Goal: Task Accomplishment & Management: Complete application form

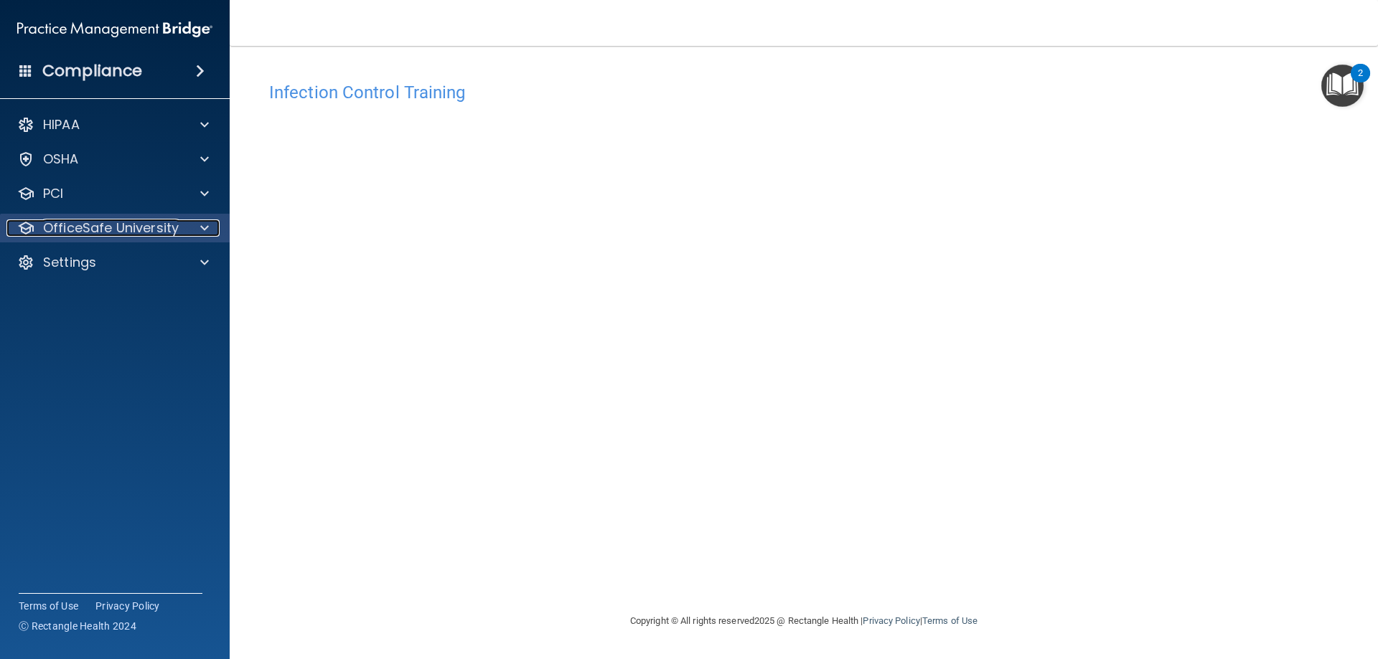
click at [71, 220] on p "OfficeSafe University" at bounding box center [111, 228] width 136 height 17
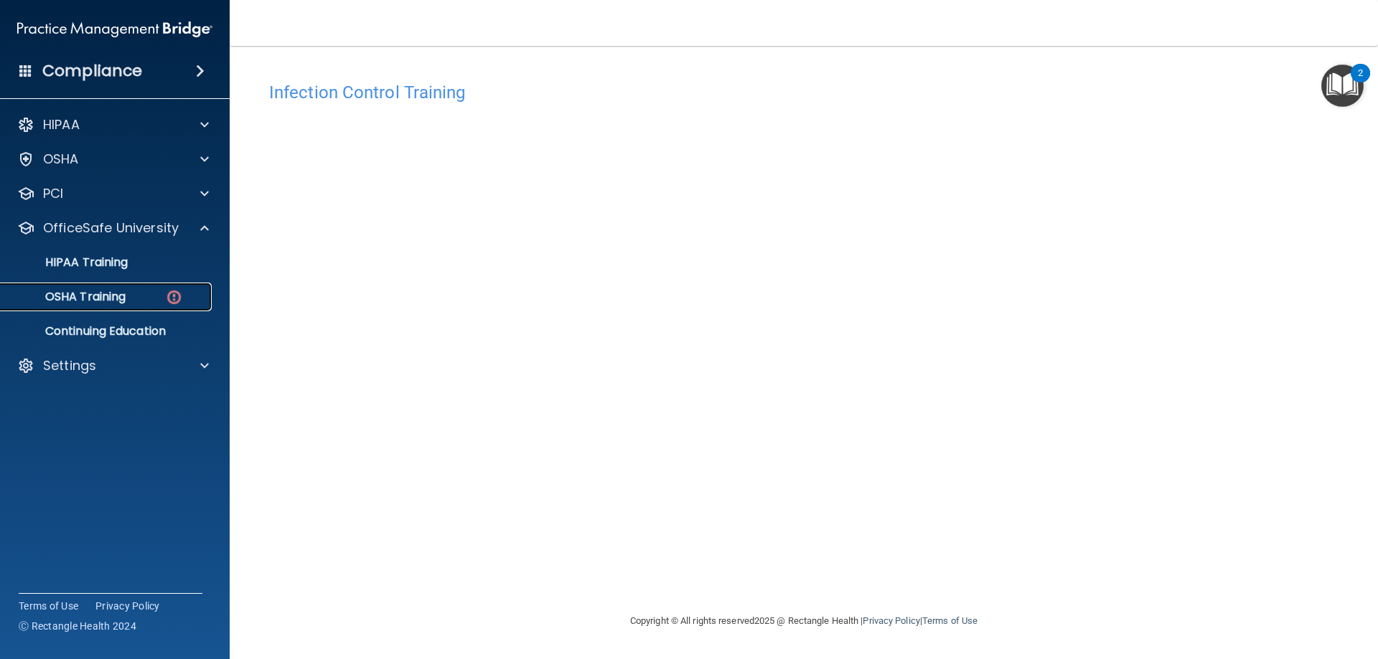
click at [131, 298] on div "OSHA Training" at bounding box center [107, 297] width 196 height 14
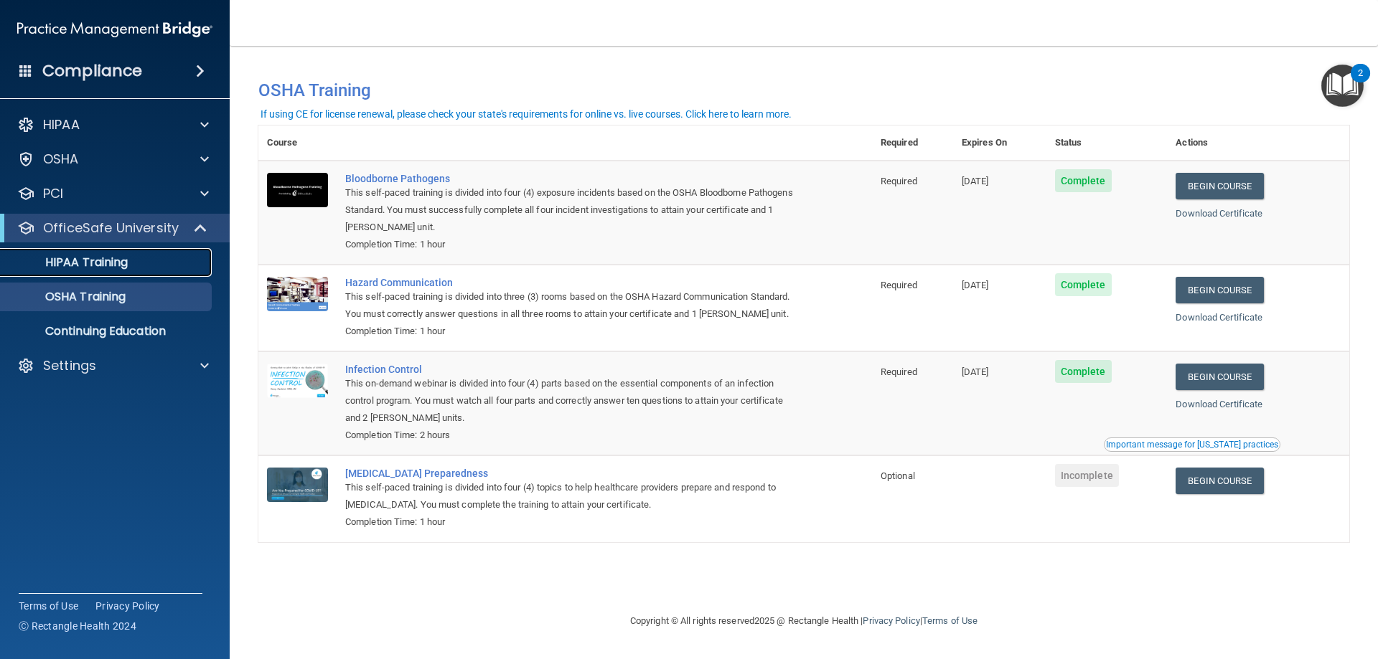
click at [64, 273] on link "HIPAA Training" at bounding box center [99, 262] width 226 height 29
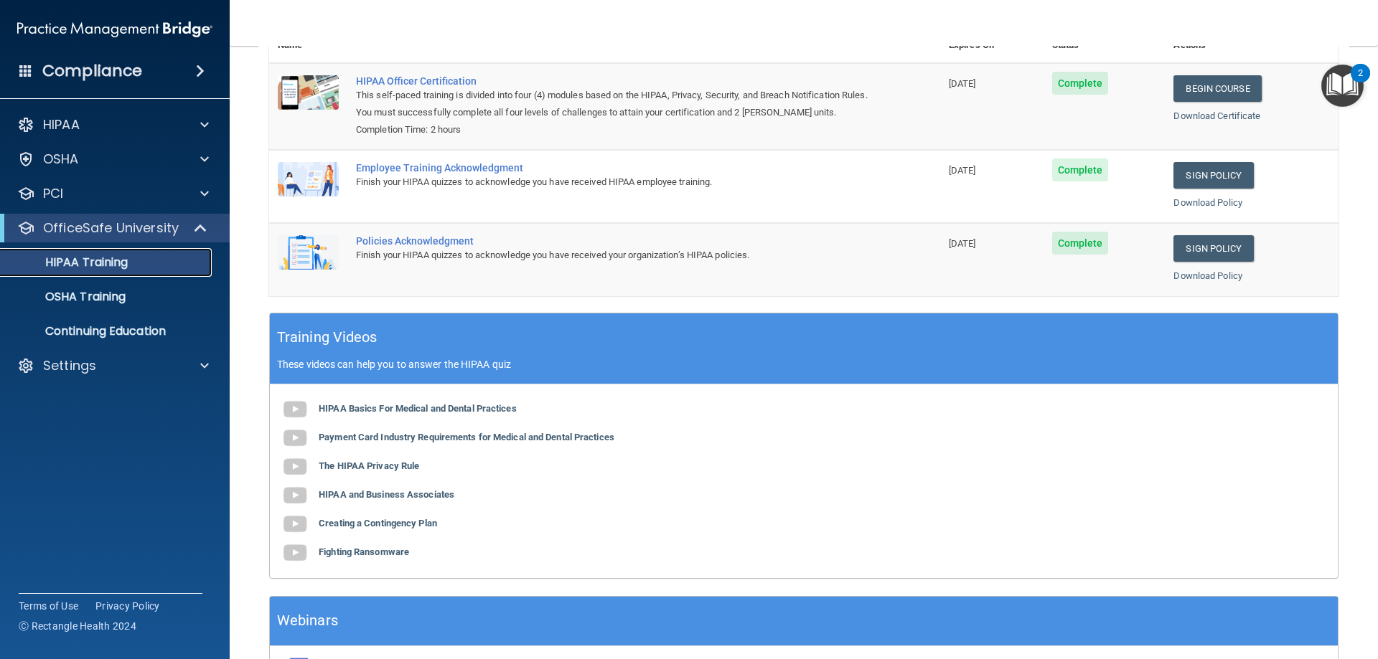
scroll to position [74, 0]
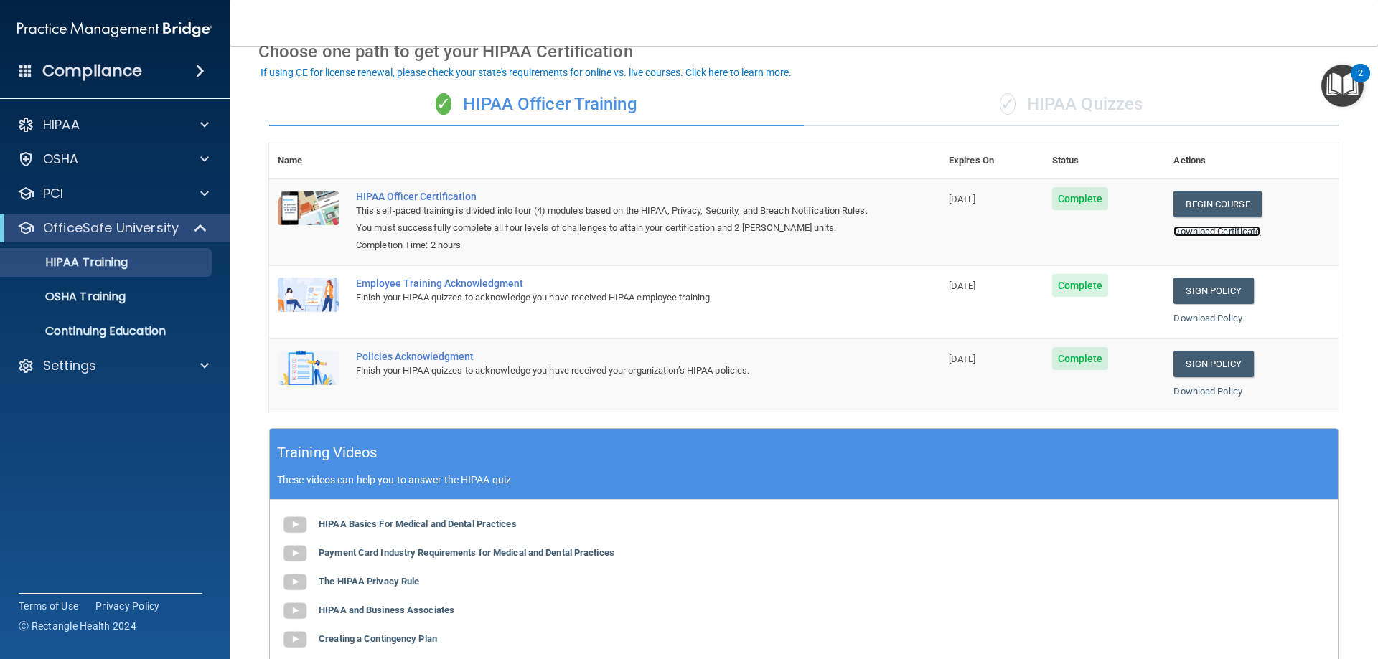
click at [1197, 234] on link "Download Certificate" at bounding box center [1216, 231] width 87 height 11
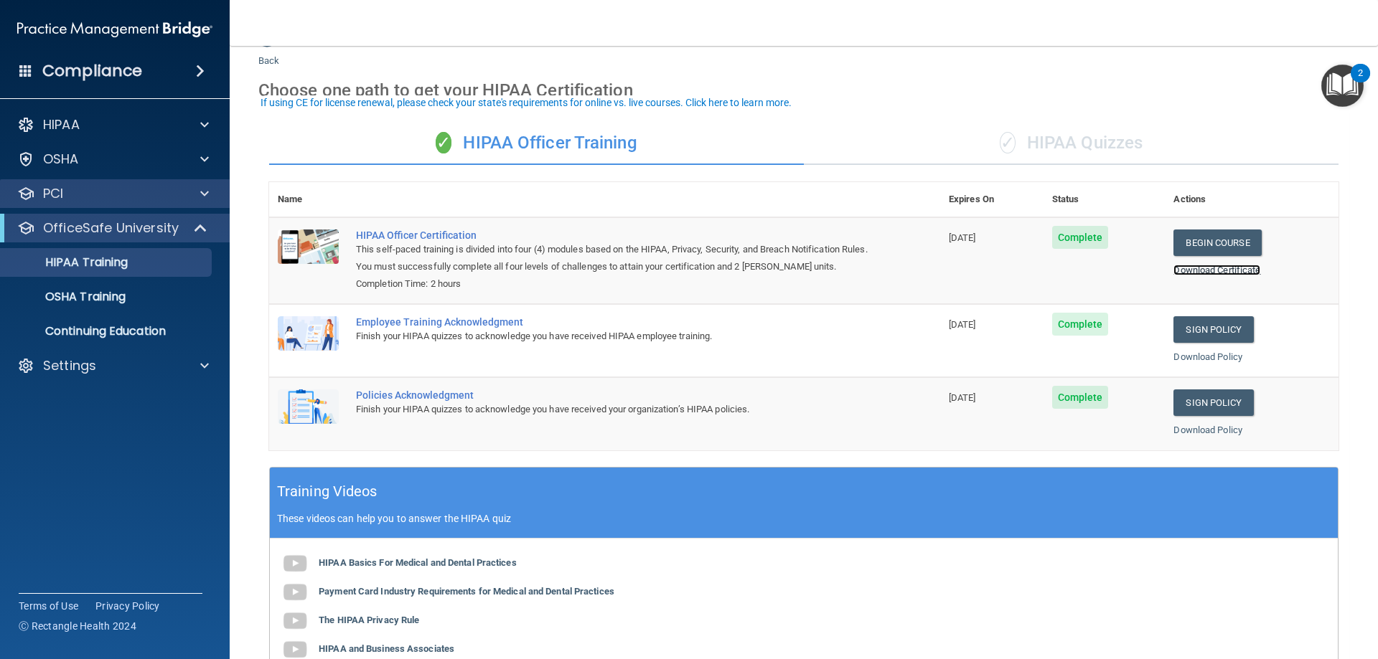
scroll to position [0, 0]
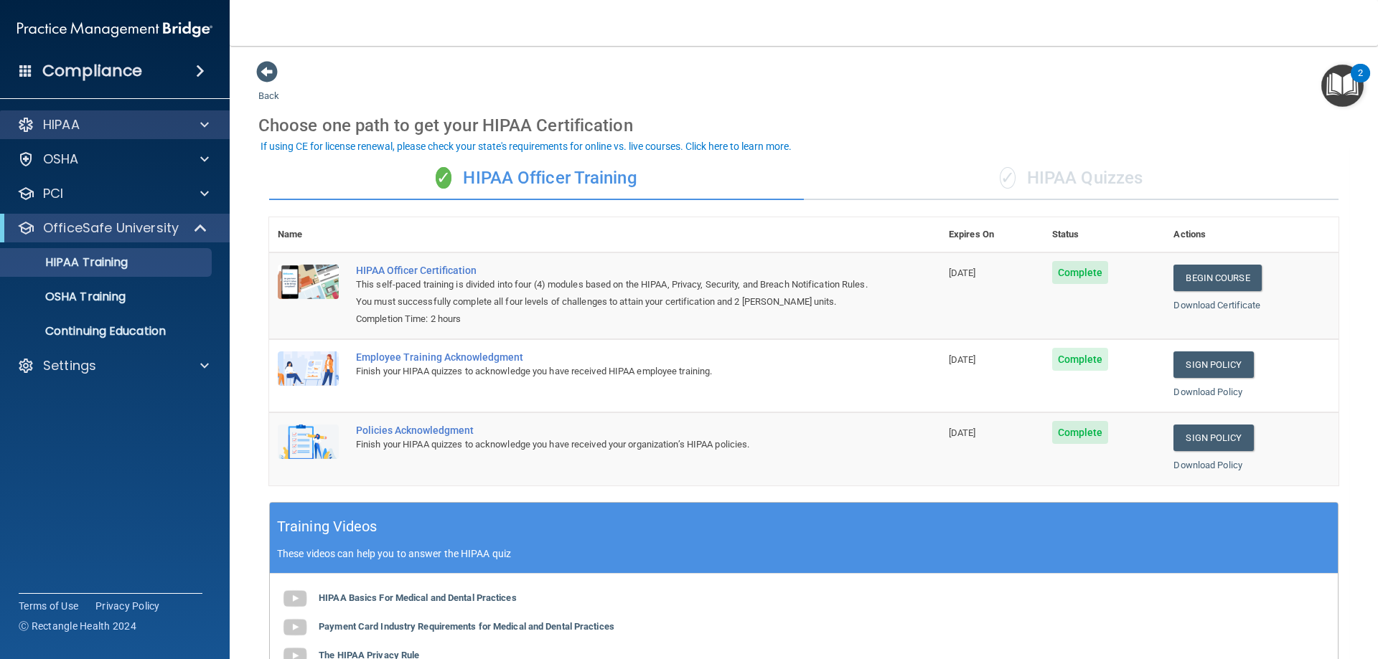
click at [52, 134] on div "HIPAA" at bounding box center [115, 125] width 230 height 29
click at [185, 126] on div at bounding box center [202, 124] width 36 height 17
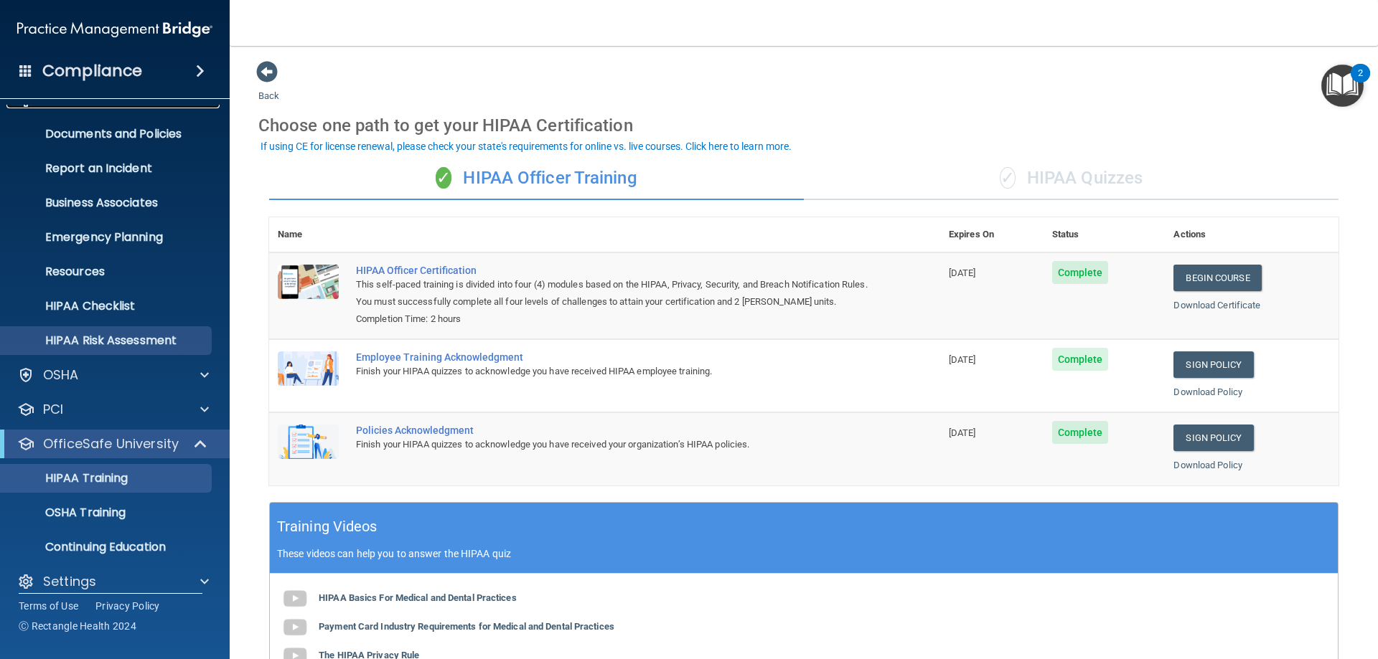
scroll to position [39, 0]
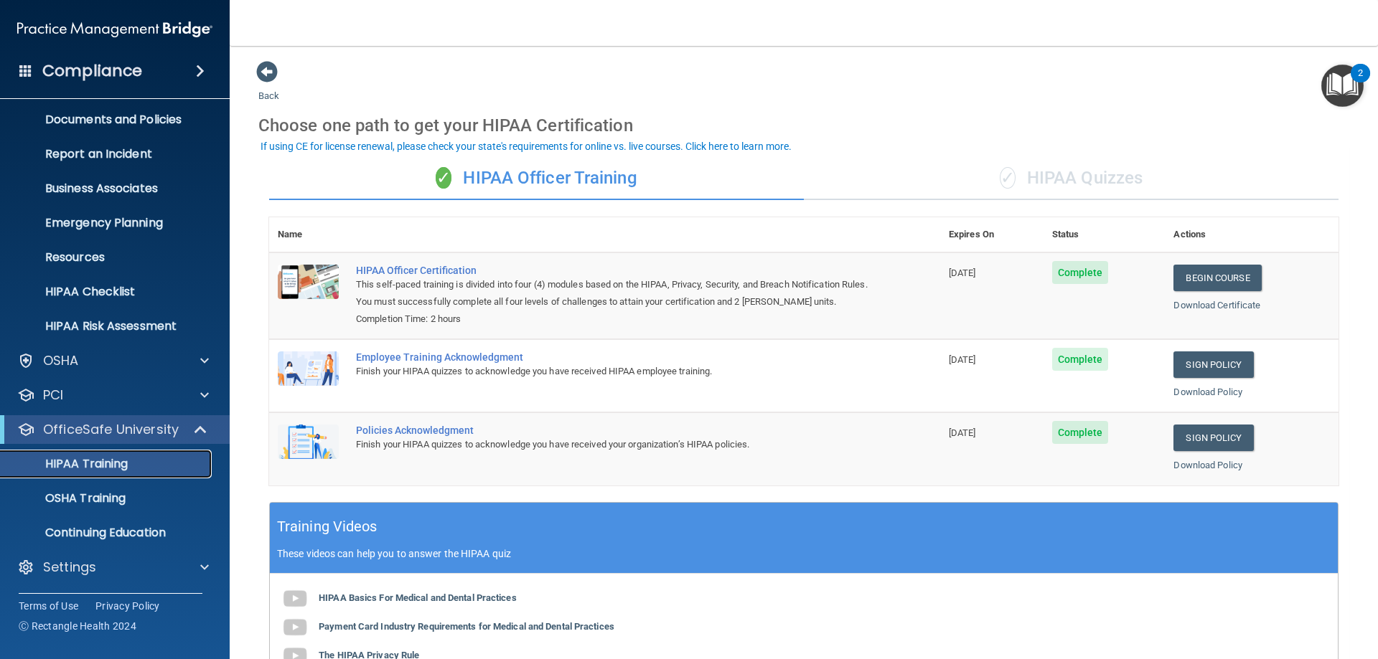
click at [94, 465] on p "HIPAA Training" at bounding box center [68, 464] width 118 height 14
click at [198, 67] on span at bounding box center [200, 70] width 9 height 17
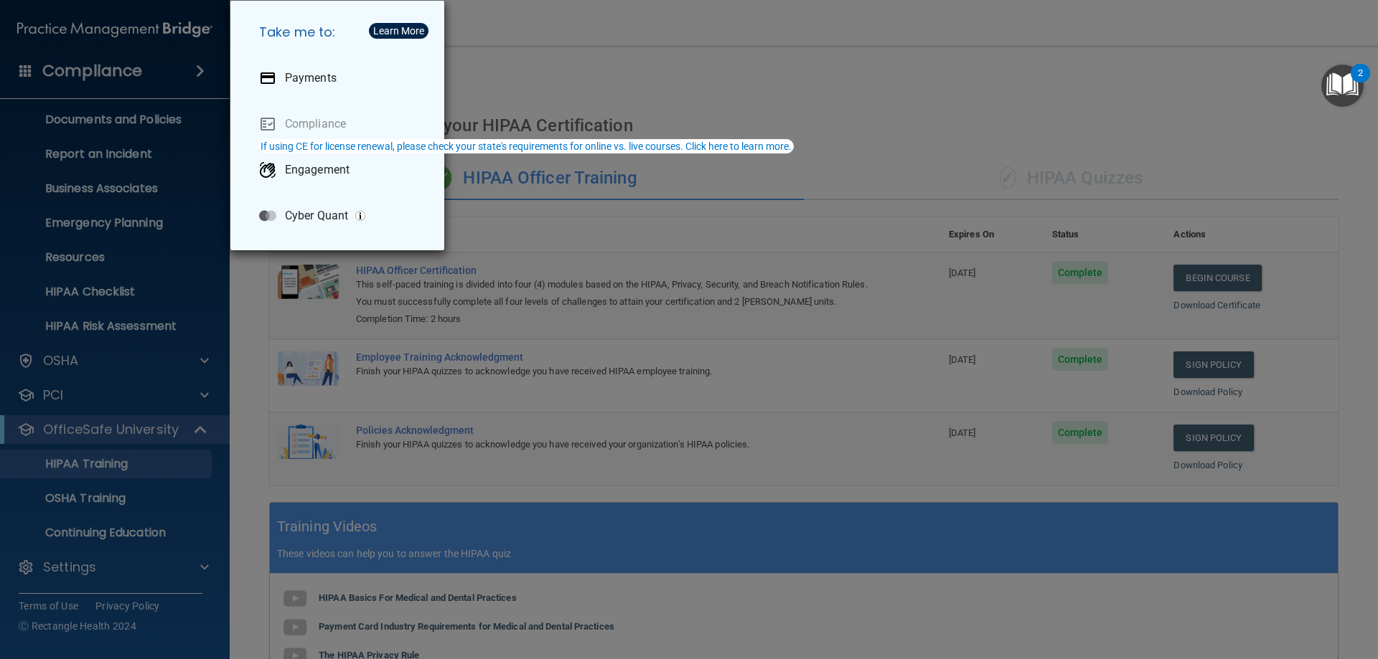
click at [27, 164] on div "Take me to: Payments Compliance Engagement Cyber Quant" at bounding box center [689, 329] width 1378 height 659
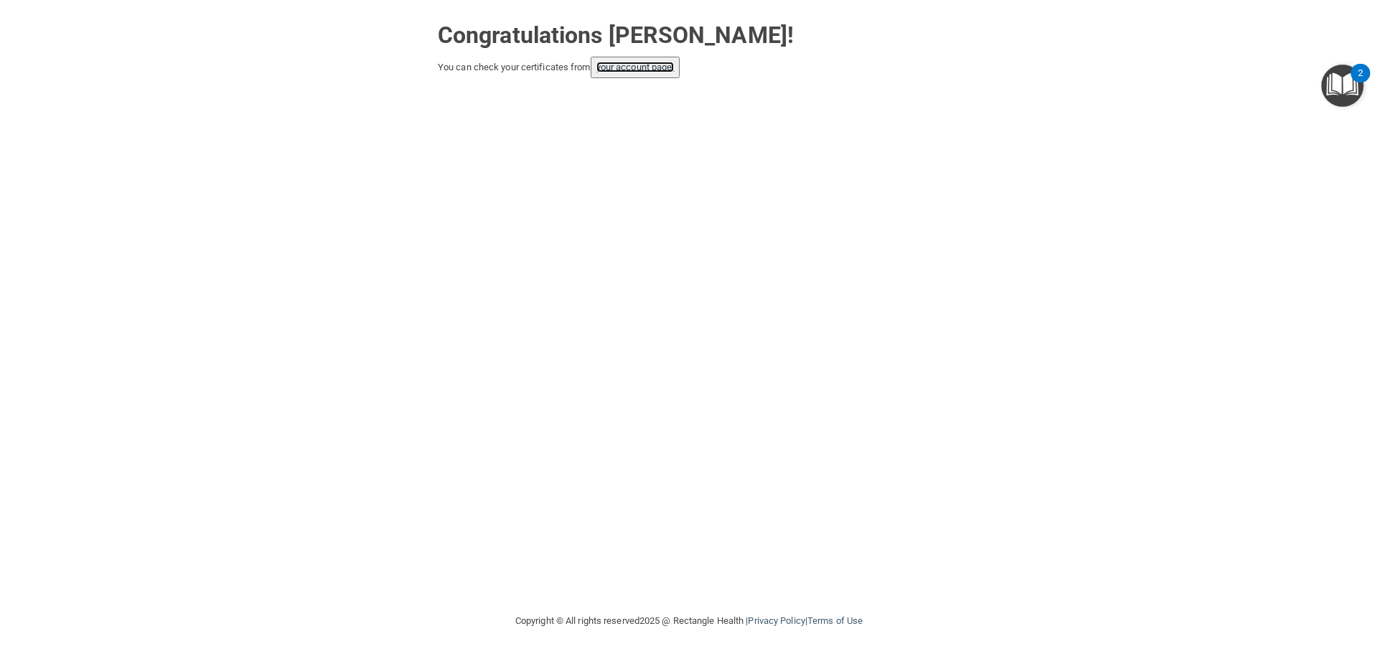
click at [622, 70] on link "your account page!" at bounding box center [635, 67] width 78 height 11
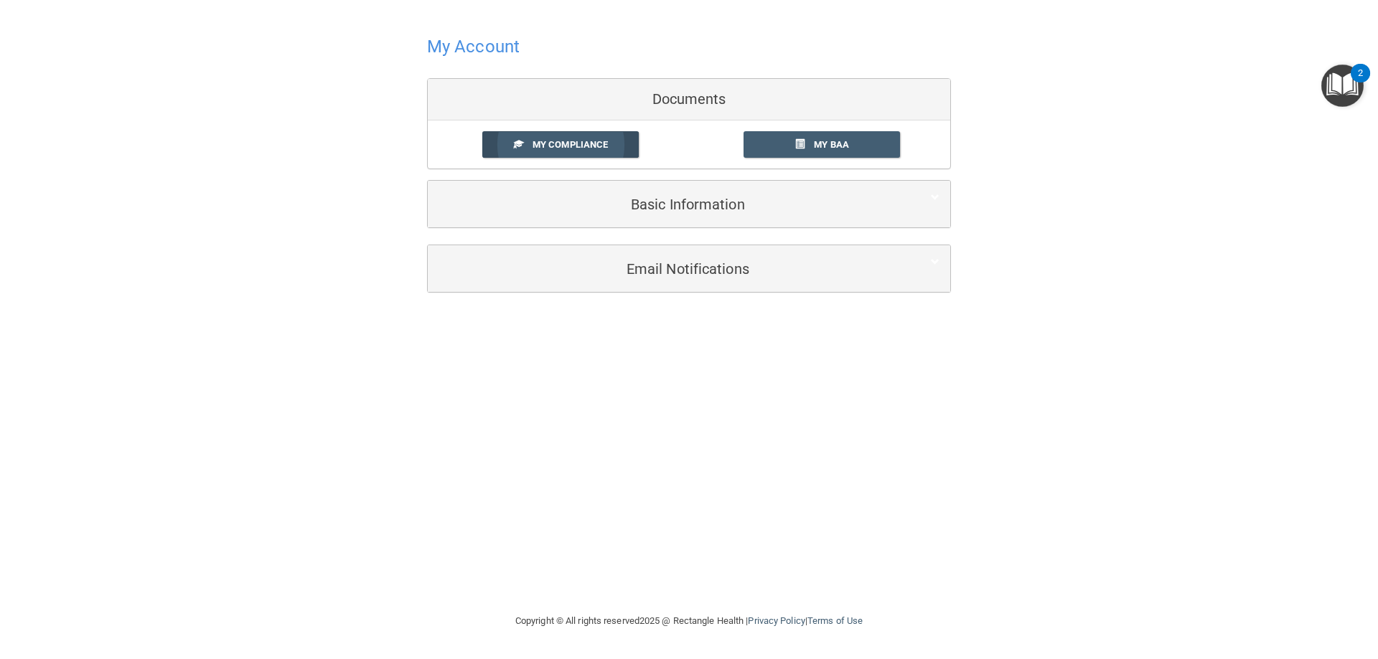
click at [546, 136] on link "My Compliance" at bounding box center [560, 144] width 157 height 27
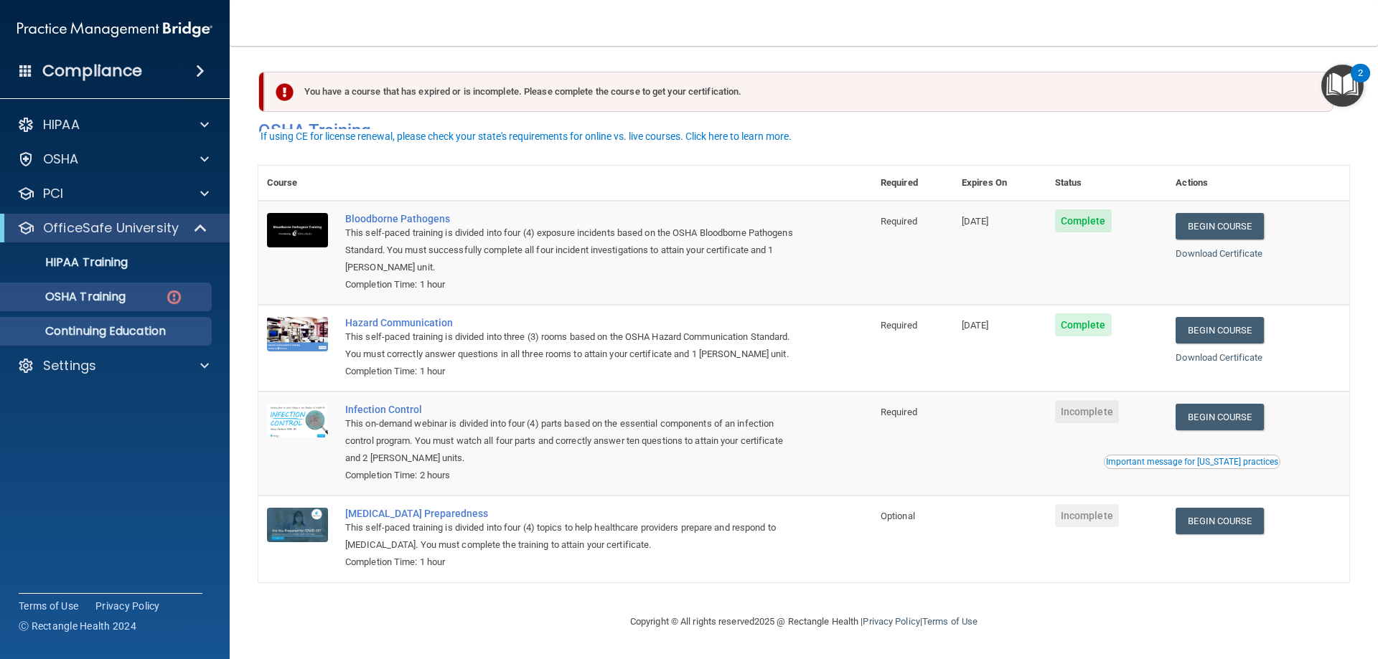
scroll to position [18, 0]
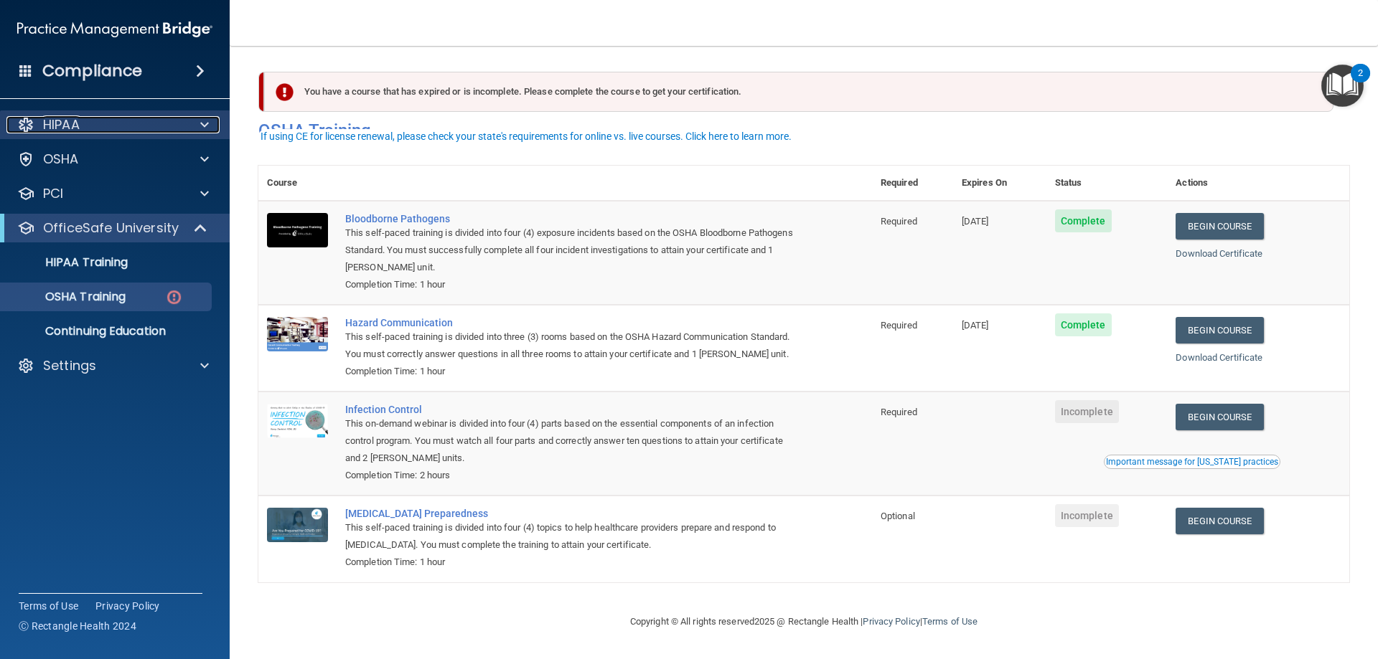
click at [77, 128] on p "HIPAA" at bounding box center [61, 124] width 37 height 17
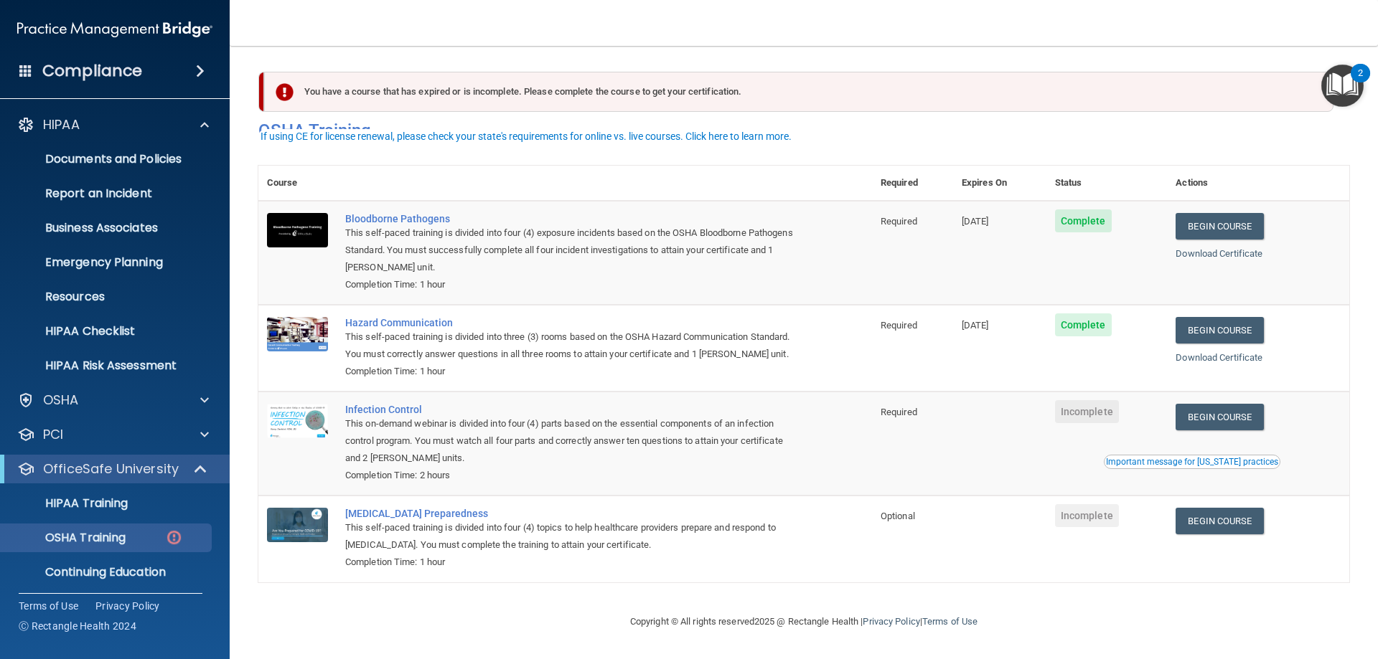
click at [29, 71] on span at bounding box center [25, 70] width 13 height 13
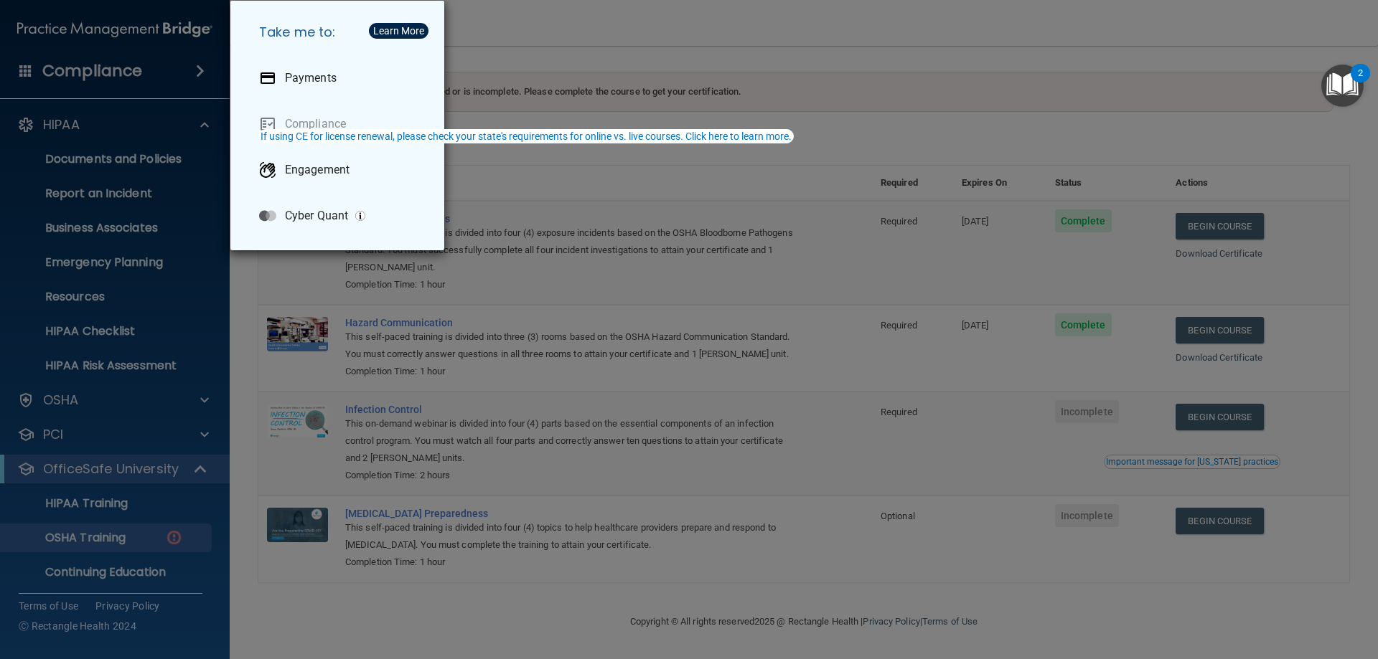
click at [376, 31] on div "Learn More" at bounding box center [398, 31] width 51 height 10
click at [32, 261] on div "Take me to: Payments Compliance Engagement Cyber Quant" at bounding box center [689, 329] width 1378 height 659
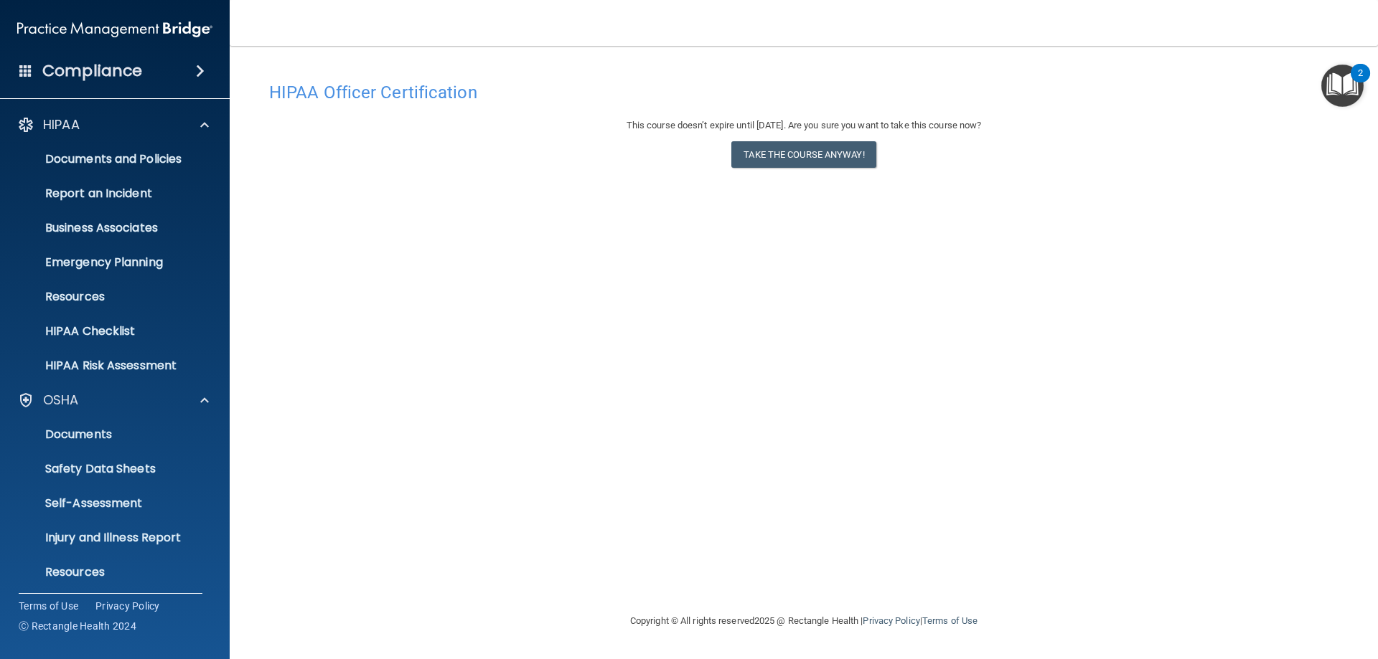
scroll to position [108, 0]
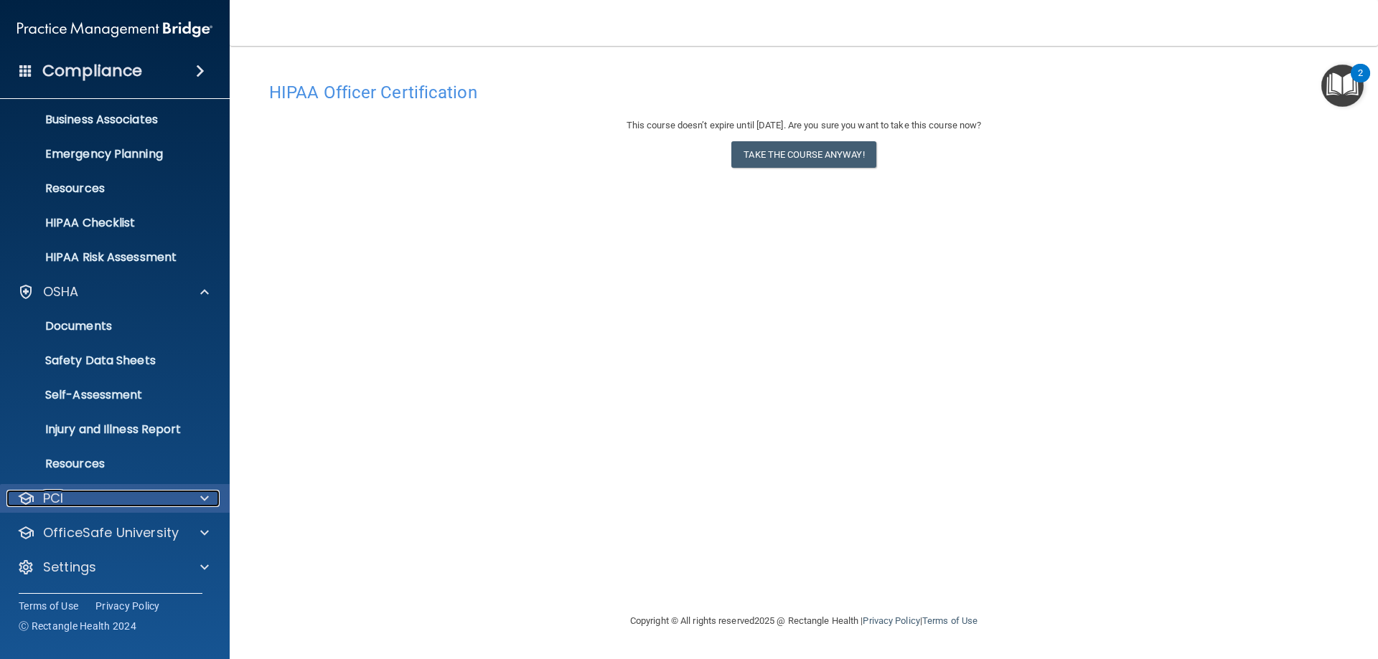
click at [65, 501] on div "PCI" at bounding box center [95, 498] width 178 height 17
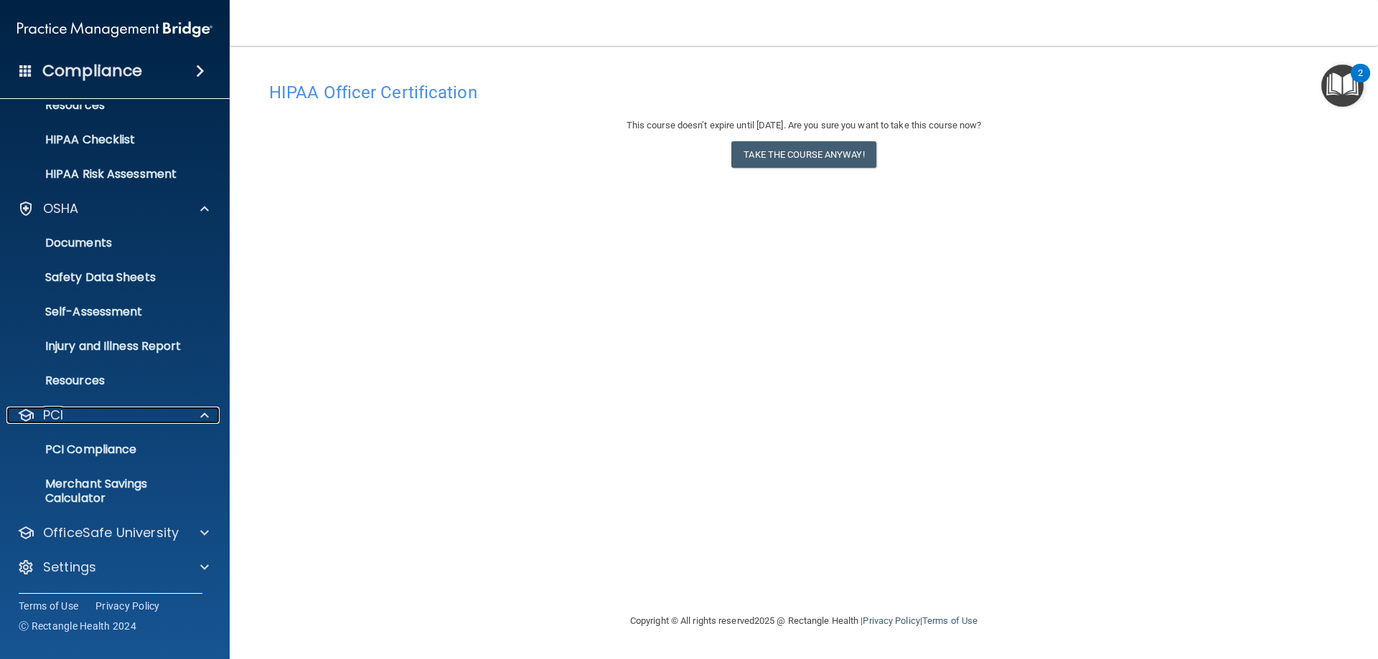
scroll to position [120, 0]
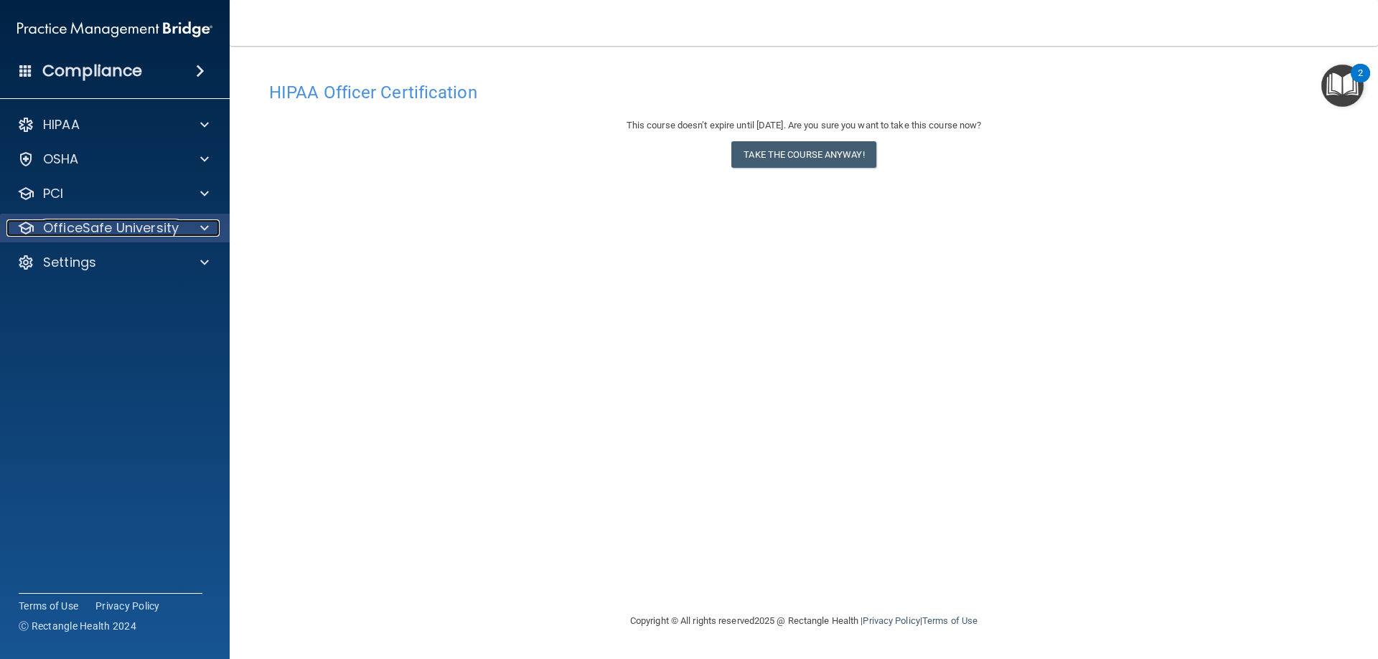
click at [66, 226] on p "OfficeSafe University" at bounding box center [111, 228] width 136 height 17
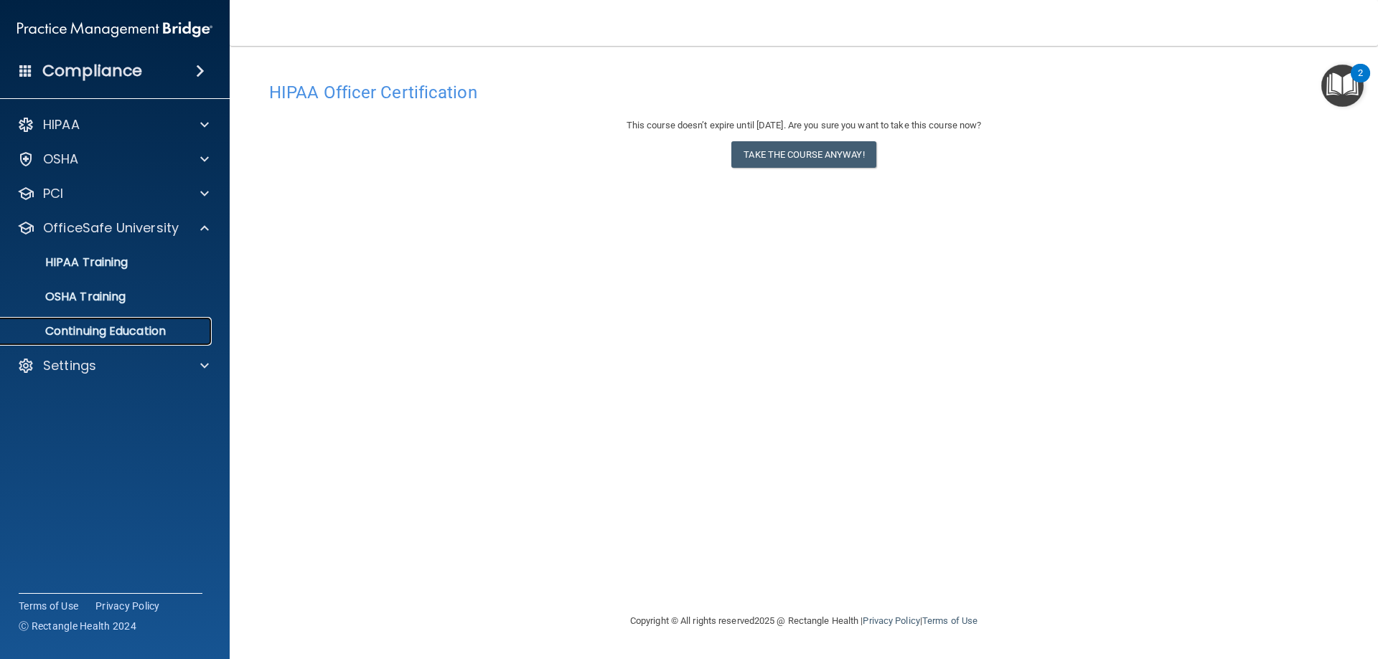
click at [89, 332] on p "Continuing Education" at bounding box center [107, 331] width 196 height 14
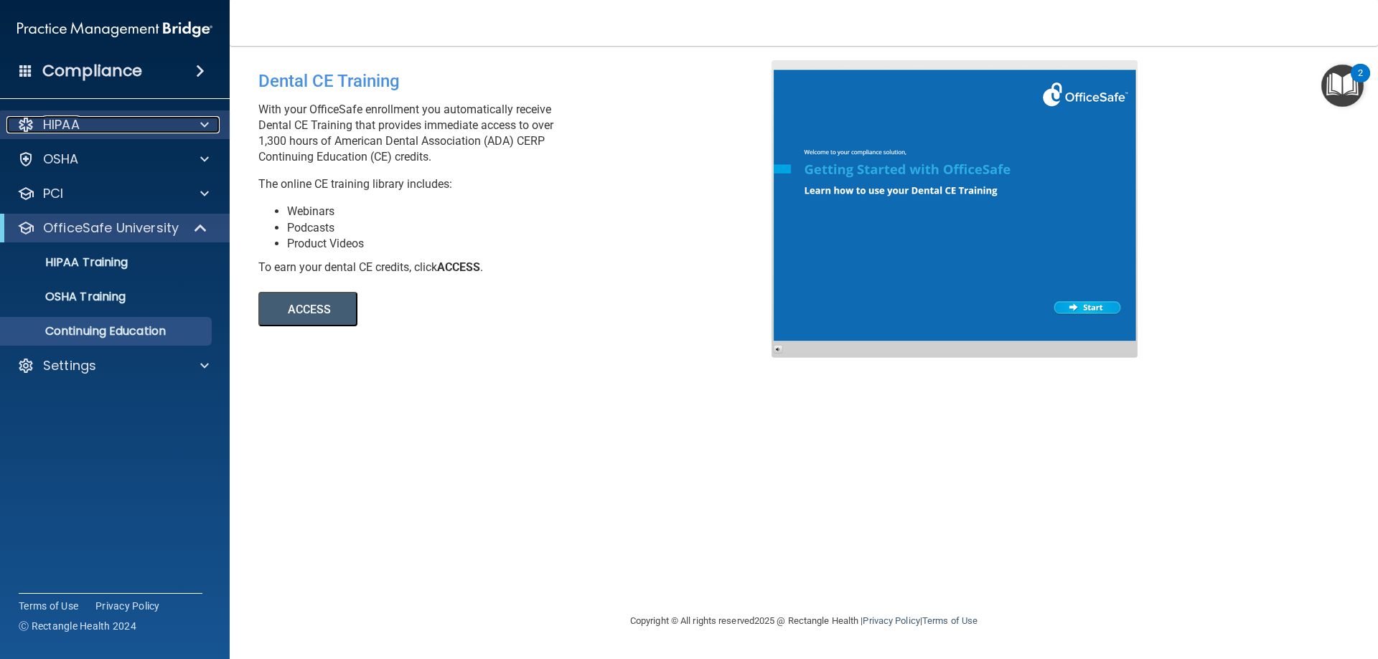
click at [38, 123] on div "HIPAA" at bounding box center [95, 124] width 178 height 17
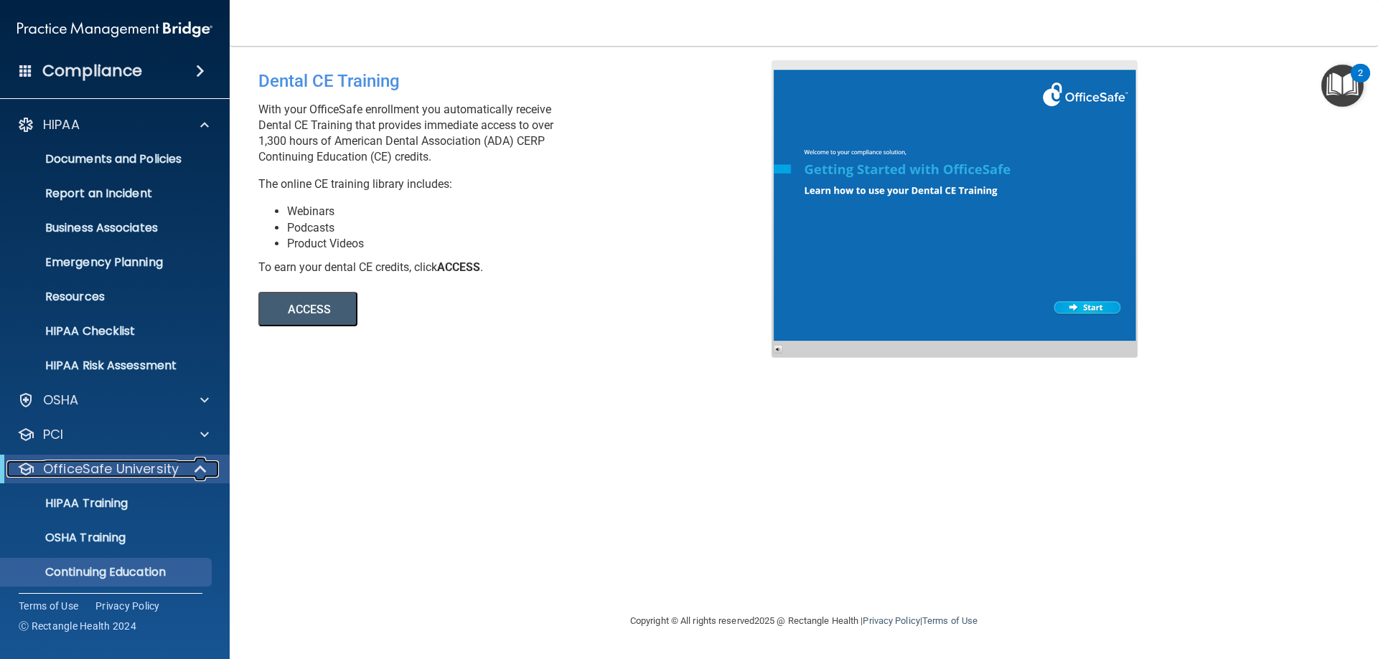
click at [89, 465] on p "OfficeSafe University" at bounding box center [111, 469] width 136 height 17
click at [114, 473] on p "OfficeSafe University" at bounding box center [111, 469] width 136 height 17
click at [101, 545] on p "OSHA Training" at bounding box center [67, 538] width 116 height 14
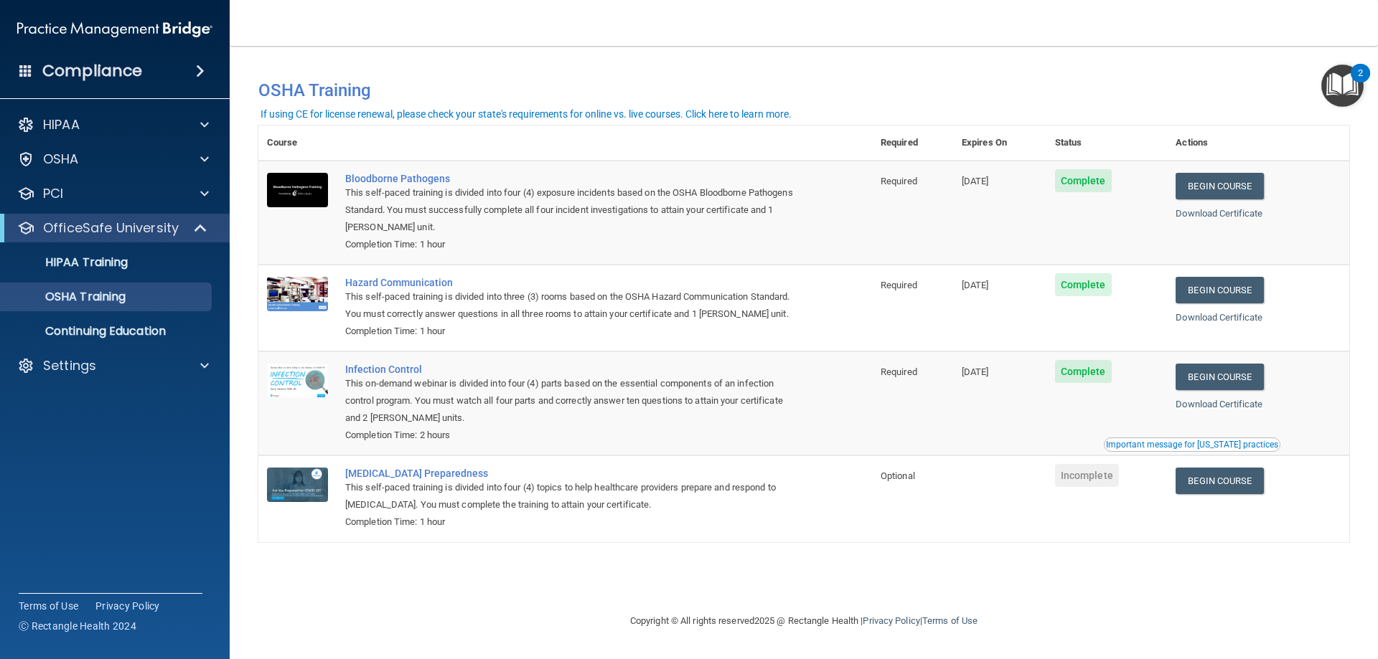
click at [1340, 78] on img "Open Resource Center, 2 new notifications" at bounding box center [1342, 86] width 42 height 42
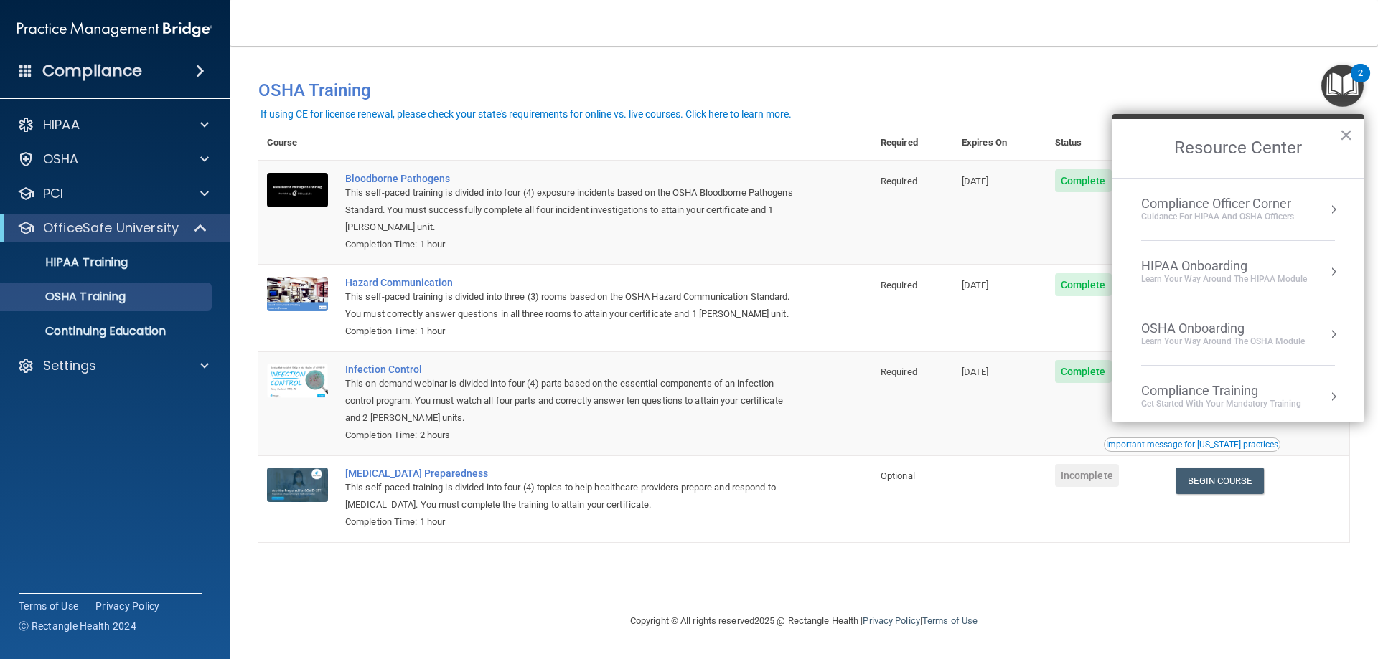
click at [1242, 151] on h2 "Resource Center" at bounding box center [1237, 148] width 251 height 59
click at [1194, 390] on div "Compliance Training" at bounding box center [1221, 391] width 160 height 16
click at [1170, 230] on div "OSHA Training" at bounding box center [1165, 232] width 83 height 13
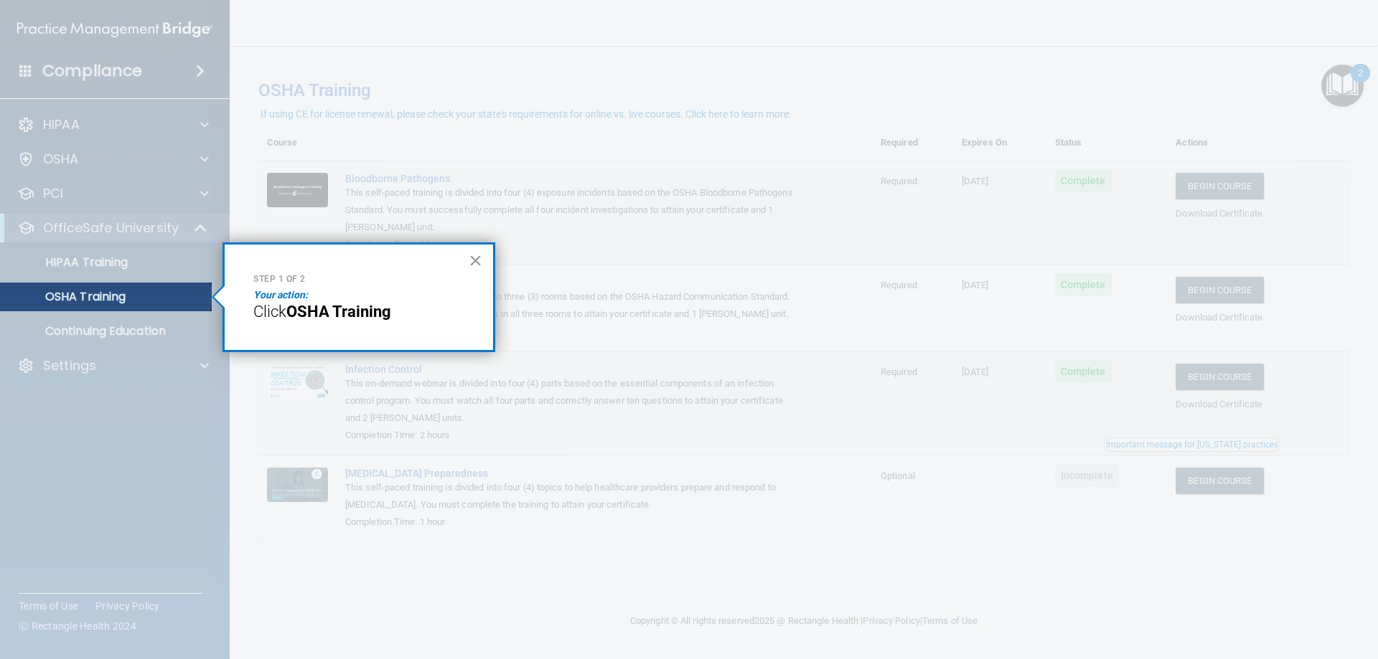
click at [471, 259] on button "×" at bounding box center [476, 260] width 14 height 23
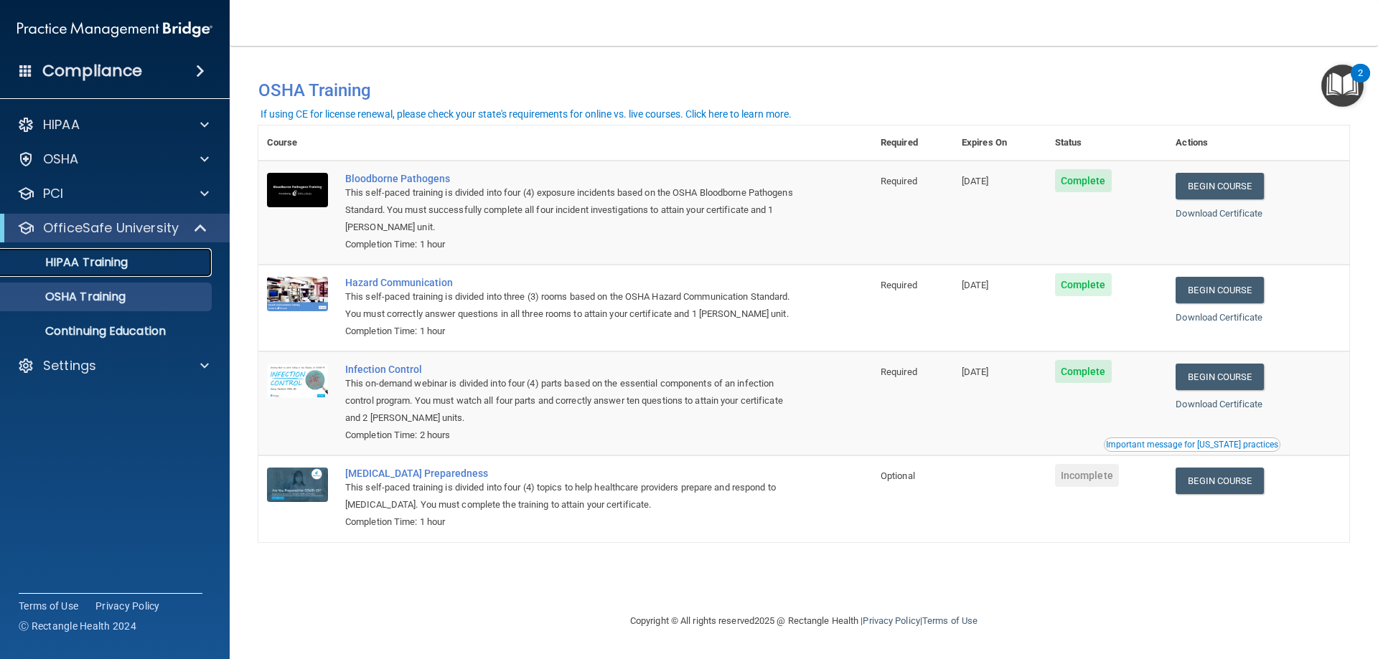
click at [71, 269] on p "HIPAA Training" at bounding box center [68, 262] width 118 height 14
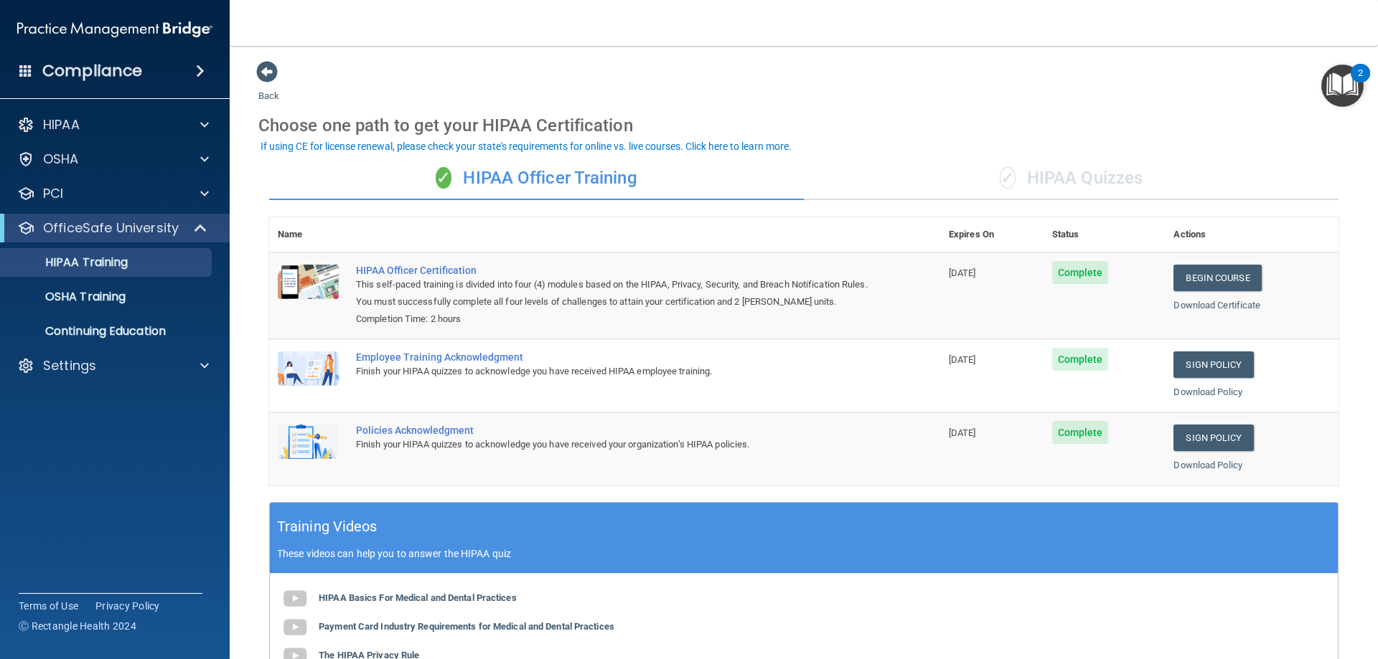
click at [1033, 171] on div "✓ HIPAA Quizzes" at bounding box center [1071, 178] width 535 height 43
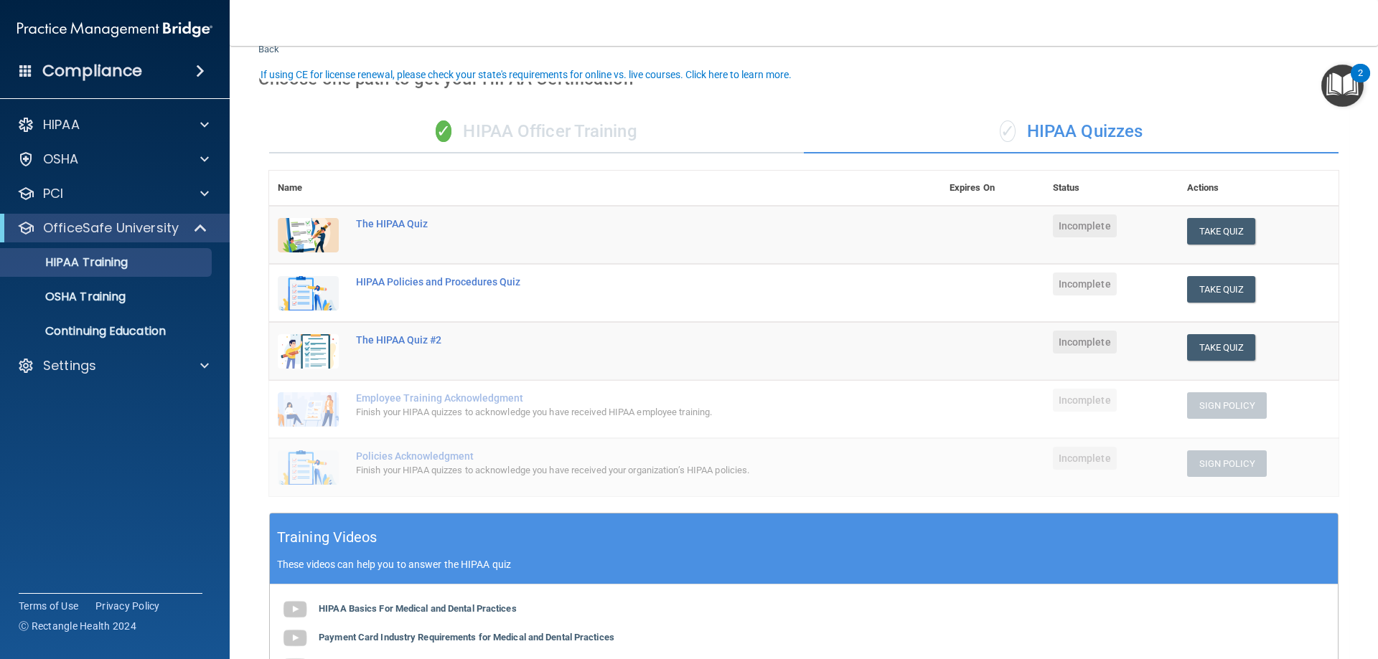
scroll to position [72, 0]
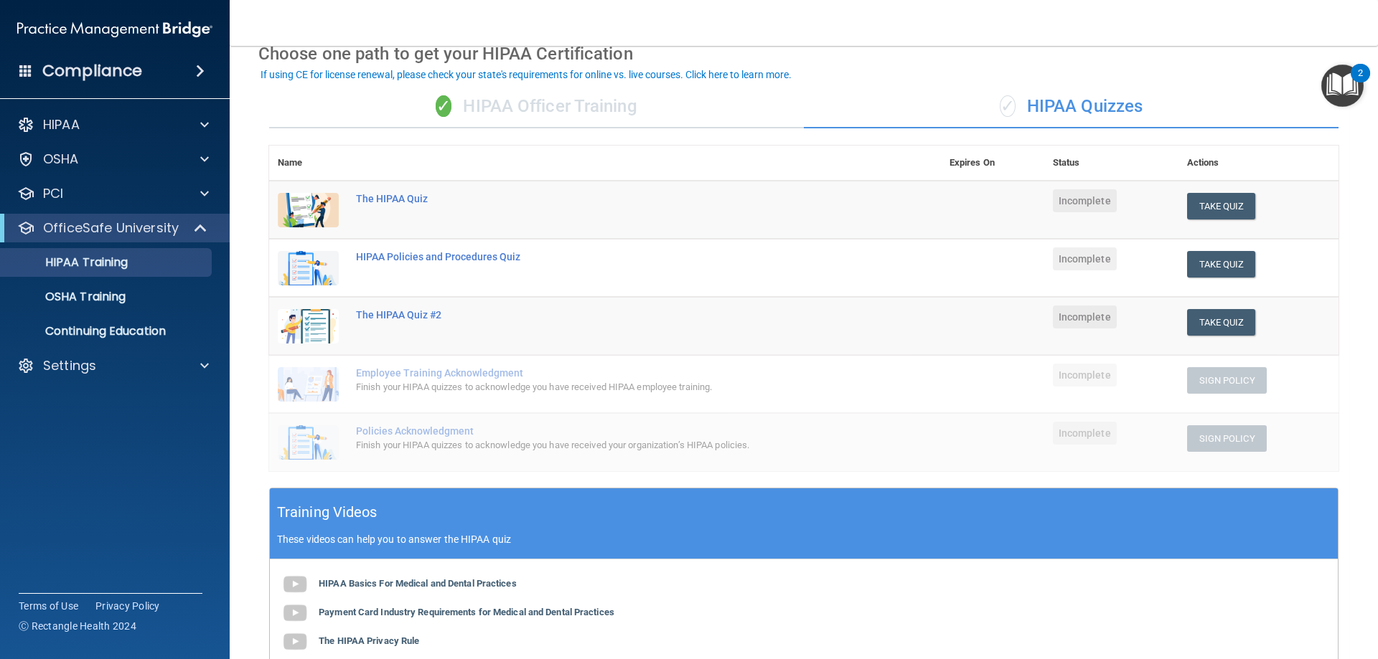
click at [525, 107] on div "✓ HIPAA Officer Training" at bounding box center [536, 106] width 535 height 43
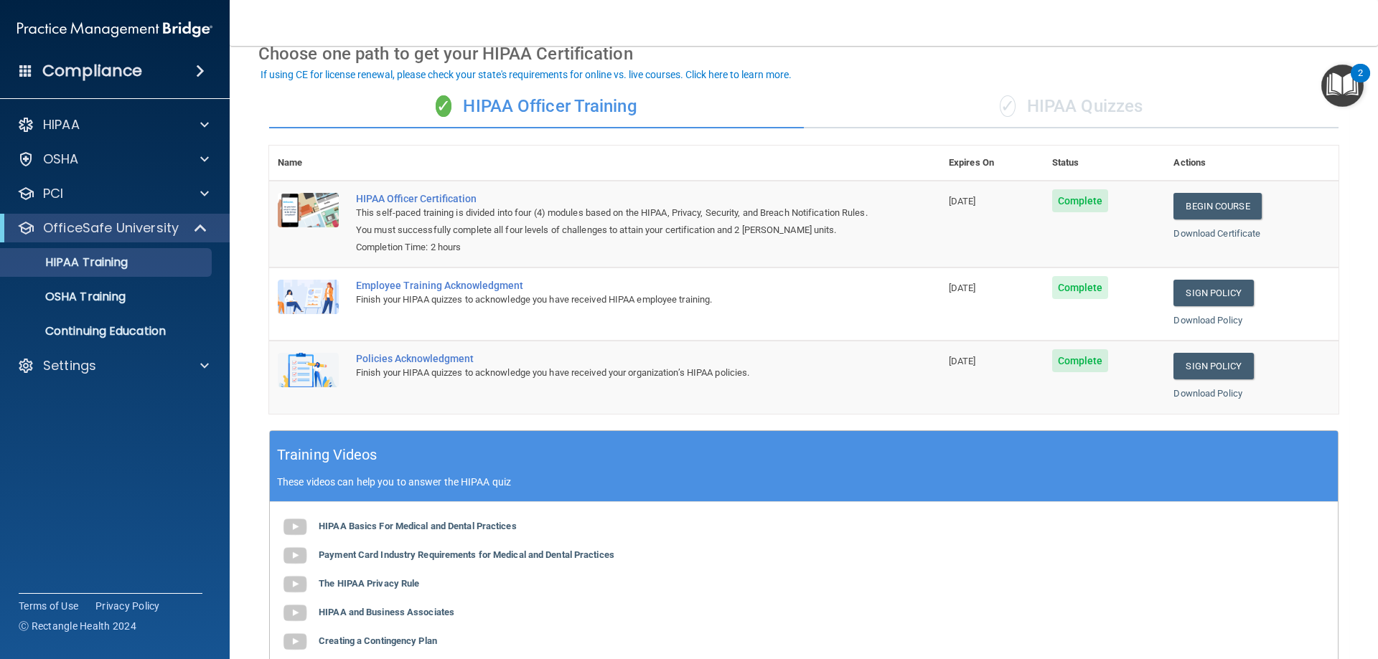
click at [1101, 101] on div "✓ HIPAA Quizzes" at bounding box center [1071, 106] width 535 height 43
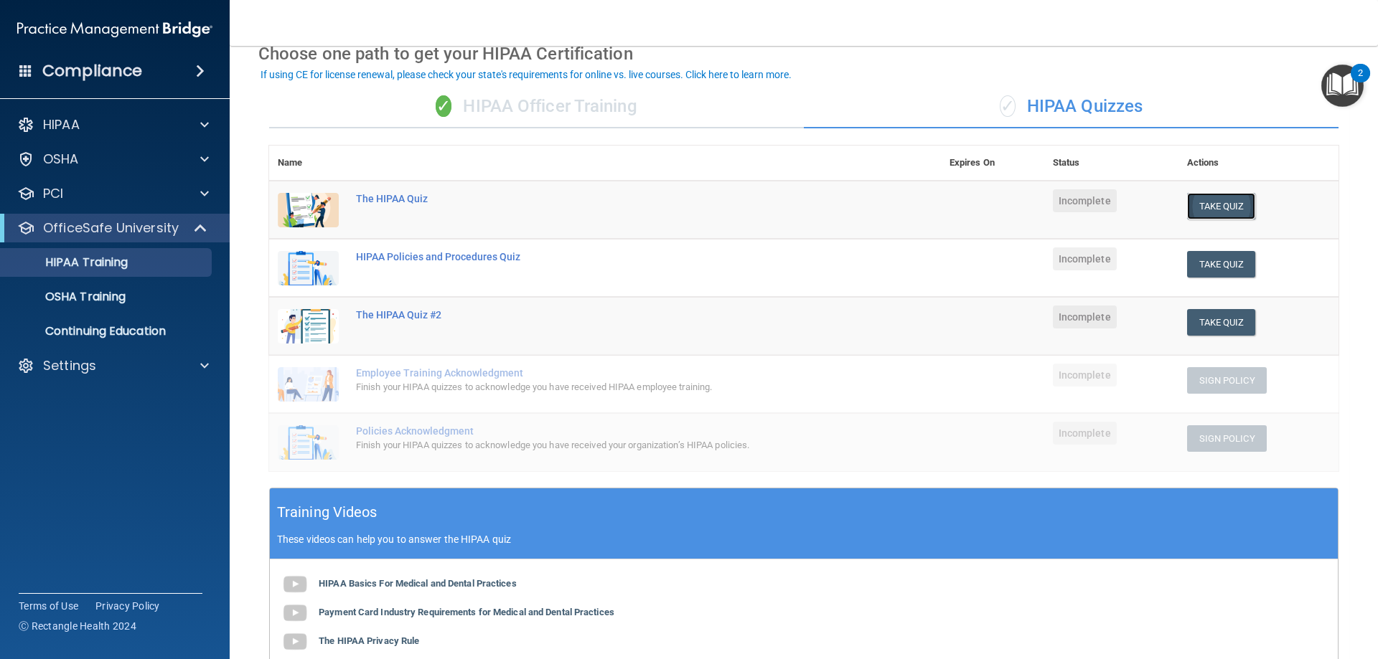
click at [1234, 206] on button "Take Quiz" at bounding box center [1221, 206] width 69 height 27
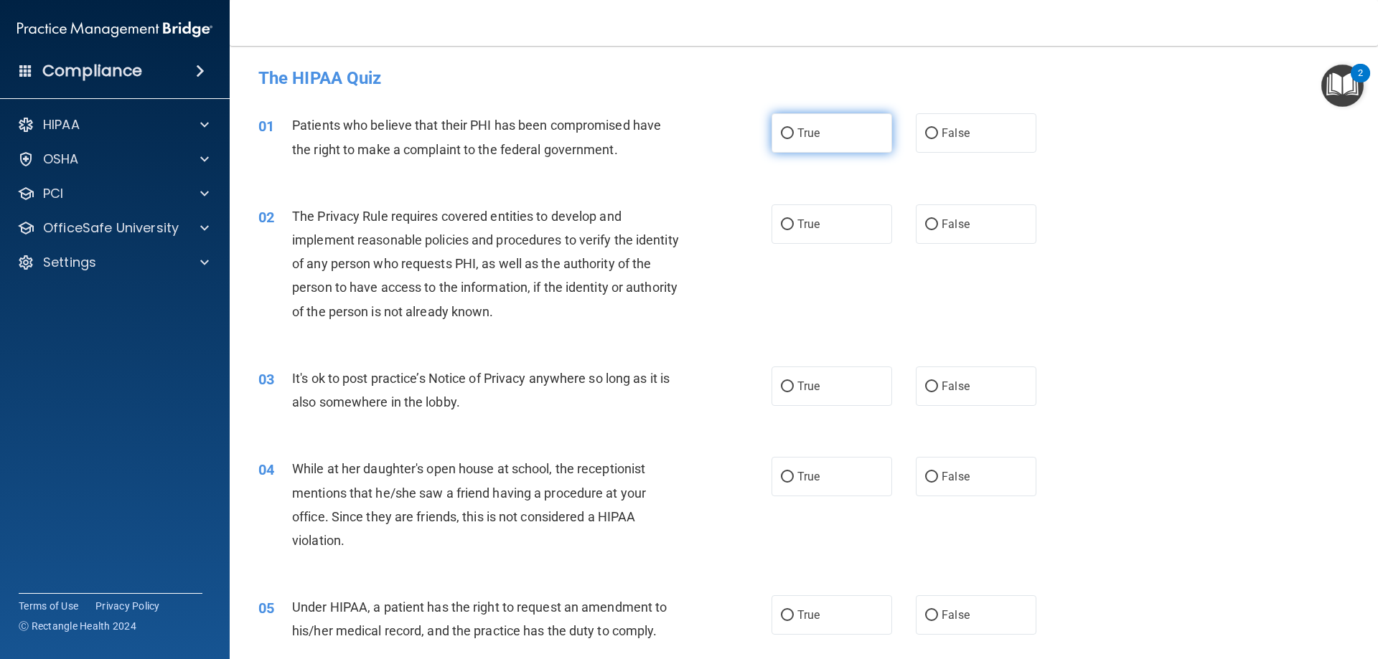
click at [781, 128] on input "True" at bounding box center [787, 133] width 13 height 11
radio input "true"
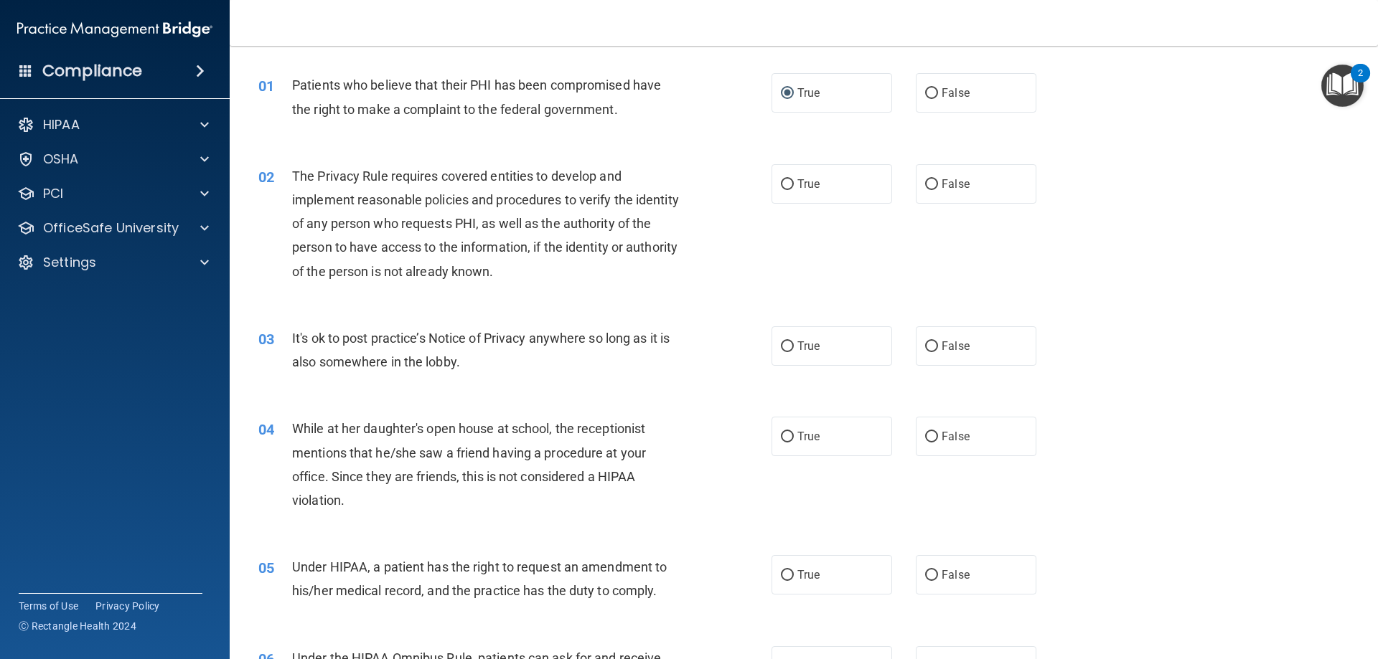
scroll to position [144, 0]
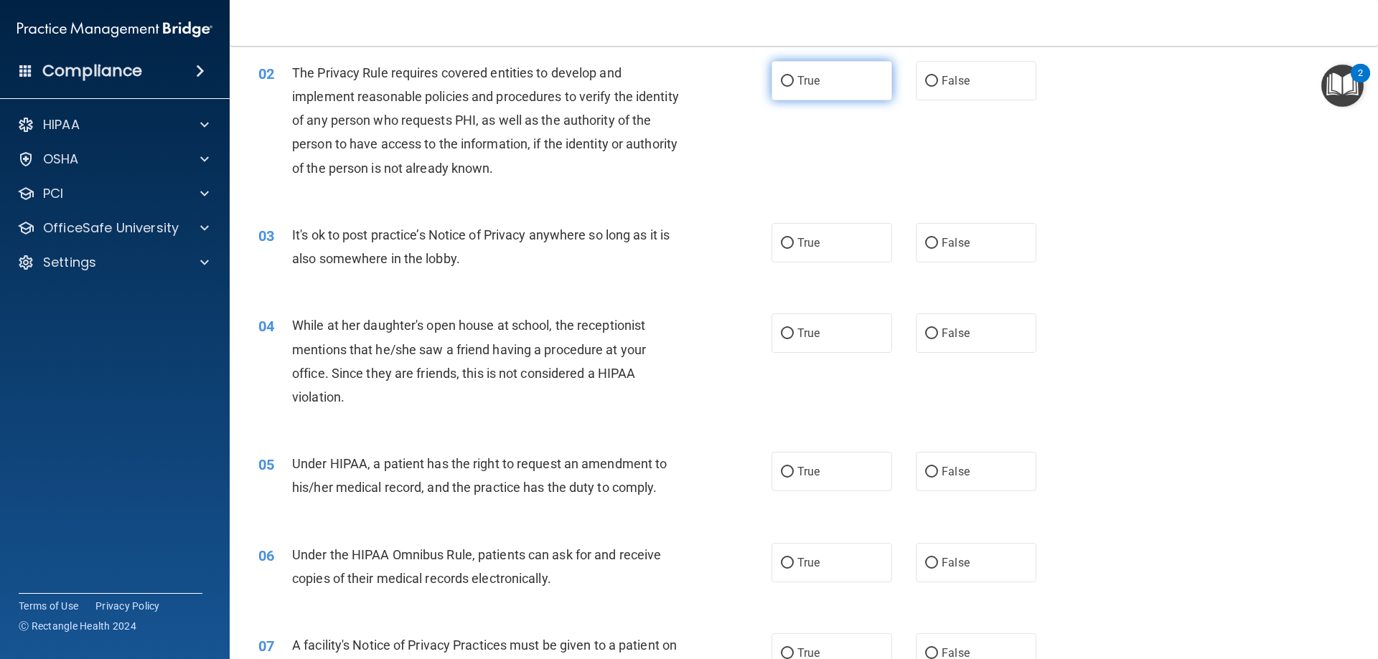
click at [771, 78] on label "True" at bounding box center [831, 80] width 121 height 39
click at [781, 78] on input "True" at bounding box center [787, 81] width 13 height 11
radio input "true"
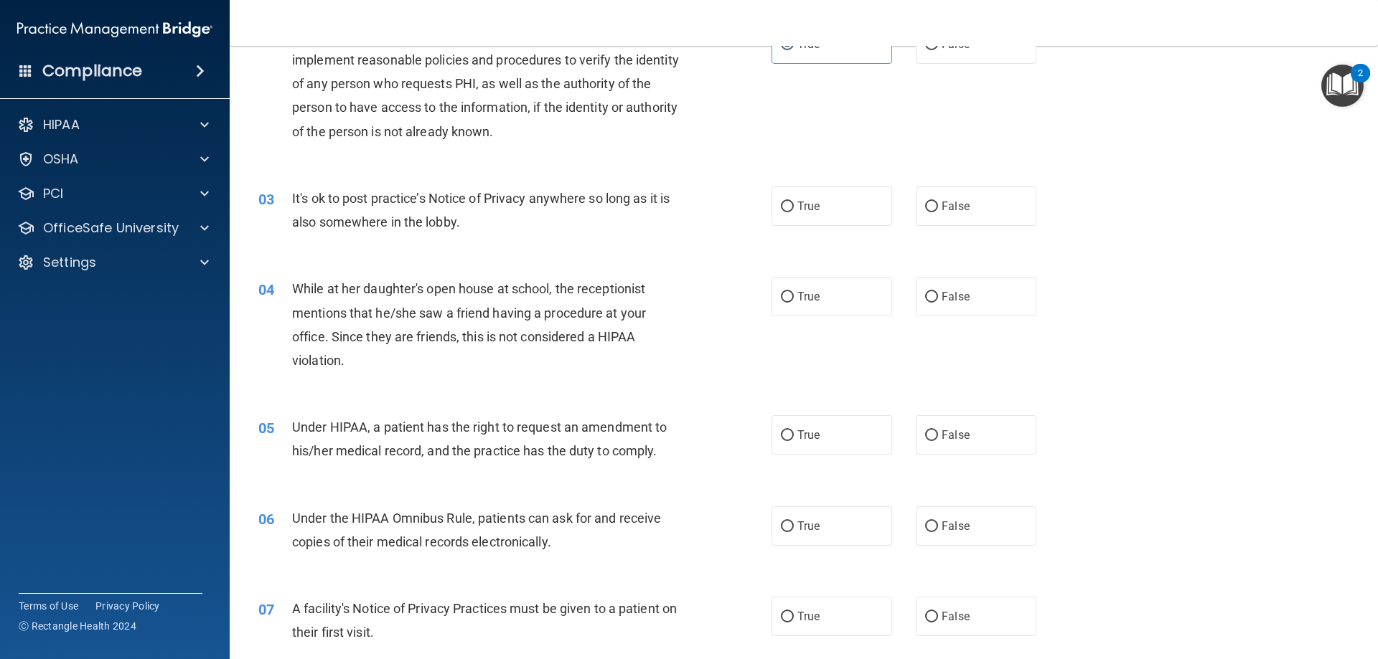
scroll to position [215, 0]
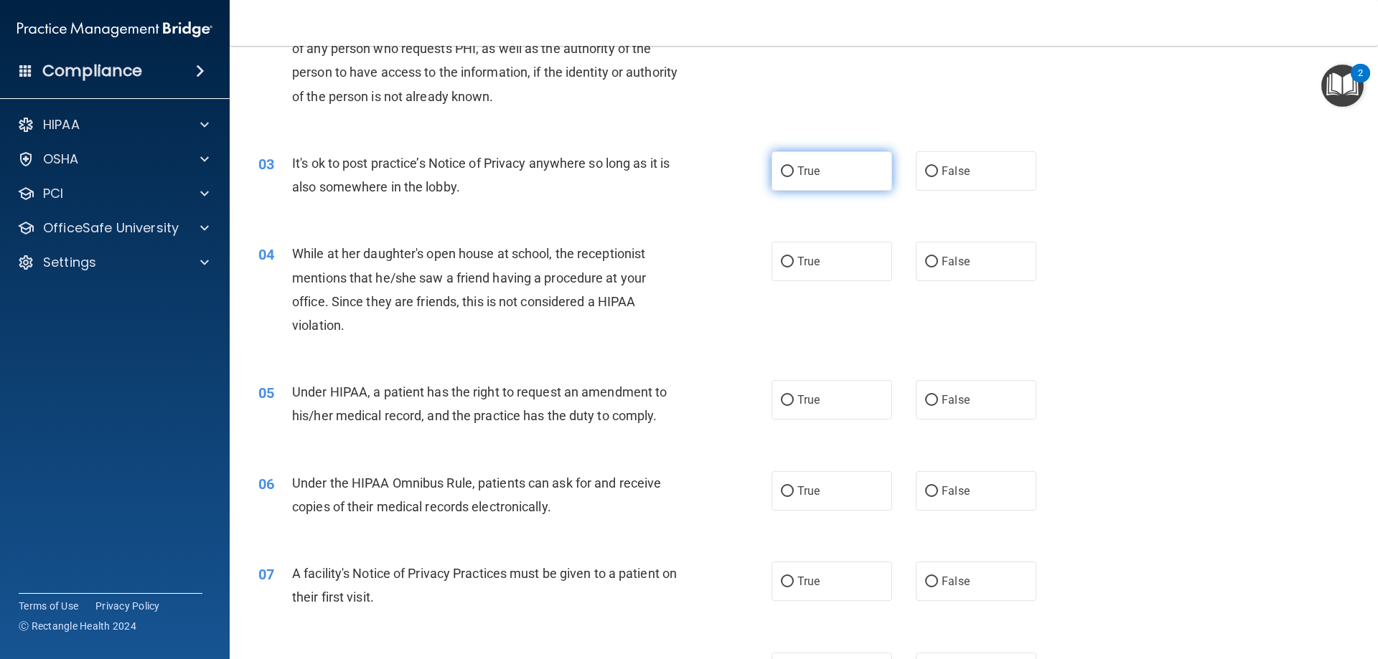
click at [786, 171] on input "True" at bounding box center [787, 171] width 13 height 11
radio input "true"
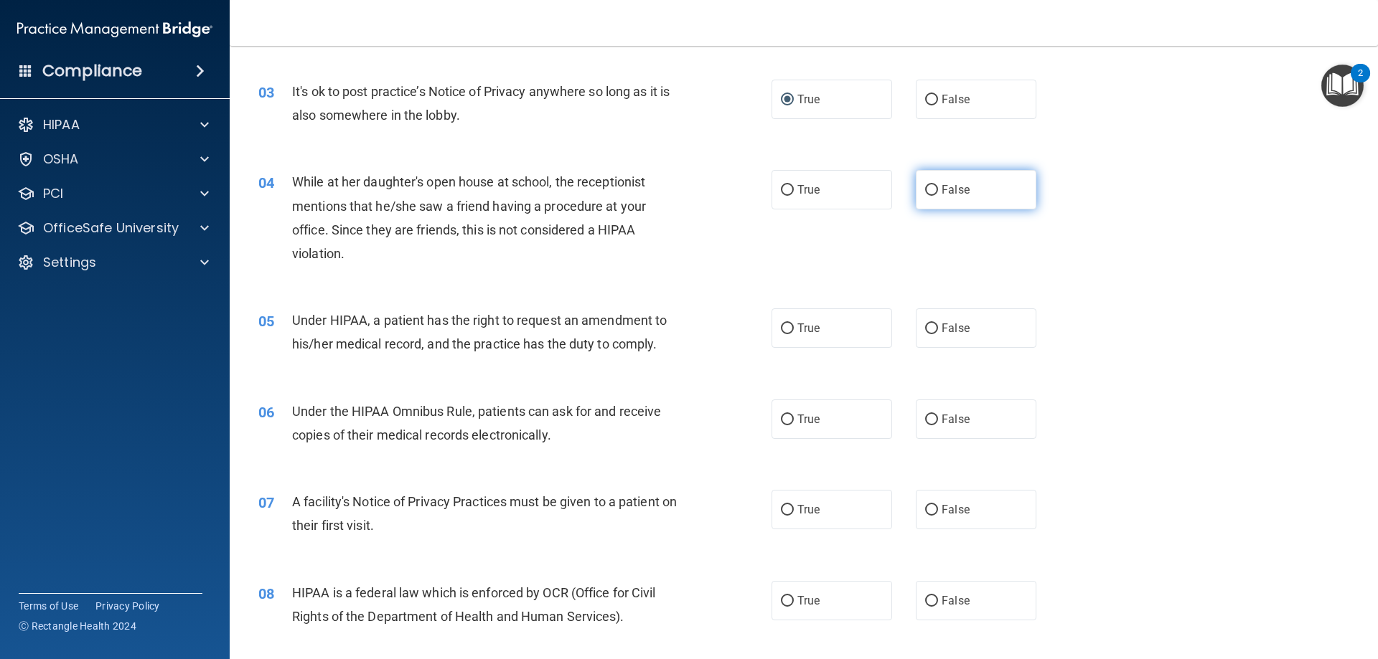
click at [934, 189] on label "False" at bounding box center [976, 189] width 121 height 39
click at [934, 189] on input "False" at bounding box center [931, 190] width 13 height 11
radio input "true"
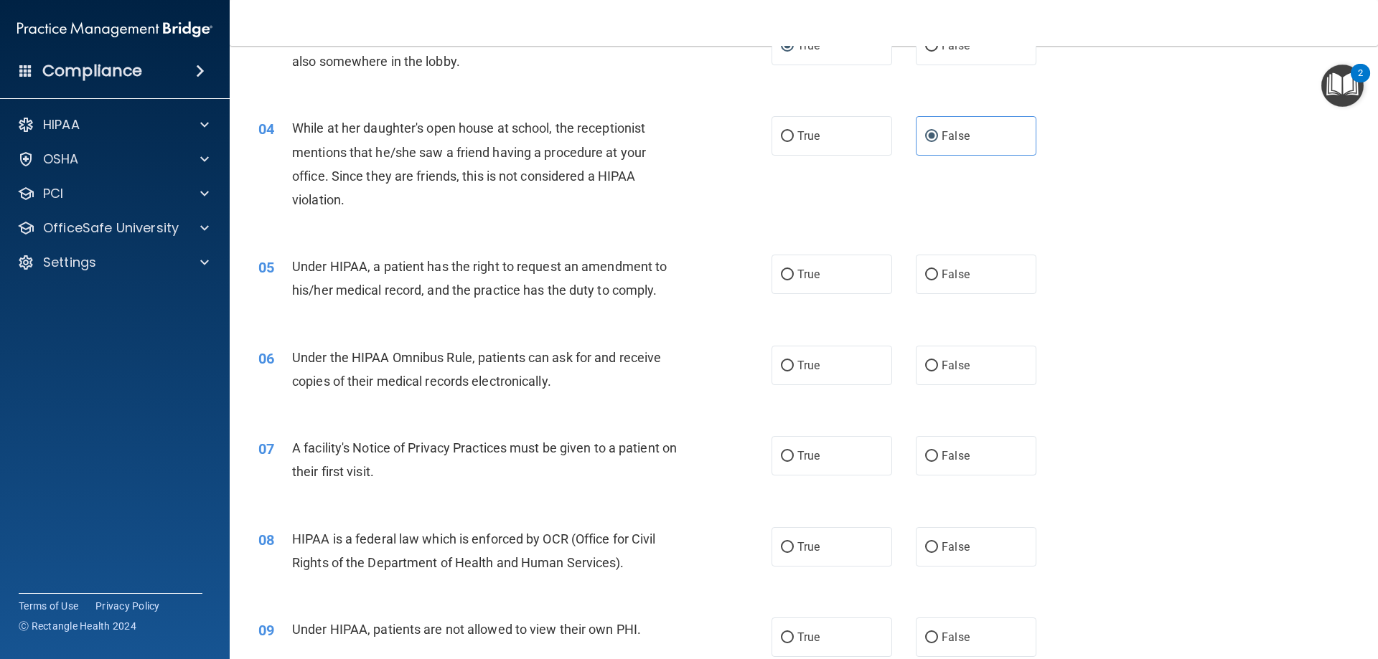
scroll to position [431, 0]
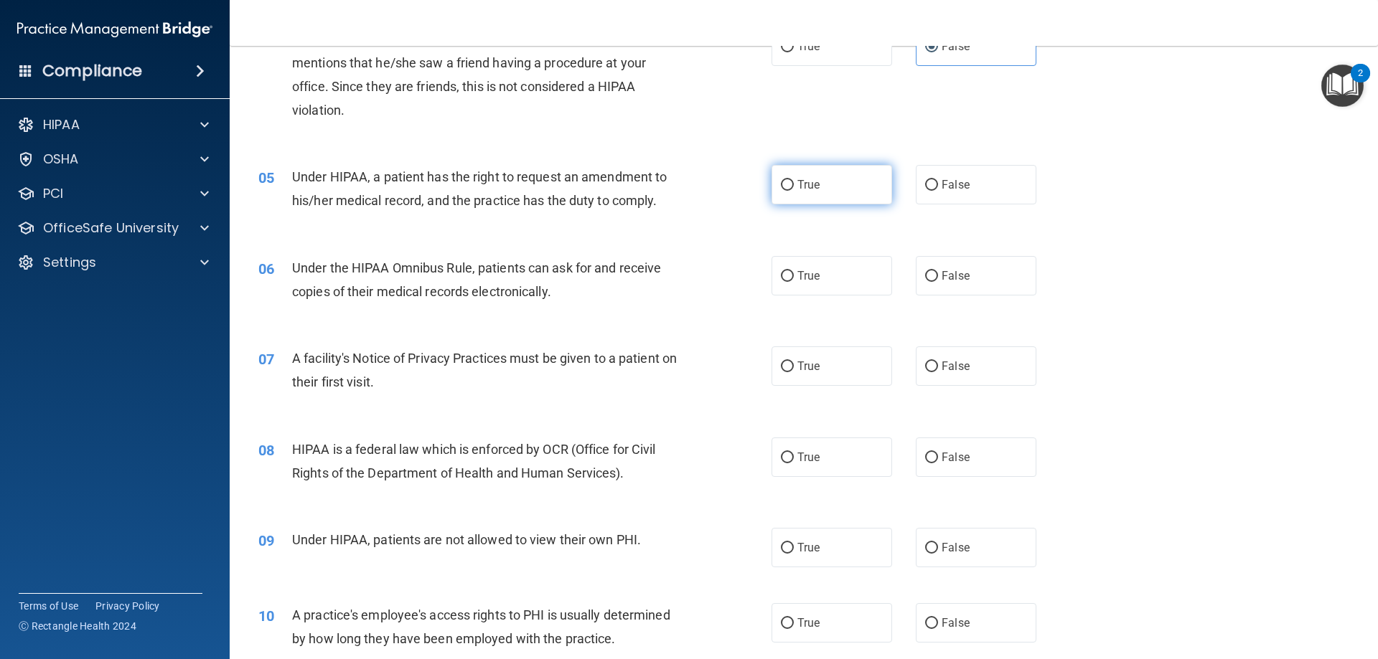
click at [786, 188] on input "True" at bounding box center [787, 185] width 13 height 11
radio input "true"
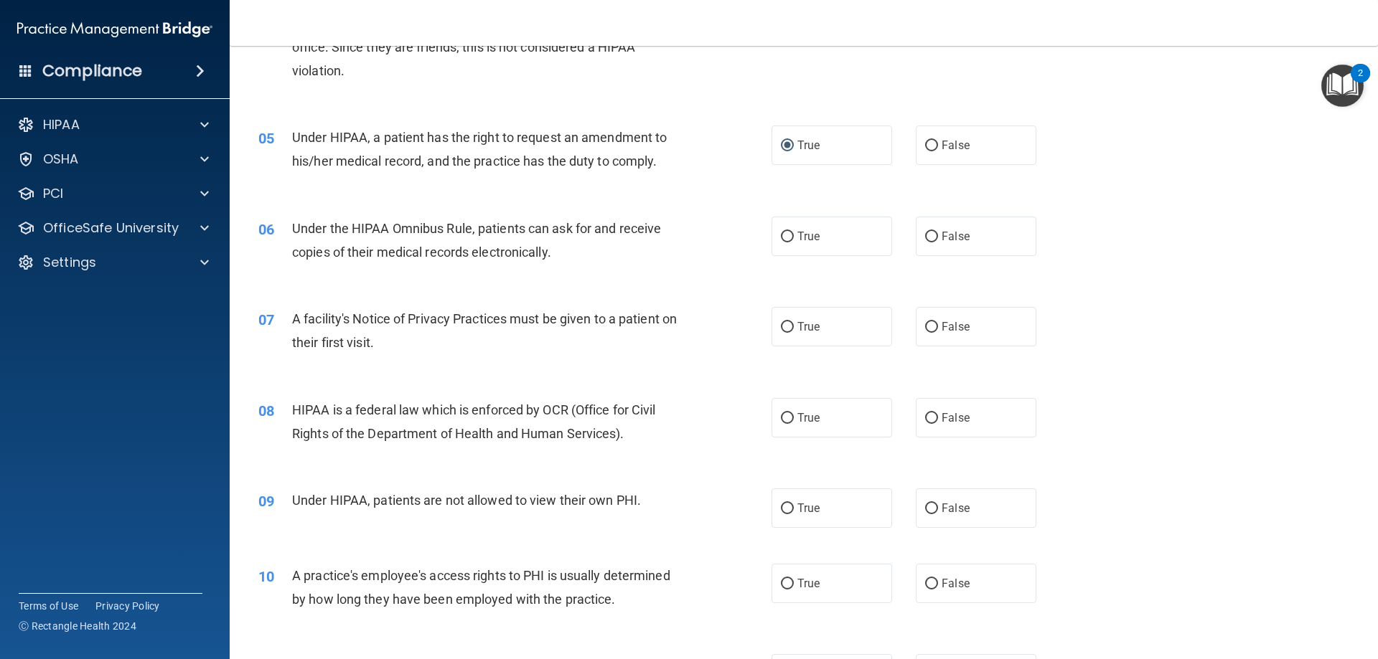
scroll to position [502, 0]
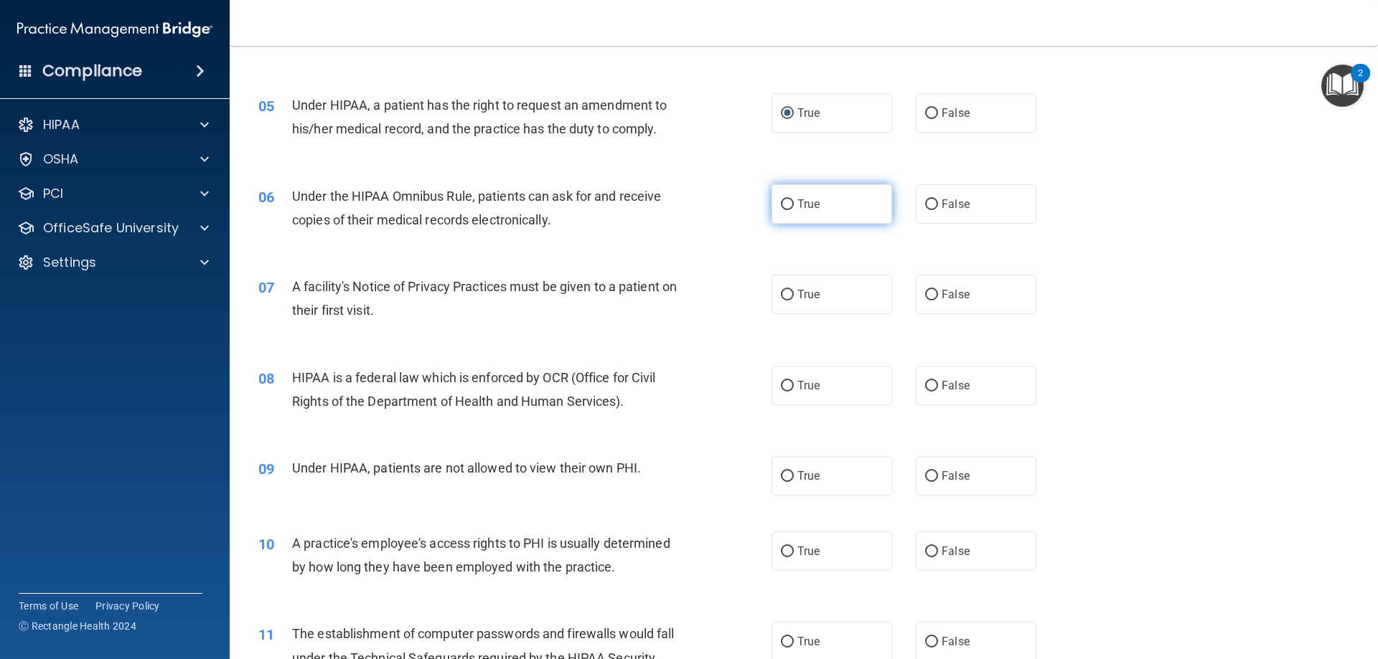
click at [781, 210] on input "True" at bounding box center [787, 204] width 13 height 11
radio input "true"
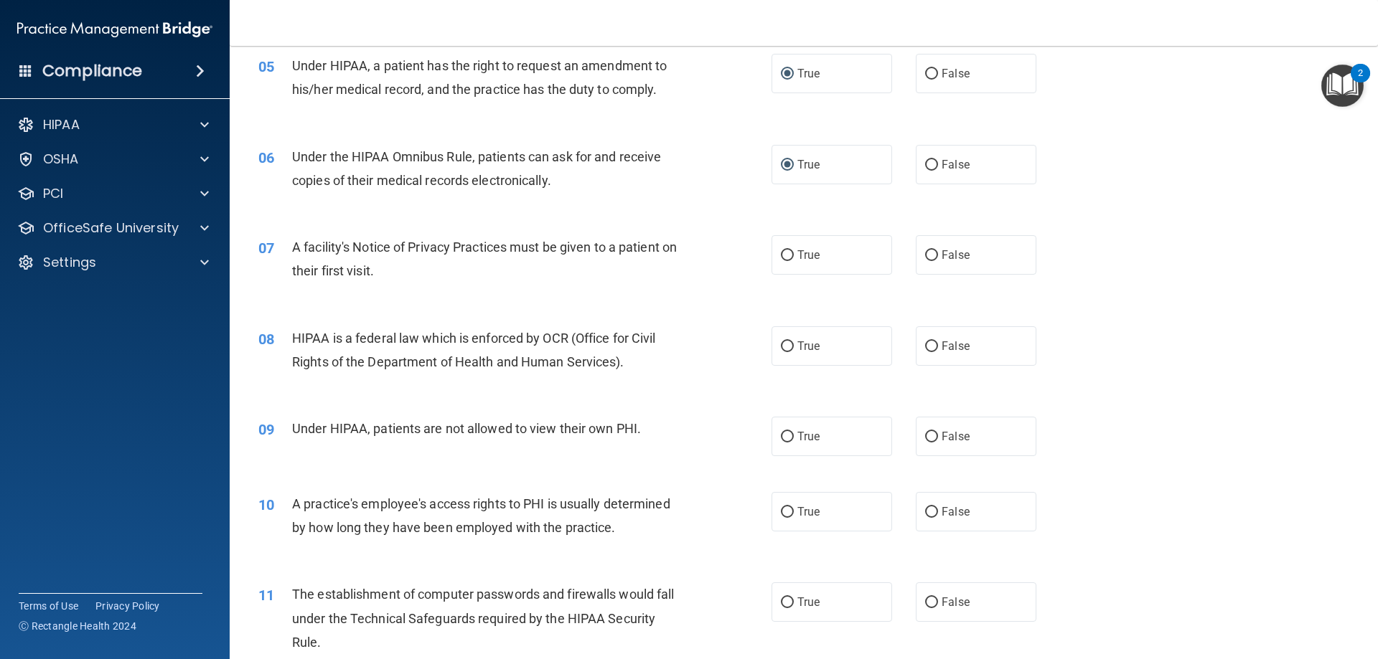
scroll to position [646, 0]
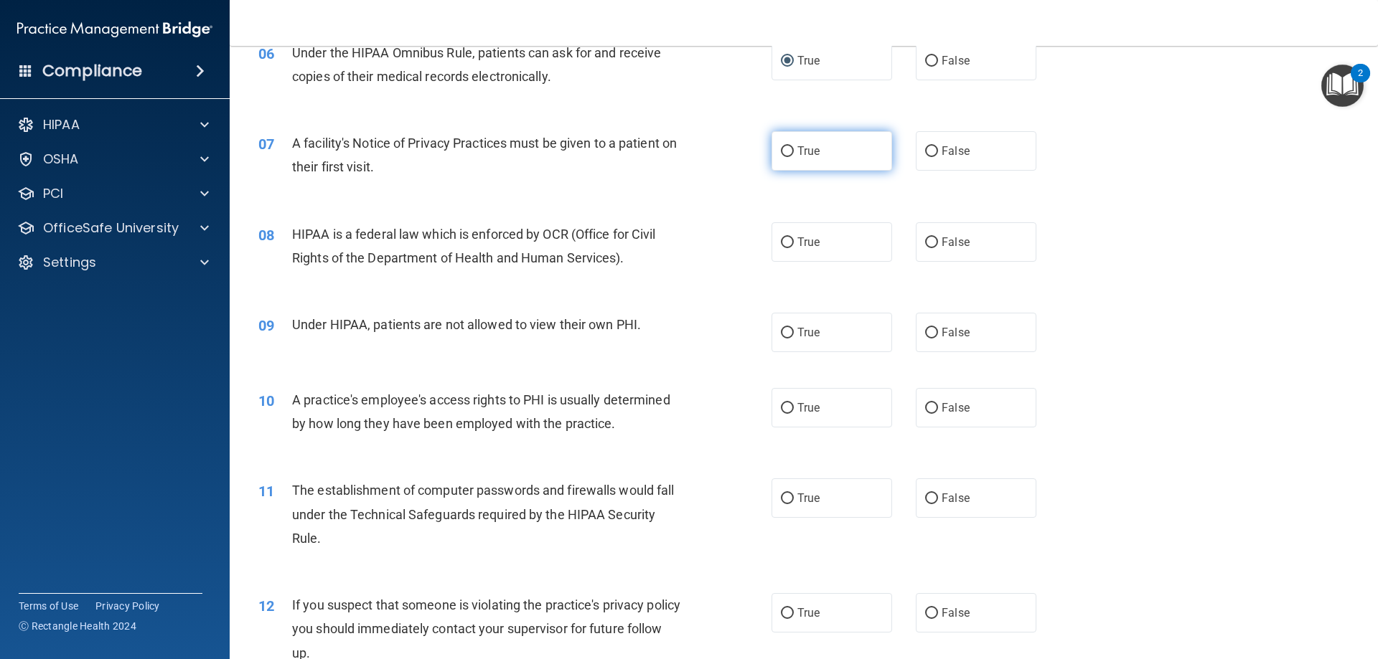
click at [797, 145] on span "True" at bounding box center [808, 151] width 22 height 14
click at [794, 146] on input "True" at bounding box center [787, 151] width 13 height 11
radio input "true"
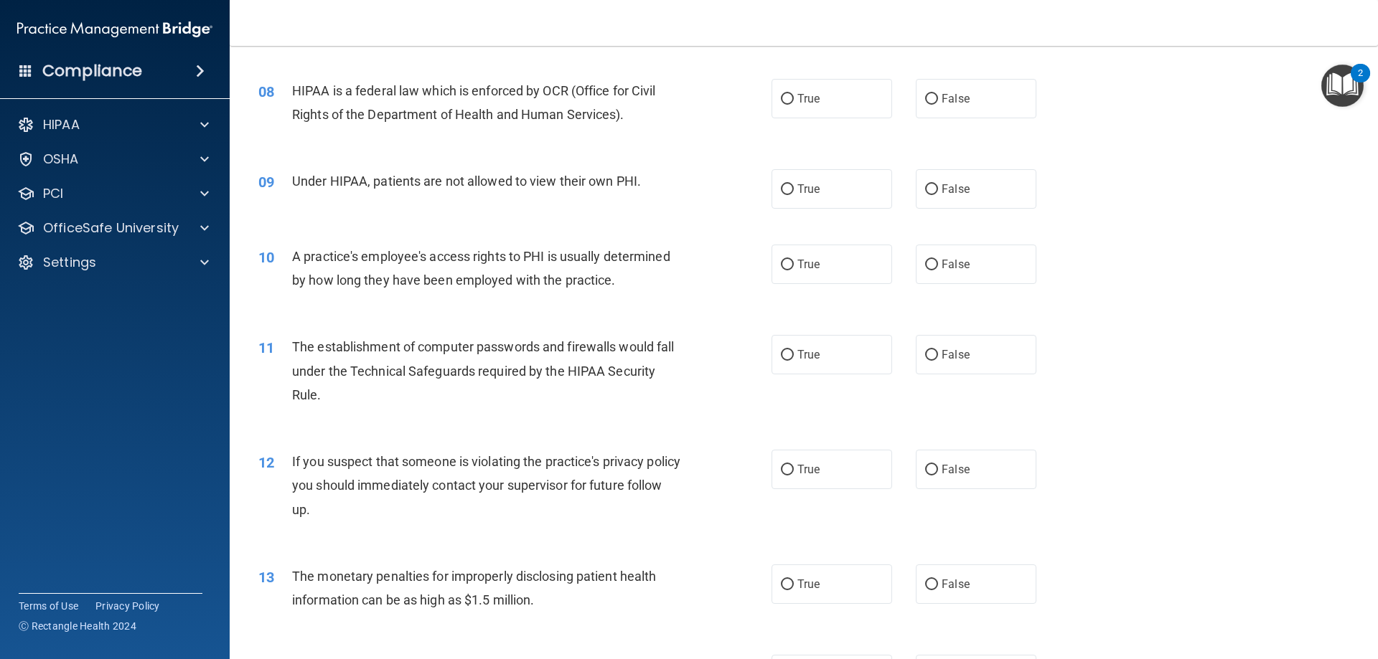
scroll to position [718, 0]
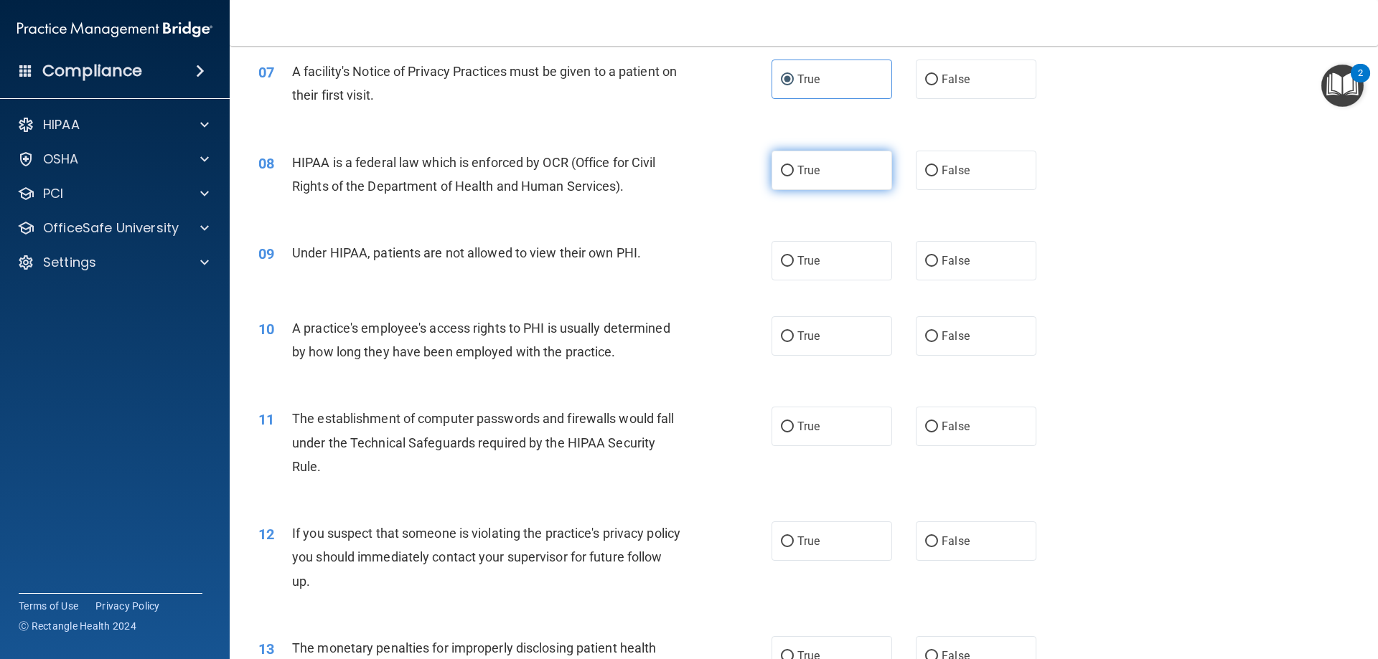
click at [797, 174] on span "True" at bounding box center [808, 171] width 22 height 14
click at [792, 174] on input "True" at bounding box center [787, 171] width 13 height 11
radio input "true"
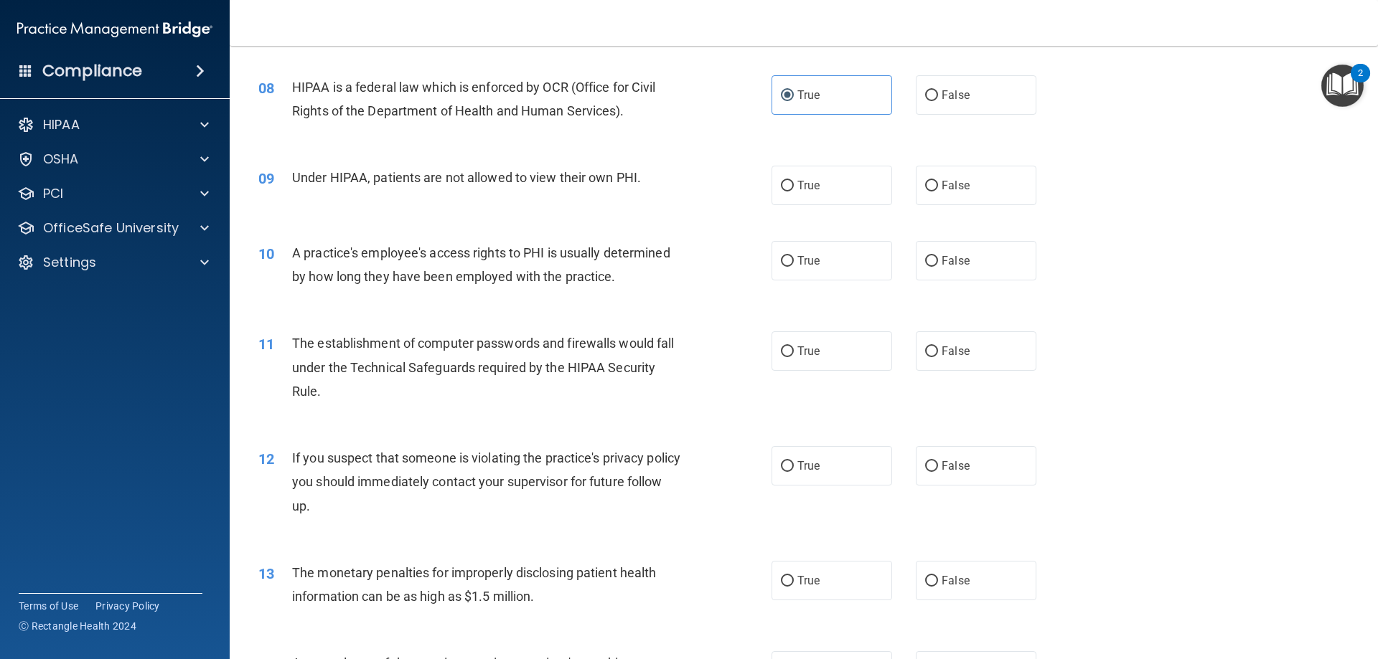
scroll to position [789, 0]
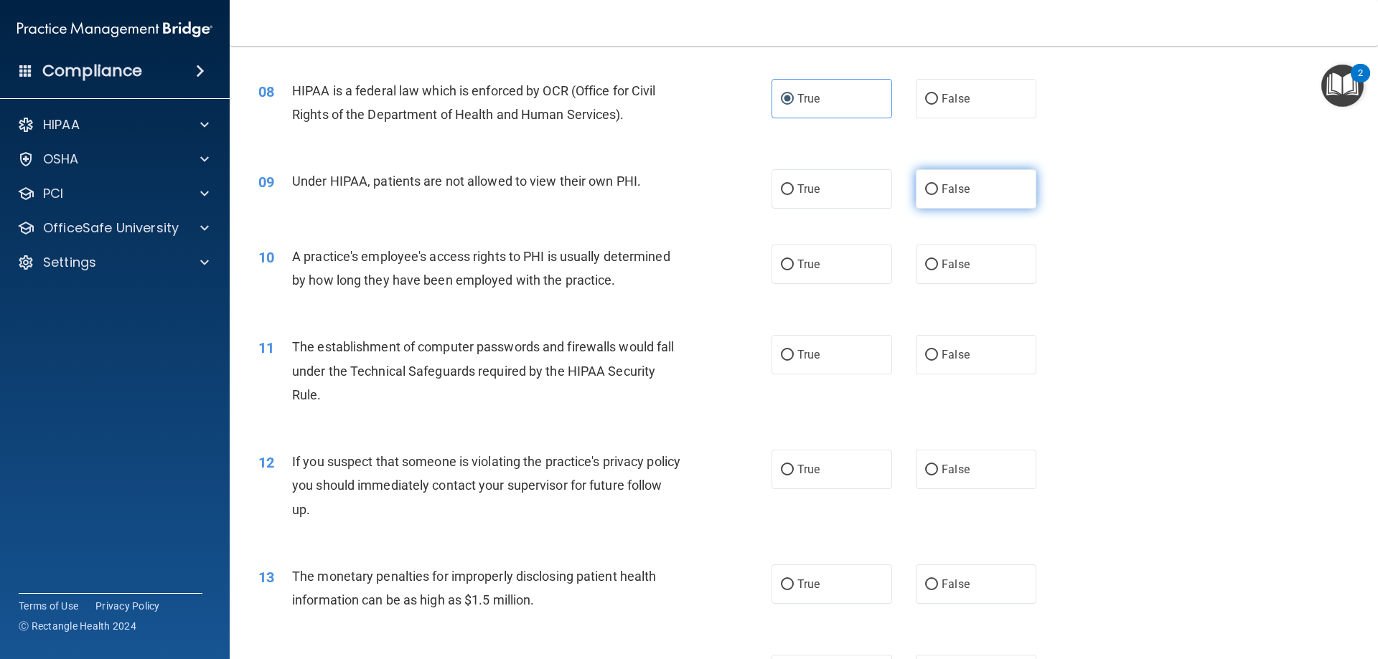
click at [931, 189] on input "False" at bounding box center [931, 189] width 13 height 11
radio input "true"
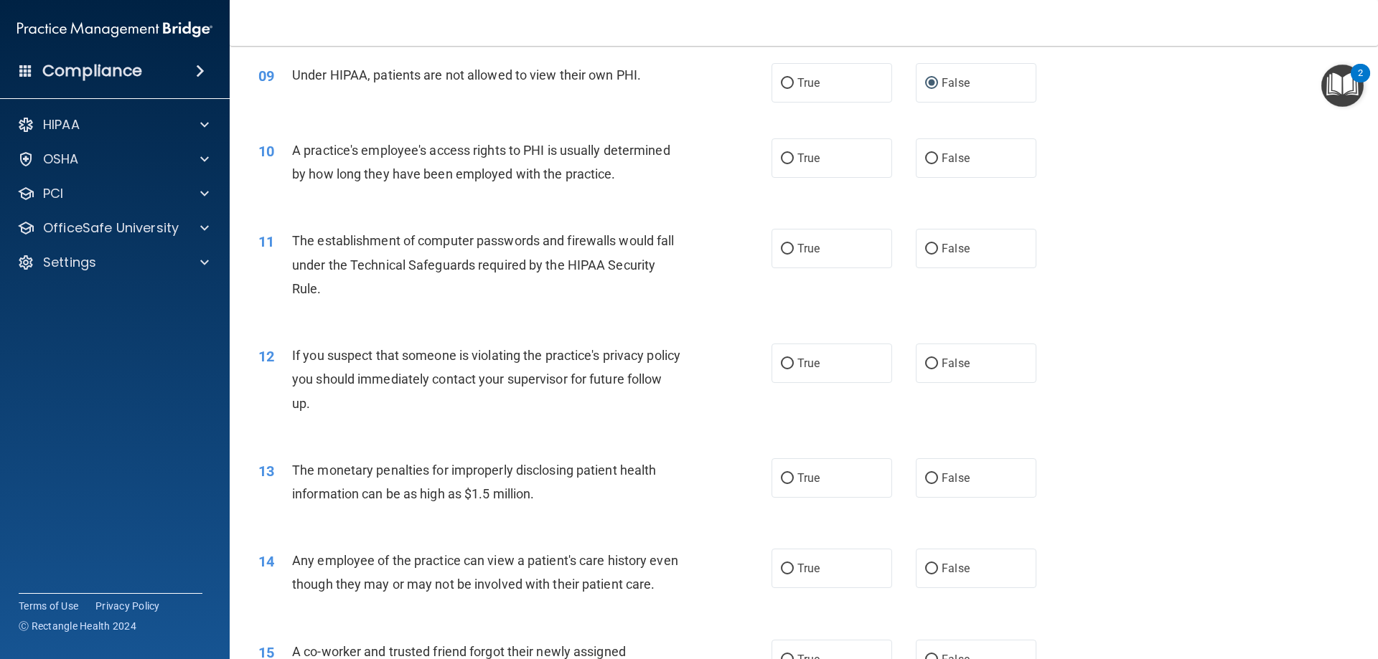
scroll to position [861, 0]
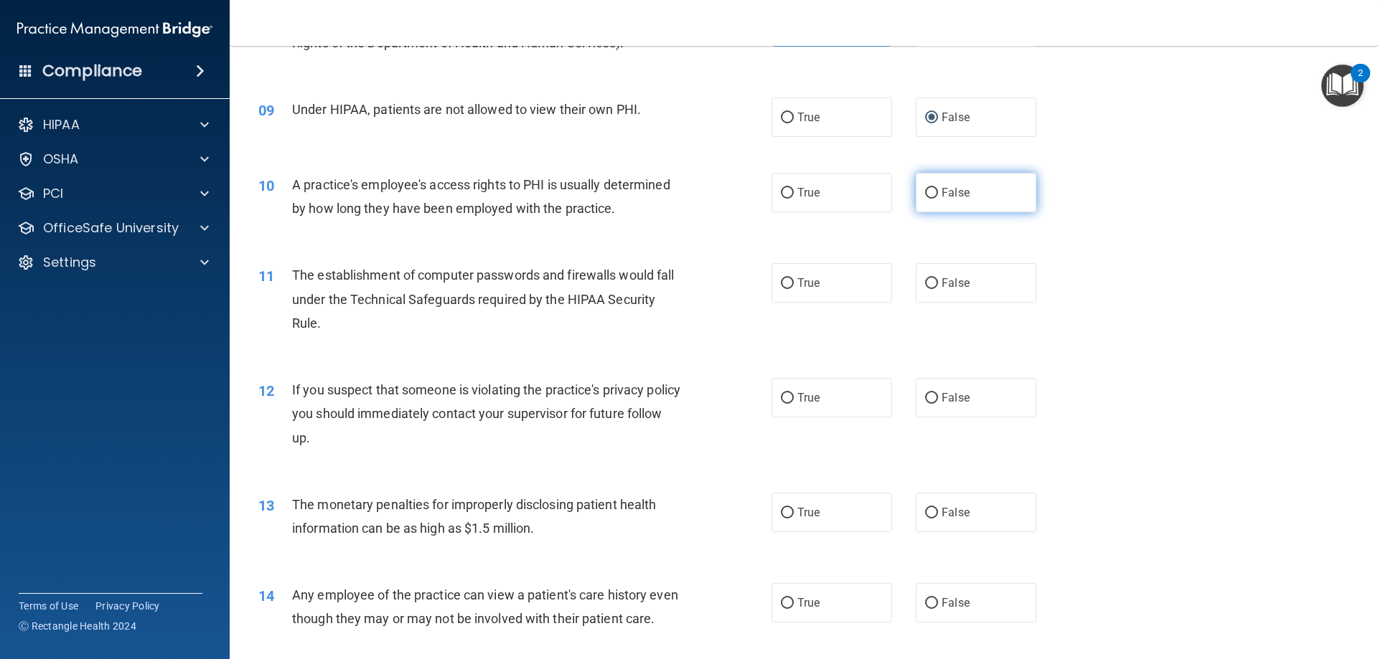
click at [930, 190] on input "False" at bounding box center [931, 193] width 13 height 11
radio input "true"
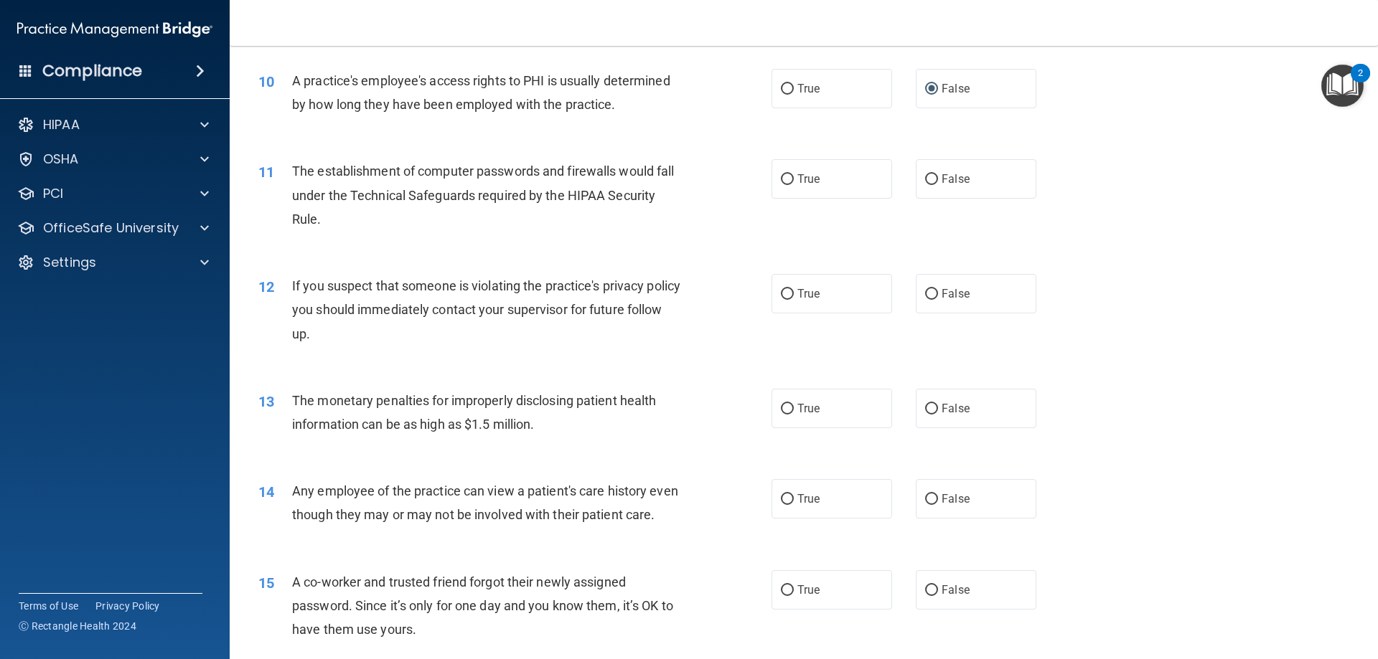
scroll to position [1005, 0]
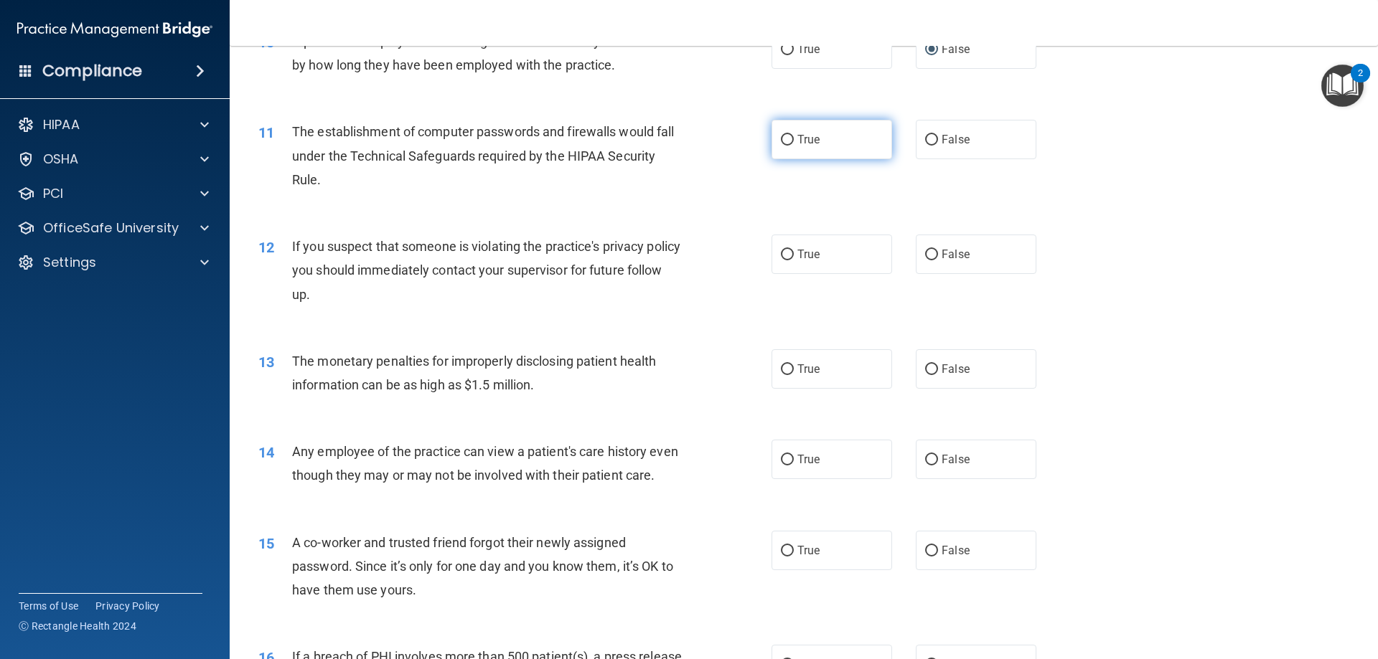
click at [817, 144] on label "True" at bounding box center [831, 139] width 121 height 39
click at [794, 144] on input "True" at bounding box center [787, 140] width 13 height 11
radio input "true"
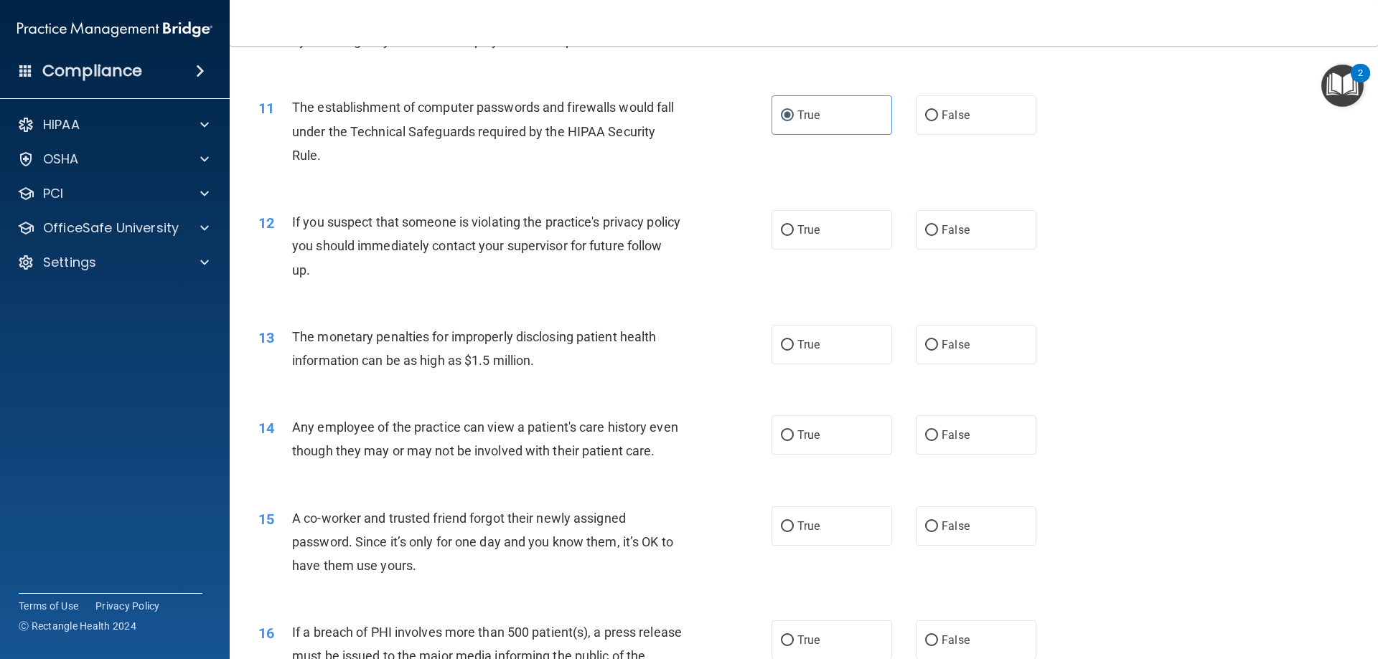
scroll to position [1086, 0]
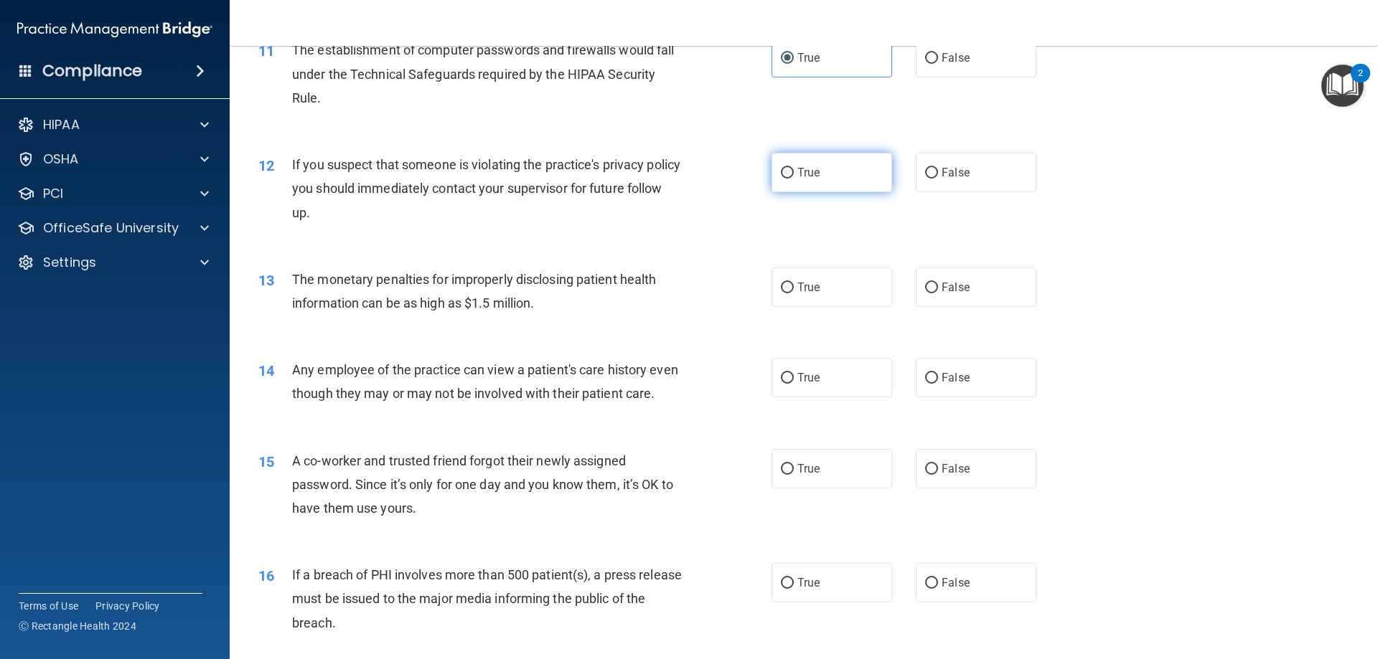
click at [797, 171] on span "True" at bounding box center [808, 173] width 22 height 14
click at [793, 171] on input "True" at bounding box center [787, 173] width 13 height 11
radio input "true"
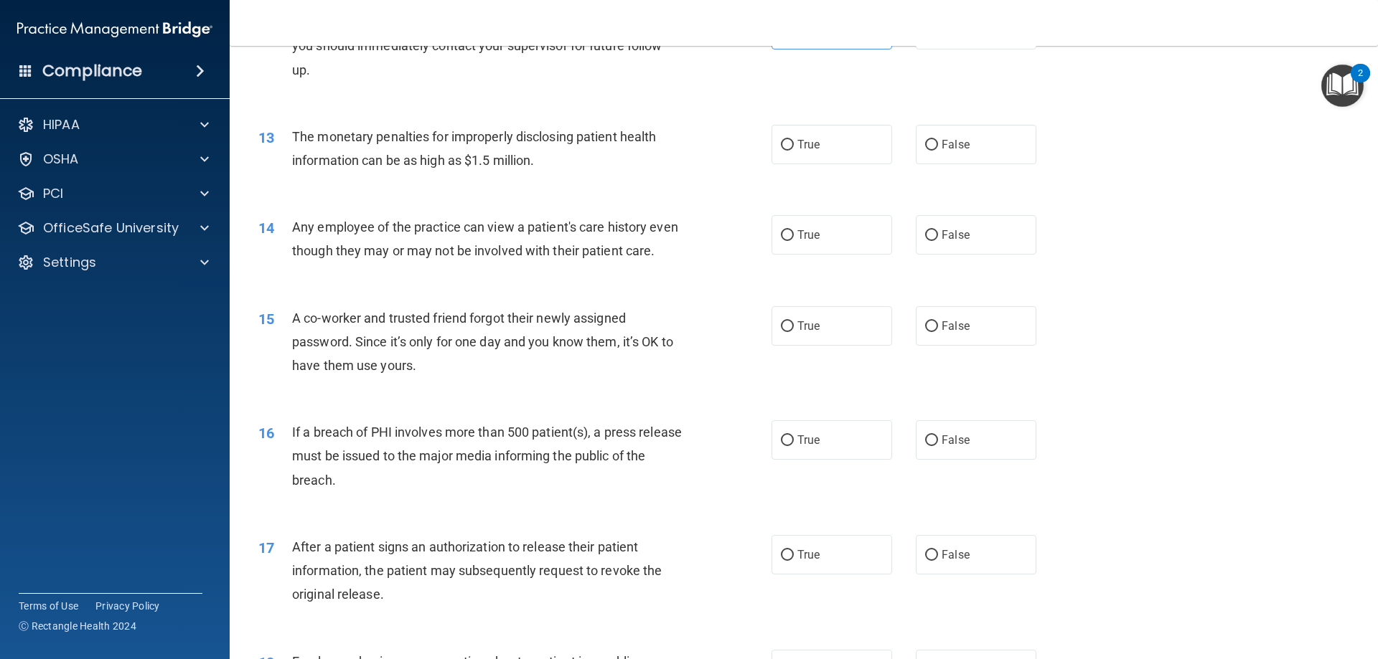
scroll to position [1230, 0]
click at [807, 139] on span "True" at bounding box center [808, 144] width 22 height 14
click at [794, 139] on input "True" at bounding box center [787, 144] width 13 height 11
radio input "true"
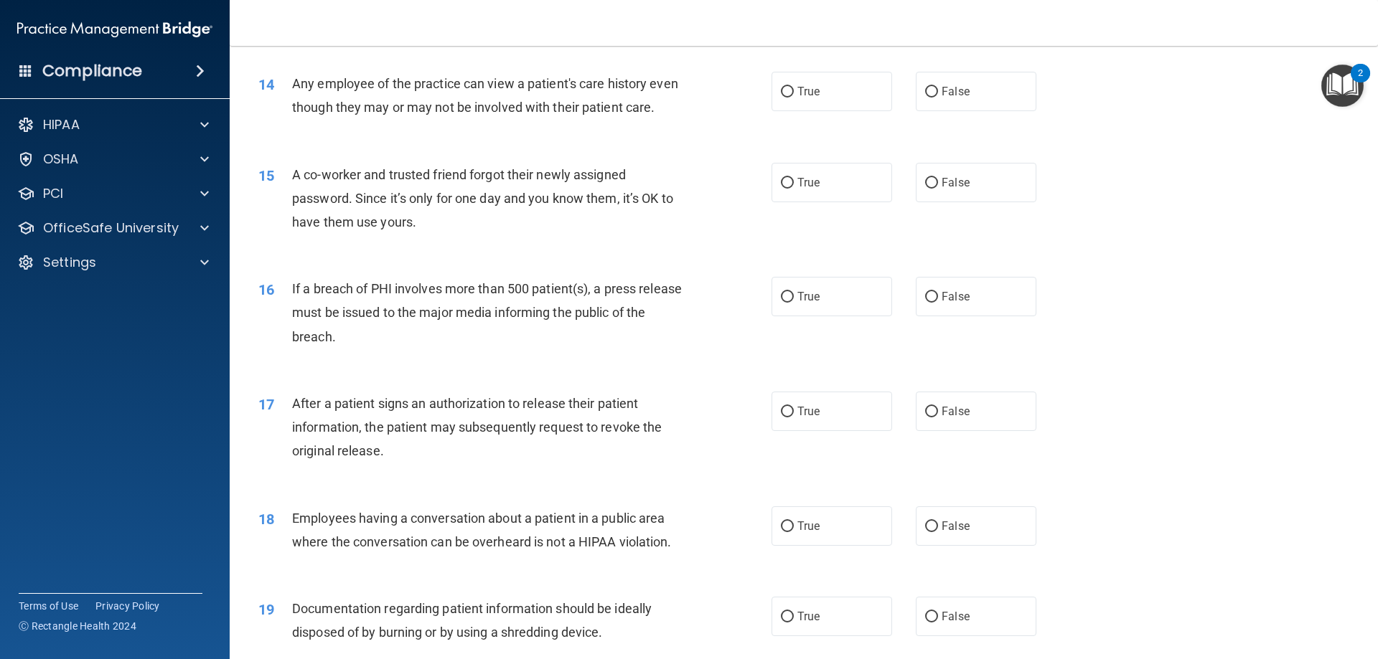
scroll to position [1373, 0]
click at [781, 93] on input "True" at bounding box center [787, 91] width 13 height 11
radio input "true"
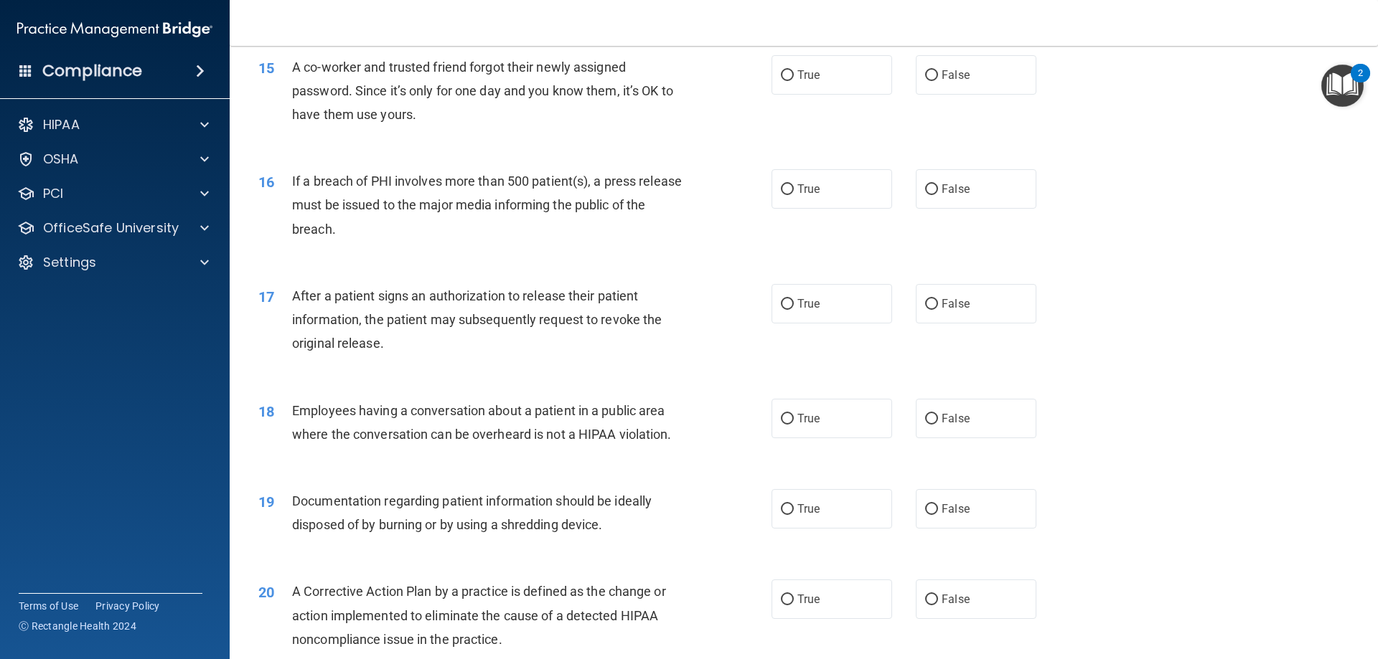
scroll to position [1445, 0]
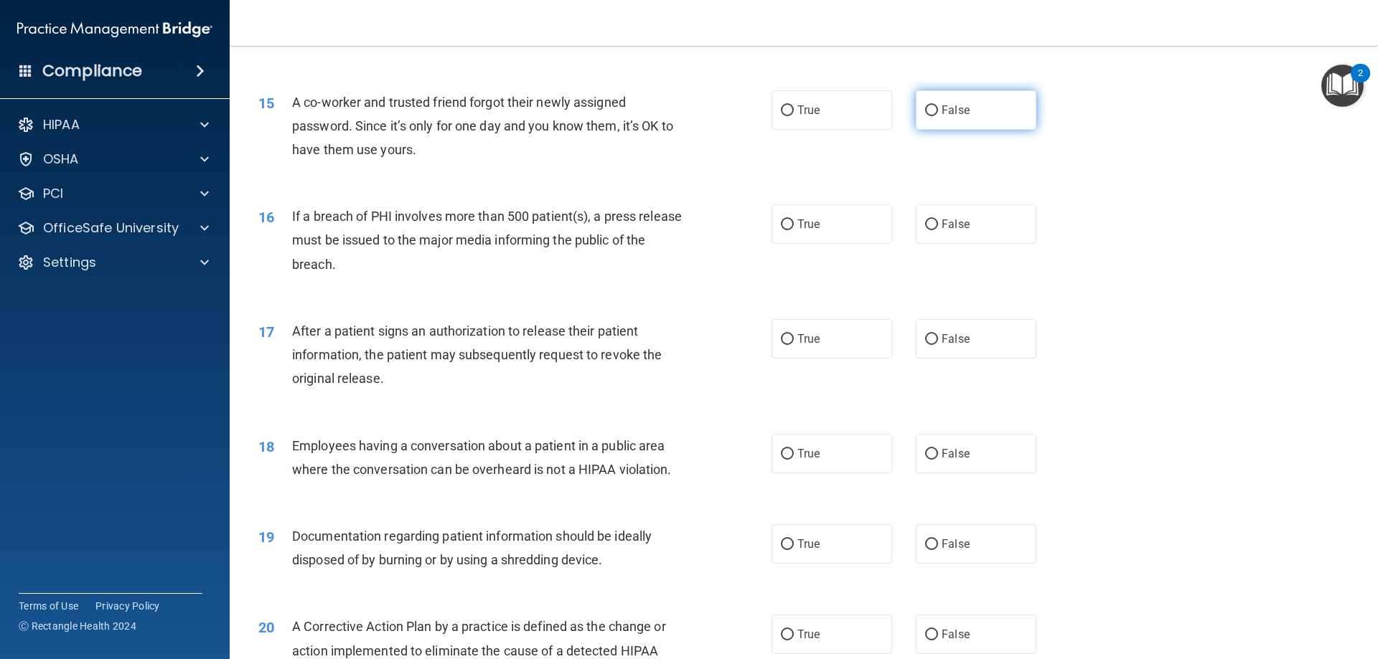
click at [952, 130] on label "False" at bounding box center [976, 109] width 121 height 39
click at [938, 116] on input "False" at bounding box center [931, 110] width 13 height 11
radio input "true"
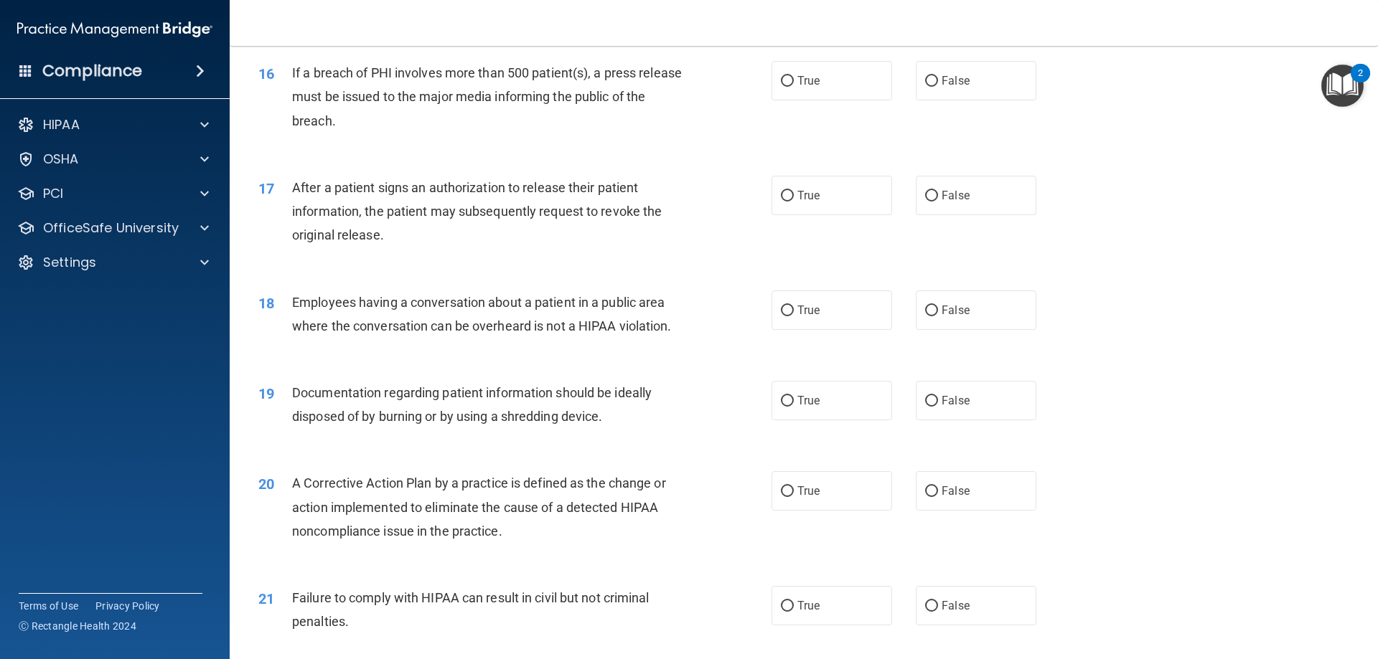
scroll to position [1517, 0]
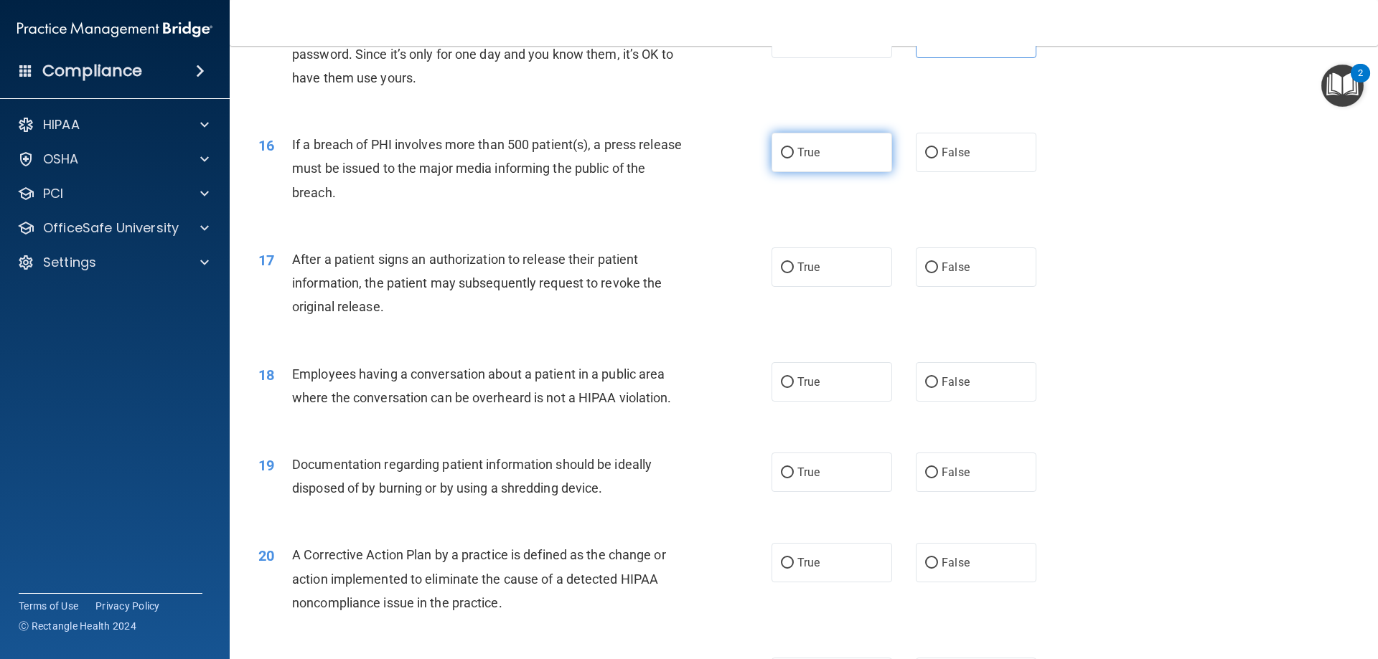
click at [786, 159] on input "True" at bounding box center [787, 153] width 13 height 11
radio input "true"
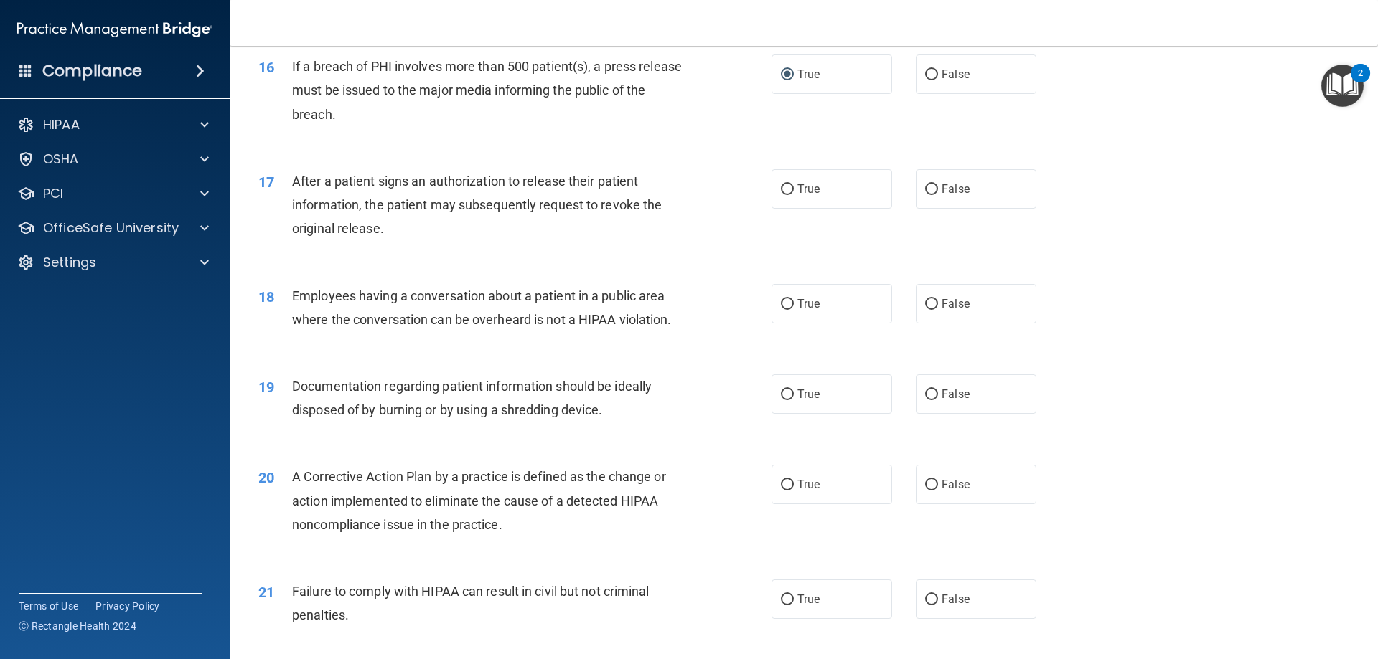
scroll to position [1589, 0]
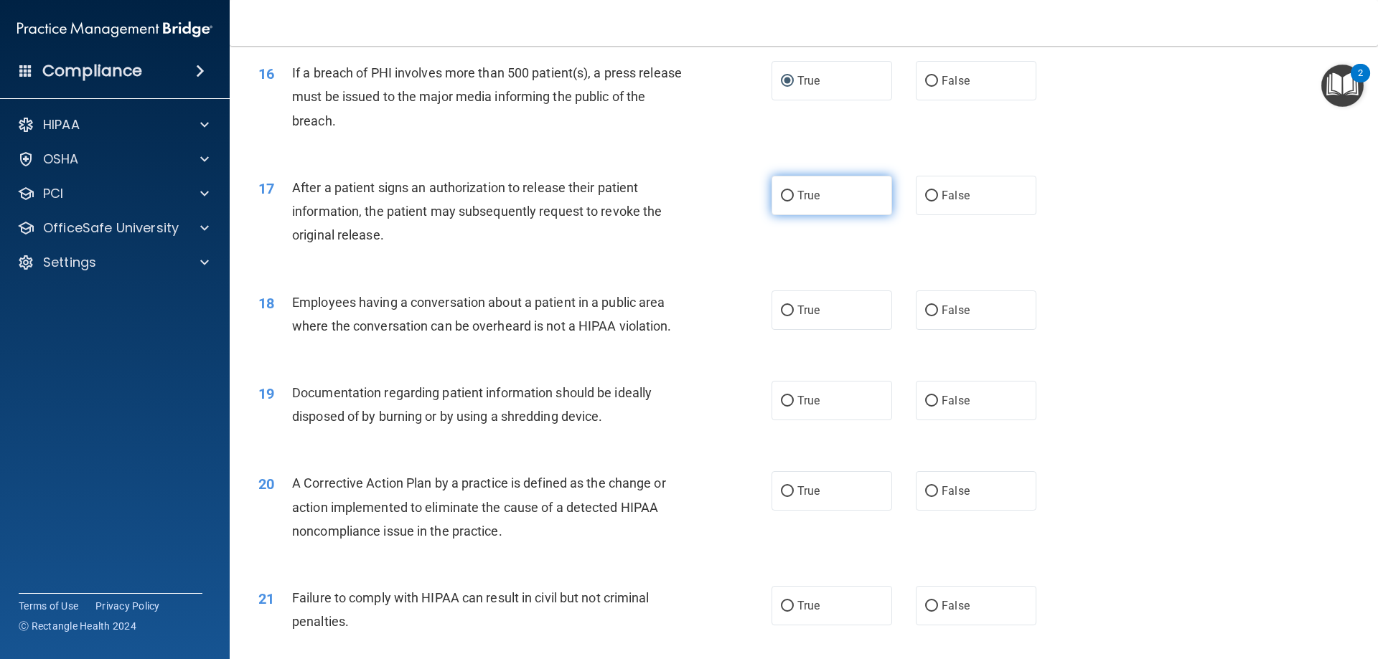
click at [784, 202] on input "True" at bounding box center [787, 196] width 13 height 11
radio input "true"
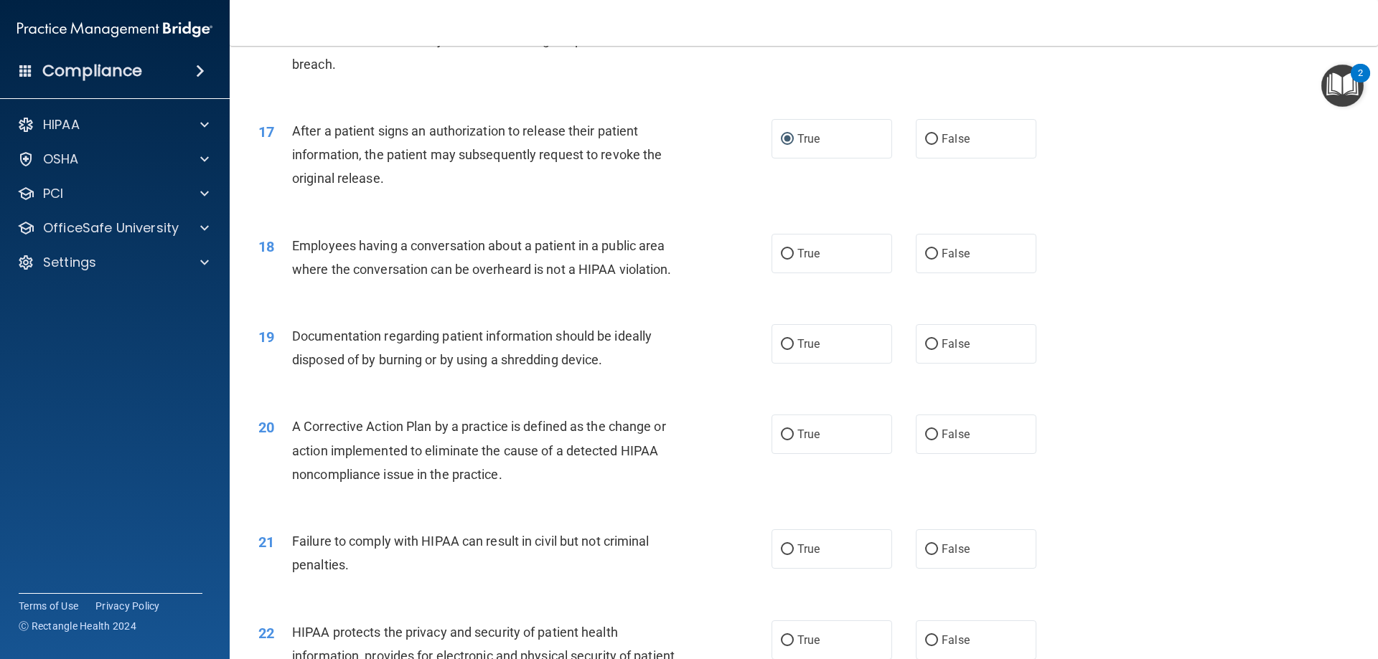
scroll to position [1732, 0]
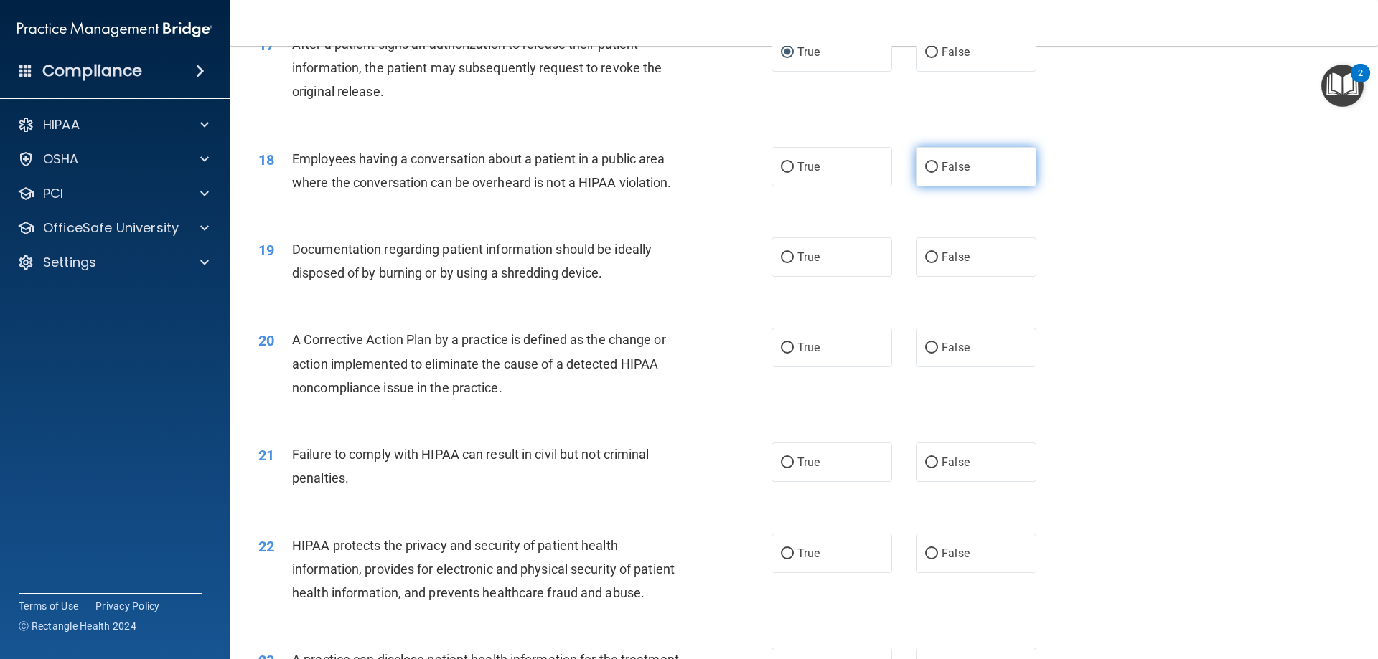
click at [941, 174] on span "False" at bounding box center [955, 167] width 28 height 14
click at [936, 173] on input "False" at bounding box center [931, 167] width 13 height 11
radio input "true"
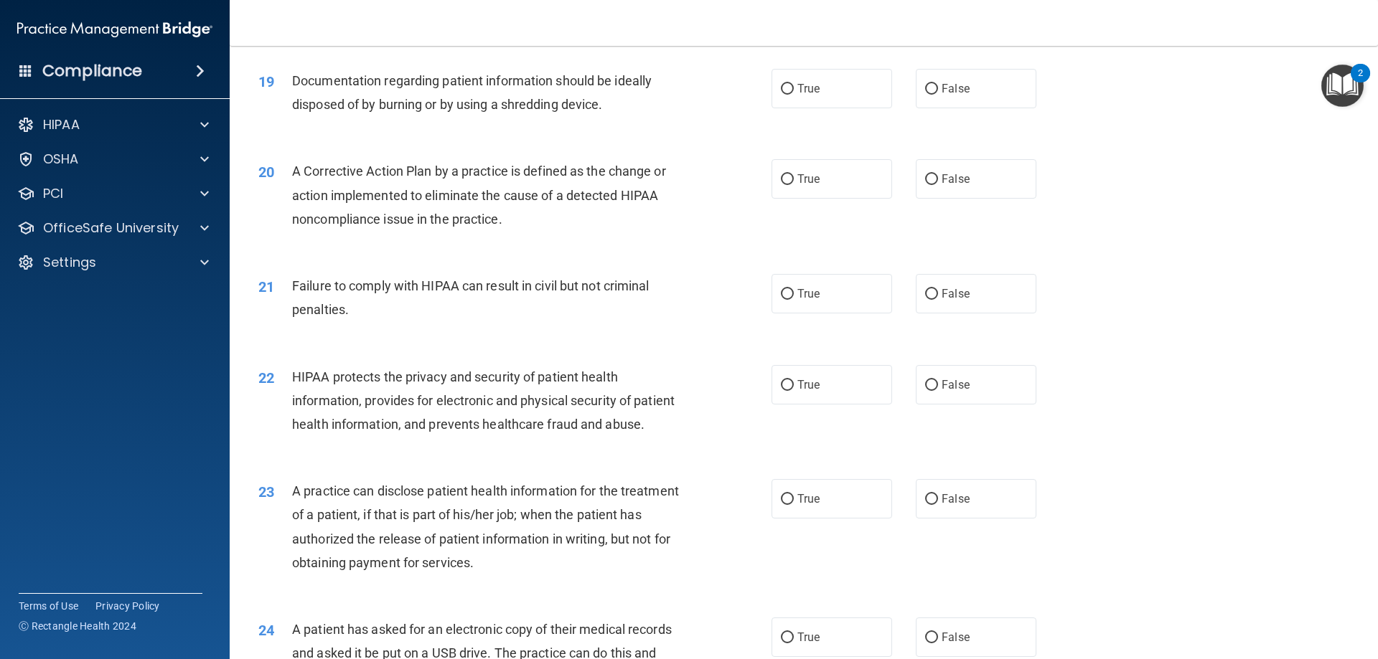
scroll to position [1876, 0]
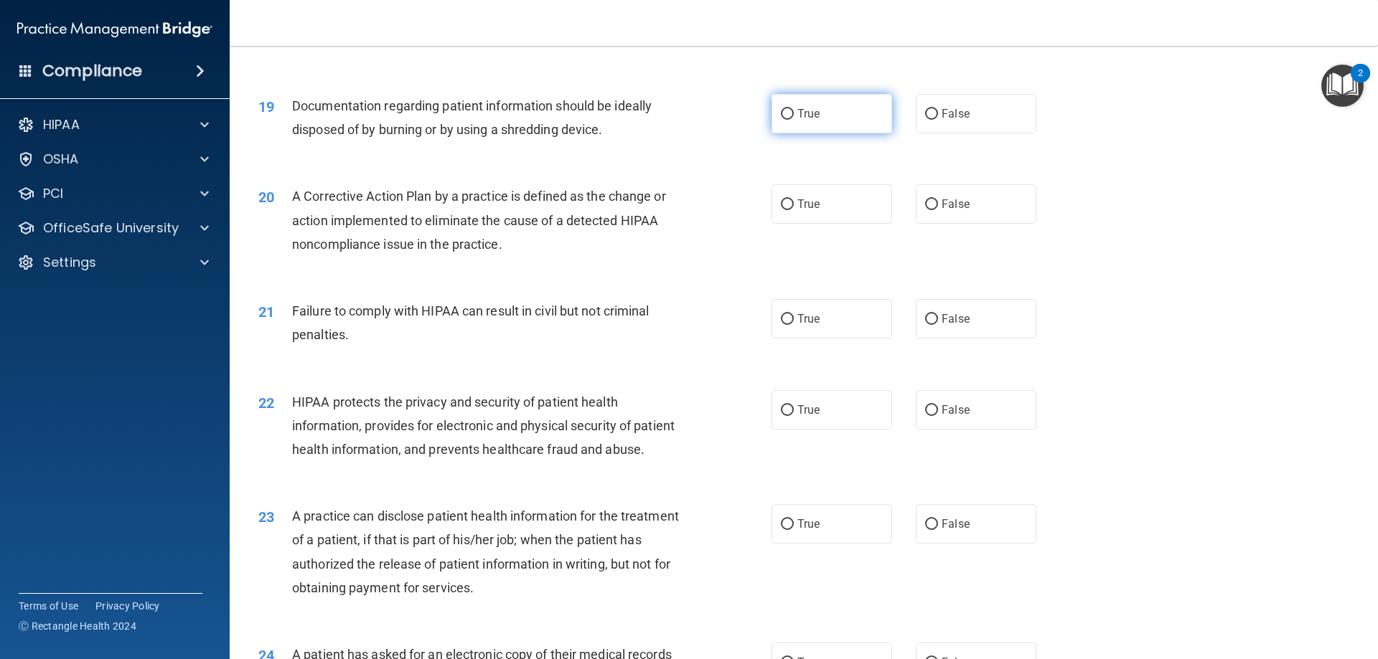
click at [776, 133] on label "True" at bounding box center [831, 113] width 121 height 39
click at [781, 120] on input "True" at bounding box center [787, 114] width 13 height 11
radio input "true"
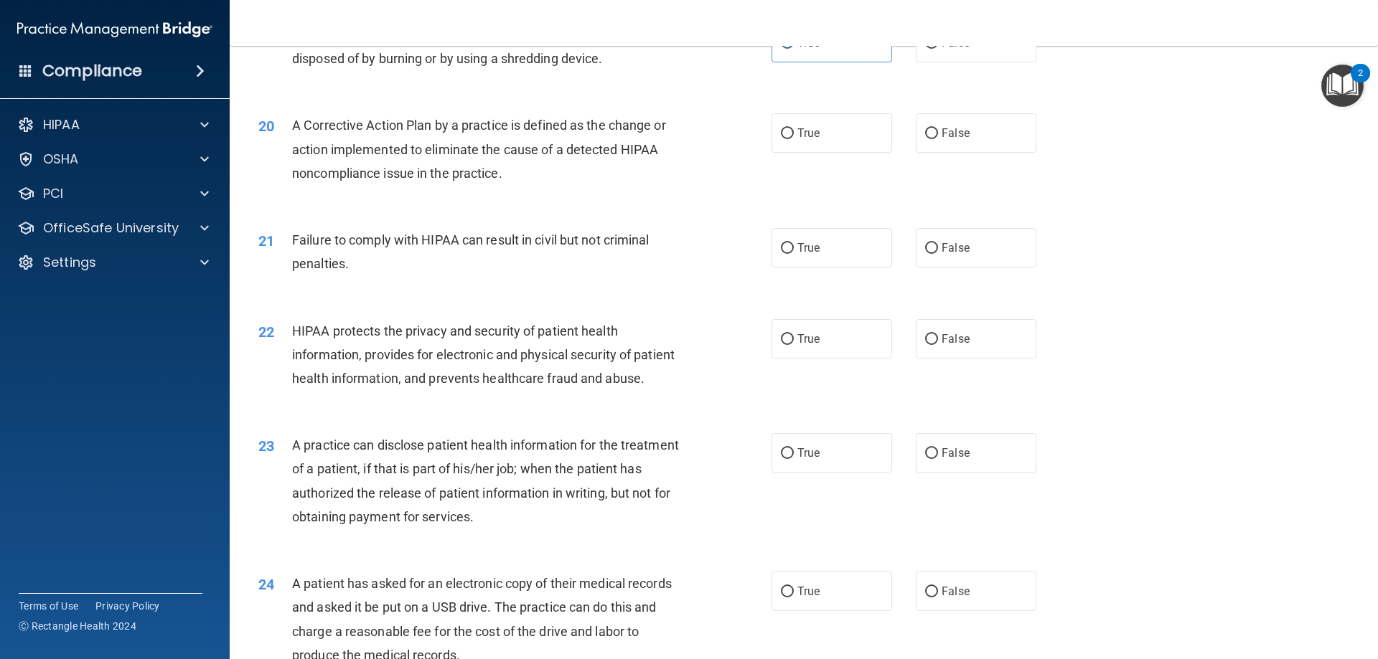
scroll to position [1947, 0]
click at [797, 139] on span "True" at bounding box center [808, 133] width 22 height 14
click at [794, 138] on input "True" at bounding box center [787, 133] width 13 height 11
radio input "true"
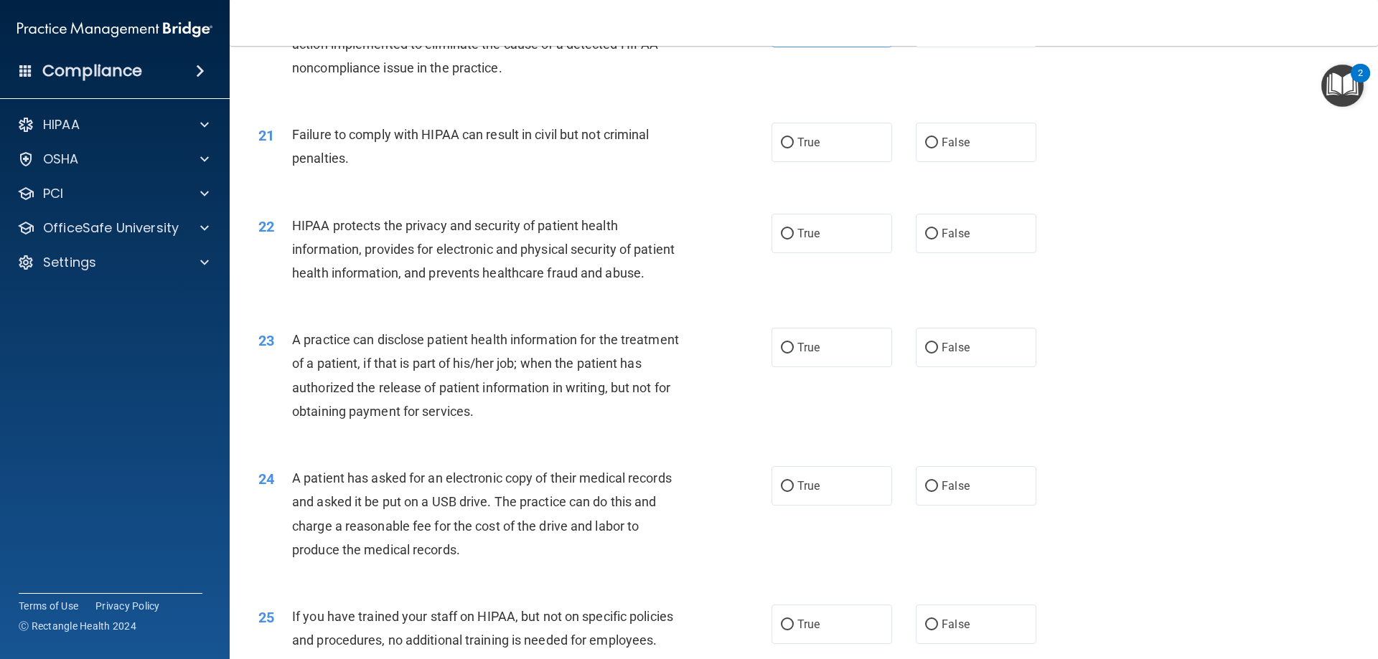
scroll to position [2019, 0]
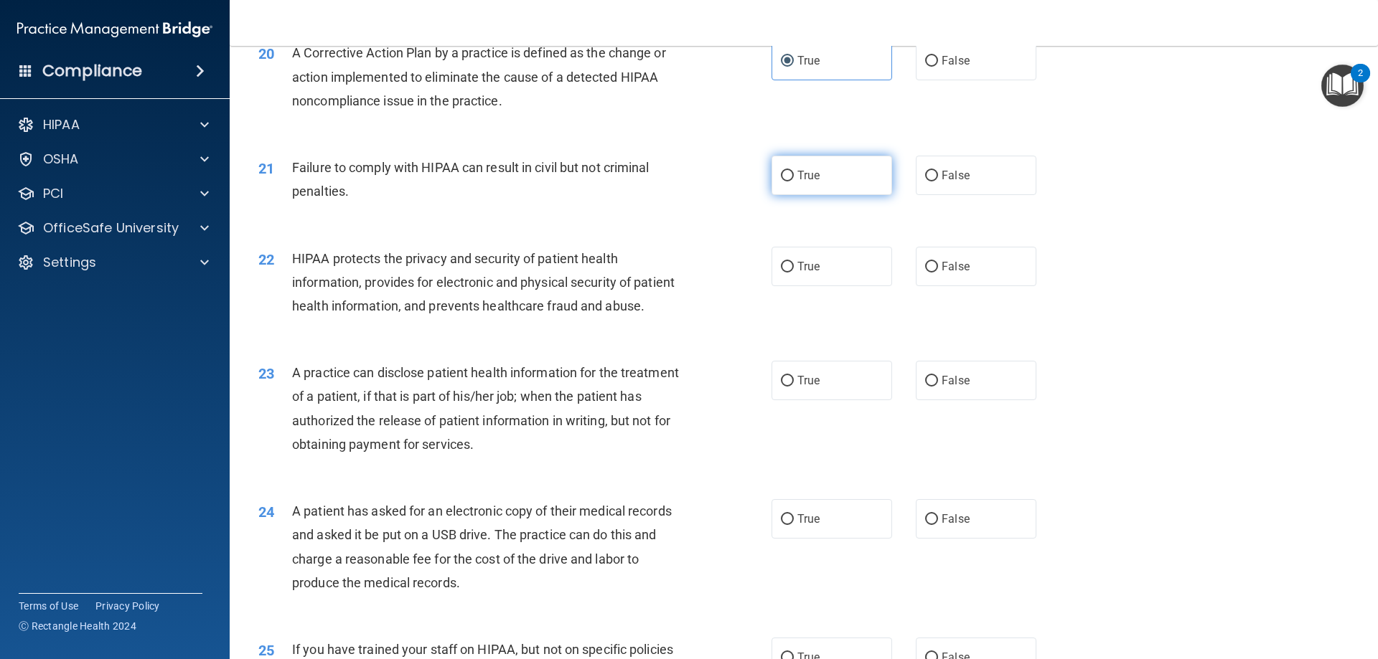
click at [781, 182] on input "True" at bounding box center [787, 176] width 13 height 11
radio input "true"
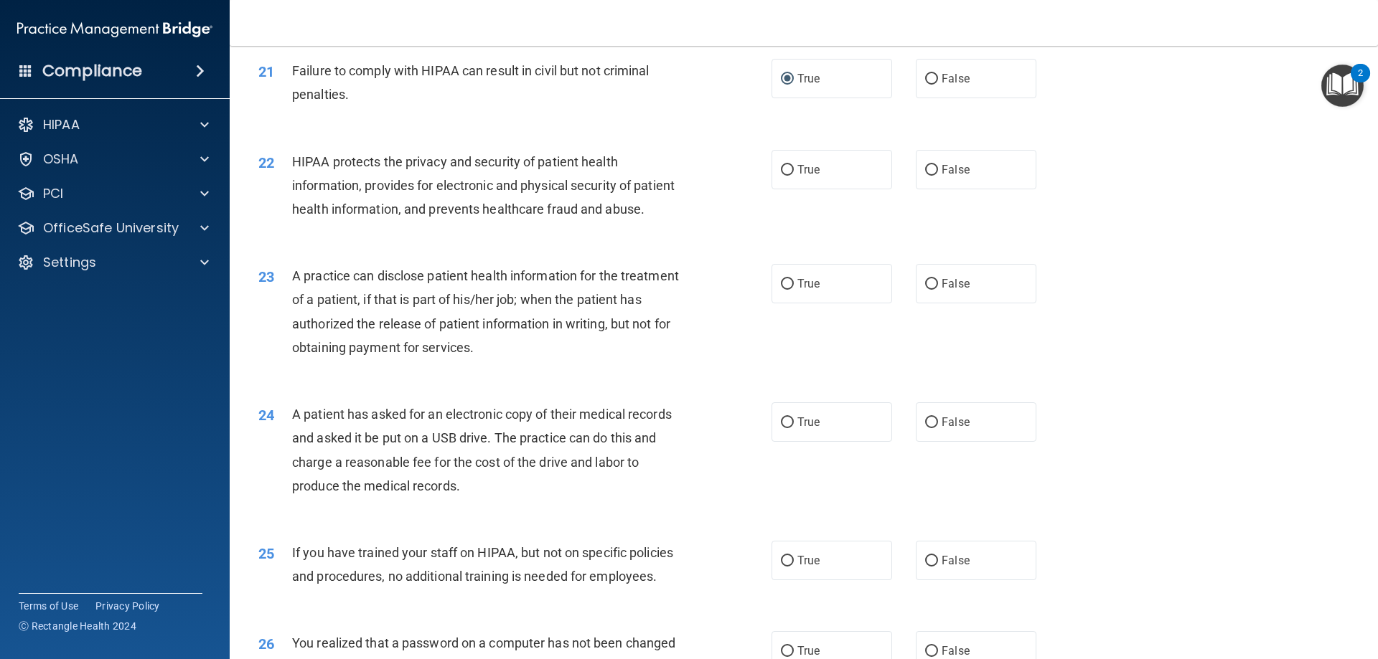
scroll to position [2091, 0]
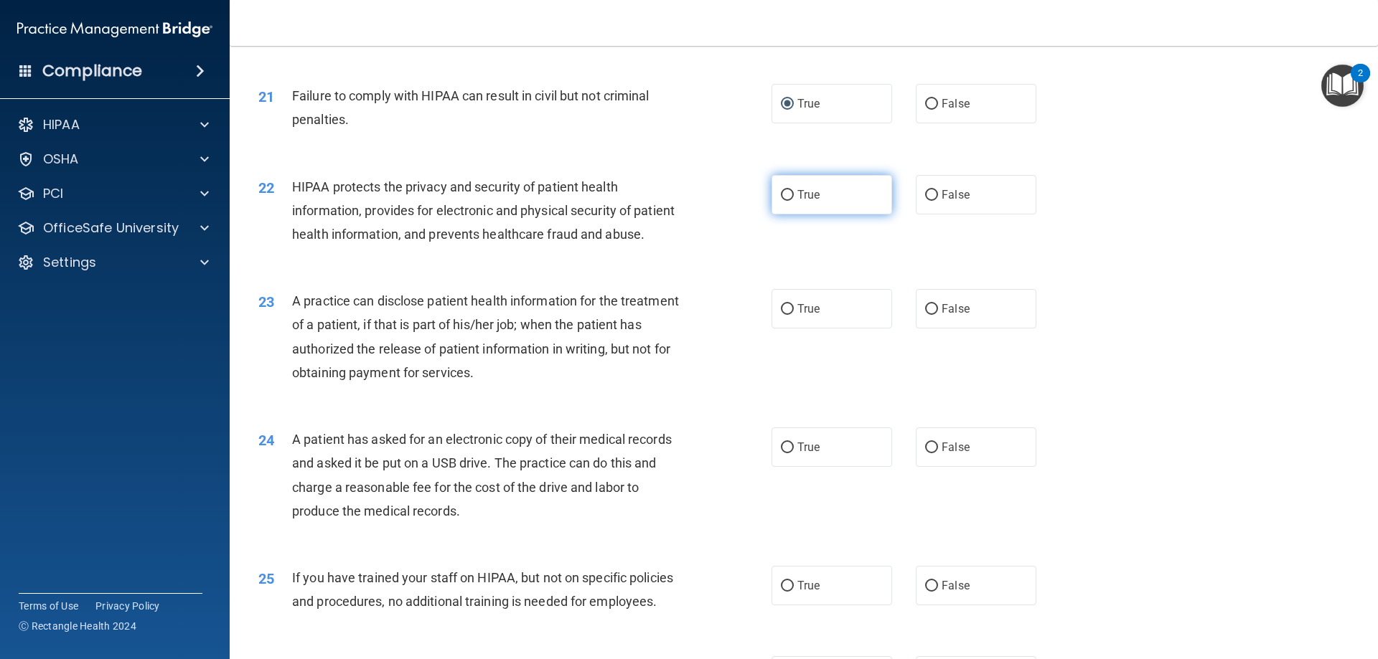
click at [787, 201] on input "True" at bounding box center [787, 195] width 13 height 11
radio input "true"
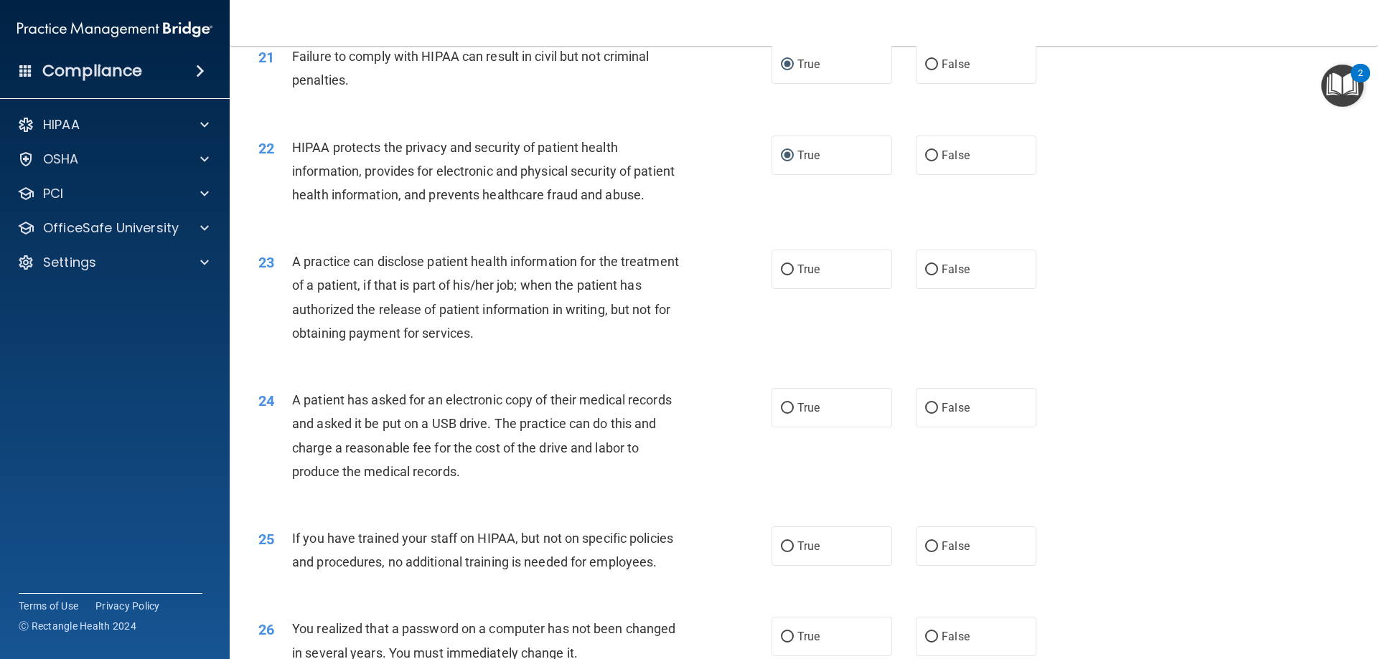
scroll to position [2163, 0]
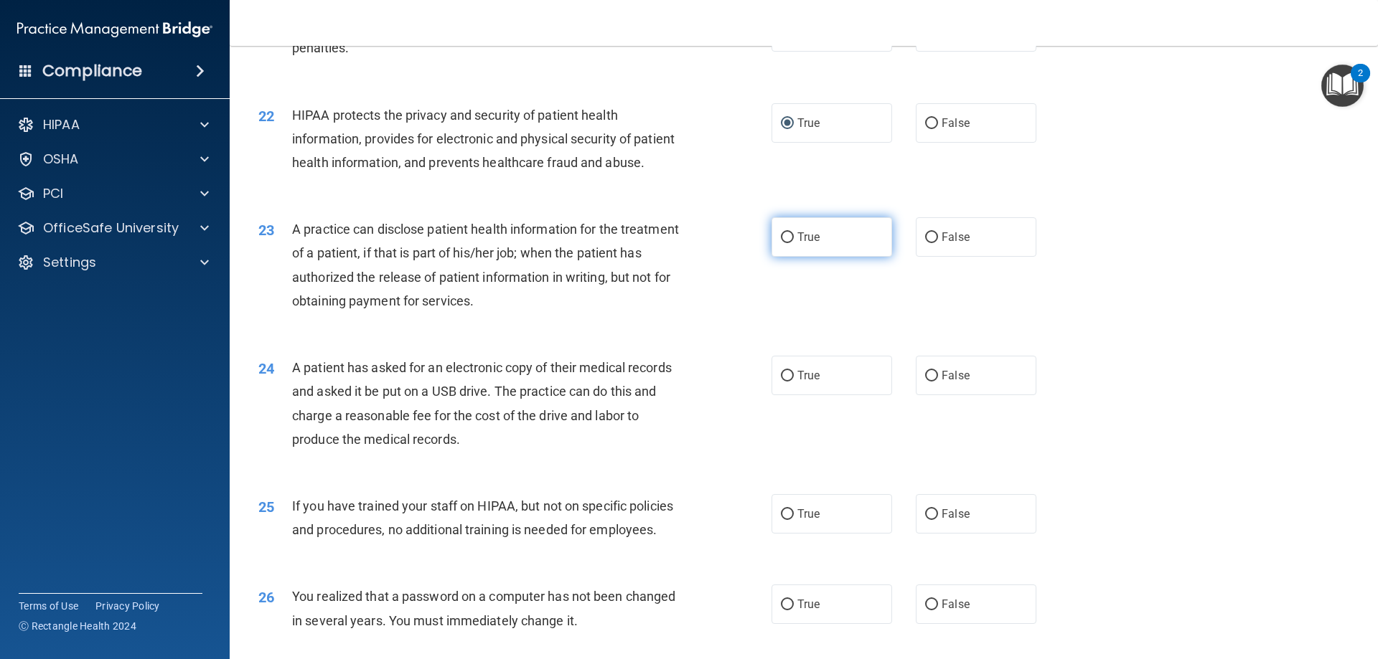
click at [781, 243] on input "True" at bounding box center [787, 237] width 13 height 11
radio input "true"
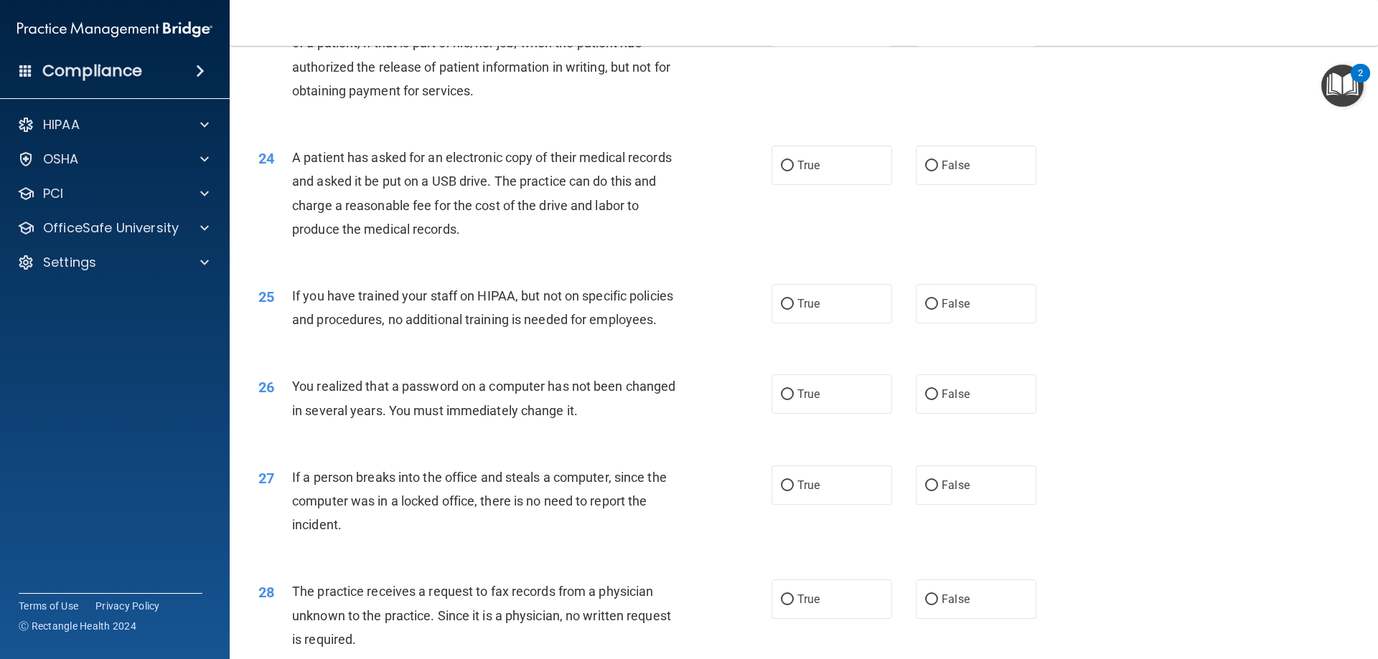
scroll to position [2378, 0]
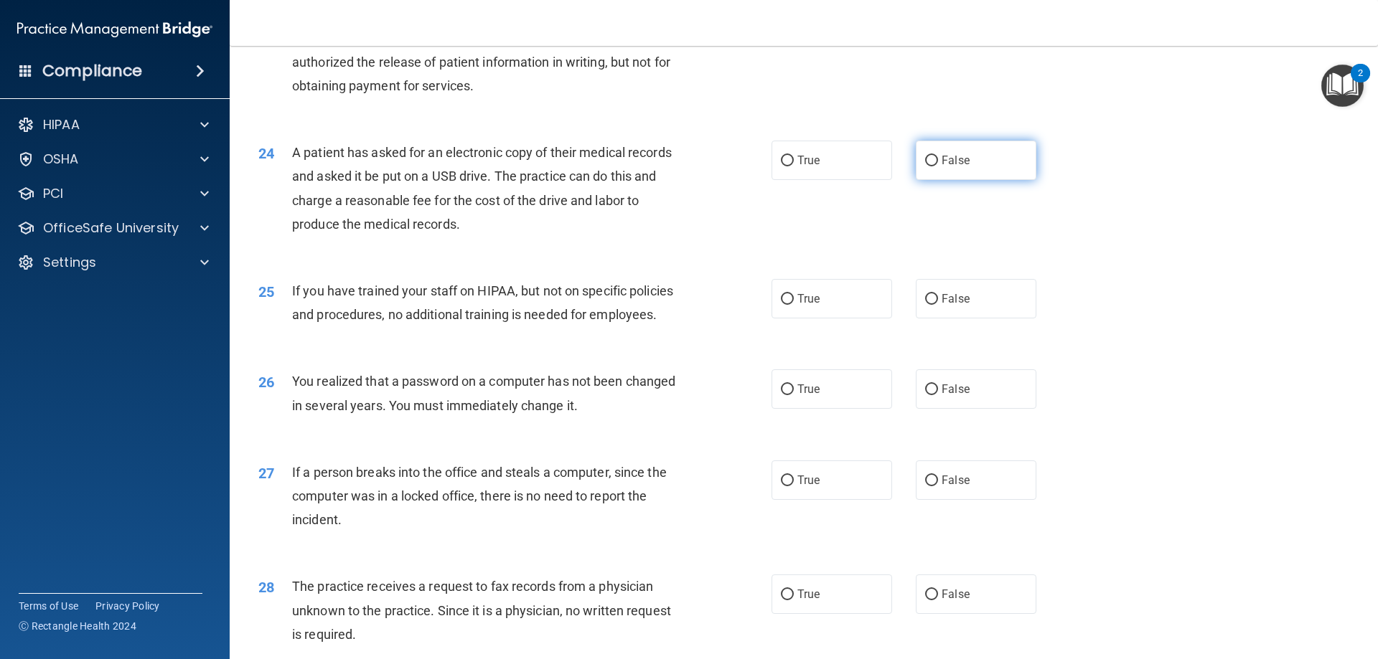
click at [926, 166] on input "False" at bounding box center [931, 161] width 13 height 11
radio input "true"
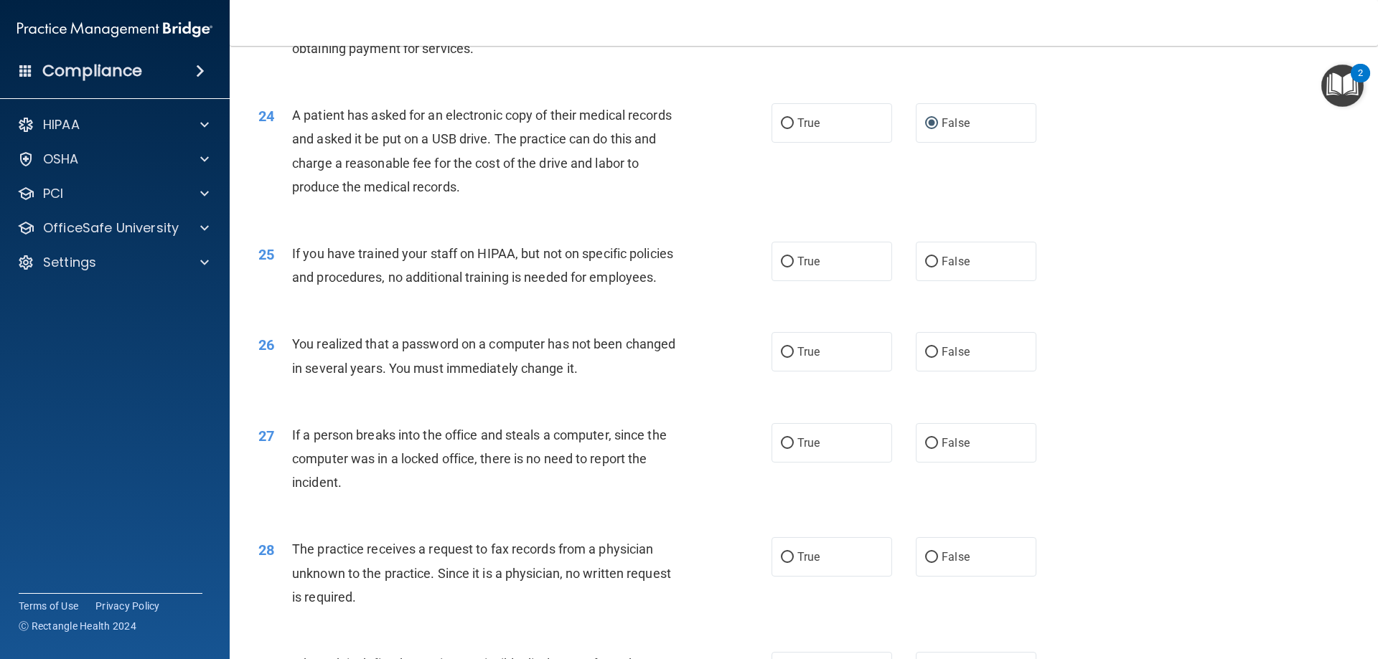
scroll to position [2450, 0]
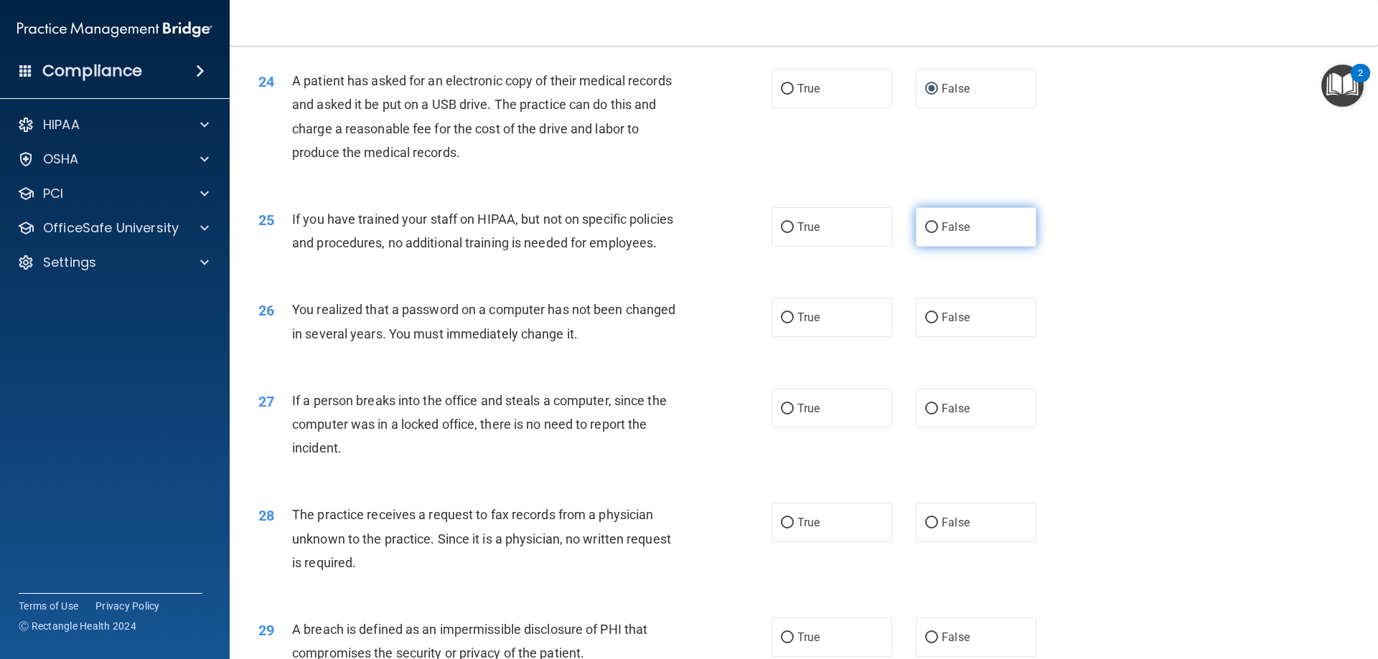
click at [933, 247] on label "False" at bounding box center [976, 226] width 121 height 39
click at [933, 233] on input "False" at bounding box center [931, 227] width 13 height 11
radio input "true"
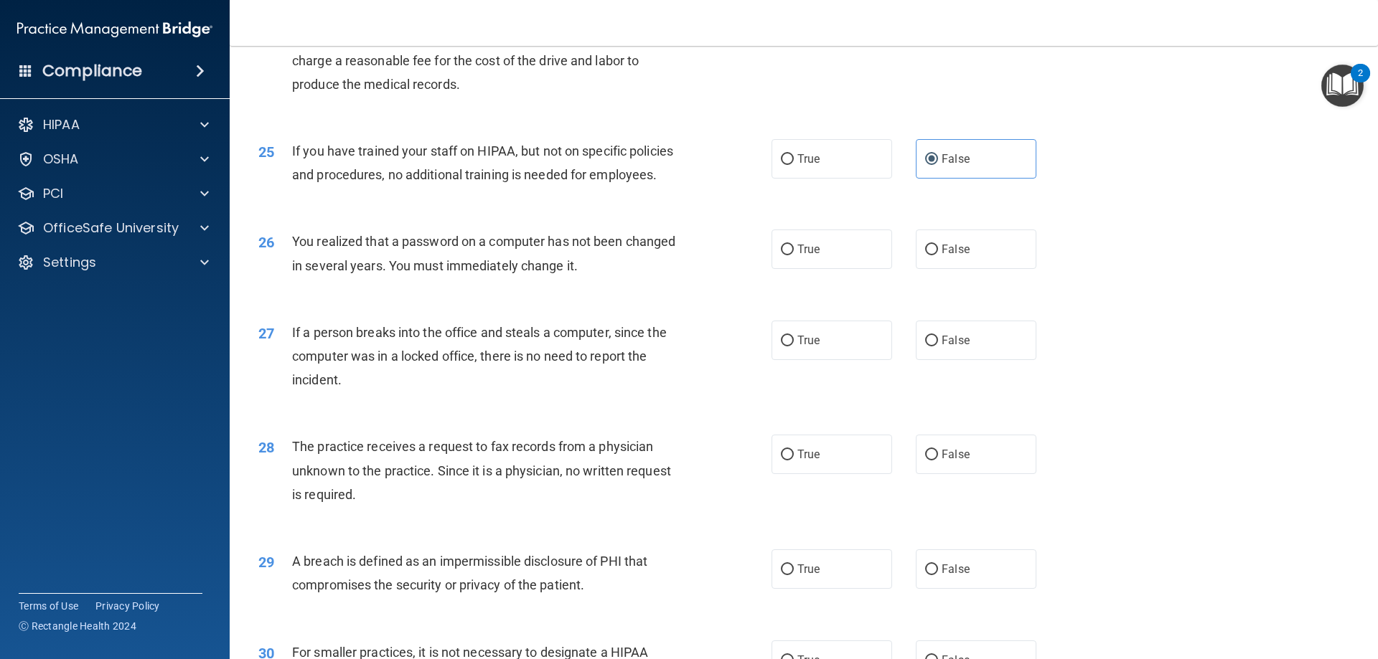
scroll to position [2522, 0]
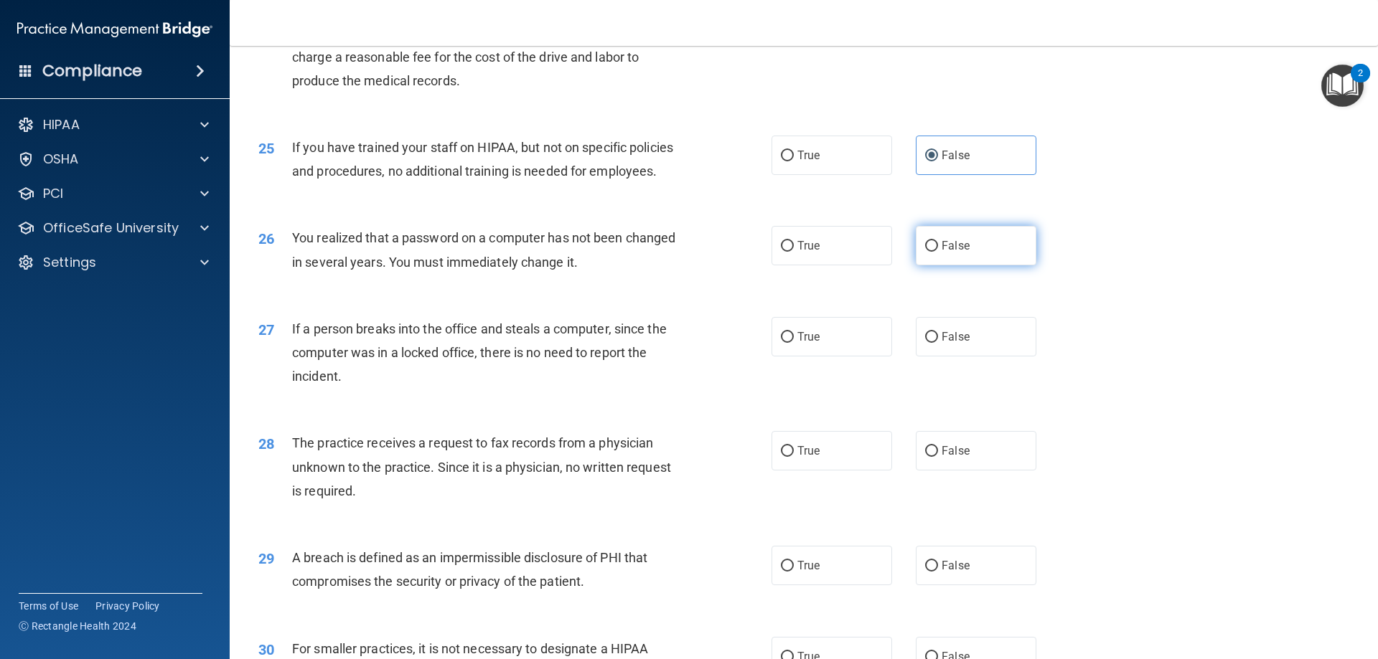
click at [941, 253] on span "False" at bounding box center [955, 246] width 28 height 14
click at [936, 252] on input "False" at bounding box center [931, 246] width 13 height 11
radio input "true"
click at [943, 344] on span "False" at bounding box center [955, 337] width 28 height 14
click at [938, 343] on input "False" at bounding box center [931, 337] width 13 height 11
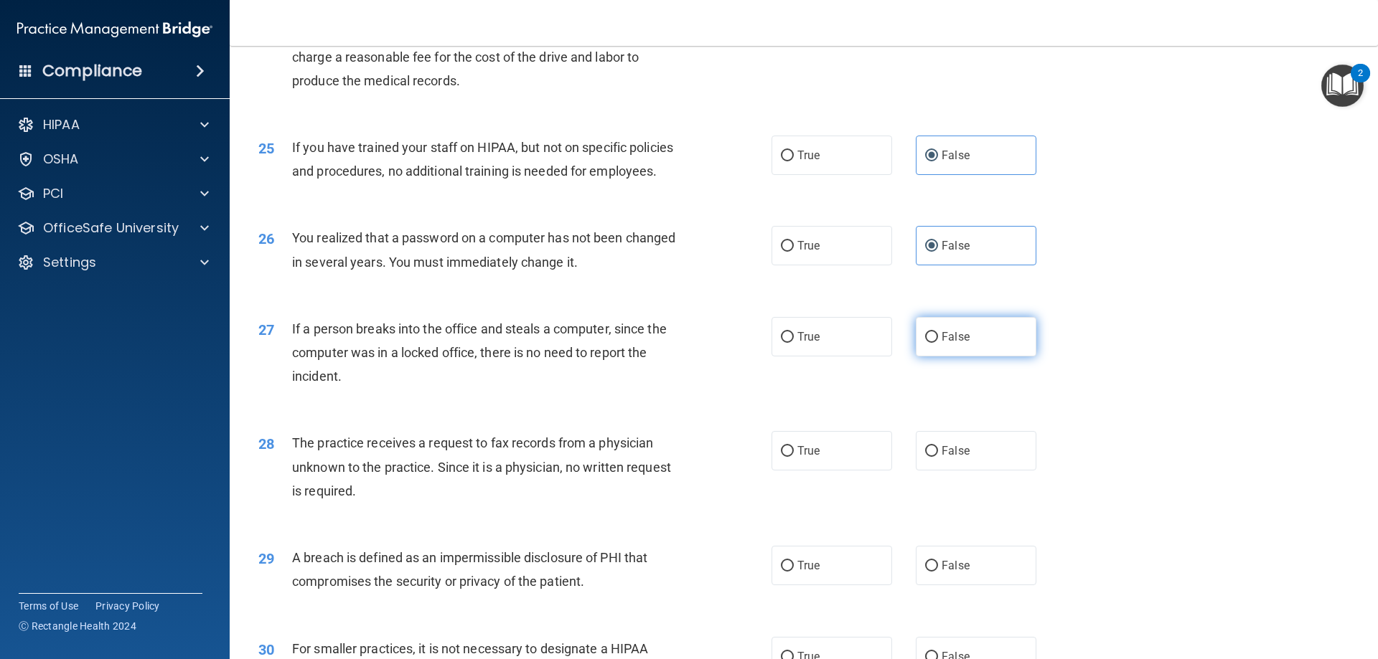
radio input "true"
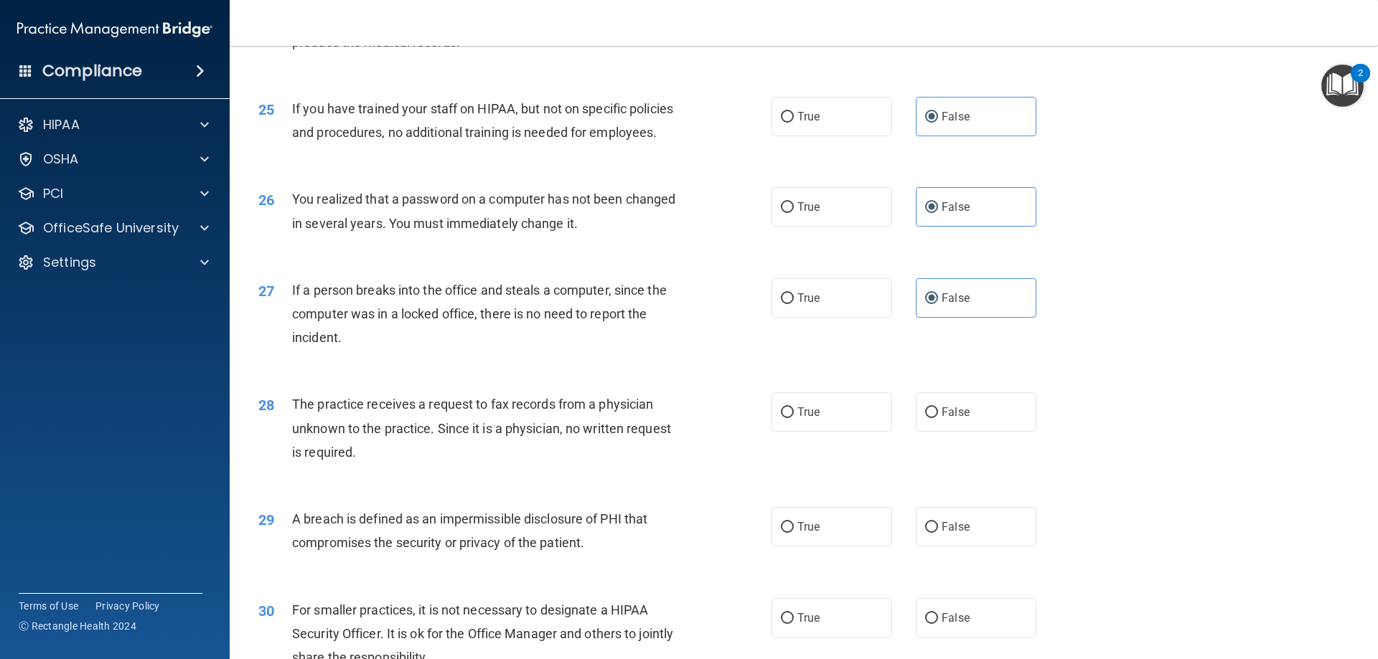
scroll to position [2593, 0]
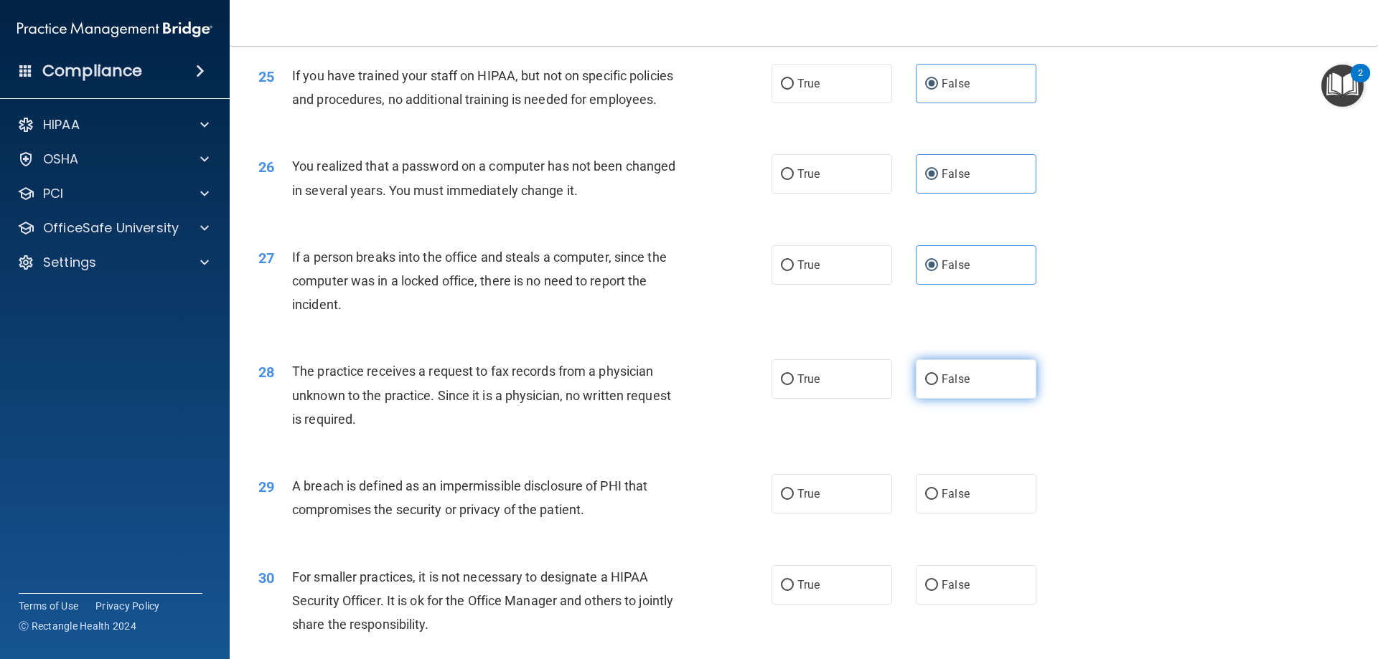
click at [928, 385] on input "False" at bounding box center [931, 380] width 13 height 11
radio input "true"
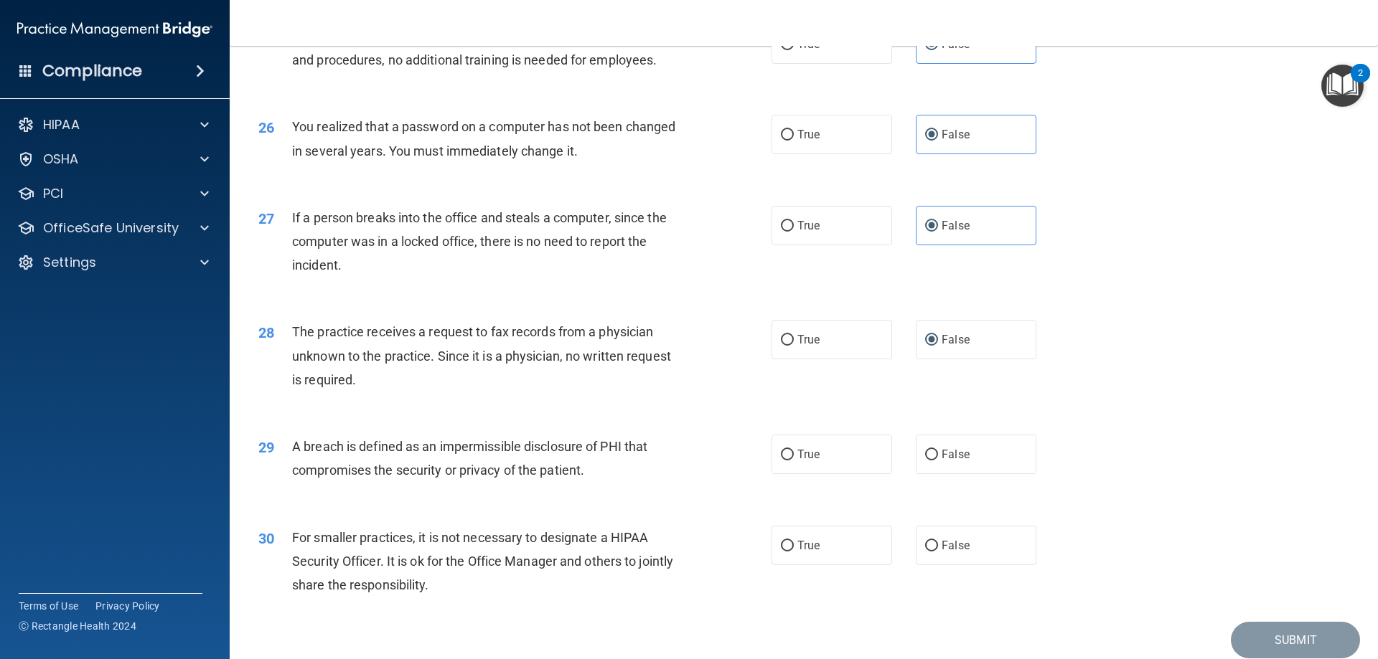
scroll to position [2737, 0]
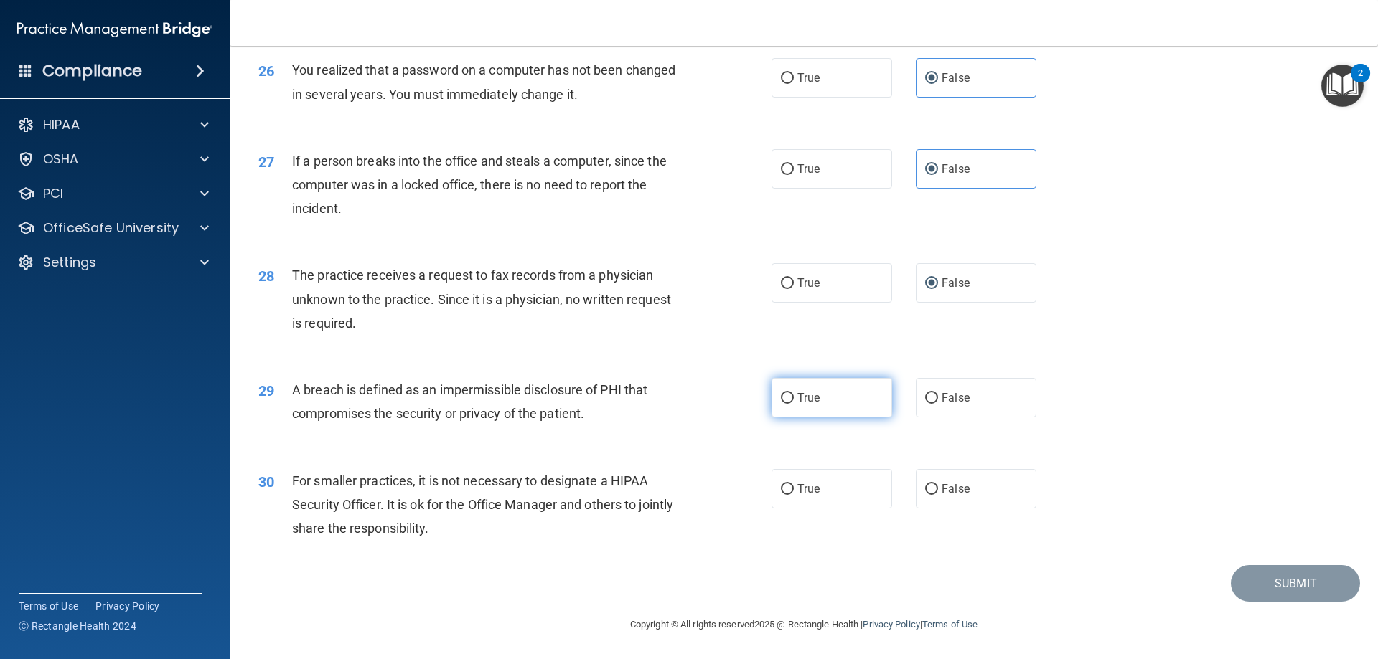
click at [790, 402] on label "True" at bounding box center [831, 397] width 121 height 39
click at [790, 402] on input "True" at bounding box center [787, 398] width 13 height 11
radio input "true"
click at [786, 500] on label "True" at bounding box center [831, 488] width 121 height 39
click at [786, 495] on input "True" at bounding box center [787, 489] width 13 height 11
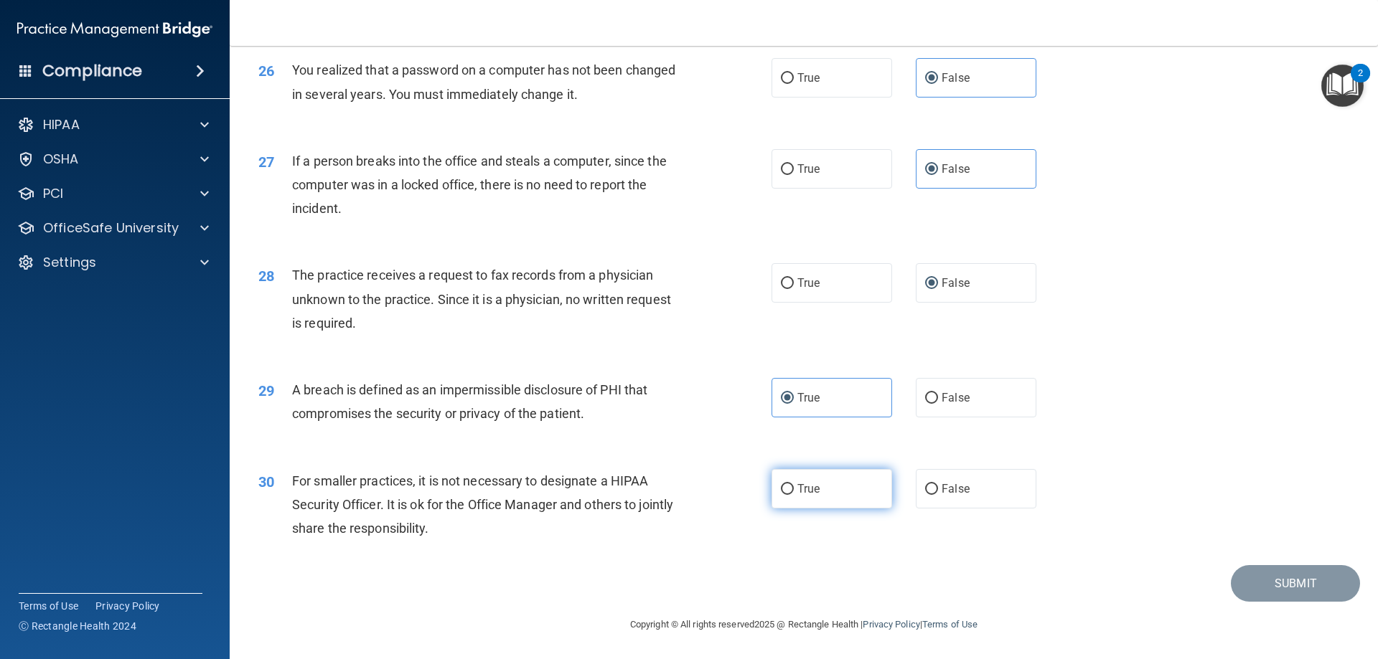
radio input "true"
click at [1269, 581] on button "Submit" at bounding box center [1295, 583] width 129 height 37
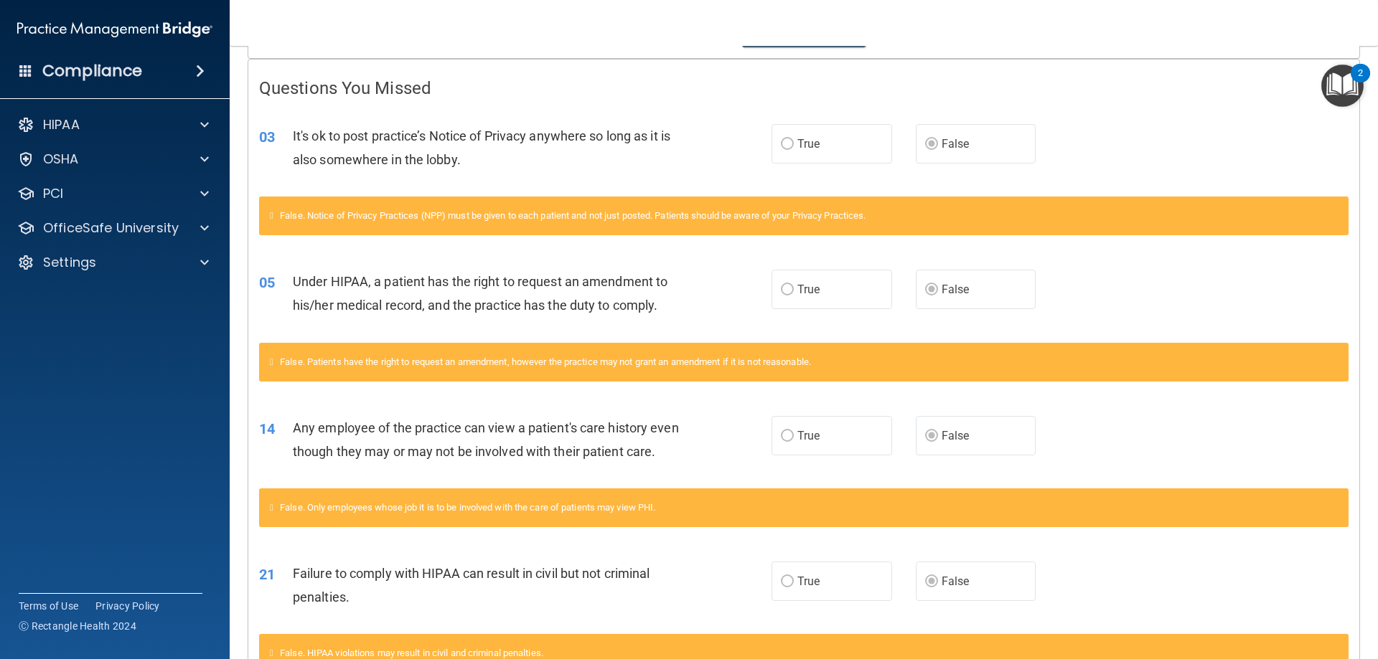
scroll to position [244, 0]
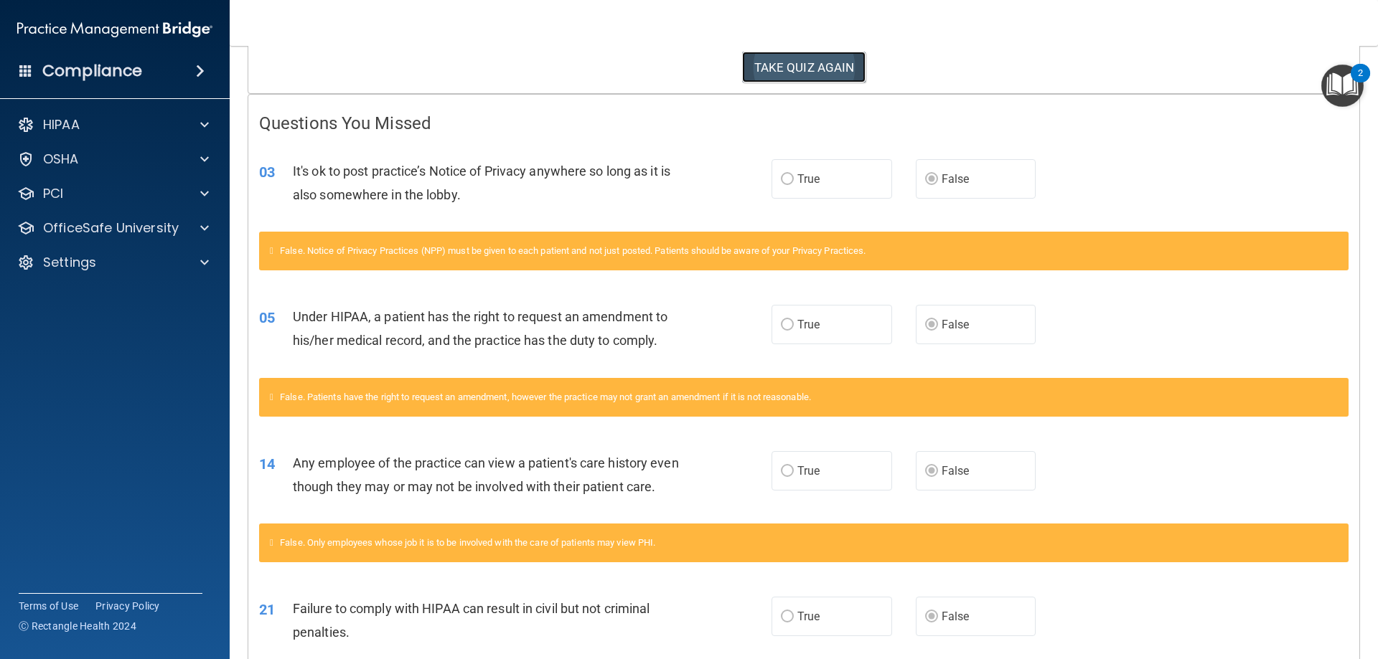
click at [779, 67] on button "TAKE QUIZ AGAIN" at bounding box center [804, 68] width 124 height 32
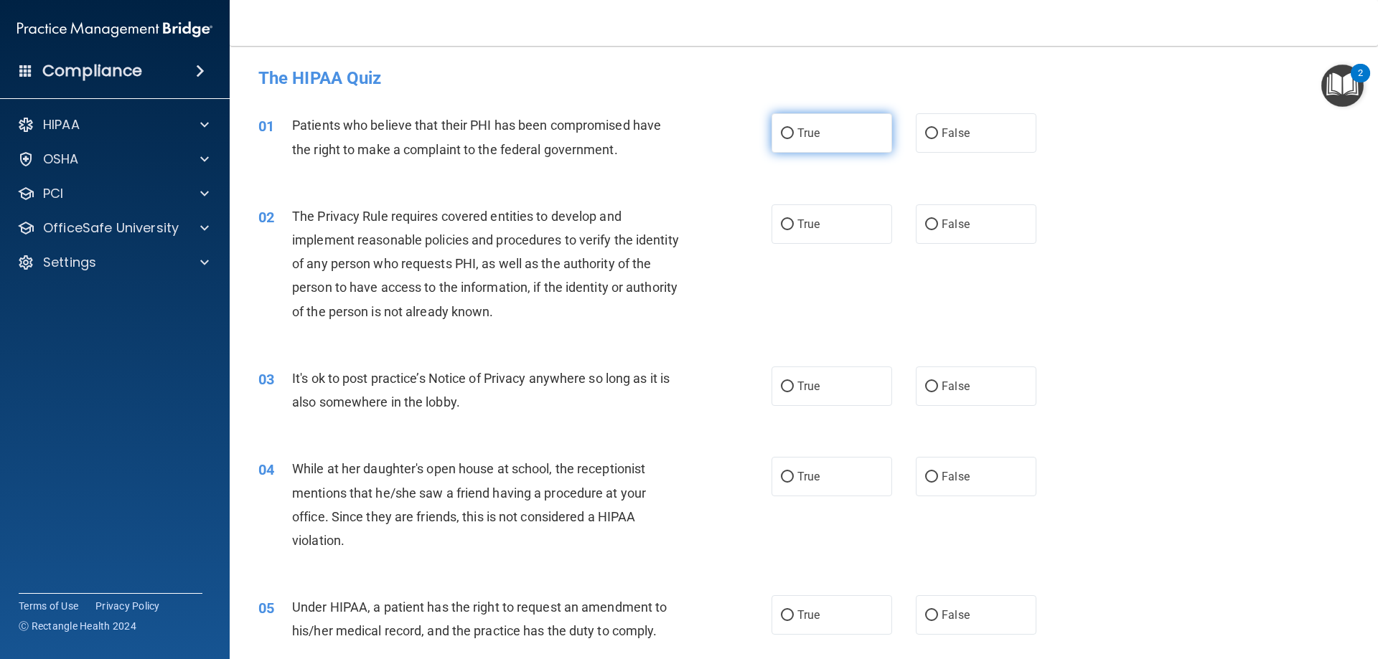
click at [827, 137] on label "True" at bounding box center [831, 132] width 121 height 39
click at [794, 137] on input "True" at bounding box center [787, 133] width 13 height 11
radio input "true"
click at [781, 223] on input "True" at bounding box center [787, 225] width 13 height 11
radio input "true"
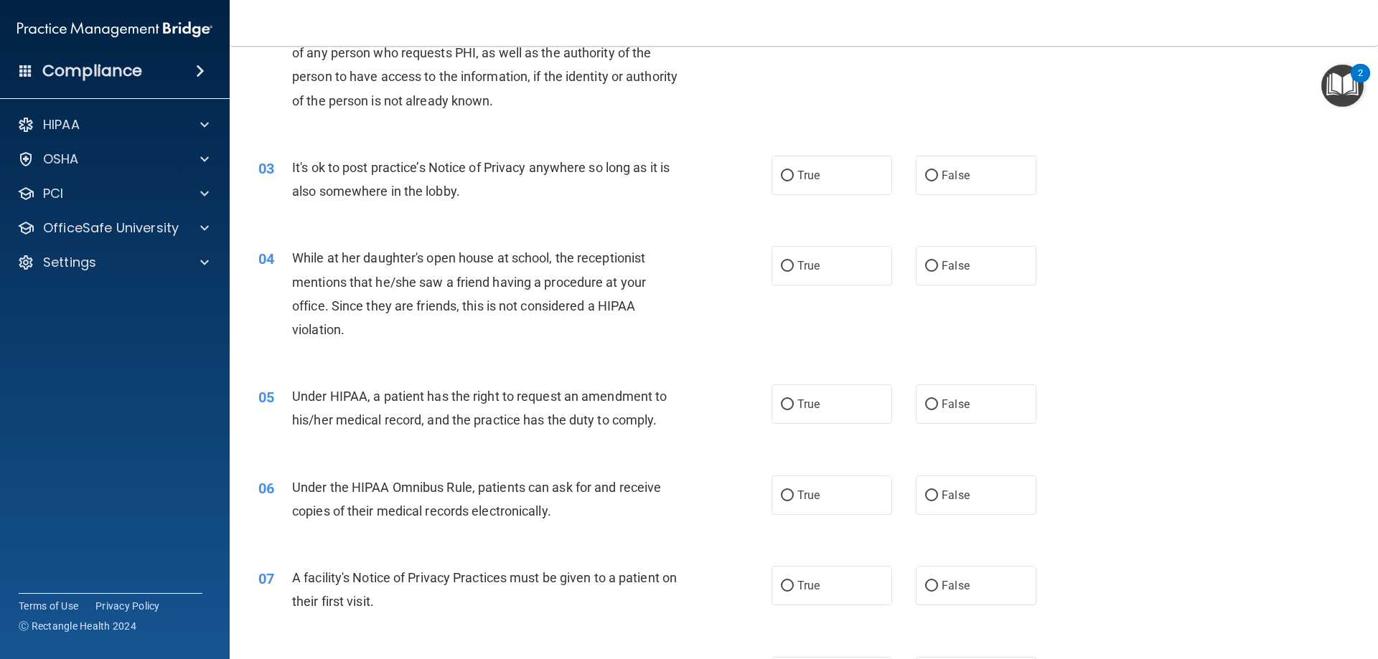
scroll to position [215, 0]
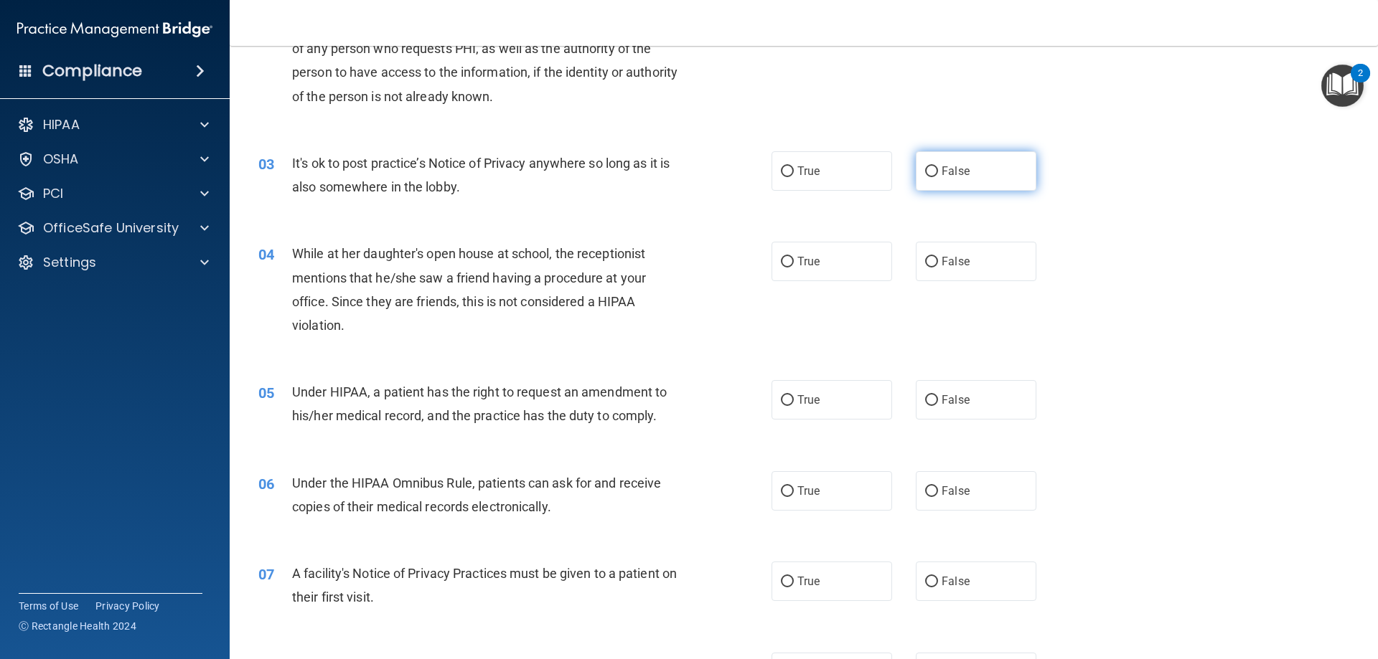
click at [930, 169] on input "False" at bounding box center [931, 171] width 13 height 11
radio input "true"
click at [929, 263] on input "False" at bounding box center [931, 262] width 13 height 11
radio input "true"
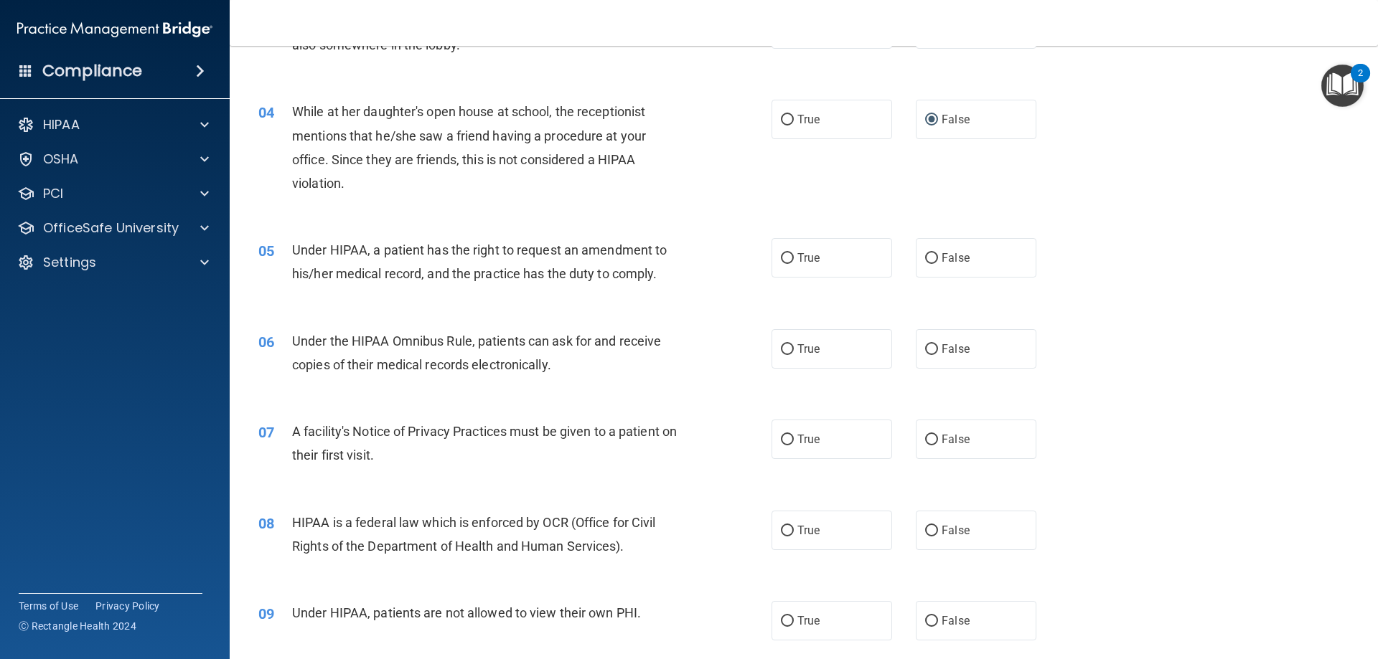
scroll to position [359, 0]
click at [793, 266] on label "True" at bounding box center [831, 256] width 121 height 39
click at [793, 263] on input "True" at bounding box center [787, 257] width 13 height 11
radio input "true"
click at [832, 350] on label "True" at bounding box center [831, 347] width 121 height 39
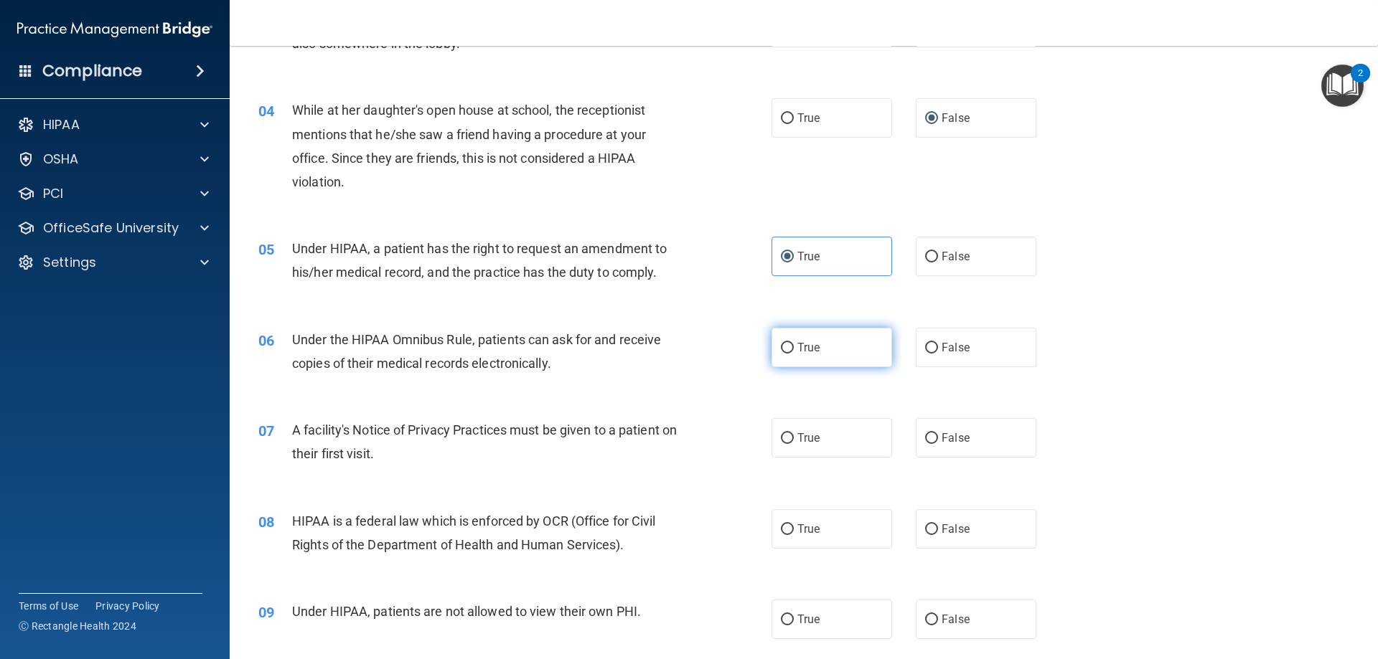
click at [794, 350] on input "True" at bounding box center [787, 348] width 13 height 11
radio input "true"
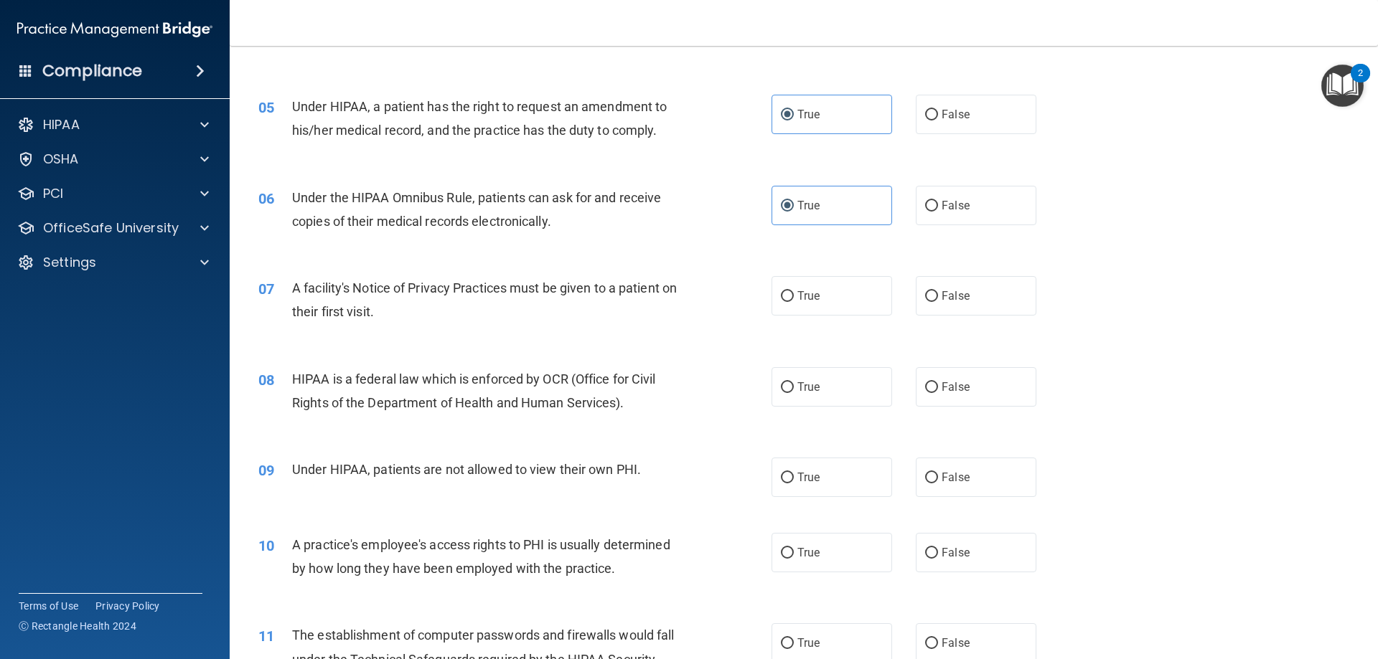
scroll to position [502, 0]
click at [783, 295] on input "True" at bounding box center [787, 295] width 13 height 11
radio input "true"
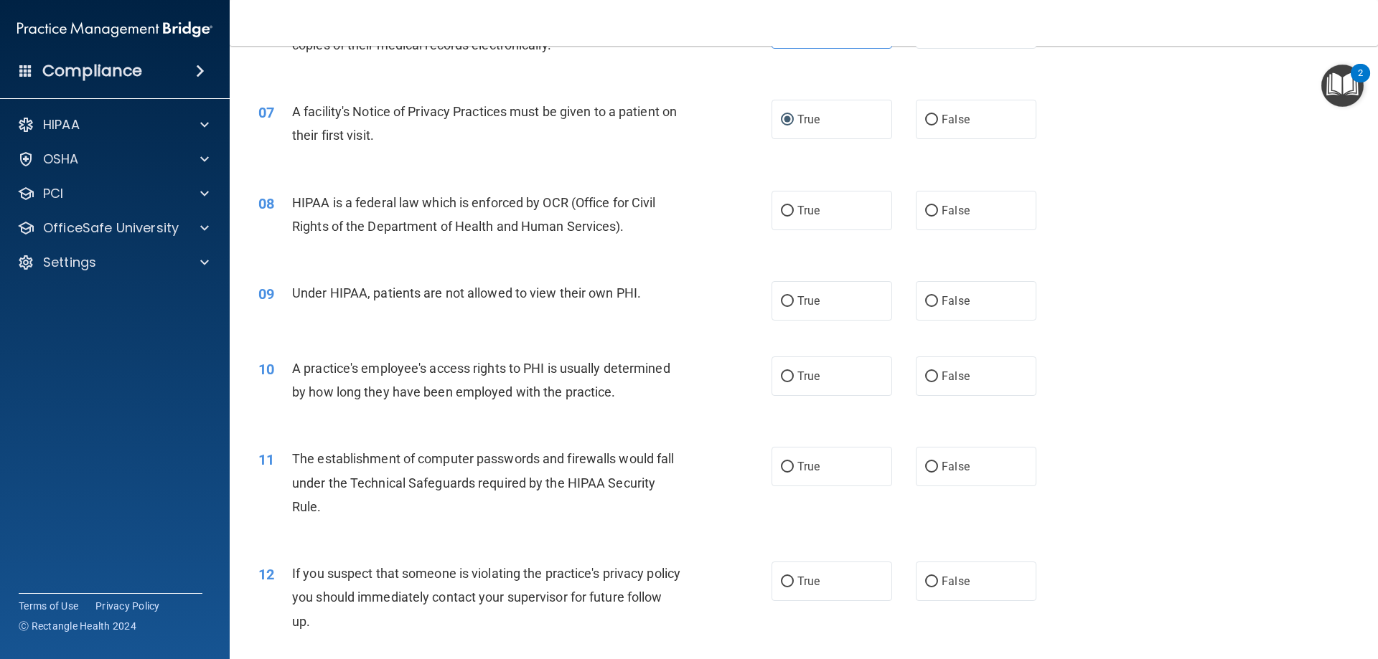
scroll to position [718, 0]
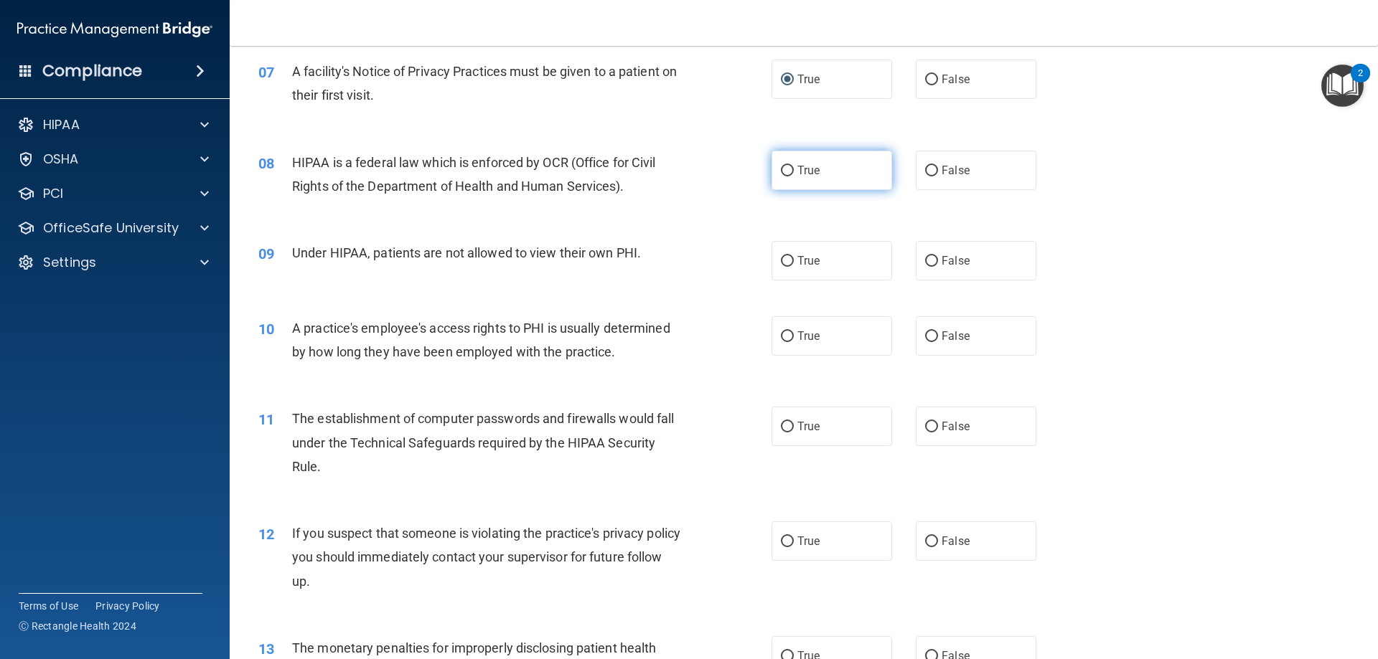
click at [797, 166] on span "True" at bounding box center [808, 171] width 22 height 14
click at [794, 166] on input "True" at bounding box center [787, 171] width 13 height 11
radio input "true"
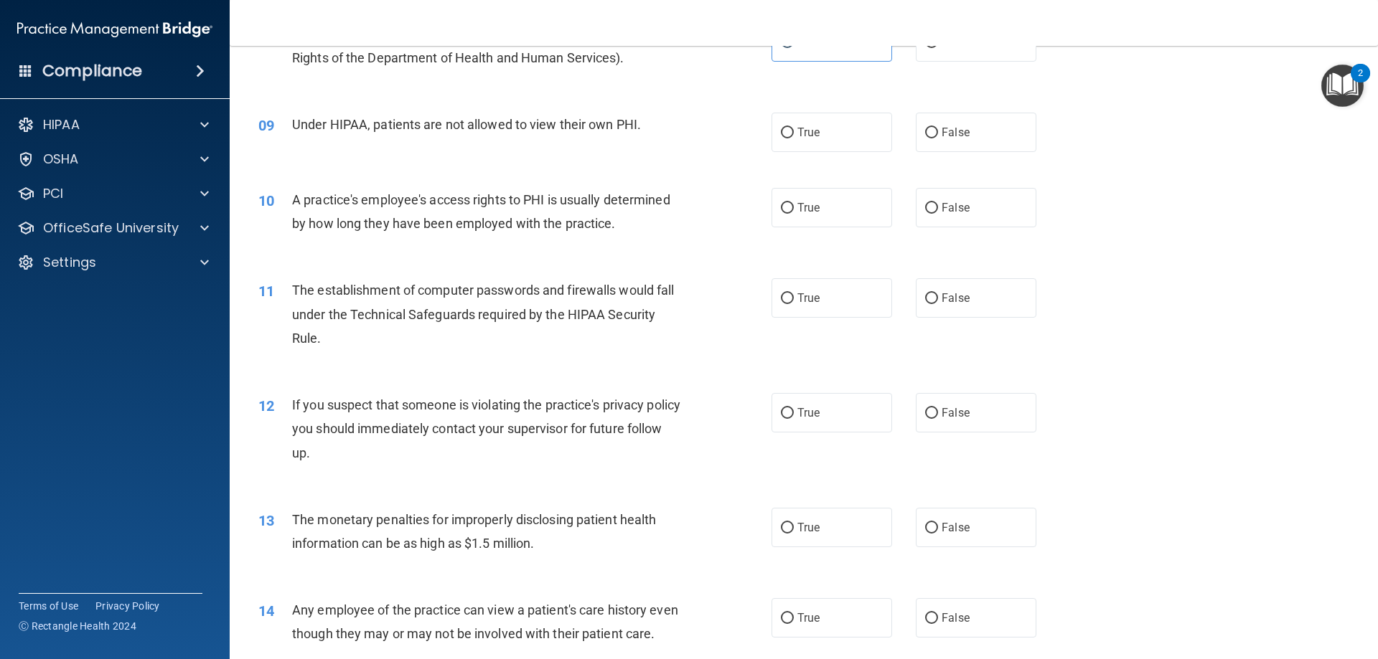
scroll to position [861, 0]
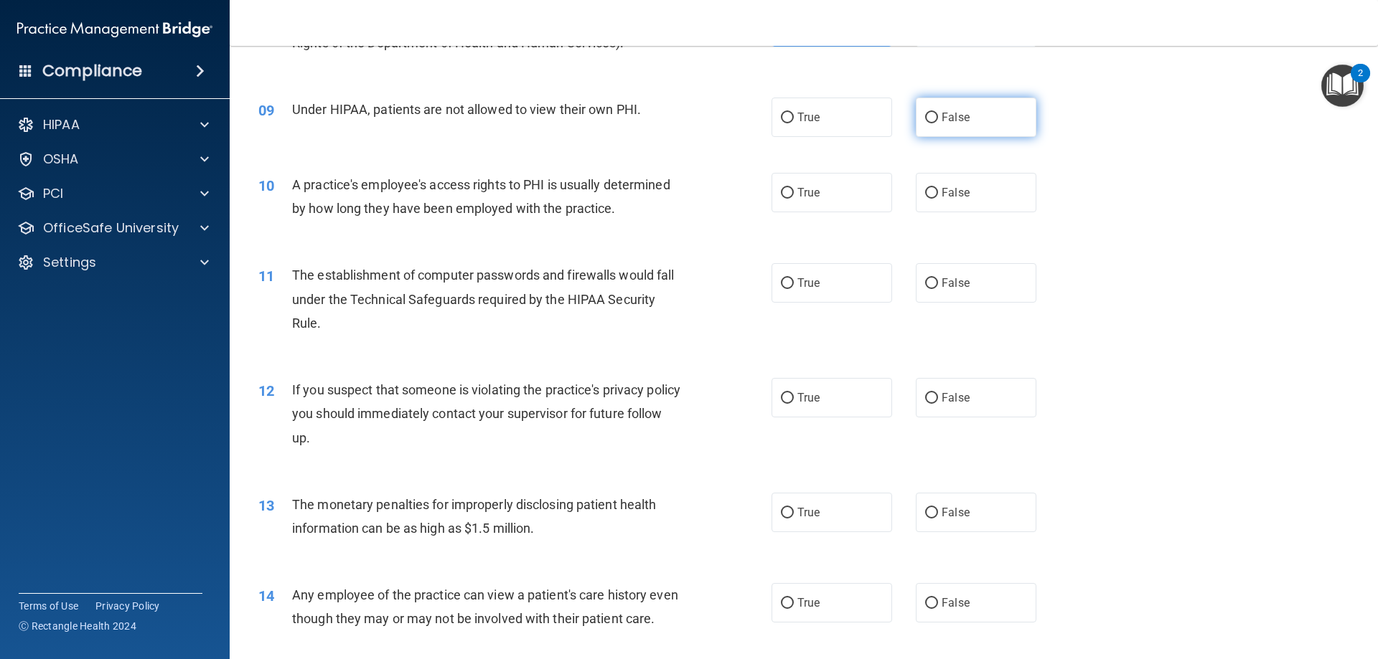
click at [916, 118] on label "False" at bounding box center [976, 117] width 121 height 39
click at [925, 118] on input "False" at bounding box center [931, 118] width 13 height 11
radio input "true"
click at [916, 193] on label "False" at bounding box center [976, 192] width 121 height 39
click at [925, 193] on input "False" at bounding box center [931, 193] width 13 height 11
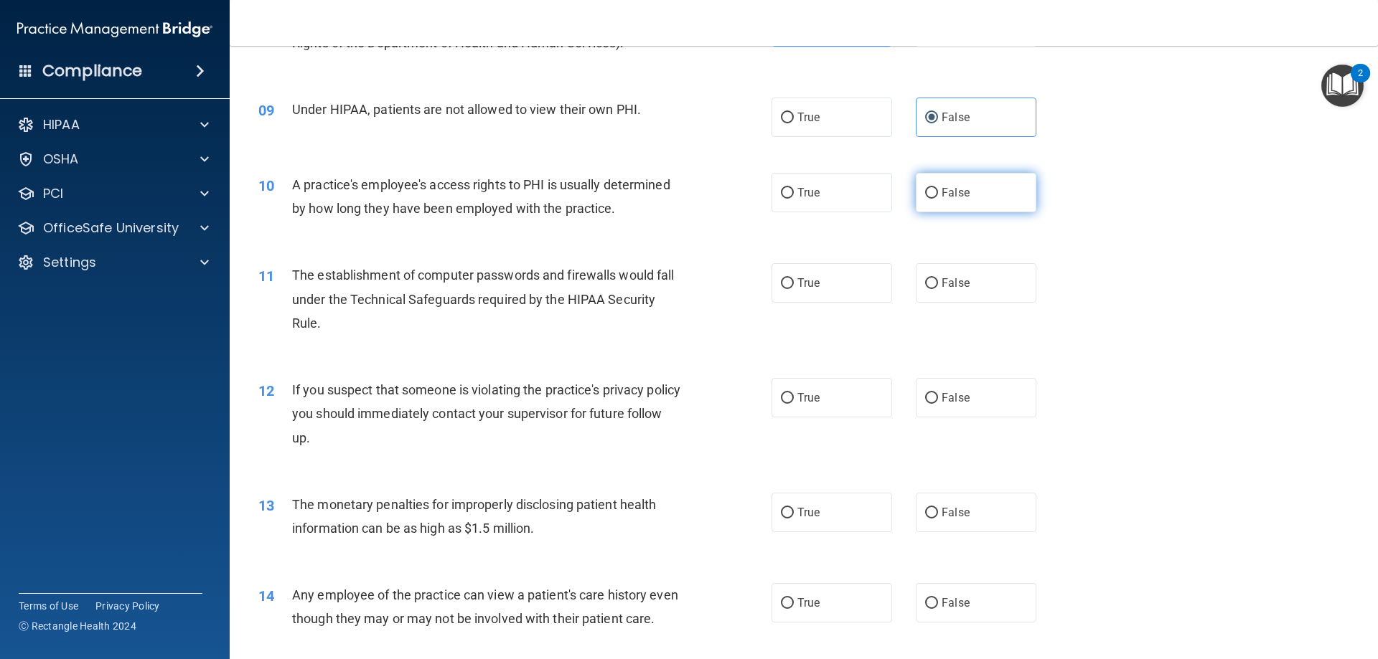
radio input "true"
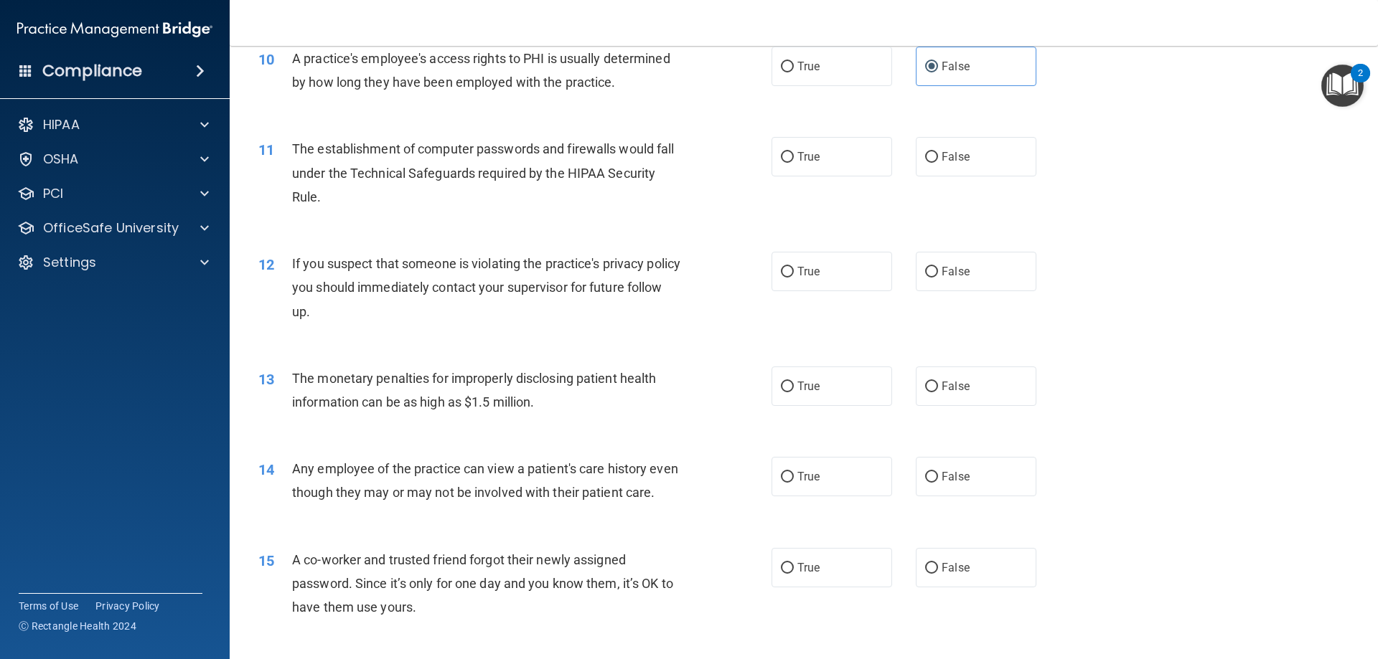
scroll to position [1005, 0]
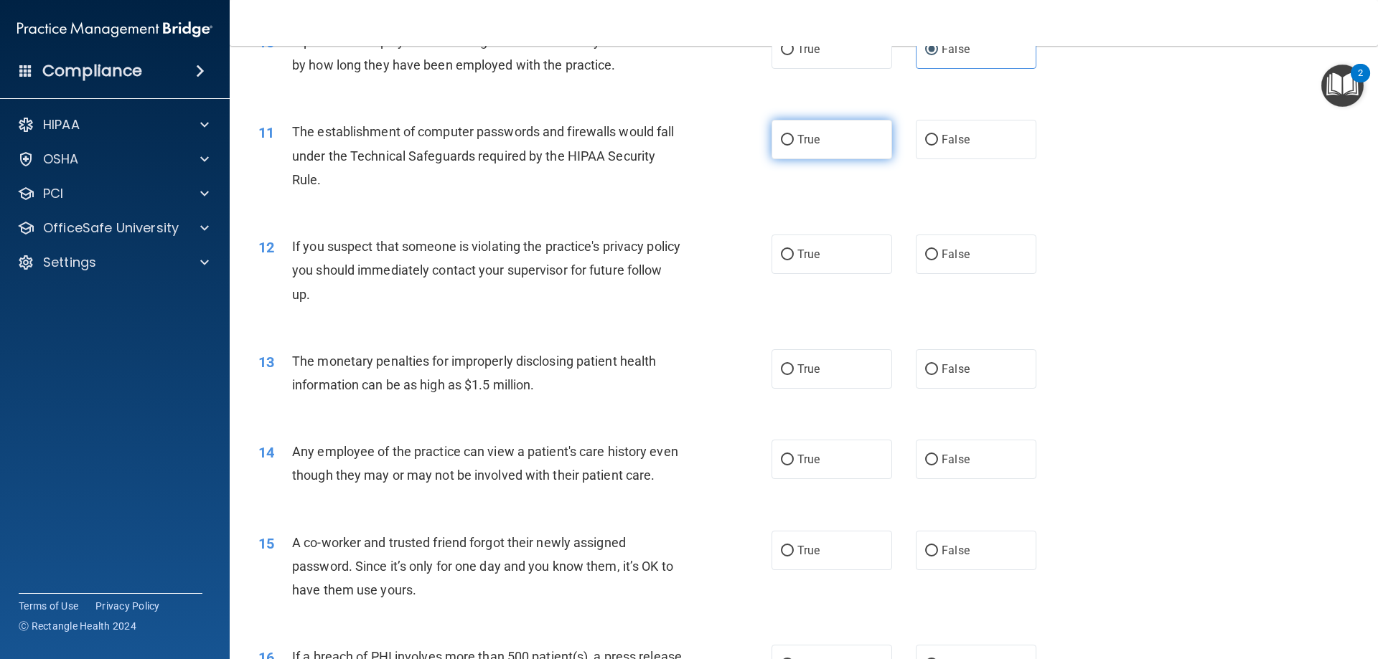
click at [771, 151] on label "True" at bounding box center [831, 139] width 121 height 39
click at [781, 146] on input "True" at bounding box center [787, 140] width 13 height 11
radio input "true"
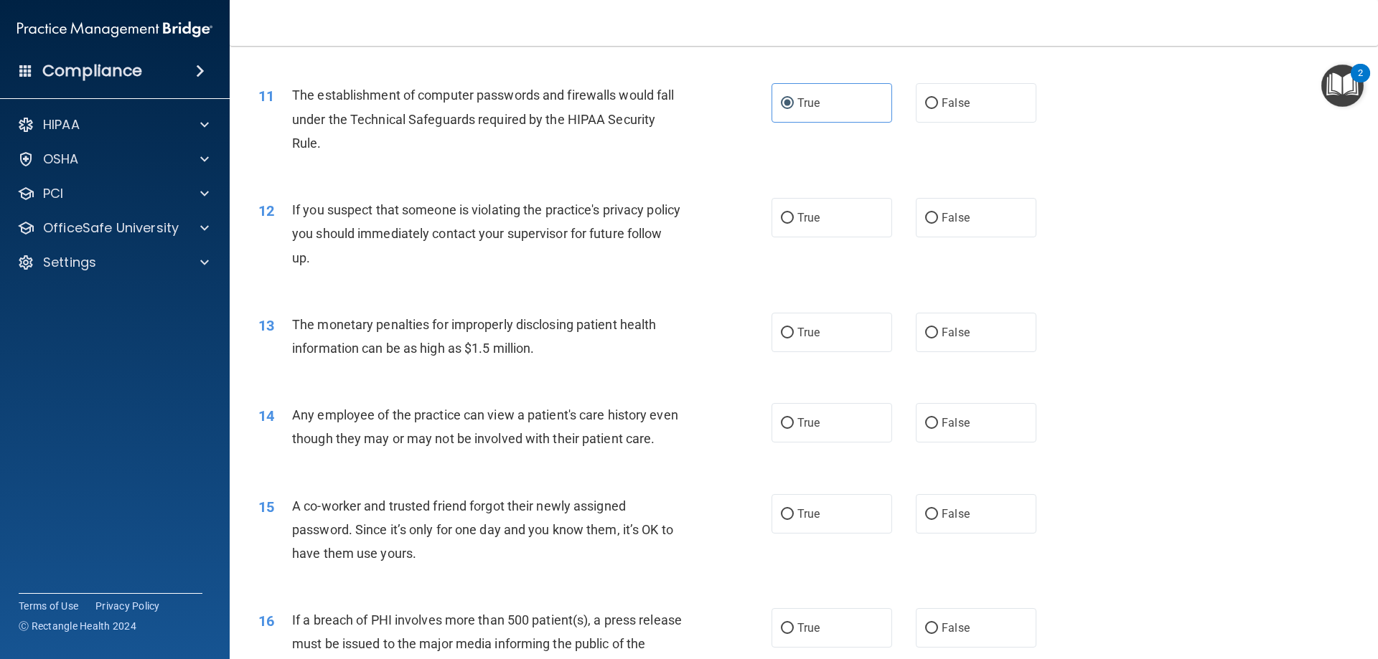
scroll to position [1076, 0]
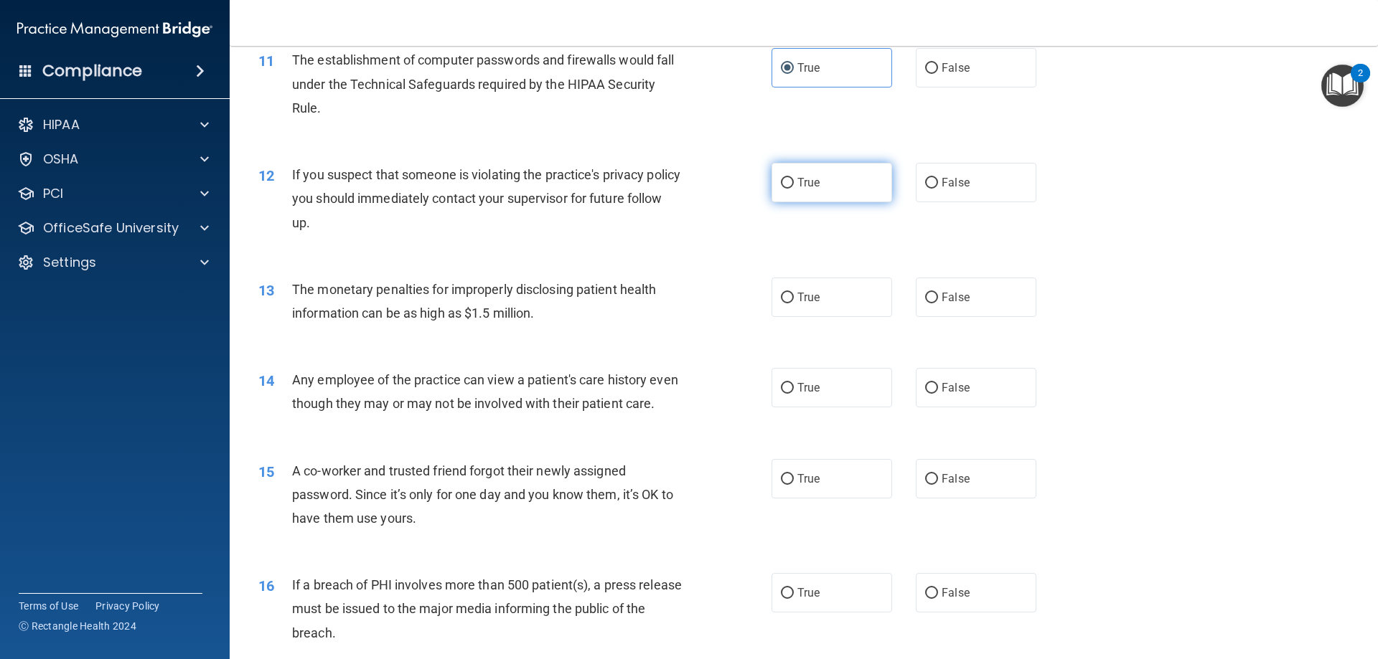
click at [804, 187] on span "True" at bounding box center [808, 183] width 22 height 14
click at [794, 187] on input "True" at bounding box center [787, 183] width 13 height 11
radio input "true"
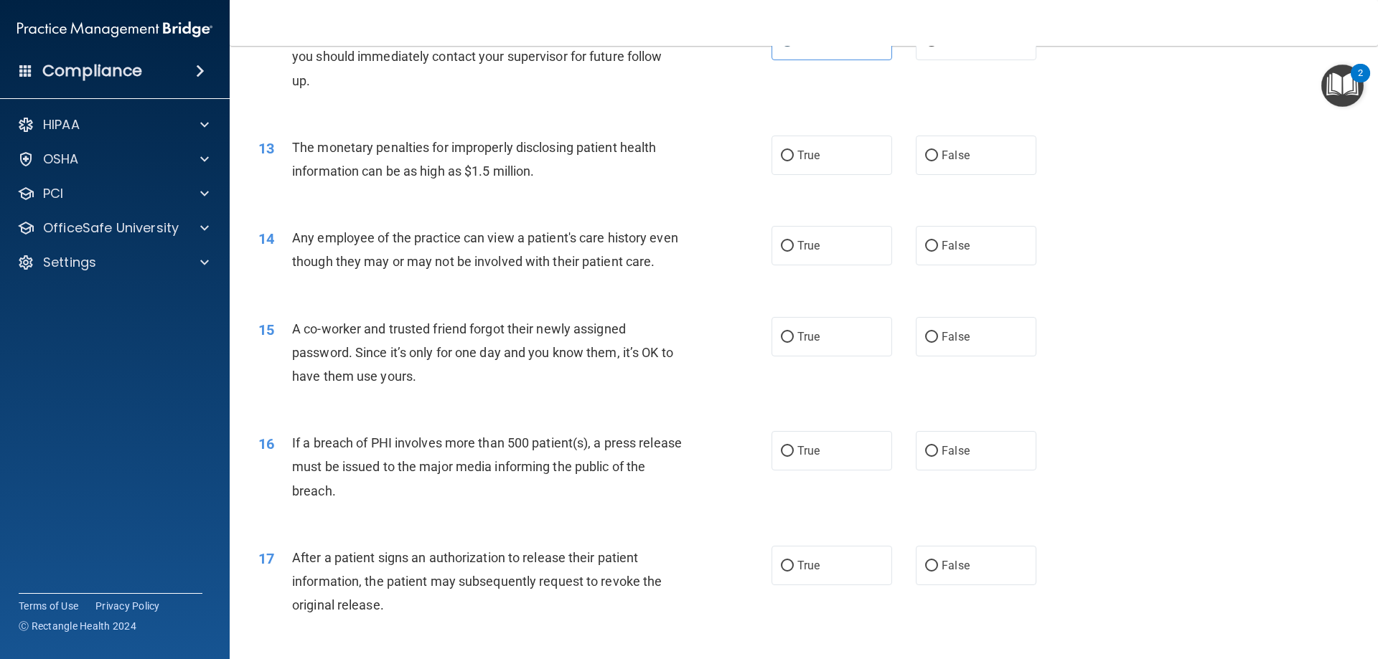
scroll to position [1220, 0]
click at [791, 157] on label "True" at bounding box center [831, 153] width 121 height 39
click at [791, 157] on input "True" at bounding box center [787, 154] width 13 height 11
radio input "true"
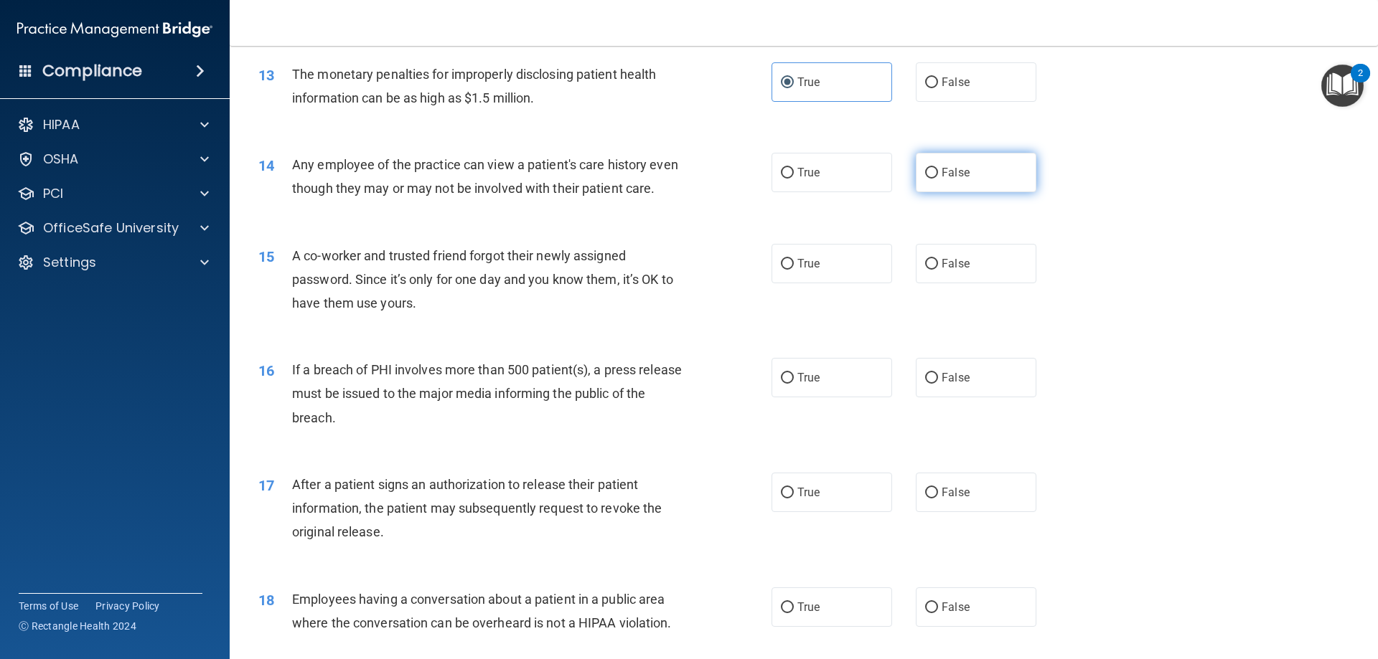
click at [929, 169] on input "False" at bounding box center [931, 173] width 13 height 11
radio input "true"
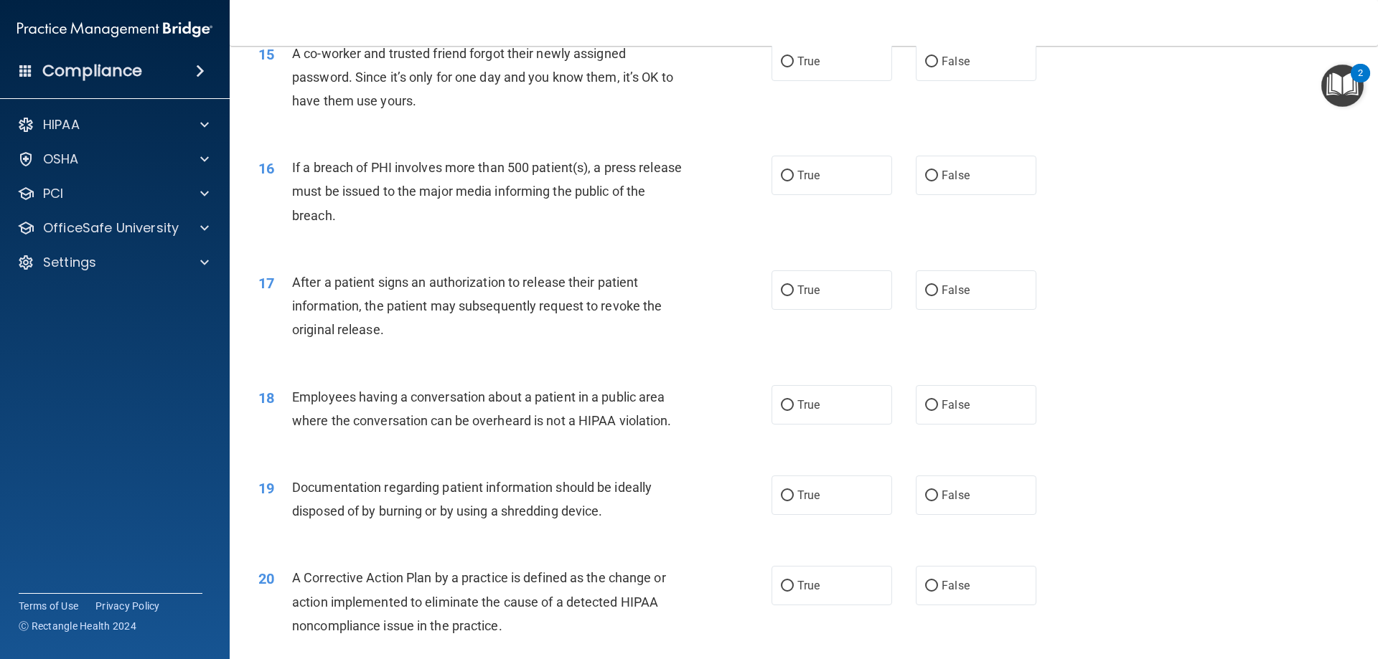
scroll to position [1507, 0]
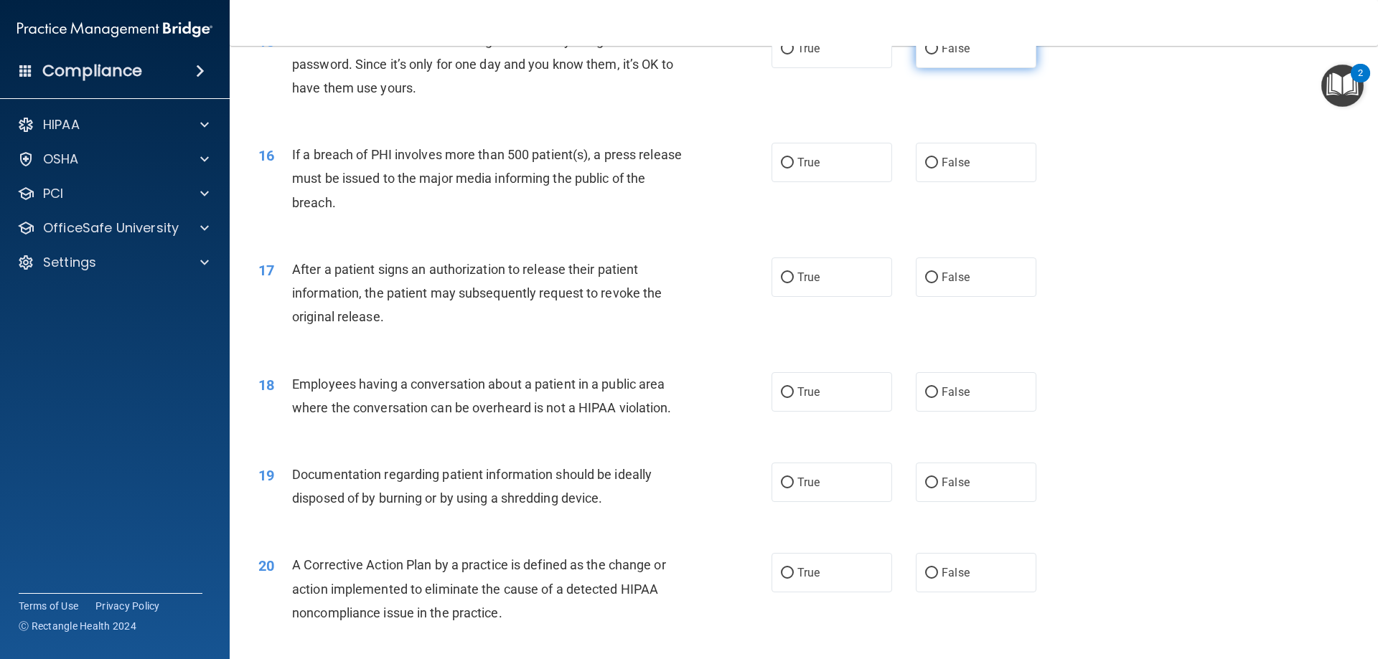
click at [933, 68] on label "False" at bounding box center [976, 48] width 121 height 39
click at [933, 55] on input "False" at bounding box center [931, 49] width 13 height 11
radio input "true"
click at [837, 182] on label "True" at bounding box center [831, 162] width 121 height 39
click at [794, 169] on input "True" at bounding box center [787, 163] width 13 height 11
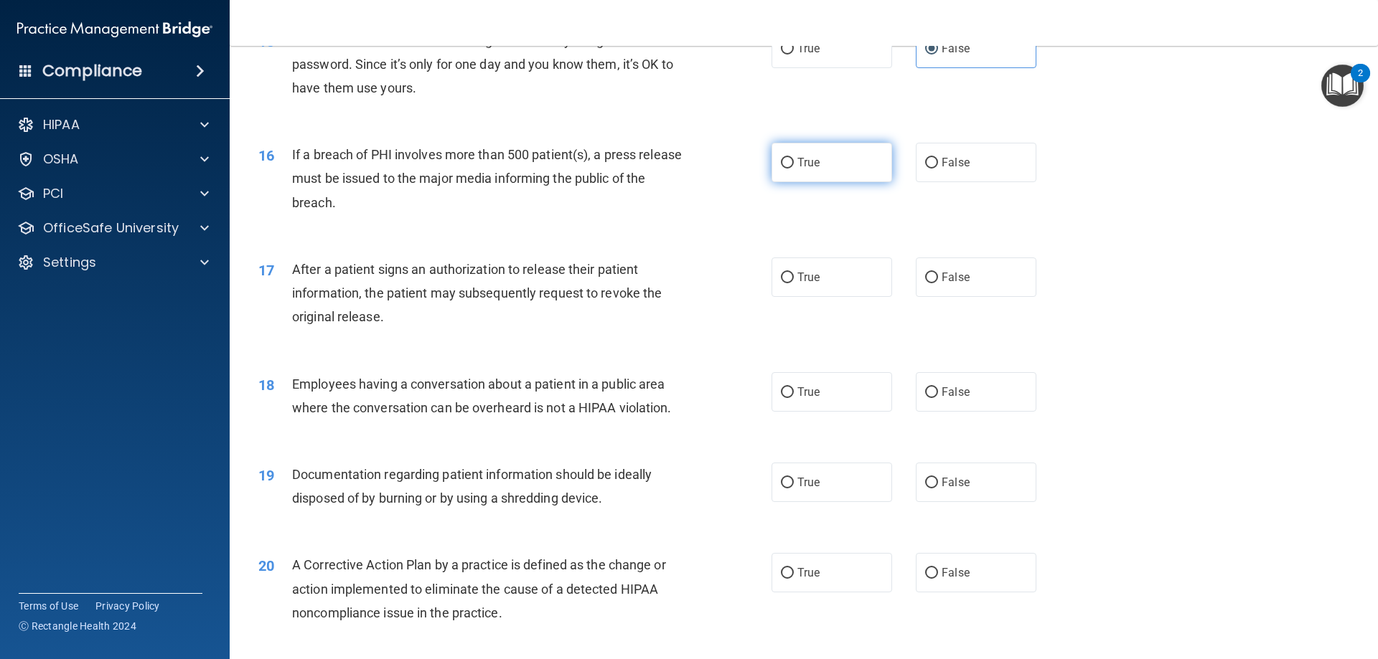
radio input "true"
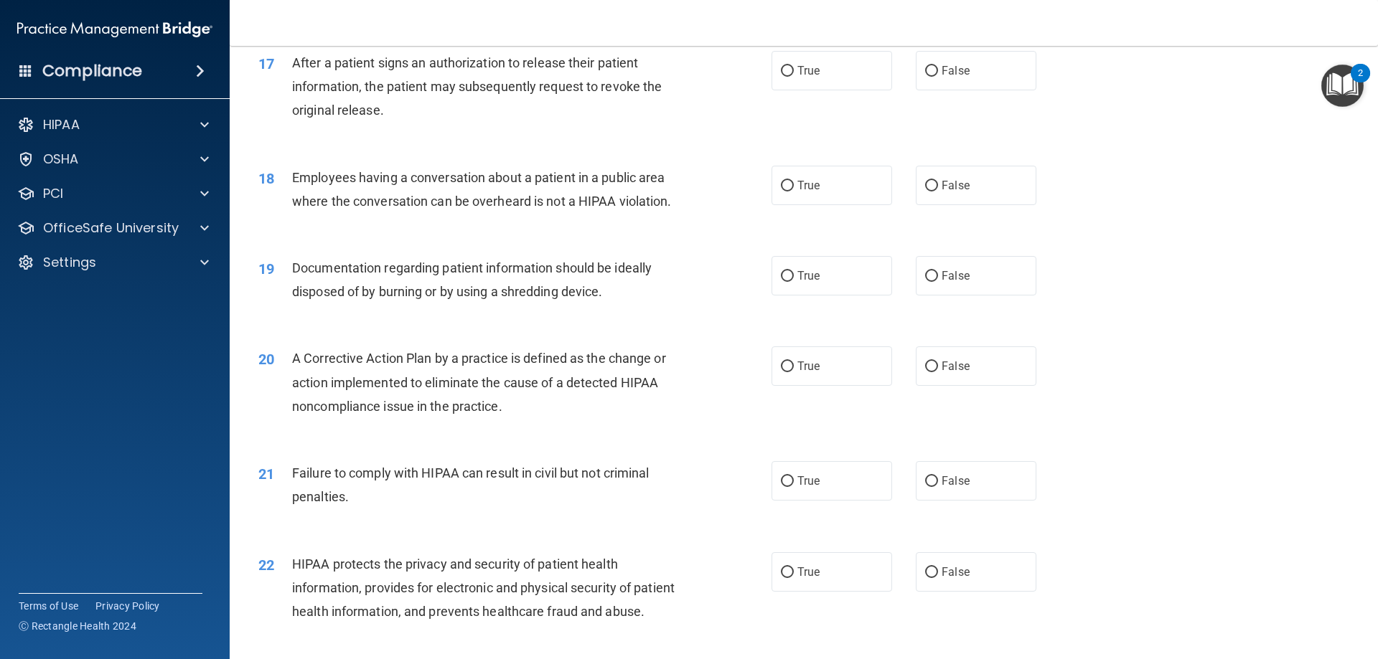
scroll to position [1722, 0]
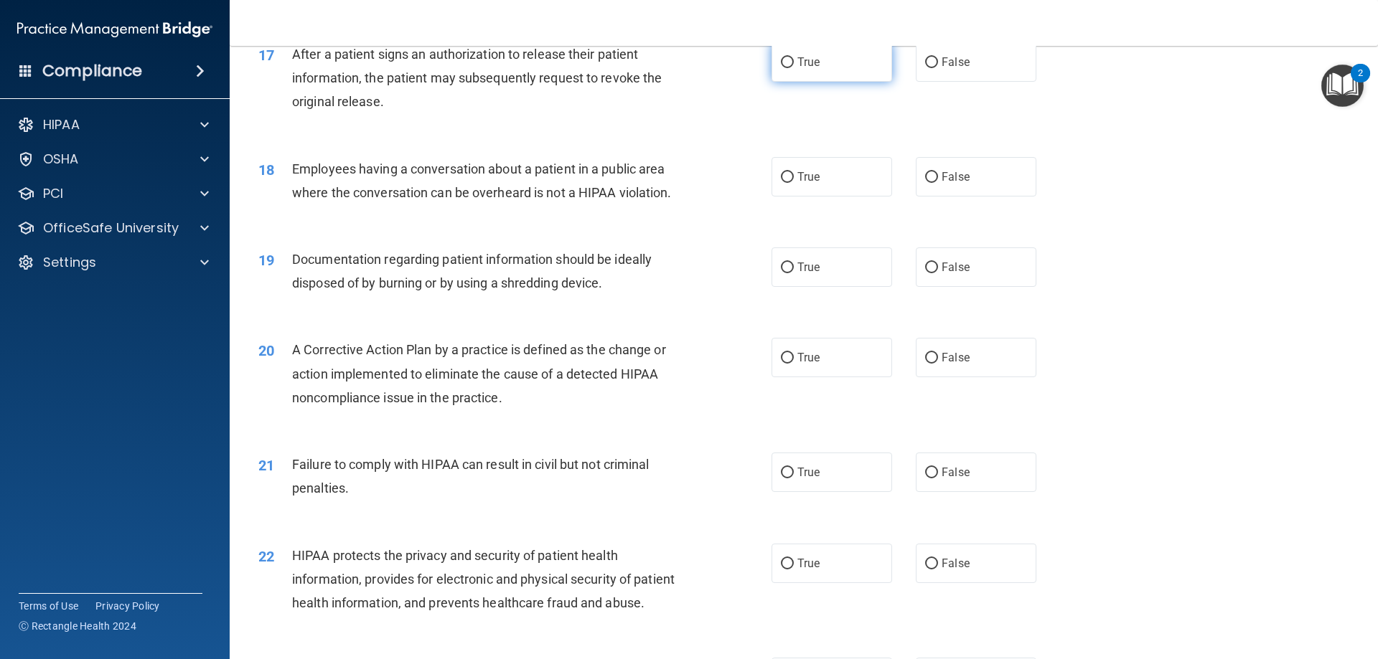
click at [789, 82] on label "True" at bounding box center [831, 61] width 121 height 39
click at [789, 68] on input "True" at bounding box center [787, 62] width 13 height 11
radio input "true"
click at [944, 184] on span "False" at bounding box center [955, 177] width 28 height 14
click at [938, 183] on input "False" at bounding box center [931, 177] width 13 height 11
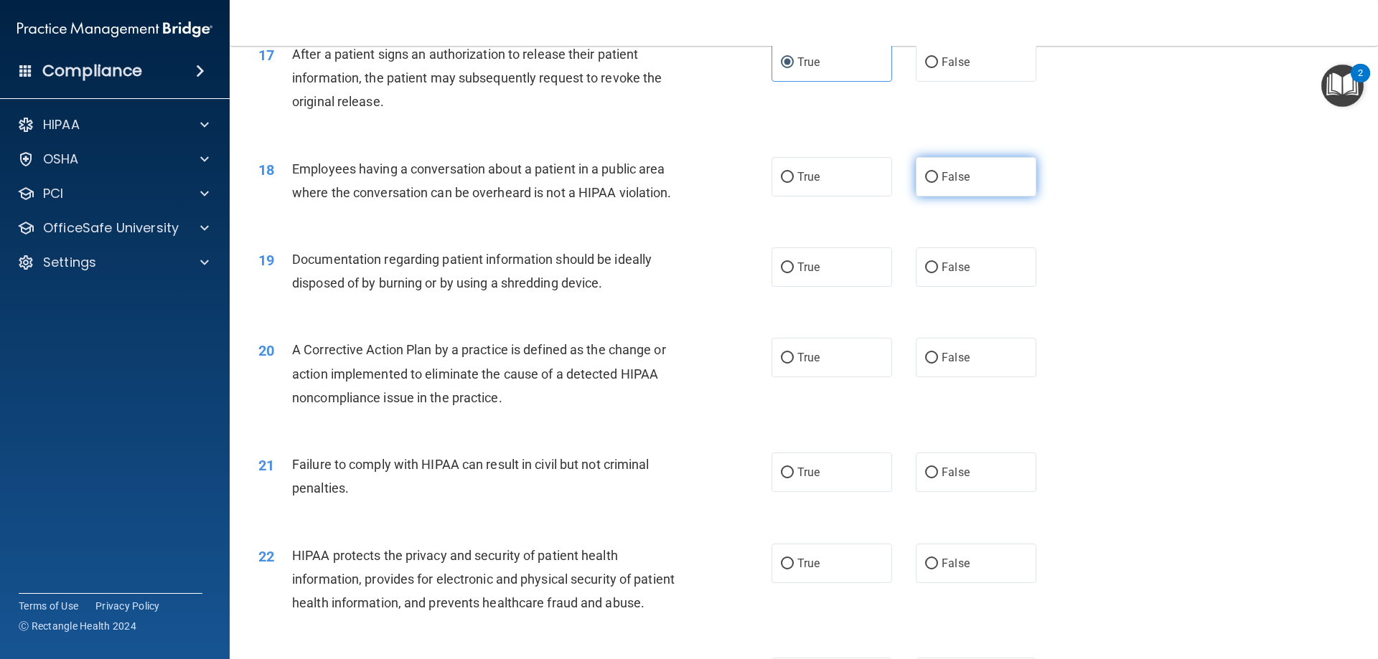
radio input "true"
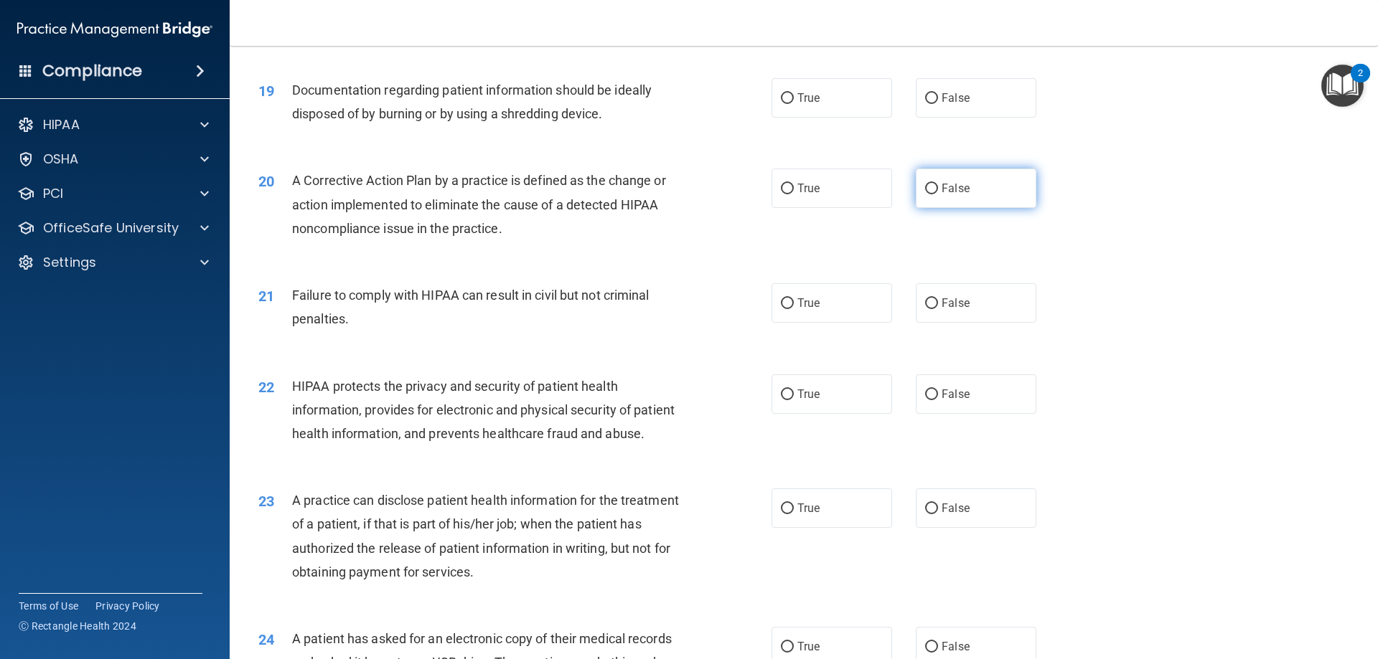
scroll to position [1866, 0]
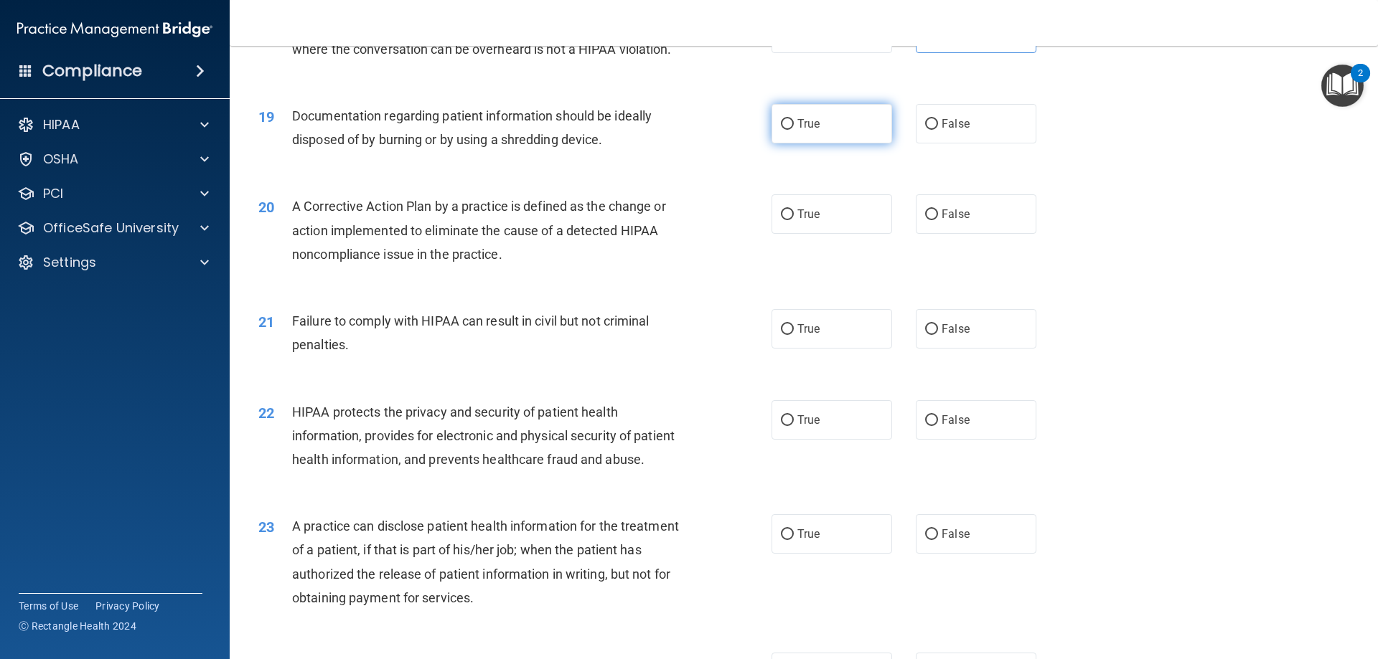
click at [837, 144] on label "True" at bounding box center [831, 123] width 121 height 39
click at [794, 130] on input "True" at bounding box center [787, 124] width 13 height 11
radio input "true"
click at [852, 232] on label "True" at bounding box center [831, 213] width 121 height 39
click at [794, 220] on input "True" at bounding box center [787, 215] width 13 height 11
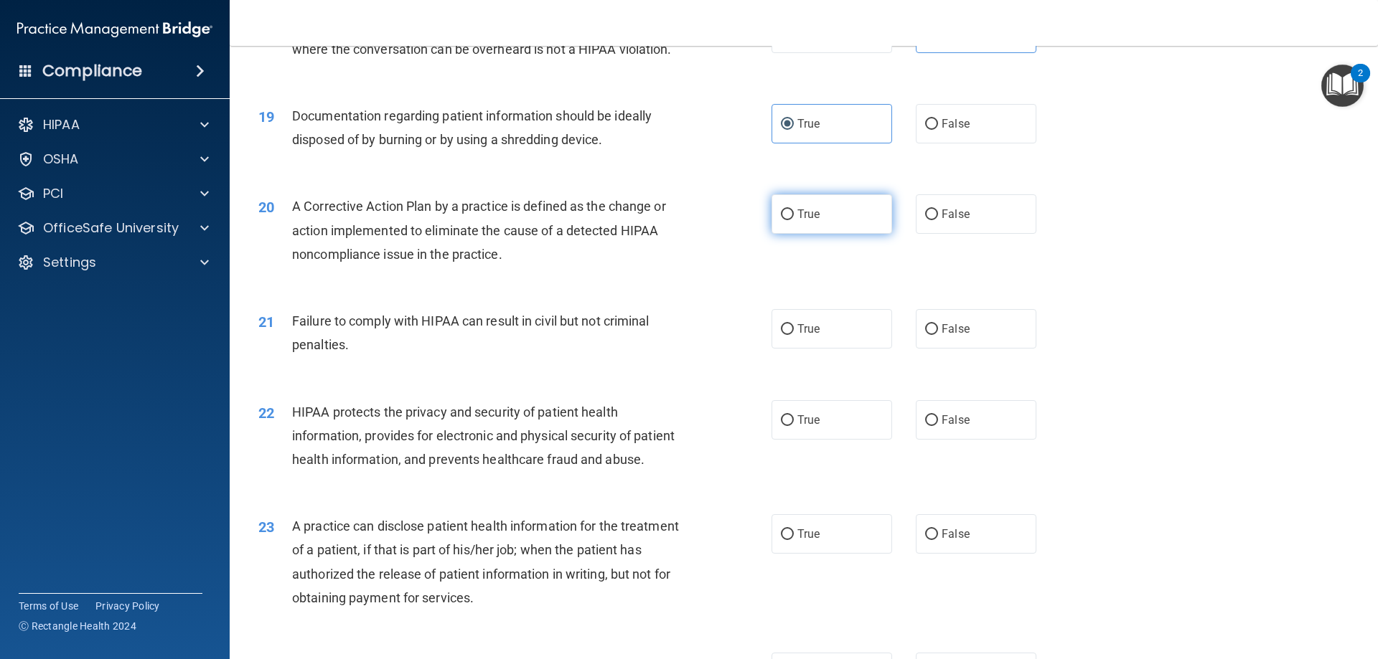
radio input "true"
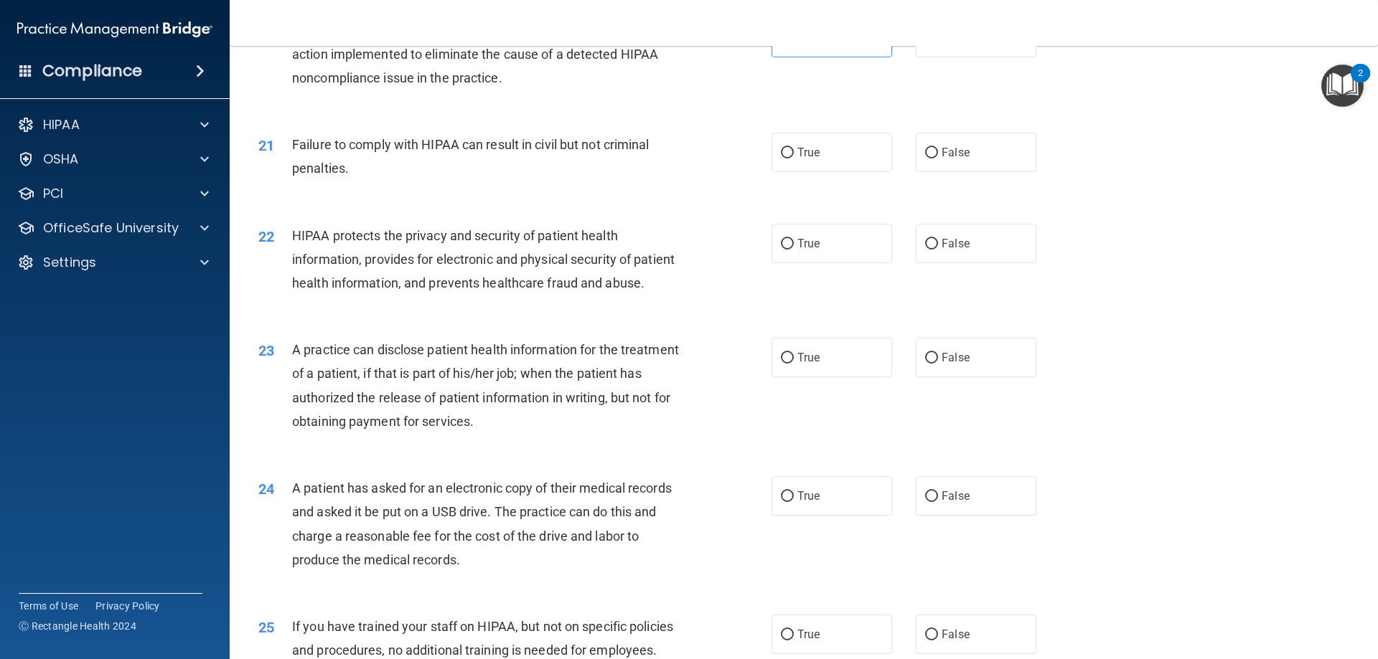
scroll to position [2009, 0]
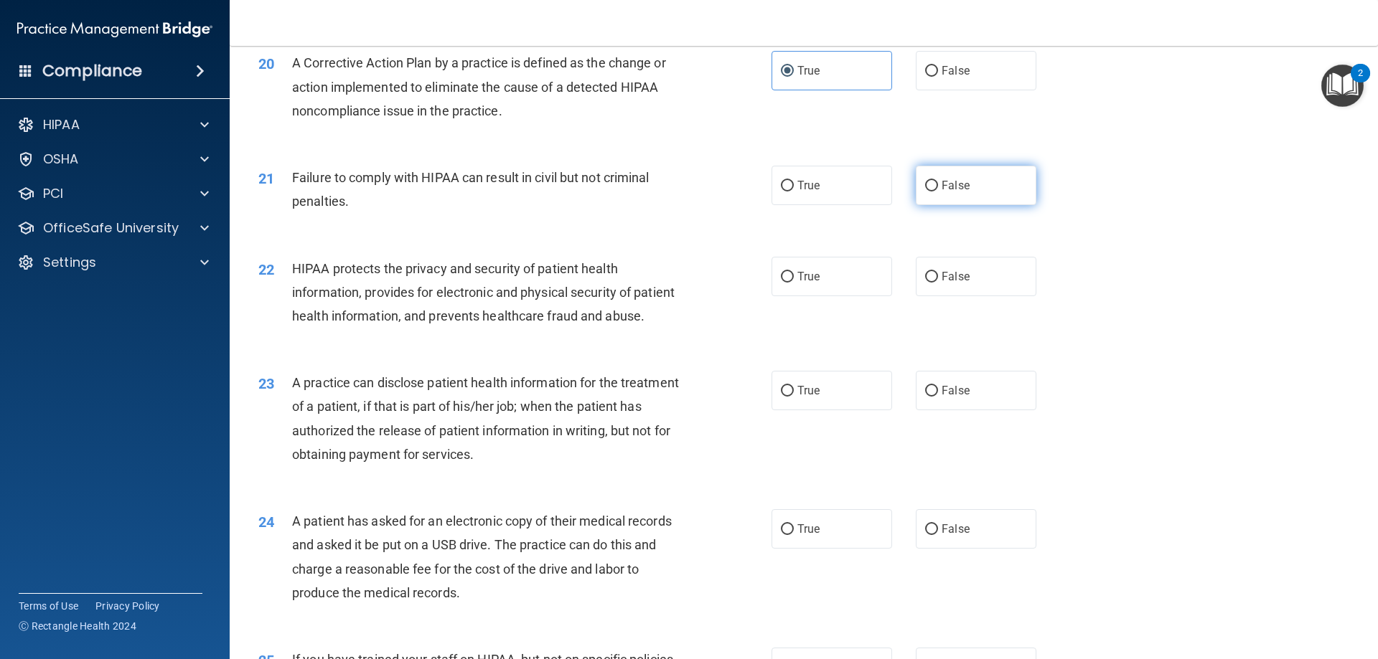
click at [966, 202] on label "False" at bounding box center [976, 185] width 121 height 39
click at [938, 192] on input "False" at bounding box center [931, 186] width 13 height 11
radio input "true"
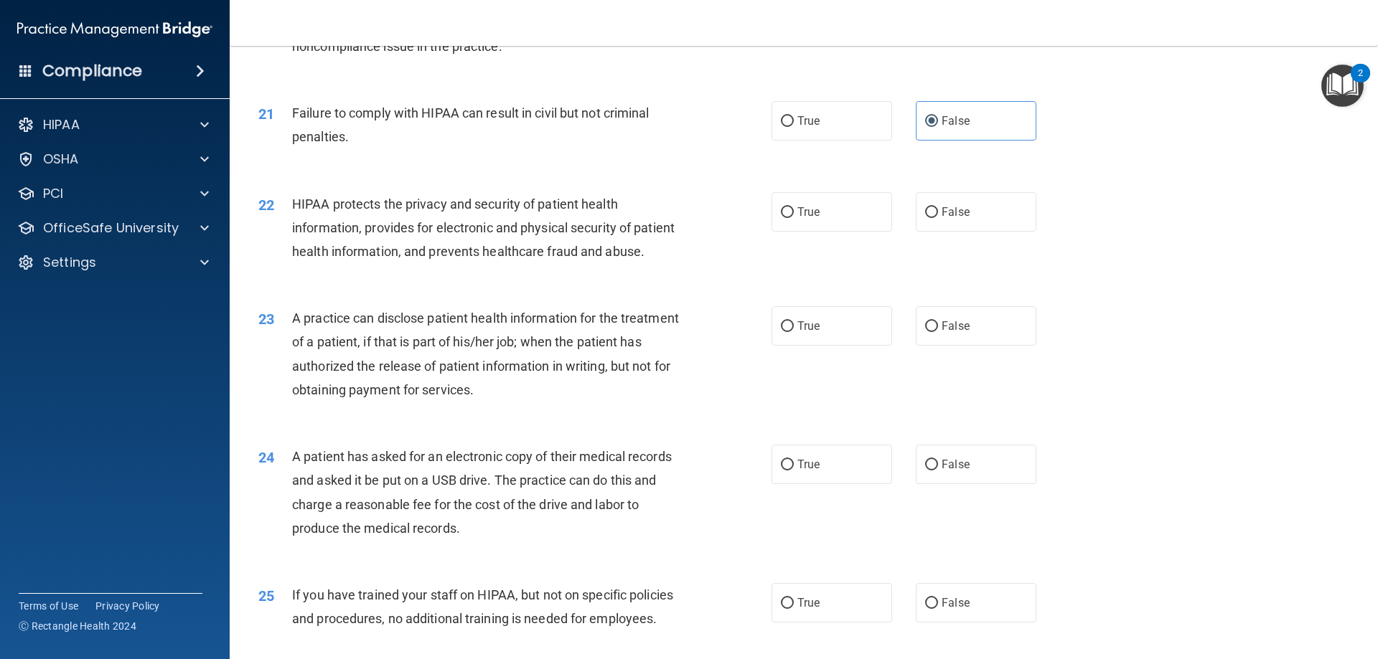
scroll to position [2153, 0]
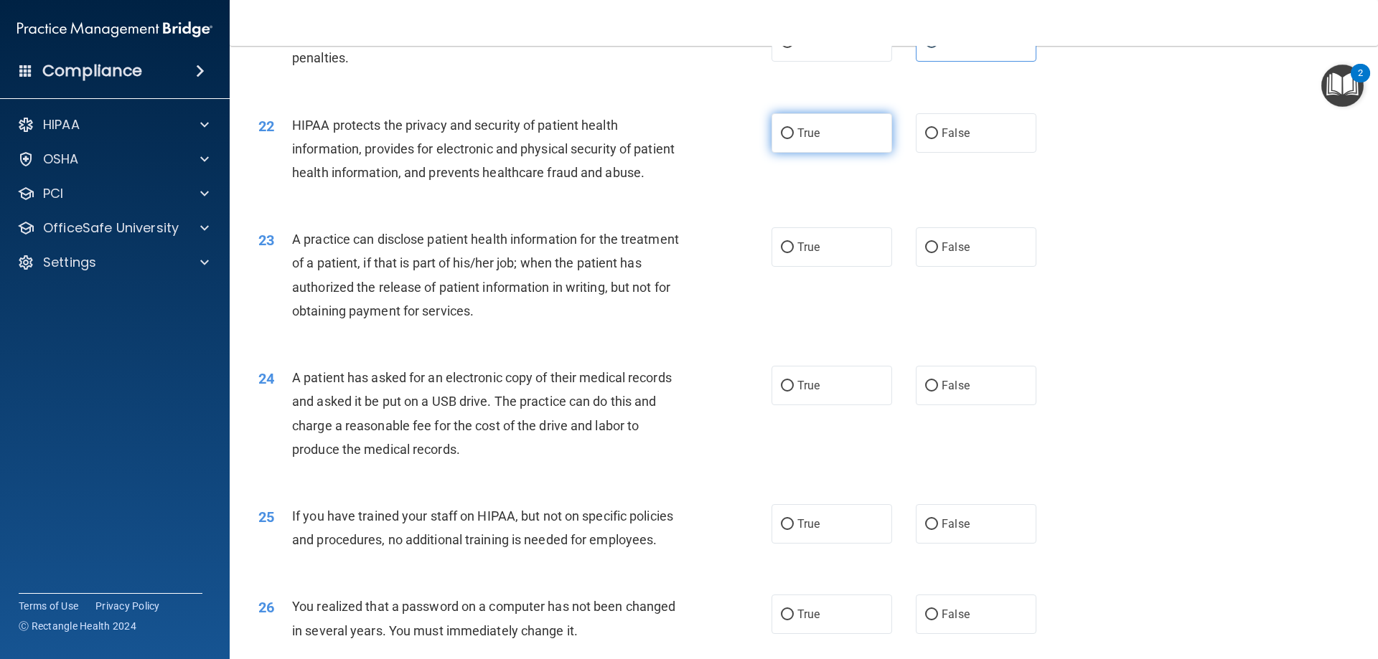
click at [788, 153] on label "True" at bounding box center [831, 132] width 121 height 39
click at [788, 139] on input "True" at bounding box center [787, 133] width 13 height 11
radio input "true"
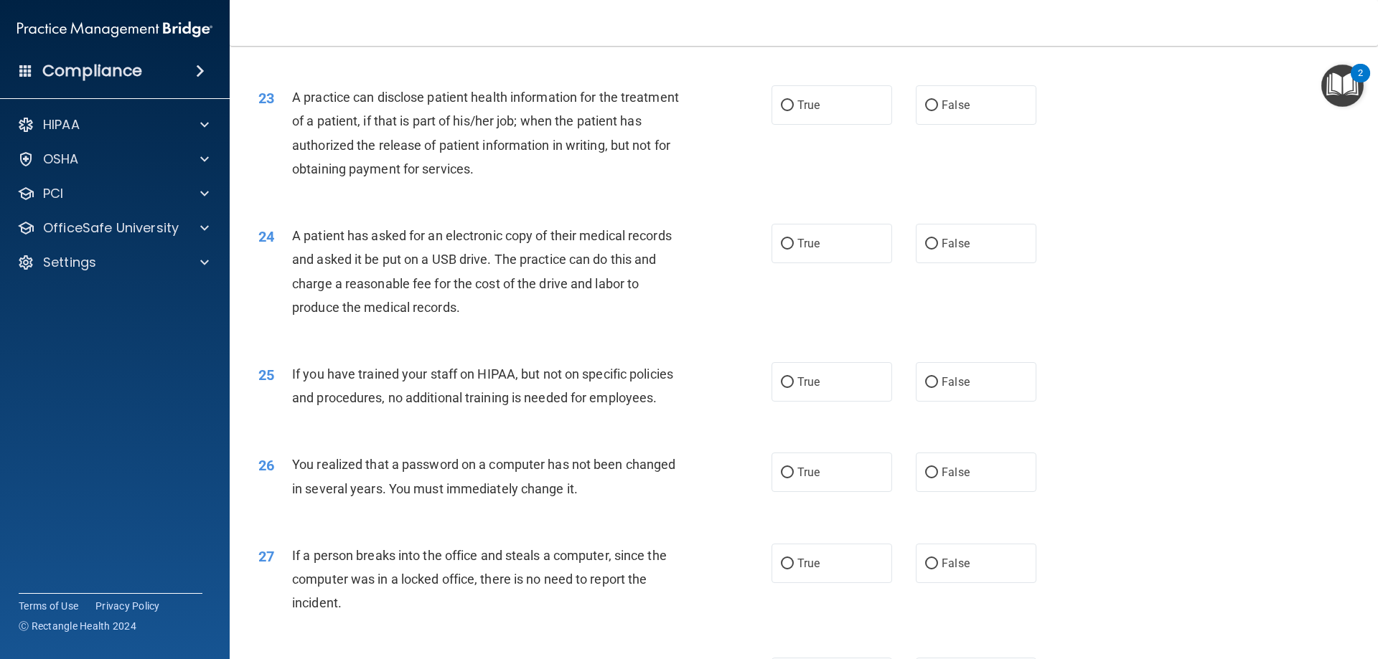
scroll to position [2296, 0]
click at [916, 123] on label "False" at bounding box center [976, 103] width 121 height 39
click at [925, 110] on input "False" at bounding box center [931, 104] width 13 height 11
radio input "true"
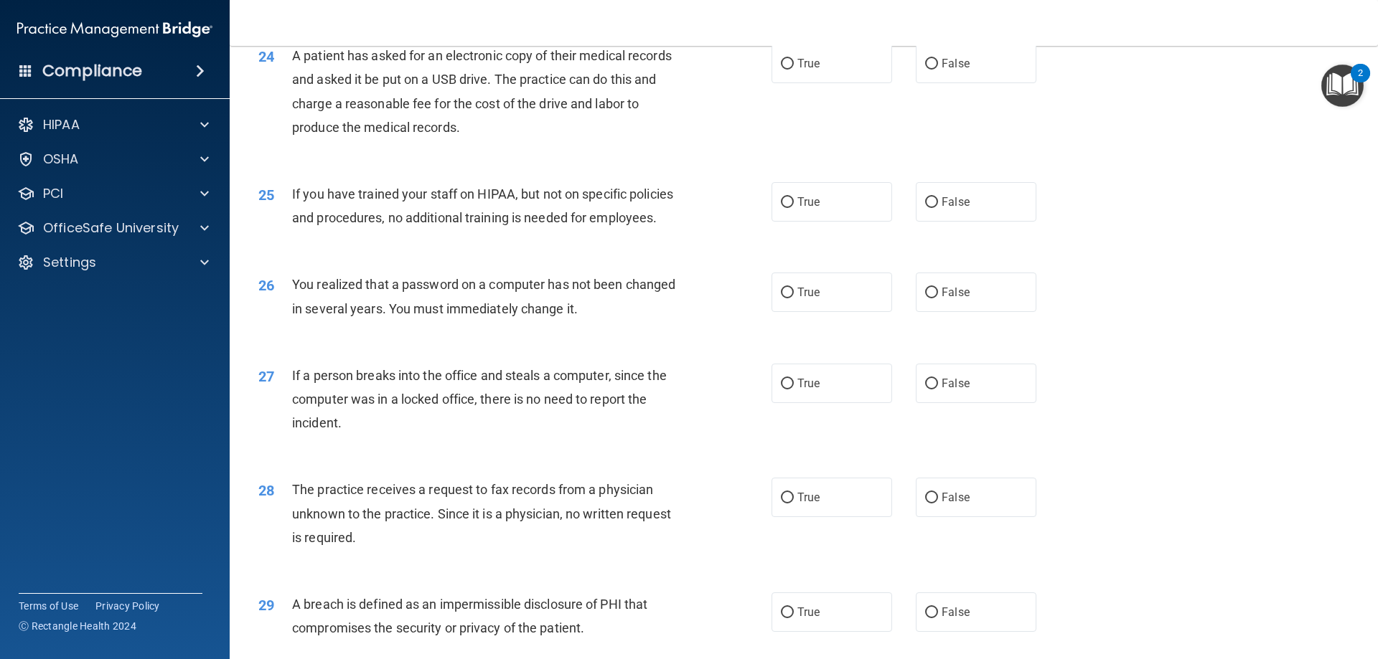
scroll to position [2512, 0]
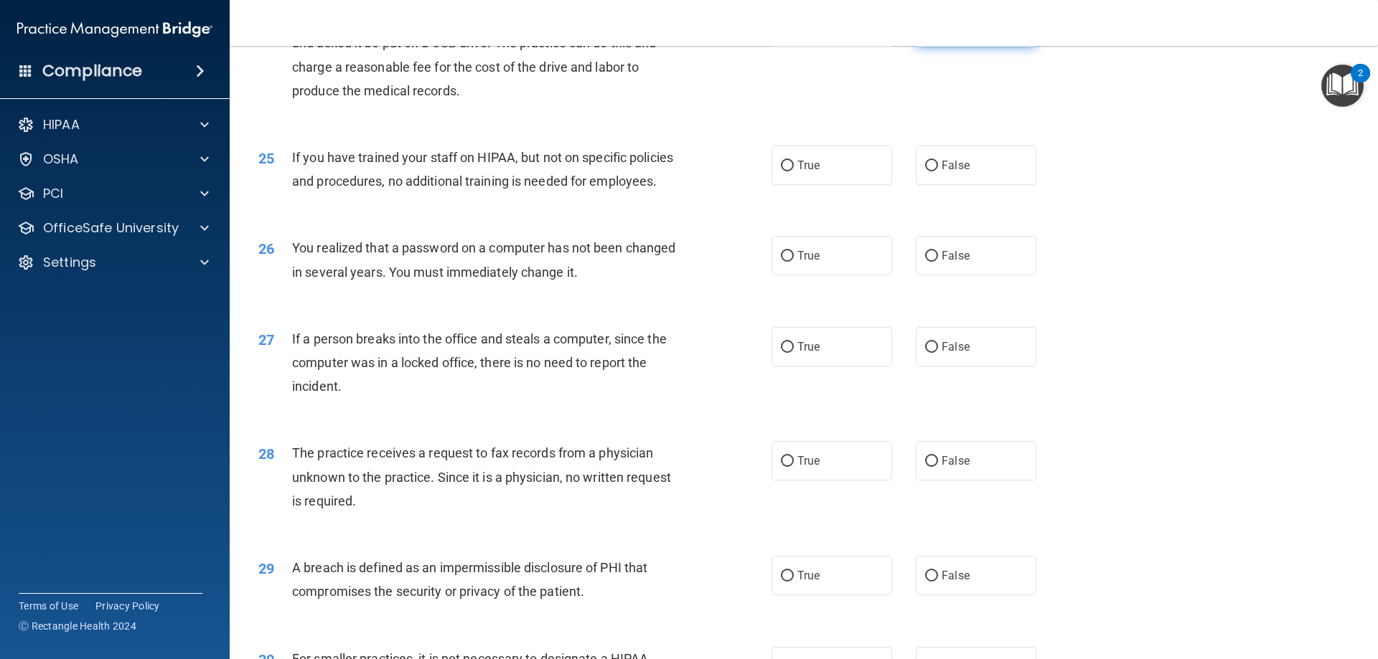
click at [978, 47] on label "False" at bounding box center [976, 26] width 121 height 39
click at [938, 33] on input "False" at bounding box center [931, 27] width 13 height 11
radio input "true"
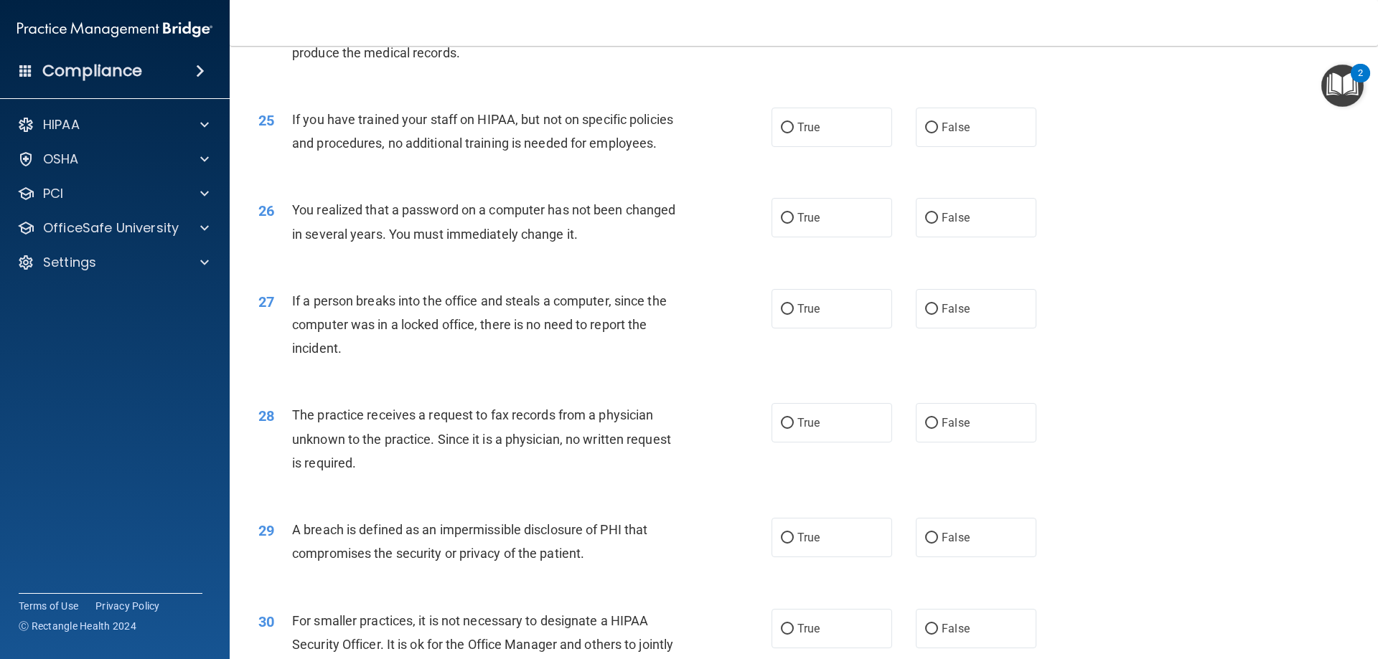
scroll to position [2583, 0]
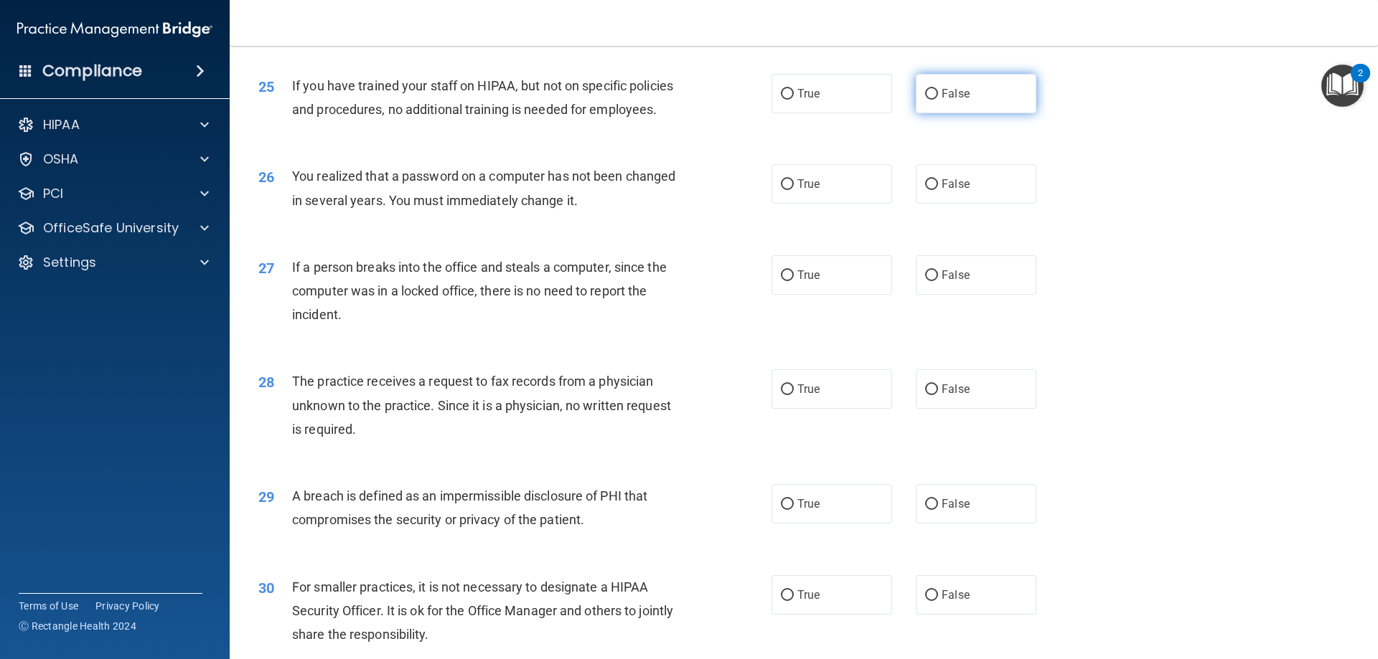
click at [925, 100] on input "False" at bounding box center [931, 94] width 13 height 11
radio input "true"
click at [788, 204] on label "True" at bounding box center [831, 183] width 121 height 39
click at [788, 190] on input "True" at bounding box center [787, 184] width 13 height 11
radio input "true"
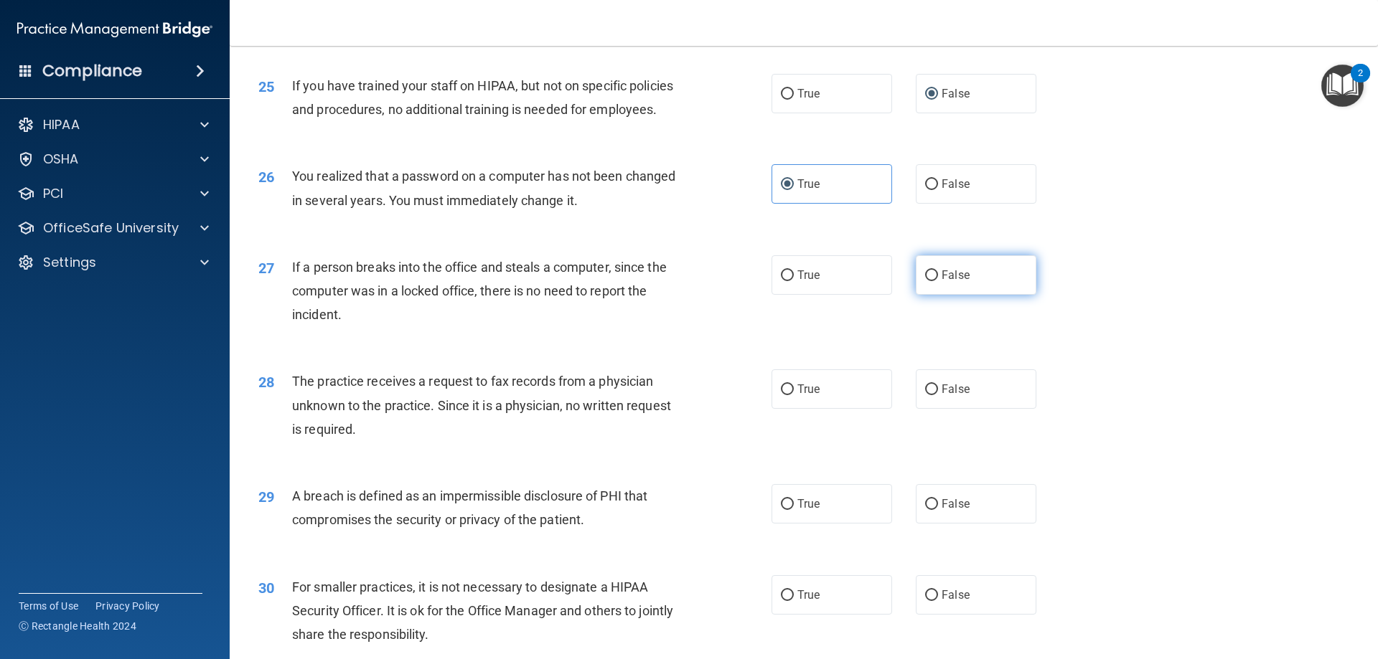
click at [926, 281] on input "False" at bounding box center [931, 276] width 13 height 11
radio input "true"
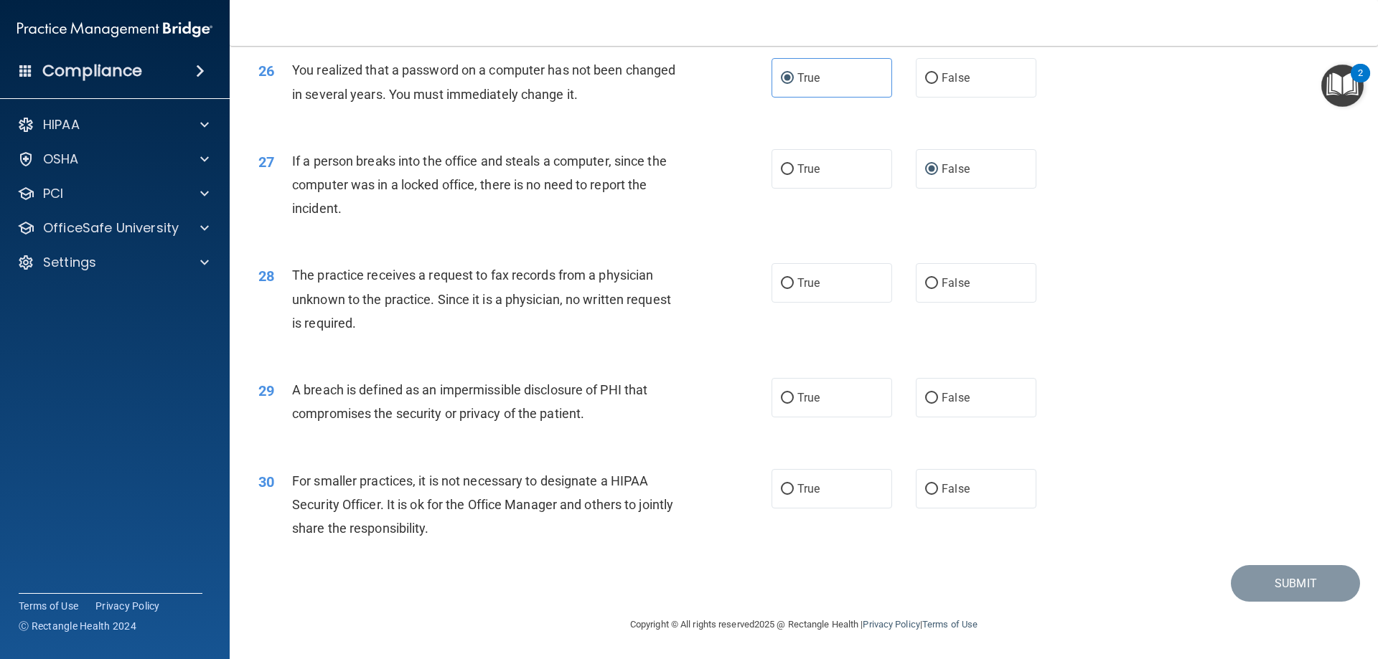
scroll to position [2727, 0]
click at [925, 289] on input "False" at bounding box center [931, 283] width 13 height 11
radio input "true"
click at [814, 405] on span "True" at bounding box center [808, 398] width 22 height 14
click at [794, 404] on input "True" at bounding box center [787, 398] width 13 height 11
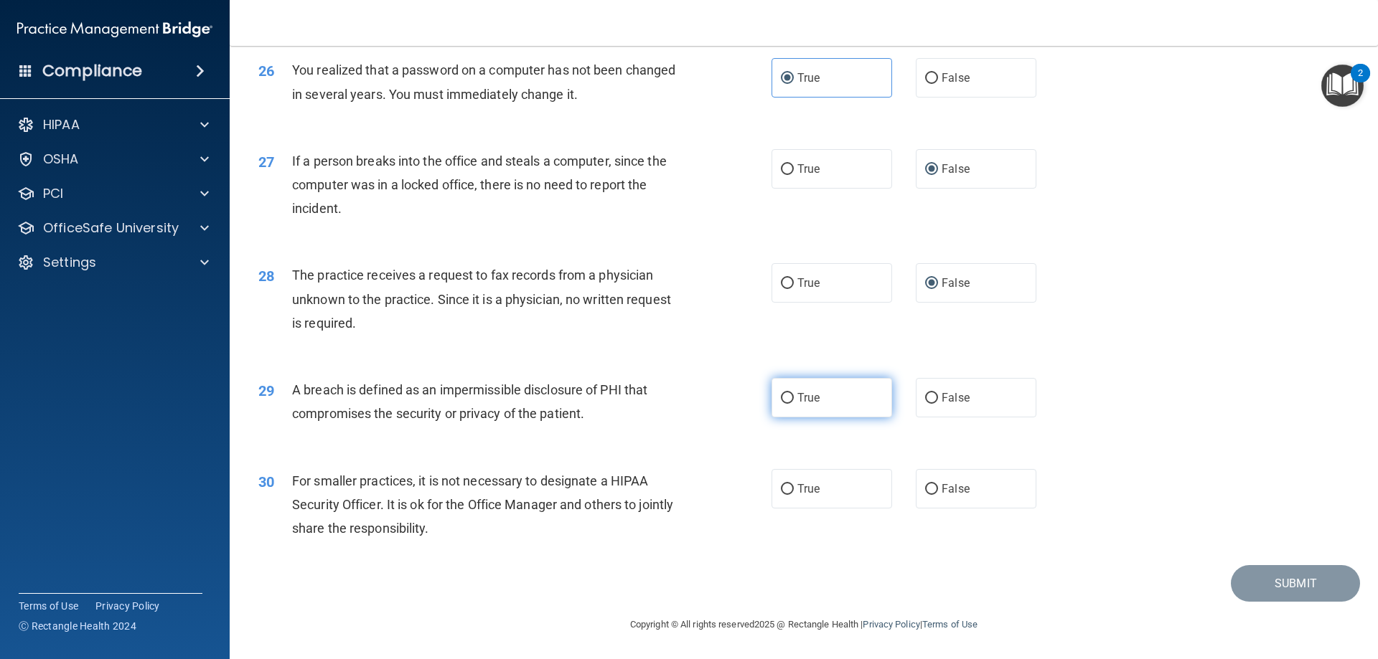
radio input "true"
click at [941, 507] on label "False" at bounding box center [976, 488] width 121 height 39
click at [938, 495] on input "False" at bounding box center [931, 489] width 13 height 11
radio input "true"
click at [1264, 600] on button "Submit" at bounding box center [1295, 583] width 129 height 37
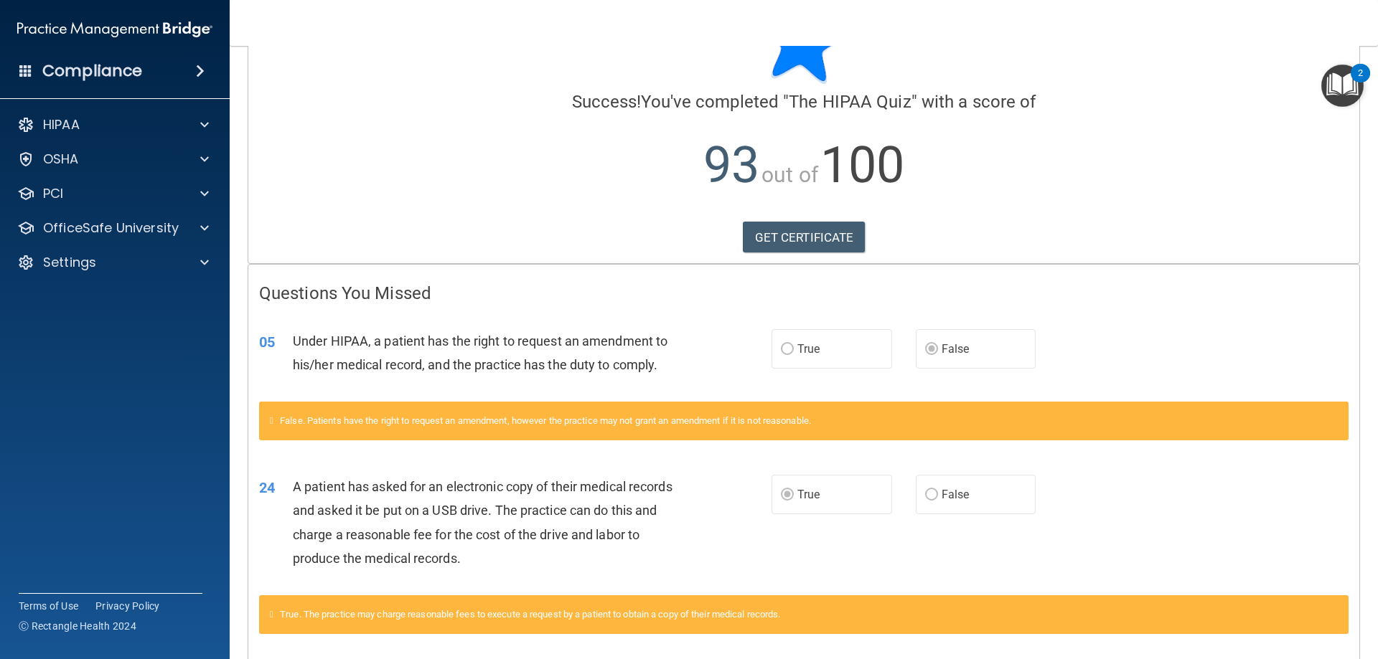
scroll to position [134, 0]
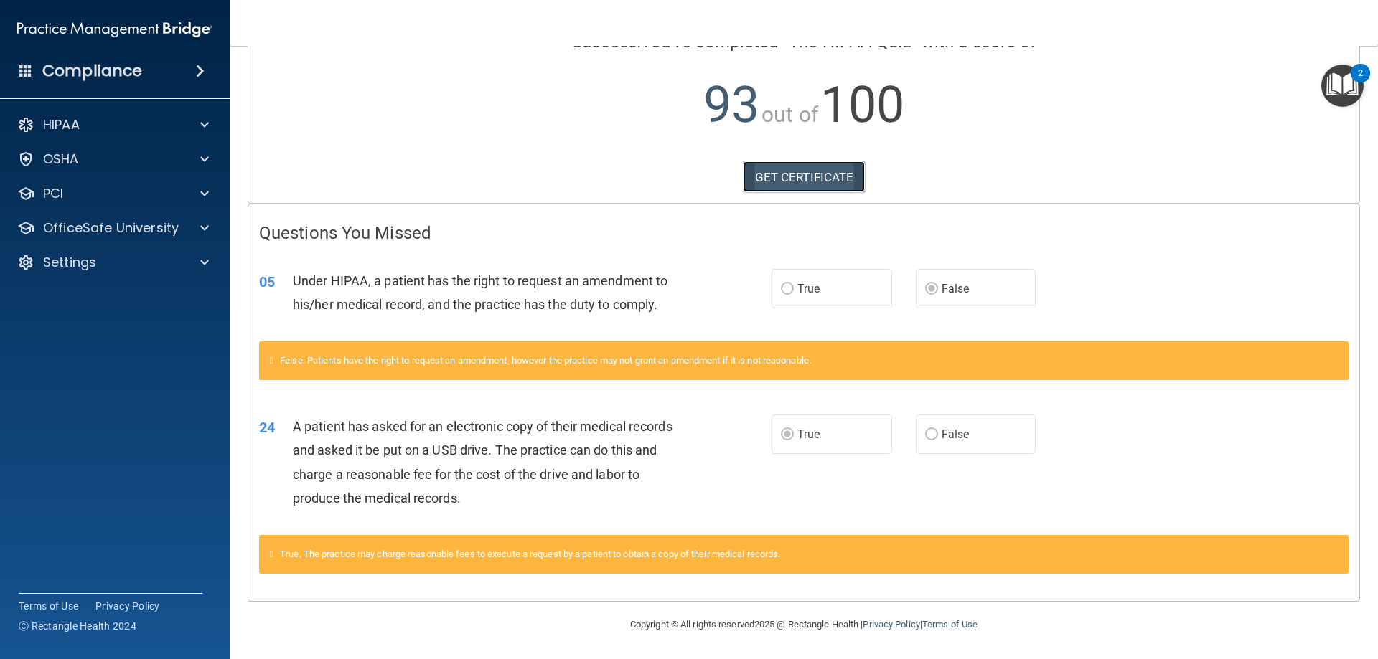
click at [807, 181] on link "GET CERTIFICATE" at bounding box center [804, 177] width 123 height 32
click at [105, 236] on p "OfficeSafe University" at bounding box center [111, 228] width 136 height 17
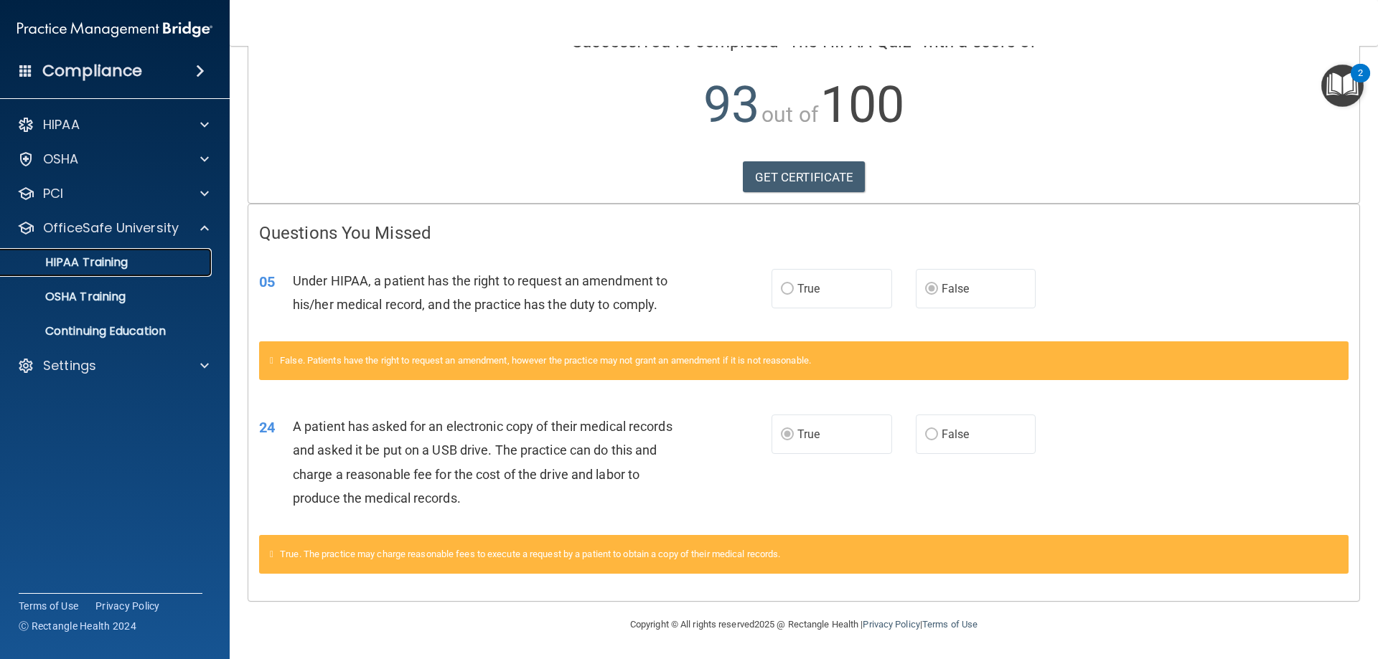
click at [121, 267] on p "HIPAA Training" at bounding box center [68, 262] width 118 height 14
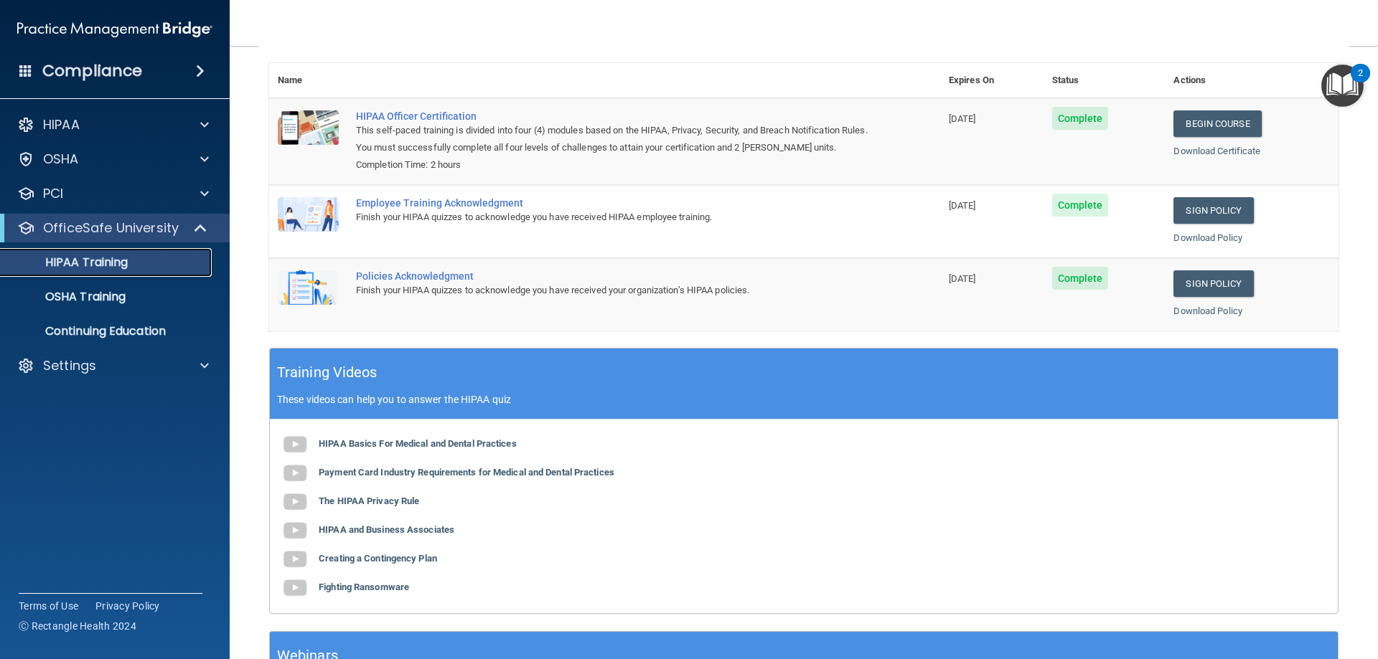
scroll to position [146, 0]
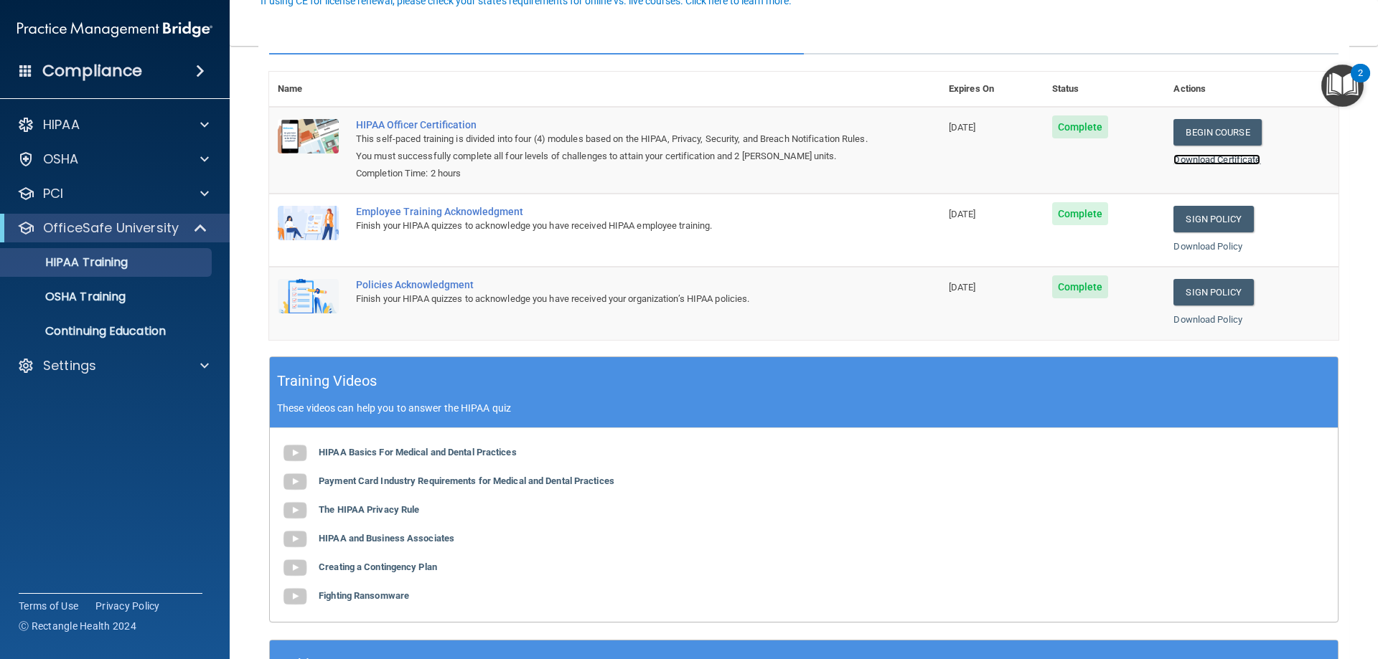
click at [1231, 157] on link "Download Certificate" at bounding box center [1216, 159] width 87 height 11
click at [112, 300] on p "OSHA Training" at bounding box center [67, 297] width 116 height 14
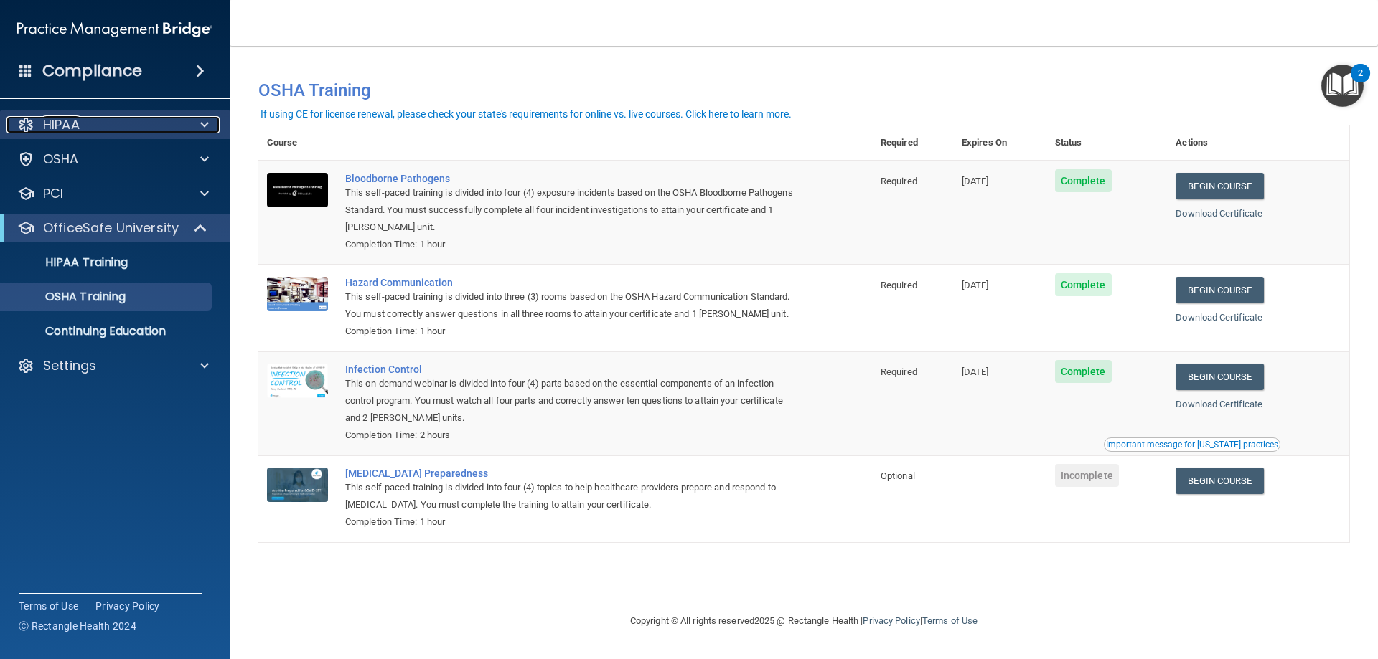
click at [99, 133] on div "HIPAA" at bounding box center [95, 124] width 178 height 17
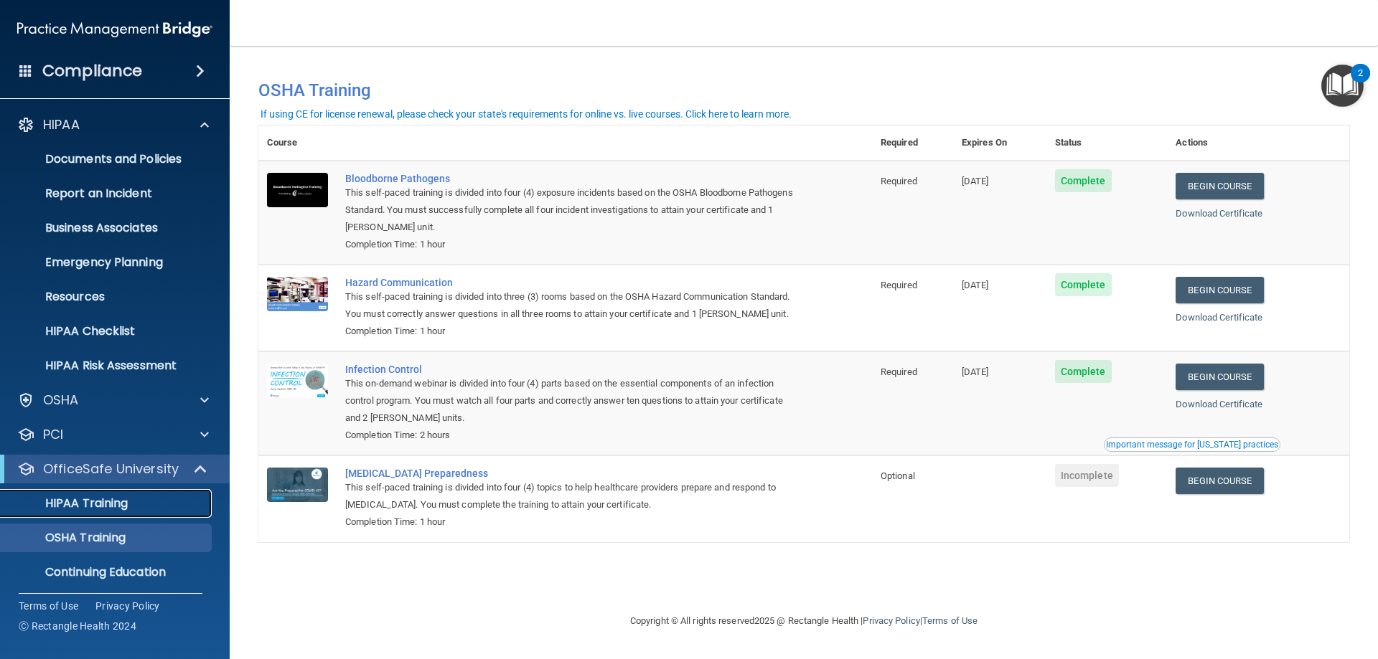
click at [89, 514] on link "HIPAA Training" at bounding box center [99, 503] width 226 height 29
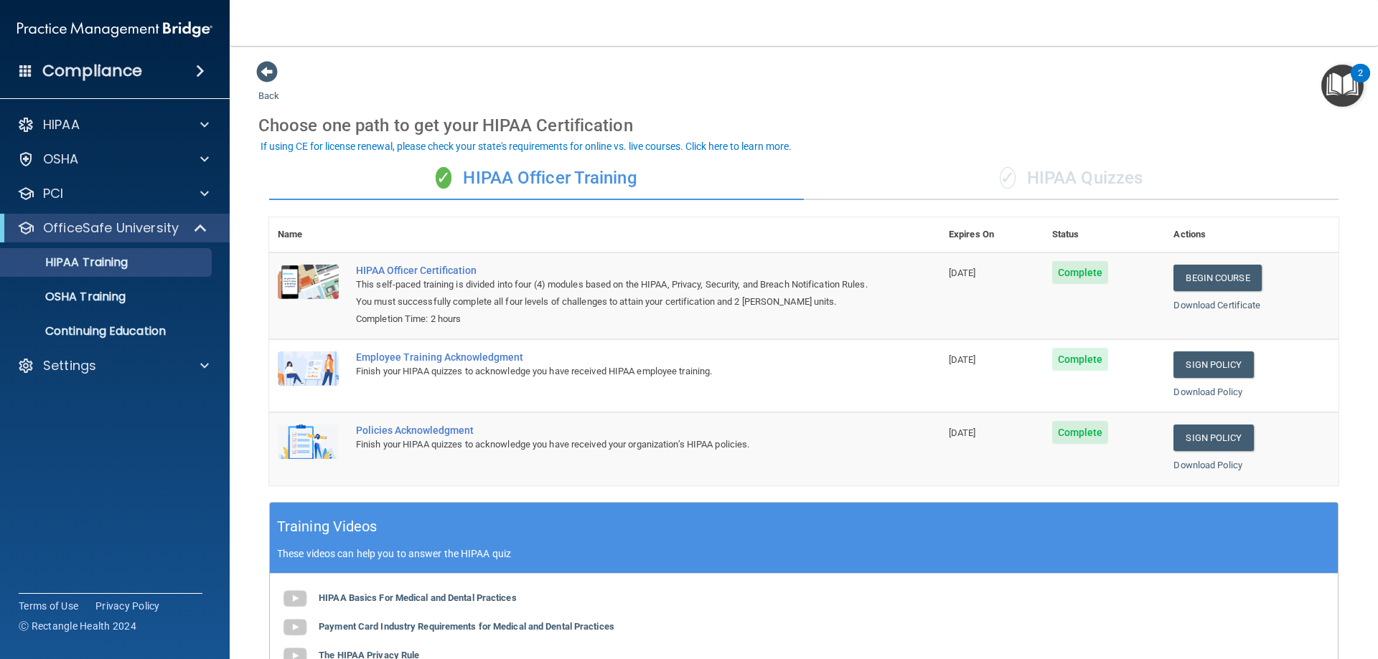
click at [1105, 184] on div "✓ HIPAA Quizzes" at bounding box center [1071, 178] width 535 height 43
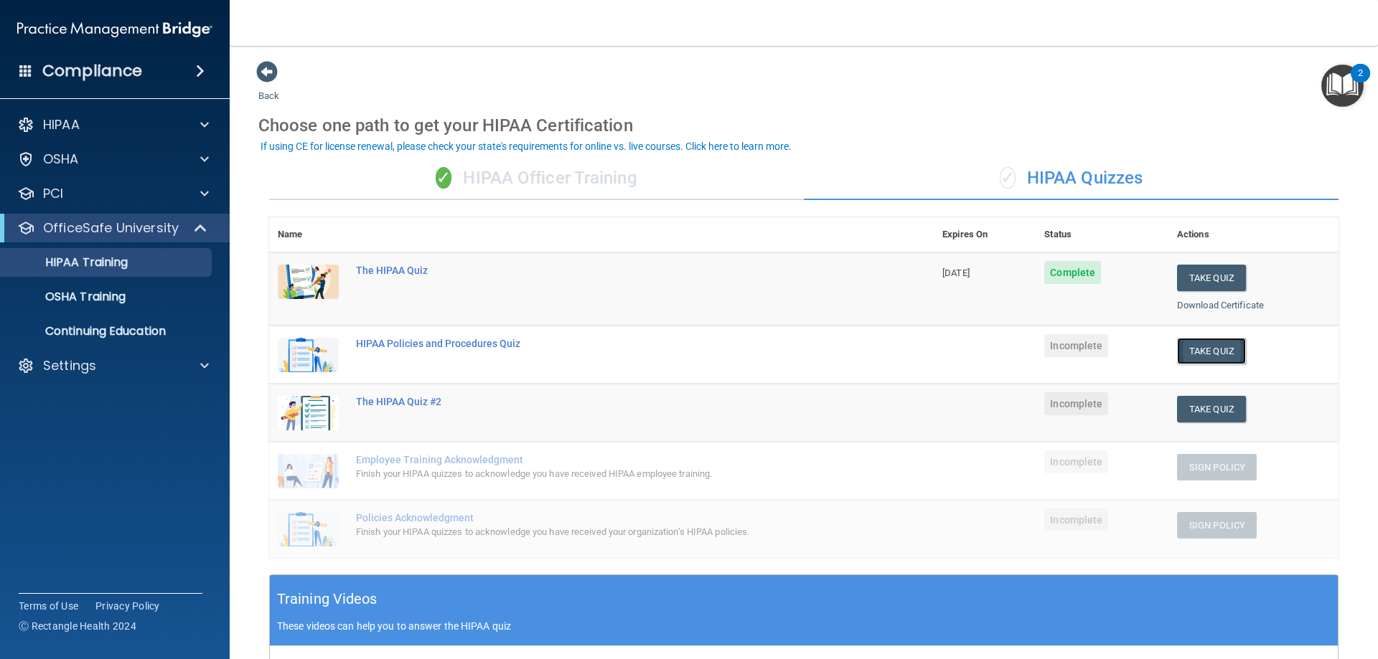
click at [1193, 342] on button "Take Quiz" at bounding box center [1211, 351] width 69 height 27
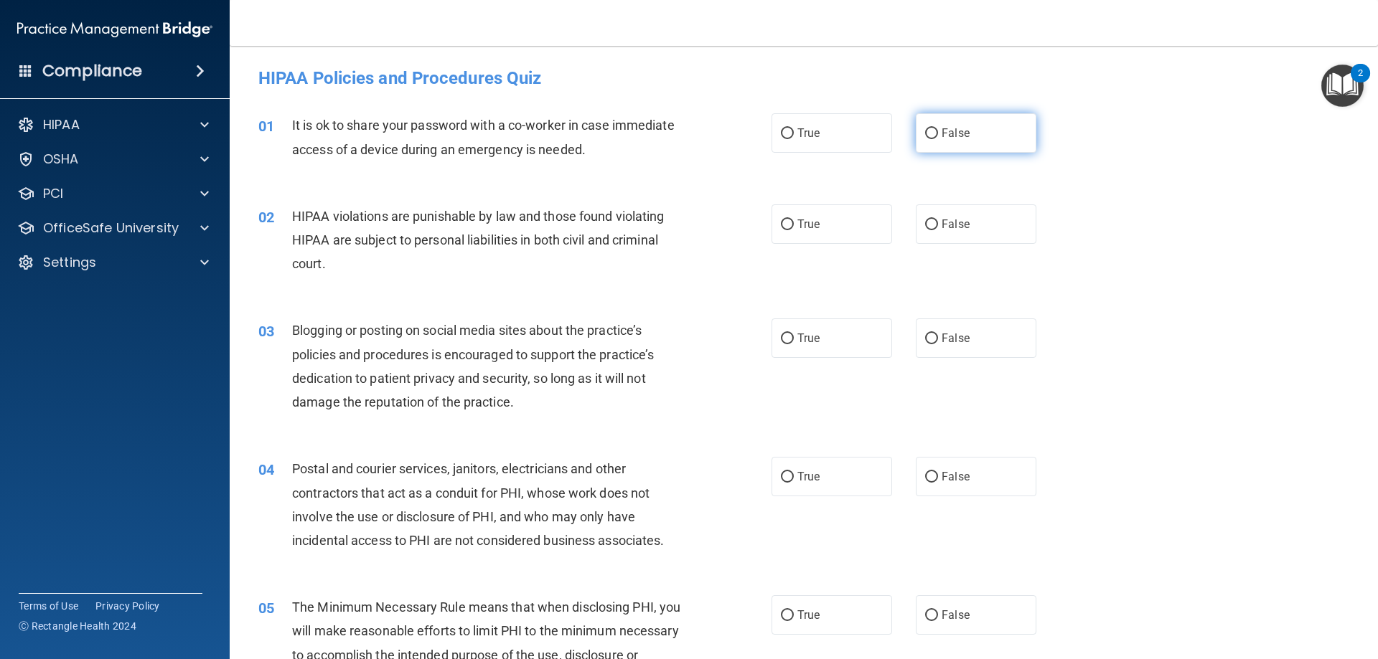
click at [954, 131] on span "False" at bounding box center [955, 133] width 28 height 14
click at [938, 131] on input "False" at bounding box center [931, 133] width 13 height 11
radio input "true"
click at [802, 212] on label "True" at bounding box center [831, 224] width 121 height 39
click at [794, 220] on input "True" at bounding box center [787, 225] width 13 height 11
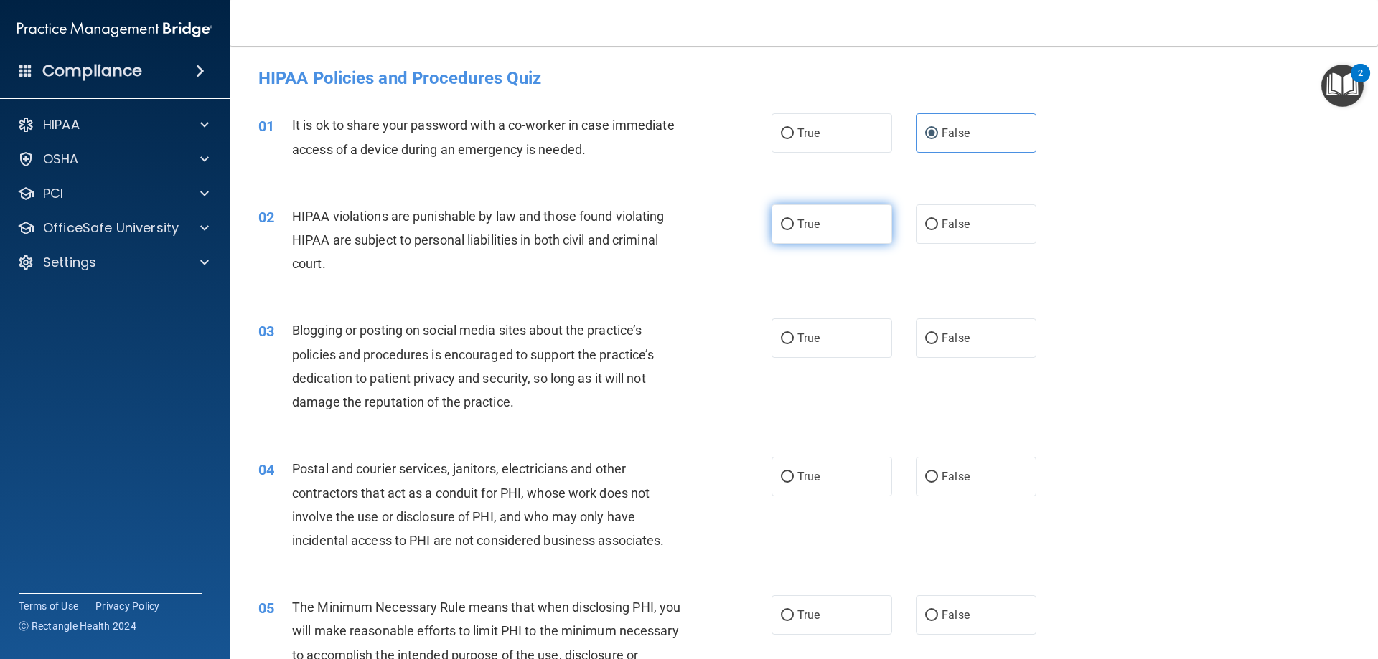
radio input "true"
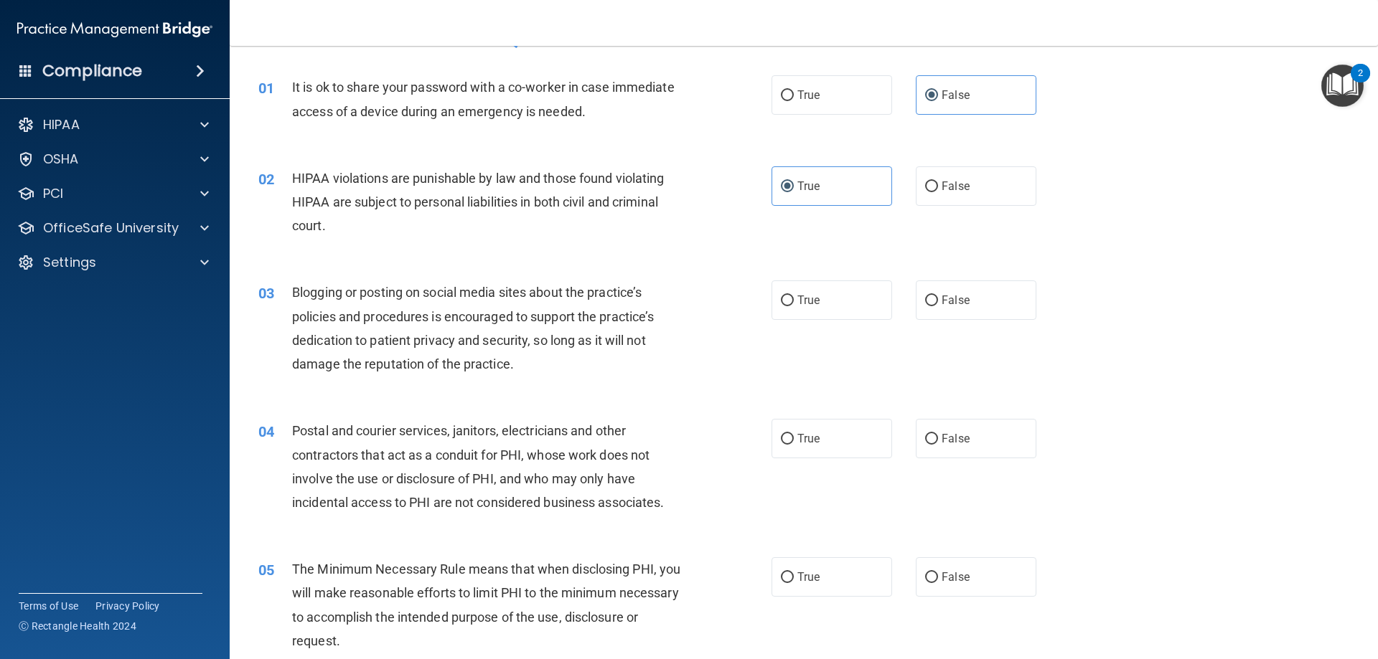
scroll to position [144, 0]
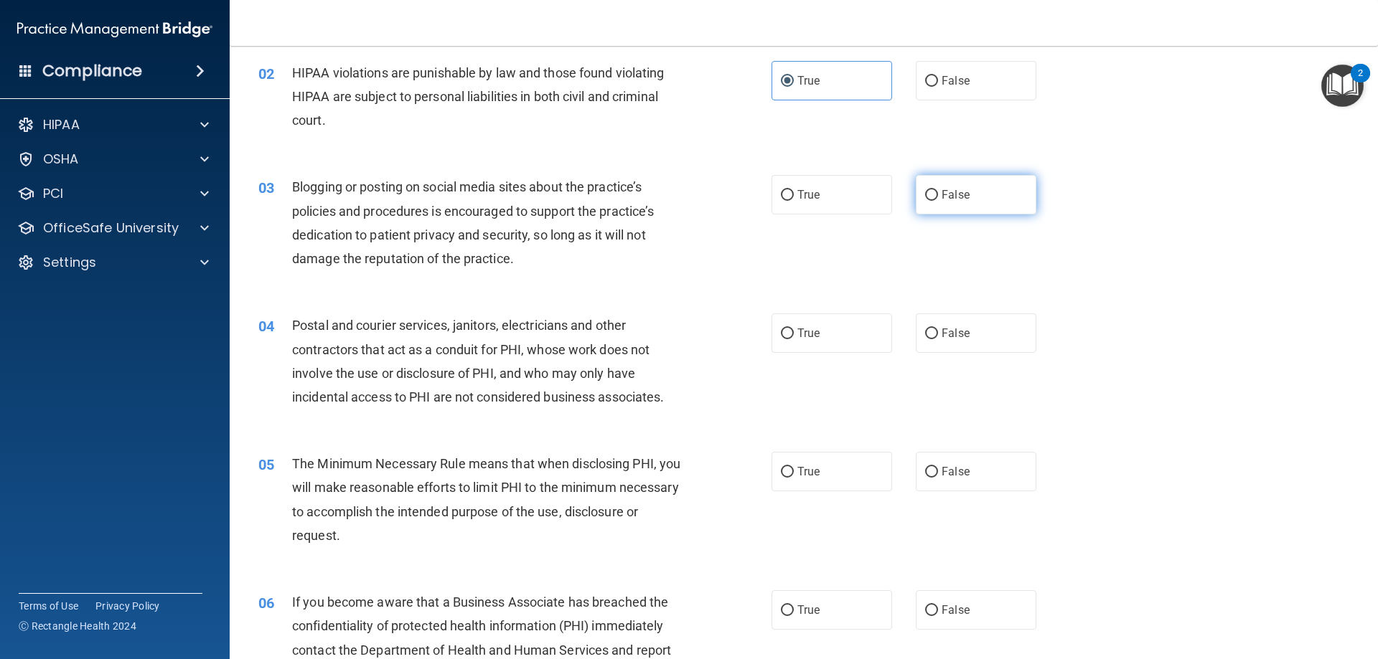
click at [929, 197] on input "False" at bounding box center [931, 195] width 13 height 11
radio input "true"
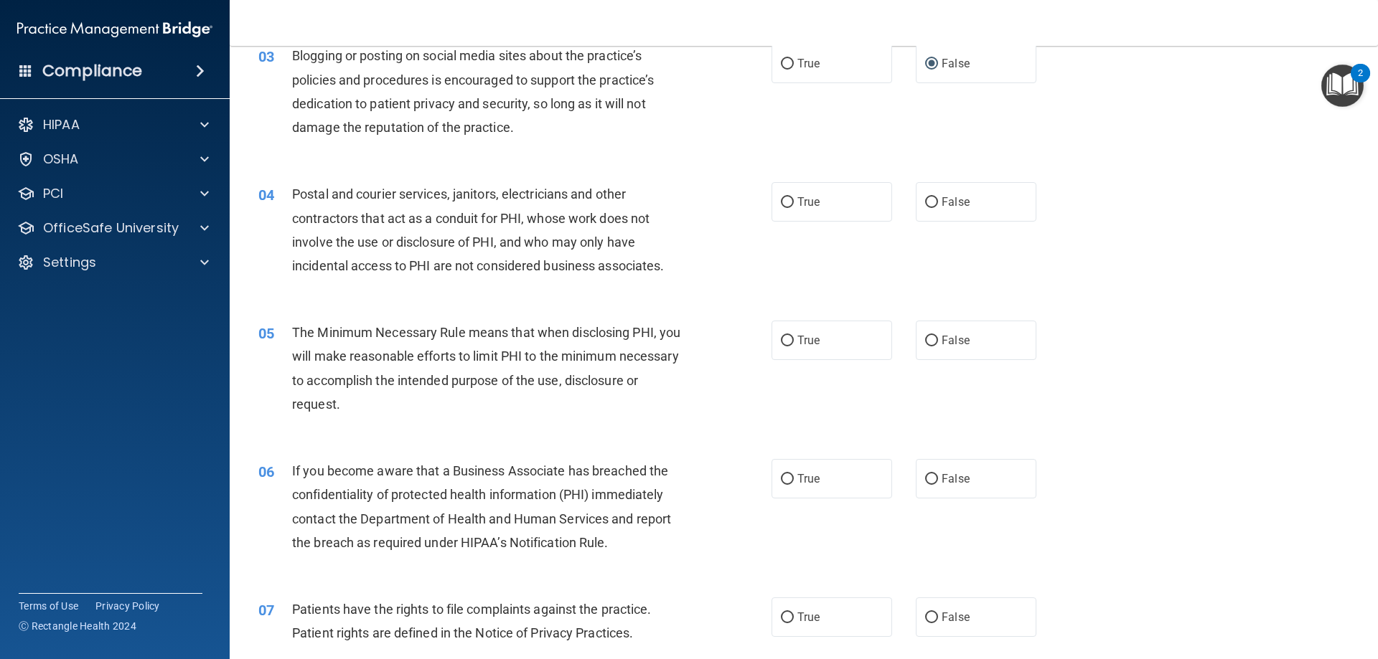
scroll to position [287, 0]
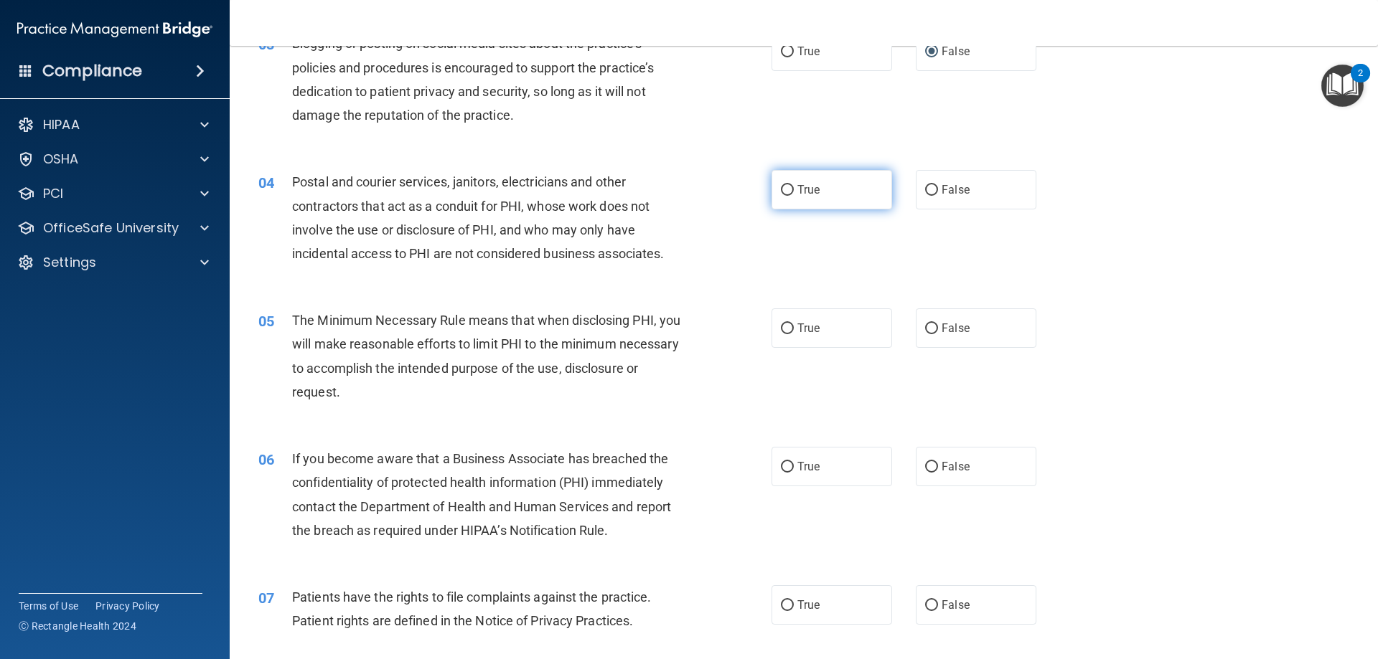
click at [790, 190] on label "True" at bounding box center [831, 189] width 121 height 39
click at [790, 190] on input "True" at bounding box center [787, 190] width 13 height 11
radio input "true"
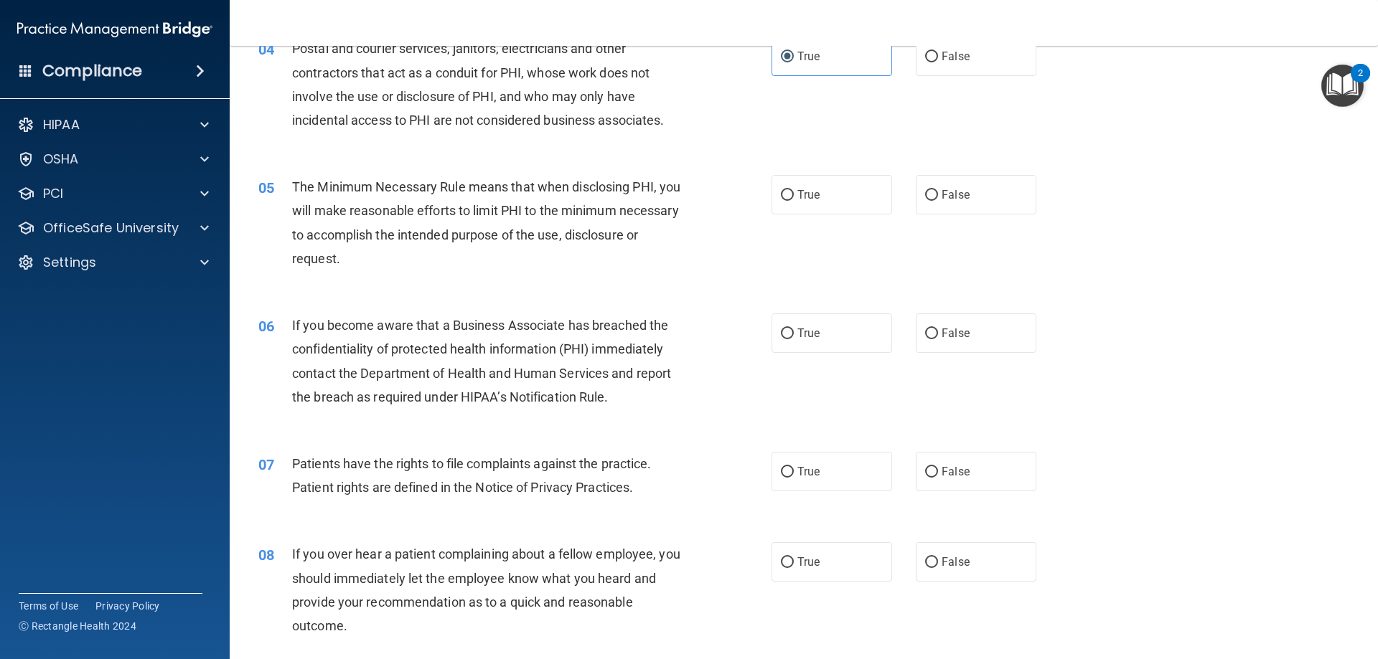
scroll to position [431, 0]
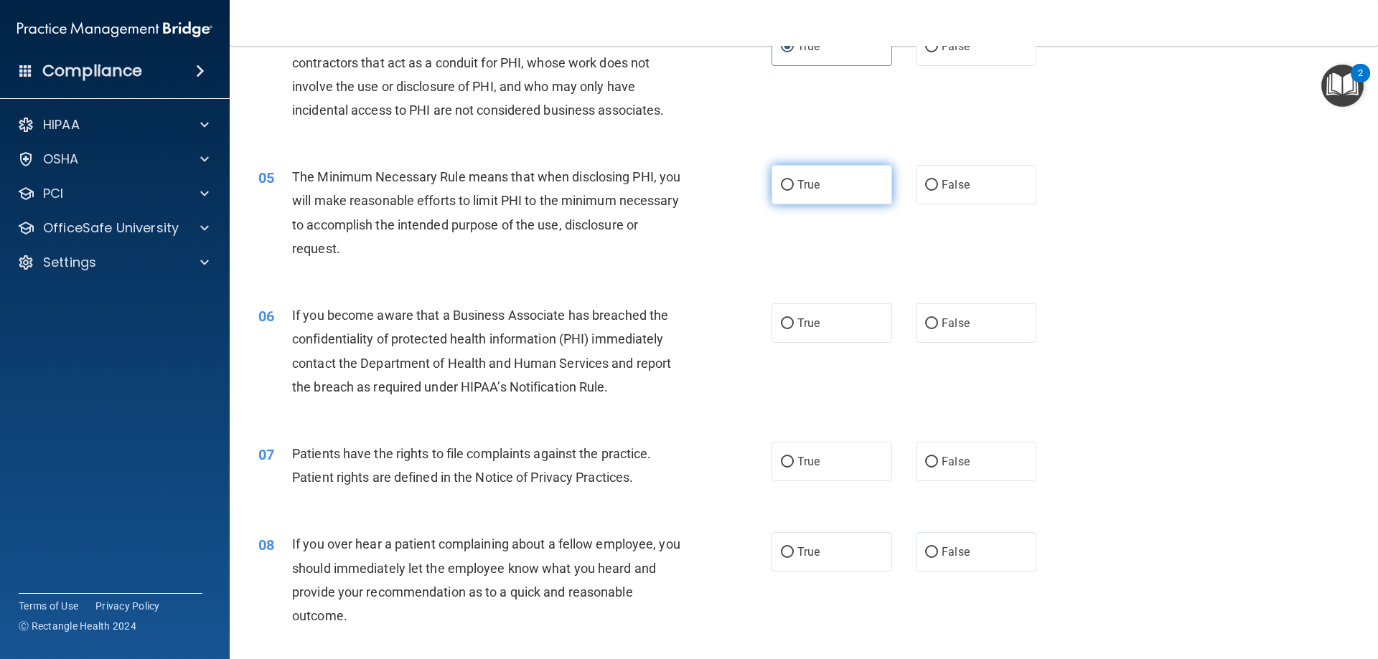
click at [776, 179] on label "True" at bounding box center [831, 184] width 121 height 39
click at [781, 180] on input "True" at bounding box center [787, 185] width 13 height 11
radio input "true"
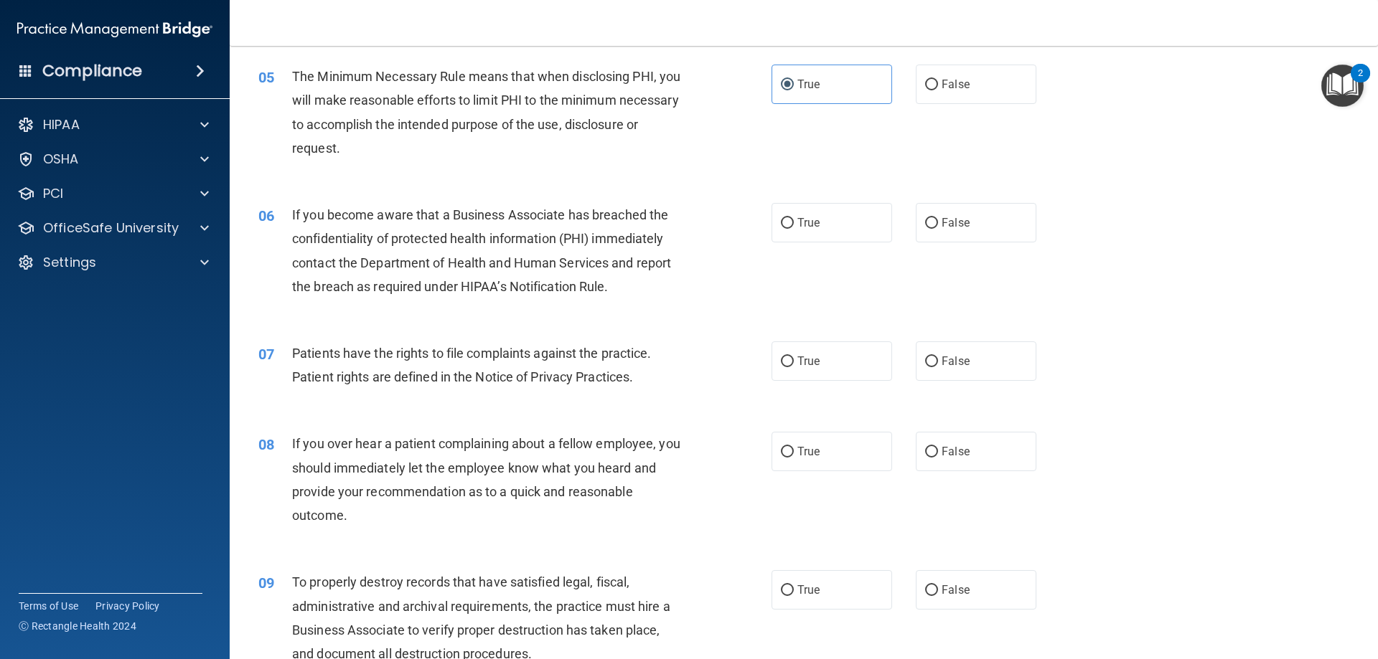
scroll to position [574, 0]
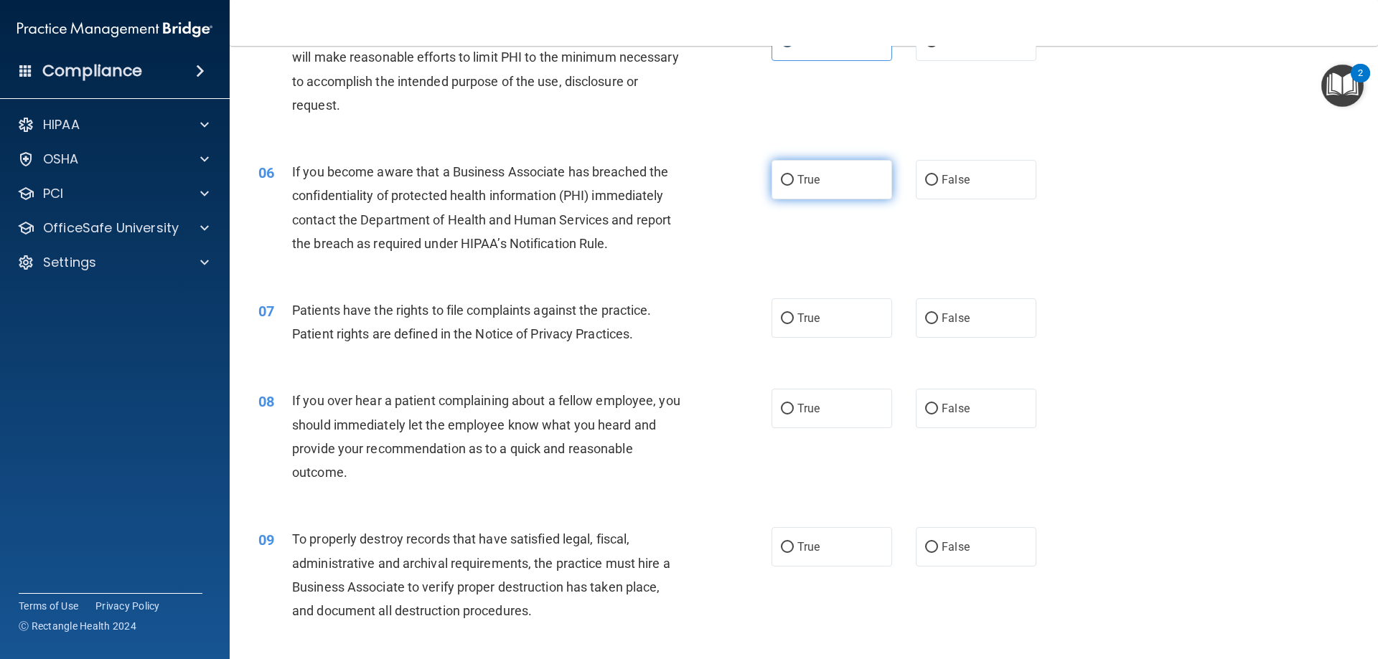
click at [784, 183] on input "True" at bounding box center [787, 180] width 13 height 11
radio input "true"
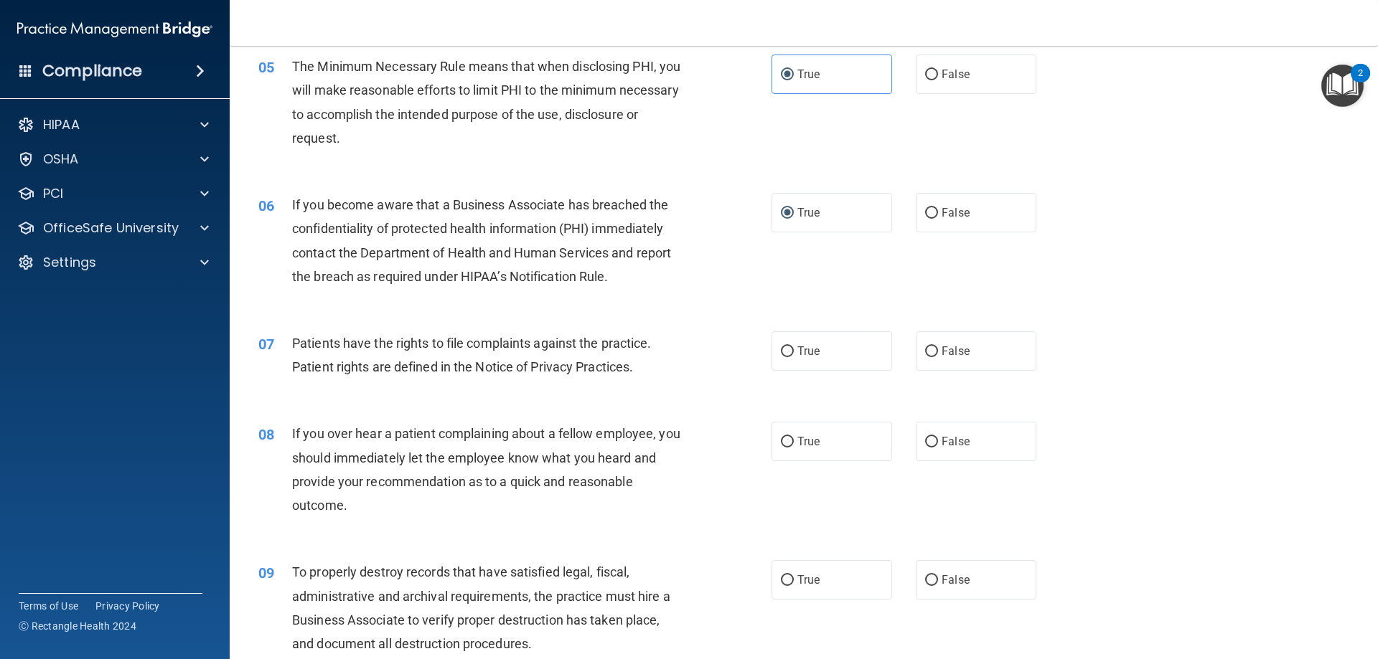
scroll to position [647, 0]
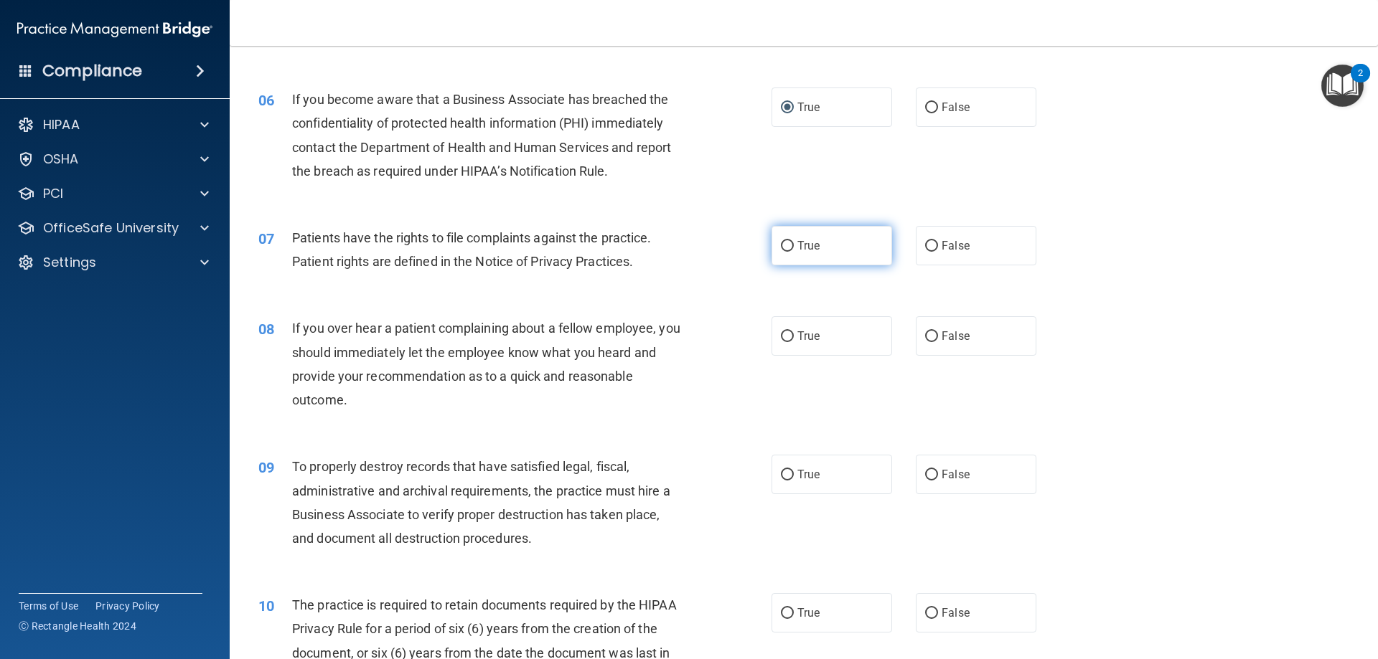
click at [843, 257] on label "True" at bounding box center [831, 245] width 121 height 39
click at [794, 252] on input "True" at bounding box center [787, 246] width 13 height 11
radio input "true"
click at [917, 336] on label "False" at bounding box center [976, 335] width 121 height 39
click at [925, 336] on input "False" at bounding box center [931, 337] width 13 height 11
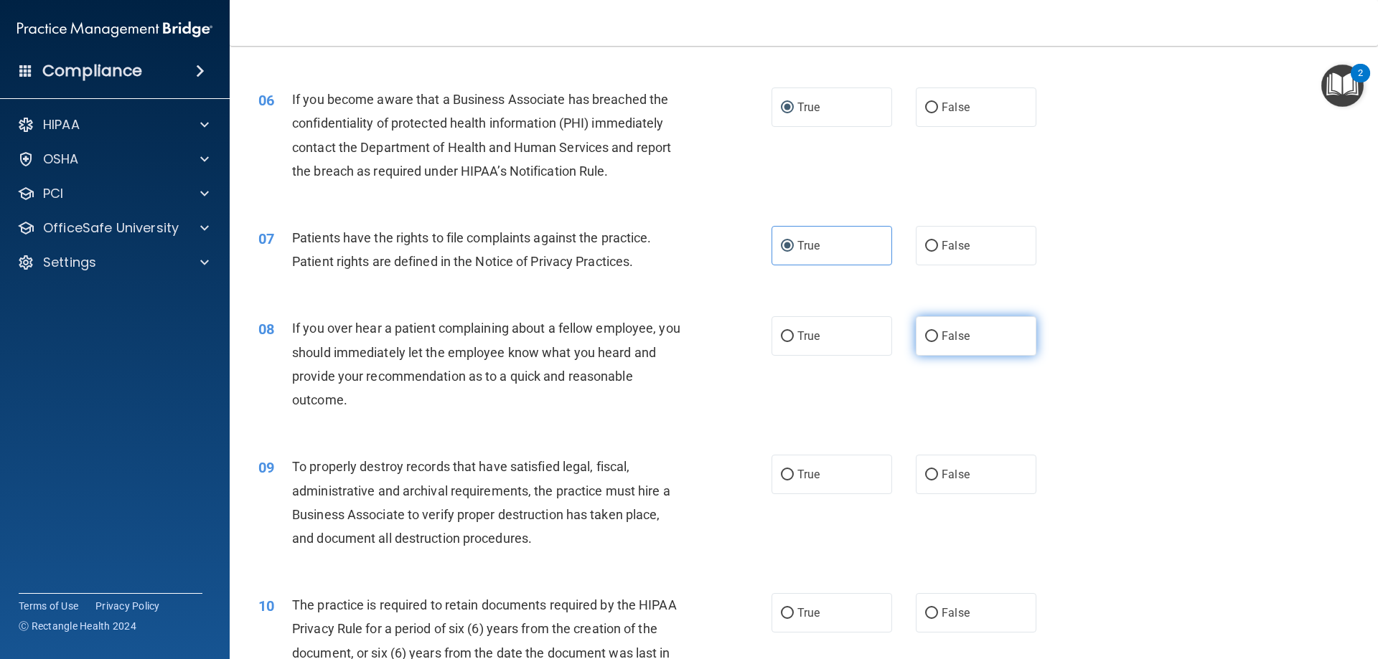
radio input "true"
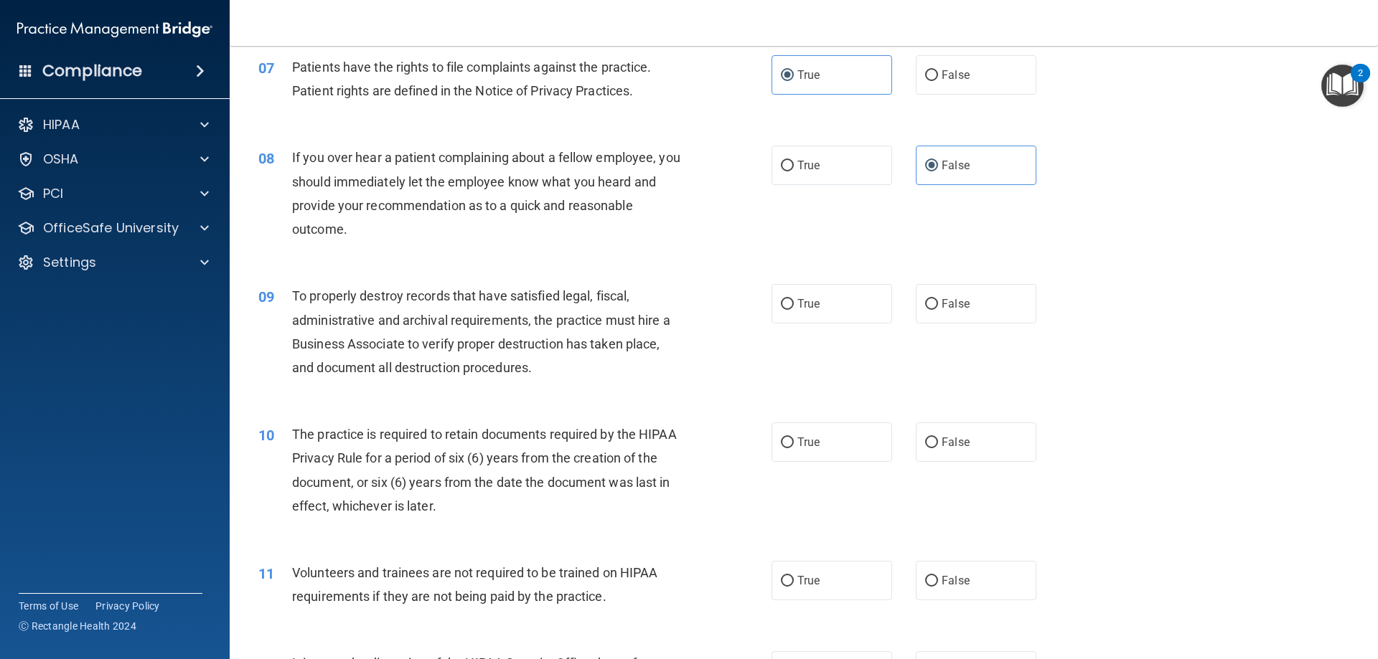
scroll to position [862, 0]
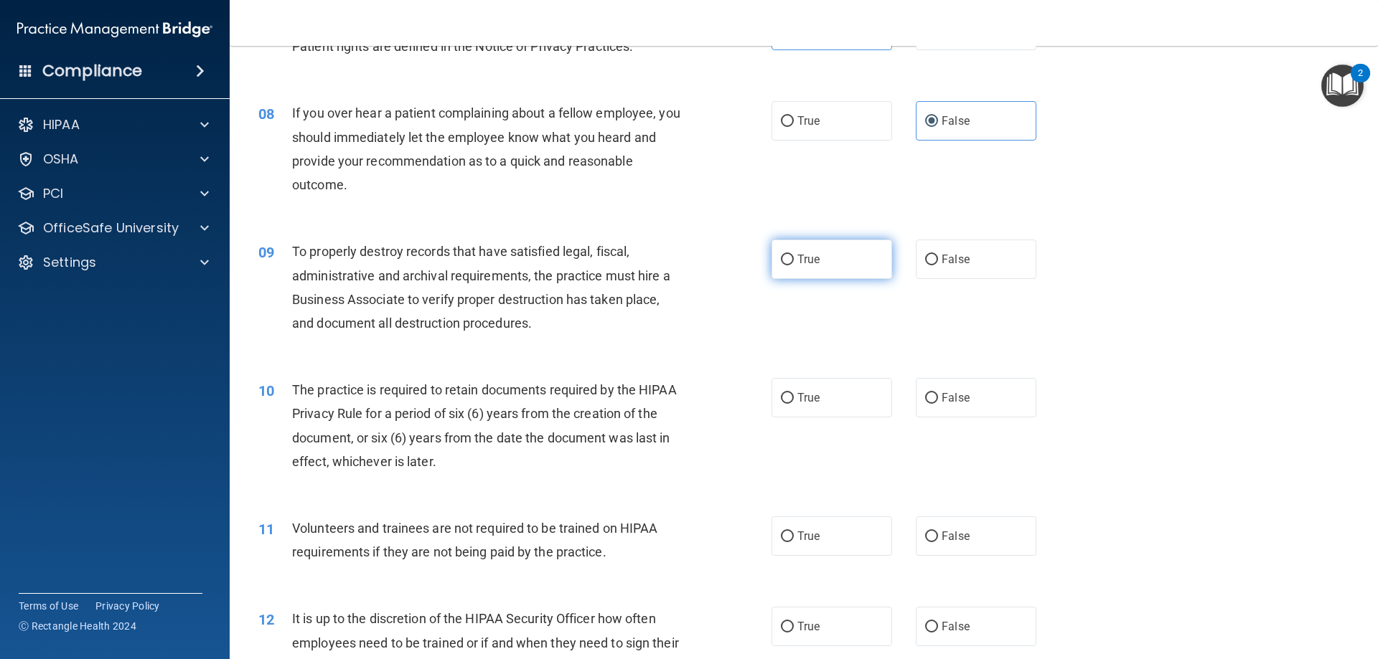
click at [823, 271] on label "True" at bounding box center [831, 259] width 121 height 39
click at [794, 266] on input "True" at bounding box center [787, 260] width 13 height 11
radio input "true"
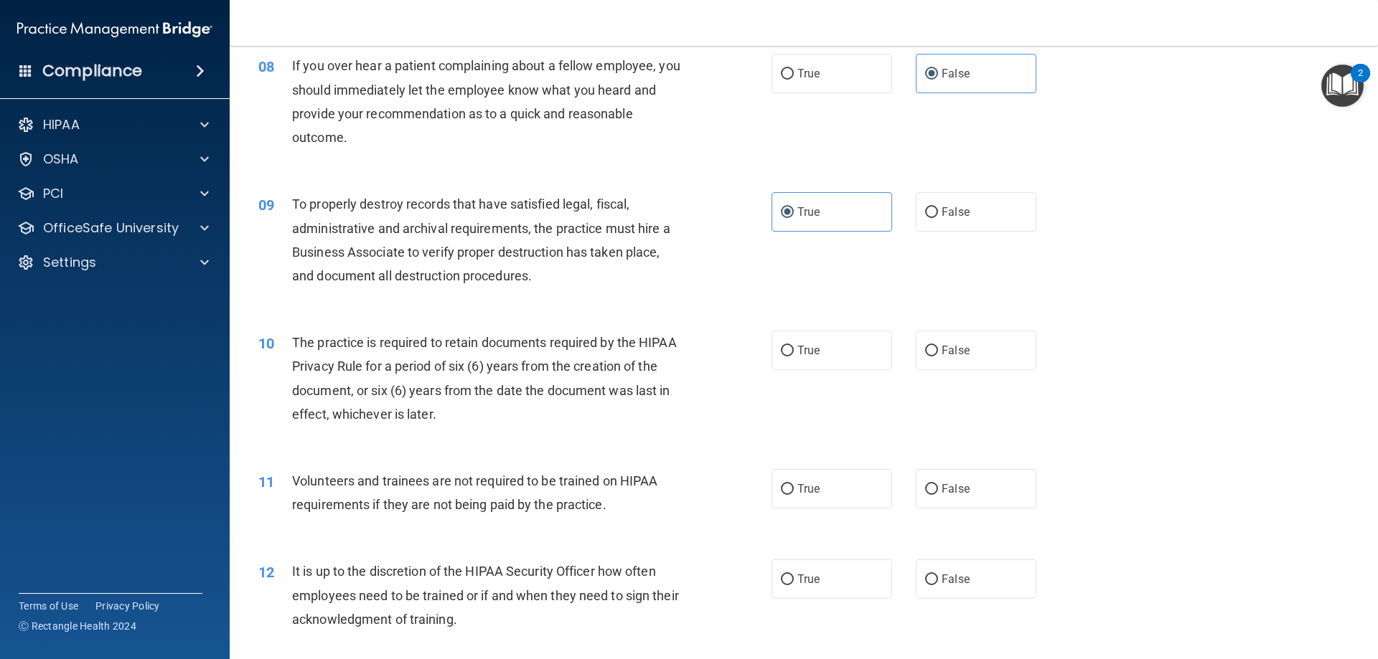
scroll to position [1005, 0]
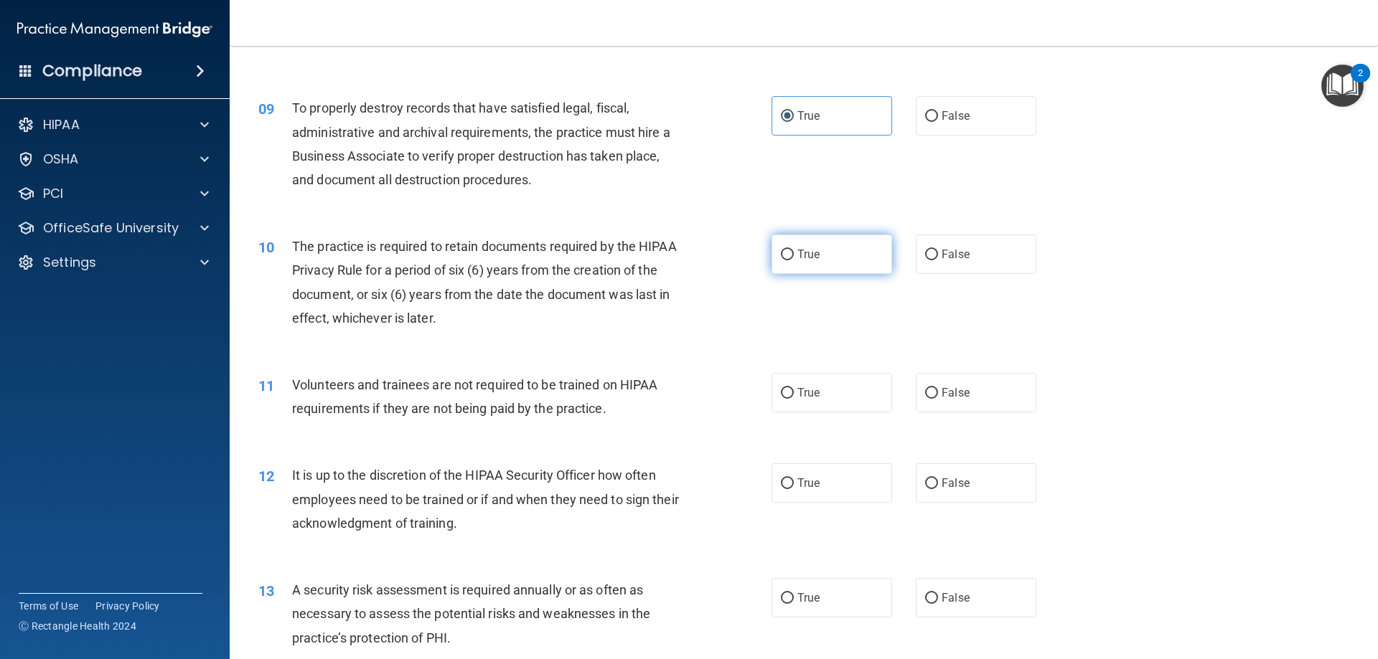
click at [786, 273] on label "True" at bounding box center [831, 254] width 121 height 39
click at [786, 260] on input "True" at bounding box center [787, 255] width 13 height 11
radio input "true"
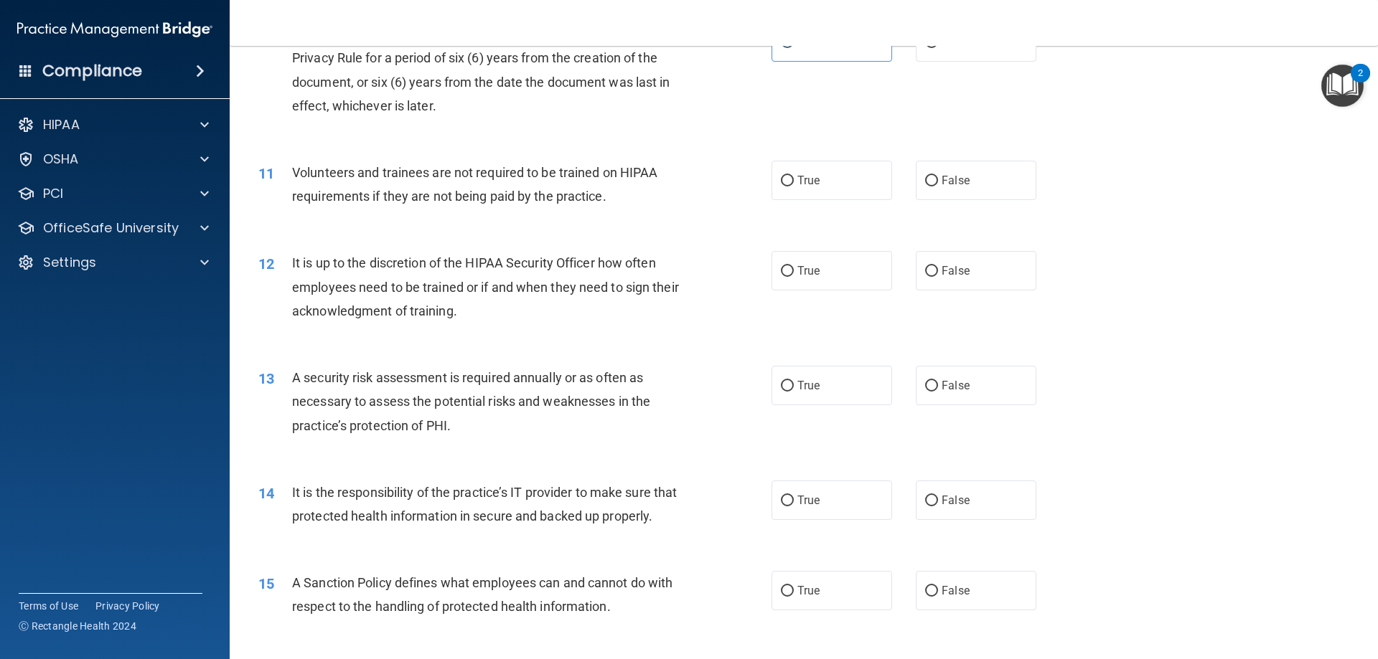
scroll to position [1221, 0]
click at [978, 170] on label "False" at bounding box center [976, 177] width 121 height 39
click at [938, 173] on input "False" at bounding box center [931, 178] width 13 height 11
radio input "true"
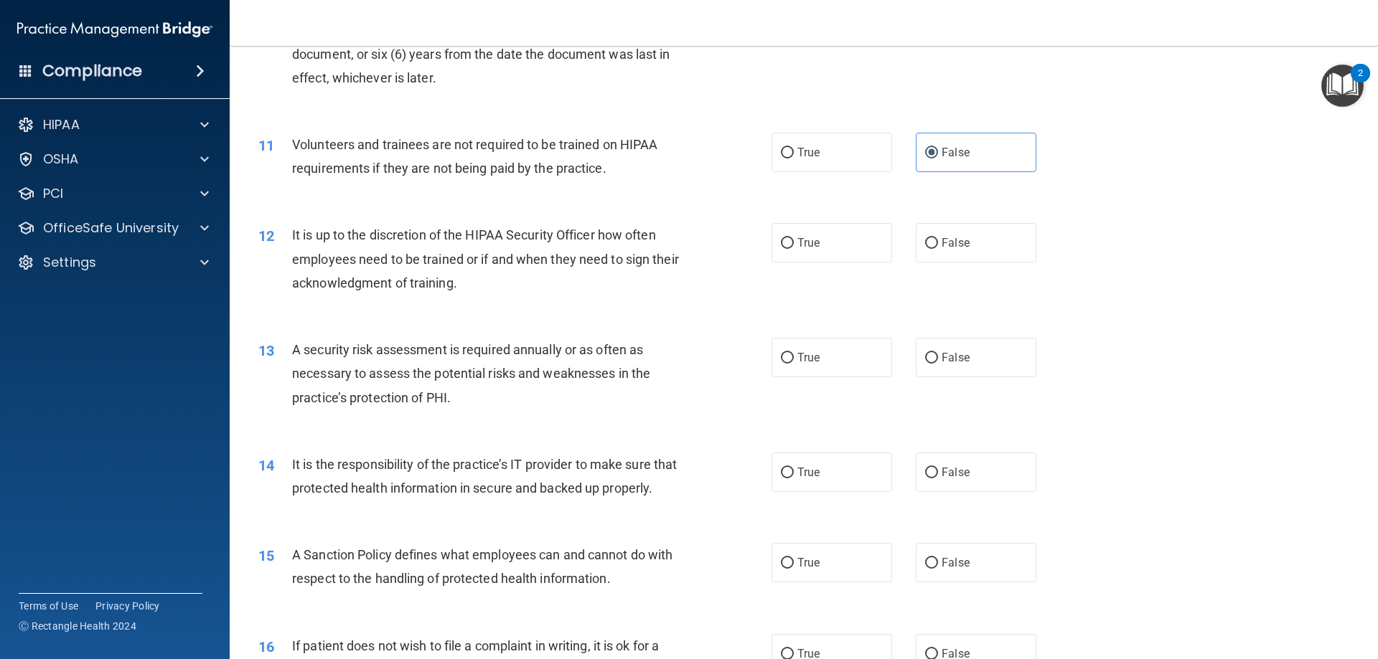
scroll to position [1292, 0]
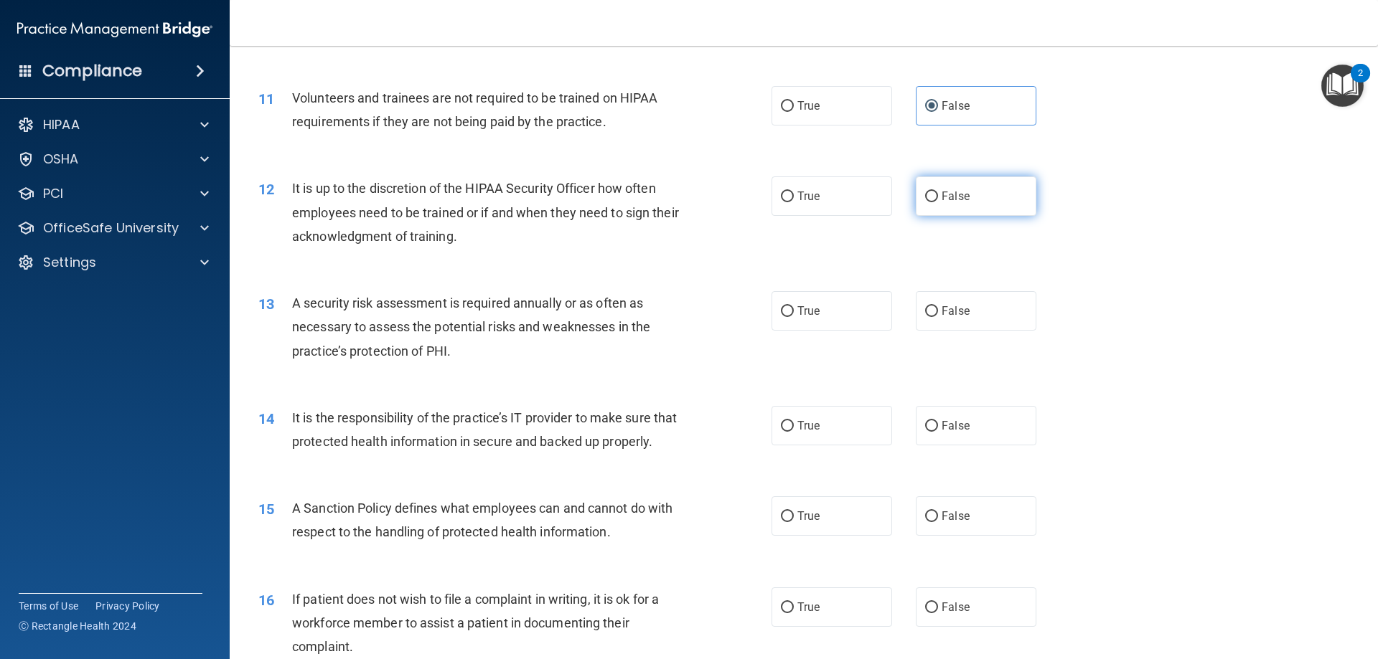
click at [935, 204] on label "False" at bounding box center [976, 196] width 121 height 39
click at [935, 202] on input "False" at bounding box center [931, 197] width 13 height 11
radio input "true"
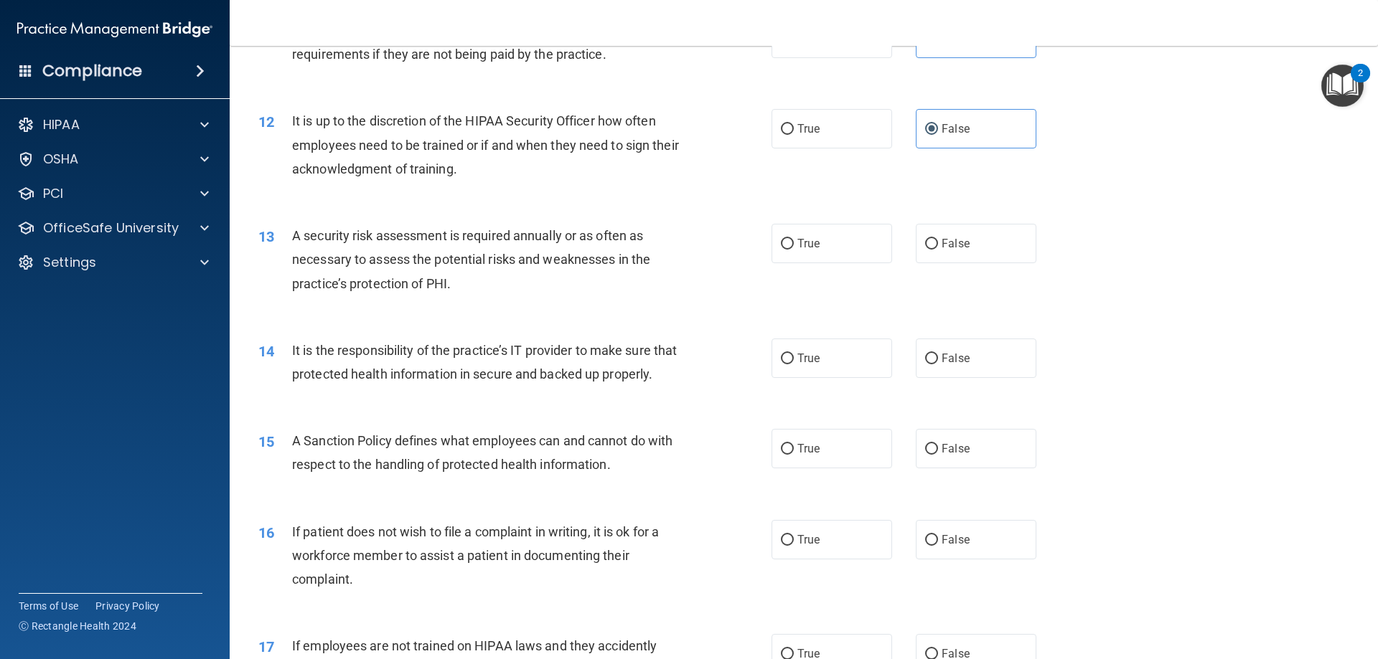
scroll to position [1508, 0]
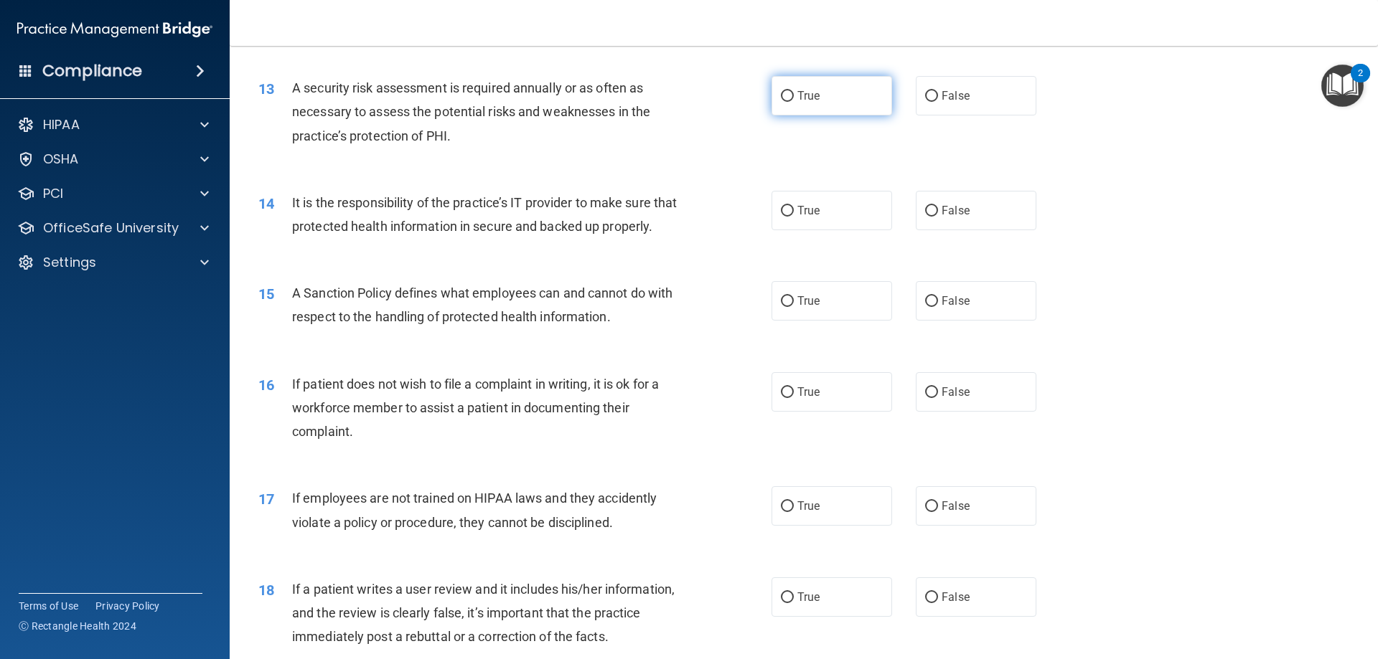
click at [807, 100] on span "True" at bounding box center [808, 96] width 22 height 14
click at [794, 100] on input "True" at bounding box center [787, 96] width 13 height 11
radio input "true"
click at [796, 219] on label "True" at bounding box center [831, 210] width 121 height 39
click at [794, 217] on input "True" at bounding box center [787, 211] width 13 height 11
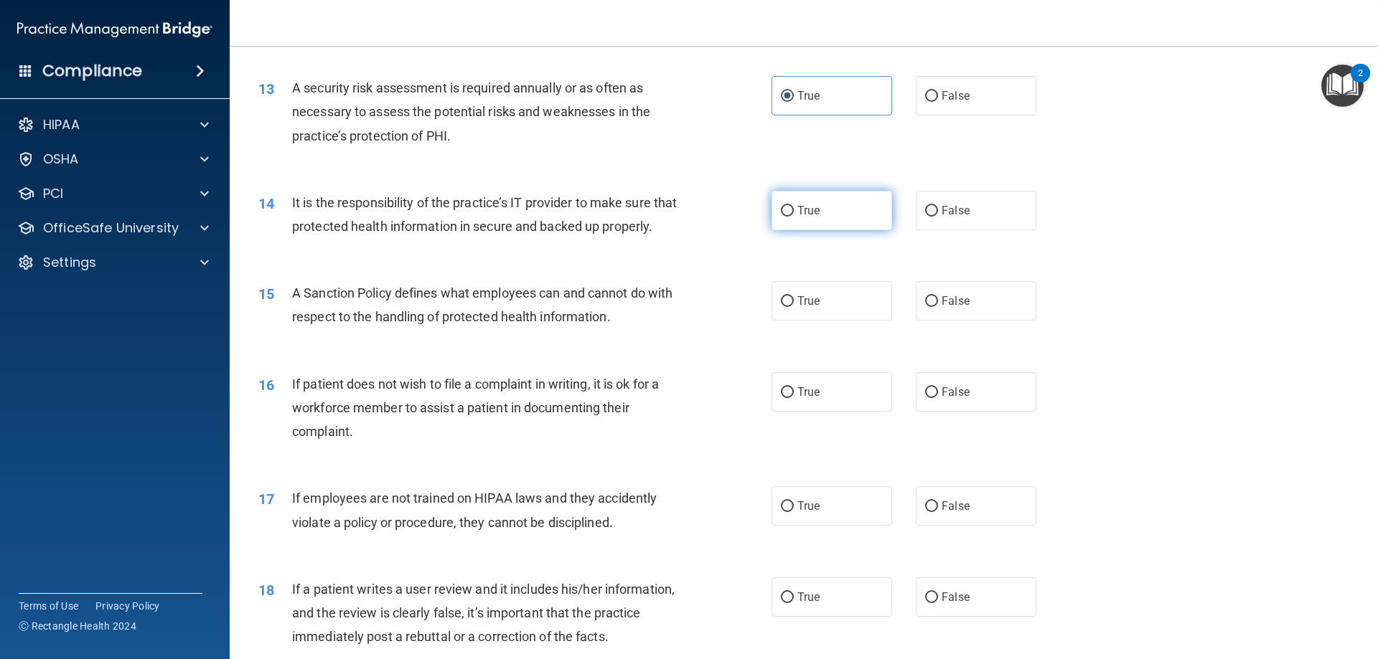
radio input "true"
click at [797, 321] on label "True" at bounding box center [831, 300] width 121 height 39
click at [794, 307] on input "True" at bounding box center [787, 301] width 13 height 11
radio input "true"
click at [956, 399] on span "False" at bounding box center [955, 392] width 28 height 14
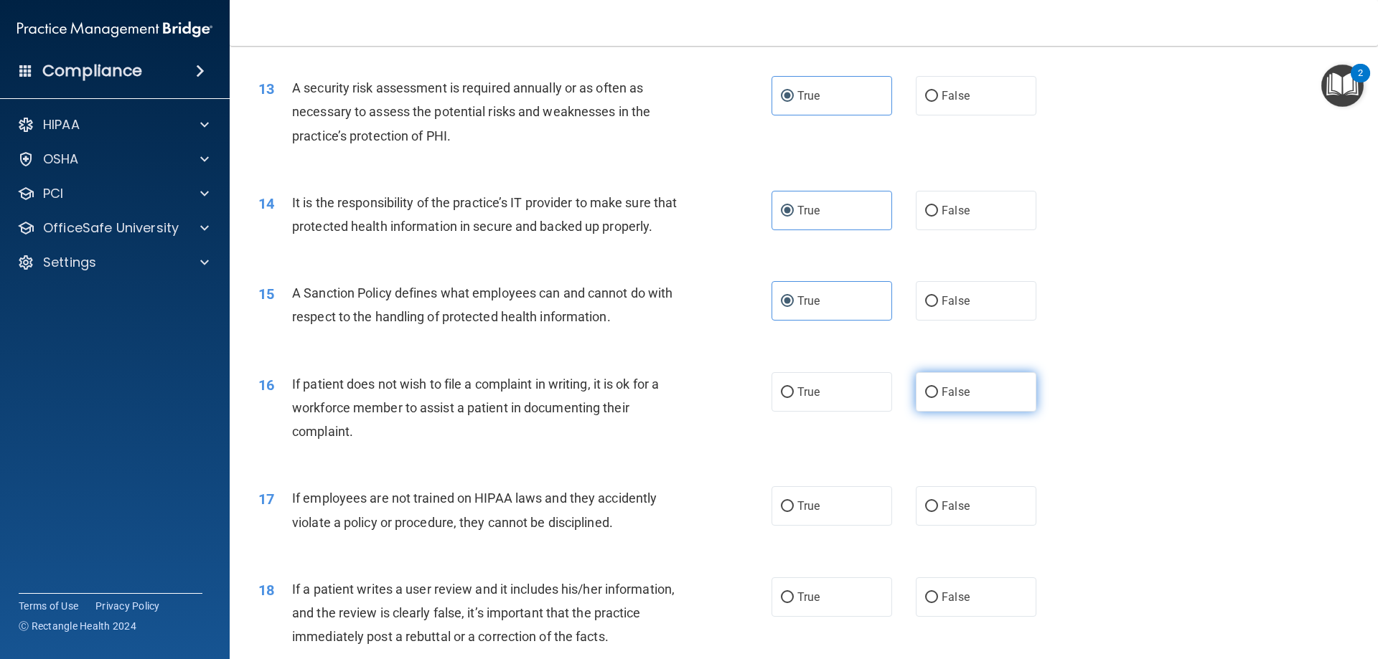
click at [938, 398] on input "False" at bounding box center [931, 392] width 13 height 11
radio input "true"
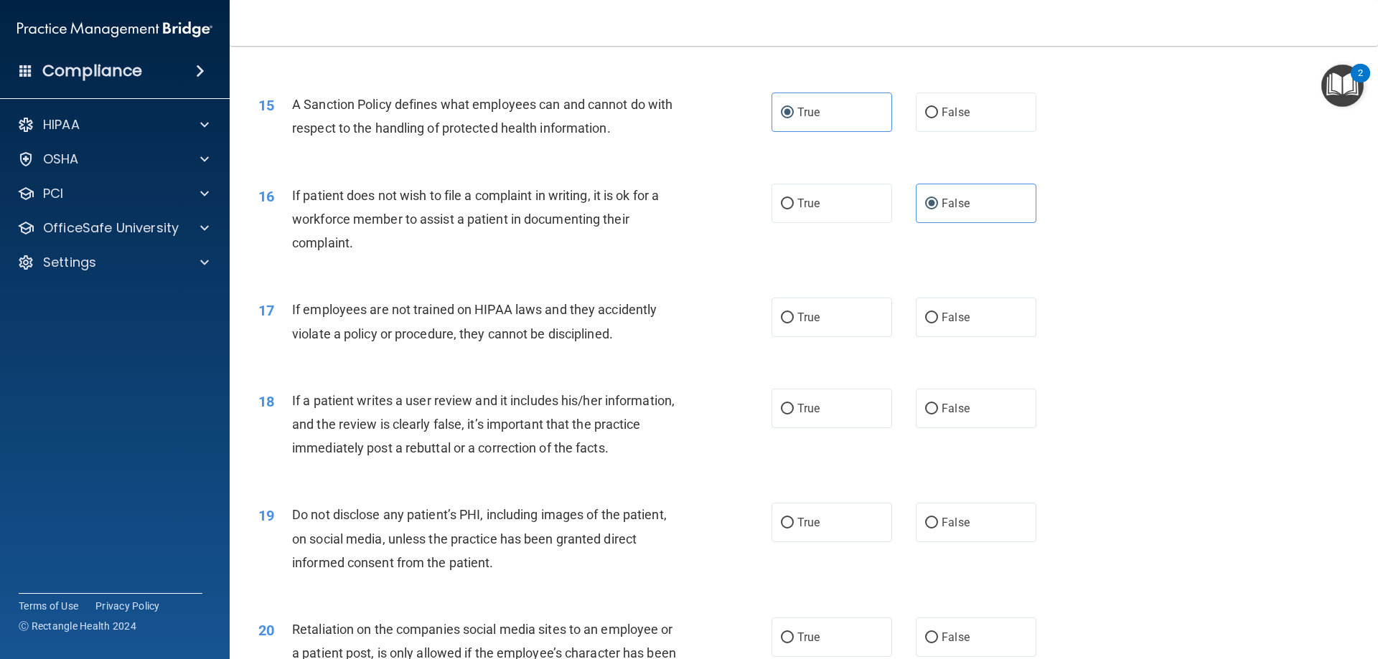
scroll to position [1723, 0]
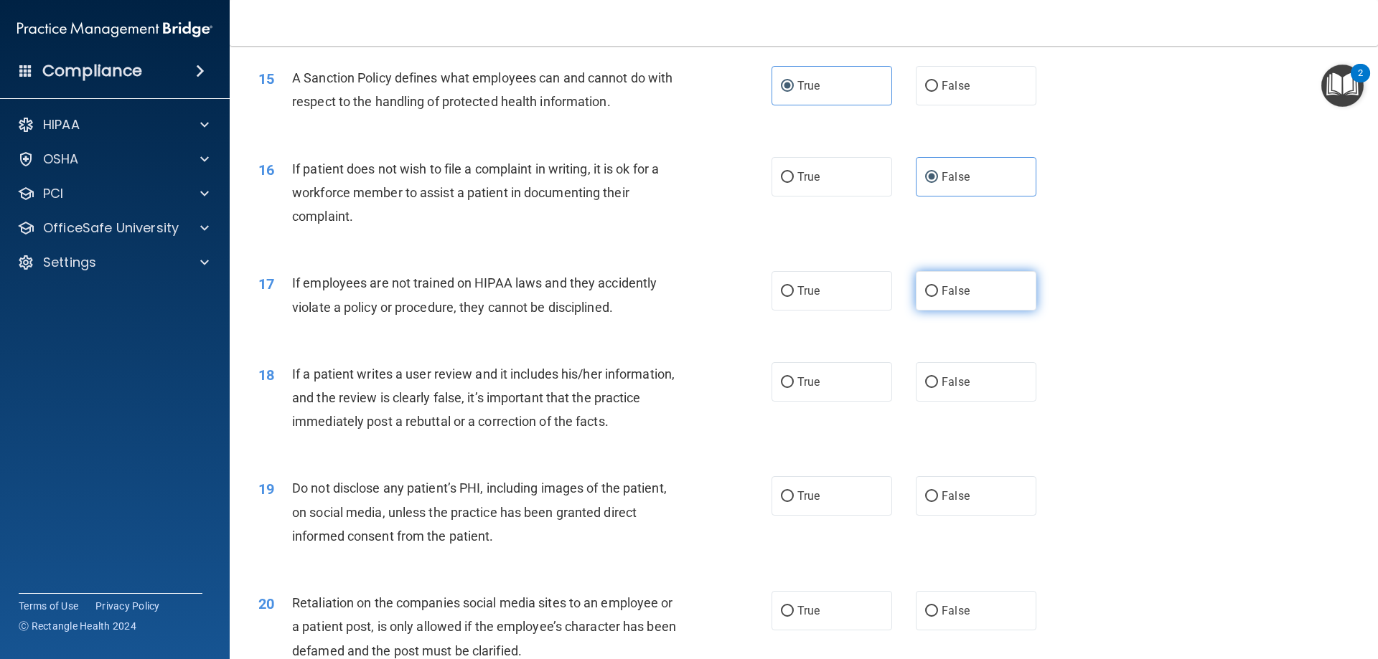
click at [977, 311] on label "False" at bounding box center [976, 290] width 121 height 39
click at [938, 297] on input "False" at bounding box center [931, 291] width 13 height 11
radio input "true"
click at [788, 388] on input "True" at bounding box center [787, 382] width 13 height 11
radio input "true"
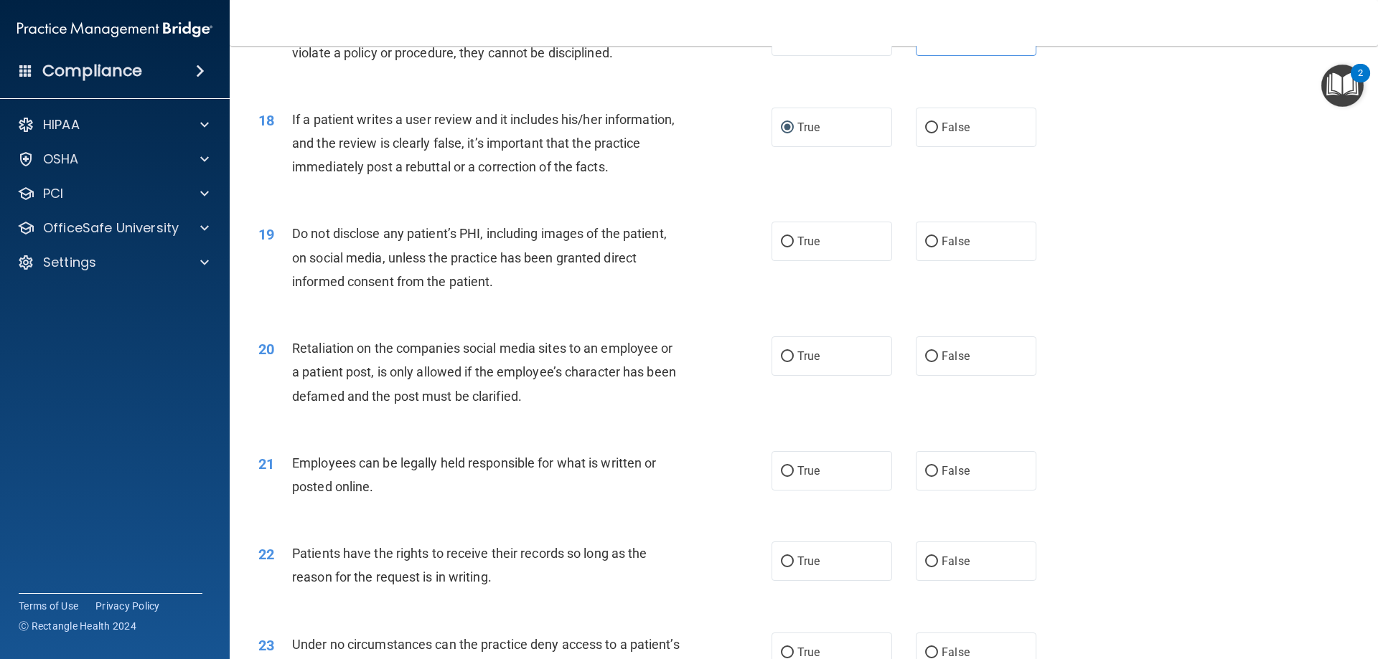
scroll to position [2010, 0]
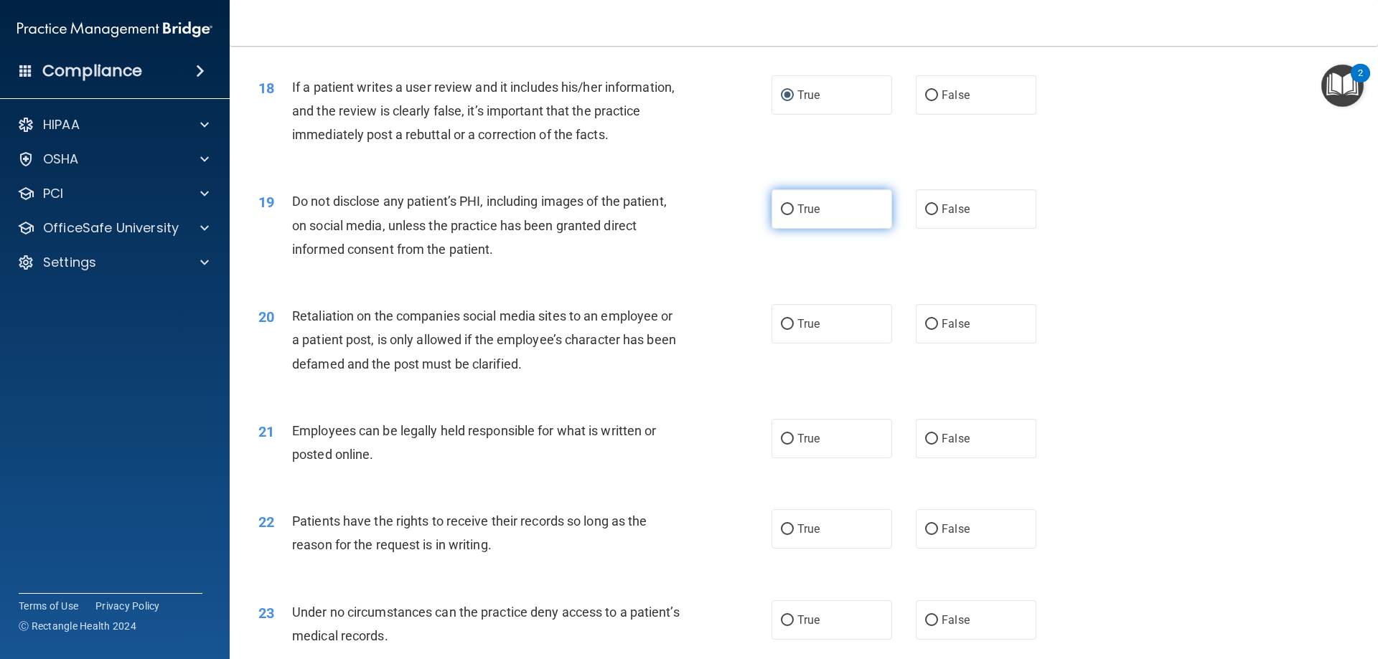
click at [774, 229] on label "True" at bounding box center [831, 208] width 121 height 39
click at [781, 215] on input "True" at bounding box center [787, 210] width 13 height 11
radio input "true"
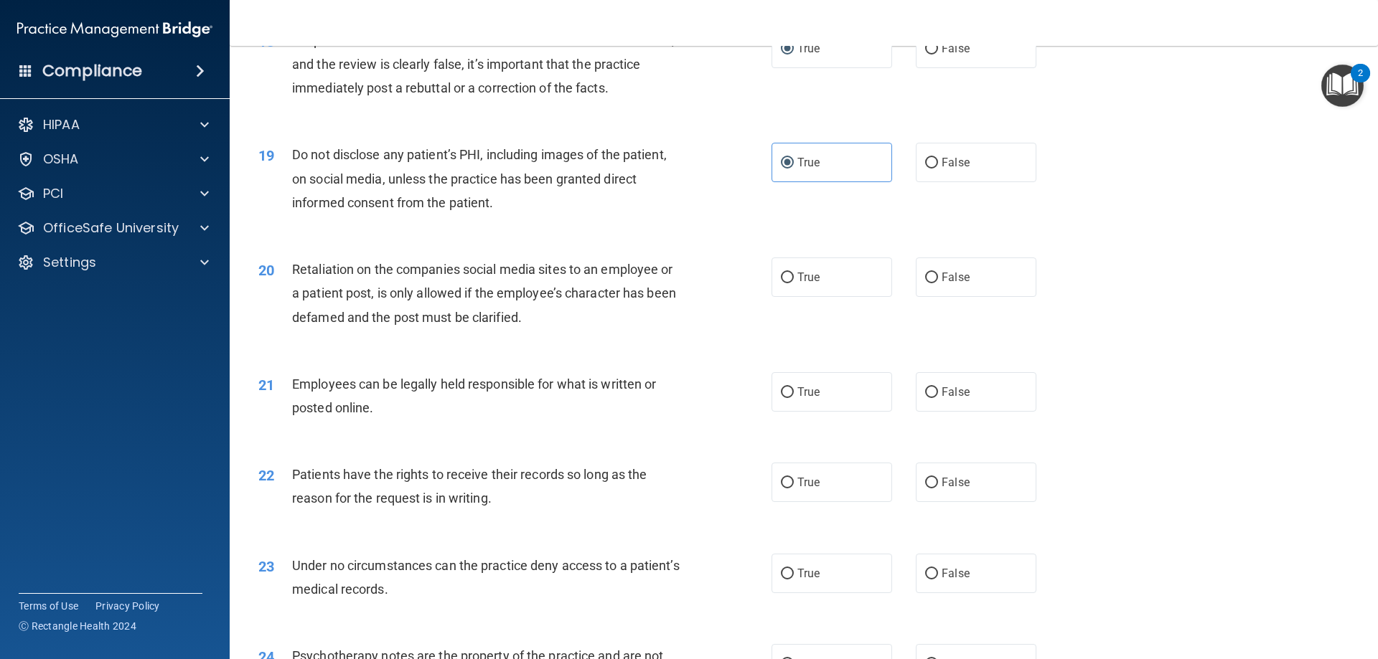
scroll to position [2082, 0]
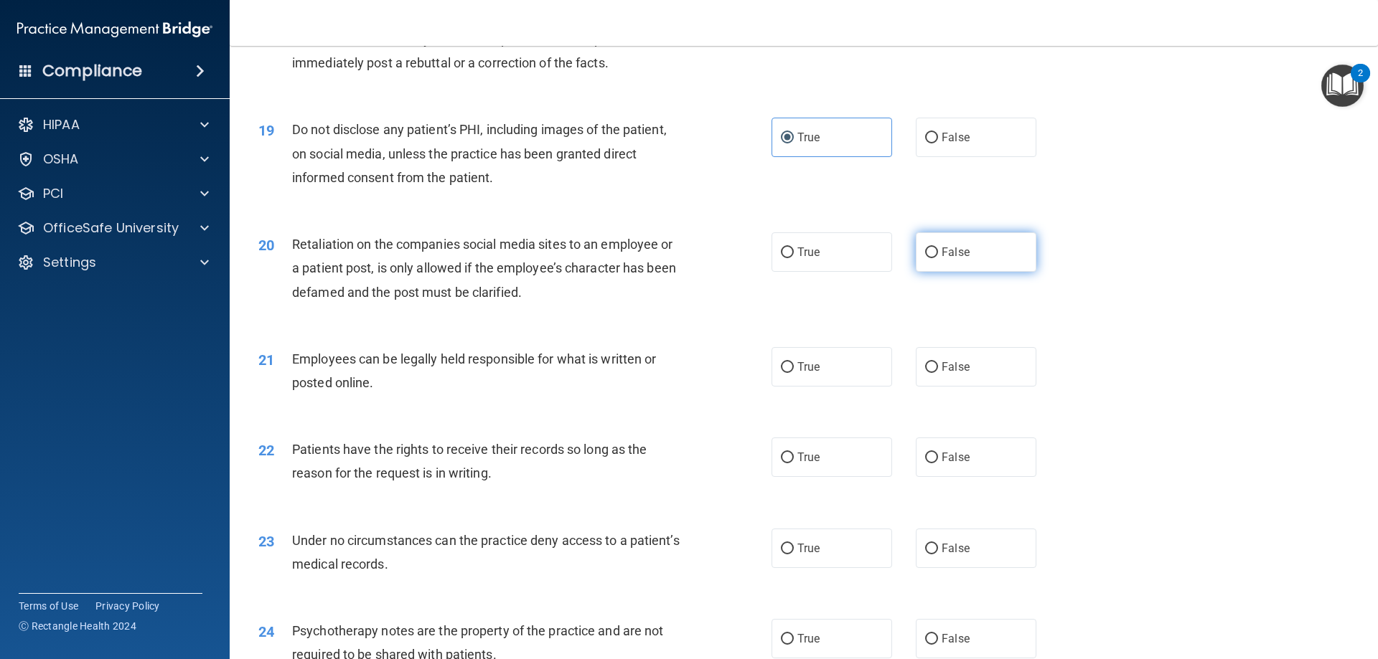
click at [925, 258] on input "False" at bounding box center [931, 253] width 13 height 11
radio input "true"
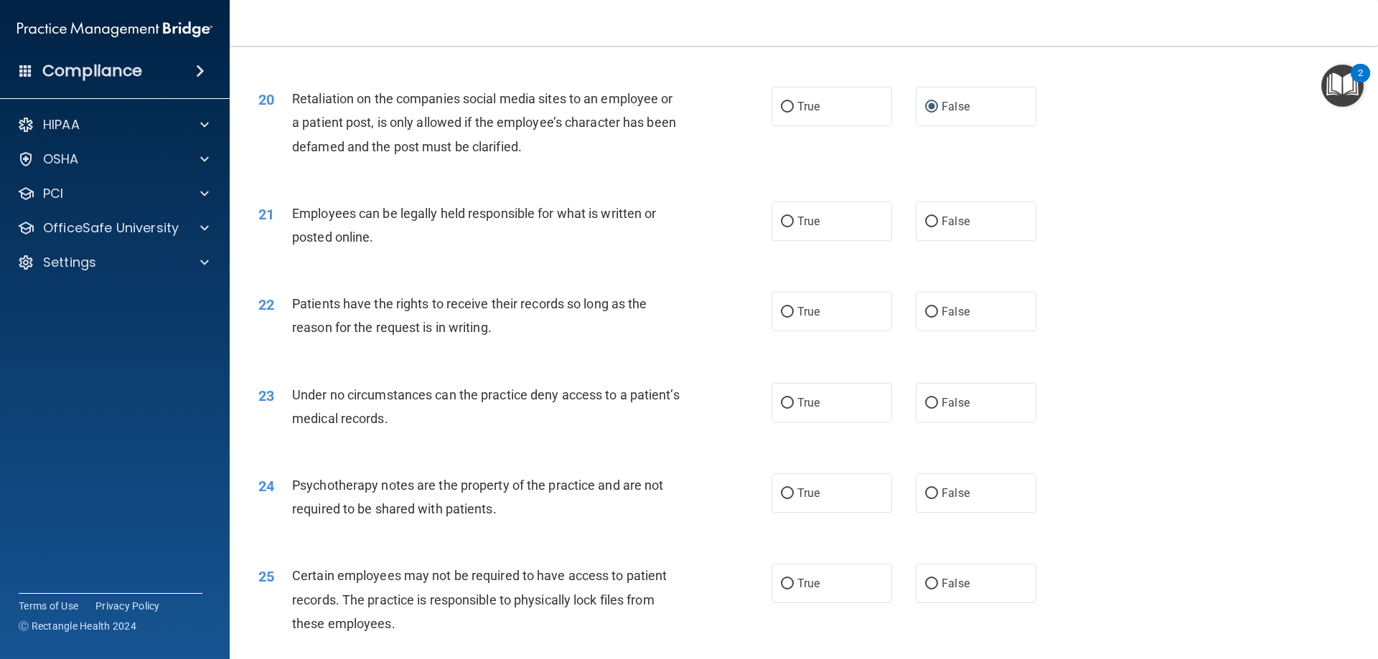
scroll to position [2225, 0]
click at [784, 230] on input "True" at bounding box center [787, 224] width 13 height 11
radio input "true"
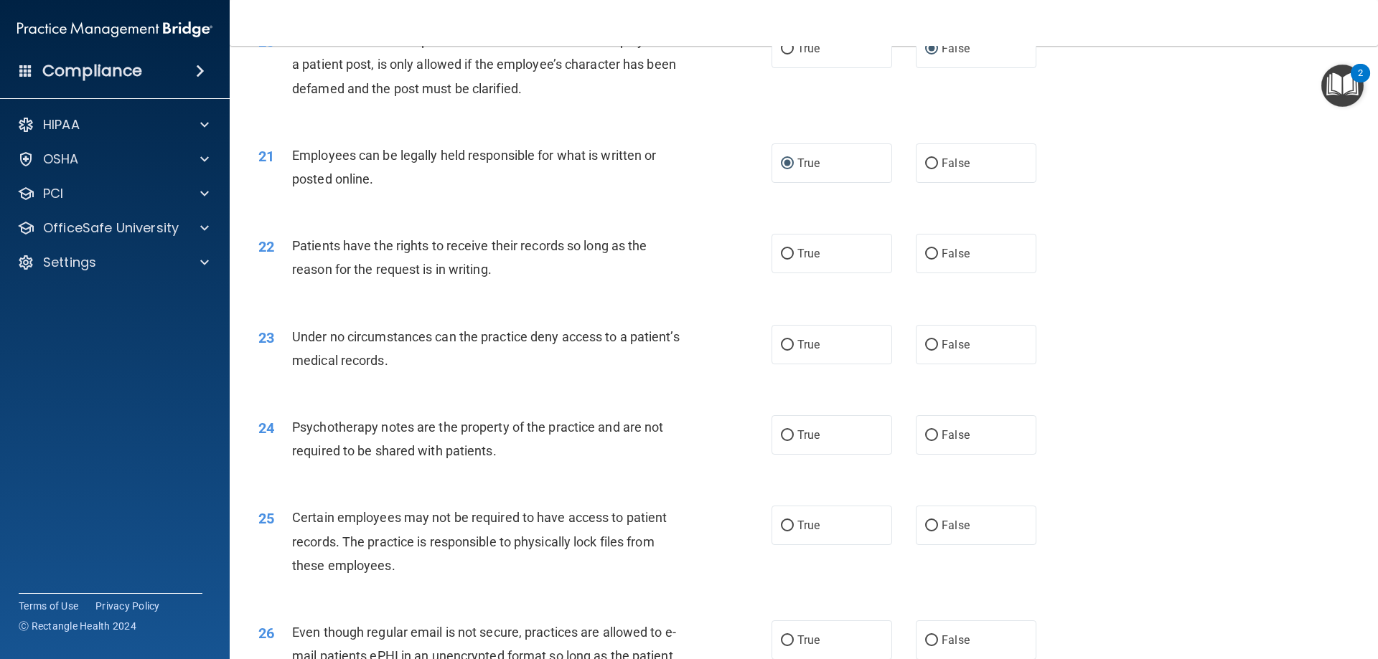
scroll to position [2369, 0]
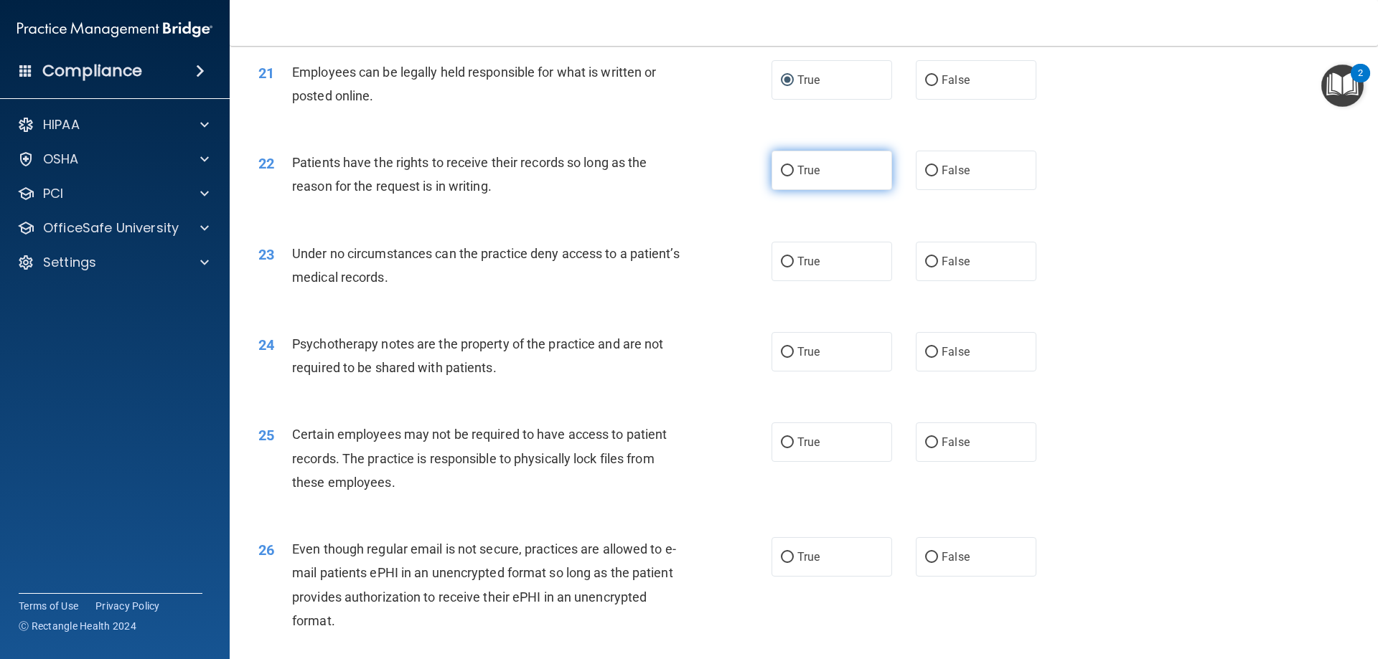
click at [815, 188] on label "True" at bounding box center [831, 170] width 121 height 39
click at [794, 177] on input "True" at bounding box center [787, 171] width 13 height 11
radio input "true"
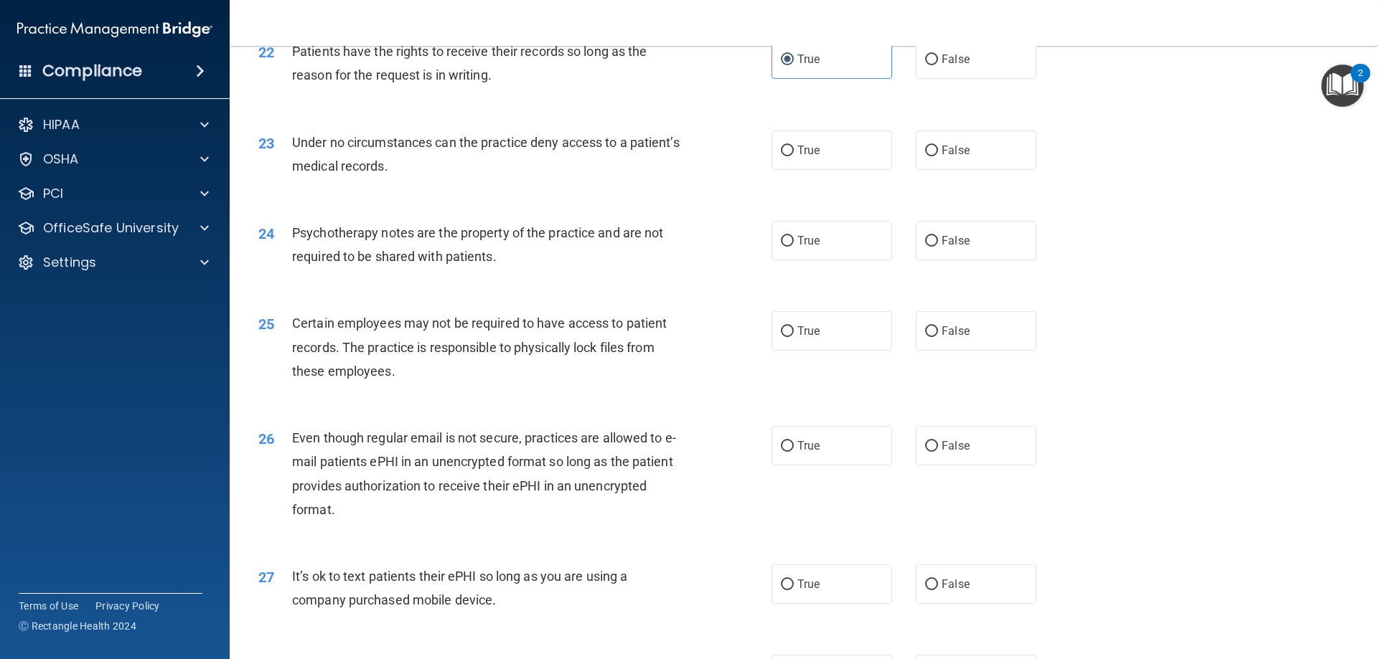
scroll to position [2512, 0]
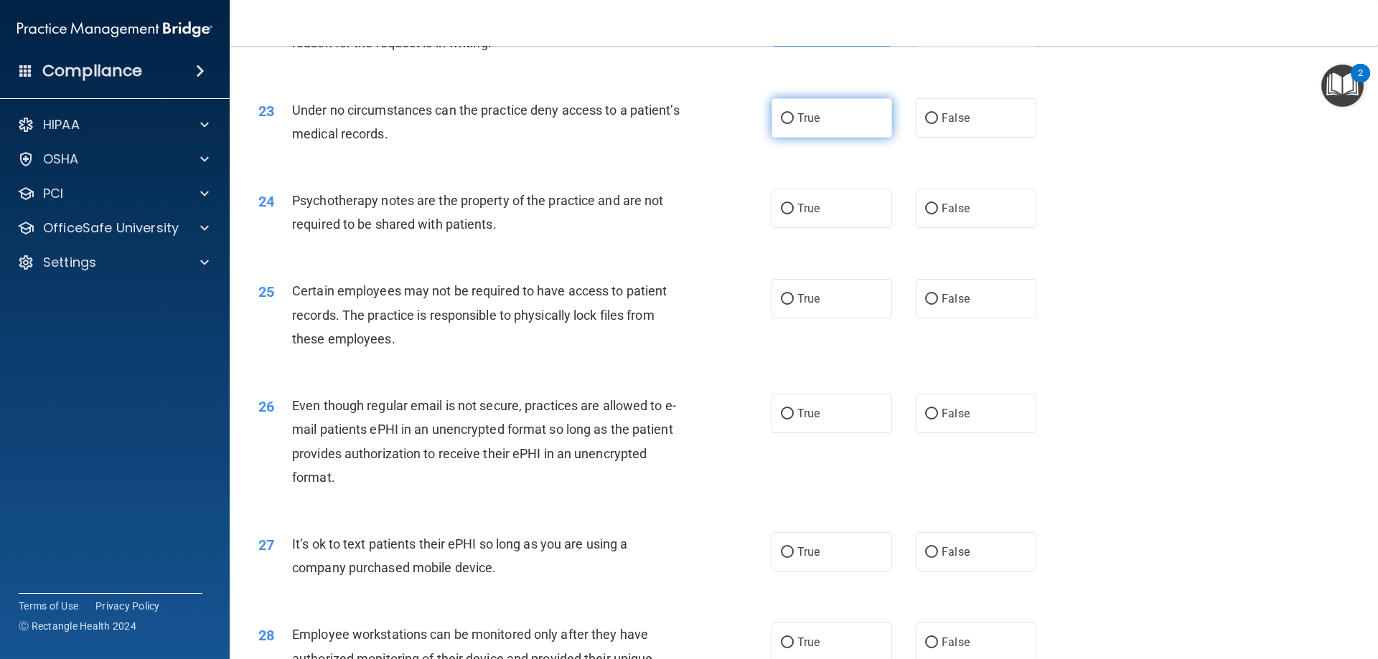
click at [806, 125] on span "True" at bounding box center [808, 118] width 22 height 14
click at [794, 124] on input "True" at bounding box center [787, 118] width 13 height 11
radio input "true"
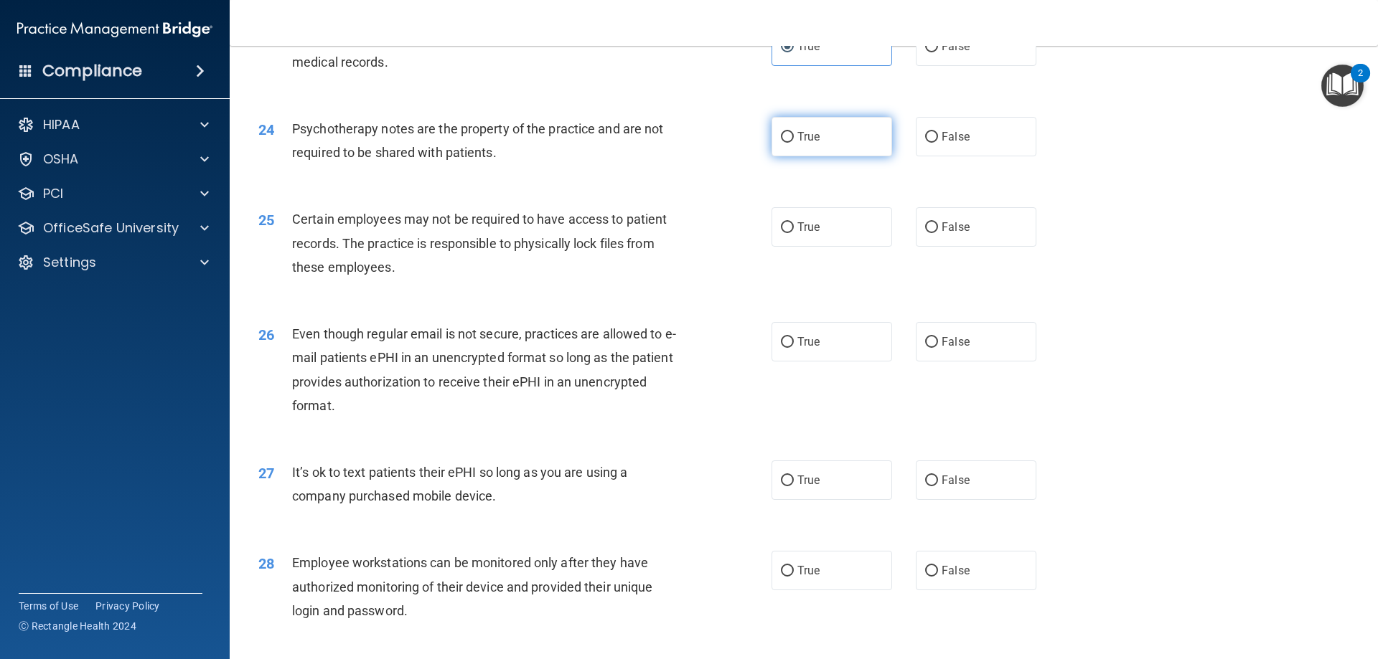
click at [784, 143] on input "True" at bounding box center [787, 137] width 13 height 11
radio input "true"
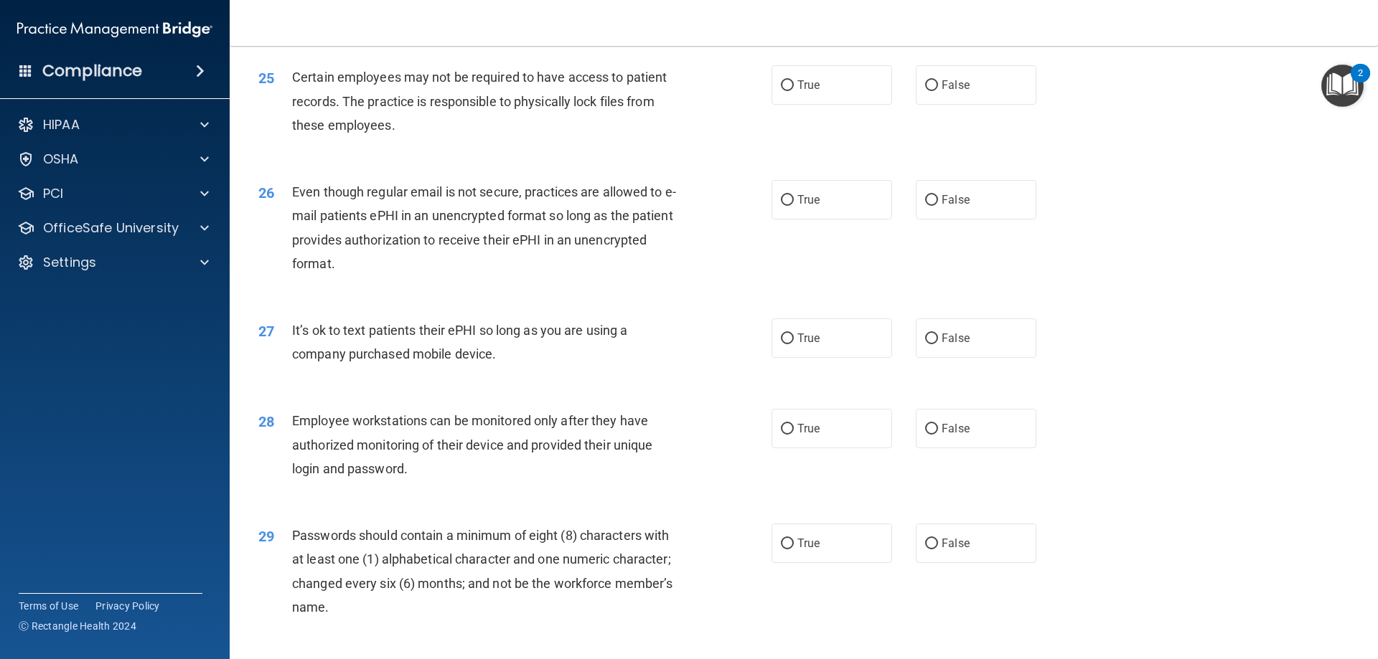
scroll to position [2727, 0]
click at [810, 90] on span "True" at bounding box center [808, 84] width 22 height 14
click at [794, 90] on input "True" at bounding box center [787, 84] width 13 height 11
radio input "true"
click at [941, 205] on span "False" at bounding box center [955, 199] width 28 height 14
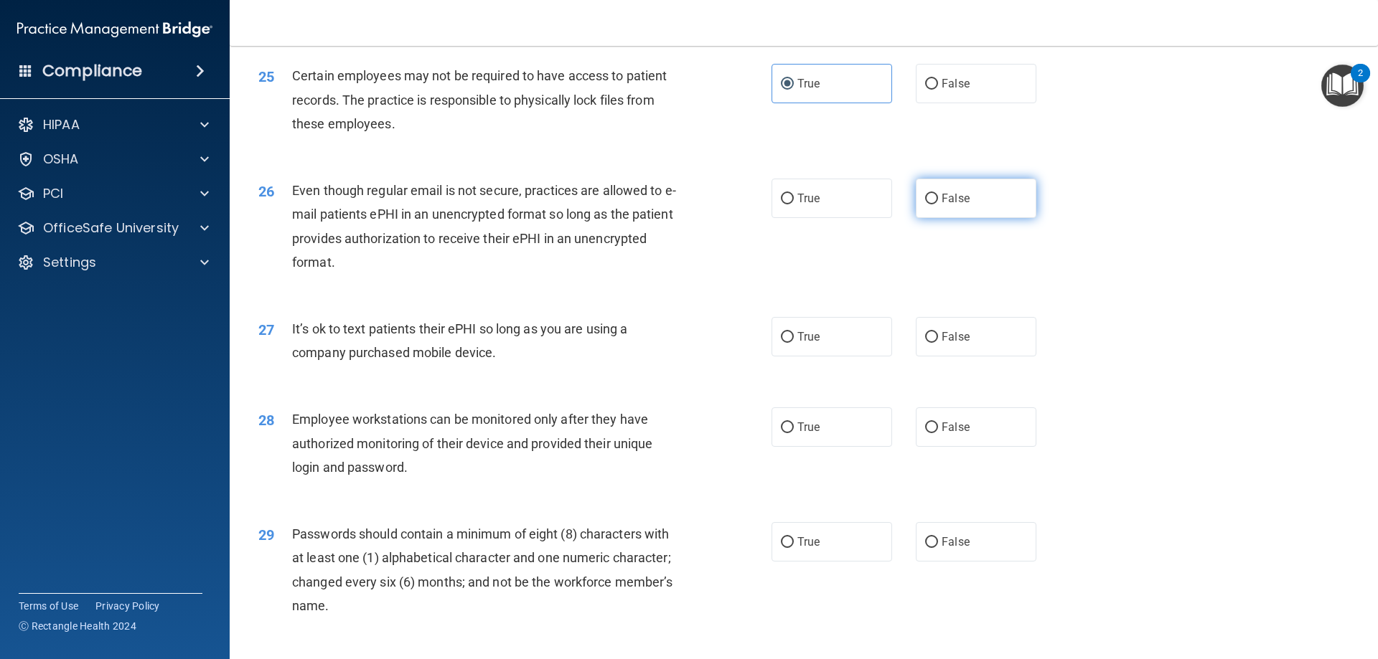
click at [938, 205] on input "False" at bounding box center [931, 199] width 13 height 11
radio input "true"
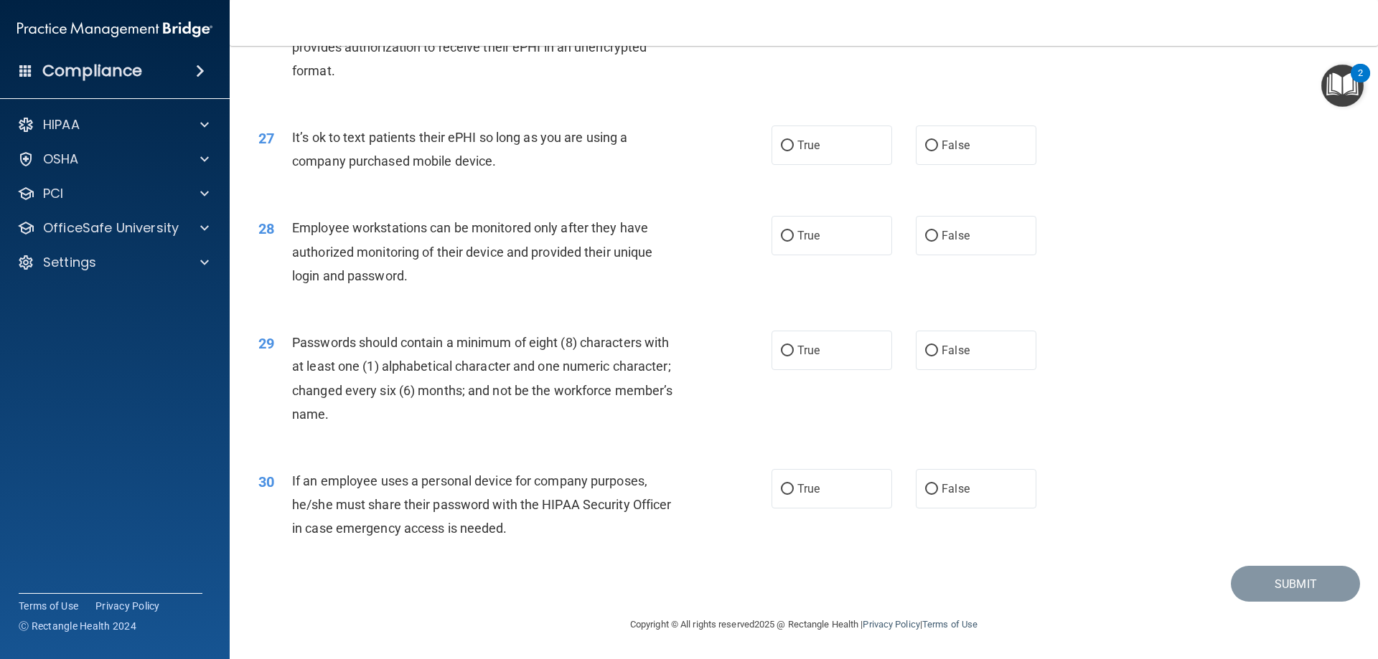
scroll to position [2943, 0]
click at [845, 156] on label "True" at bounding box center [831, 145] width 121 height 39
click at [794, 151] on input "True" at bounding box center [787, 146] width 13 height 11
radio input "true"
click at [785, 241] on input "True" at bounding box center [787, 236] width 13 height 11
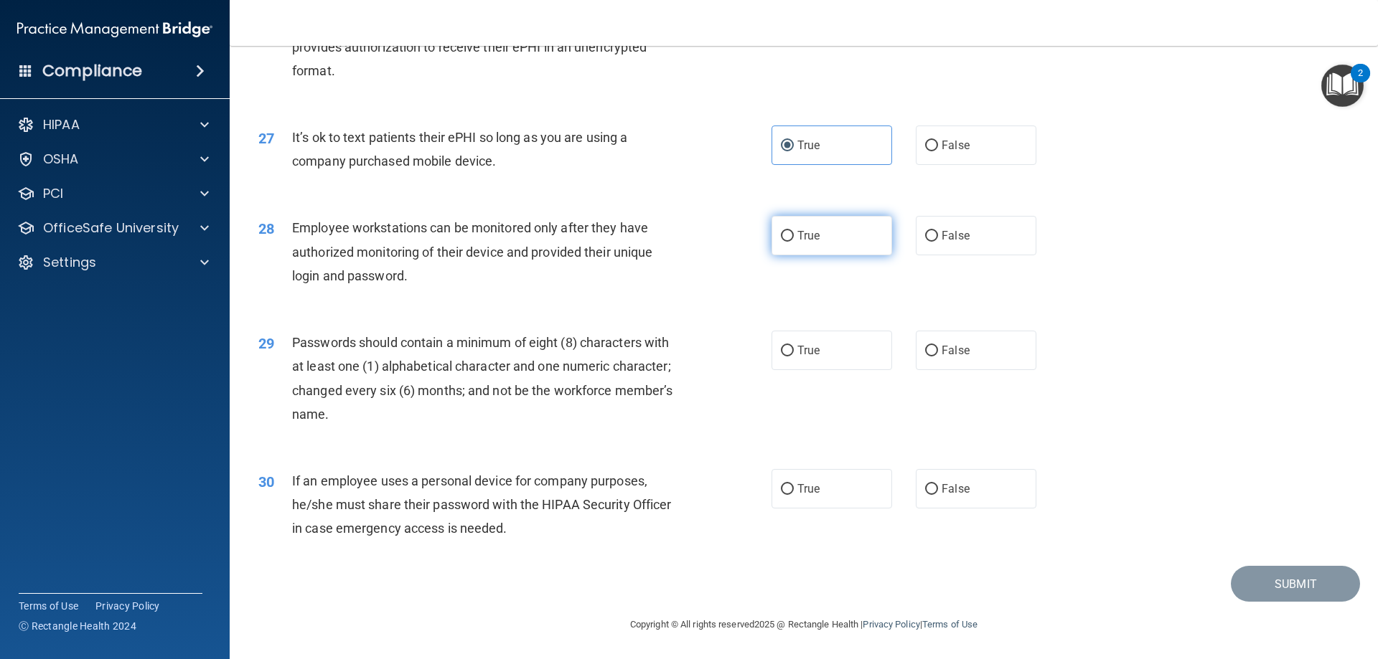
radio input "true"
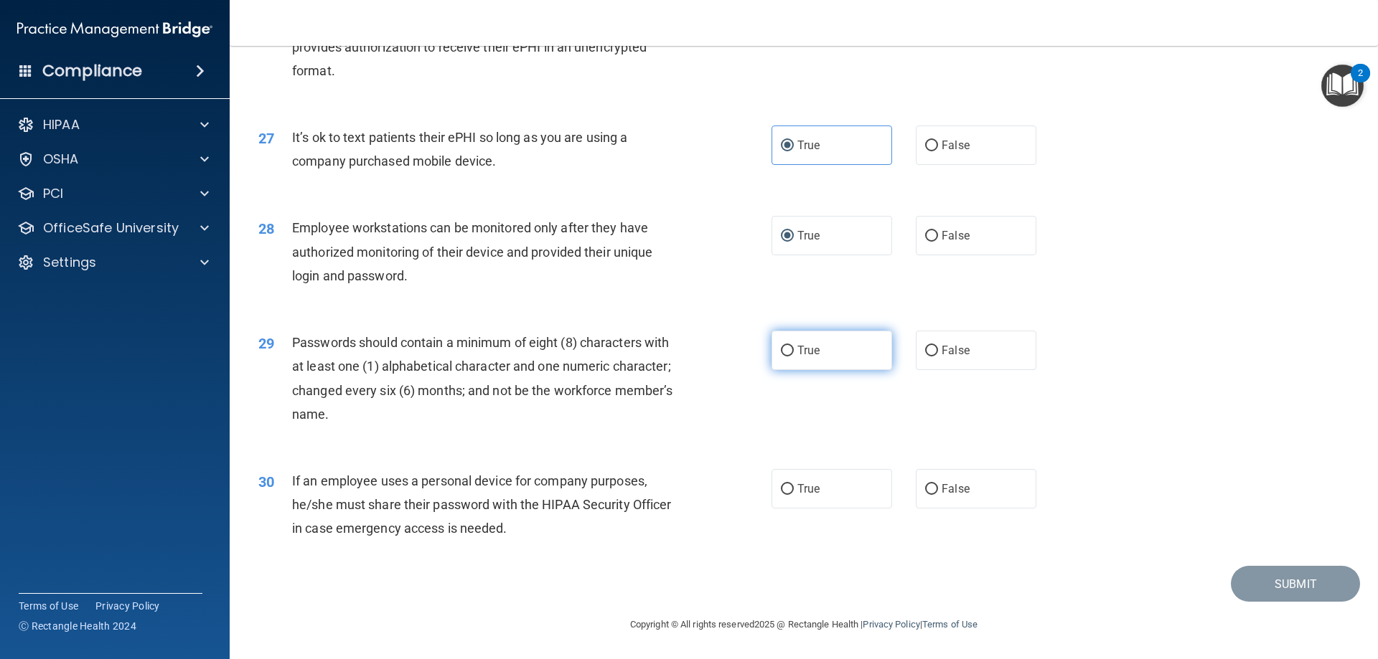
click at [791, 357] on label "True" at bounding box center [831, 350] width 121 height 39
click at [791, 357] on input "True" at bounding box center [787, 351] width 13 height 11
radio input "true"
click at [822, 484] on label "True" at bounding box center [831, 488] width 121 height 39
click at [794, 484] on input "True" at bounding box center [787, 489] width 13 height 11
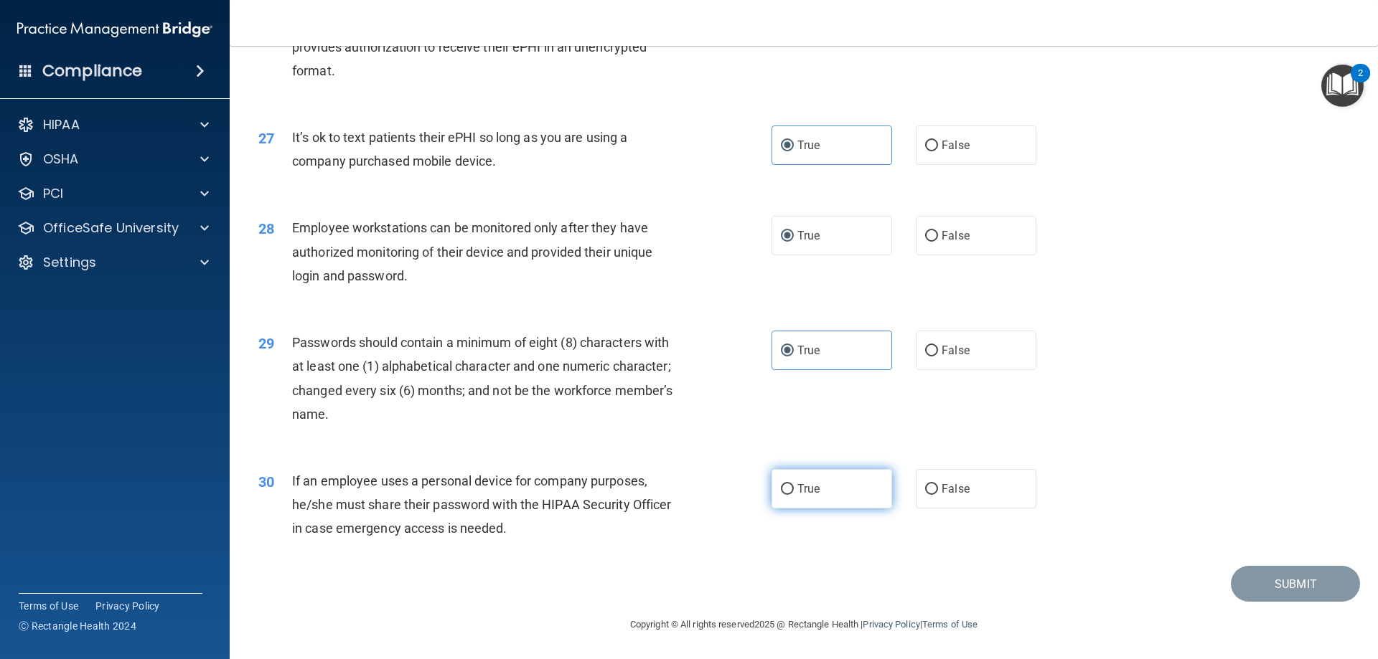
radio input "true"
click at [1280, 579] on button "Submit" at bounding box center [1295, 584] width 129 height 37
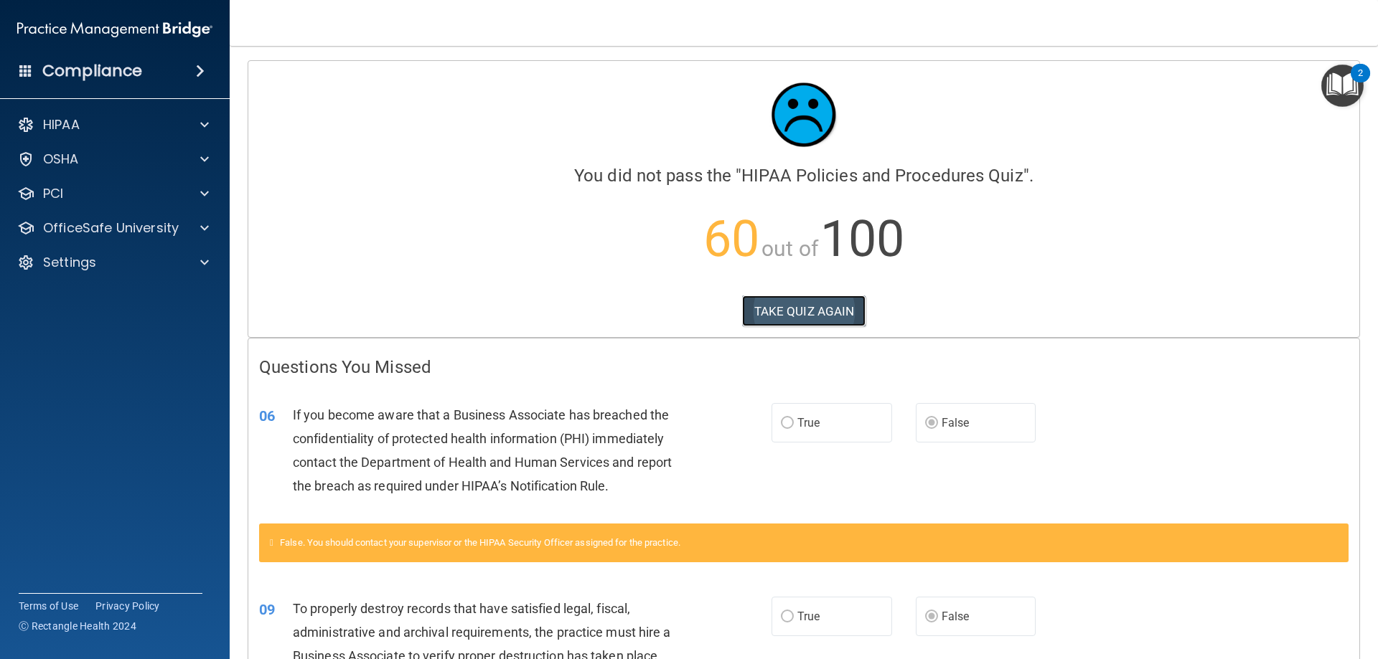
click at [782, 309] on button "TAKE QUIZ AGAIN" at bounding box center [804, 312] width 124 height 32
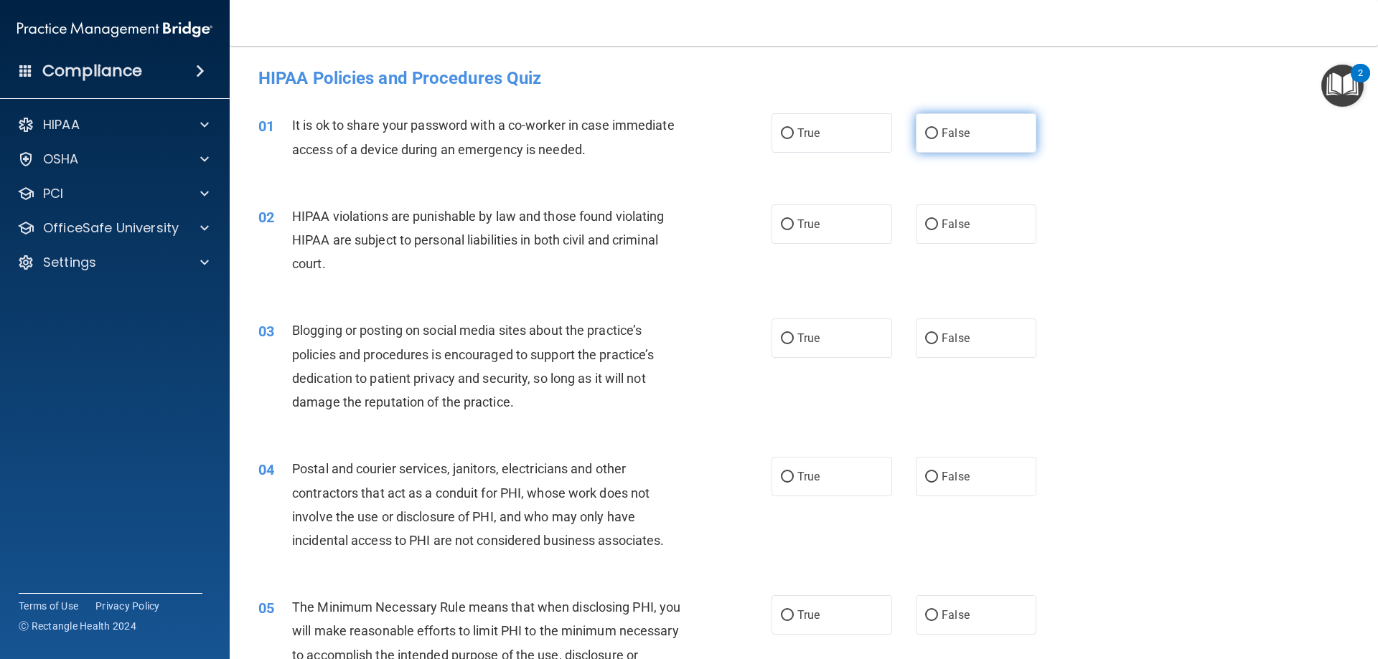
click at [969, 139] on label "False" at bounding box center [976, 132] width 121 height 39
click at [938, 139] on input "False" at bounding box center [931, 133] width 13 height 11
radio input "true"
click at [773, 240] on label "True" at bounding box center [831, 224] width 121 height 39
click at [781, 230] on input "True" at bounding box center [787, 225] width 13 height 11
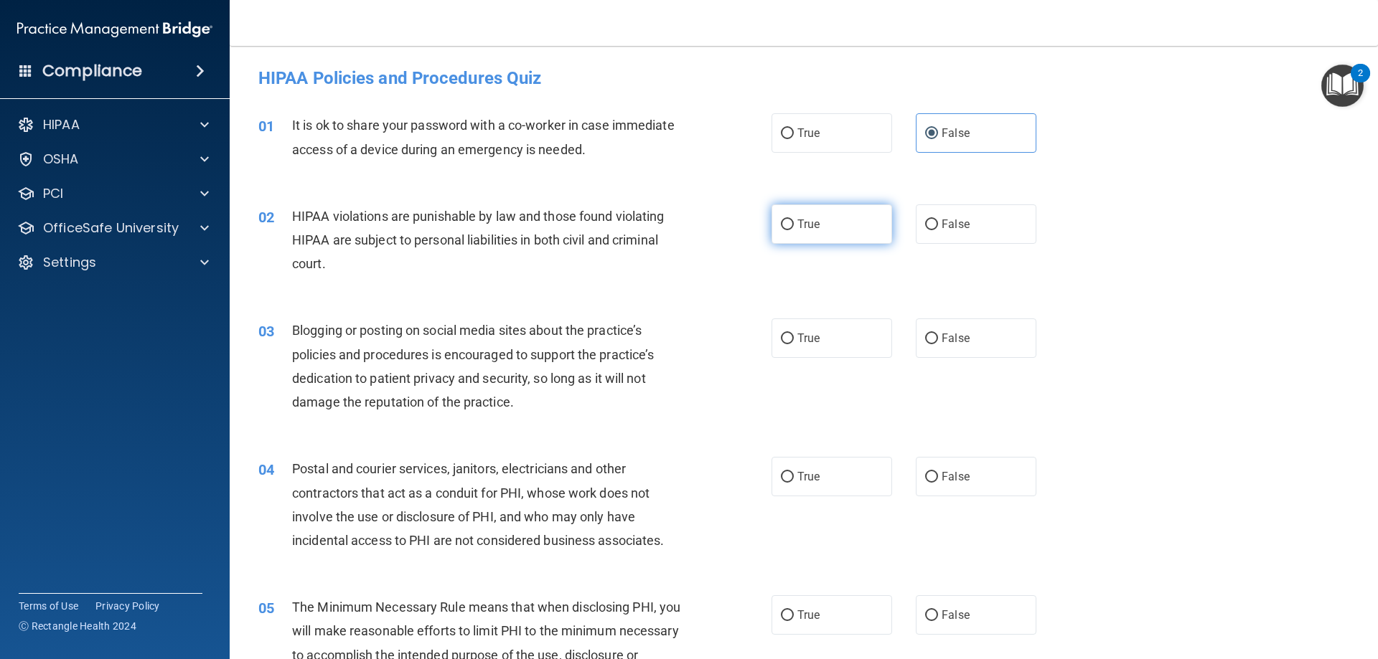
radio input "true"
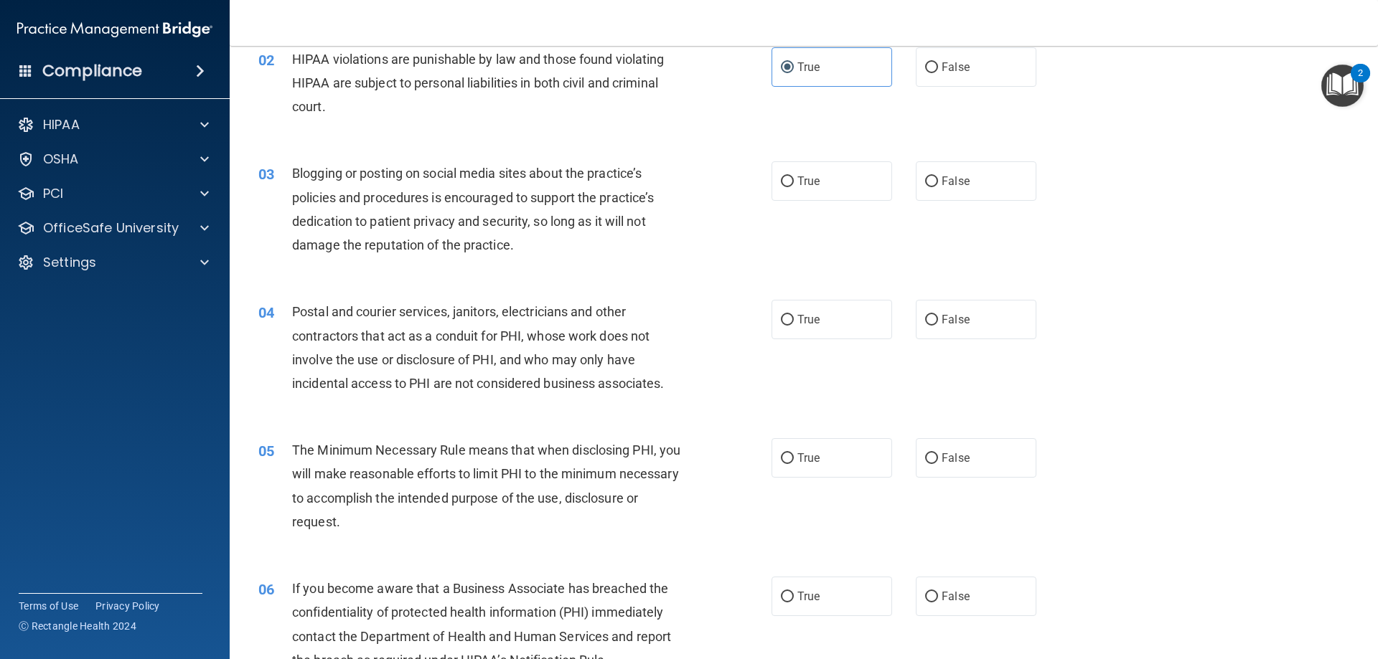
scroll to position [215, 0]
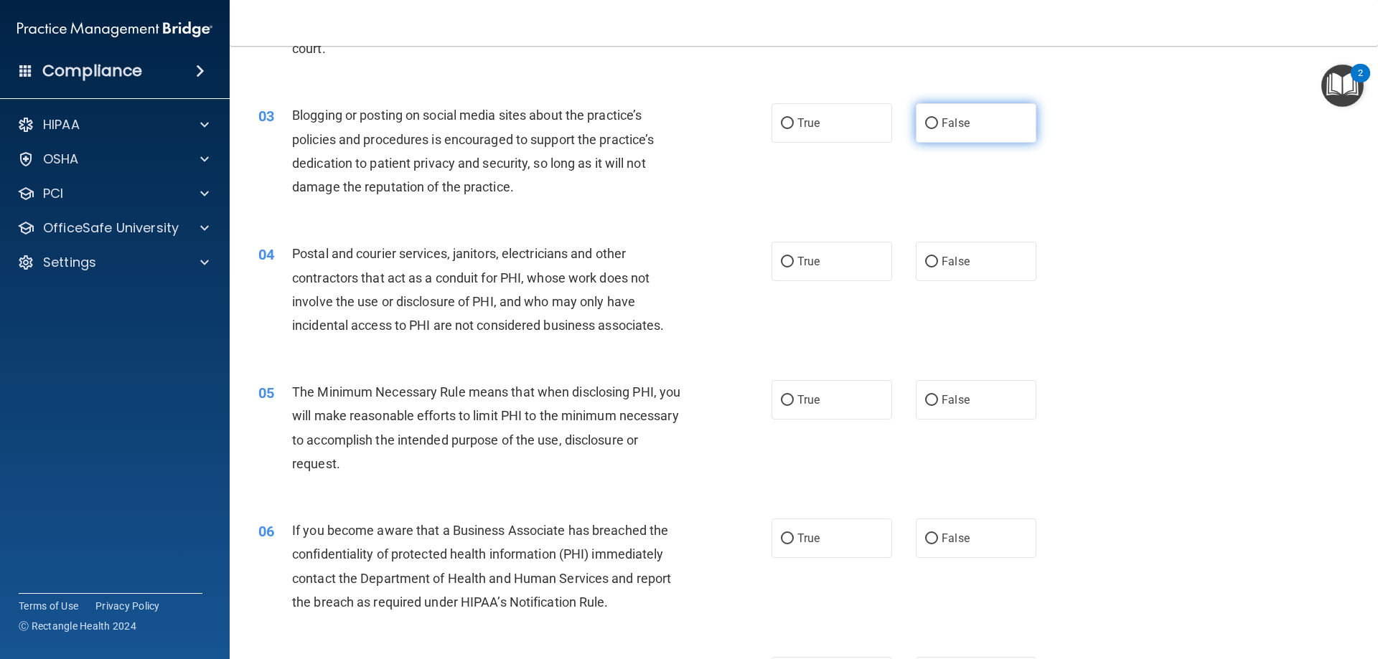
click at [948, 134] on label "False" at bounding box center [976, 122] width 121 height 39
click at [938, 129] on input "False" at bounding box center [931, 123] width 13 height 11
radio input "true"
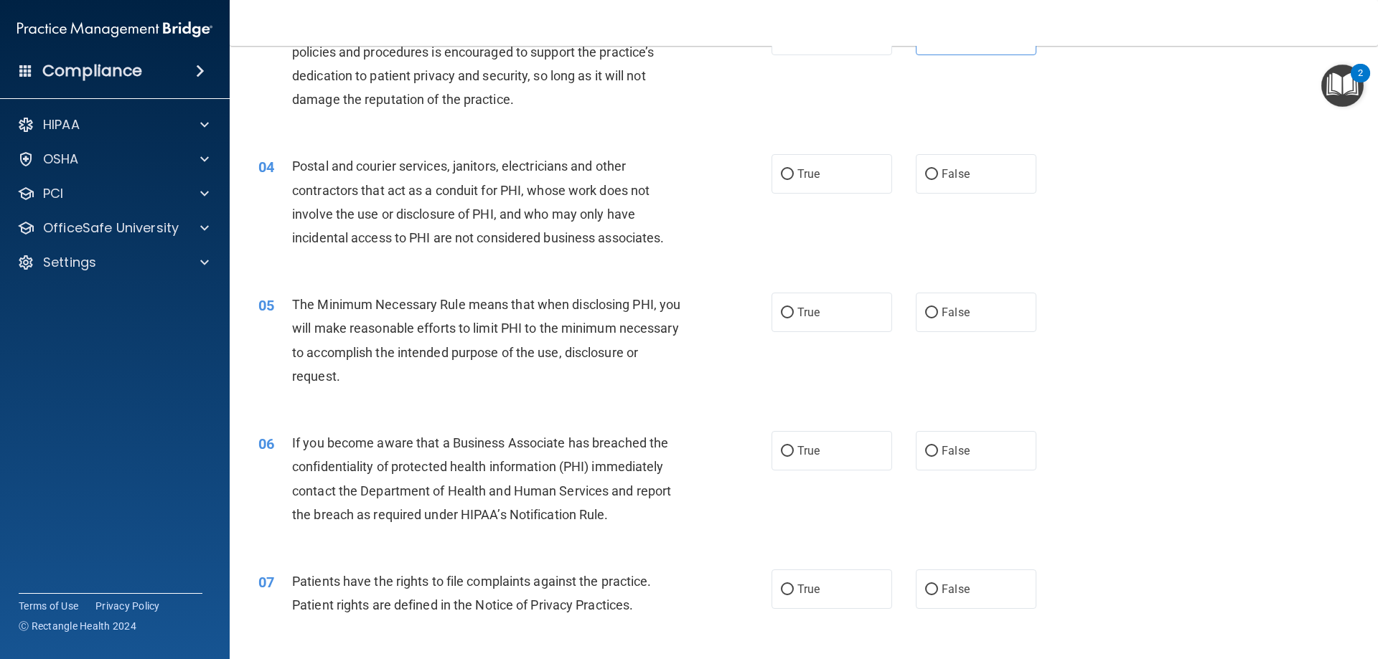
scroll to position [287, 0]
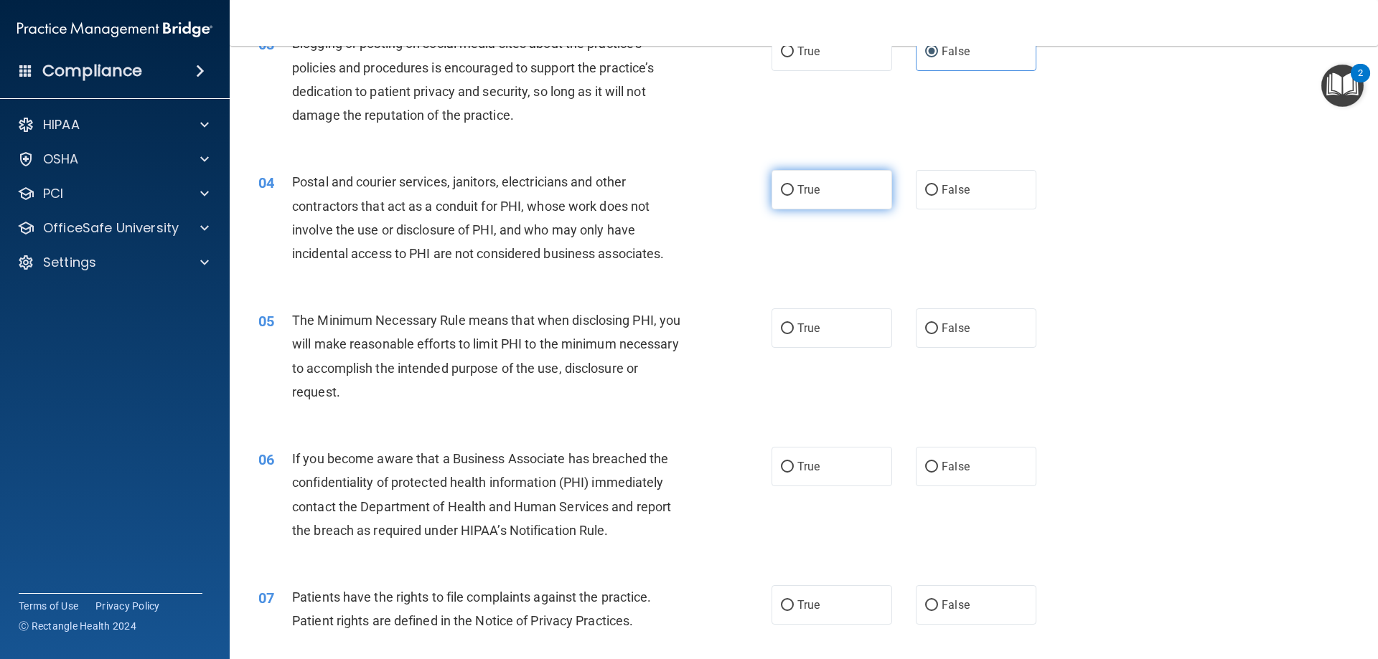
click at [844, 187] on label "True" at bounding box center [831, 189] width 121 height 39
click at [794, 187] on input "True" at bounding box center [787, 190] width 13 height 11
radio input "true"
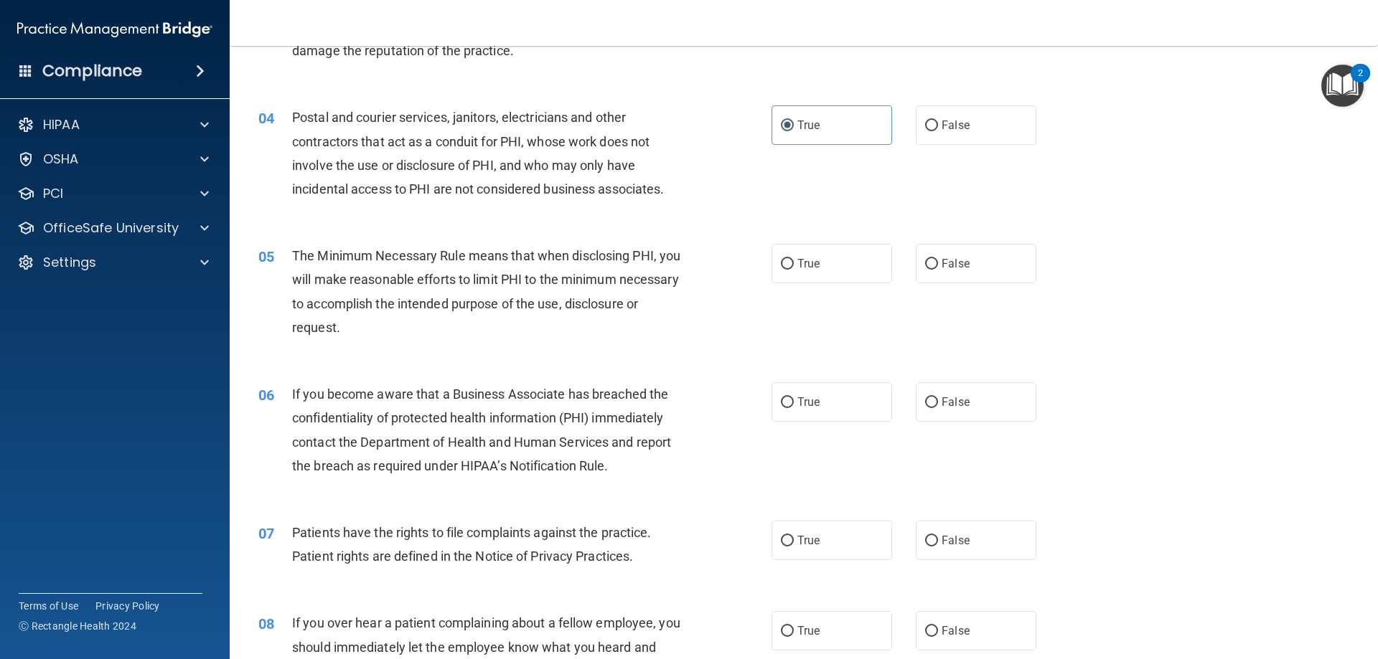
scroll to position [431, 0]
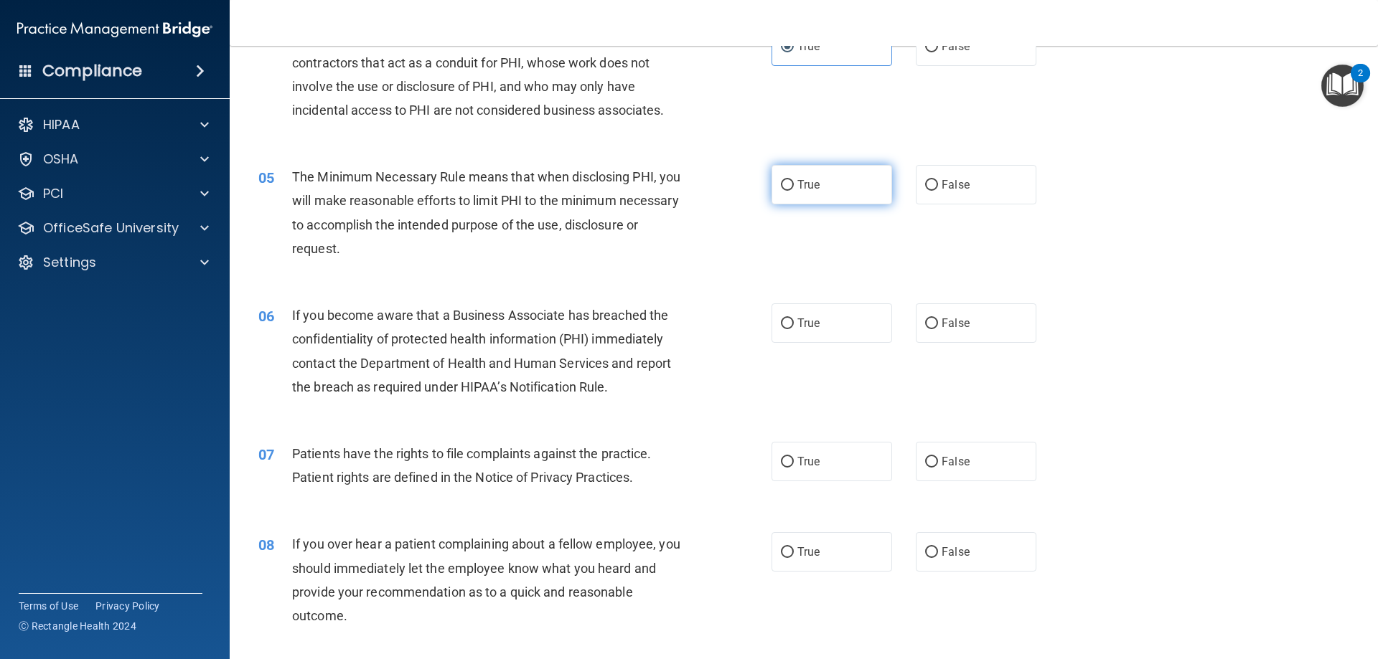
click at [841, 192] on label "True" at bounding box center [831, 184] width 121 height 39
click at [794, 191] on input "True" at bounding box center [787, 185] width 13 height 11
radio input "true"
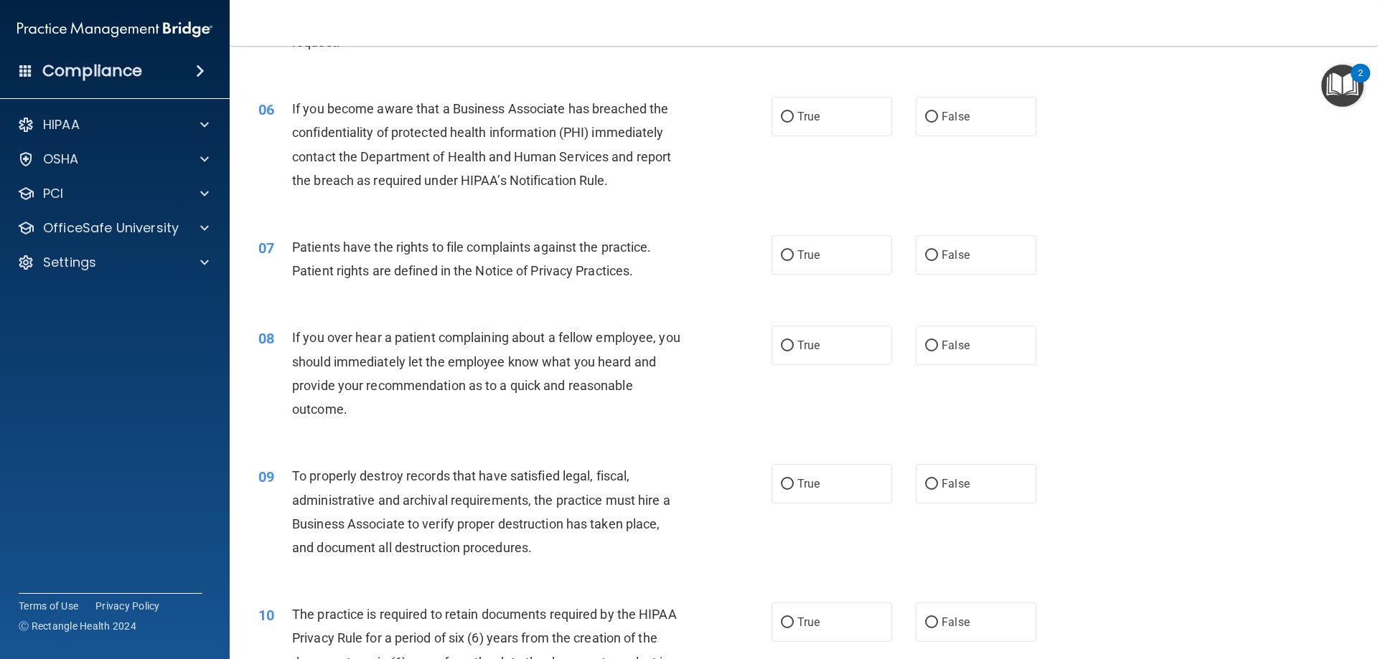
scroll to position [646, 0]
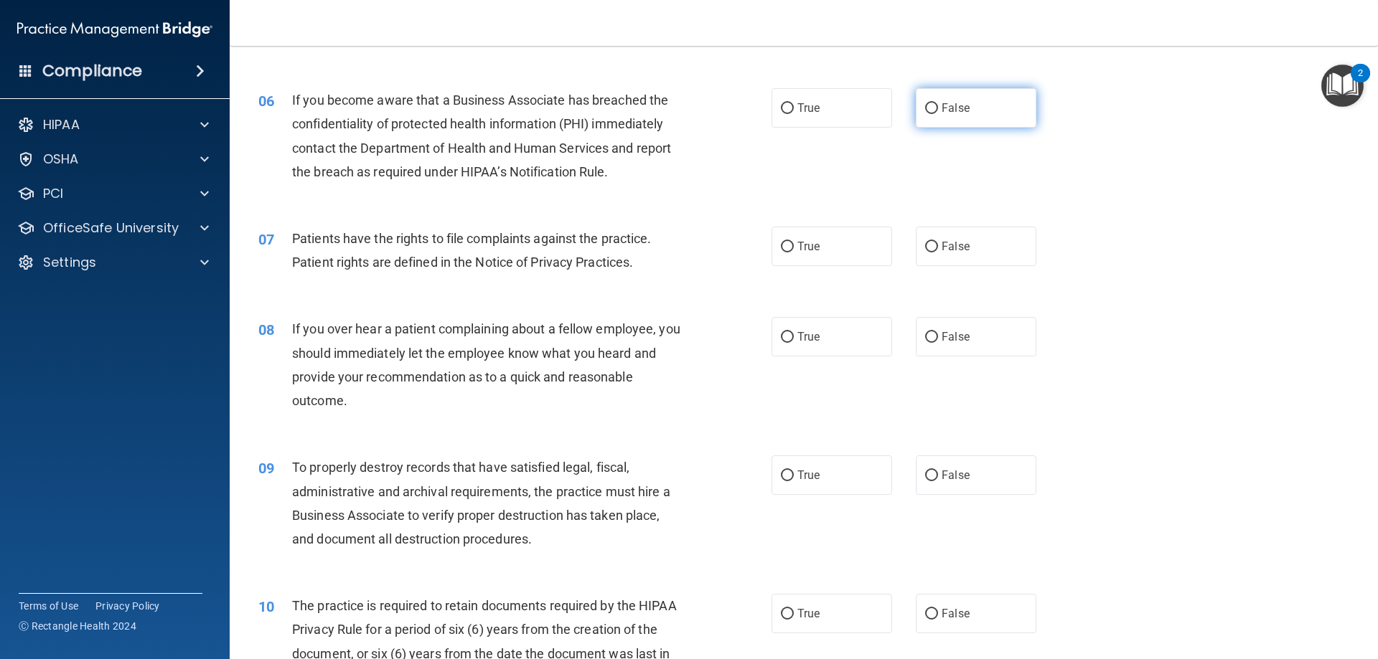
click at [930, 110] on input "False" at bounding box center [931, 108] width 13 height 11
radio input "true"
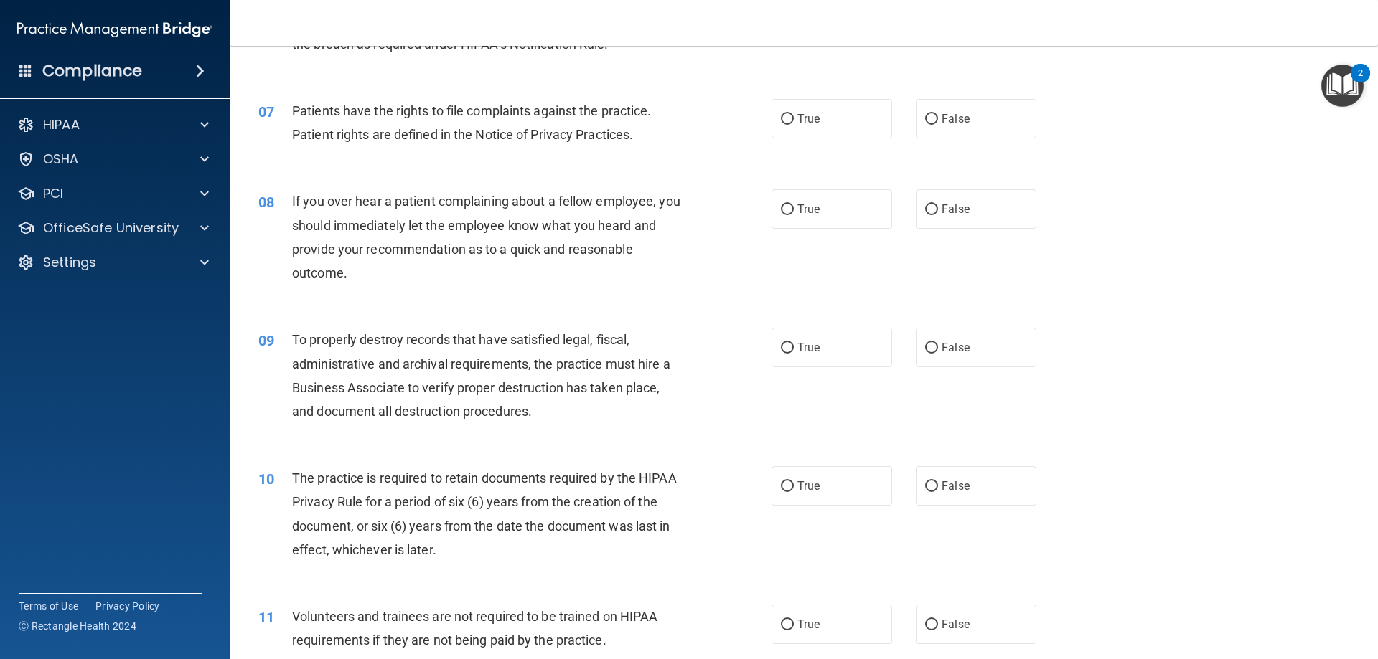
scroll to position [789, 0]
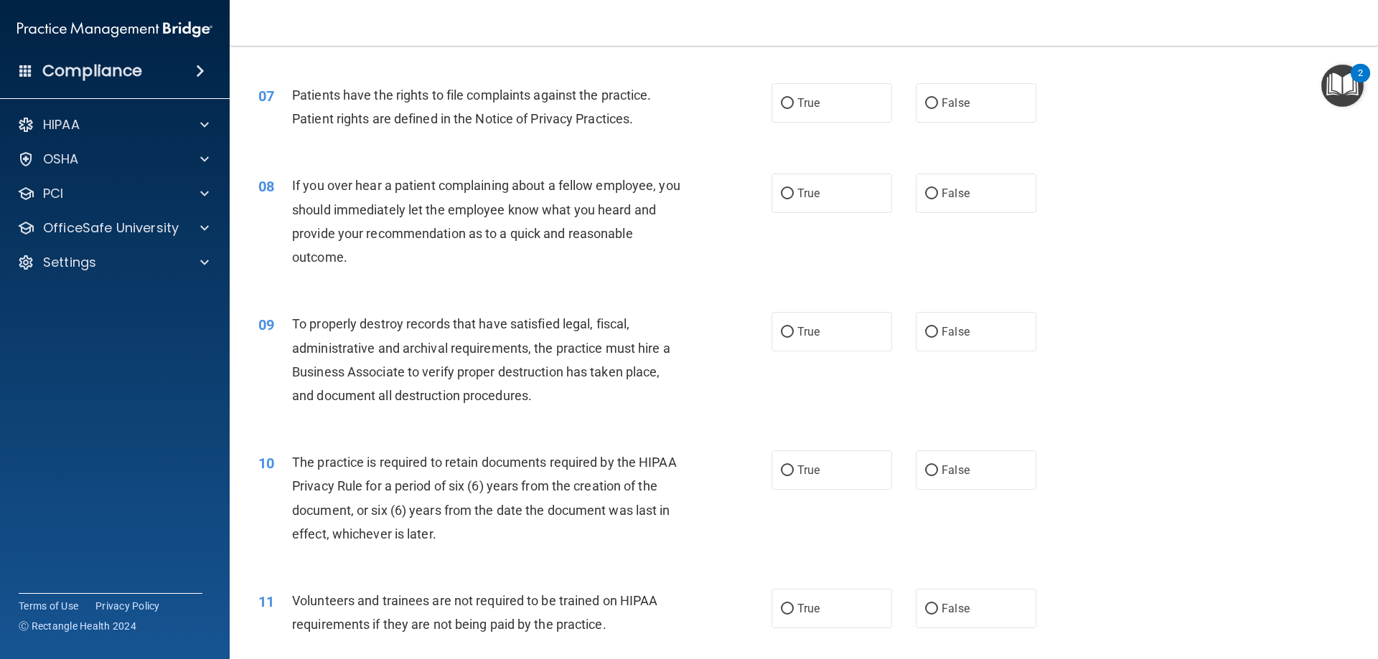
click at [830, 133] on div "07 Patients have the rights to file complaints against the practice. Patient ri…" at bounding box center [804, 110] width 1112 height 90
click at [821, 117] on label "True" at bounding box center [831, 102] width 121 height 39
click at [794, 109] on input "True" at bounding box center [787, 103] width 13 height 11
radio input "true"
click at [934, 201] on label "False" at bounding box center [976, 193] width 121 height 39
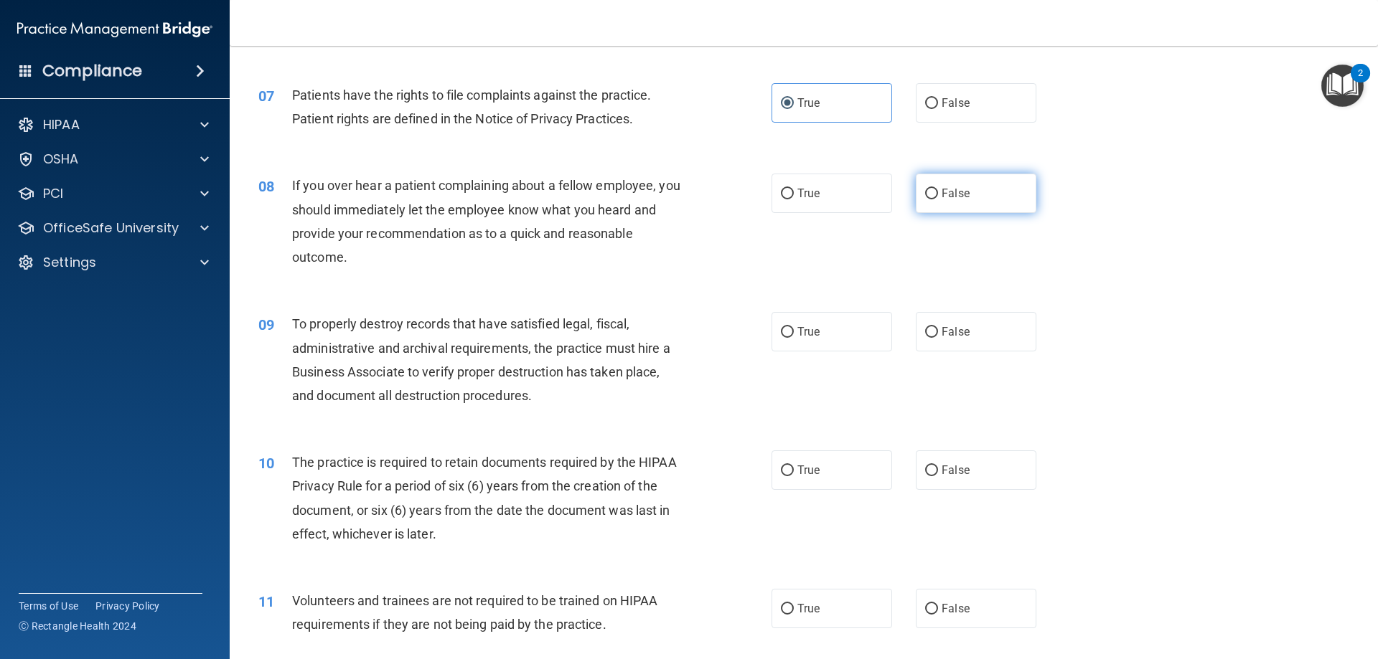
click at [934, 199] on input "False" at bounding box center [931, 194] width 13 height 11
radio input "true"
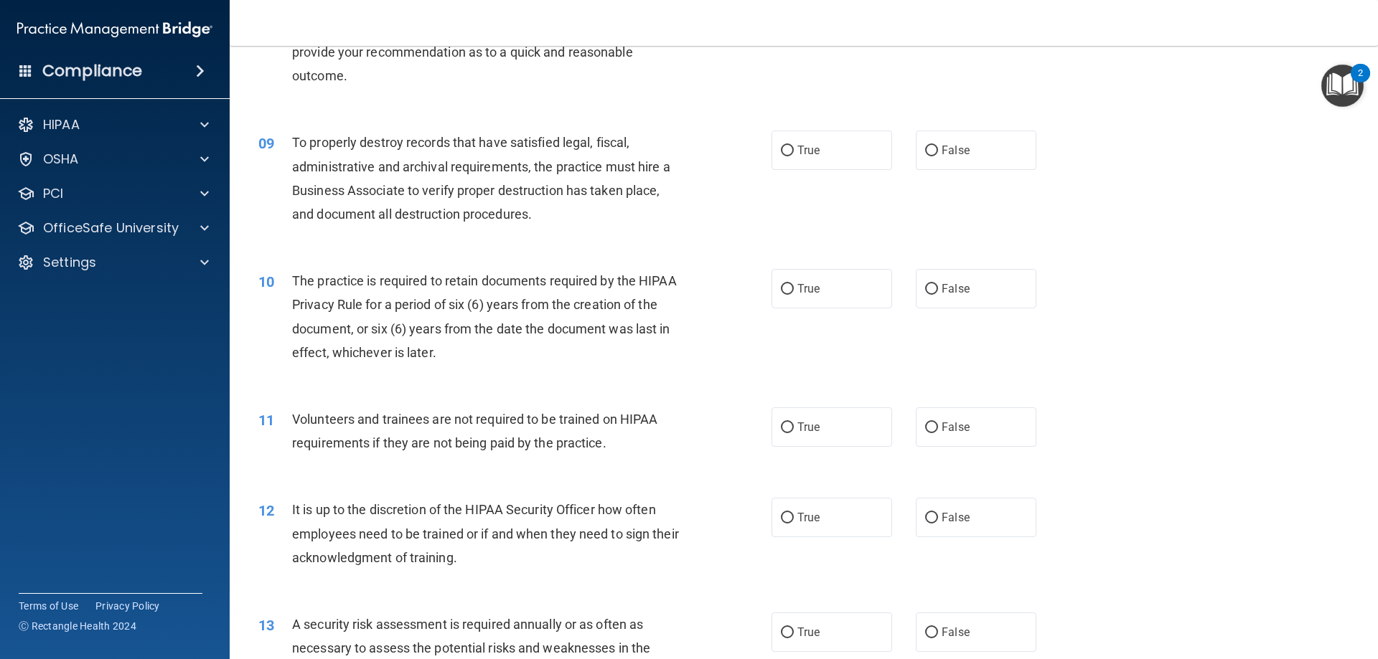
scroll to position [1005, 0]
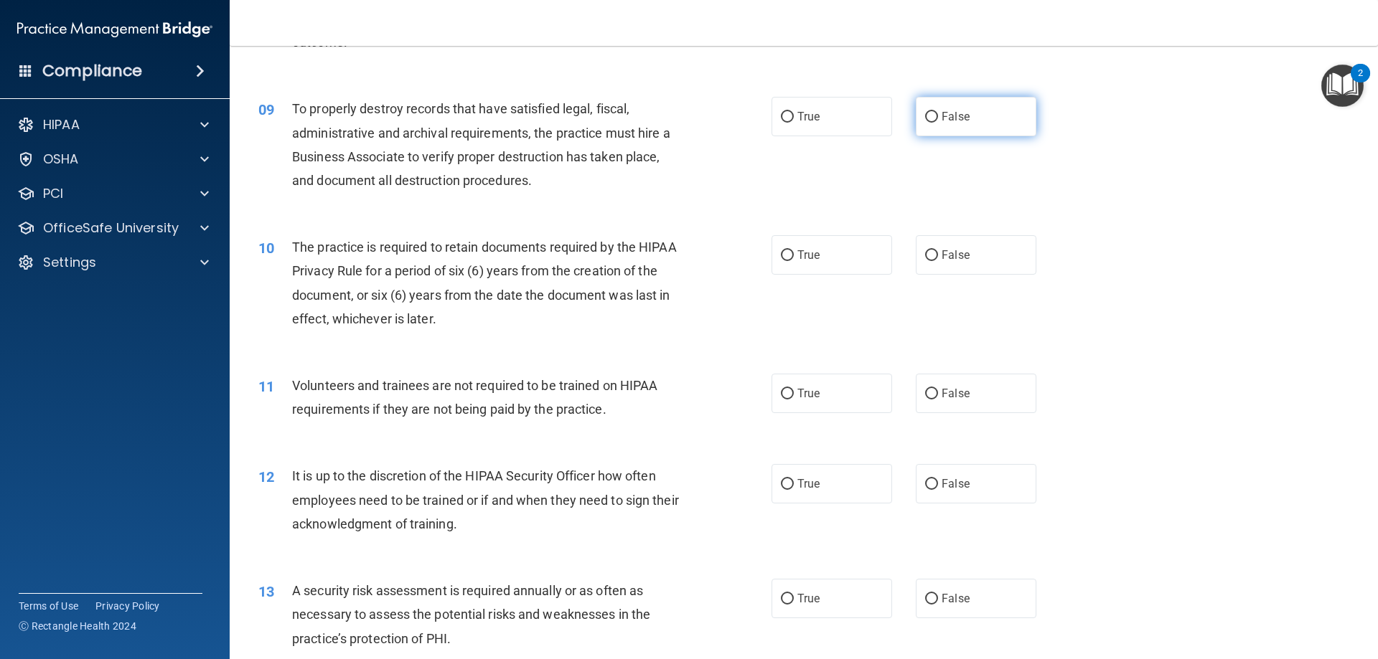
click at [988, 129] on label "False" at bounding box center [976, 116] width 121 height 39
click at [938, 123] on input "False" at bounding box center [931, 117] width 13 height 11
radio input "true"
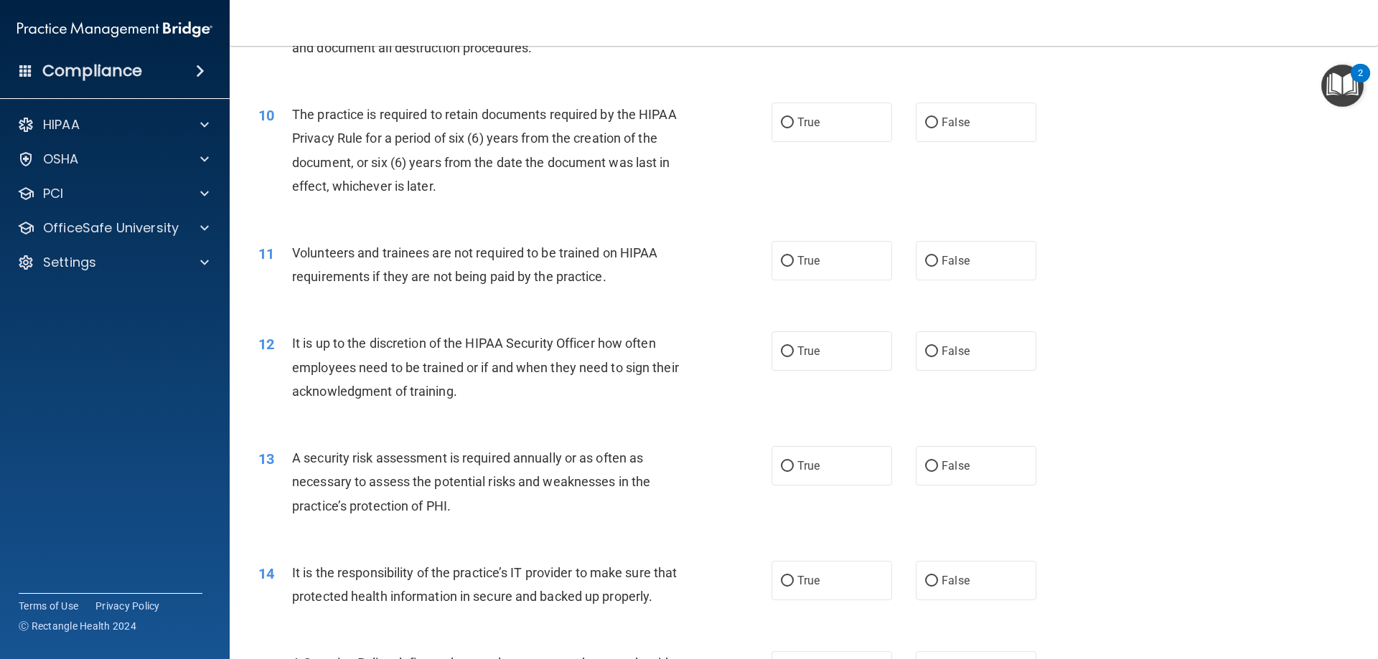
scroll to position [1148, 0]
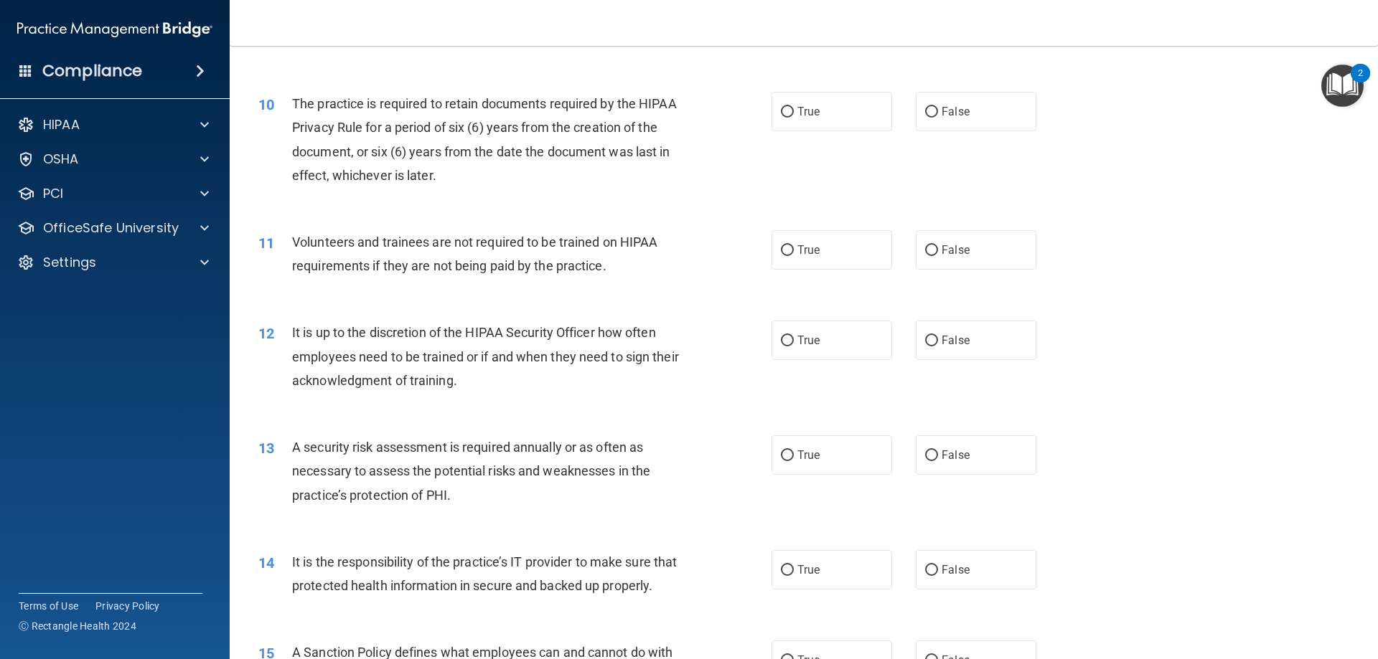
click at [764, 118] on div "10 The practice is required to retain documents required by the HIPAA Privacy R…" at bounding box center [515, 143] width 556 height 103
click at [793, 120] on label "True" at bounding box center [831, 111] width 121 height 39
click at [793, 118] on input "True" at bounding box center [787, 112] width 13 height 11
radio input "true"
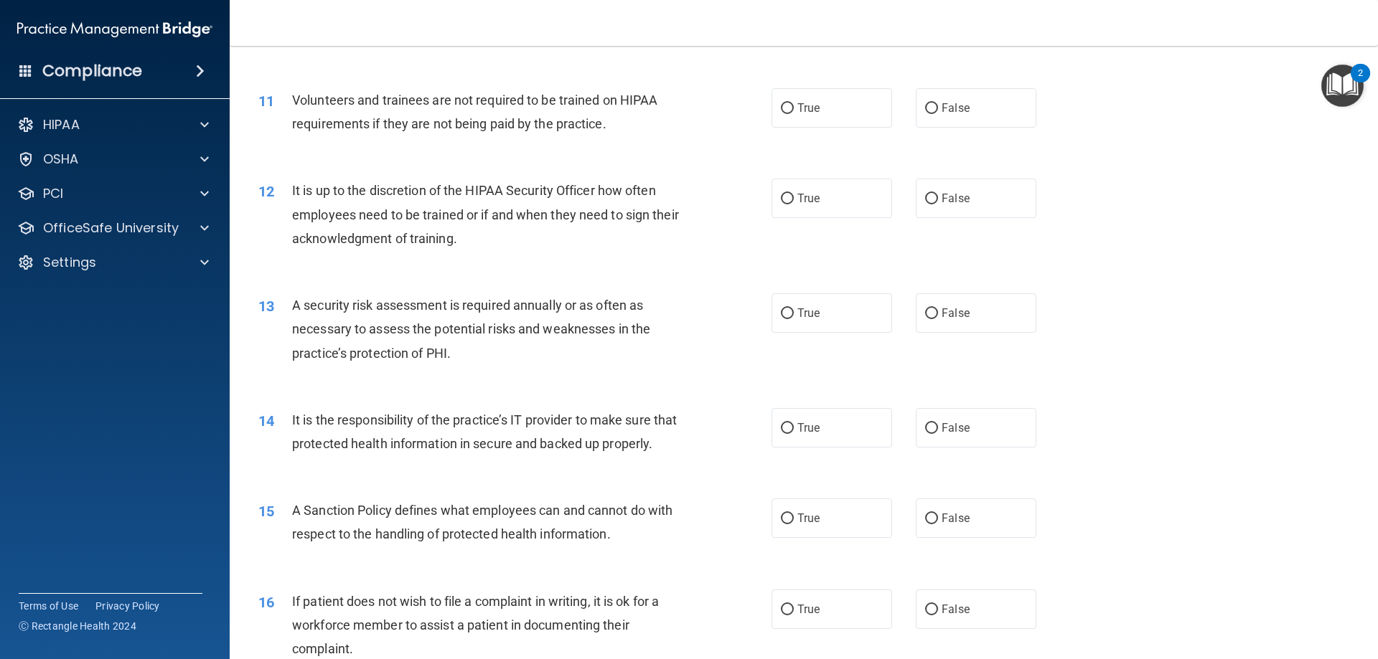
scroll to position [1292, 0]
click at [944, 108] on span "False" at bounding box center [955, 107] width 28 height 14
click at [938, 108] on input "False" at bounding box center [931, 107] width 13 height 11
radio input "true"
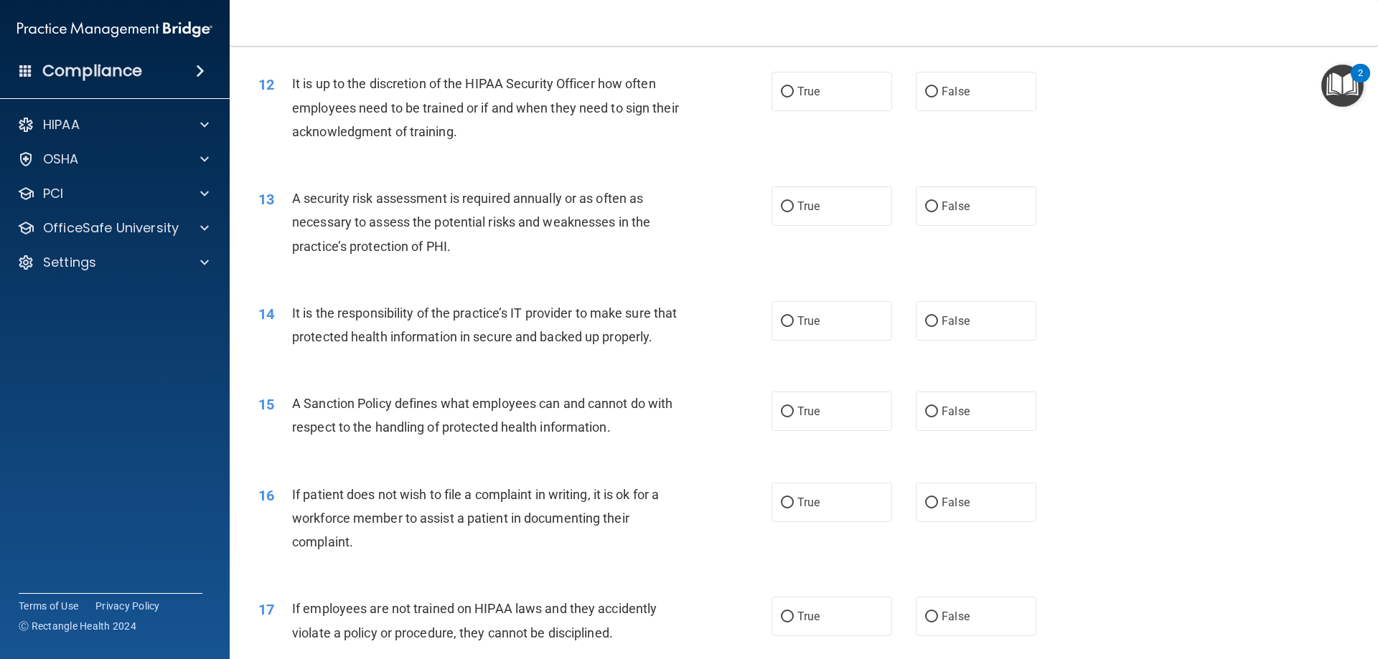
scroll to position [1363, 0]
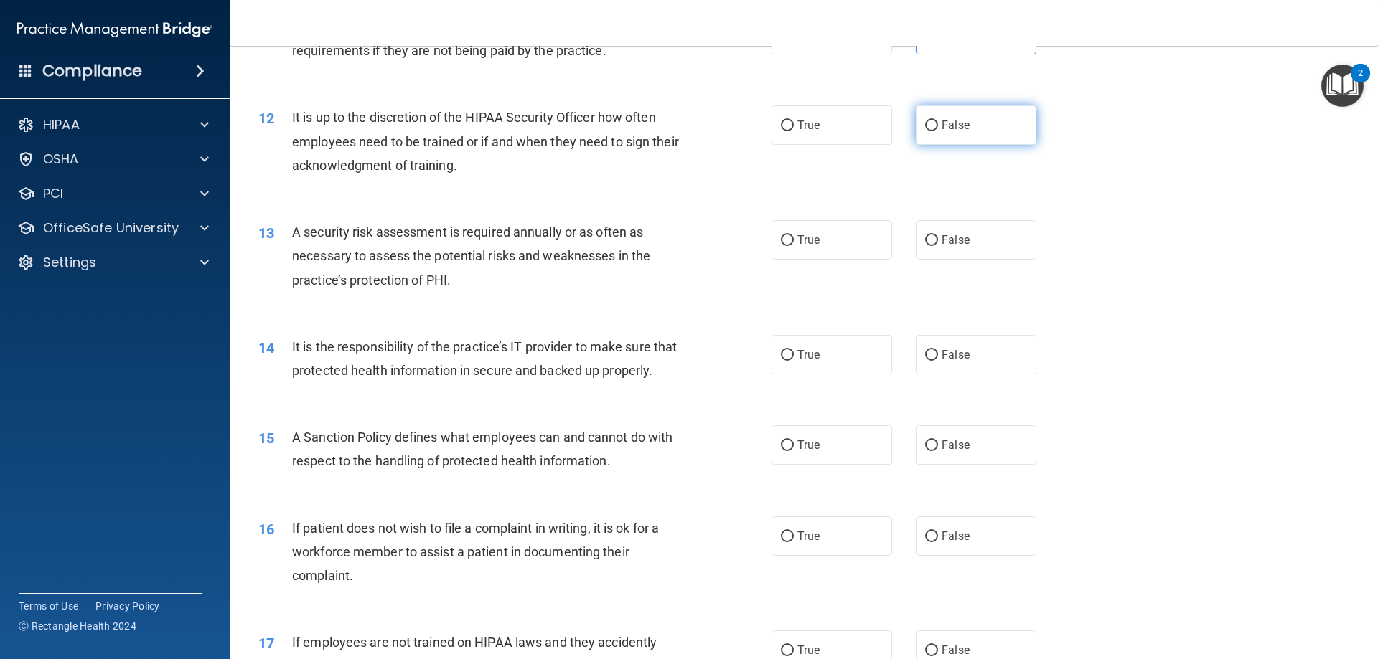
click at [947, 129] on span "False" at bounding box center [955, 125] width 28 height 14
click at [938, 129] on input "False" at bounding box center [931, 126] width 13 height 11
radio input "true"
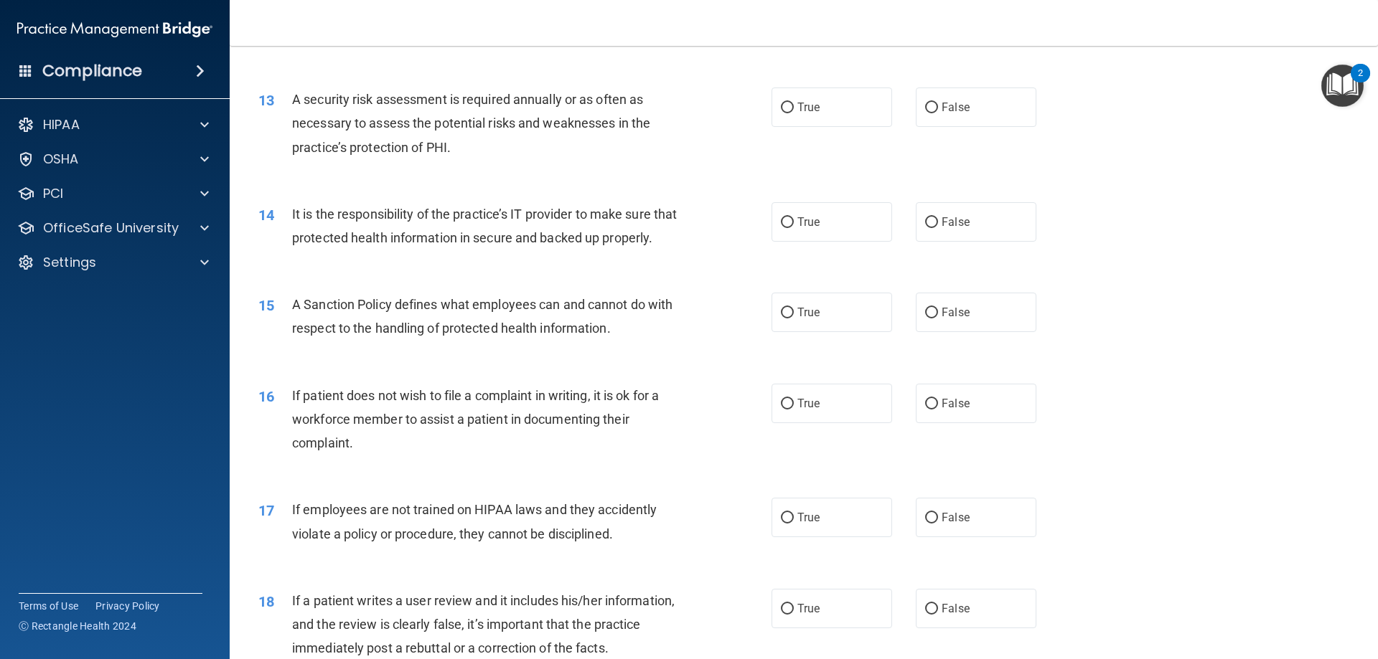
scroll to position [1507, 0]
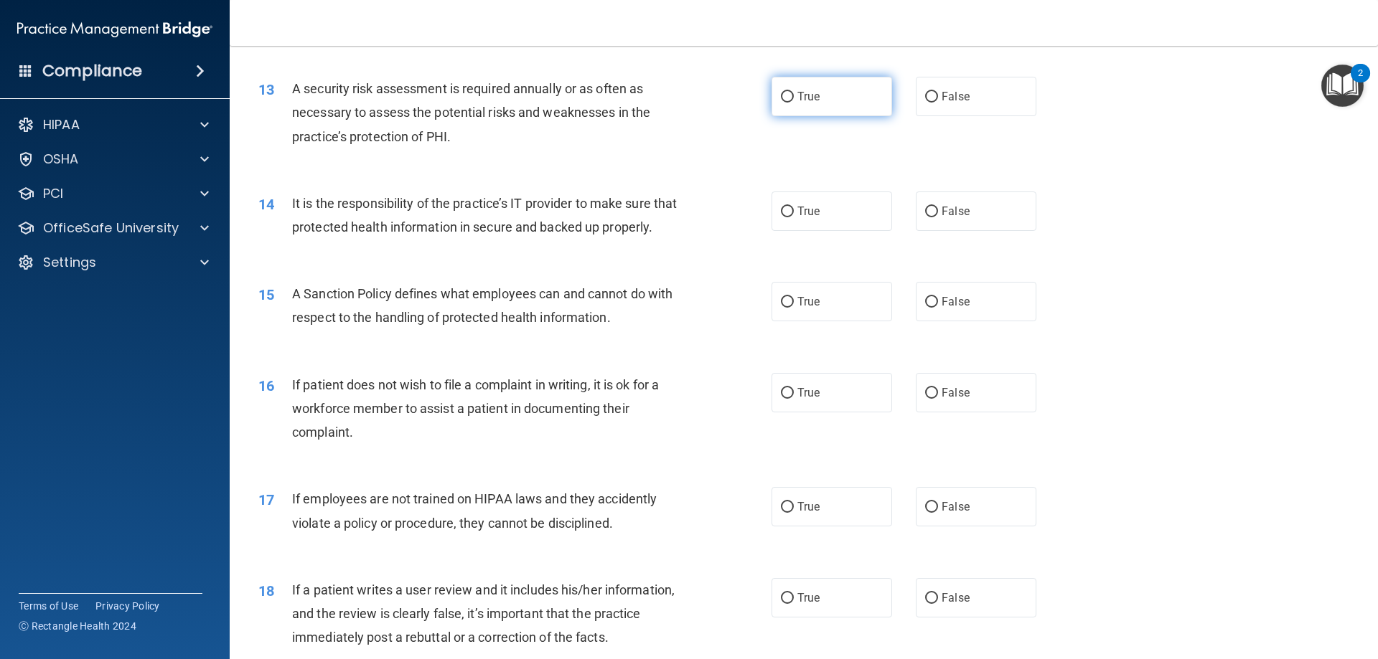
click at [824, 110] on label "True" at bounding box center [831, 96] width 121 height 39
click at [794, 103] on input "True" at bounding box center [787, 97] width 13 height 11
radio input "true"
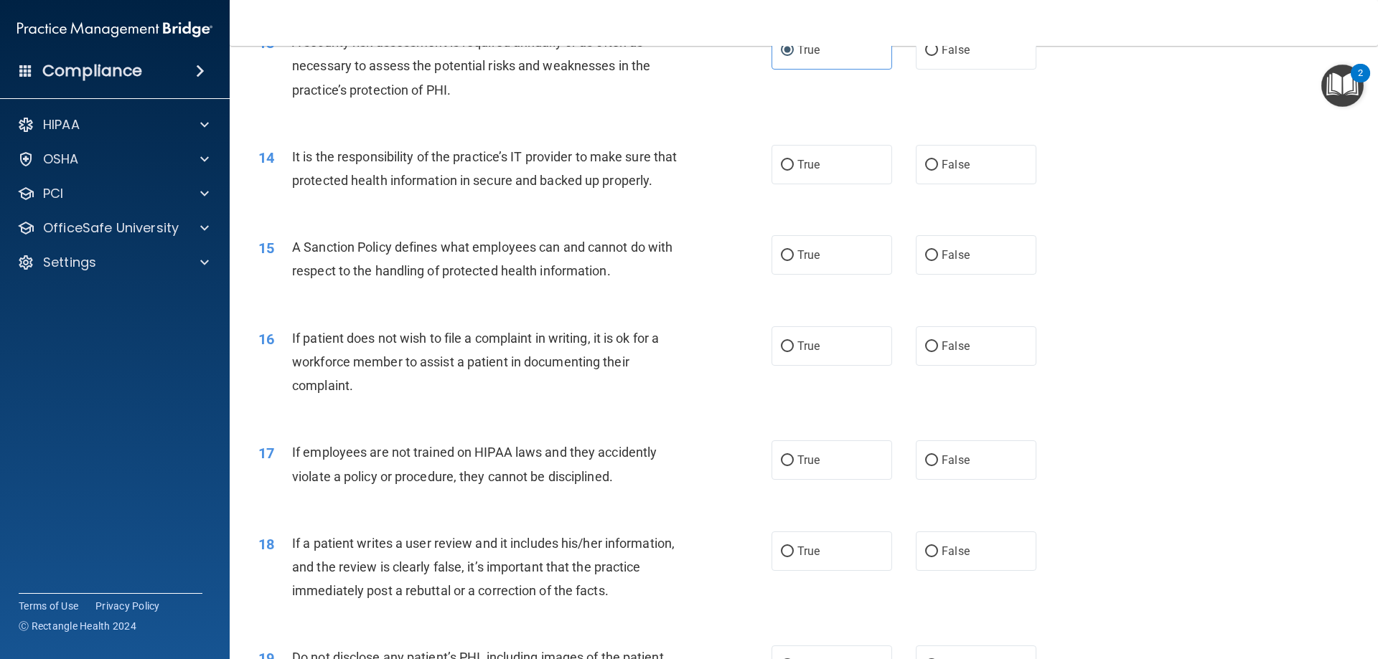
scroll to position [1579, 0]
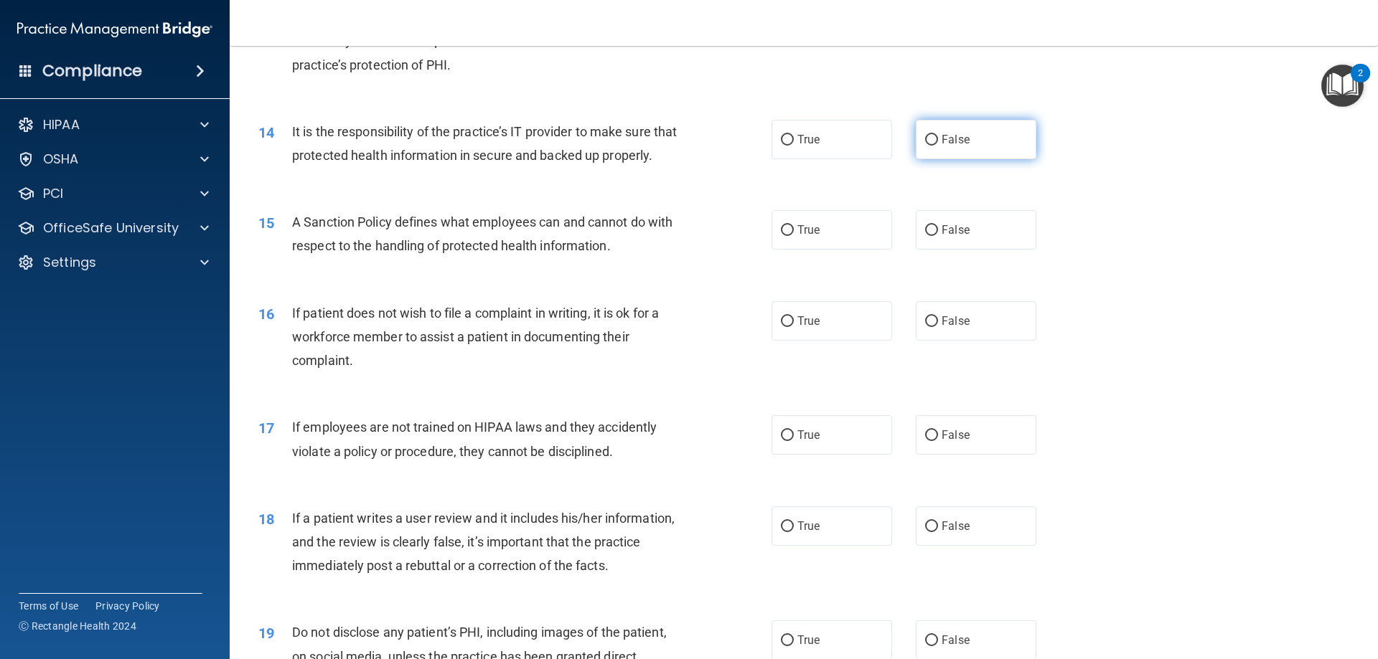
click at [941, 141] on span "False" at bounding box center [955, 140] width 28 height 14
click at [937, 141] on input "False" at bounding box center [931, 140] width 13 height 11
radio input "true"
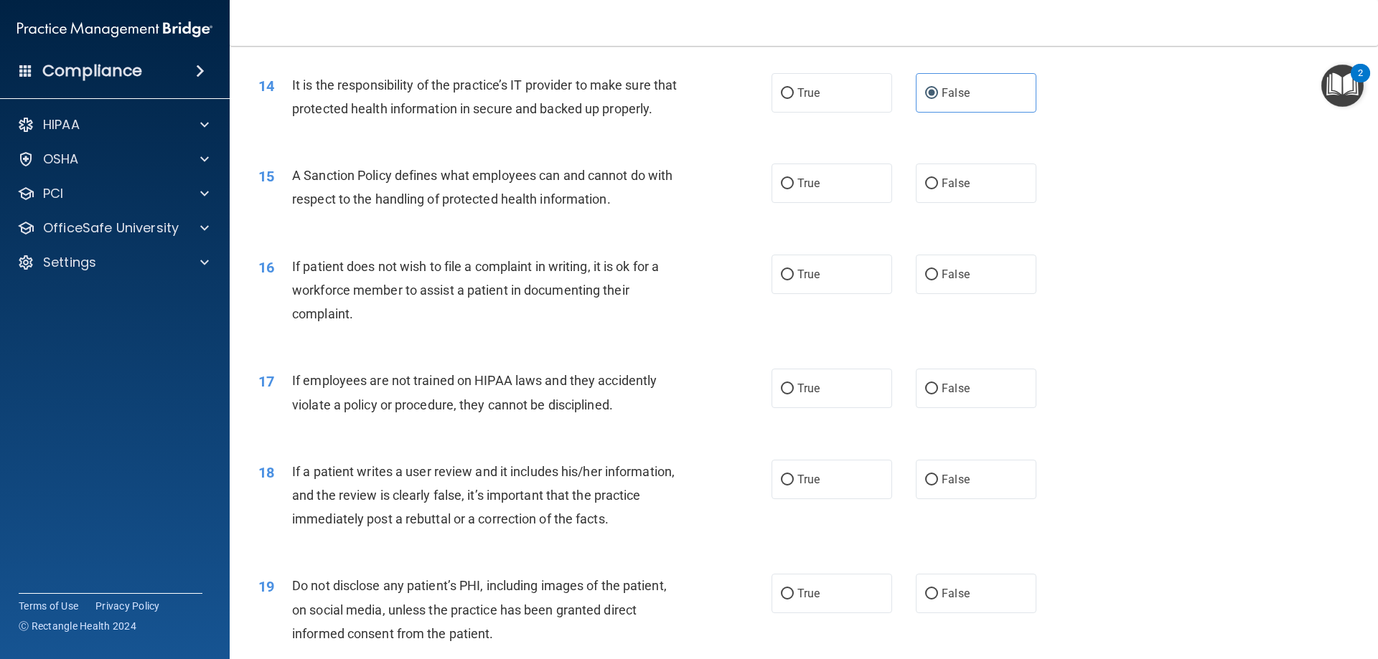
scroll to position [1650, 0]
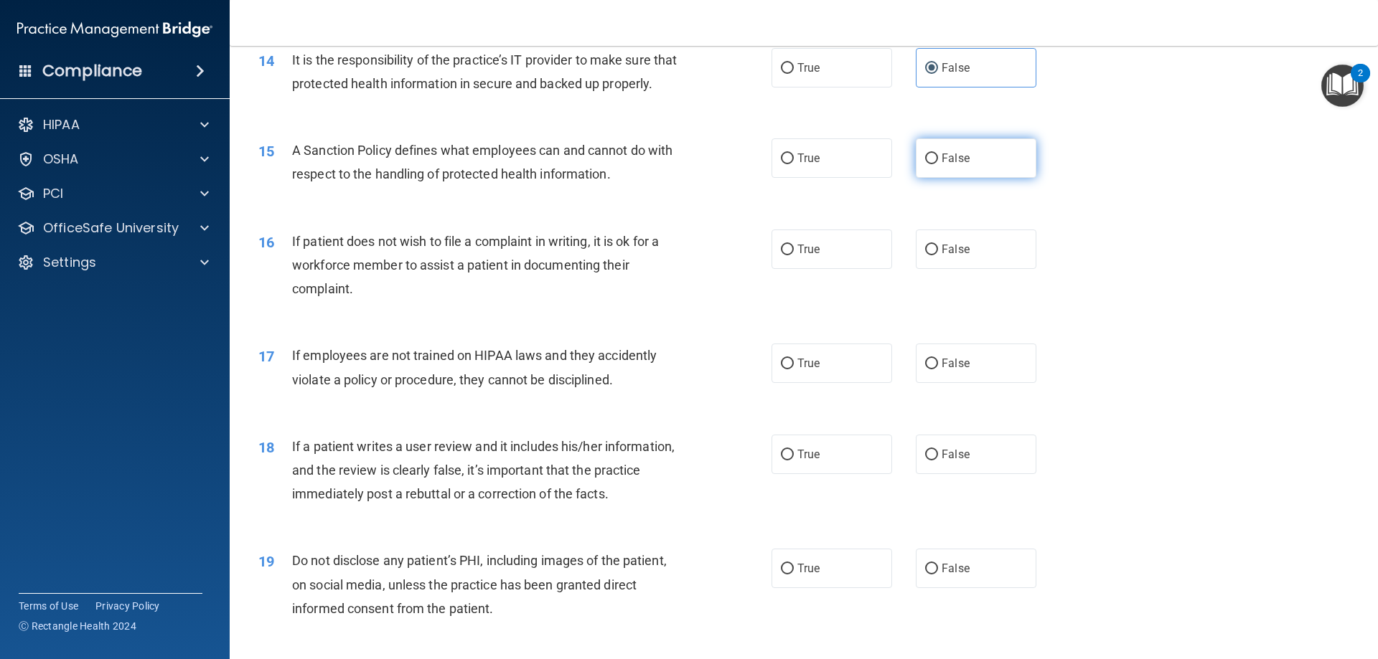
click at [941, 165] on span "False" at bounding box center [955, 158] width 28 height 14
click at [936, 164] on input "False" at bounding box center [931, 159] width 13 height 11
radio input "true"
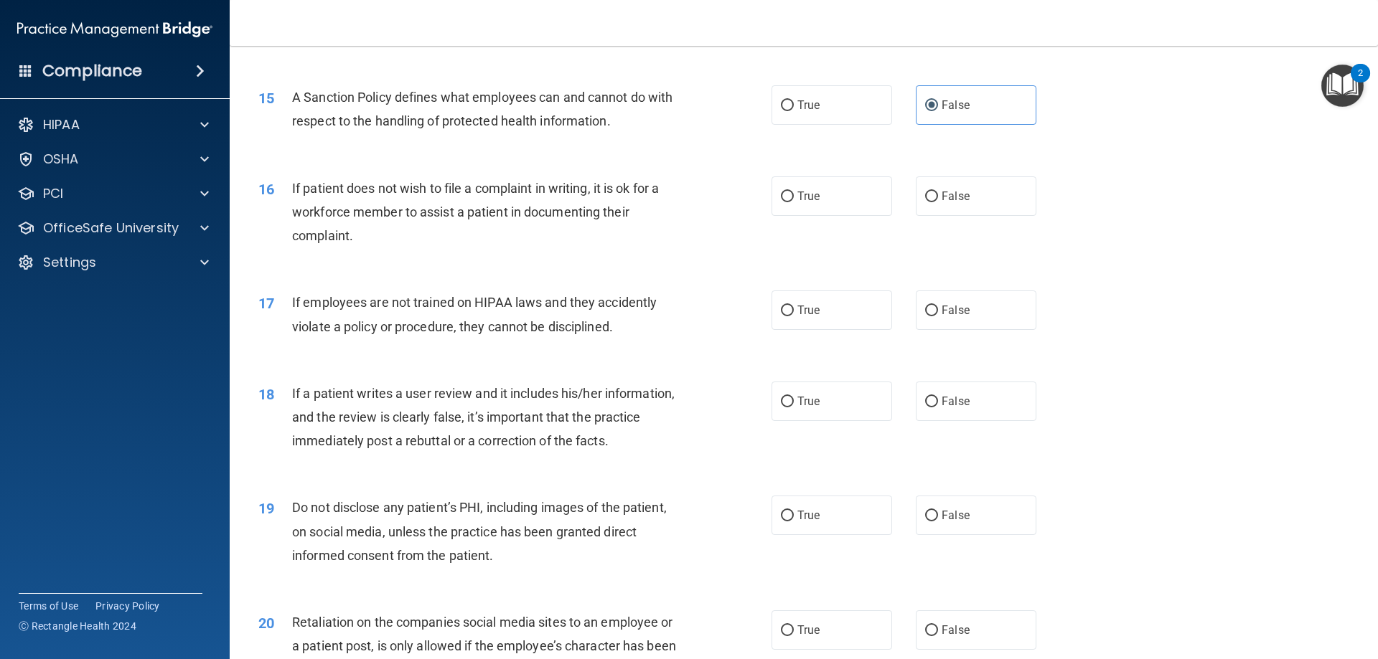
scroll to position [1794, 0]
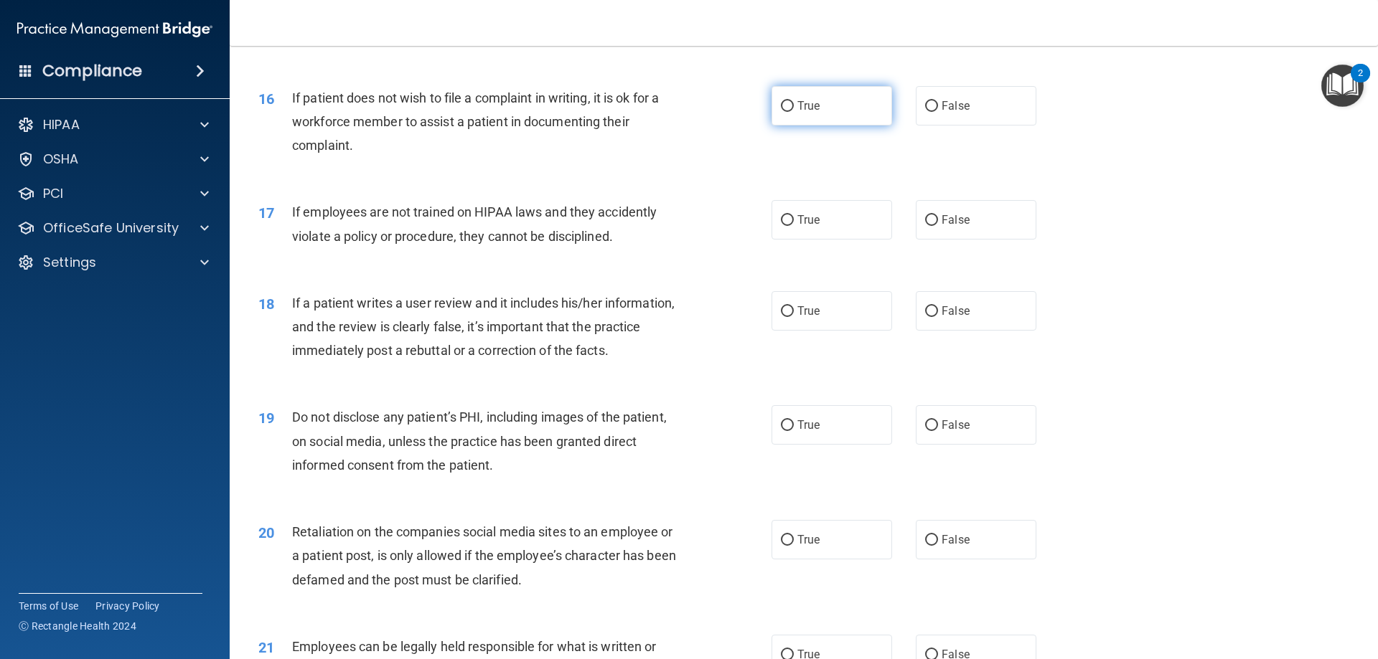
click at [815, 126] on label "True" at bounding box center [831, 105] width 121 height 39
click at [794, 112] on input "True" at bounding box center [787, 106] width 13 height 11
radio input "true"
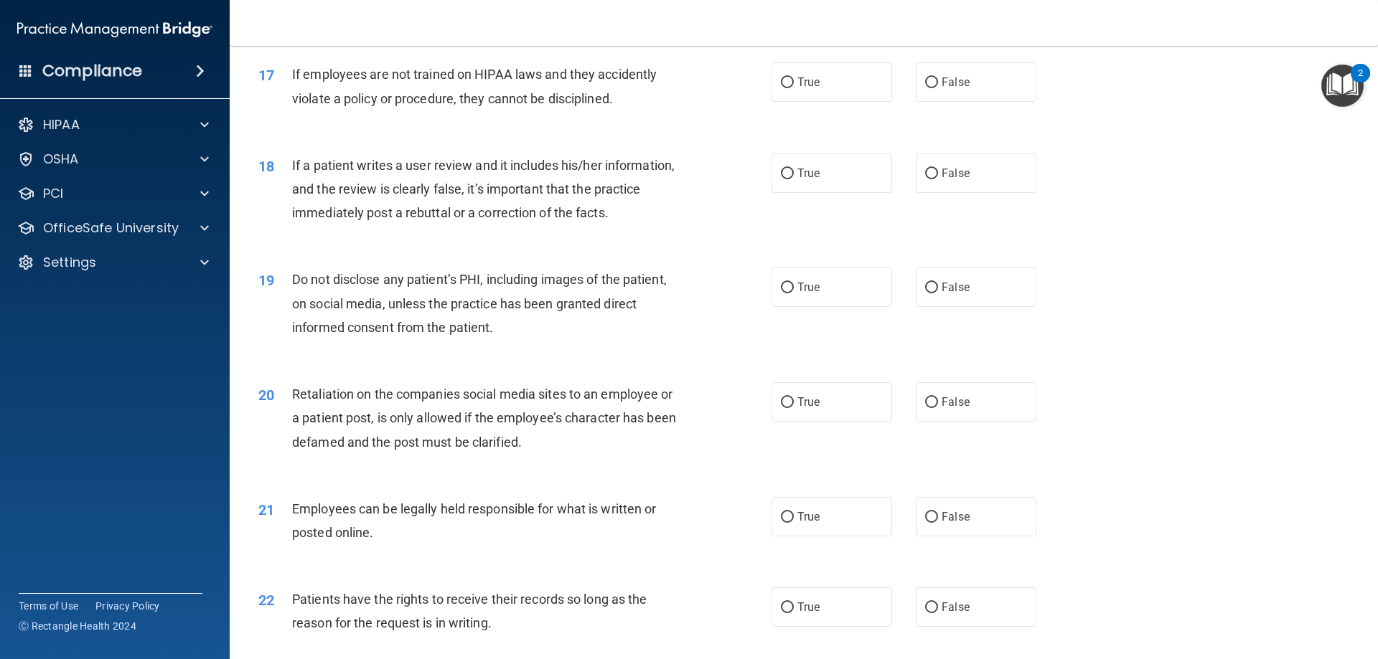
scroll to position [1937, 0]
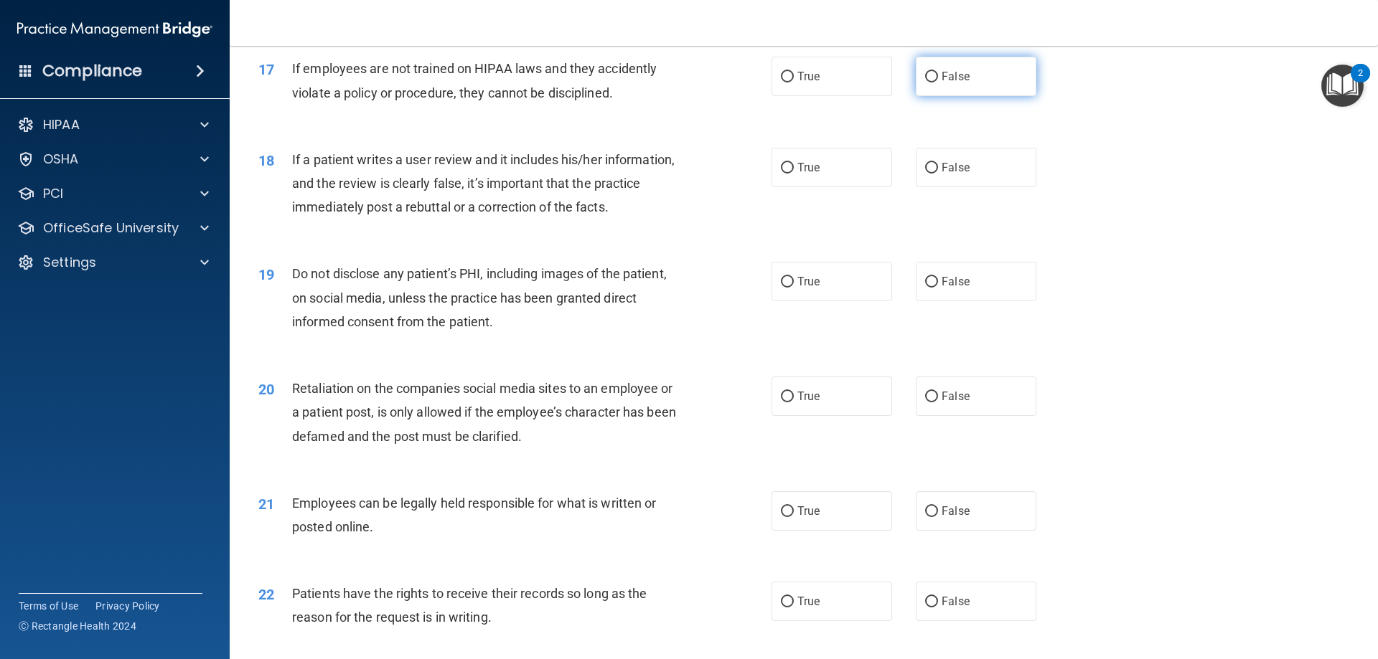
click at [944, 83] on span "False" at bounding box center [955, 77] width 28 height 14
click at [938, 83] on input "False" at bounding box center [931, 77] width 13 height 11
radio input "true"
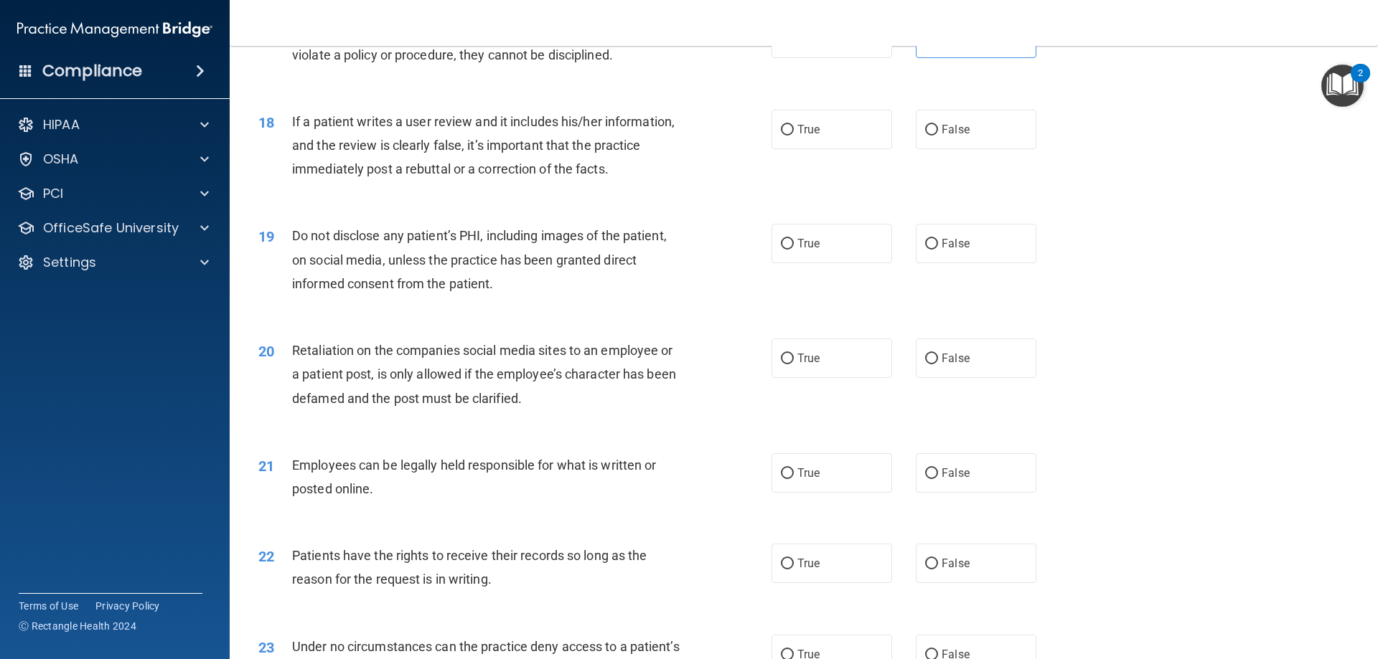
scroll to position [2009, 0]
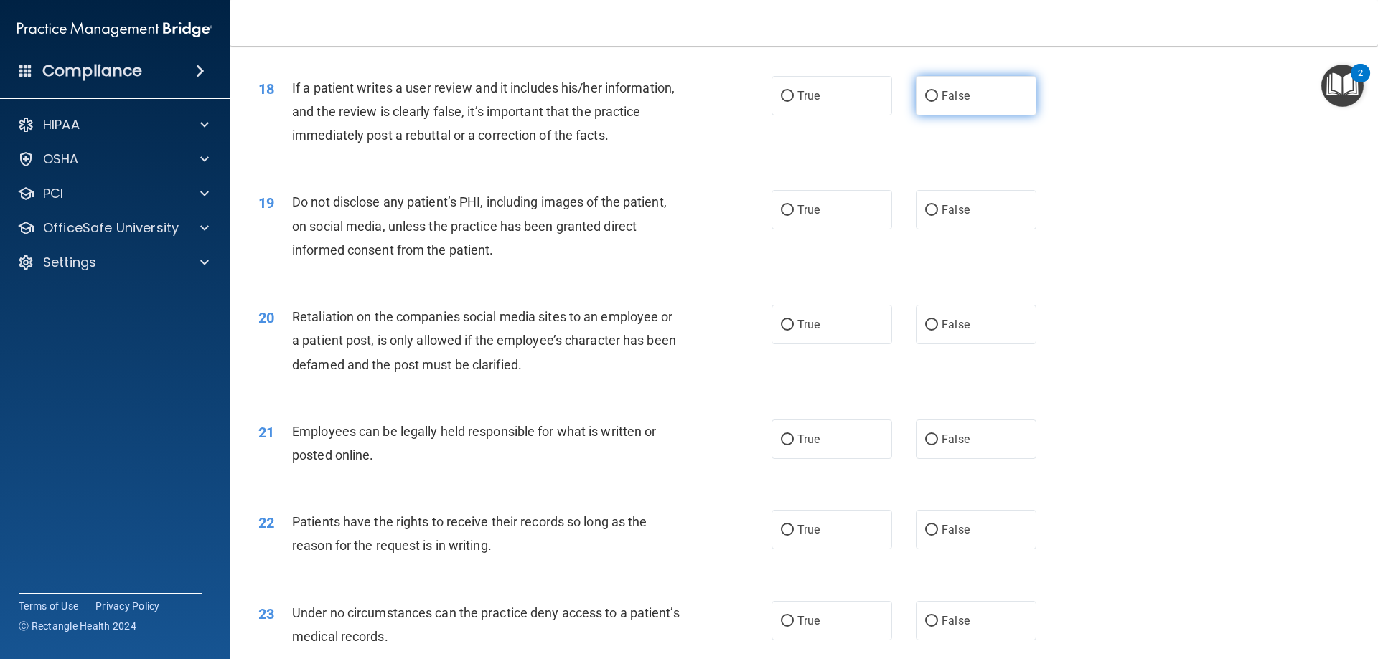
click at [926, 102] on input "False" at bounding box center [931, 96] width 13 height 11
radio input "true"
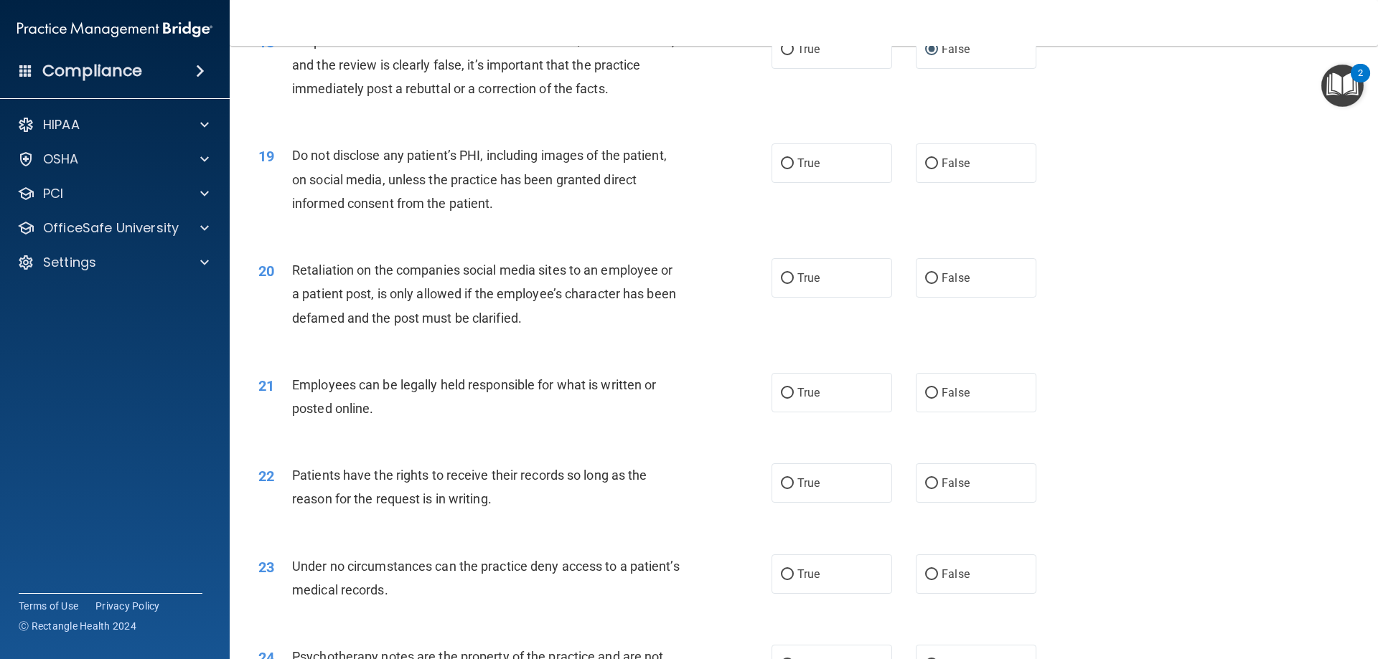
scroll to position [2081, 0]
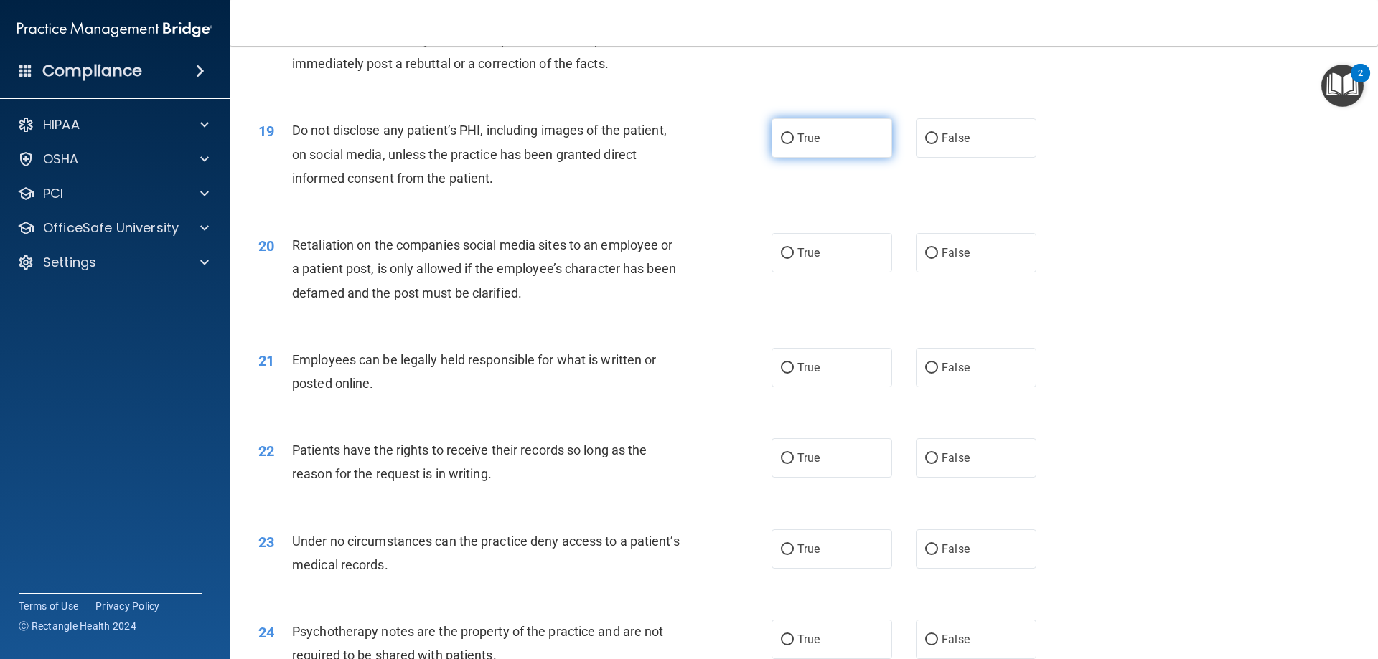
click at [804, 145] on span "True" at bounding box center [808, 138] width 22 height 14
click at [794, 144] on input "True" at bounding box center [787, 138] width 13 height 11
radio input "true"
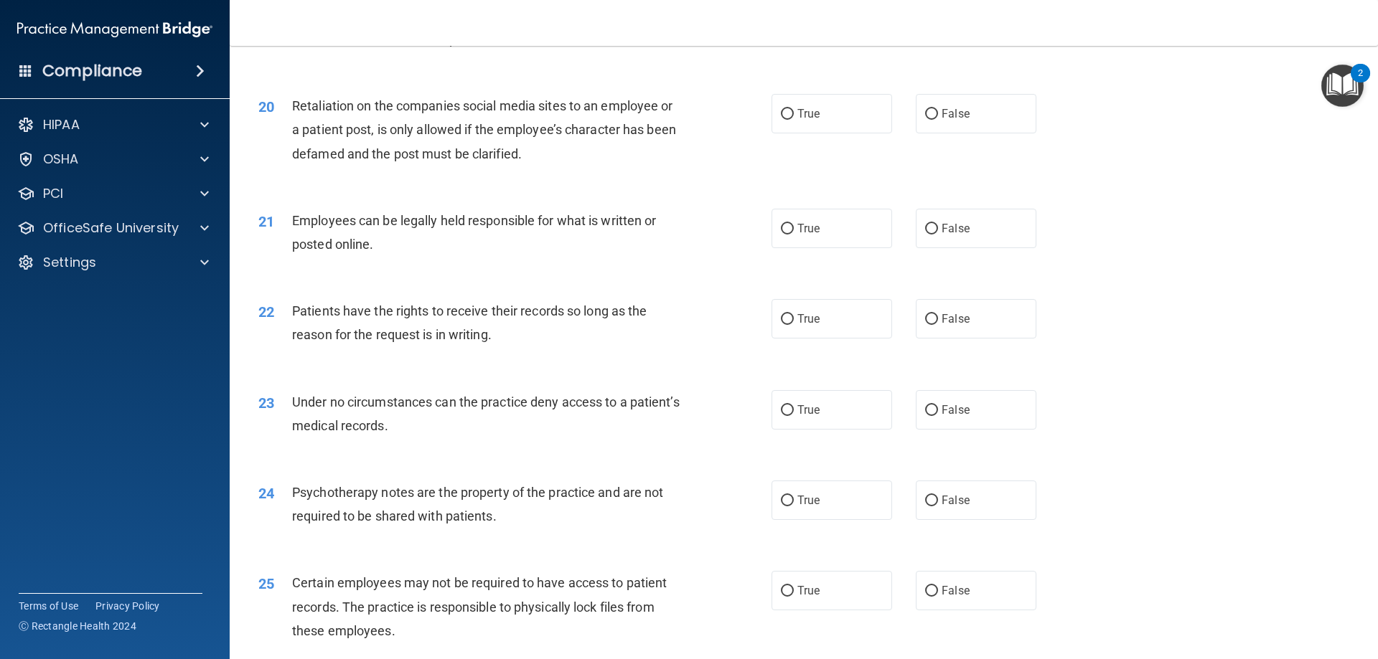
scroll to position [2224, 0]
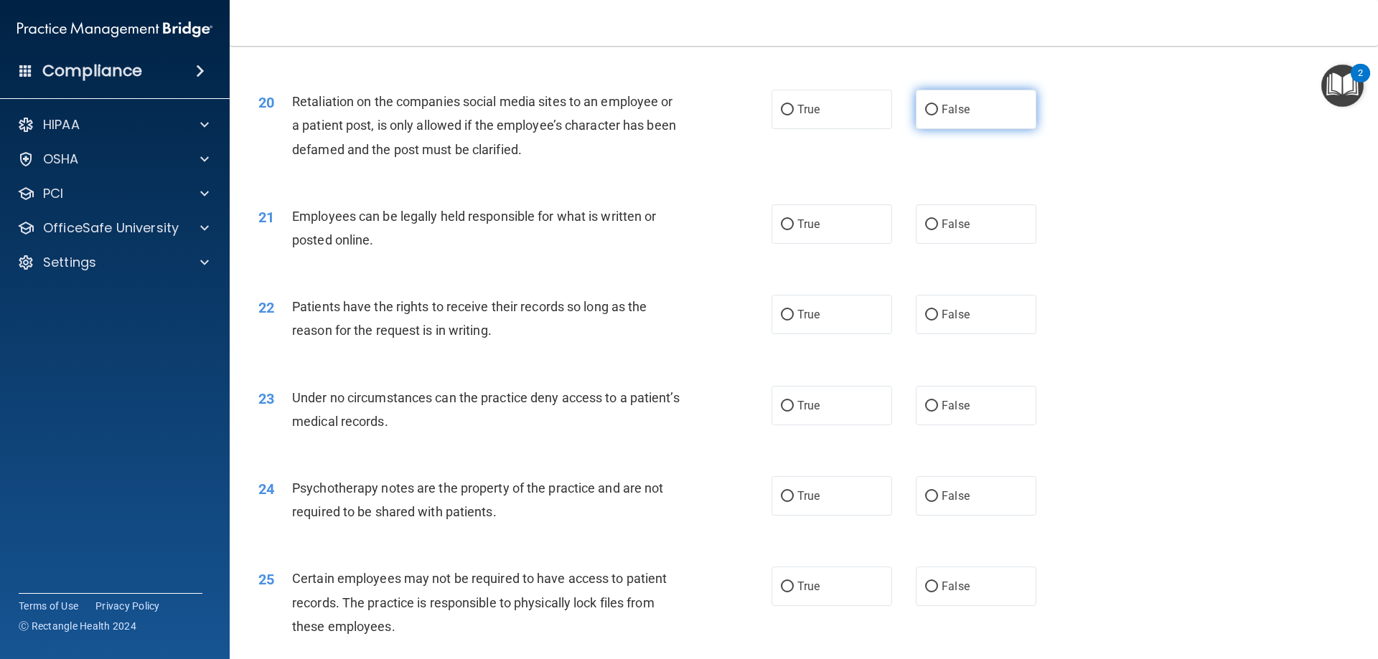
click at [954, 129] on label "False" at bounding box center [976, 109] width 121 height 39
click at [938, 116] on input "False" at bounding box center [931, 110] width 13 height 11
radio input "true"
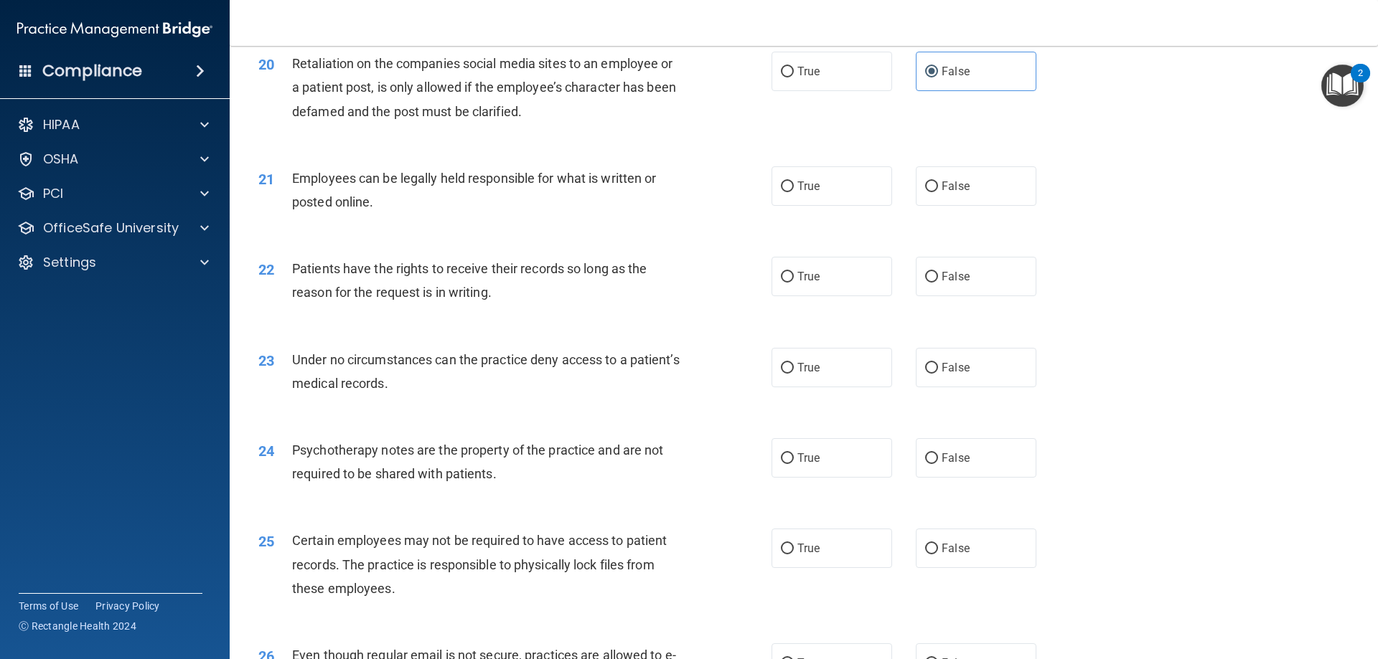
scroll to position [2296, 0]
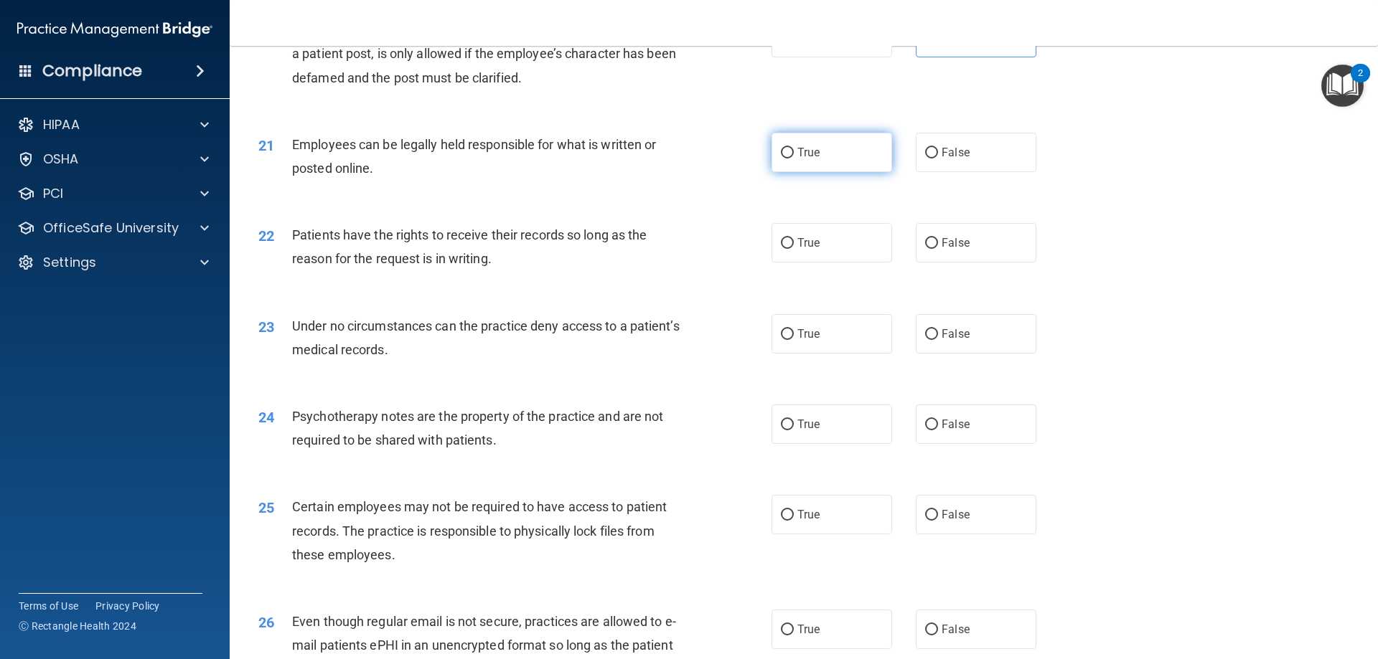
click at [808, 159] on span "True" at bounding box center [808, 153] width 22 height 14
click at [794, 159] on input "True" at bounding box center [787, 153] width 13 height 11
radio input "true"
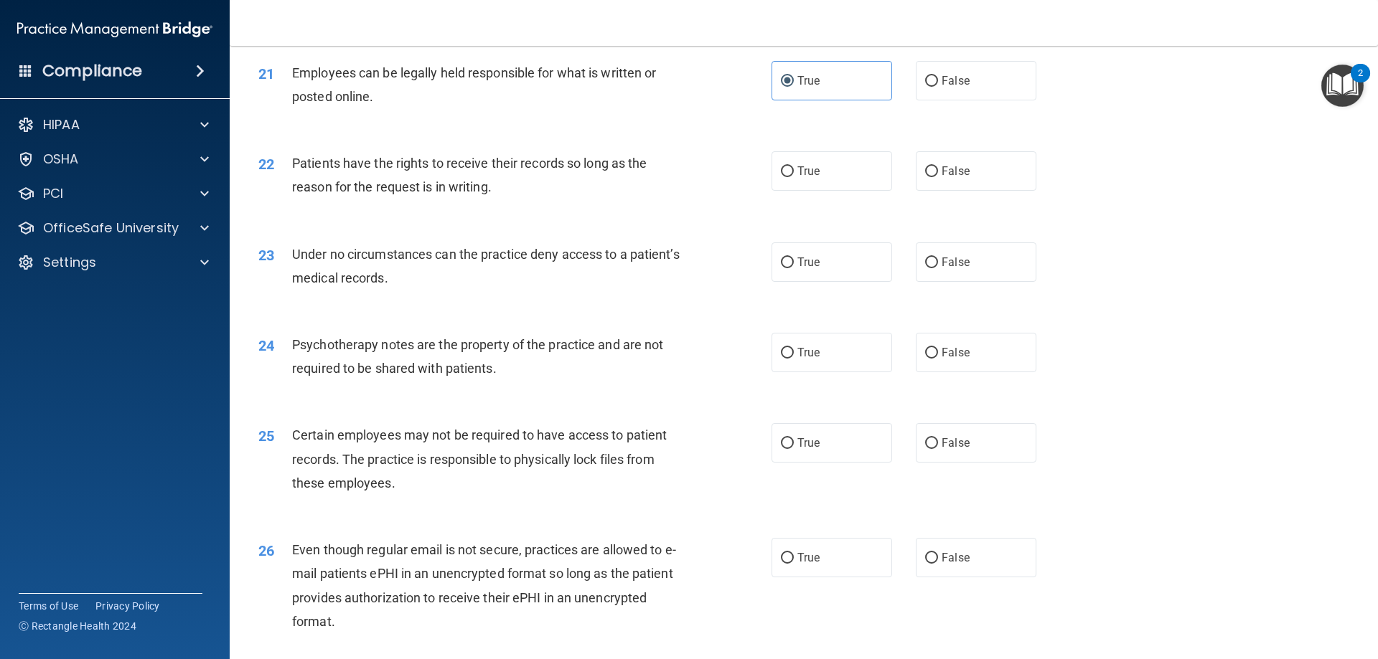
scroll to position [2440, 0]
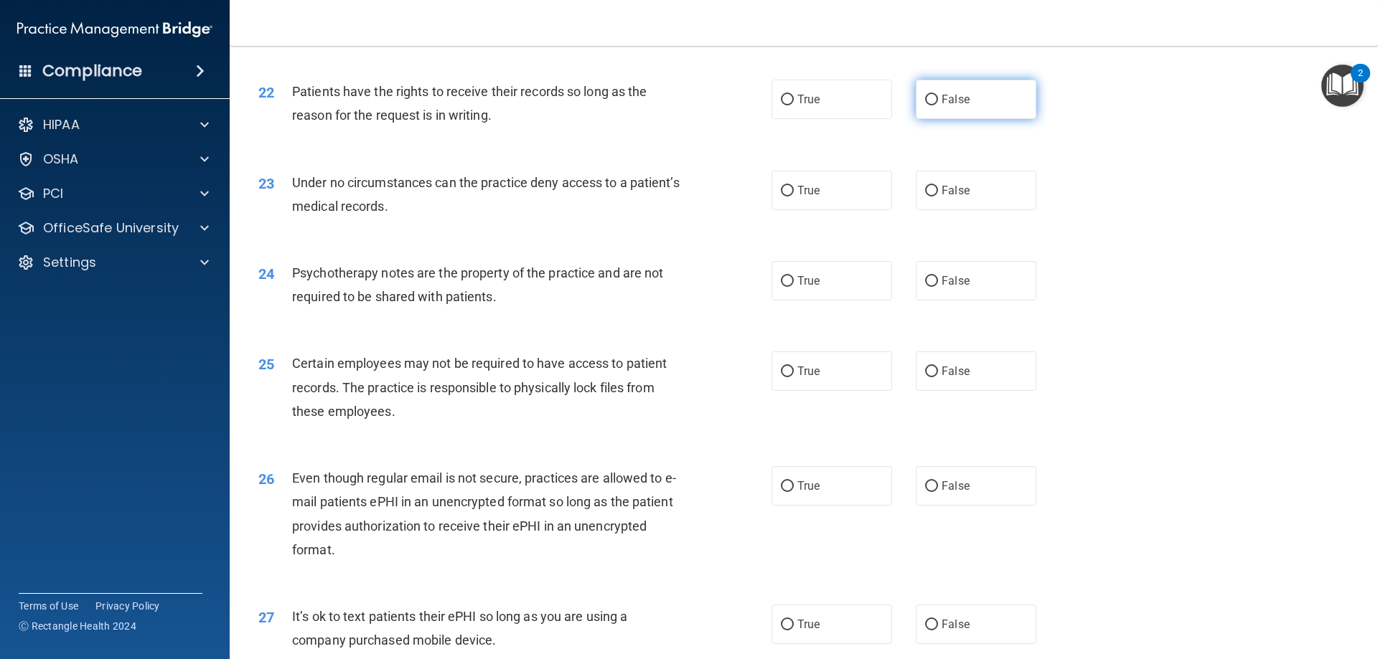
click at [941, 106] on span "False" at bounding box center [955, 100] width 28 height 14
click at [938, 105] on input "False" at bounding box center [931, 100] width 13 height 11
radio input "true"
click at [791, 301] on label "True" at bounding box center [831, 280] width 121 height 39
click at [791, 287] on input "True" at bounding box center [787, 281] width 13 height 11
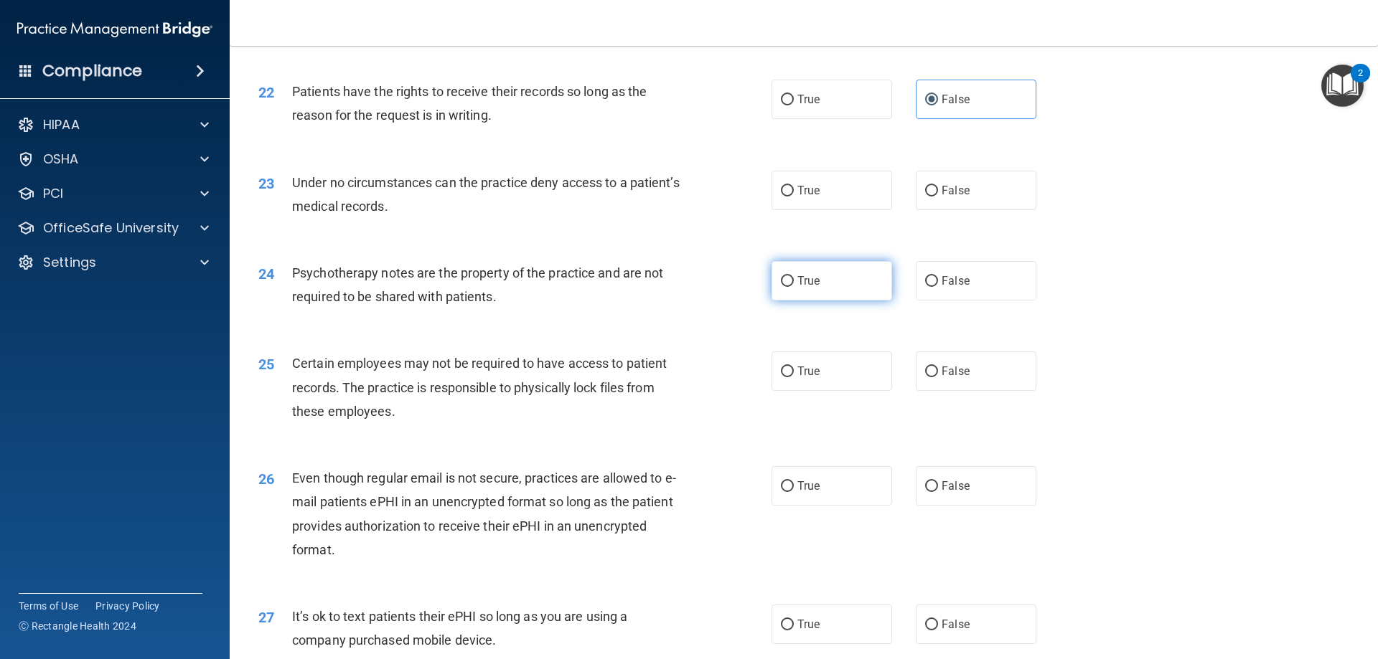
radio input "true"
click at [856, 202] on label "True" at bounding box center [831, 190] width 121 height 39
click at [794, 197] on input "True" at bounding box center [787, 191] width 13 height 11
radio input "true"
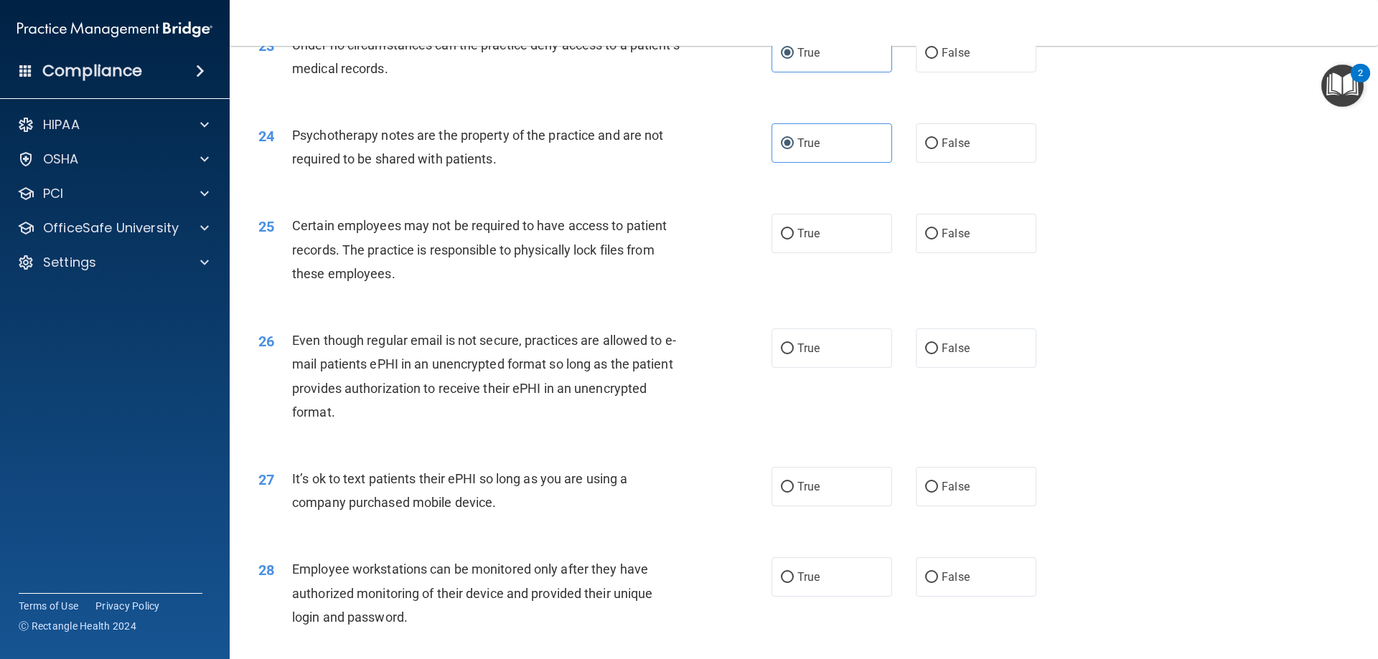
scroll to position [2583, 0]
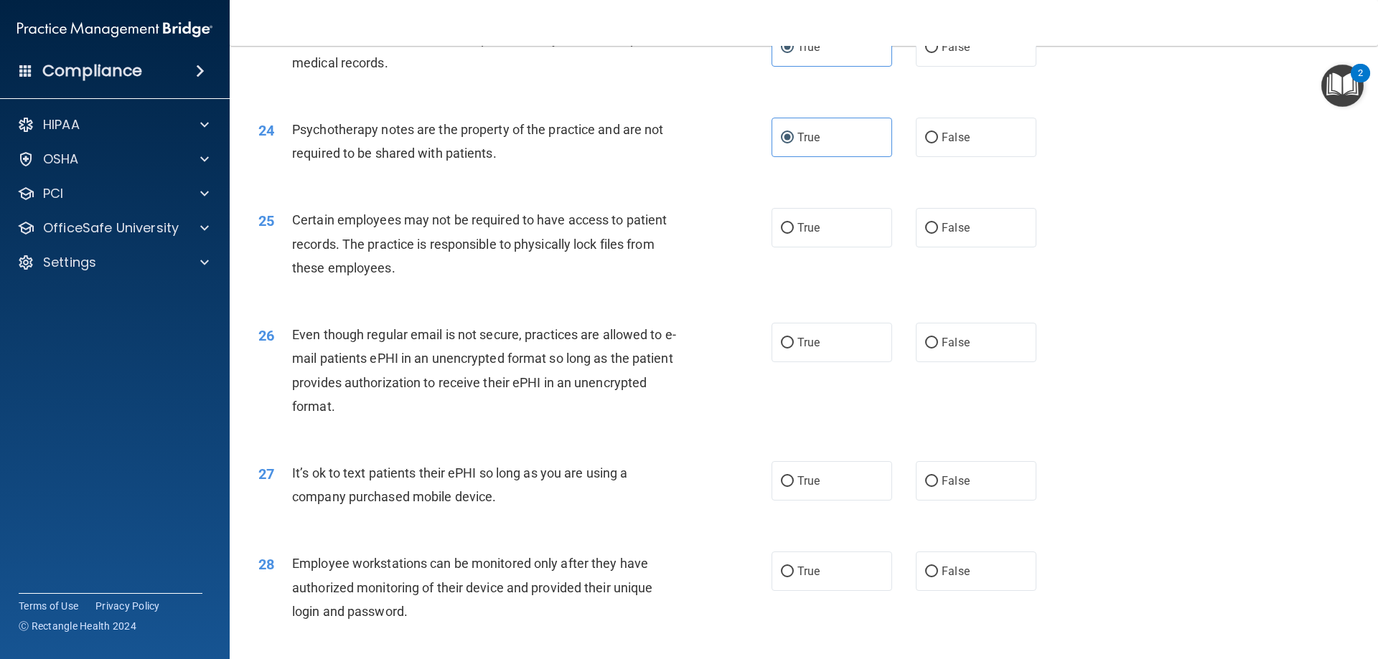
drag, startPoint x: 816, startPoint y: 251, endPoint x: 709, endPoint y: 262, distance: 107.5
click at [815, 248] on label "True" at bounding box center [831, 227] width 121 height 39
click at [794, 234] on input "True" at bounding box center [787, 228] width 13 height 11
radio input "true"
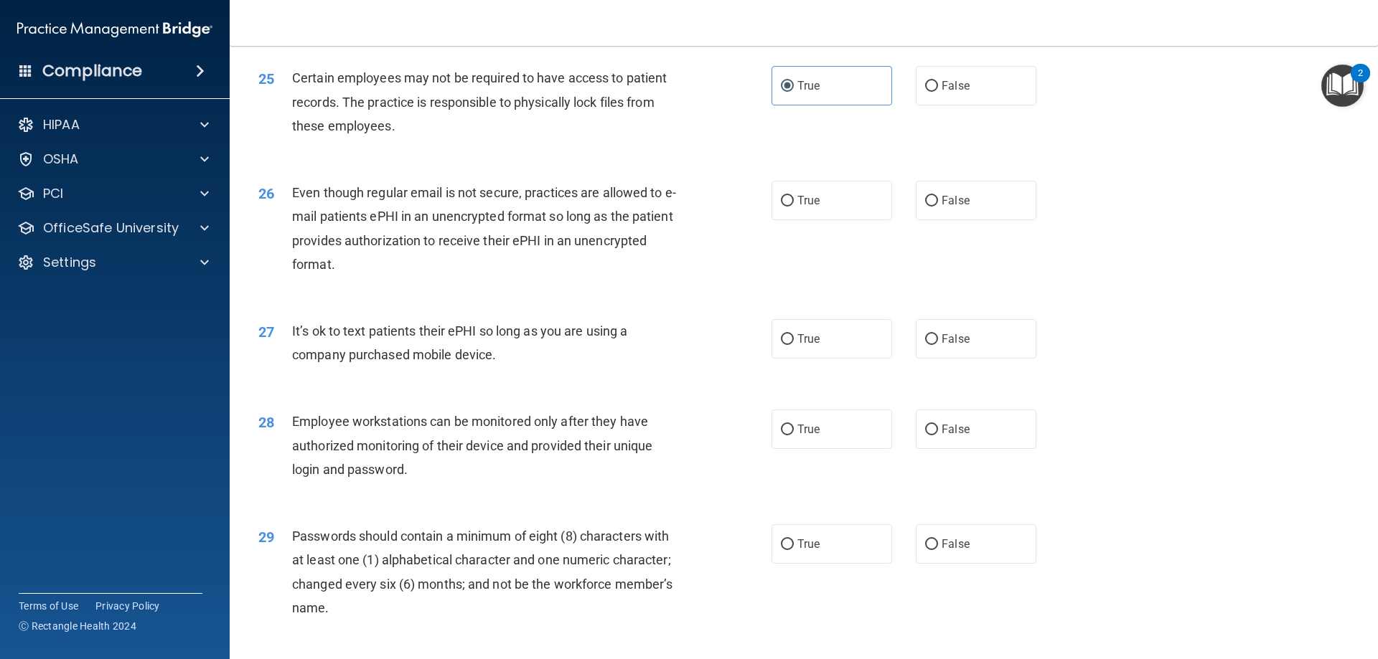
scroll to position [2727, 0]
click at [811, 219] on label "True" at bounding box center [831, 198] width 121 height 39
click at [794, 205] on input "True" at bounding box center [787, 199] width 13 height 11
radio input "true"
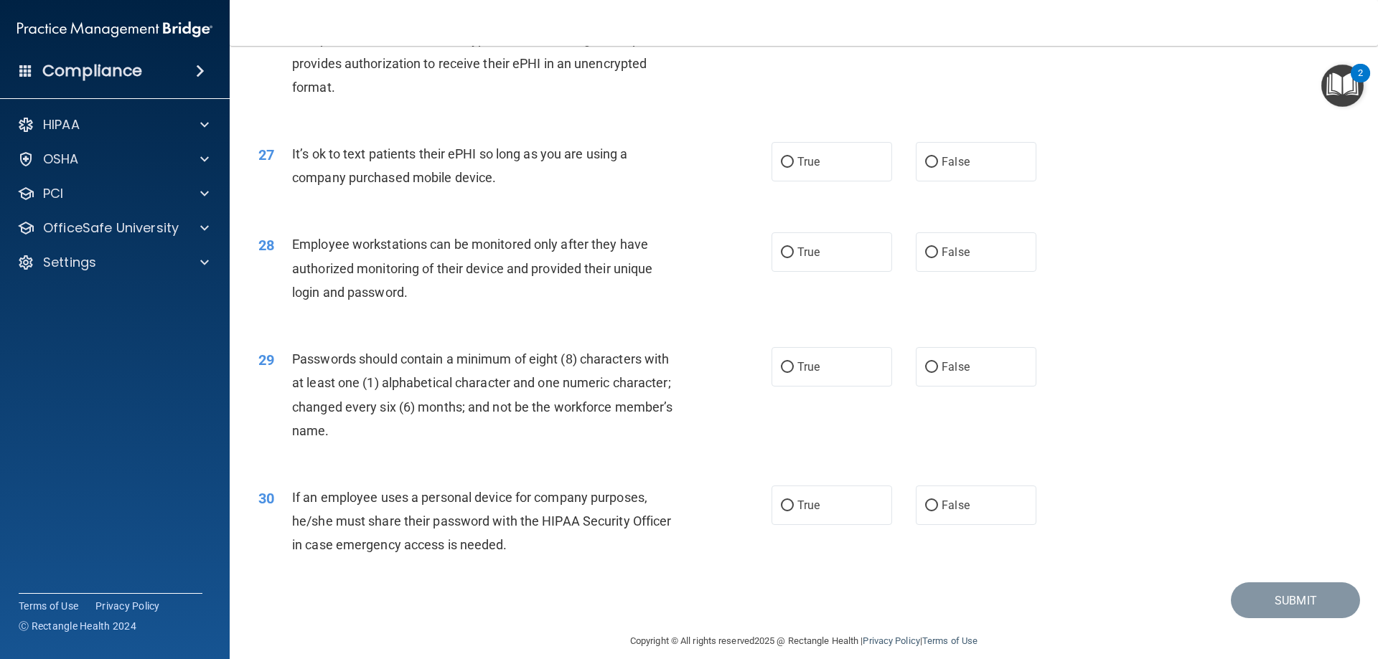
scroll to position [2870, 0]
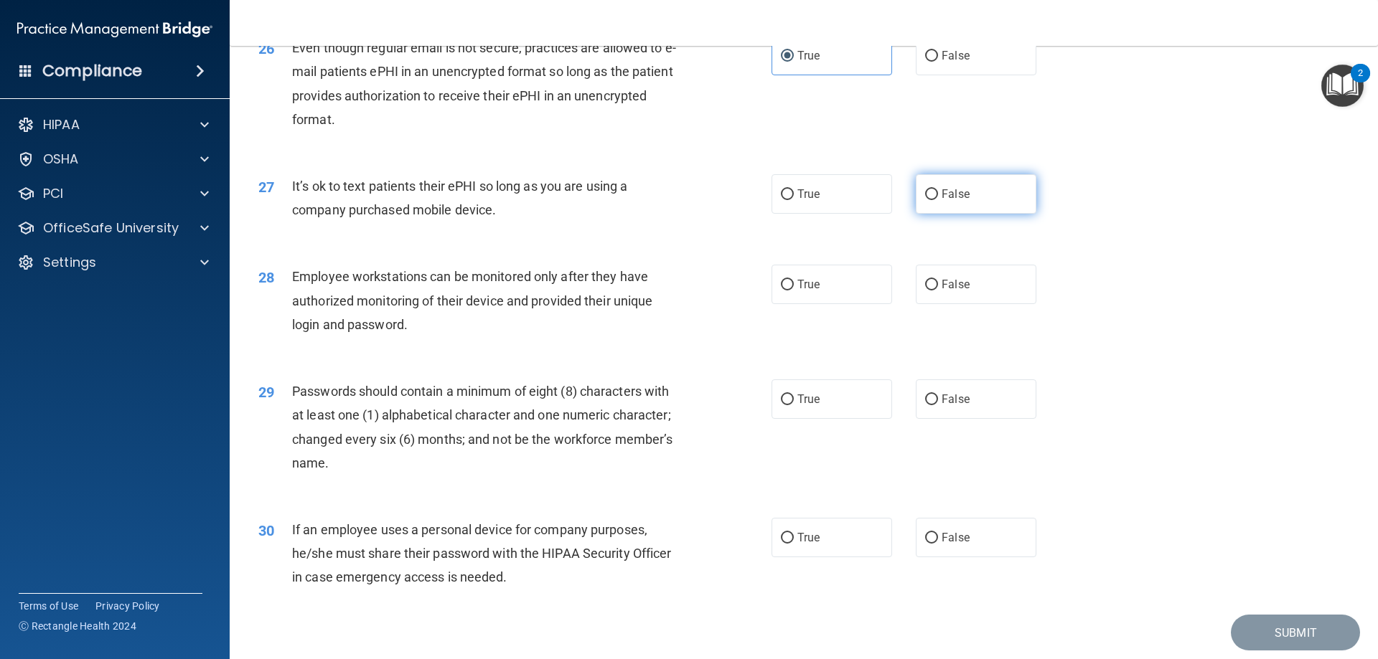
click at [928, 214] on label "False" at bounding box center [976, 193] width 121 height 39
click at [928, 200] on input "False" at bounding box center [931, 194] width 13 height 11
radio input "true"
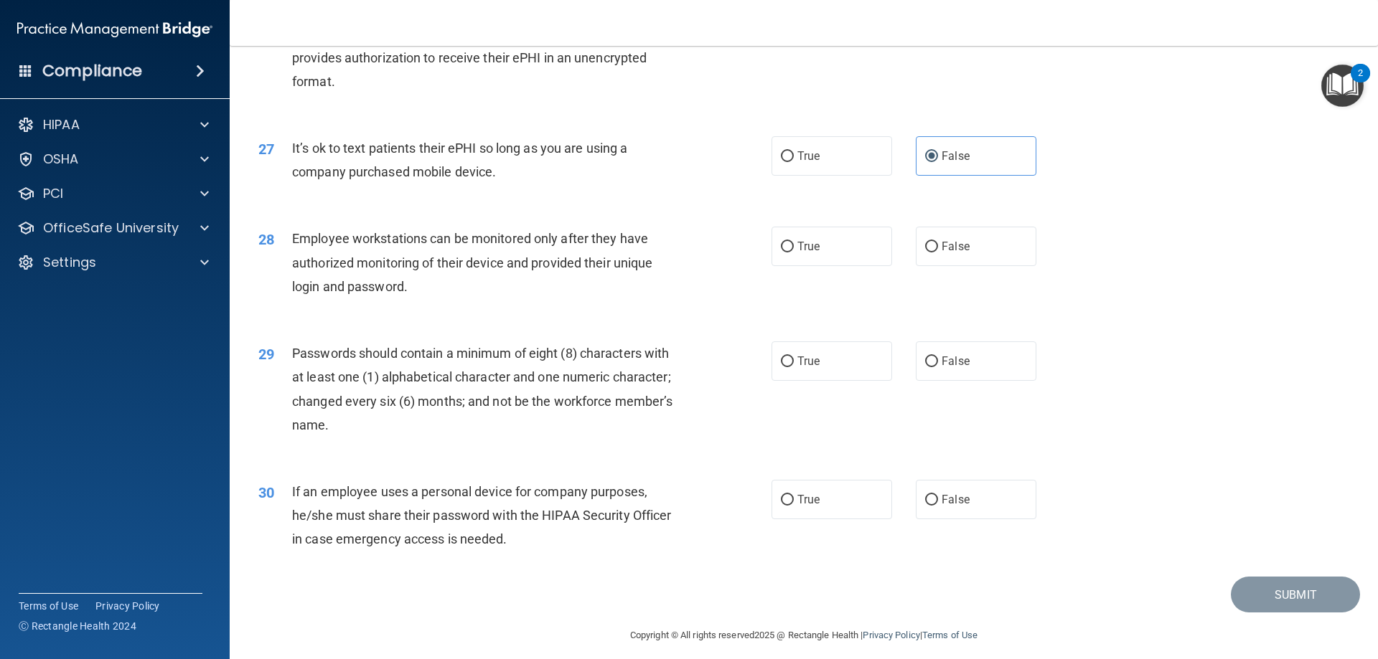
scroll to position [2943, 0]
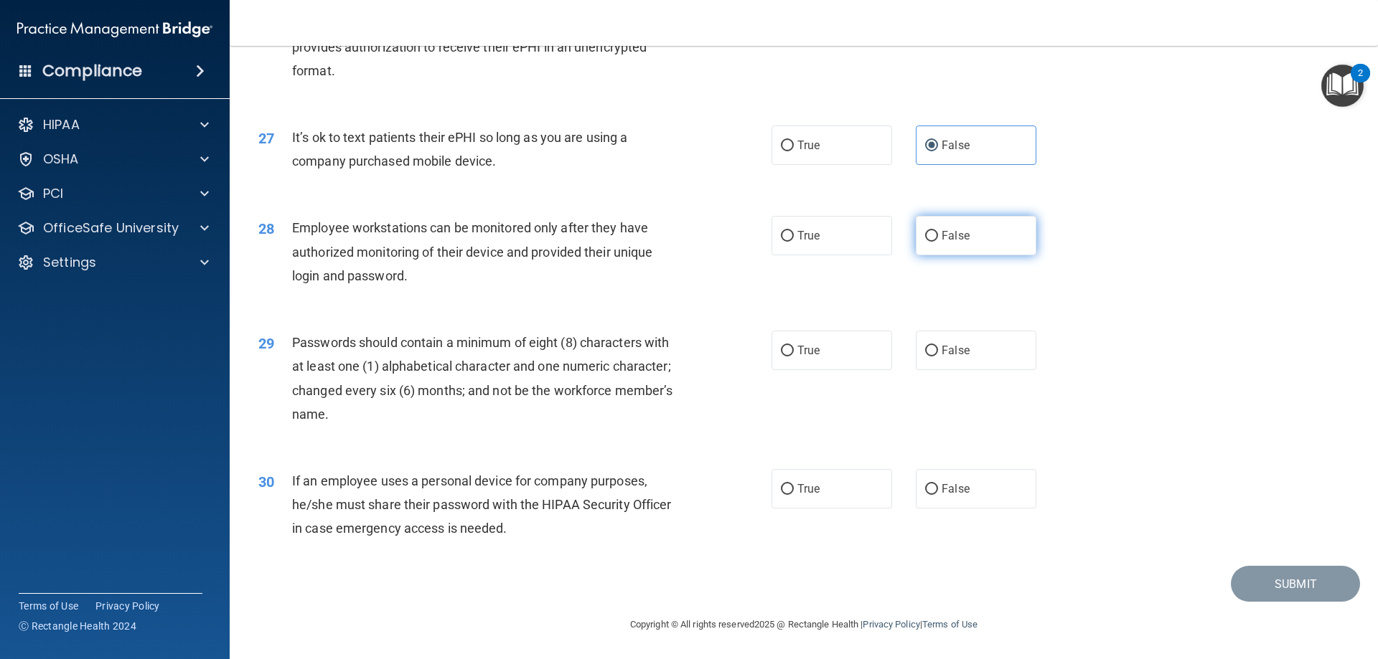
click at [943, 247] on label "False" at bounding box center [976, 235] width 121 height 39
click at [938, 242] on input "False" at bounding box center [931, 236] width 13 height 11
radio input "true"
click at [828, 358] on label "True" at bounding box center [831, 350] width 121 height 39
click at [794, 357] on input "True" at bounding box center [787, 351] width 13 height 11
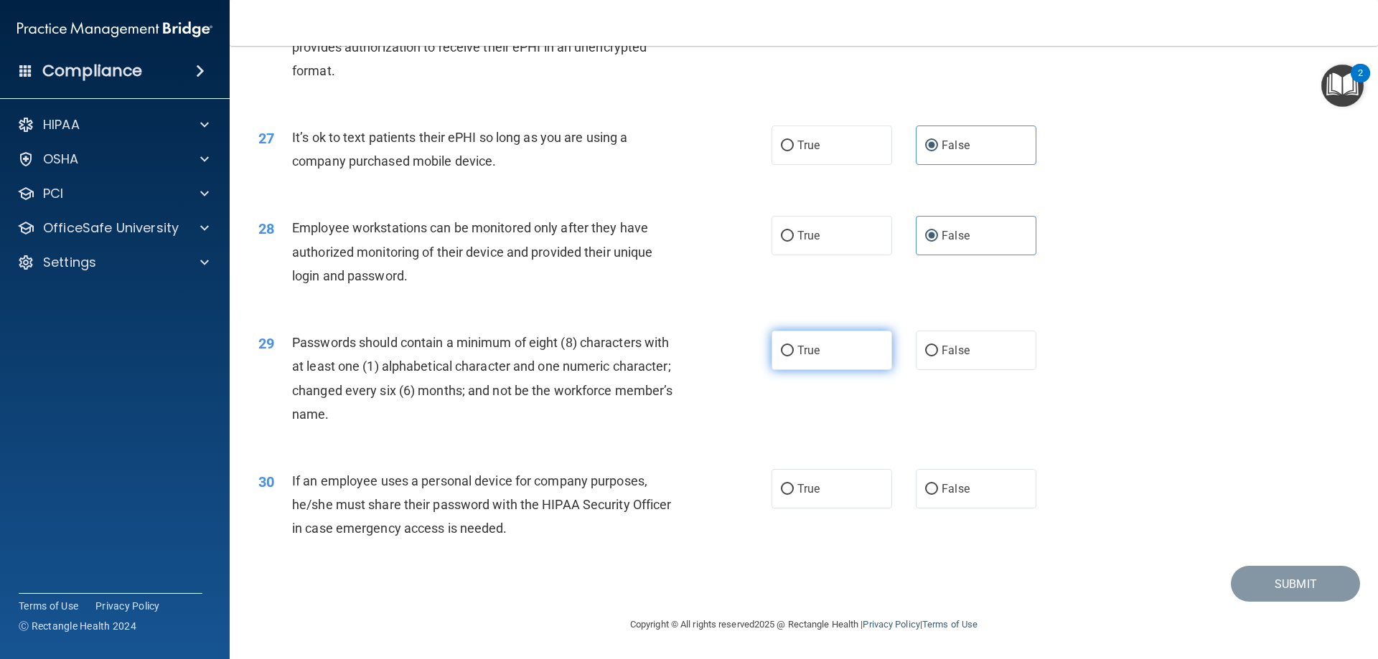
radio input "true"
click at [789, 489] on label "True" at bounding box center [831, 488] width 121 height 39
click at [789, 489] on input "True" at bounding box center [787, 489] width 13 height 11
radio input "true"
click at [1274, 589] on button "Submit" at bounding box center [1295, 584] width 129 height 37
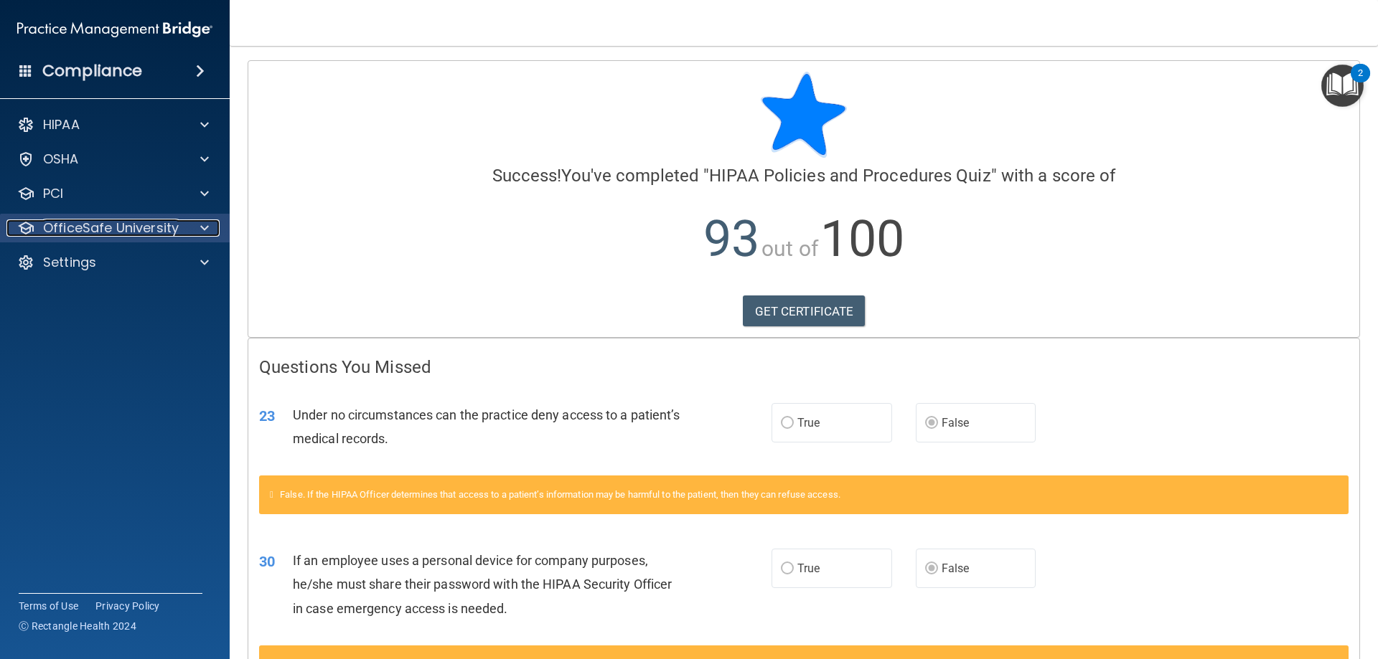
click at [138, 230] on p "OfficeSafe University" at bounding box center [111, 228] width 136 height 17
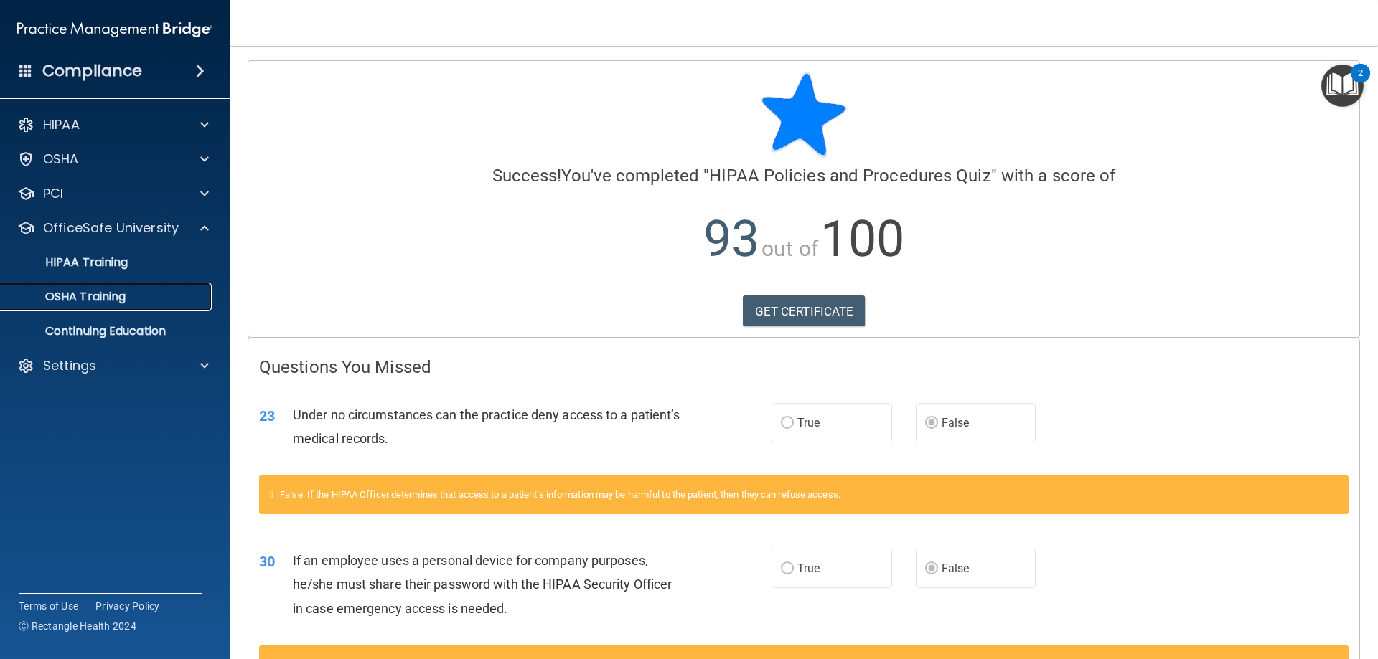
click at [117, 301] on p "OSHA Training" at bounding box center [67, 297] width 116 height 14
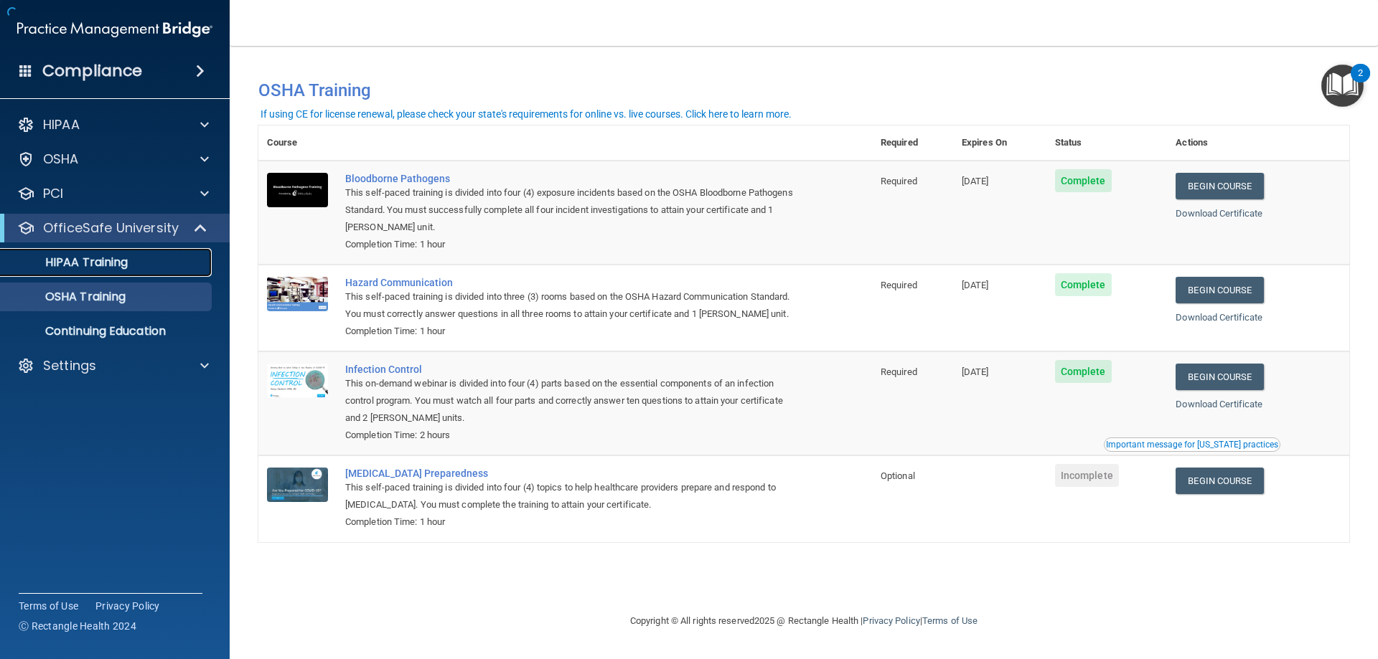
click at [100, 255] on p "HIPAA Training" at bounding box center [68, 262] width 118 height 14
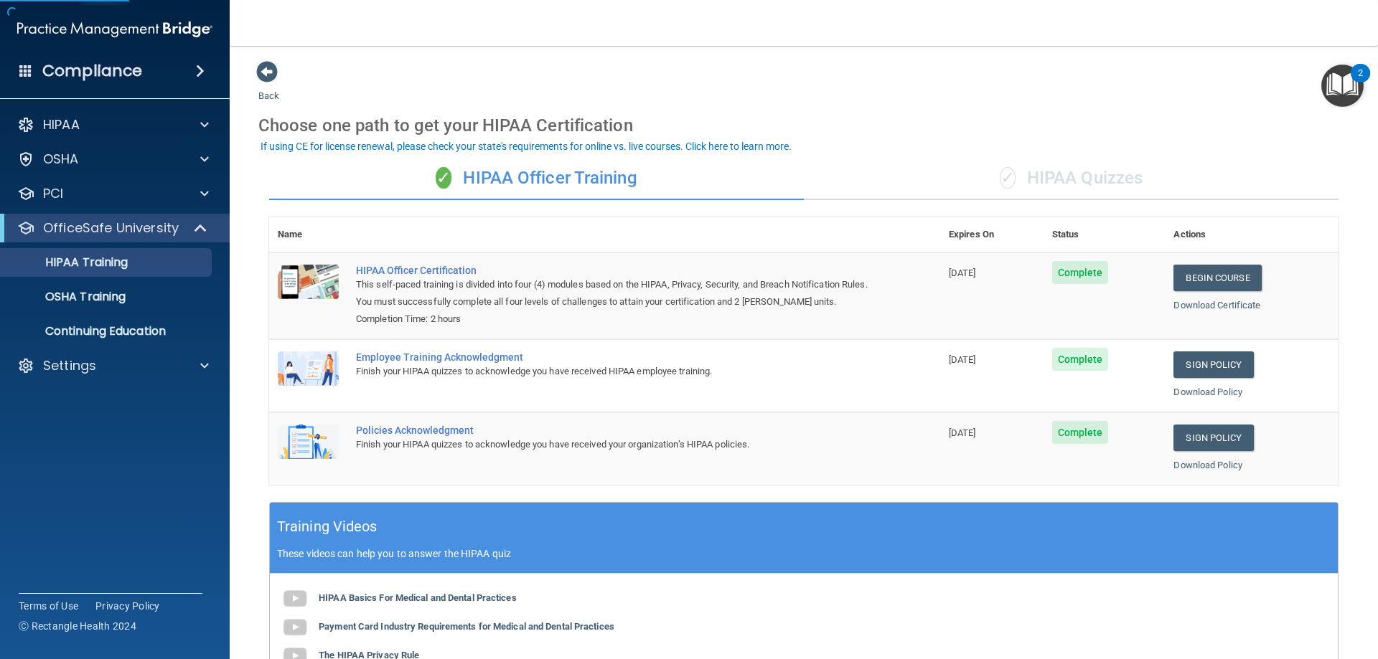
click at [1082, 176] on div "✓ HIPAA Quizzes" at bounding box center [1071, 178] width 535 height 43
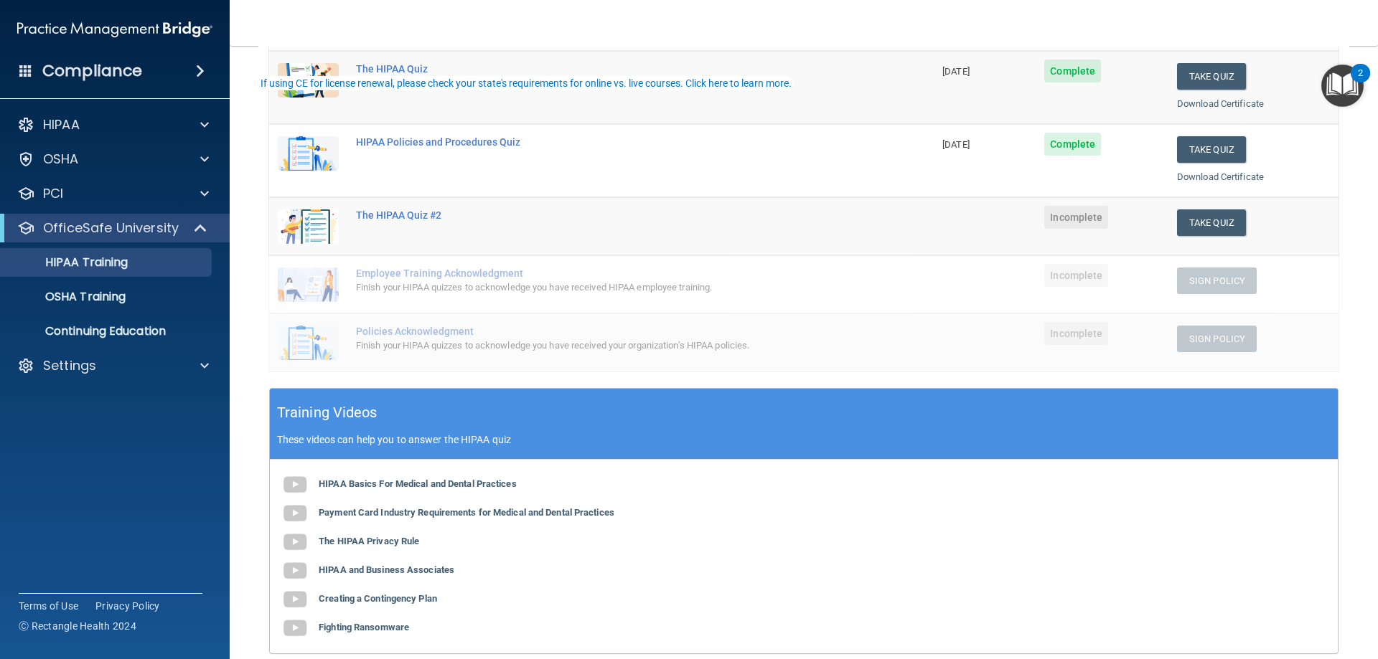
scroll to position [215, 0]
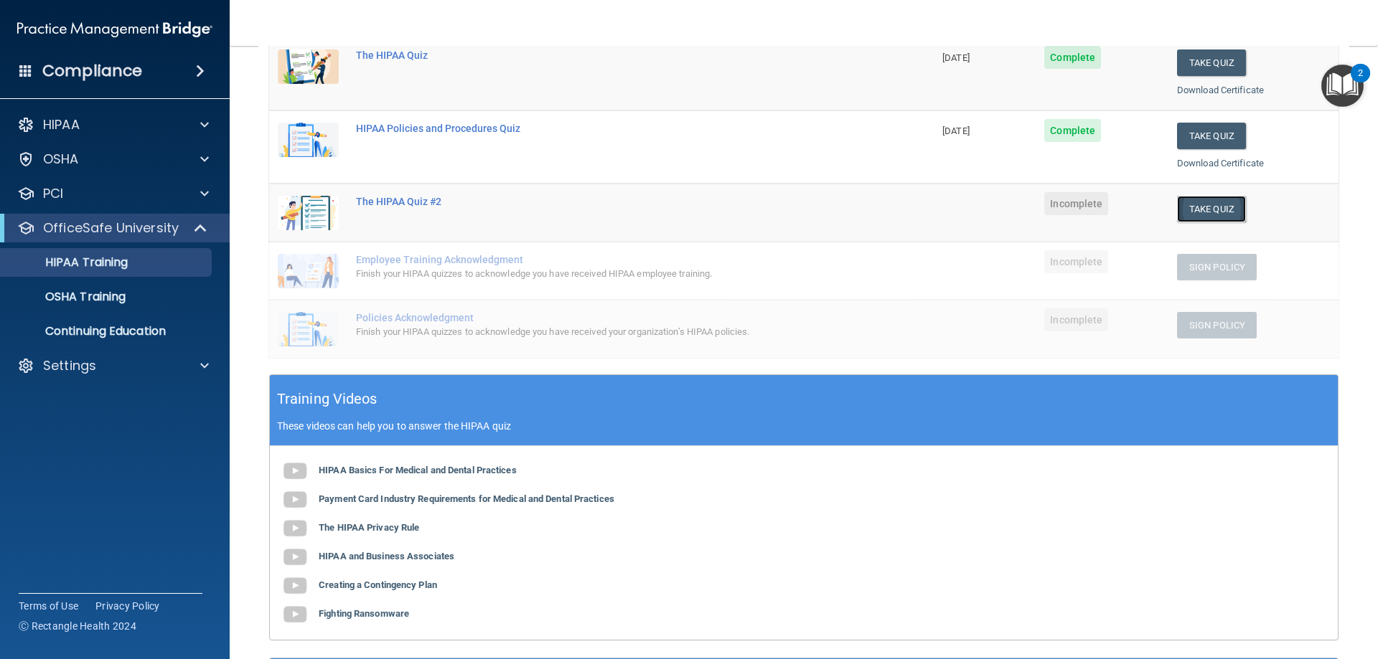
click at [1228, 202] on button "Take Quiz" at bounding box center [1211, 209] width 69 height 27
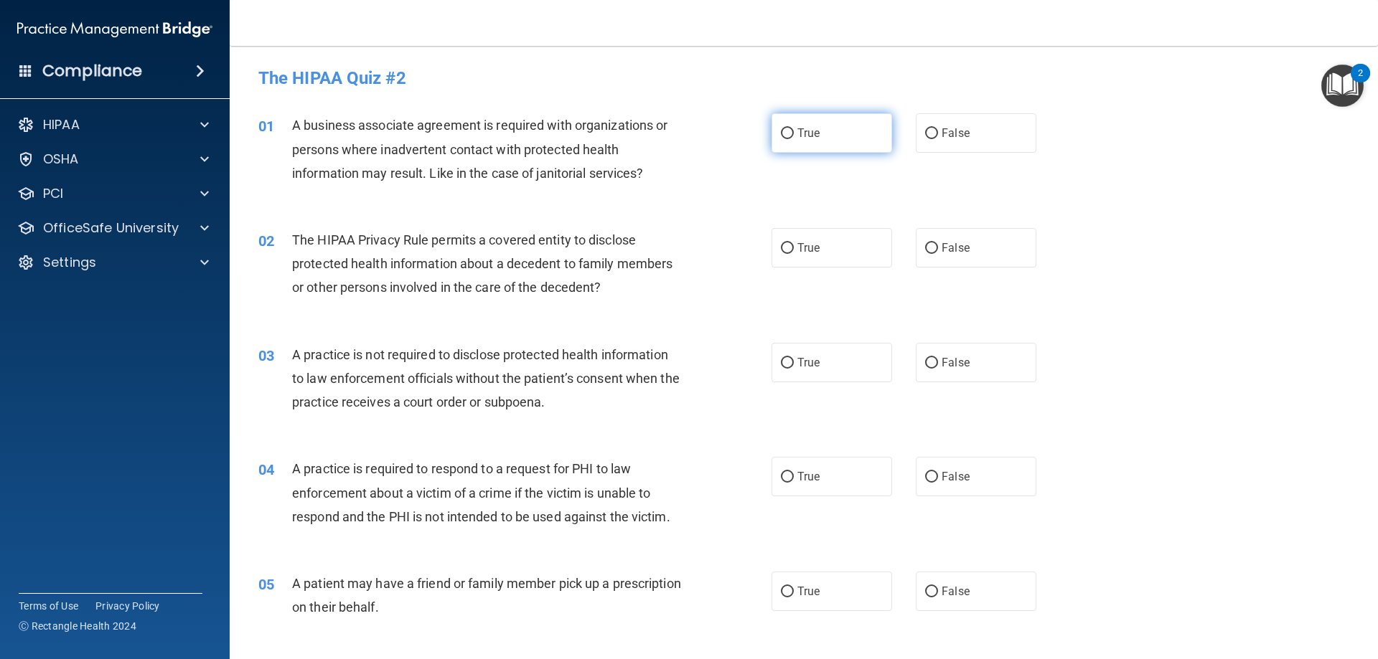
click at [776, 140] on label "True" at bounding box center [831, 132] width 121 height 39
click at [781, 139] on input "True" at bounding box center [787, 133] width 13 height 11
radio input "true"
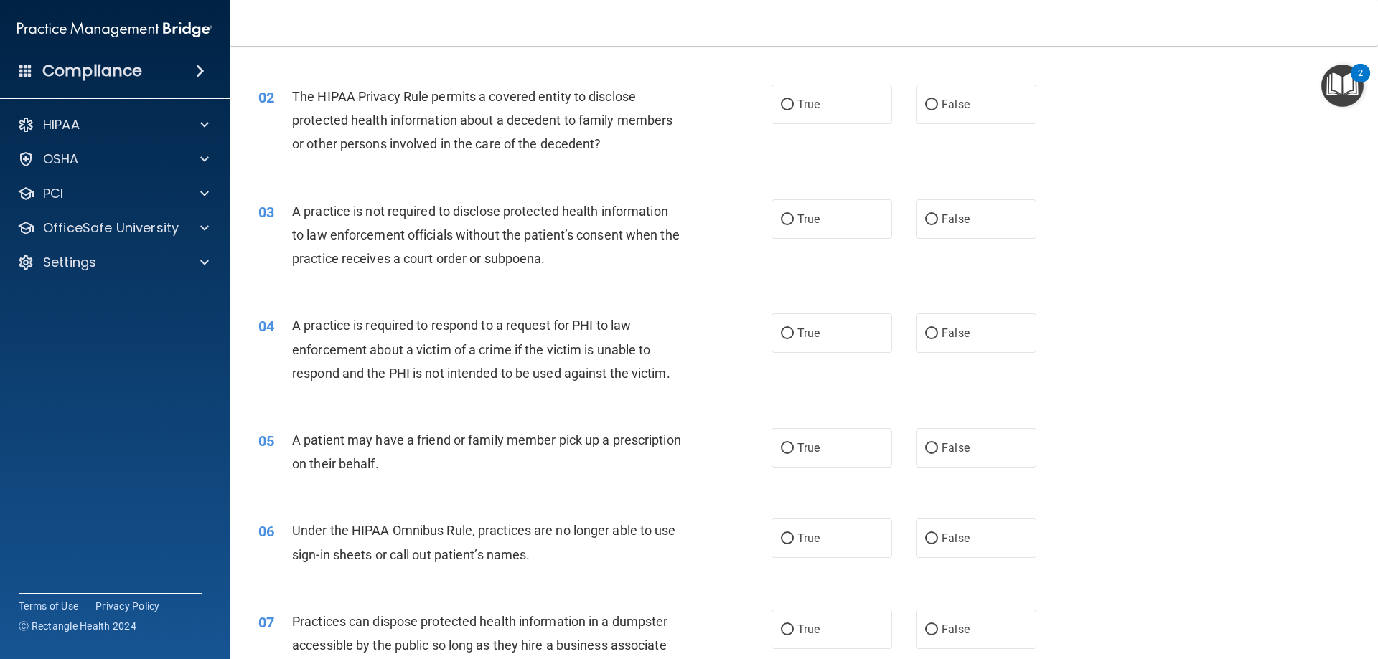
scroll to position [72, 0]
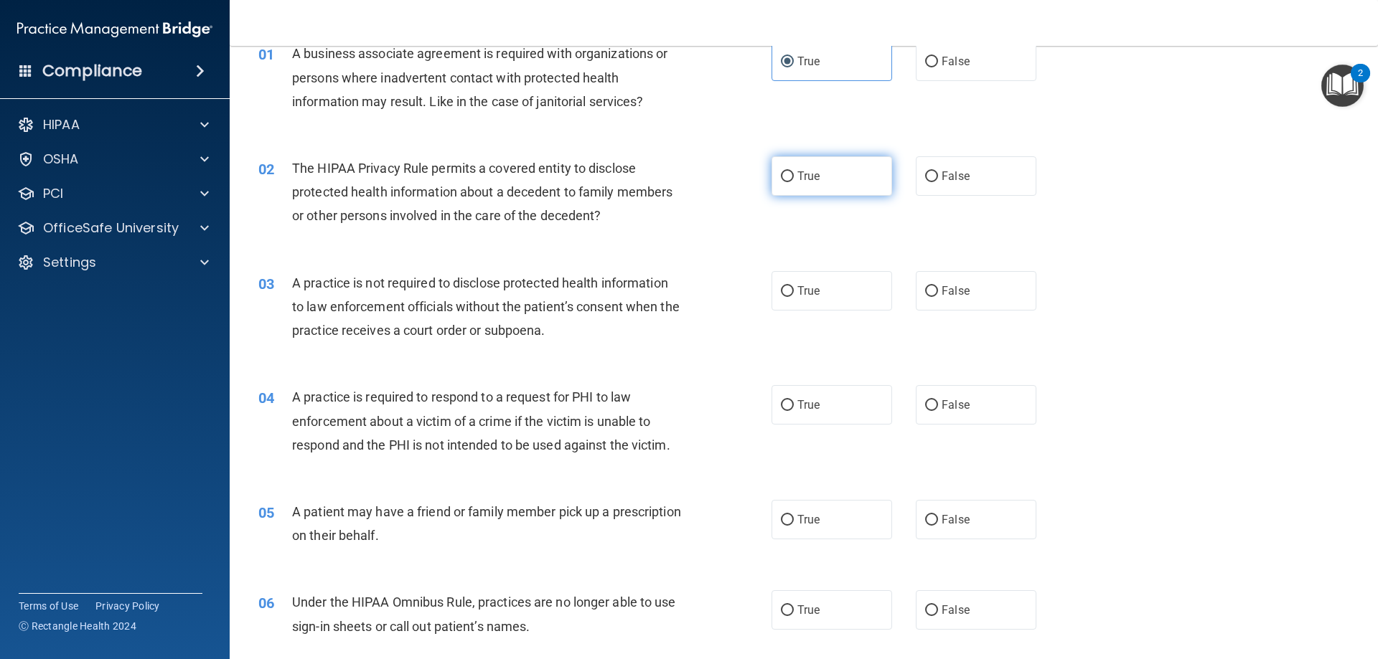
click at [832, 171] on label "True" at bounding box center [831, 175] width 121 height 39
click at [794, 171] on input "True" at bounding box center [787, 176] width 13 height 11
radio input "true"
click at [944, 296] on span "False" at bounding box center [955, 291] width 28 height 14
click at [938, 296] on input "False" at bounding box center [931, 291] width 13 height 11
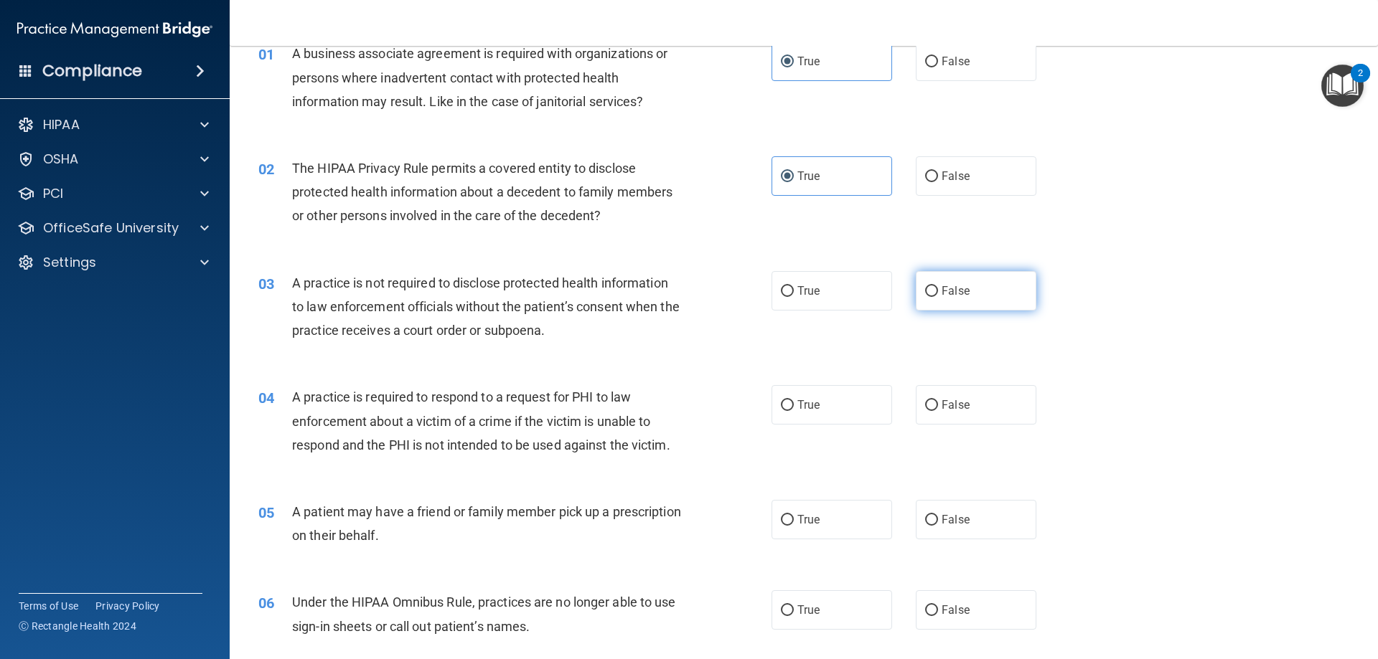
radio input "true"
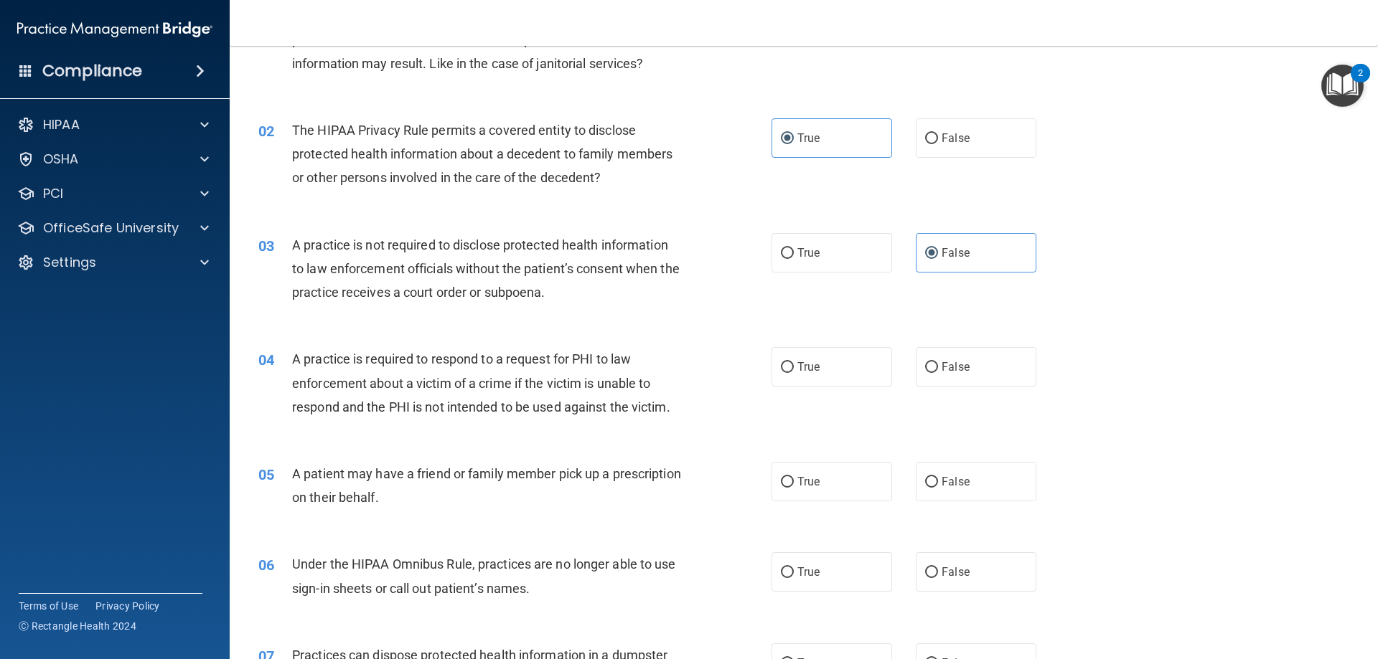
scroll to position [215, 0]
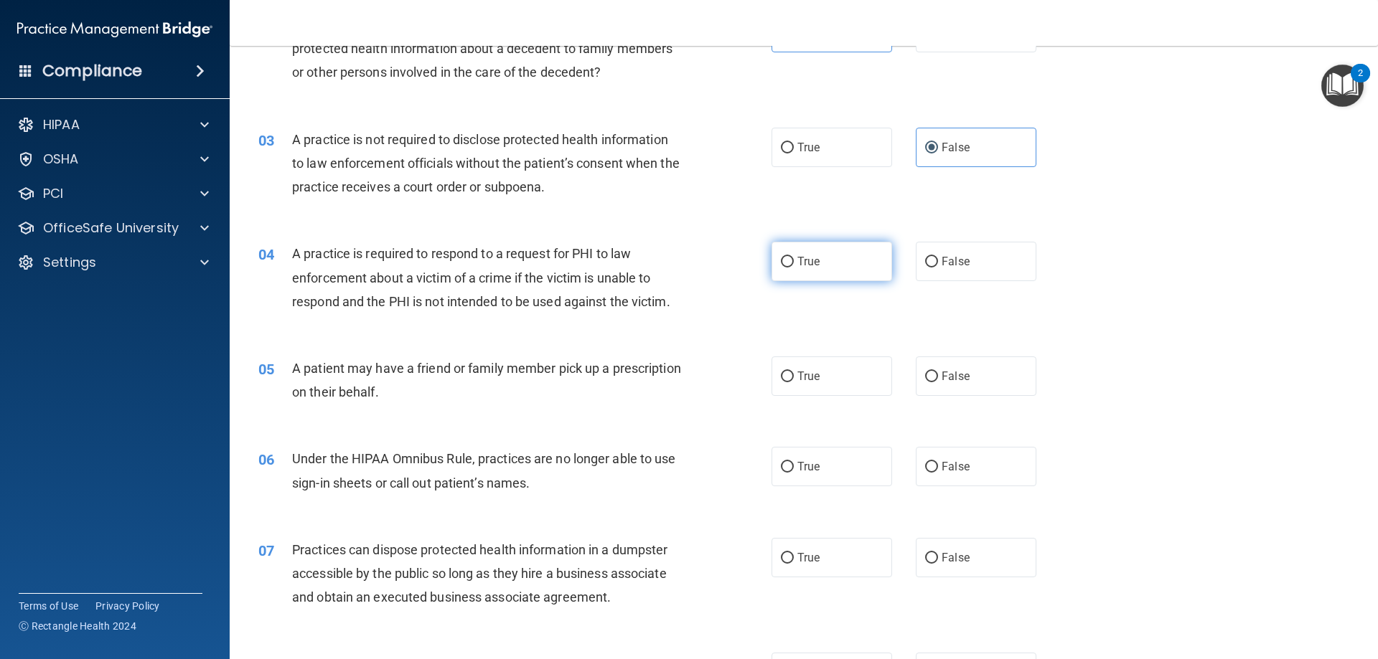
click at [781, 262] on input "True" at bounding box center [787, 262] width 13 height 11
radio input "true"
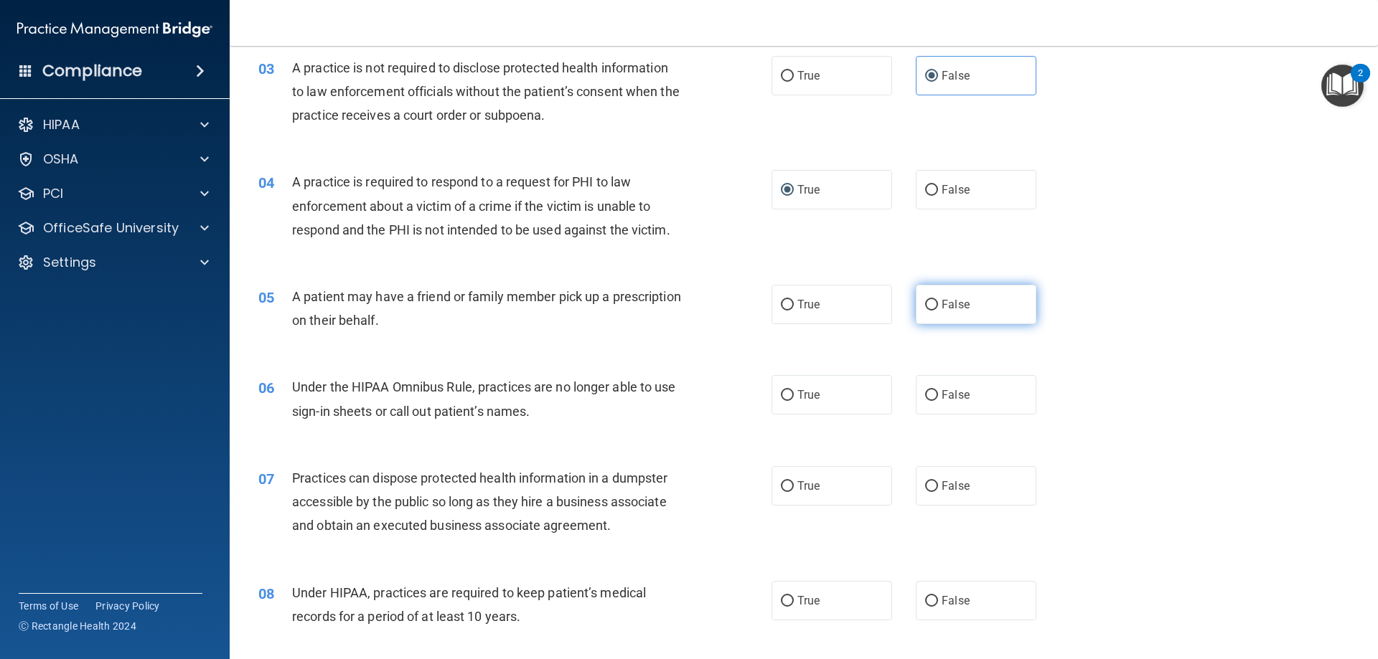
click at [964, 309] on label "False" at bounding box center [976, 304] width 121 height 39
click at [938, 309] on input "False" at bounding box center [931, 305] width 13 height 11
radio input "true"
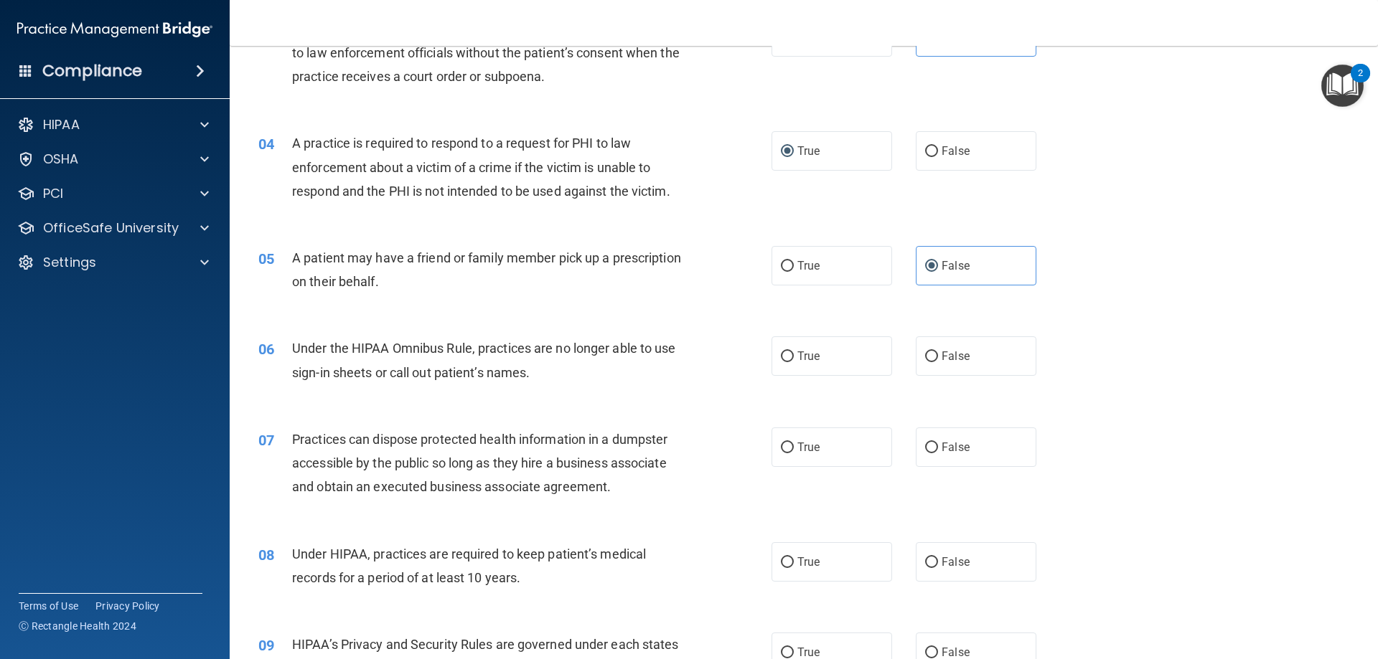
scroll to position [359, 0]
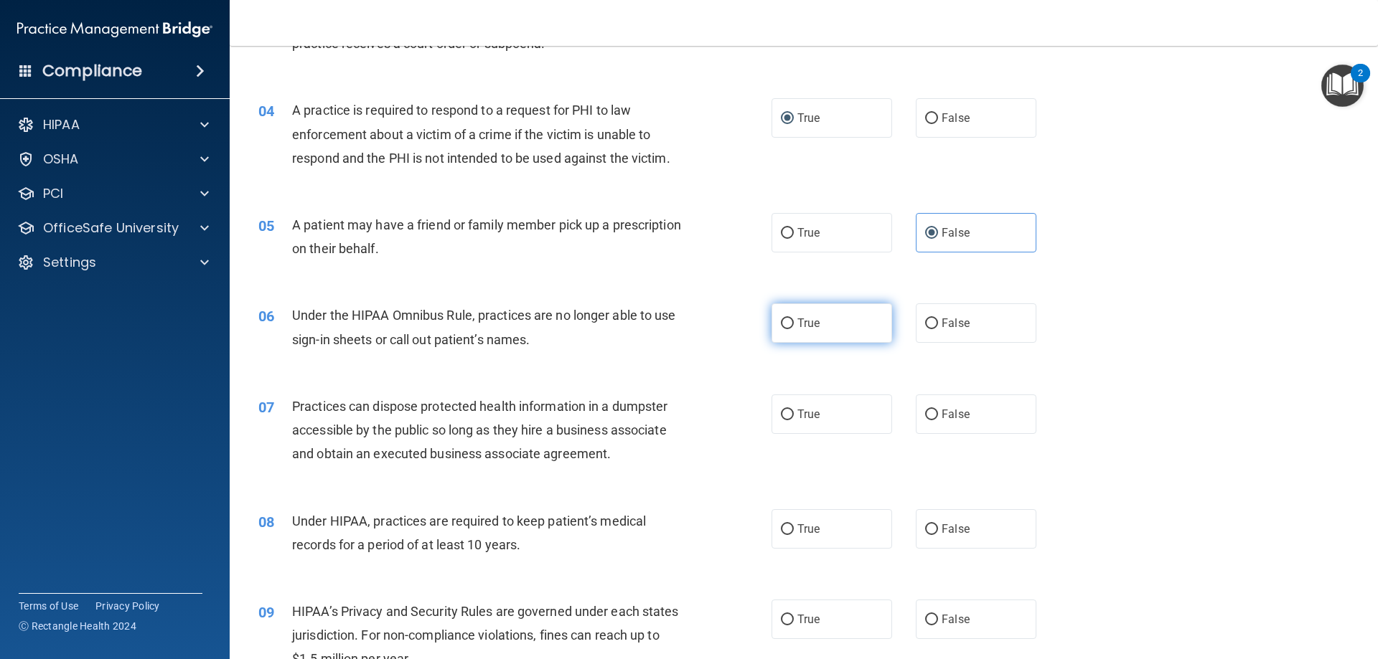
click at [826, 321] on label "True" at bounding box center [831, 323] width 121 height 39
click at [794, 321] on input "True" at bounding box center [787, 324] width 13 height 11
radio input "true"
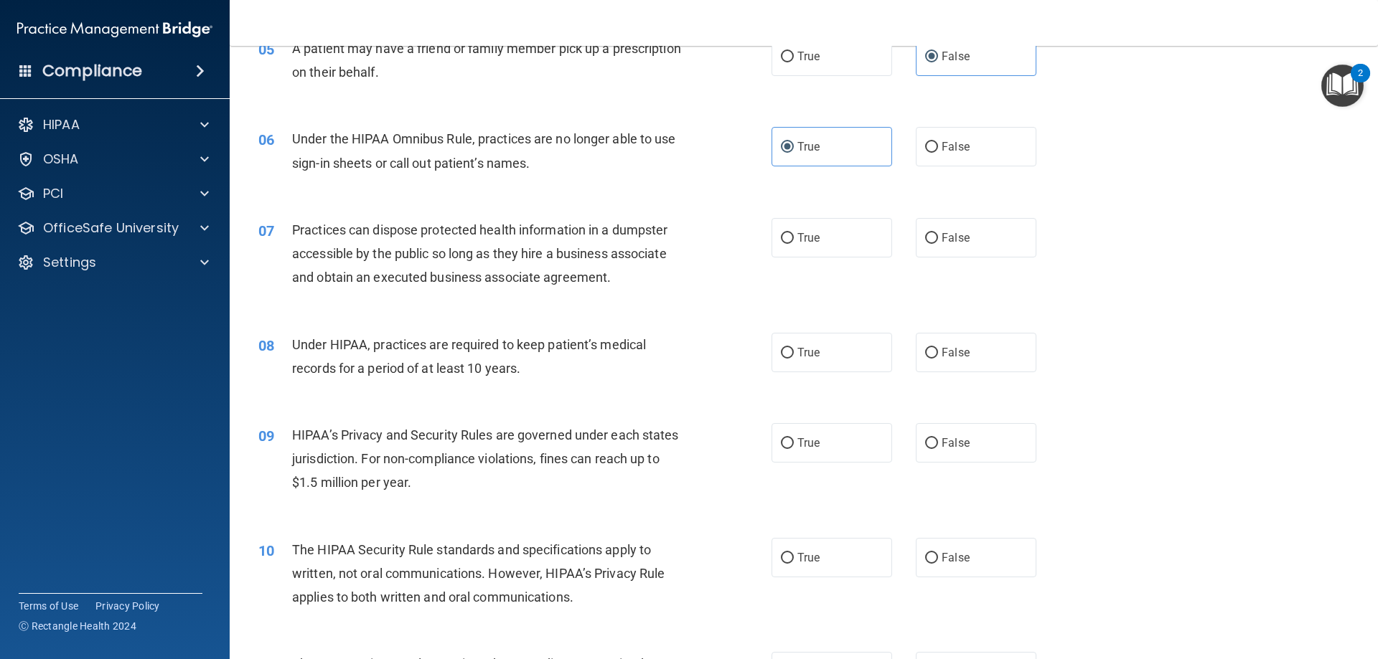
scroll to position [574, 0]
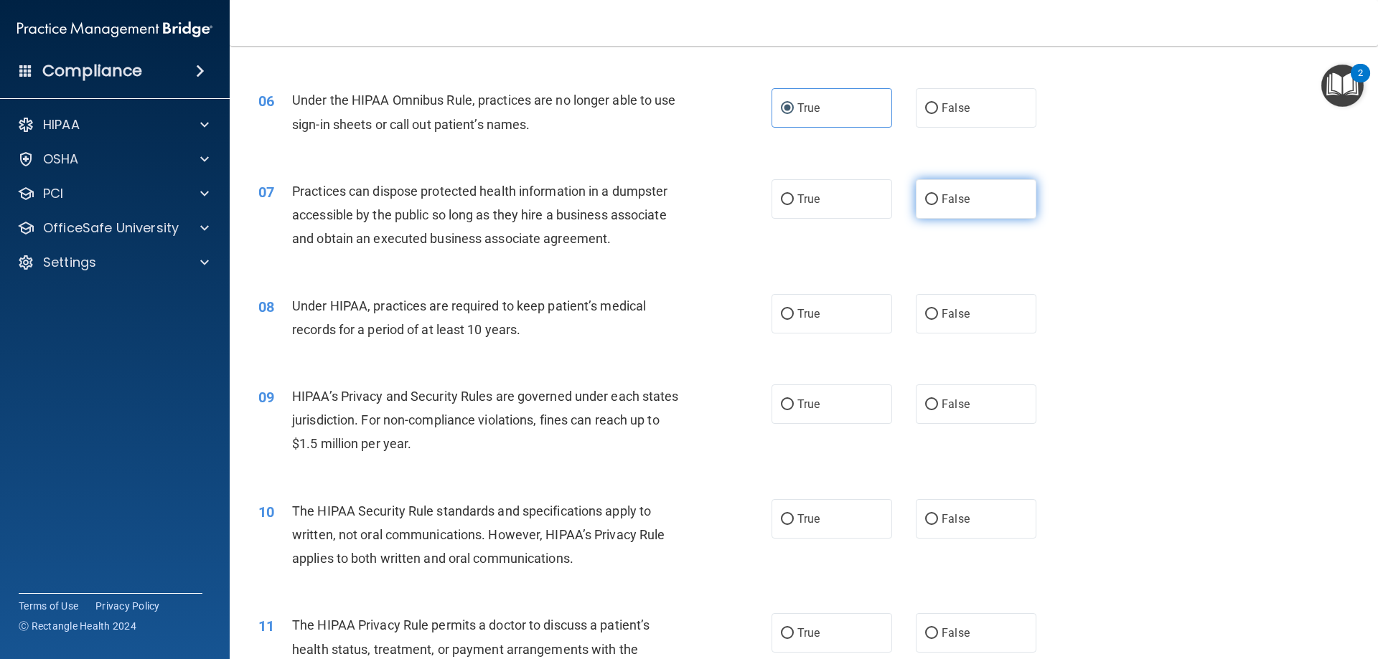
click at [957, 194] on span "False" at bounding box center [955, 199] width 28 height 14
click at [938, 194] on input "False" at bounding box center [931, 199] width 13 height 11
radio input "true"
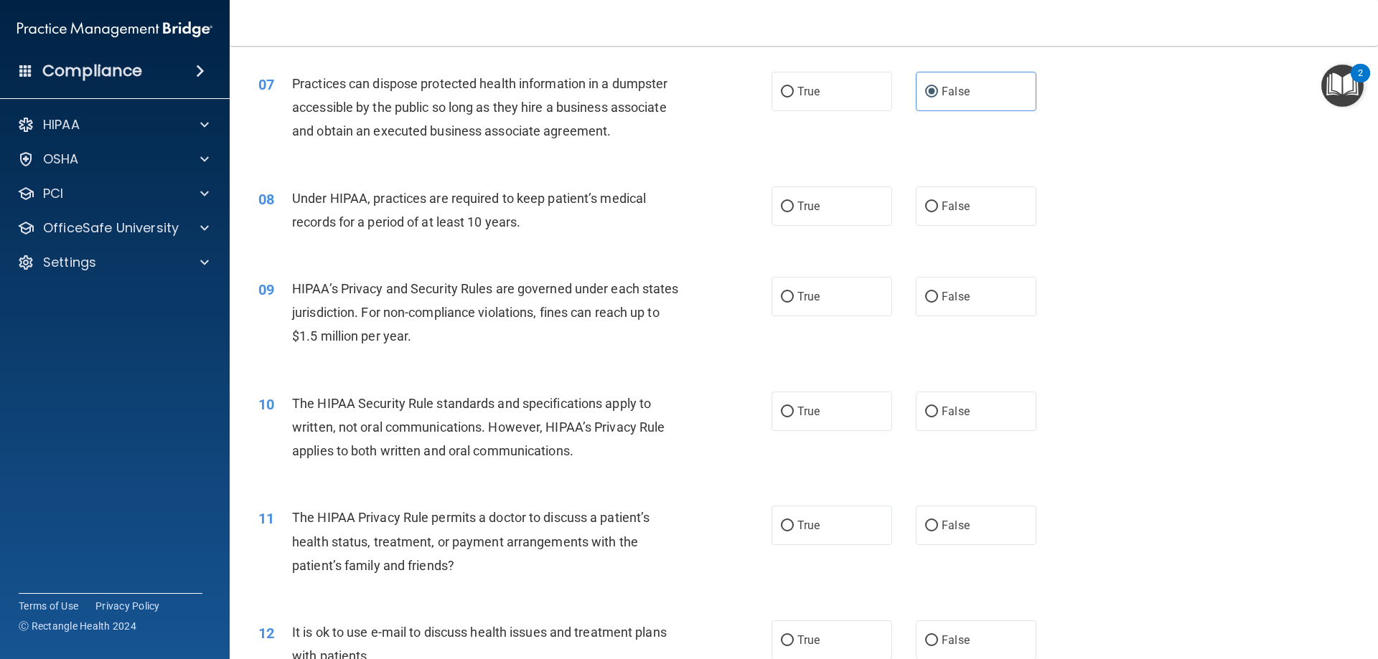
scroll to position [718, 0]
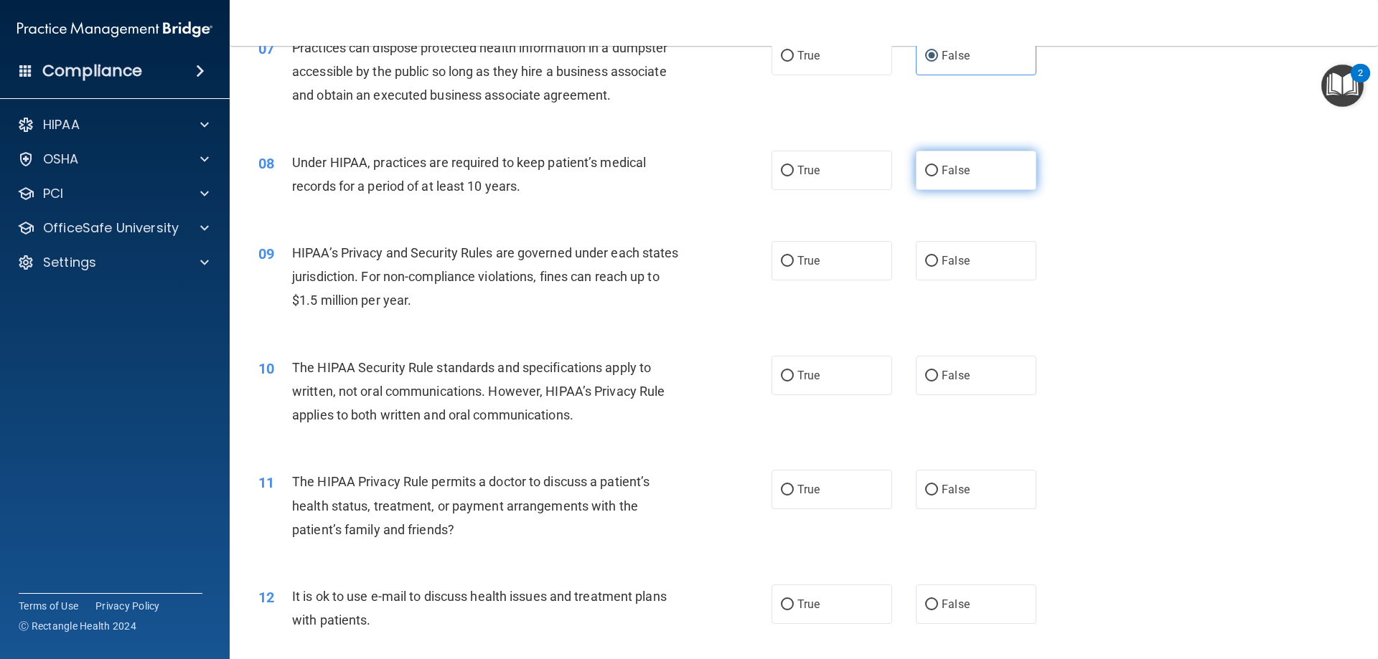
click at [935, 179] on label "False" at bounding box center [976, 170] width 121 height 39
click at [935, 177] on input "False" at bounding box center [931, 171] width 13 height 11
radio input "true"
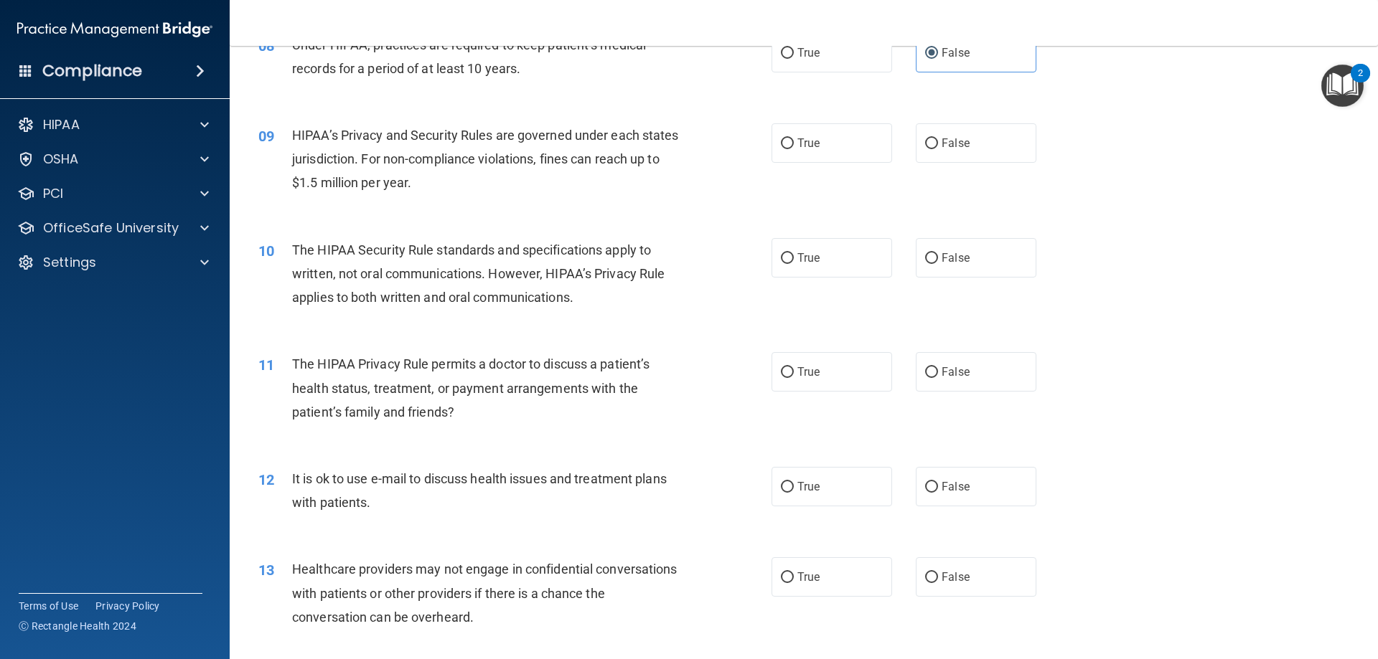
scroll to position [861, 0]
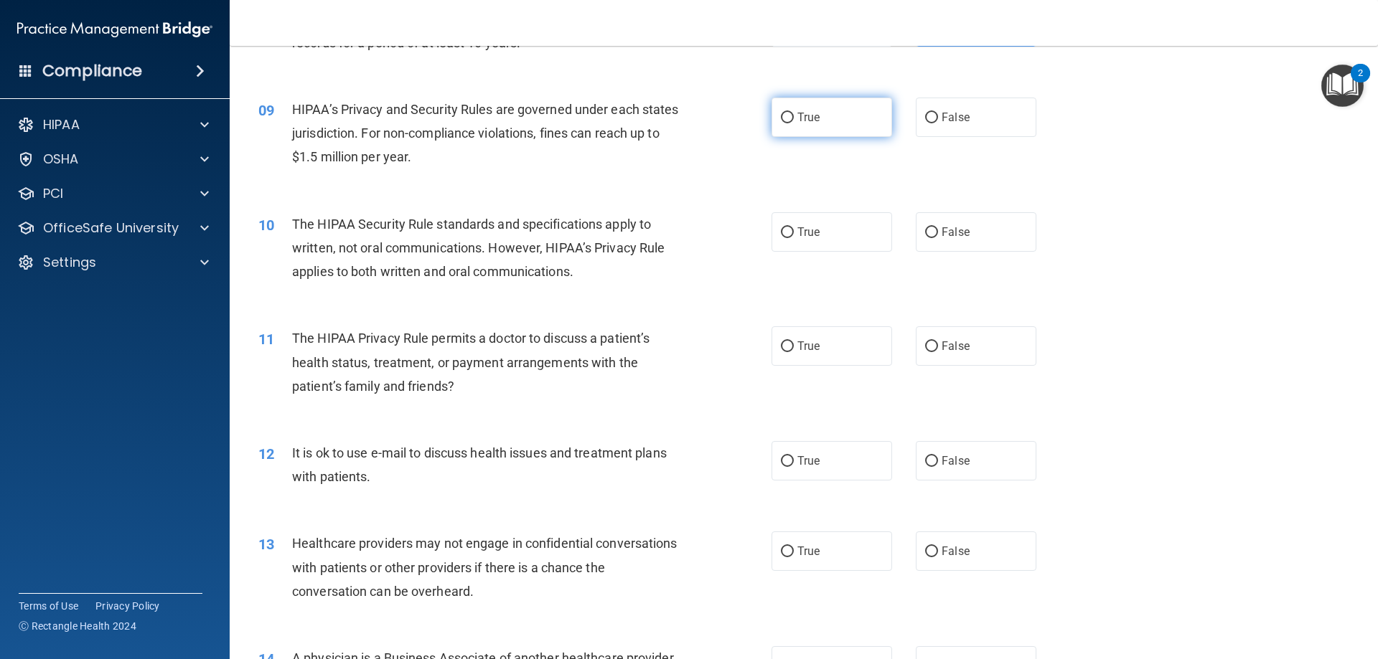
click at [797, 116] on span "True" at bounding box center [808, 118] width 22 height 14
click at [794, 116] on input "True" at bounding box center [787, 118] width 13 height 11
radio input "true"
click at [804, 231] on span "True" at bounding box center [808, 232] width 22 height 14
click at [794, 231] on input "True" at bounding box center [787, 232] width 13 height 11
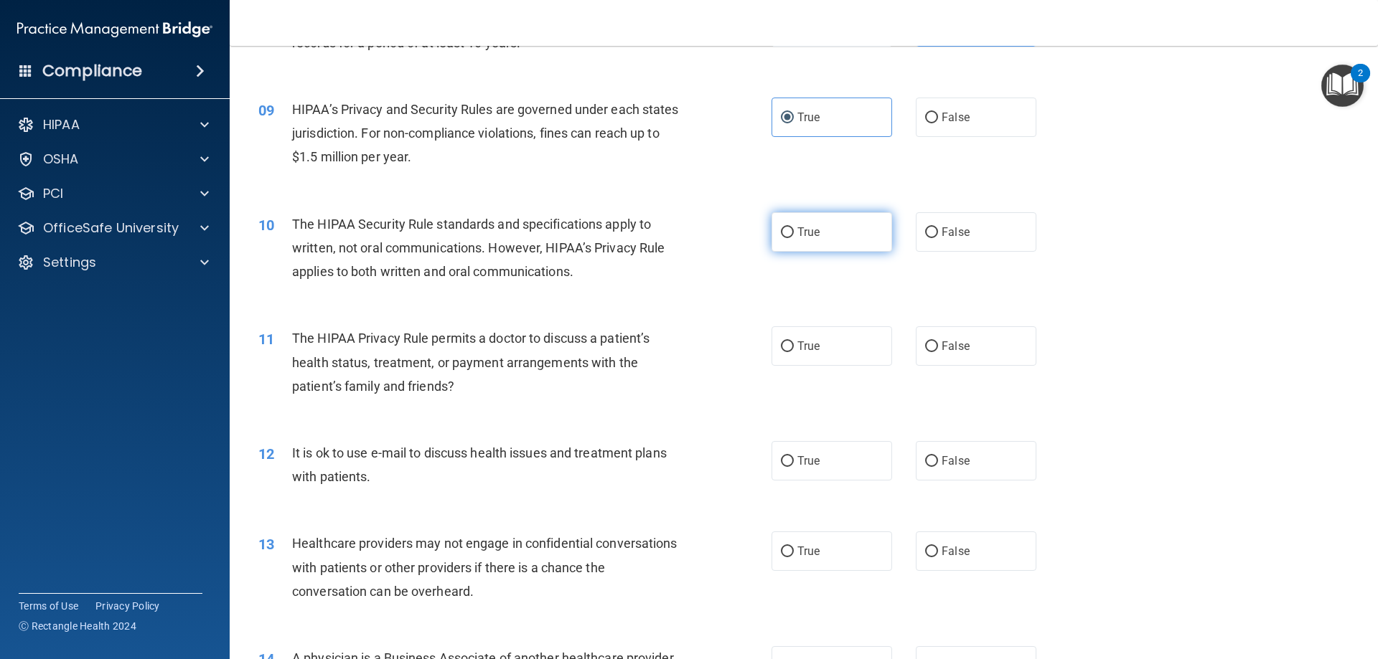
radio input "true"
click at [951, 352] on span "False" at bounding box center [955, 346] width 28 height 14
click at [938, 352] on input "False" at bounding box center [931, 347] width 13 height 11
radio input "true"
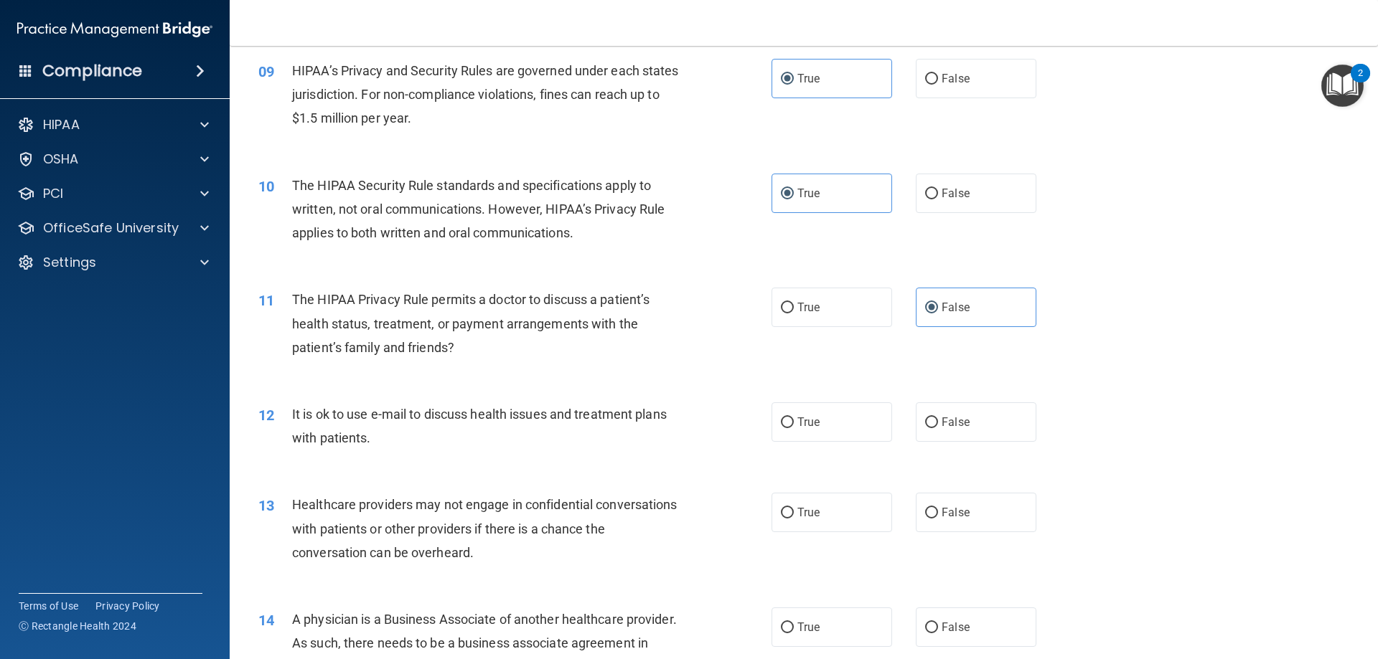
scroll to position [933, 0]
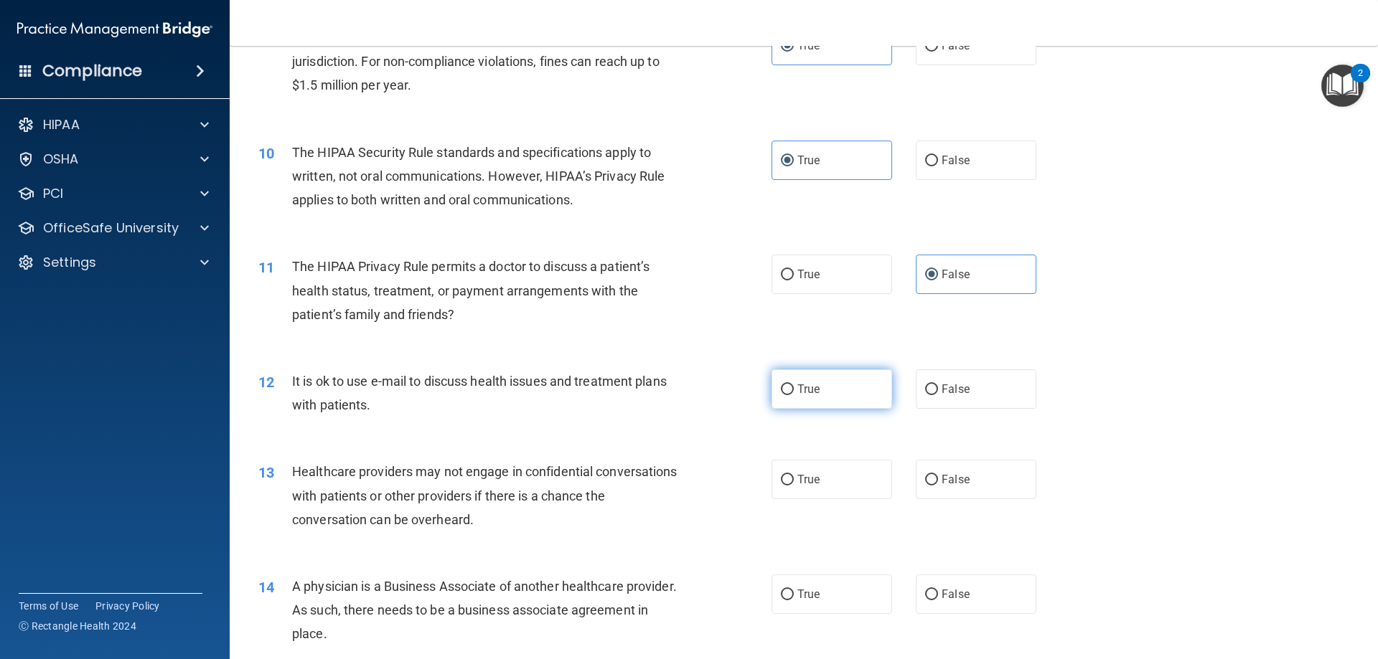
click at [785, 396] on label "True" at bounding box center [831, 389] width 121 height 39
click at [785, 395] on input "True" at bounding box center [787, 390] width 13 height 11
radio input "true"
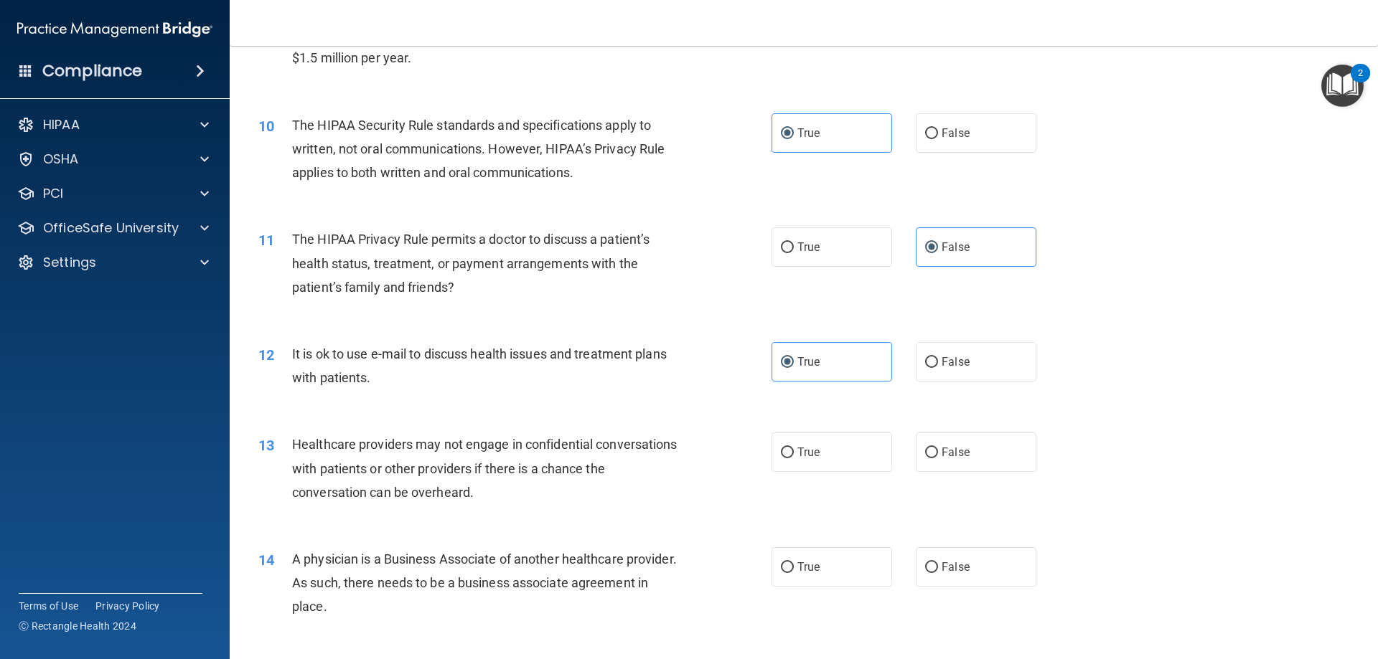
scroll to position [1005, 0]
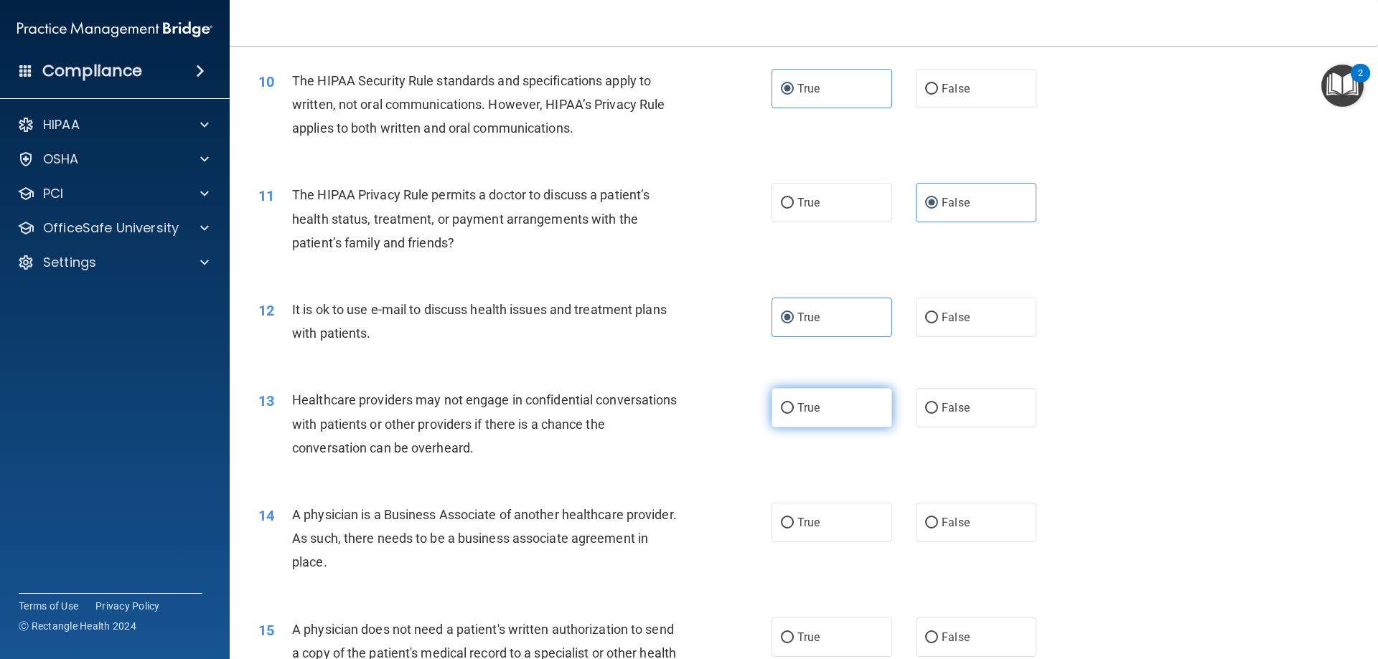
click at [803, 410] on span "True" at bounding box center [808, 408] width 22 height 14
click at [794, 410] on input "True" at bounding box center [787, 408] width 13 height 11
radio input "true"
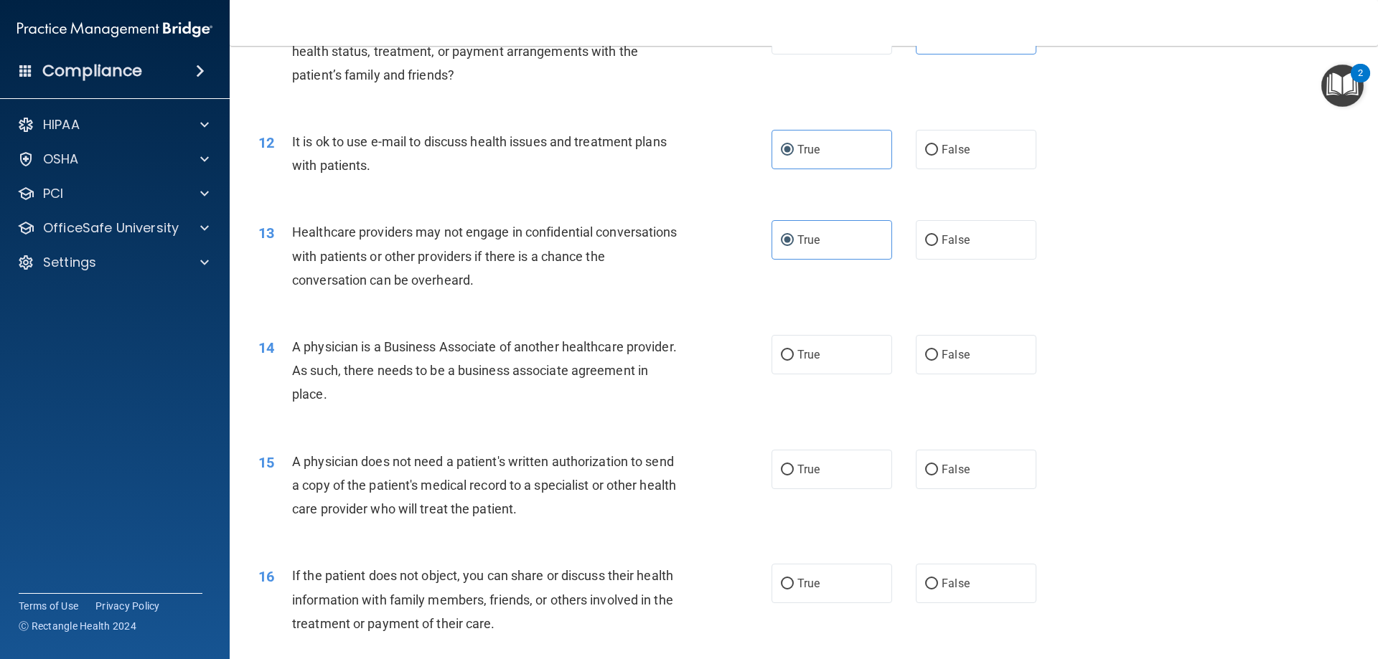
scroll to position [1220, 0]
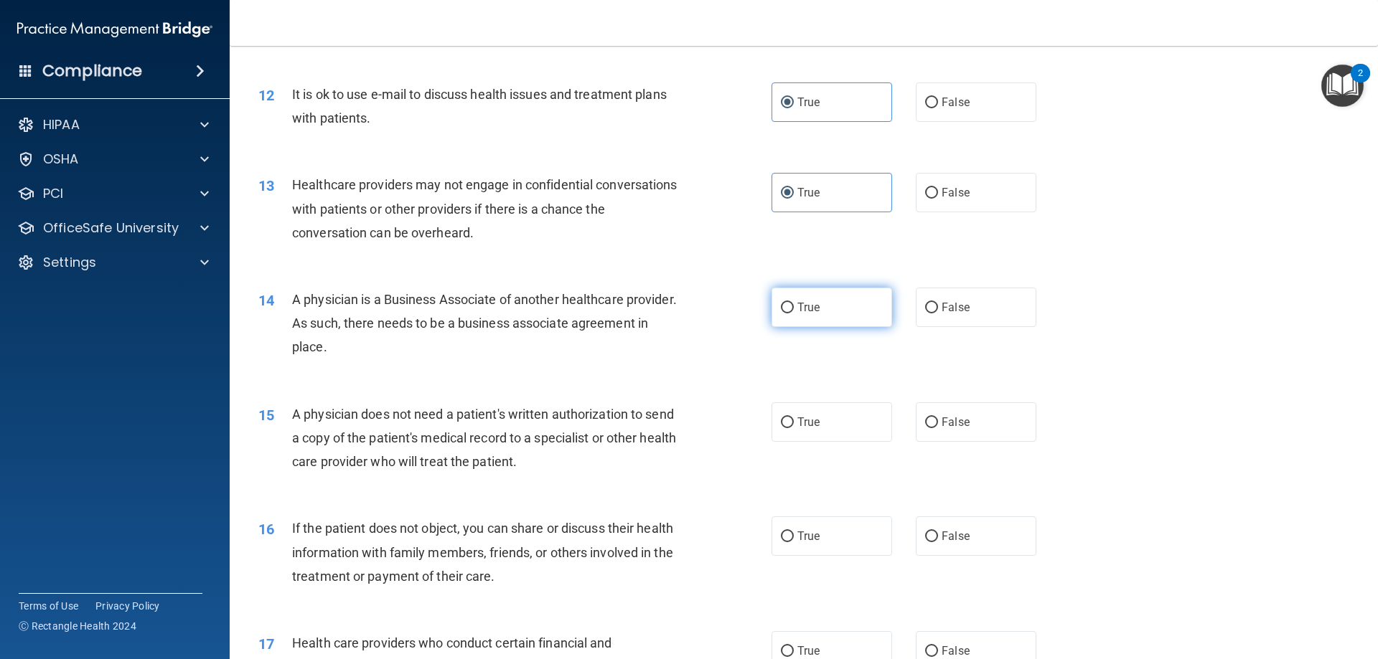
click at [798, 314] on span "True" at bounding box center [808, 308] width 22 height 14
click at [794, 314] on input "True" at bounding box center [787, 308] width 13 height 11
radio input "true"
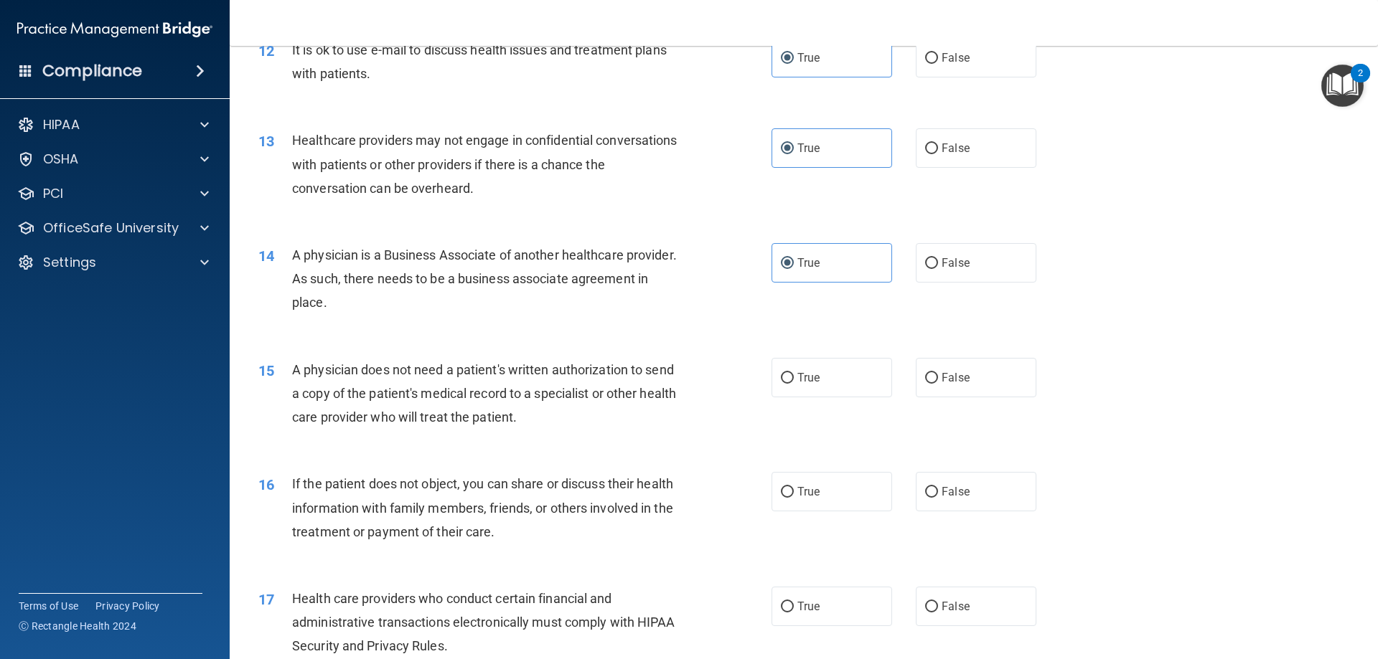
scroll to position [1435, 0]
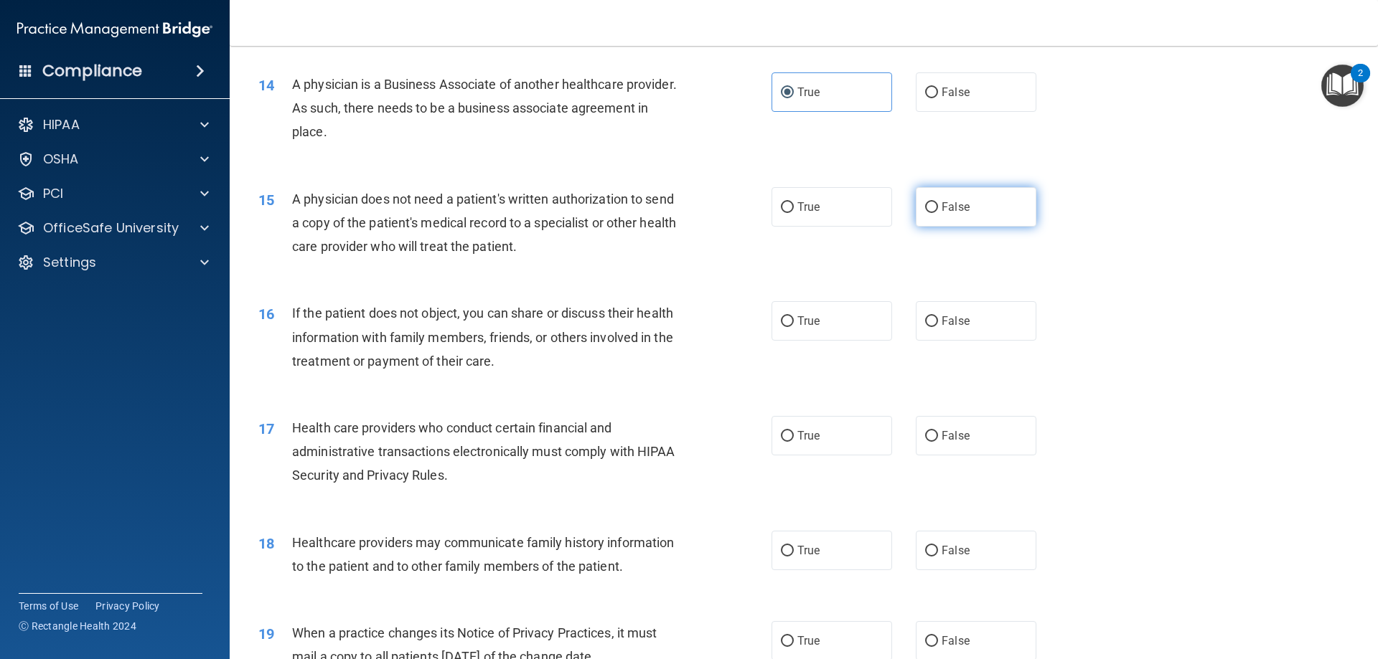
click at [928, 210] on input "False" at bounding box center [931, 207] width 13 height 11
radio input "true"
click at [807, 319] on span "True" at bounding box center [808, 321] width 22 height 14
click at [794, 319] on input "True" at bounding box center [787, 321] width 13 height 11
radio input "true"
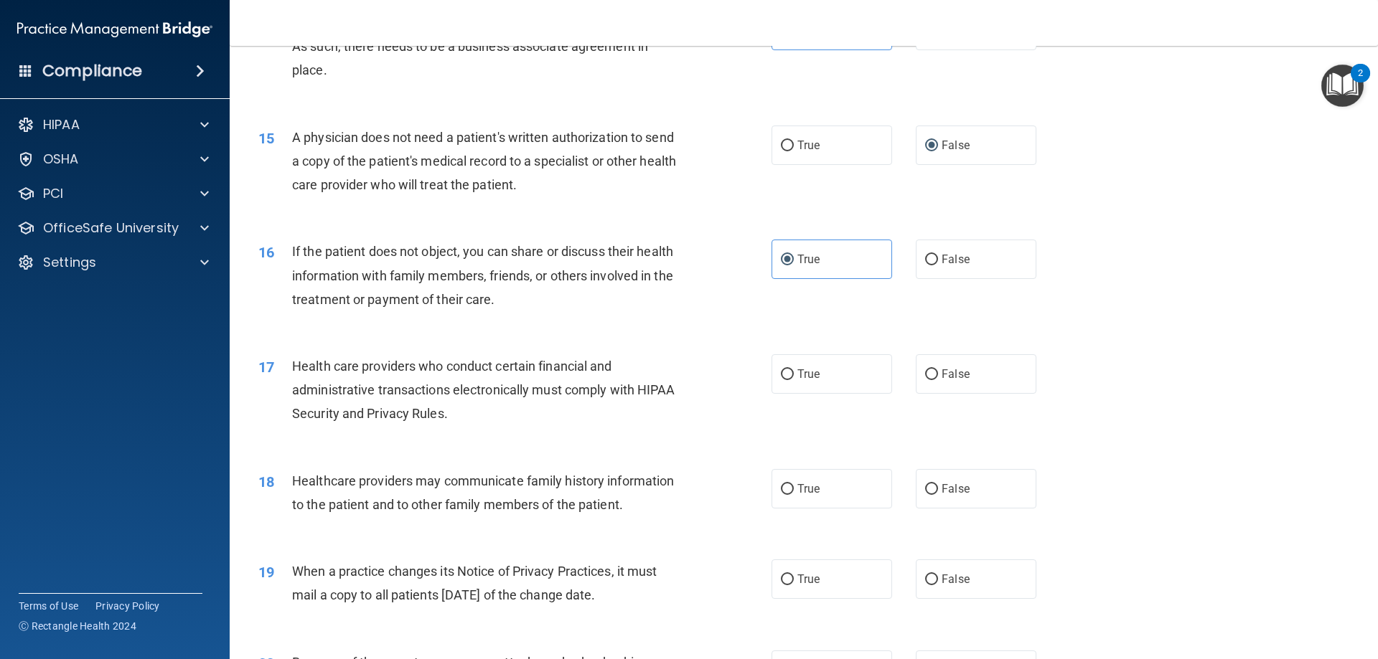
scroll to position [1650, 0]
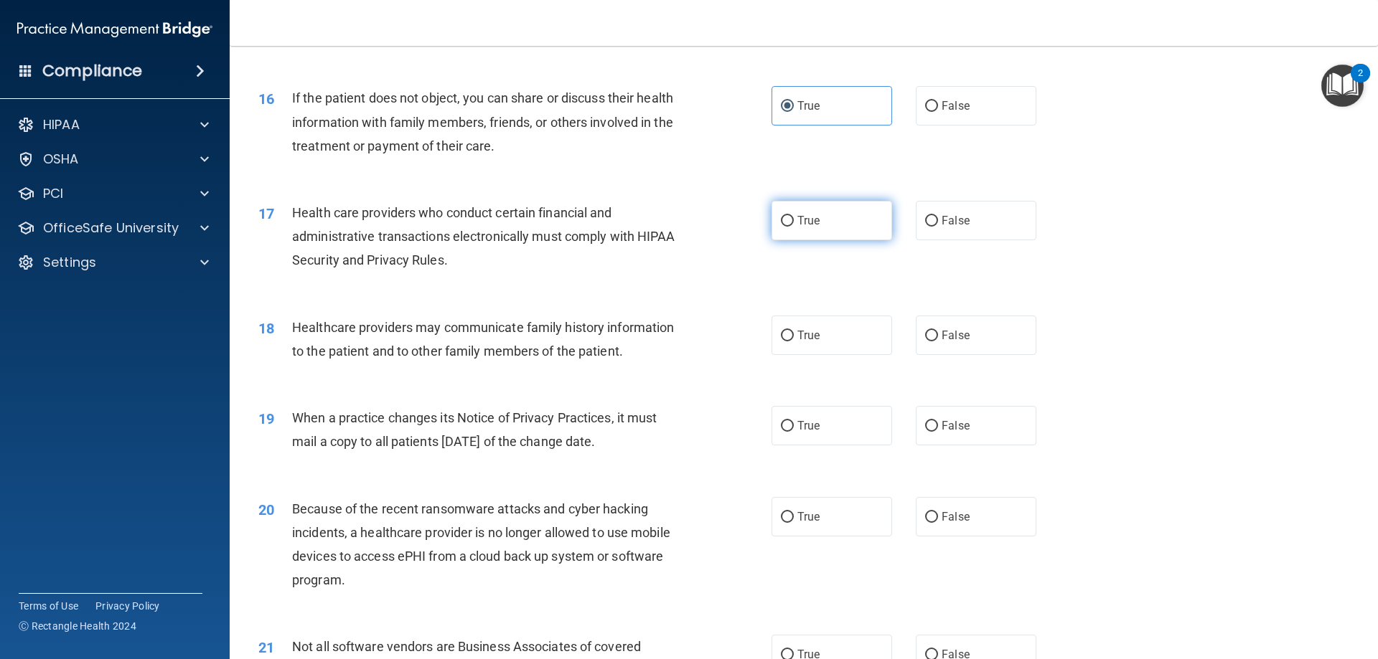
click at [784, 228] on label "True" at bounding box center [831, 220] width 121 height 39
click at [784, 227] on input "True" at bounding box center [787, 221] width 13 height 11
radio input "true"
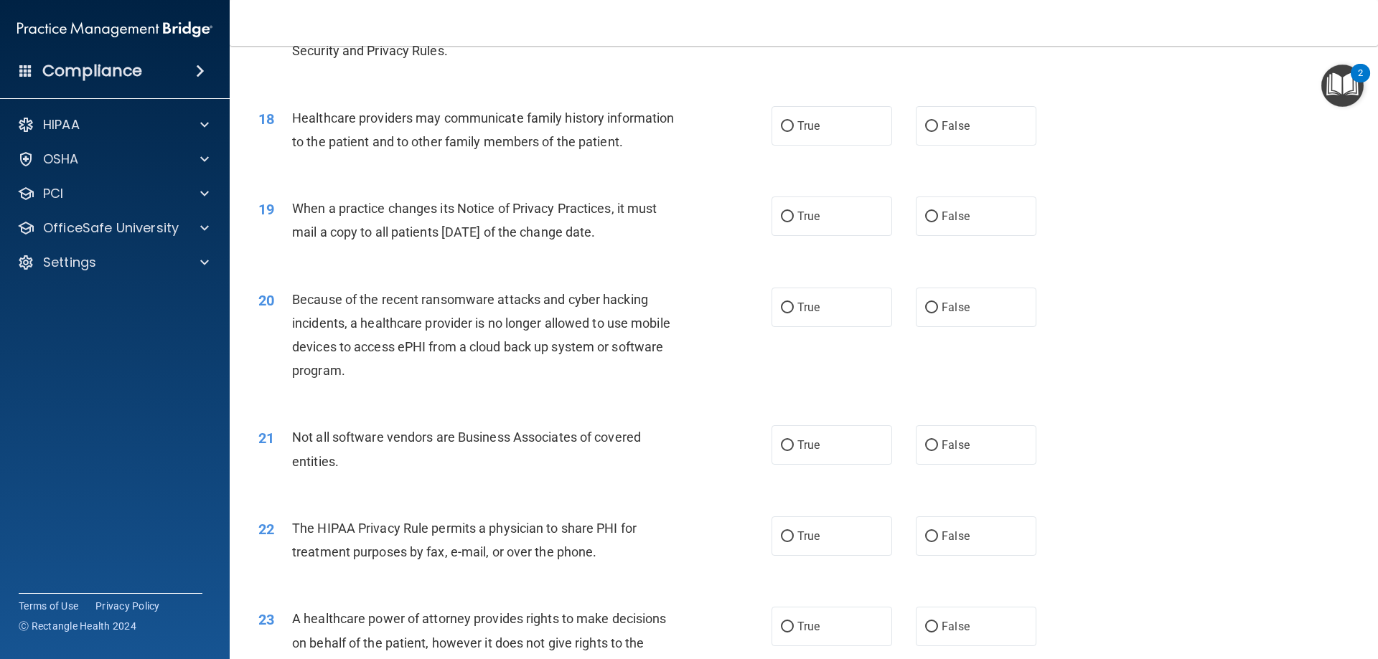
scroll to position [1866, 0]
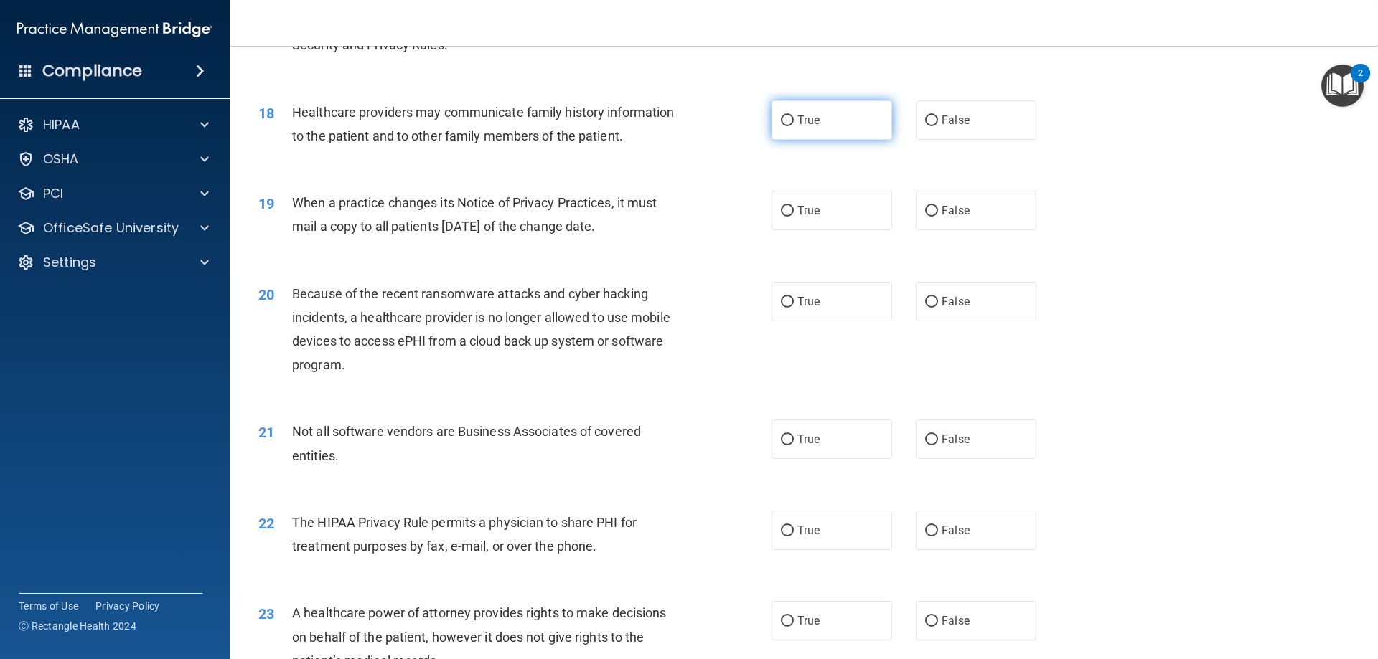
click at [781, 116] on input "True" at bounding box center [787, 121] width 13 height 11
radio input "true"
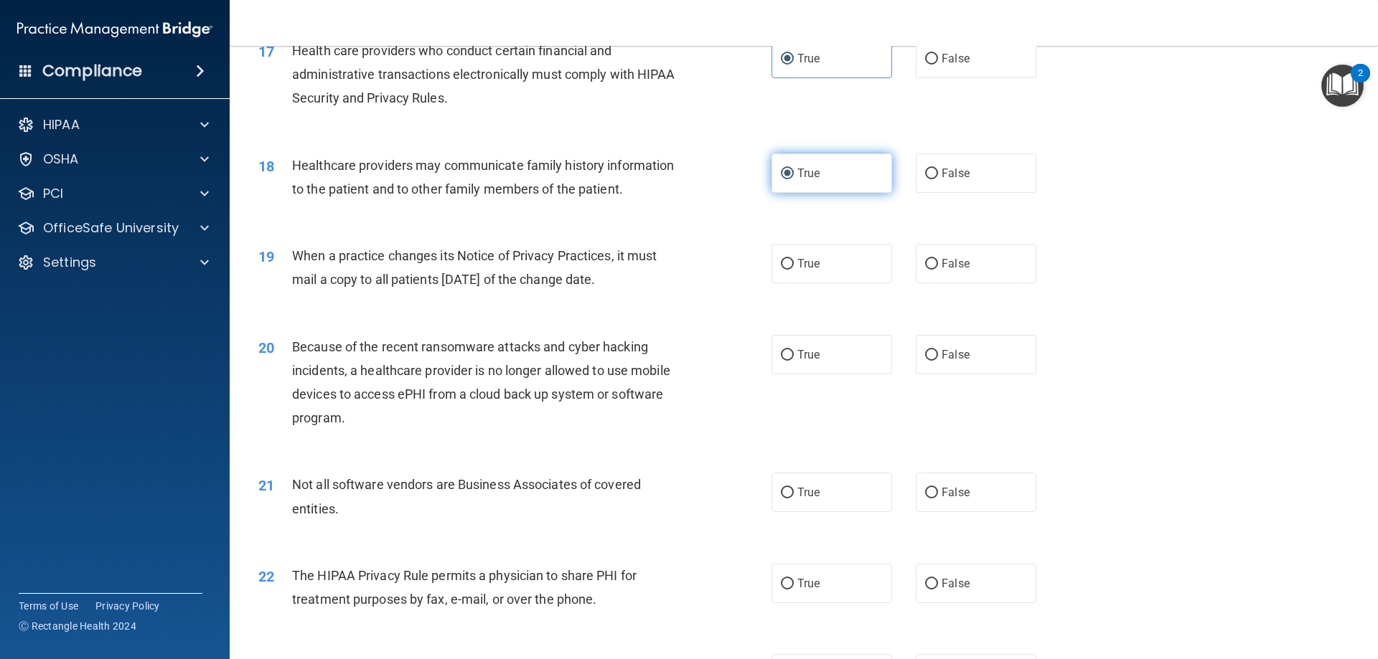
scroll to position [1794, 0]
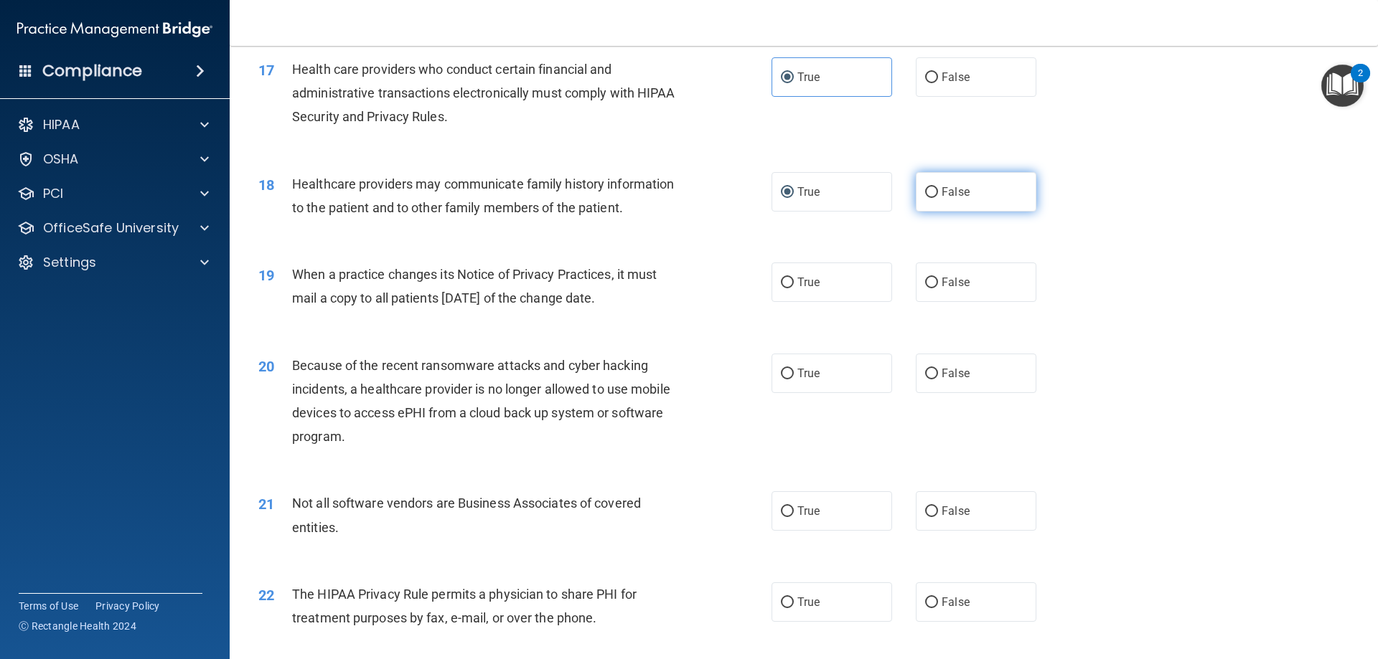
click at [941, 192] on span "False" at bounding box center [955, 192] width 28 height 14
click at [938, 192] on input "False" at bounding box center [931, 192] width 13 height 11
radio input "true"
radio input "false"
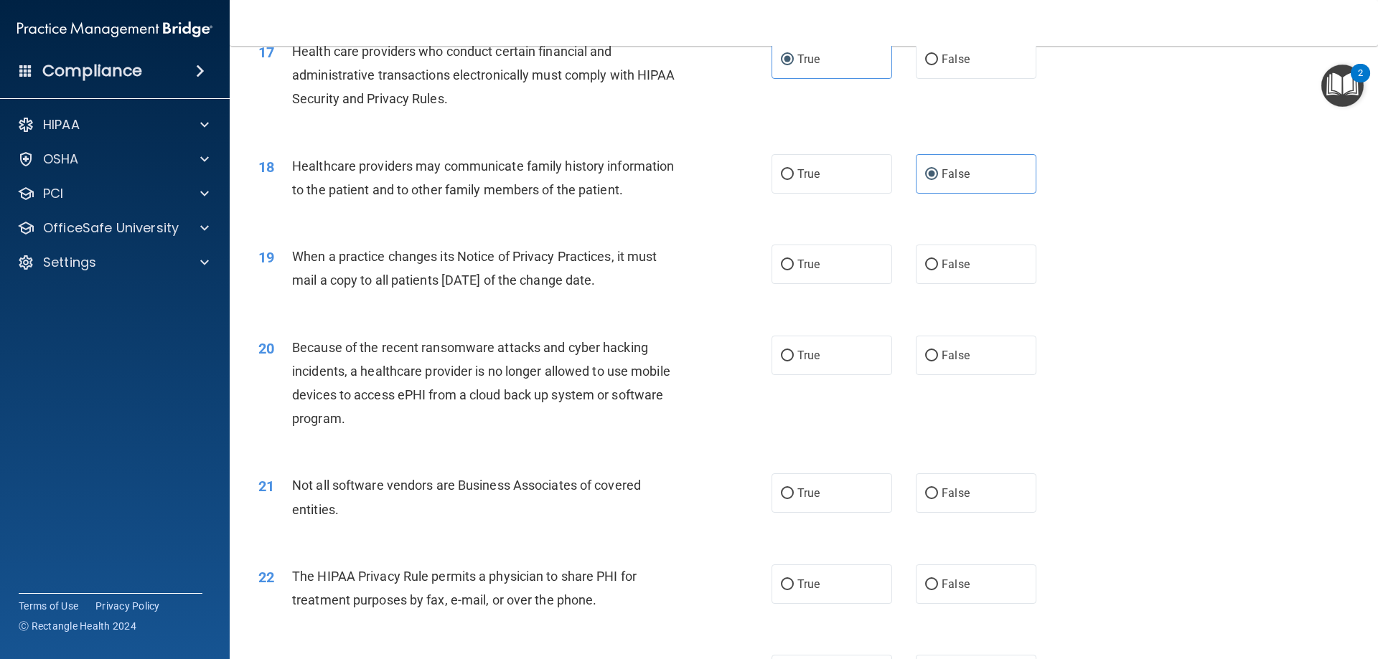
scroll to position [1866, 0]
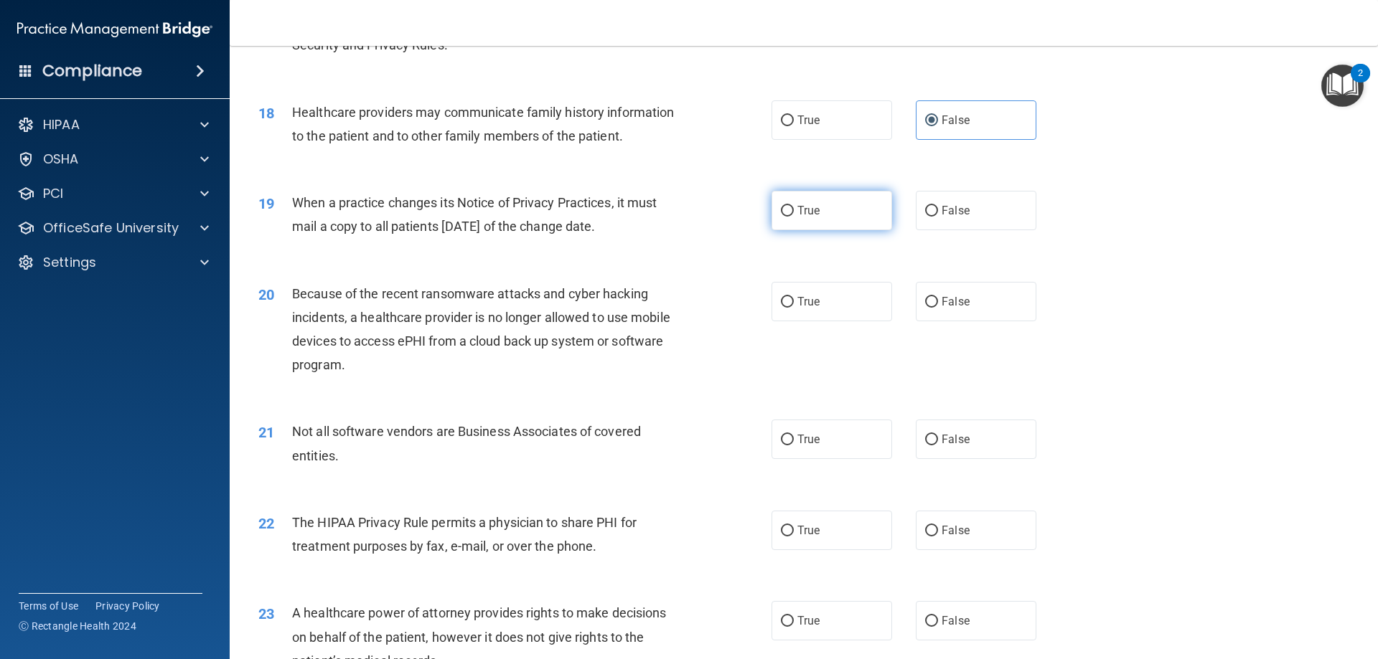
click at [814, 215] on span "True" at bounding box center [808, 211] width 22 height 14
click at [794, 215] on input "True" at bounding box center [787, 211] width 13 height 11
radio input "true"
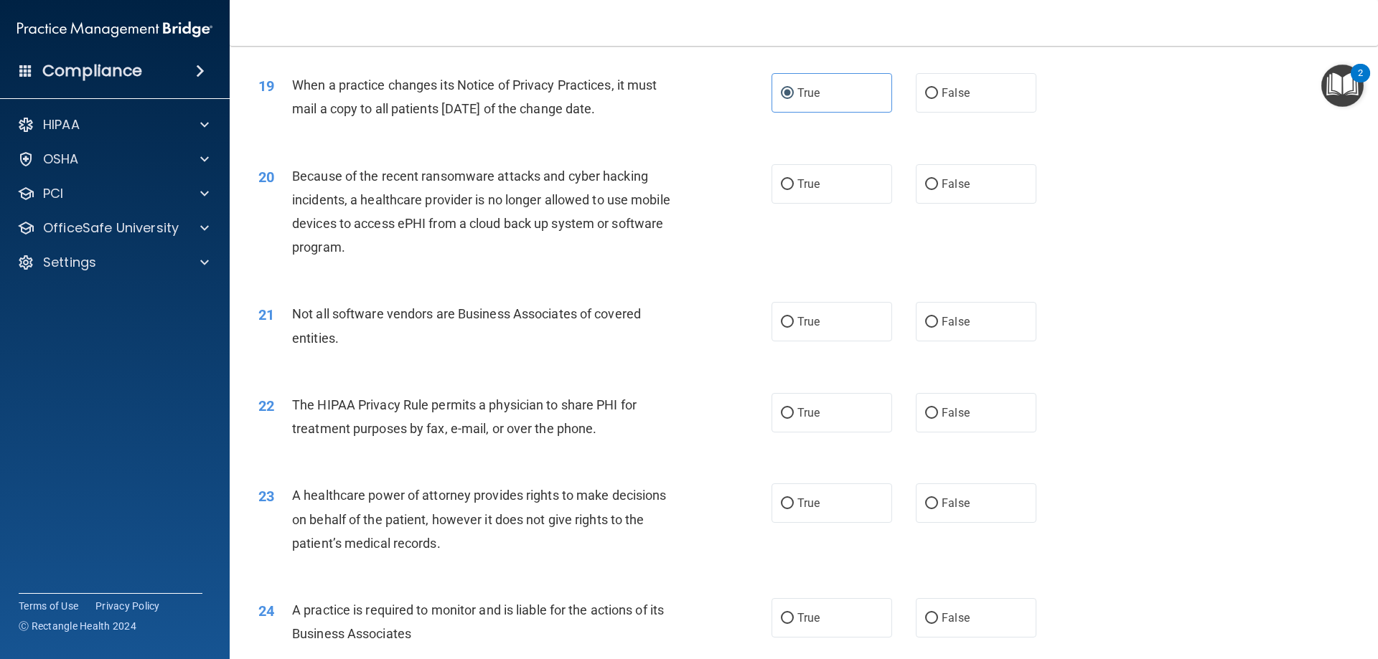
scroll to position [2009, 0]
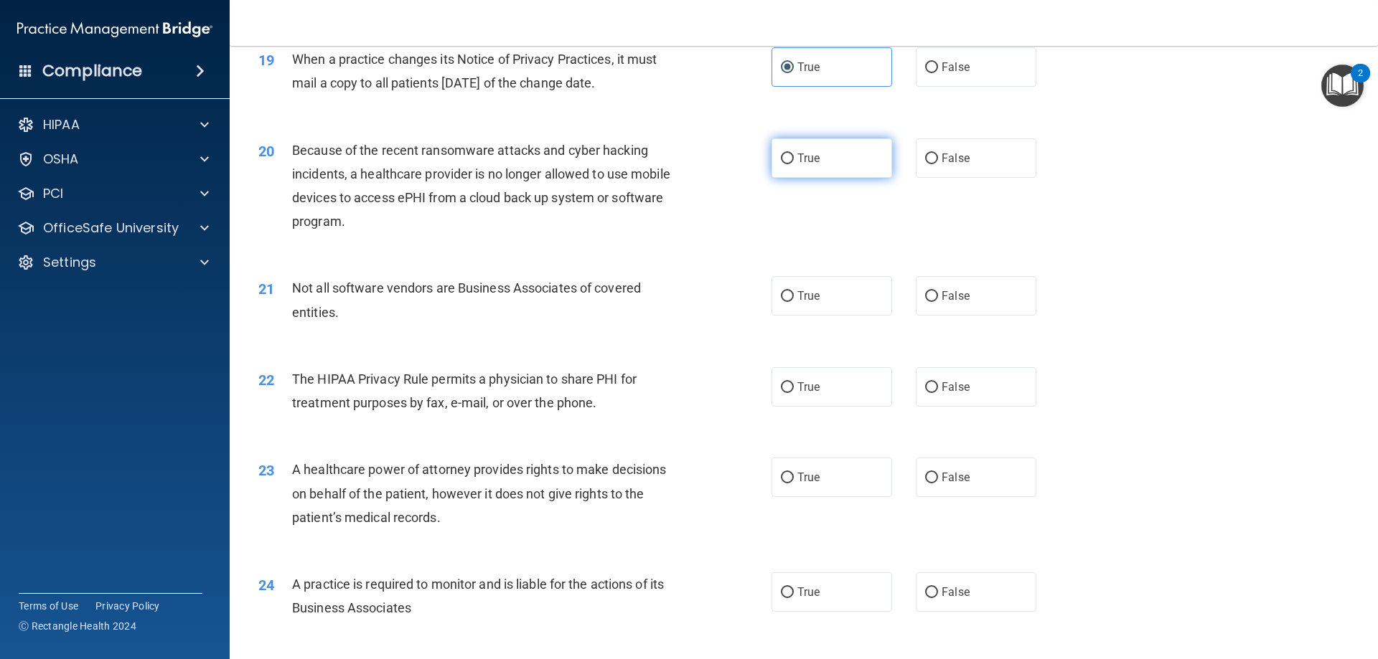
click at [816, 165] on label "True" at bounding box center [831, 157] width 121 height 39
click at [794, 164] on input "True" at bounding box center [787, 159] width 13 height 11
radio input "true"
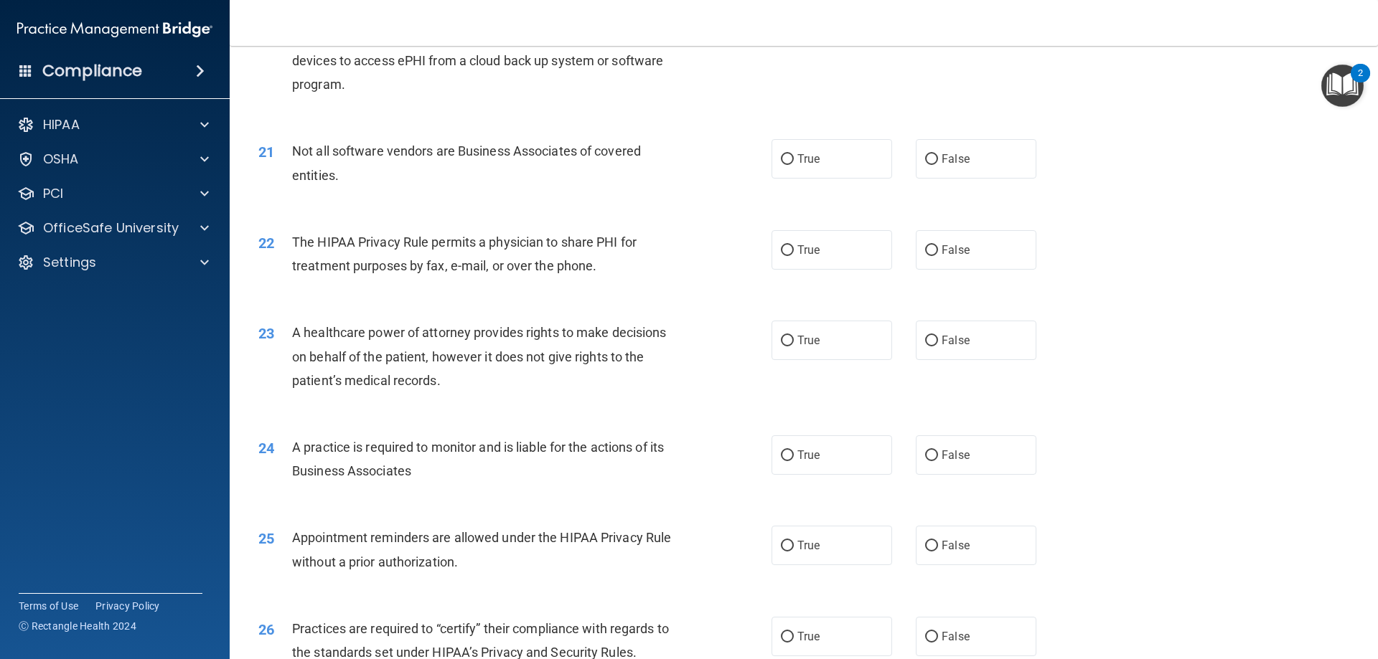
scroll to position [2153, 0]
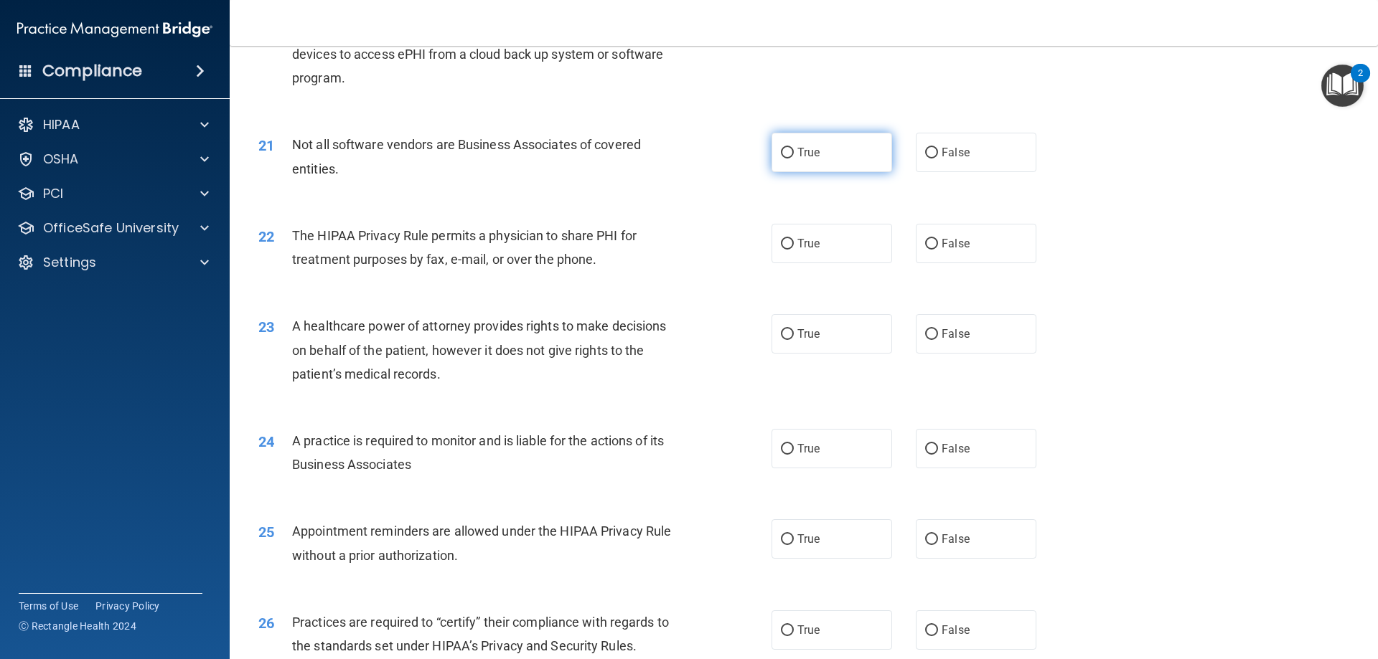
click at [794, 160] on label "True" at bounding box center [831, 152] width 121 height 39
click at [794, 159] on input "True" at bounding box center [787, 153] width 13 height 11
radio input "true"
click at [815, 250] on label "True" at bounding box center [831, 243] width 121 height 39
click at [794, 250] on input "True" at bounding box center [787, 244] width 13 height 11
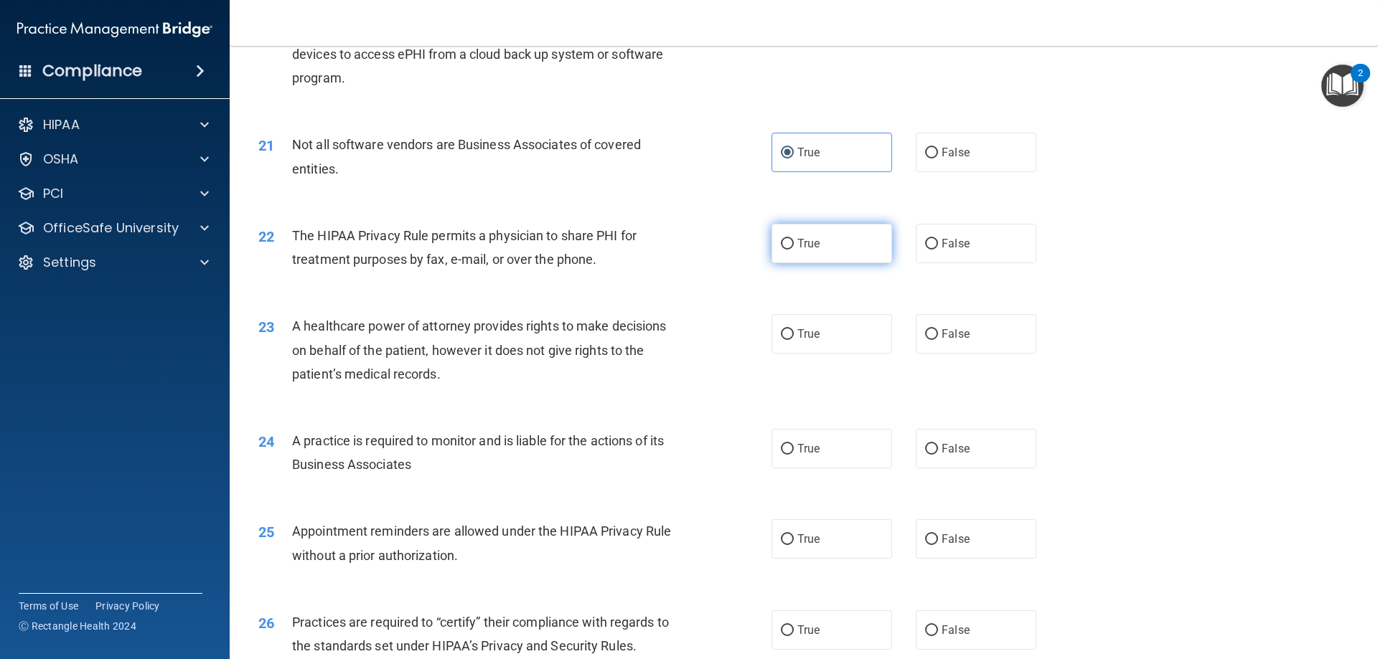
radio input "true"
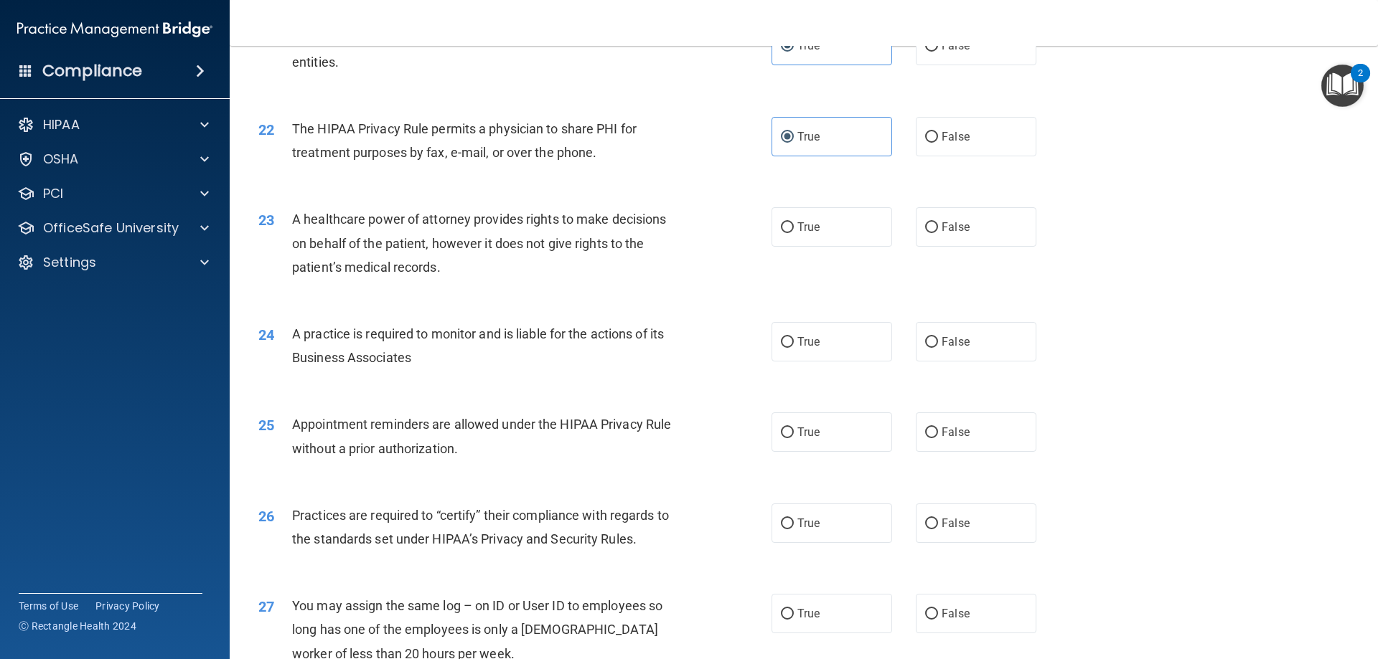
scroll to position [2296, 0]
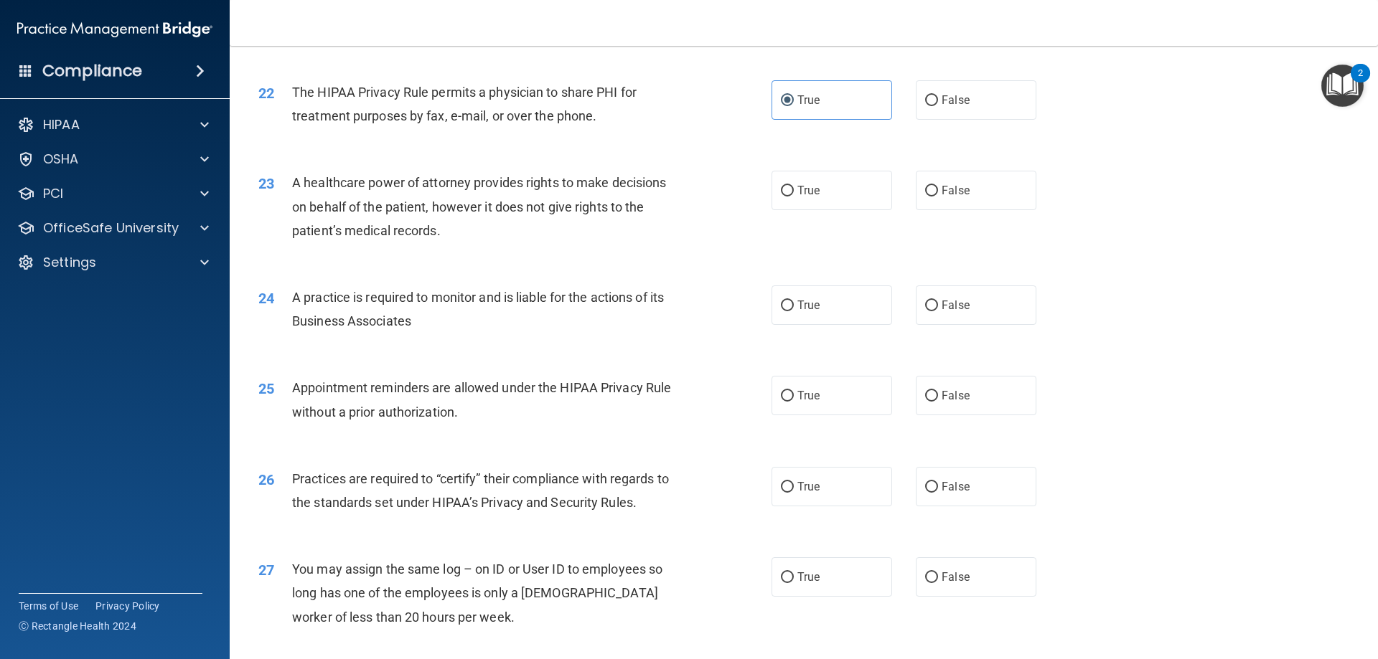
click at [472, 230] on div "A healthcare power of attorney provides rights to make decisions on behalf of t…" at bounding box center [492, 207] width 401 height 72
click at [445, 224] on div "A healthcare power of attorney provides rights to make decisions on behalf of t…" at bounding box center [492, 207] width 401 height 72
click at [449, 230] on div "A healthcare power of attorney provides rights to make decisions on behalf of t…" at bounding box center [492, 207] width 401 height 72
drag, startPoint x: 459, startPoint y: 227, endPoint x: 327, endPoint y: 220, distance: 131.5
click at [327, 220] on div "A healthcare power of attorney provides rights to make decisions on behalf of t…" at bounding box center [492, 207] width 401 height 72
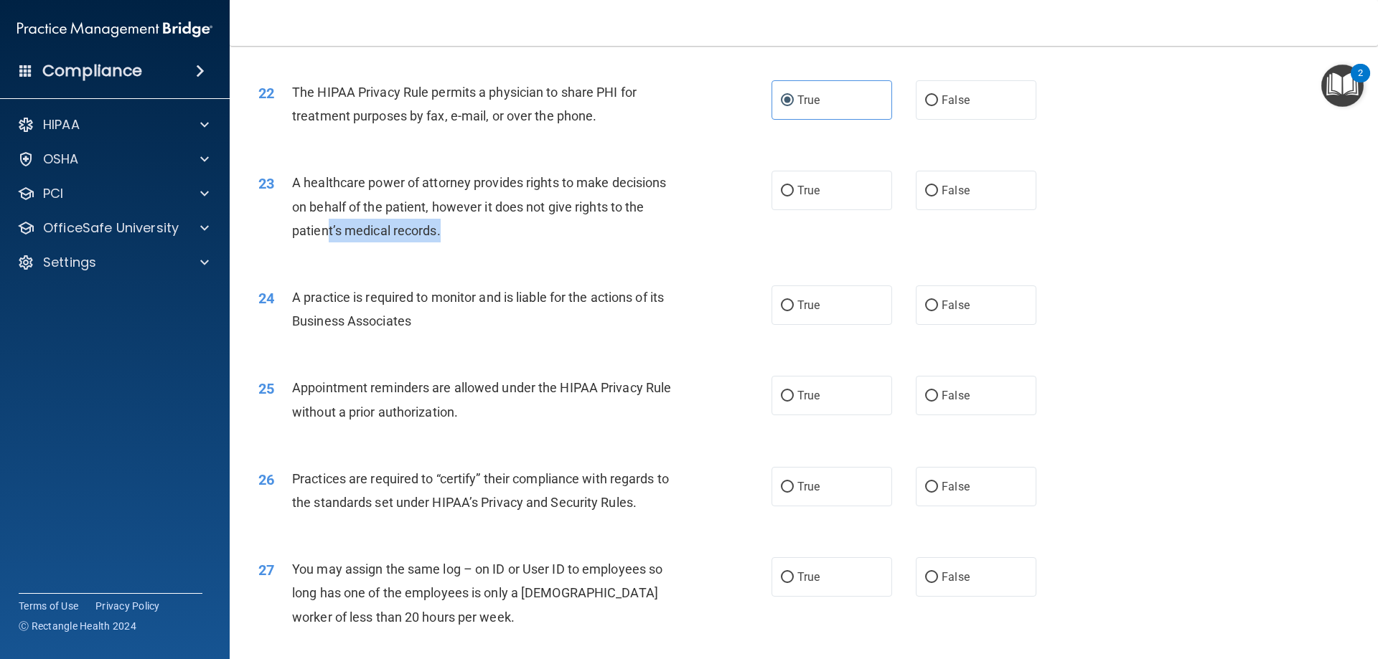
click at [459, 222] on div "A healthcare power of attorney provides rights to make decisions on behalf of t…" at bounding box center [492, 207] width 401 height 72
click at [450, 230] on div "A healthcare power of attorney provides rights to make decisions on behalf of t…" at bounding box center [492, 207] width 401 height 72
click at [939, 202] on label "False" at bounding box center [976, 190] width 121 height 39
click at [938, 197] on input "False" at bounding box center [931, 191] width 13 height 11
radio input "true"
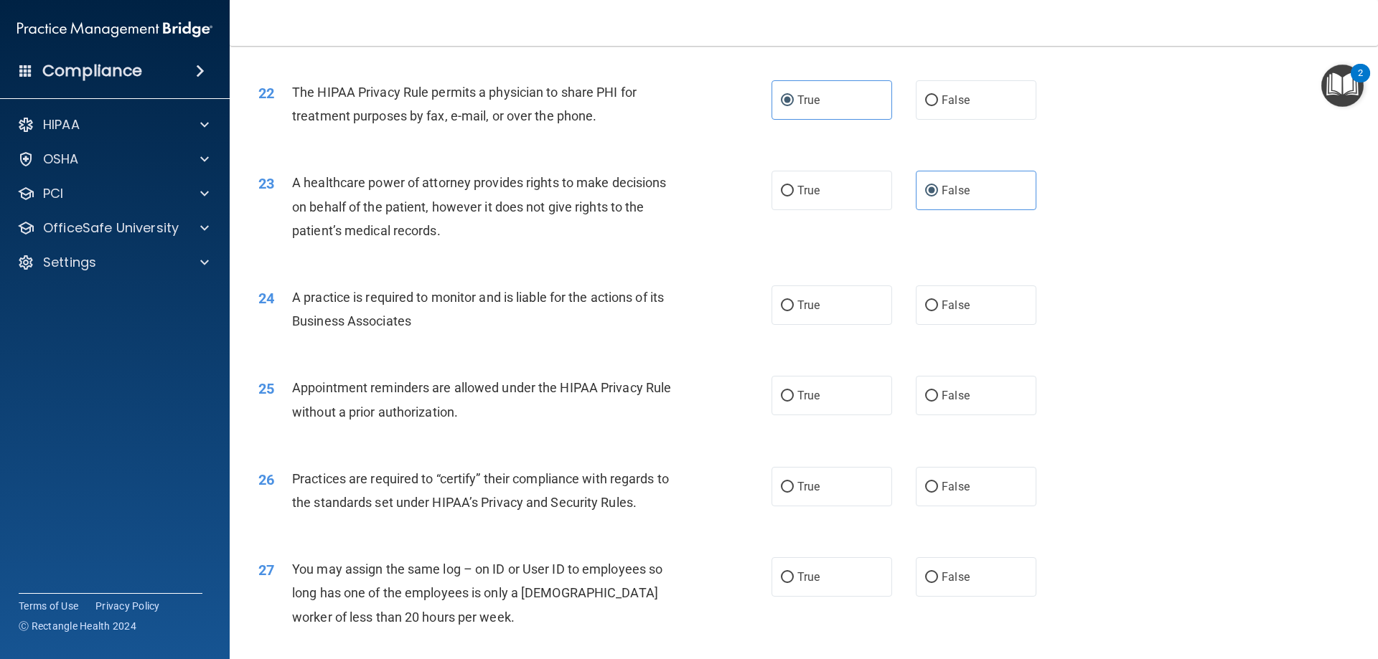
scroll to position [2368, 0]
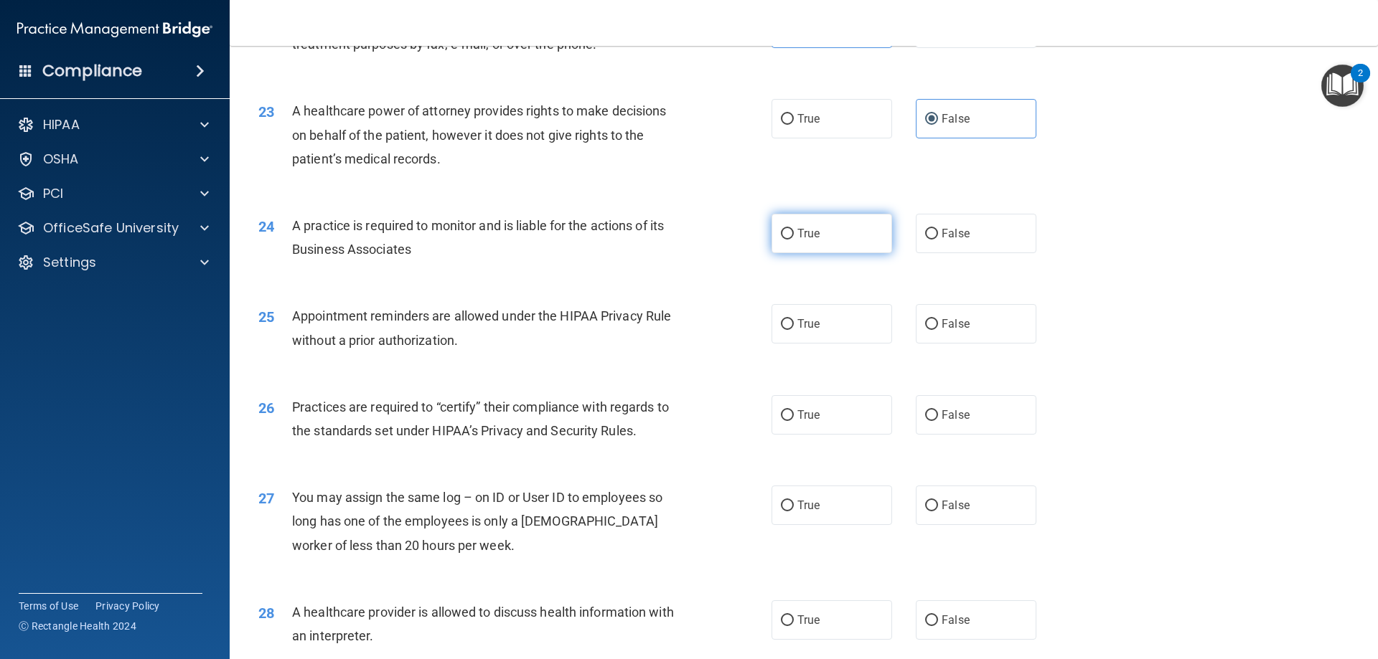
click at [819, 225] on label "True" at bounding box center [831, 233] width 121 height 39
click at [794, 229] on input "True" at bounding box center [787, 234] width 13 height 11
radio input "true"
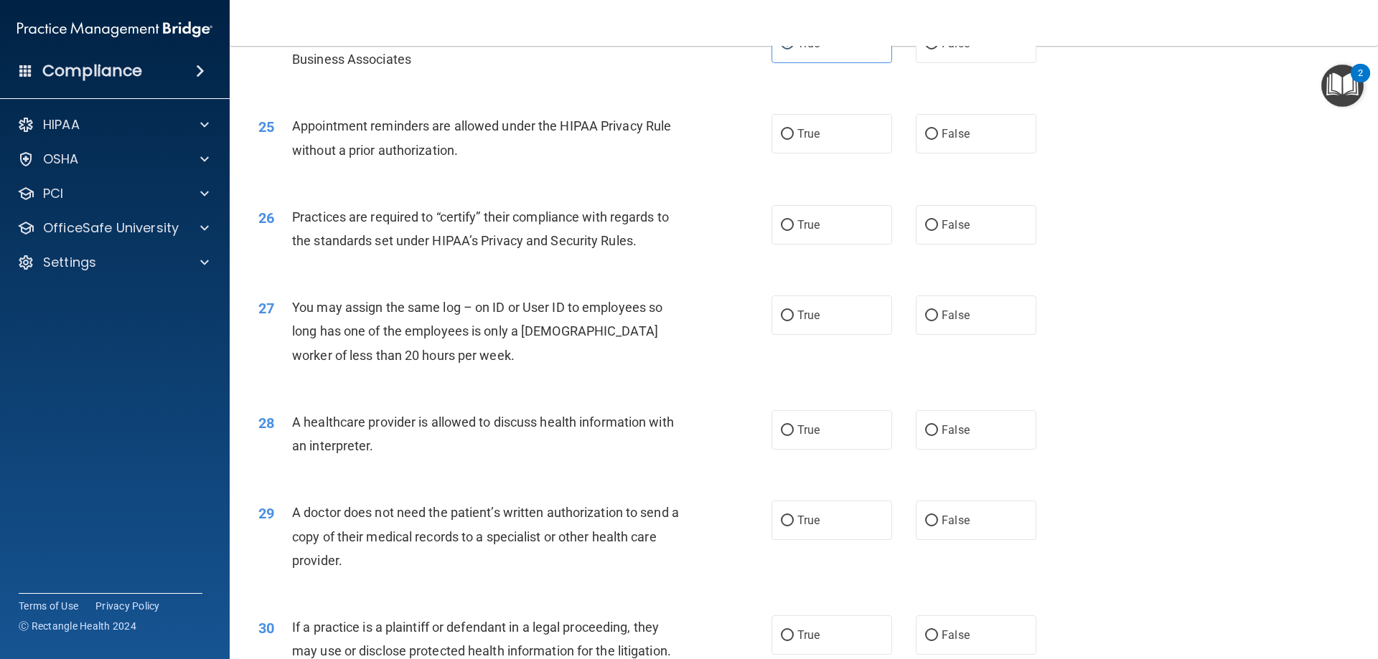
scroll to position [2583, 0]
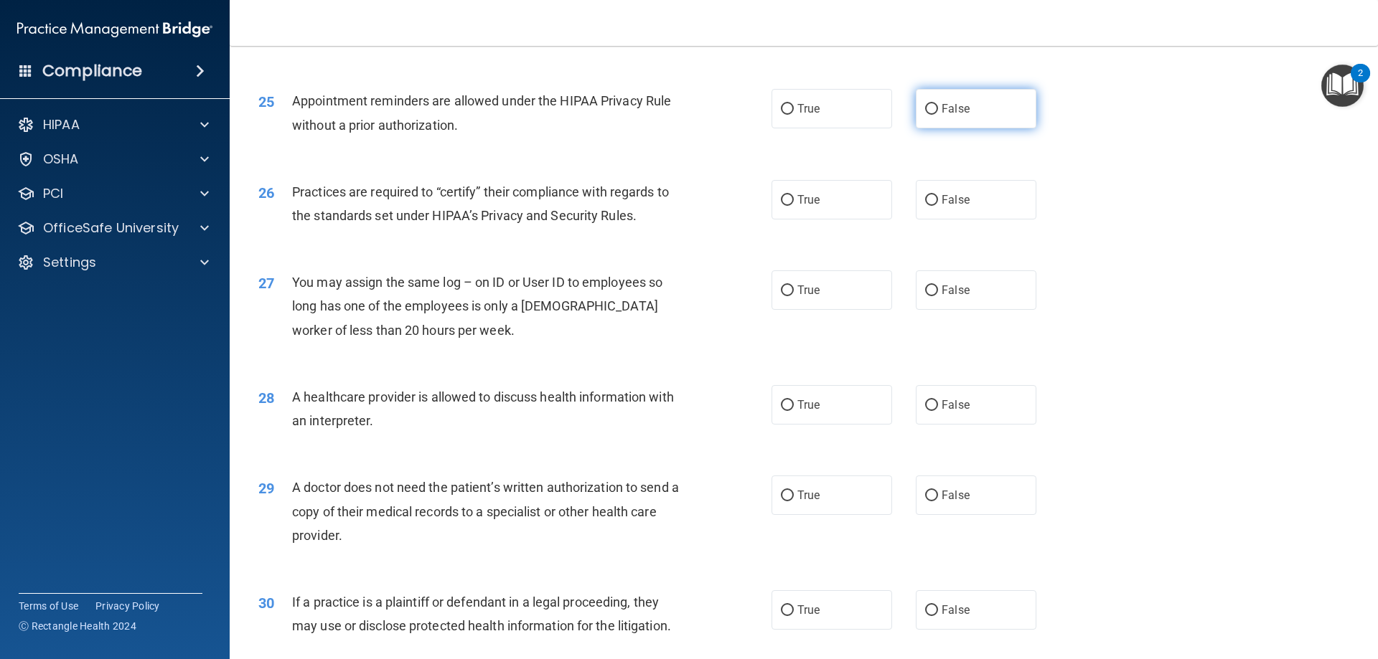
click at [968, 117] on label "False" at bounding box center [976, 108] width 121 height 39
click at [938, 115] on input "False" at bounding box center [931, 109] width 13 height 11
radio input "true"
click at [798, 210] on label "True" at bounding box center [831, 199] width 121 height 39
click at [794, 206] on input "True" at bounding box center [787, 200] width 13 height 11
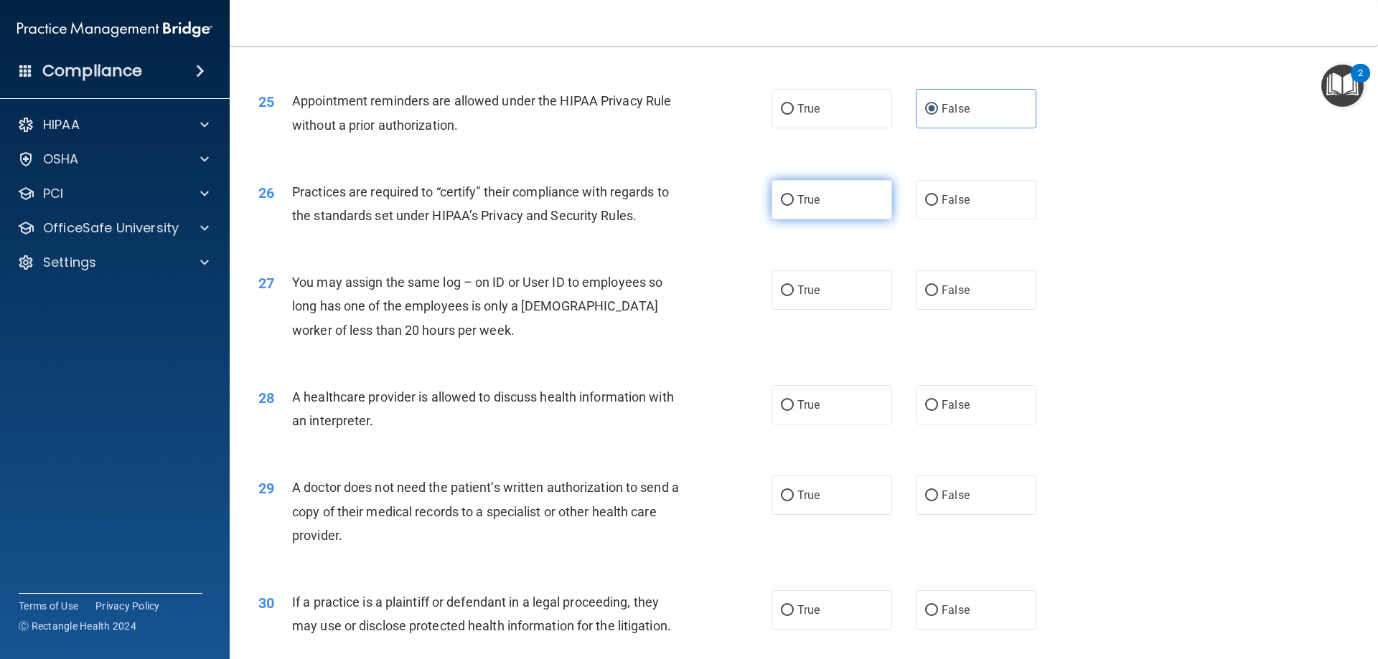
radio input "true"
click at [940, 301] on label "False" at bounding box center [976, 290] width 121 height 39
click at [938, 296] on input "False" at bounding box center [931, 291] width 13 height 11
radio input "true"
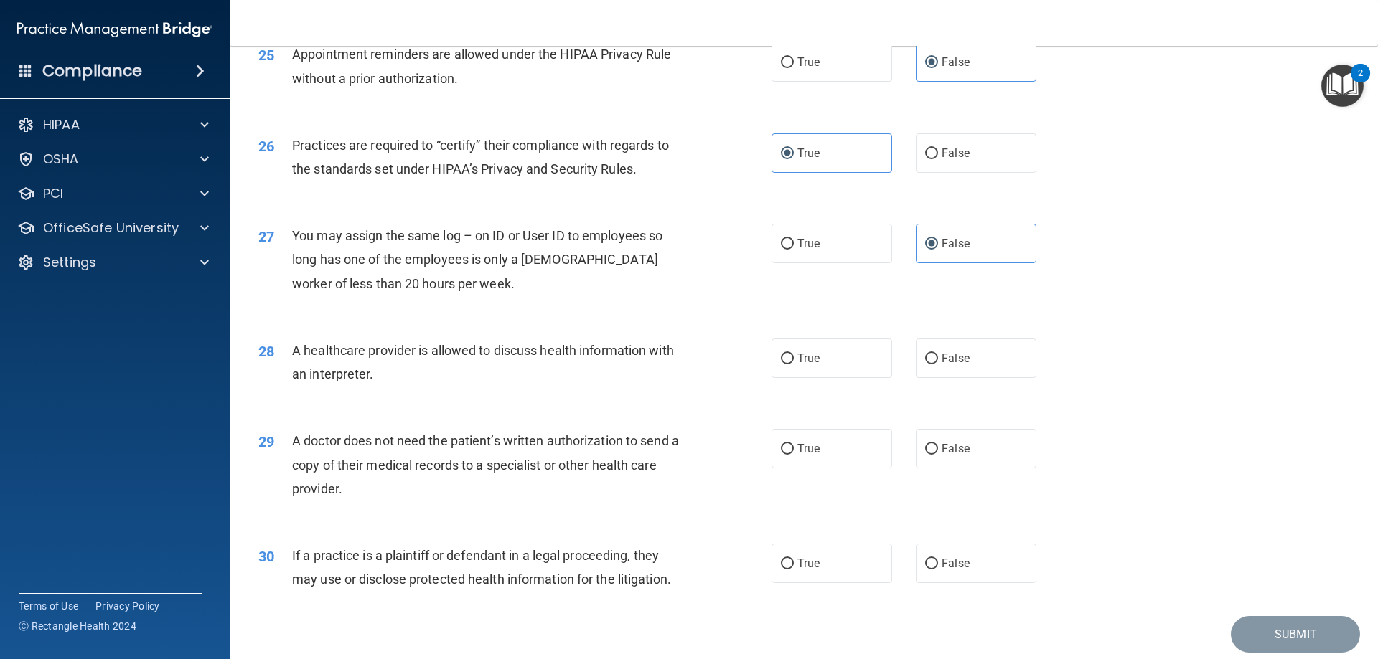
scroll to position [2655, 0]
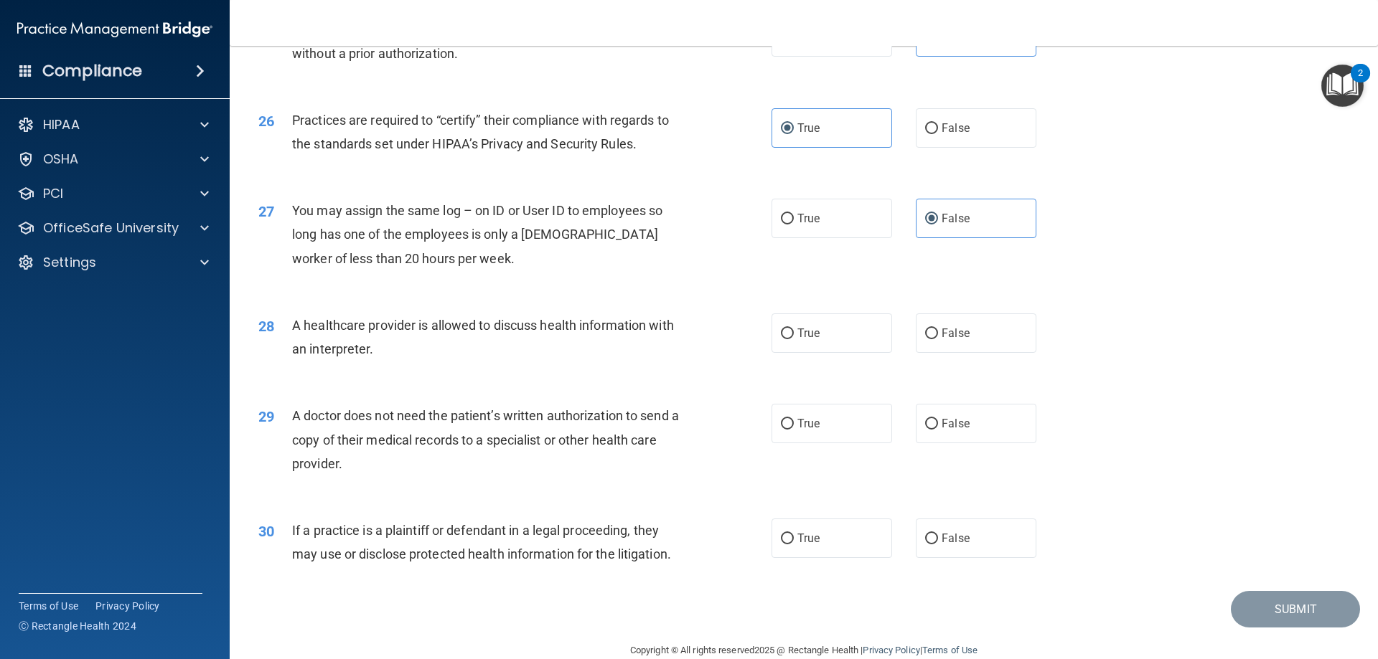
click at [764, 341] on div "28 A healthcare provider is allowed to discuss health information with an inter…" at bounding box center [515, 341] width 556 height 55
click at [786, 344] on label "True" at bounding box center [831, 333] width 121 height 39
click at [786, 339] on input "True" at bounding box center [787, 334] width 13 height 11
radio input "true"
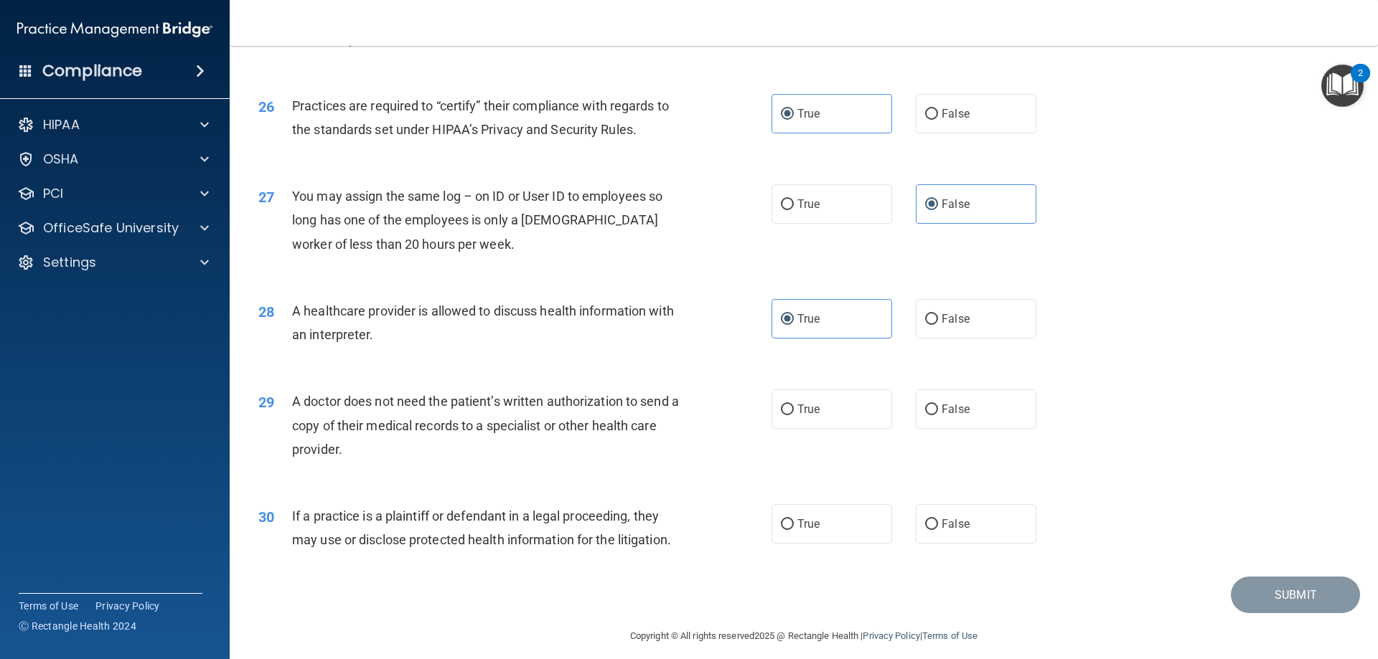
scroll to position [2681, 0]
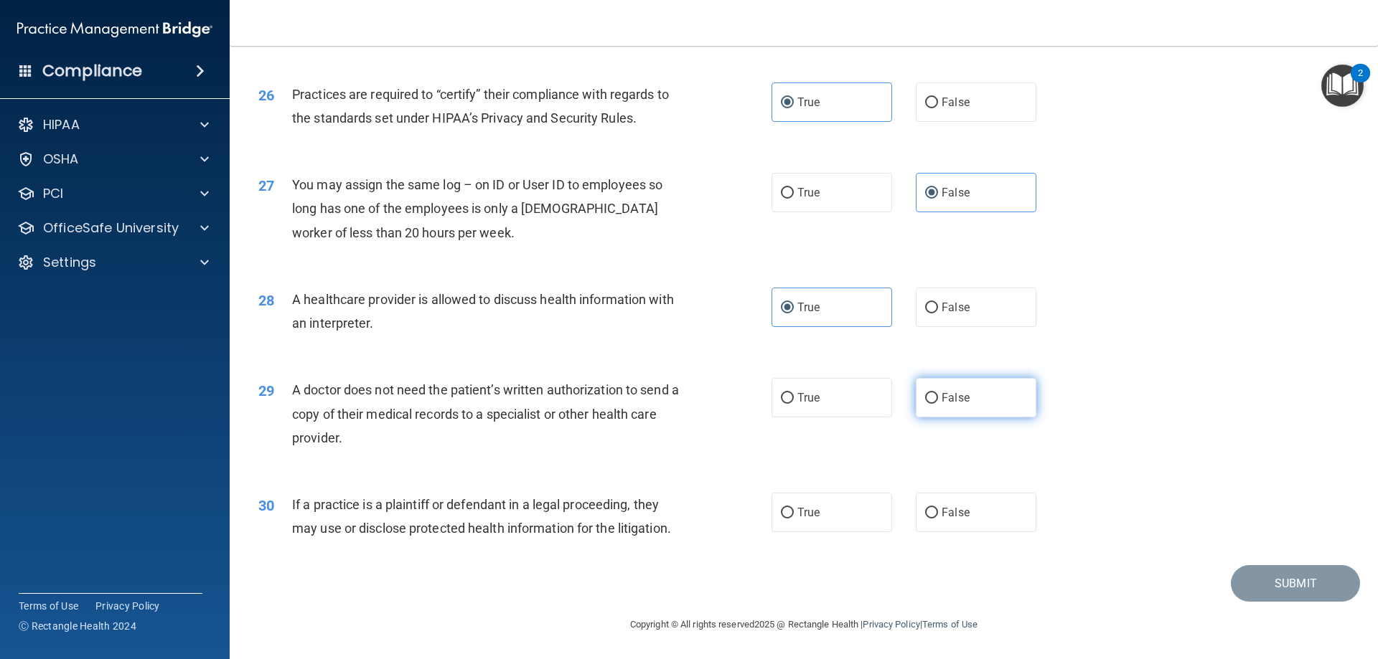
click at [932, 395] on label "False" at bounding box center [976, 397] width 121 height 39
click at [932, 395] on input "False" at bounding box center [931, 398] width 13 height 11
radio input "true"
click at [802, 517] on span "True" at bounding box center [808, 513] width 22 height 14
click at [794, 517] on input "True" at bounding box center [787, 513] width 13 height 11
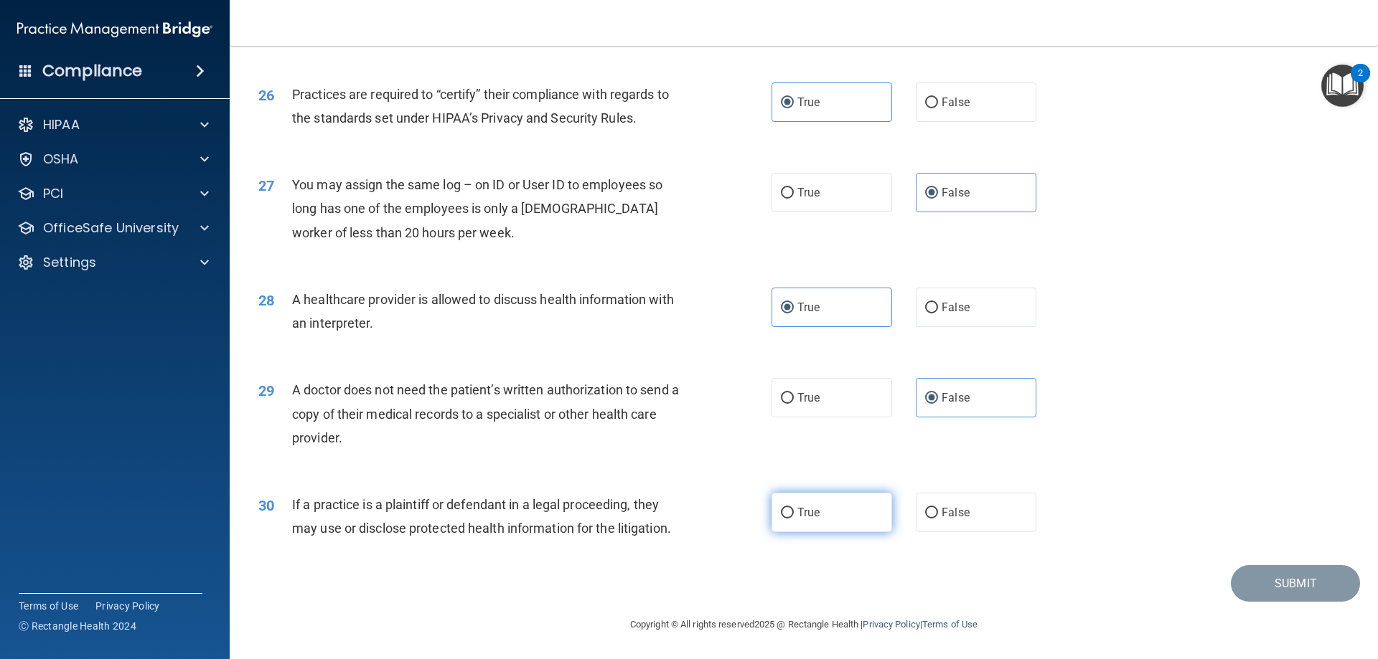
radio input "true"
click at [1254, 590] on button "Submit" at bounding box center [1295, 583] width 129 height 37
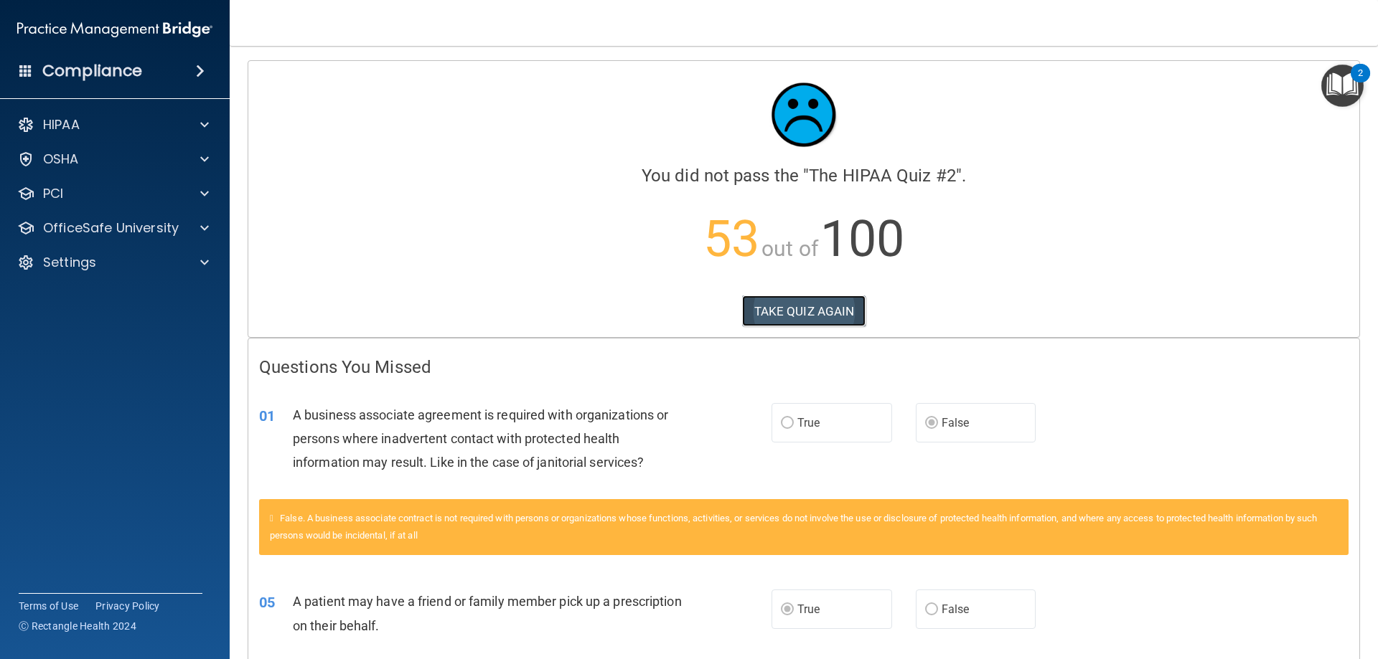
click at [815, 307] on button "TAKE QUIZ AGAIN" at bounding box center [804, 312] width 124 height 32
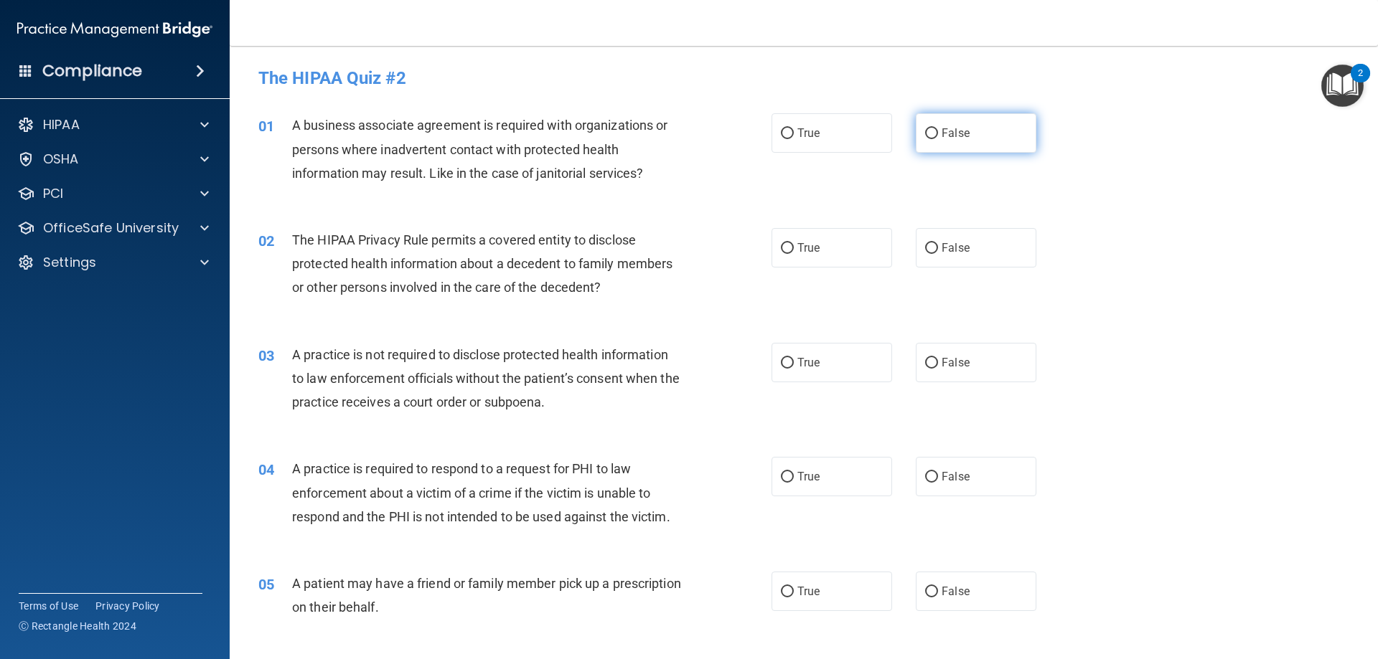
click at [965, 138] on label "False" at bounding box center [976, 132] width 121 height 39
click at [938, 138] on input "False" at bounding box center [931, 133] width 13 height 11
radio input "true"
click at [825, 253] on label "True" at bounding box center [831, 247] width 121 height 39
click at [794, 253] on input "True" at bounding box center [787, 248] width 13 height 11
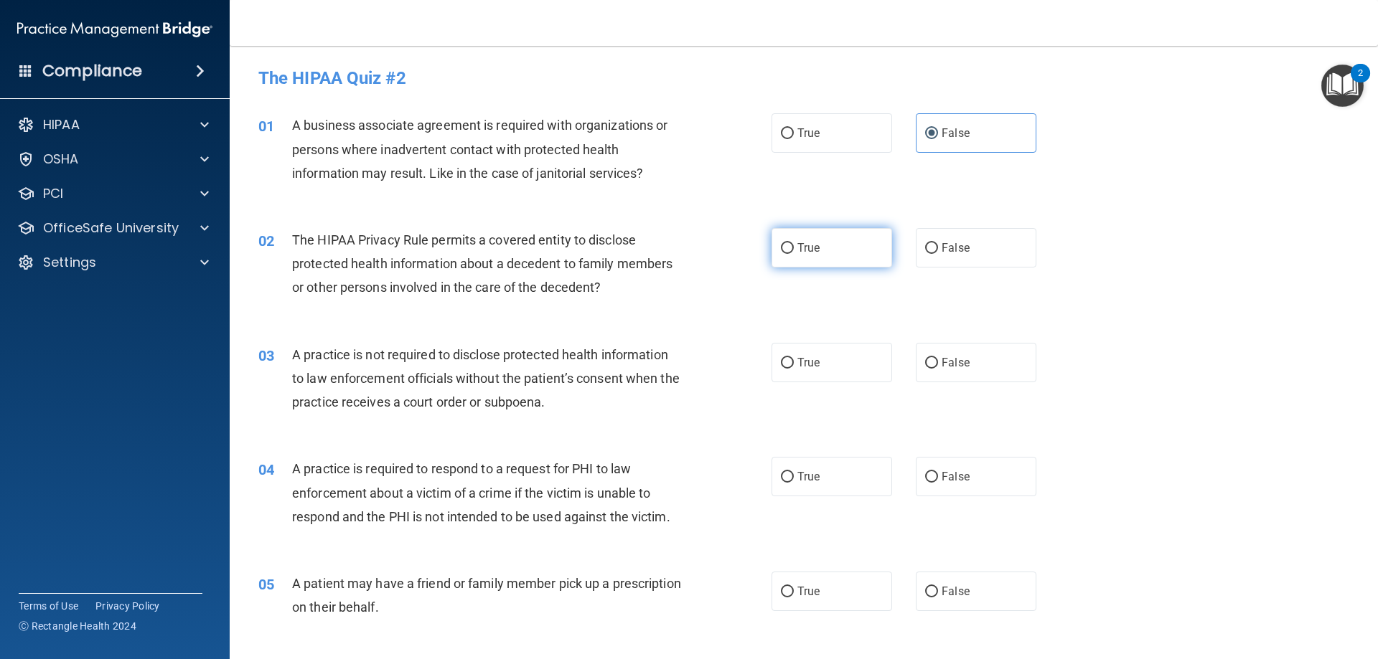
radio input "true"
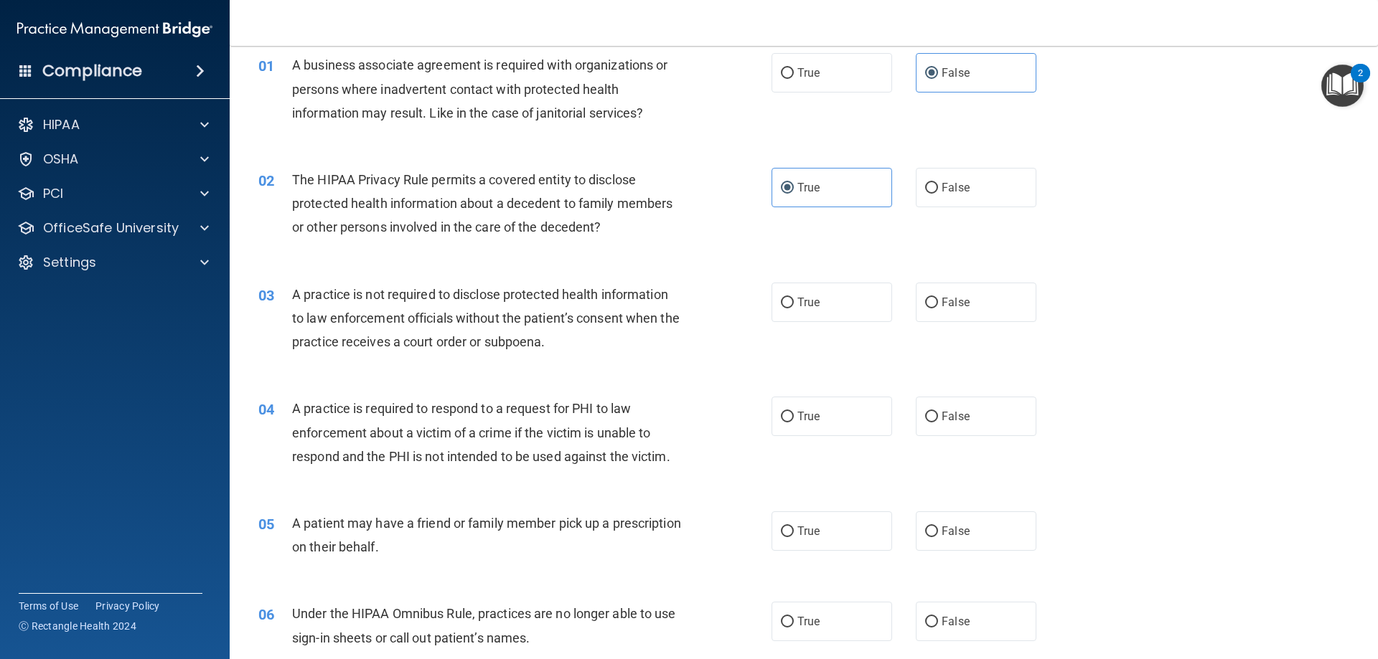
scroll to position [144, 0]
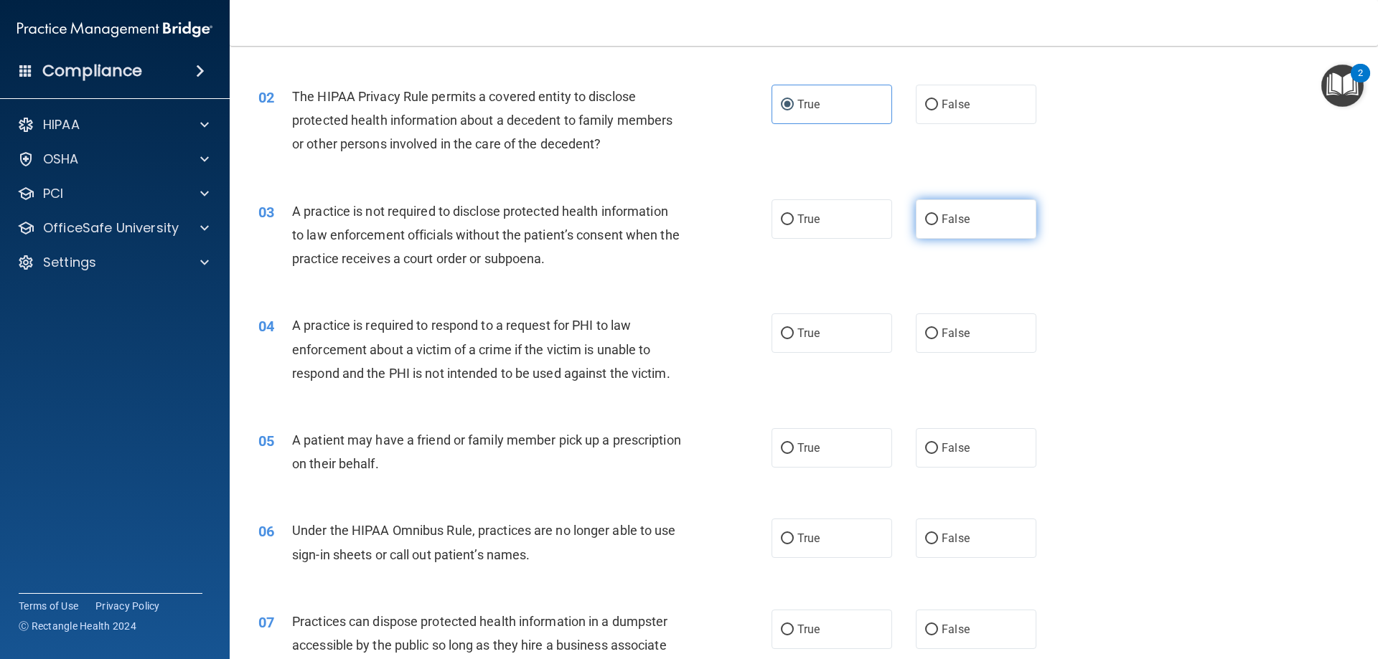
click at [941, 218] on span "False" at bounding box center [955, 219] width 28 height 14
click at [938, 218] on input "False" at bounding box center [931, 220] width 13 height 11
radio input "true"
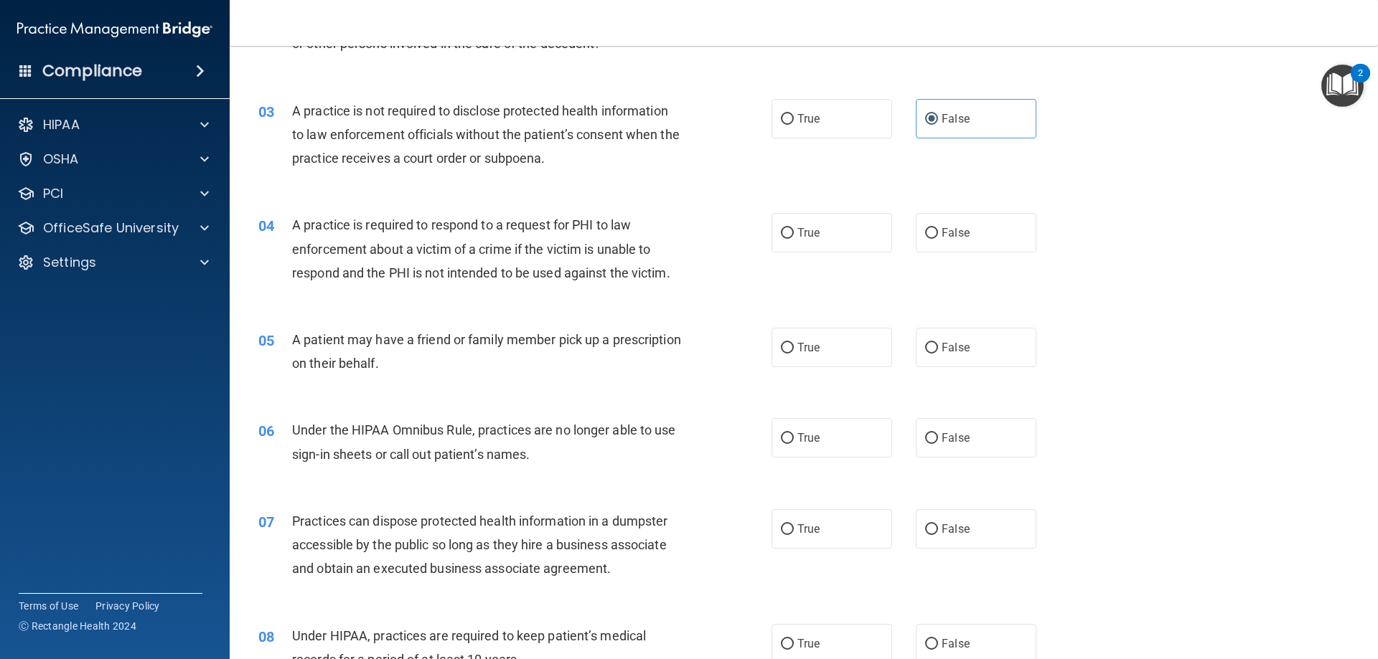
scroll to position [287, 0]
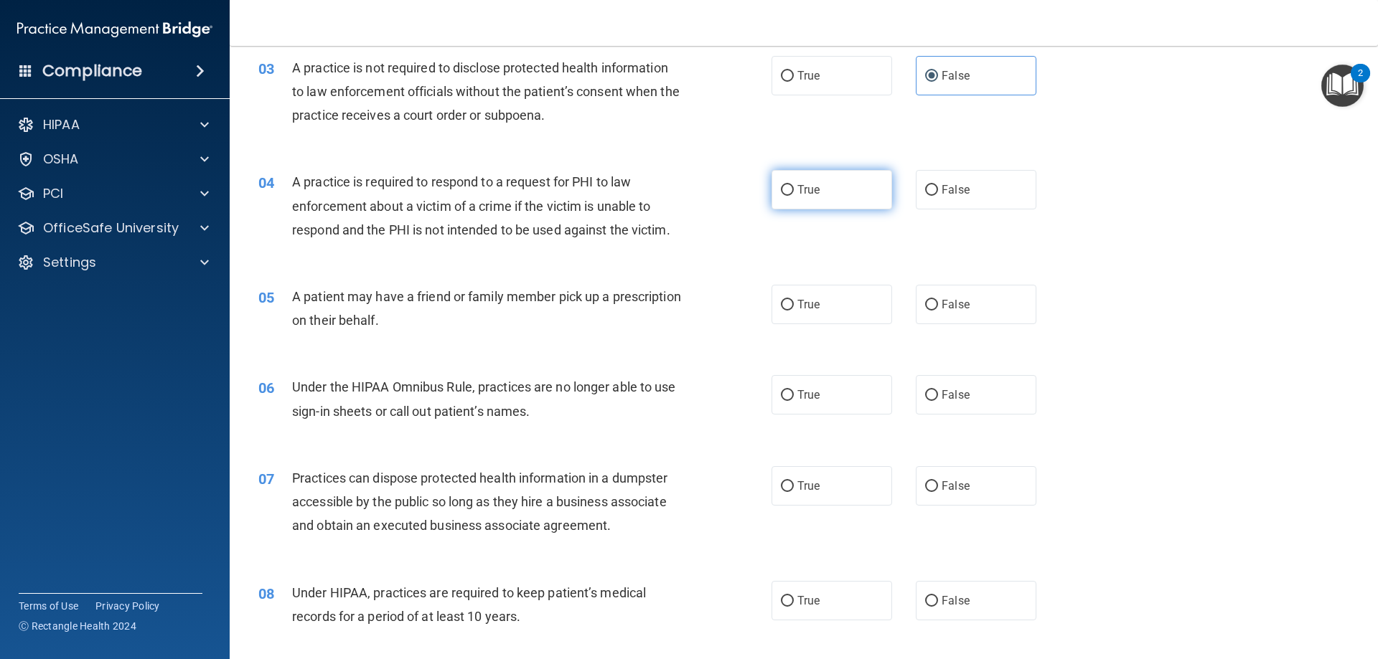
click at [797, 206] on label "True" at bounding box center [831, 189] width 121 height 39
click at [794, 196] on input "True" at bounding box center [787, 190] width 13 height 11
radio input "true"
click at [780, 313] on label "True" at bounding box center [831, 304] width 121 height 39
click at [781, 311] on input "True" at bounding box center [787, 305] width 13 height 11
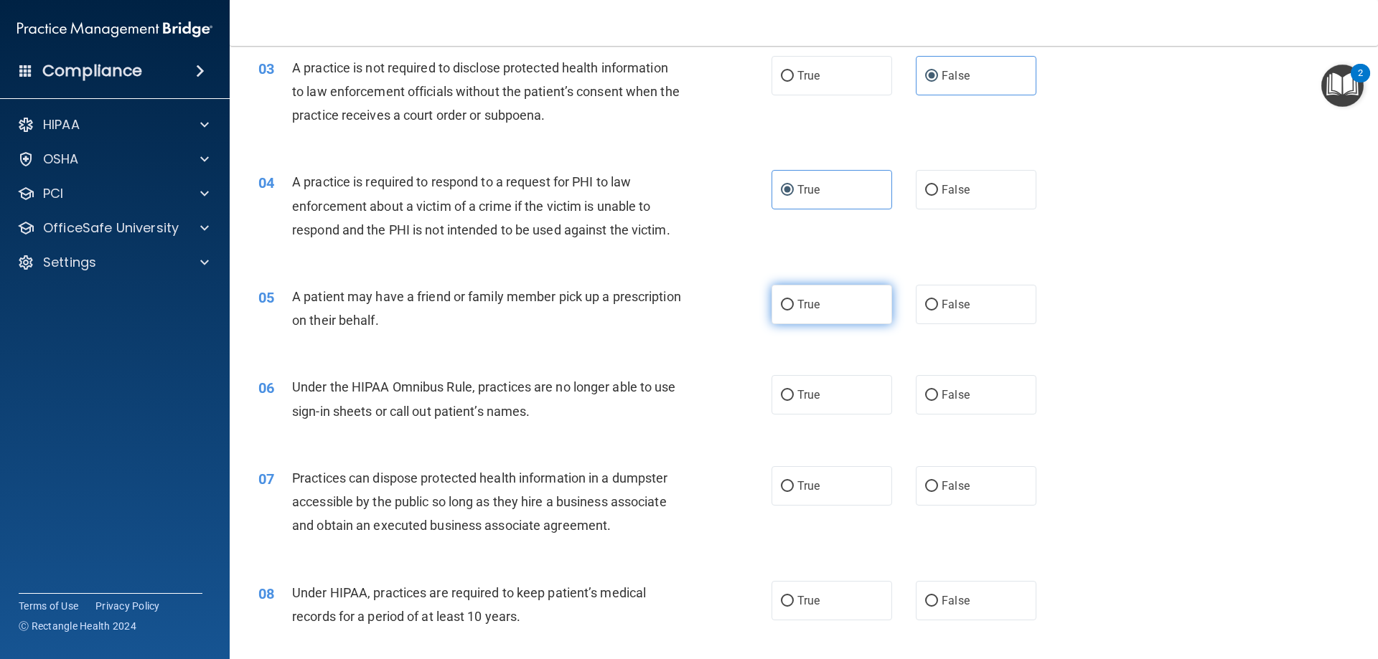
radio input "true"
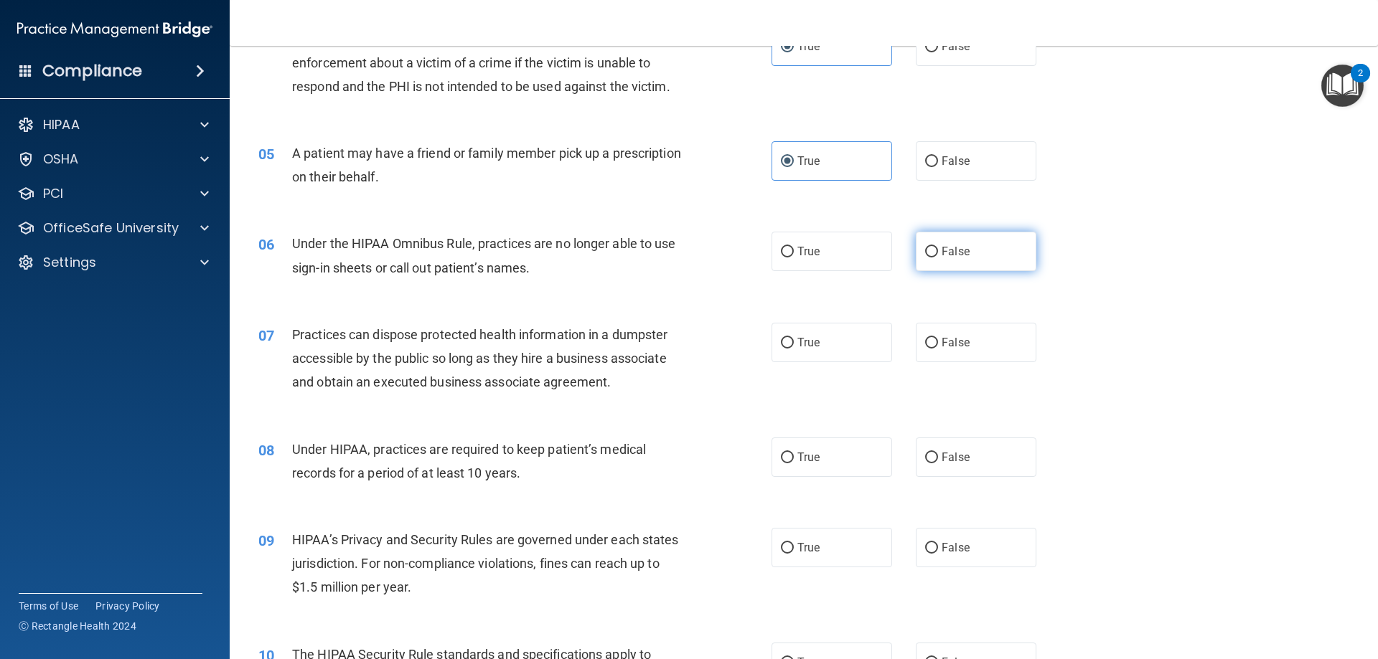
click at [932, 254] on label "False" at bounding box center [976, 251] width 121 height 39
click at [932, 254] on input "False" at bounding box center [931, 252] width 13 height 11
radio input "true"
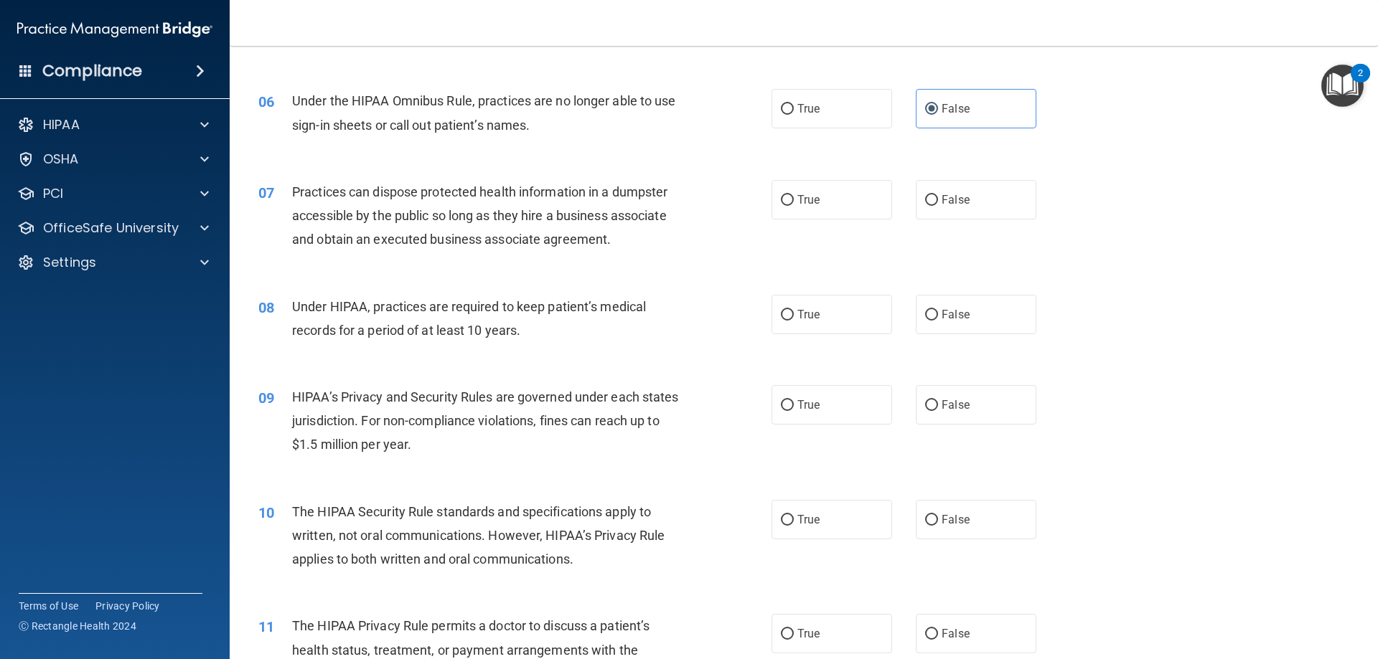
scroll to position [574, 0]
click at [933, 204] on label "False" at bounding box center [976, 198] width 121 height 39
click at [933, 204] on input "False" at bounding box center [931, 199] width 13 height 11
radio input "true"
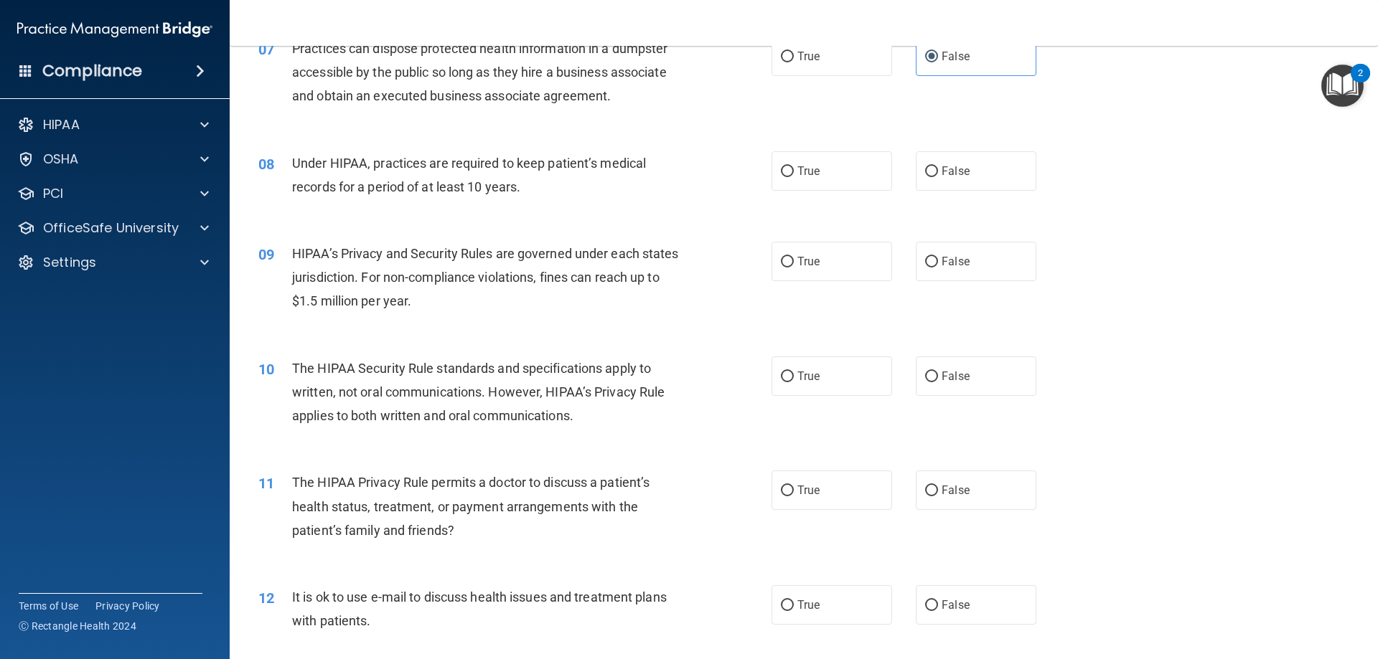
scroll to position [718, 0]
click at [943, 175] on span "False" at bounding box center [955, 171] width 28 height 14
click at [938, 175] on input "False" at bounding box center [931, 171] width 13 height 11
radio input "true"
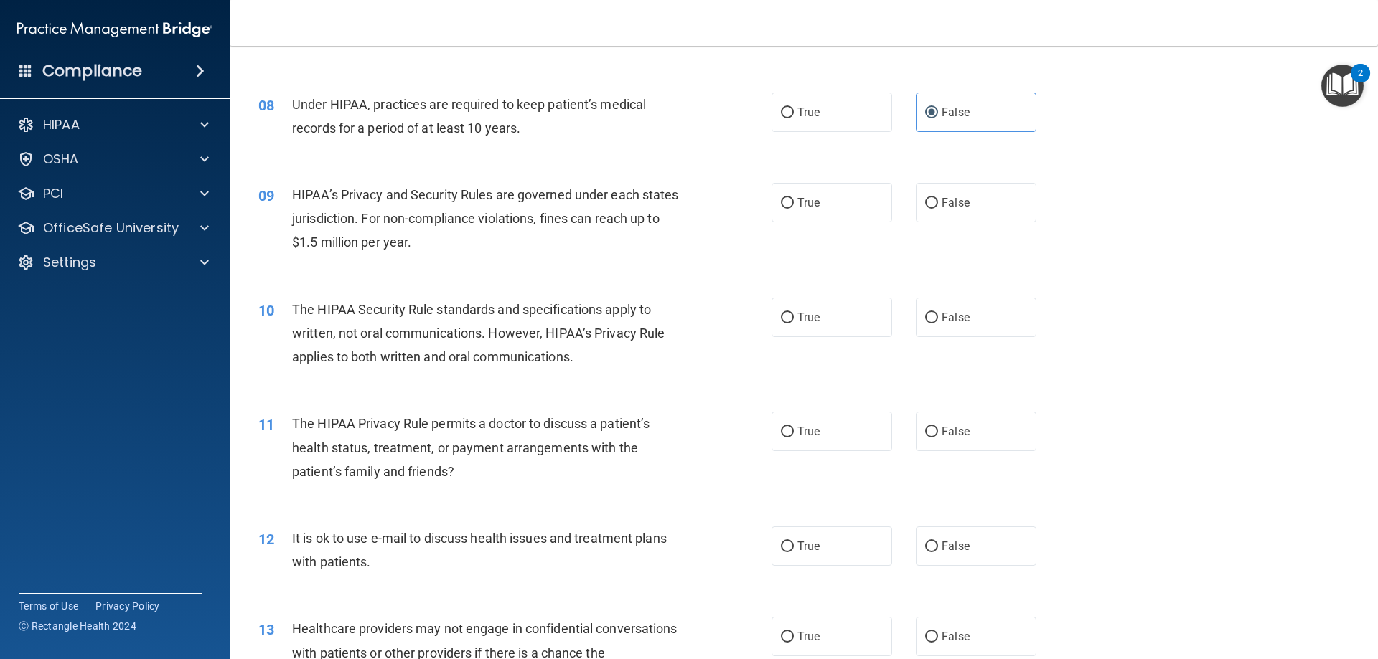
scroll to position [861, 0]
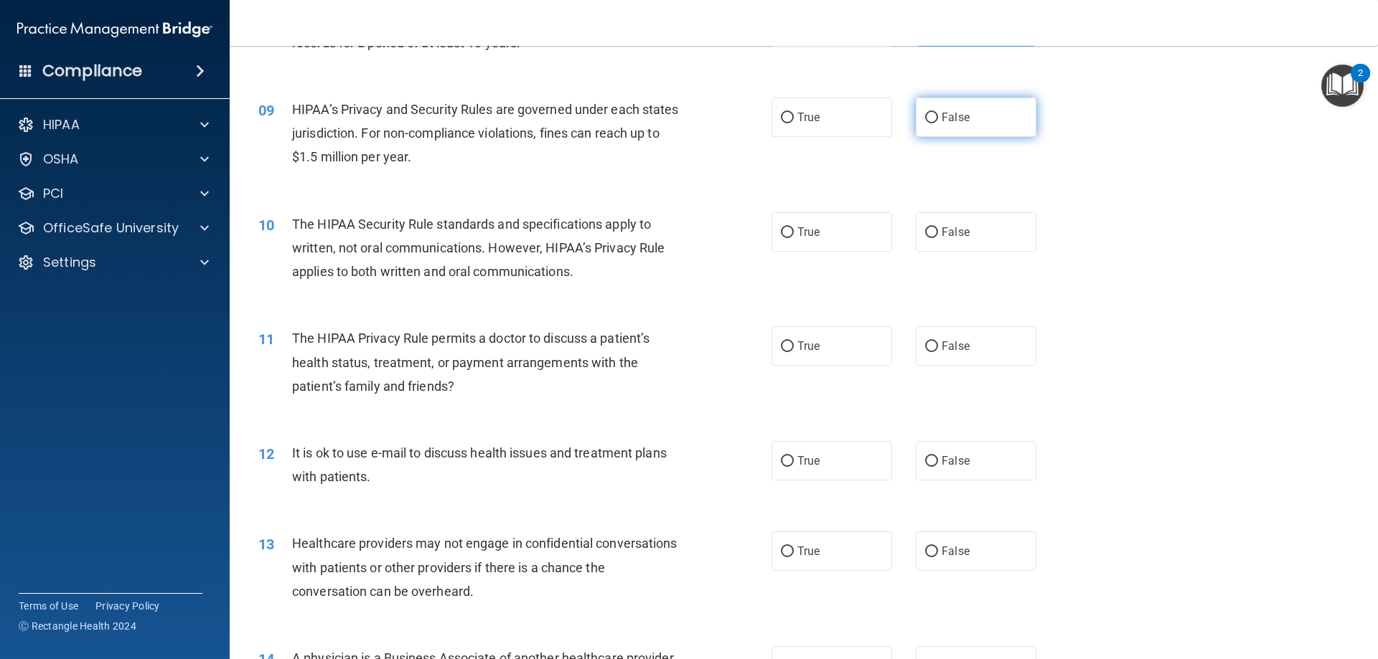
click at [916, 119] on label "False" at bounding box center [976, 117] width 121 height 39
click at [925, 119] on input "False" at bounding box center [931, 118] width 13 height 11
radio input "true"
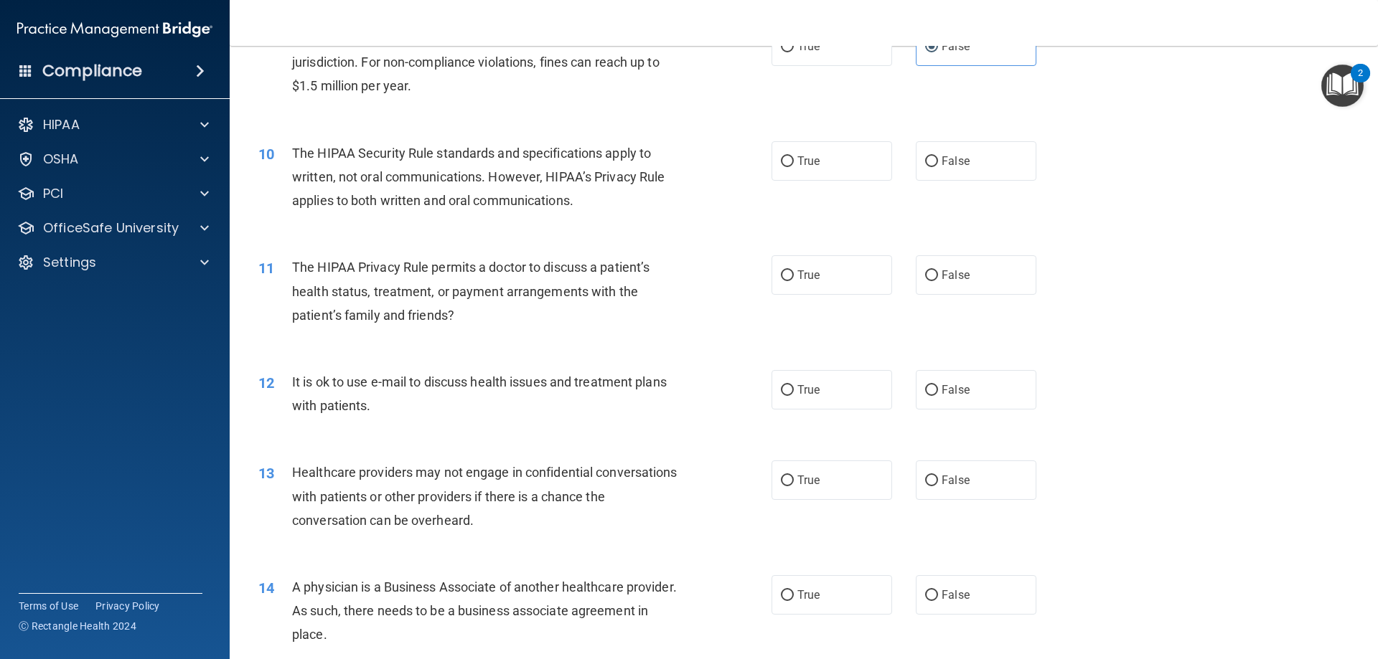
scroll to position [933, 0]
click at [797, 164] on span "True" at bounding box center [808, 161] width 22 height 14
click at [794, 164] on input "True" at bounding box center [787, 161] width 13 height 11
radio input "true"
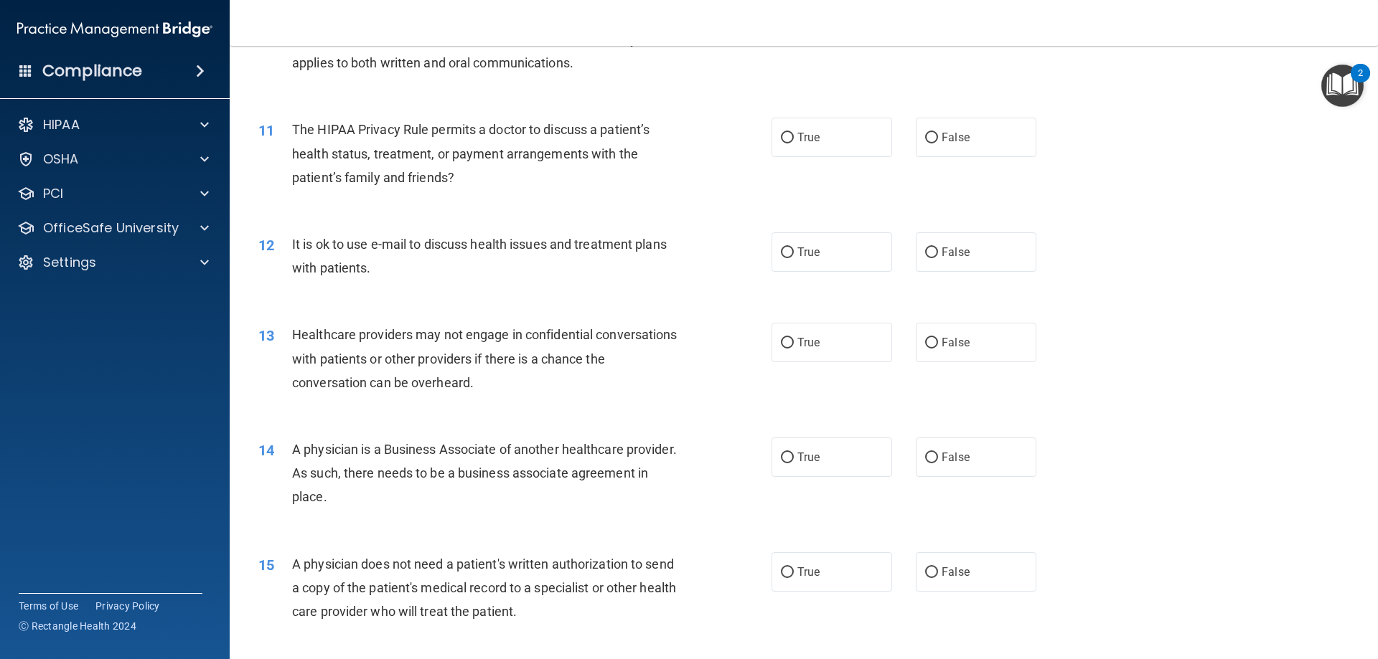
scroll to position [1076, 0]
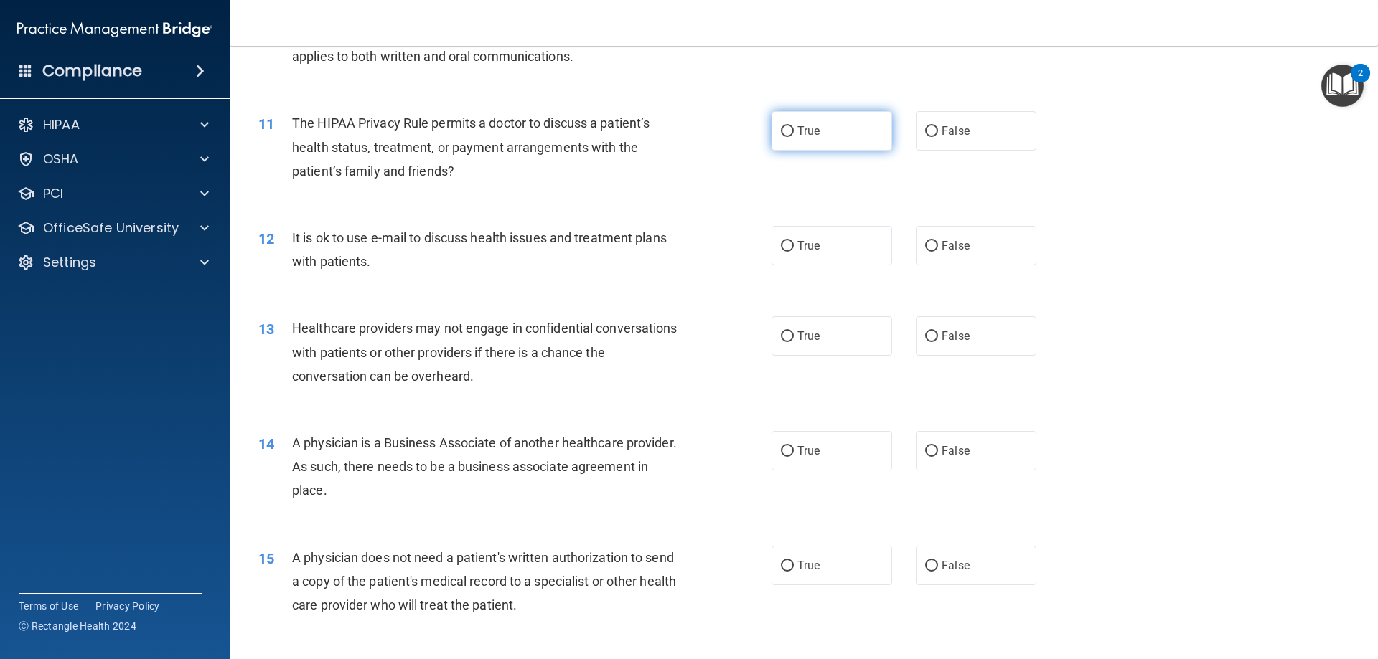
drag, startPoint x: 791, startPoint y: 138, endPoint x: 769, endPoint y: 144, distance: 23.5
click at [791, 139] on label "True" at bounding box center [831, 130] width 121 height 39
click at [791, 137] on input "True" at bounding box center [787, 131] width 13 height 11
radio input "true"
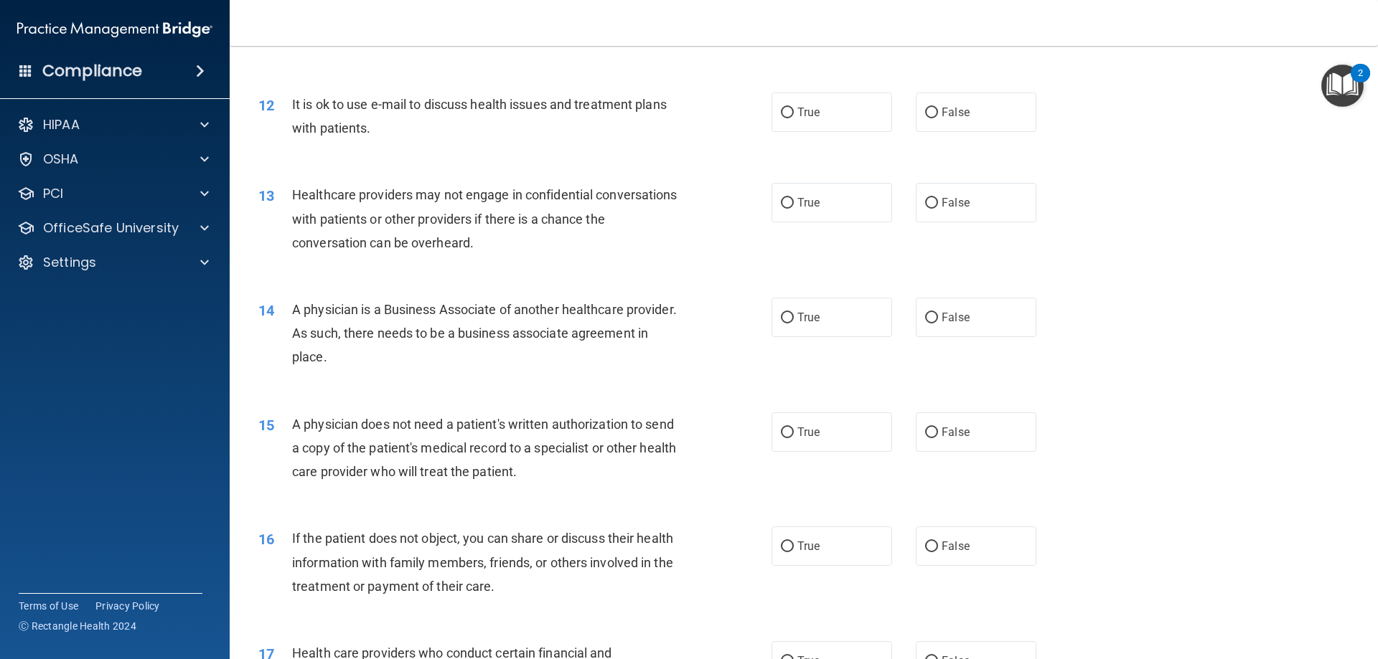
scroll to position [1220, 0]
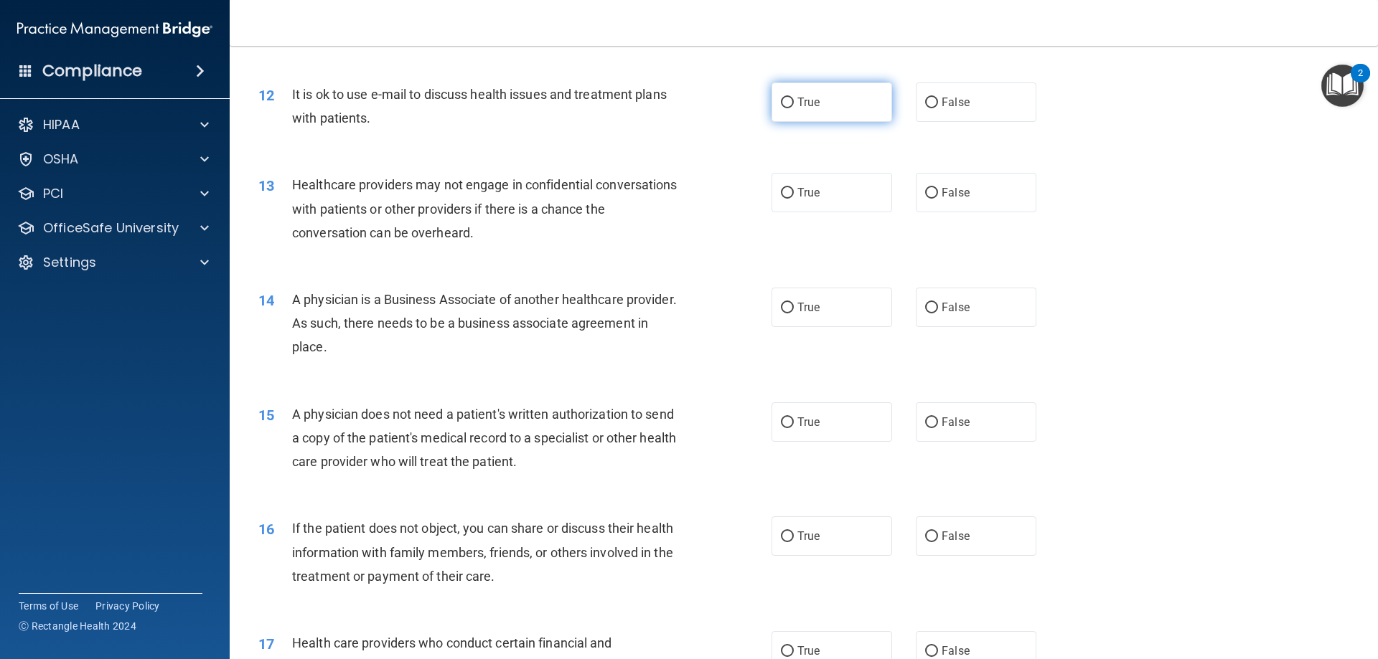
click at [797, 106] on span "True" at bounding box center [808, 102] width 22 height 14
click at [794, 106] on input "True" at bounding box center [787, 103] width 13 height 11
radio input "true"
click at [939, 214] on div "13 Healthcare providers may not engage in confidential conversations with patie…" at bounding box center [804, 212] width 1112 height 115
click at [935, 202] on label "False" at bounding box center [976, 192] width 121 height 39
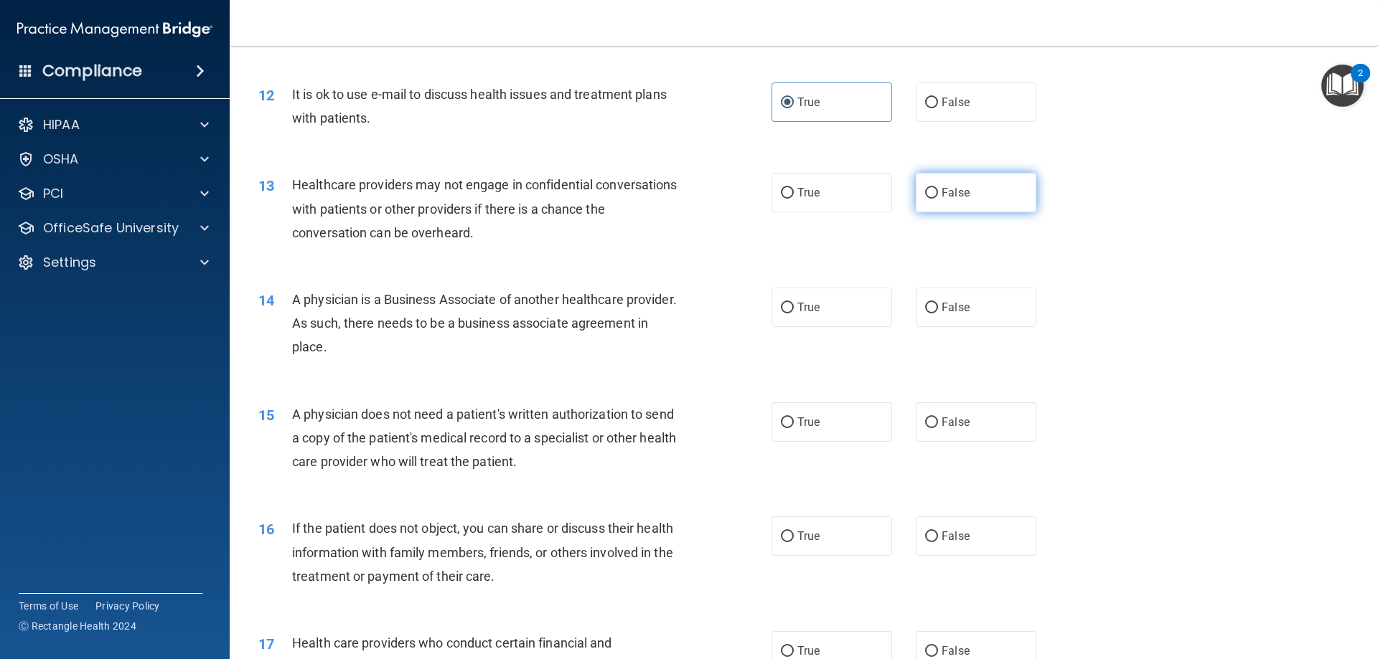
click at [935, 199] on input "False" at bounding box center [931, 193] width 13 height 11
radio input "true"
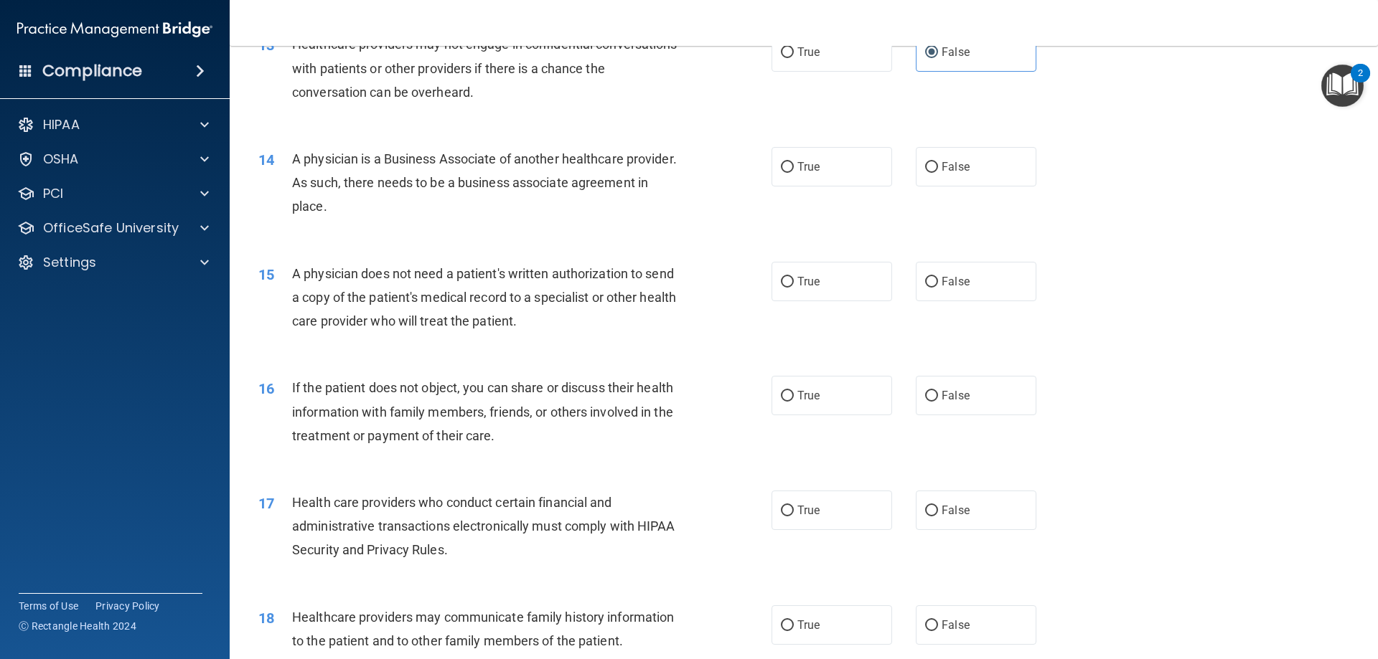
scroll to position [1363, 0]
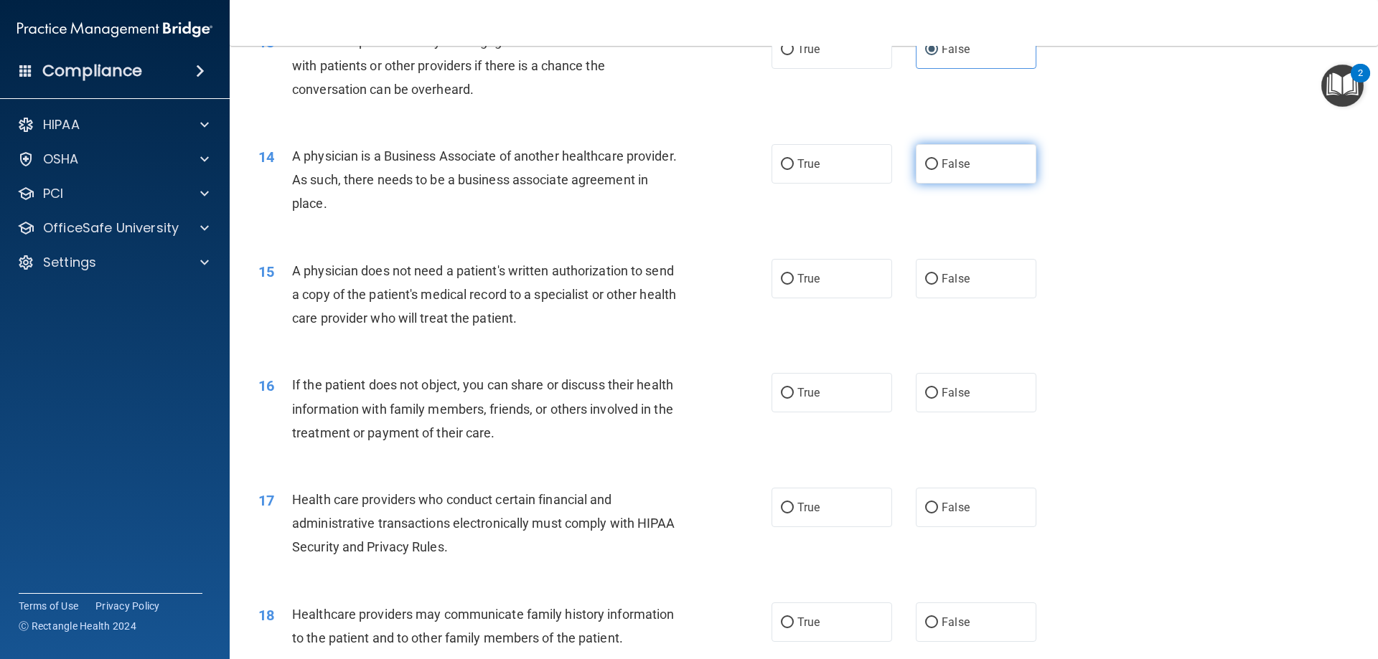
click at [941, 171] on label "False" at bounding box center [976, 163] width 121 height 39
click at [938, 170] on input "False" at bounding box center [931, 164] width 13 height 11
radio input "true"
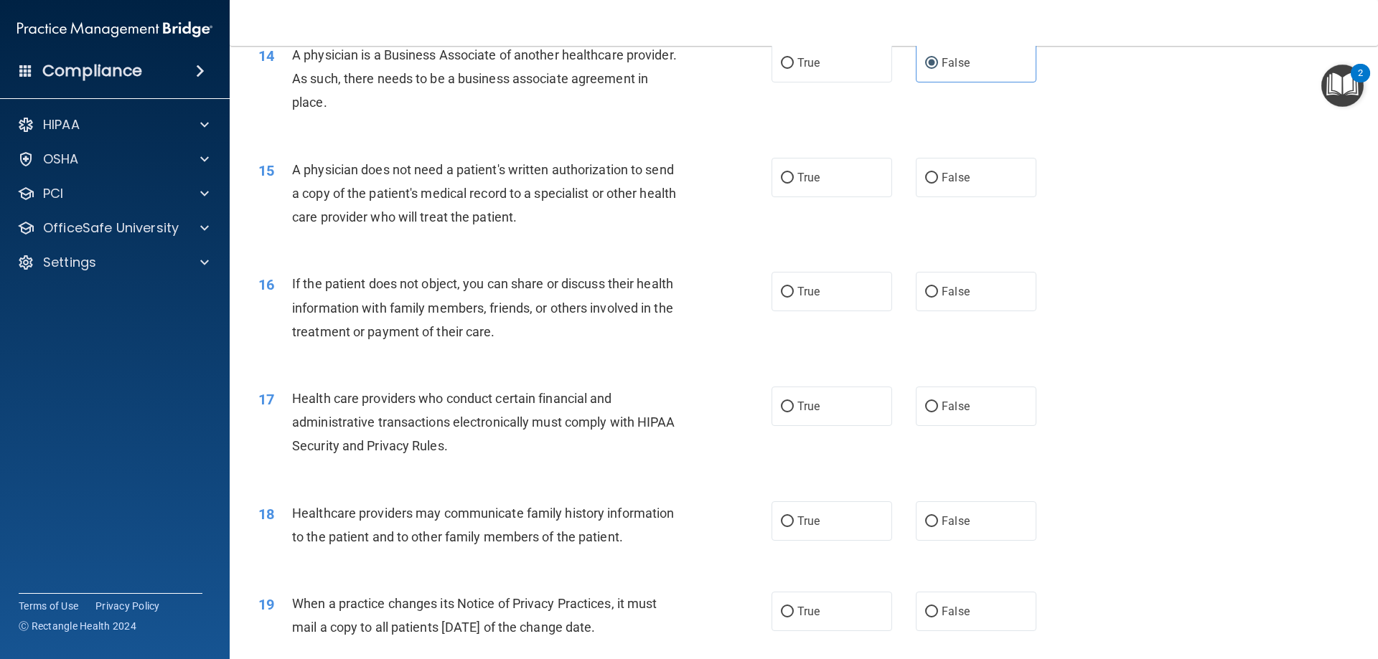
scroll to position [1507, 0]
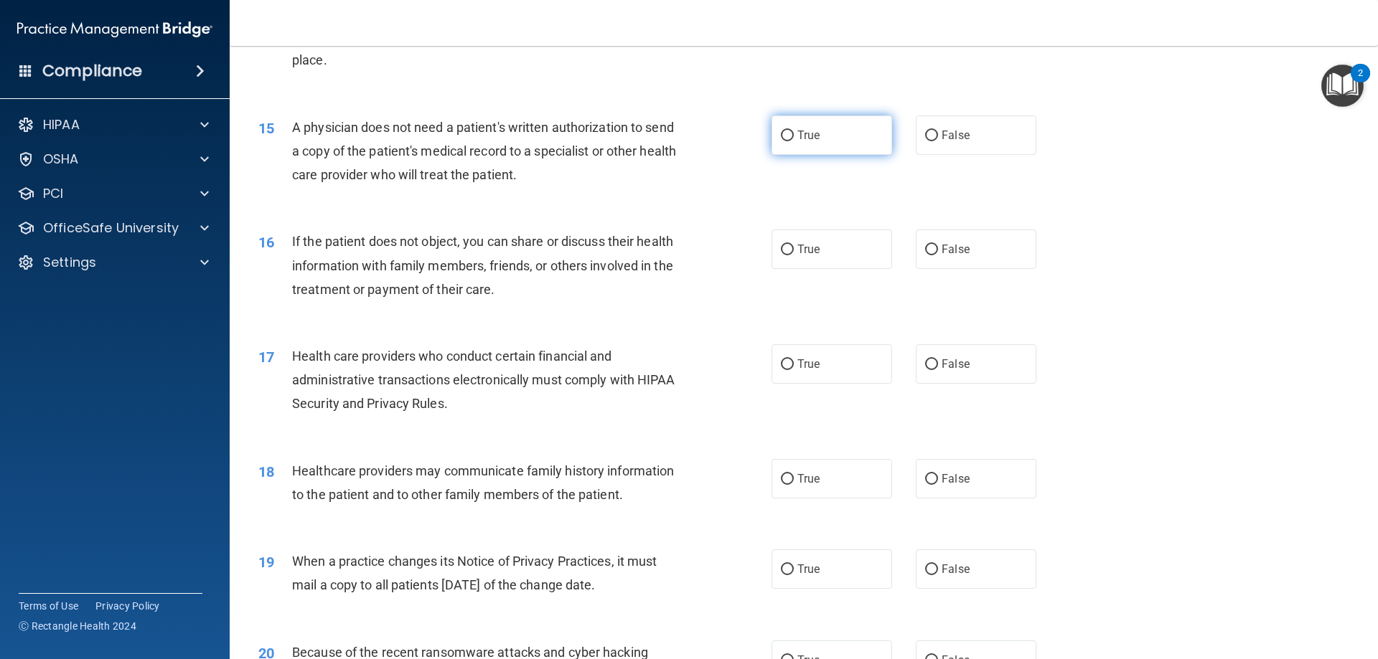
click at [845, 132] on label "True" at bounding box center [831, 135] width 121 height 39
click at [794, 132] on input "True" at bounding box center [787, 136] width 13 height 11
radio input "true"
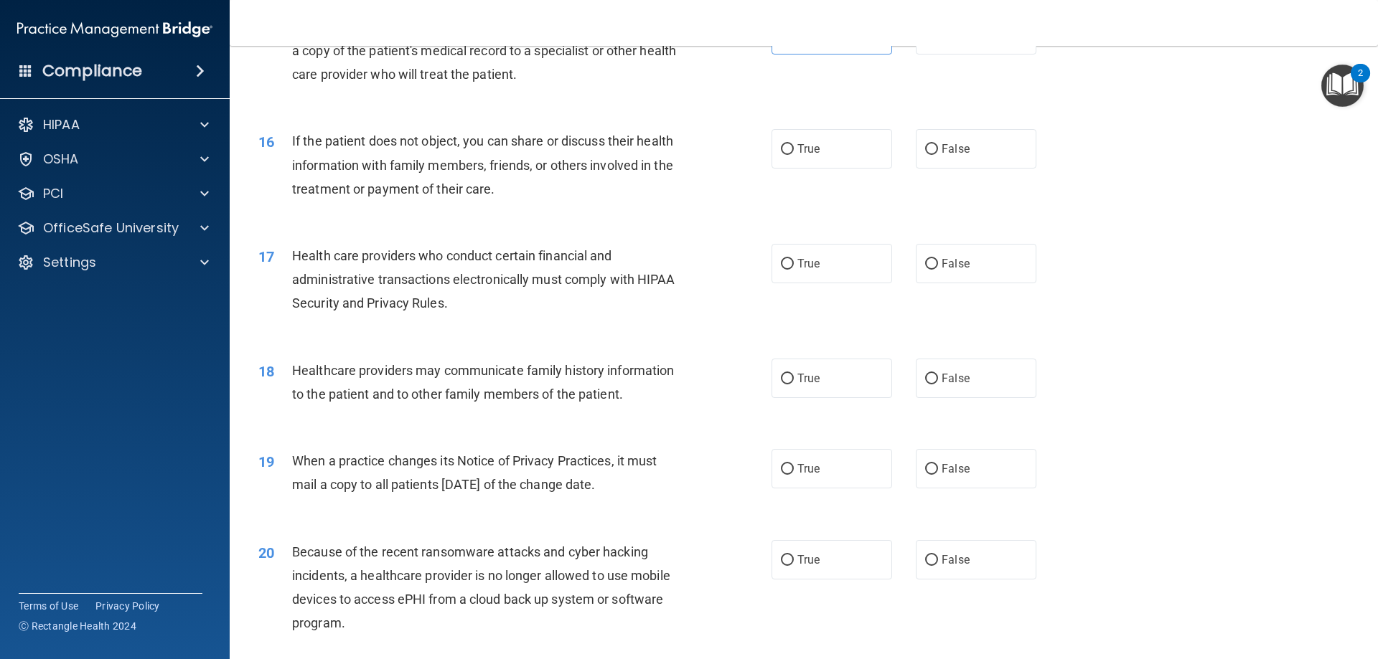
scroll to position [1650, 0]
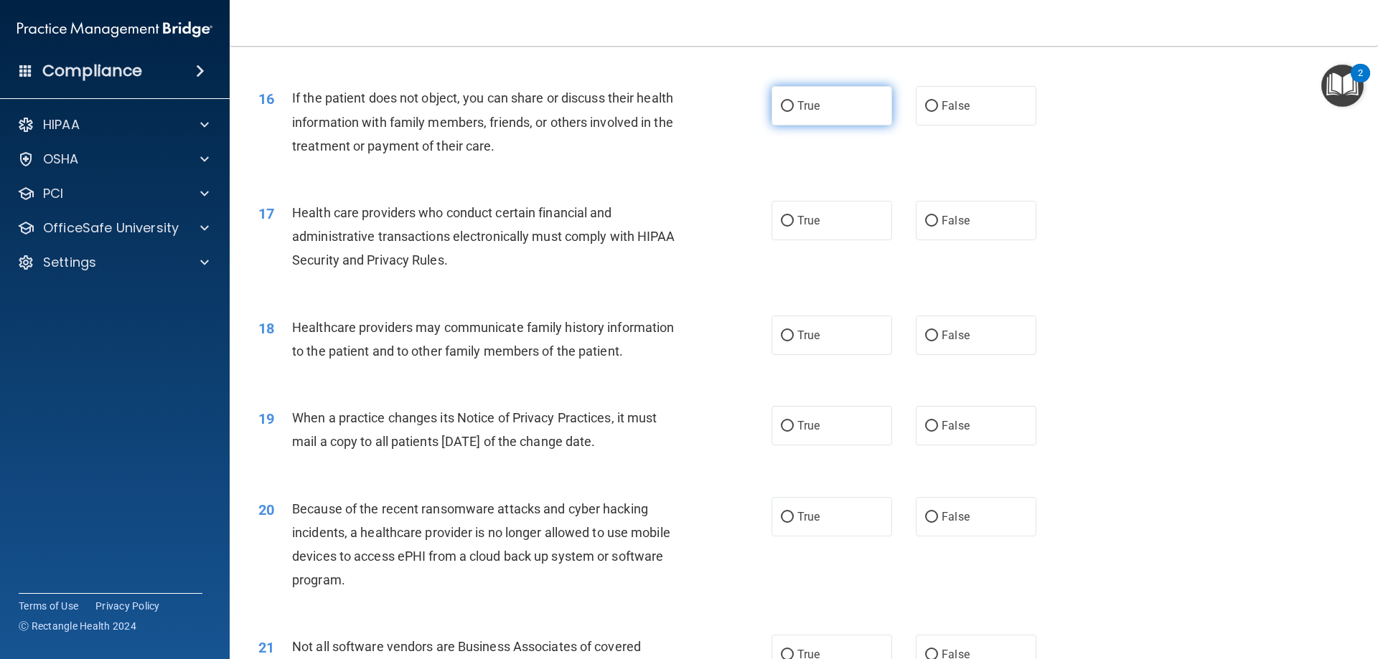
click at [816, 110] on label "True" at bounding box center [831, 105] width 121 height 39
click at [794, 110] on input "True" at bounding box center [787, 106] width 13 height 11
radio input "true"
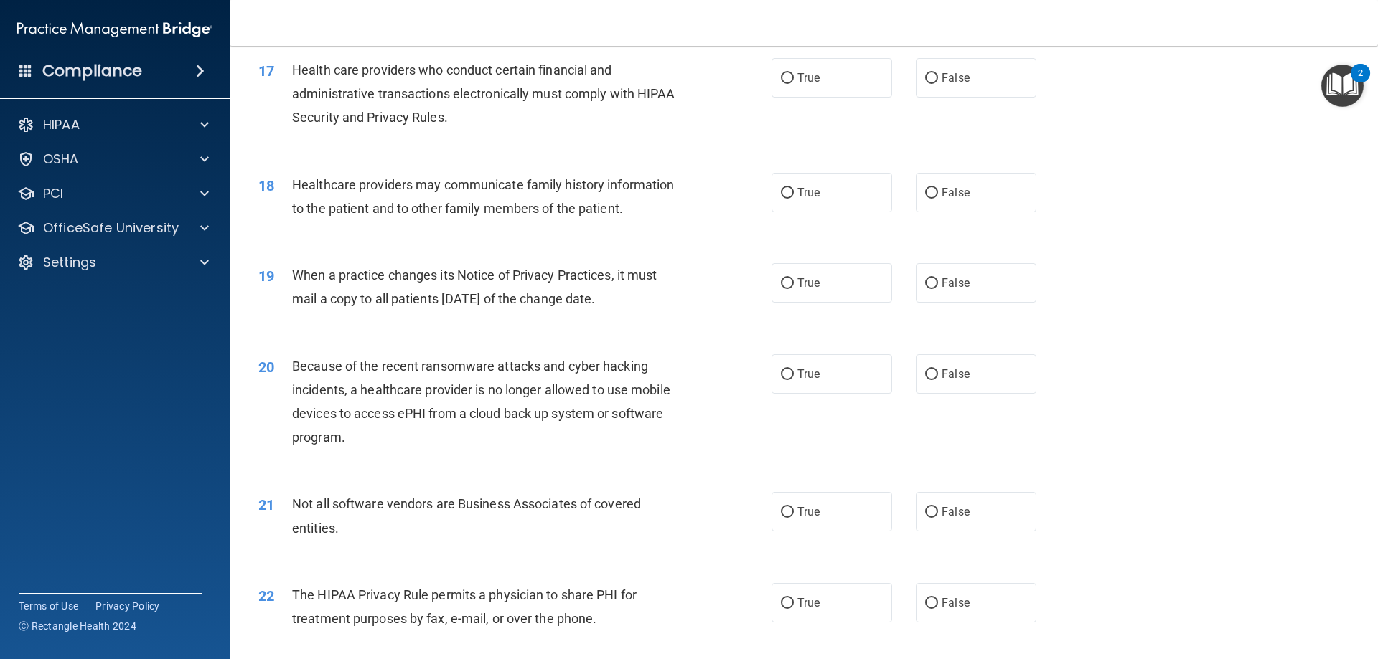
scroll to position [1794, 0]
click at [861, 86] on label "True" at bounding box center [831, 76] width 121 height 39
click at [794, 83] on input "True" at bounding box center [787, 77] width 13 height 11
radio input "true"
click at [924, 200] on label "False" at bounding box center [976, 191] width 121 height 39
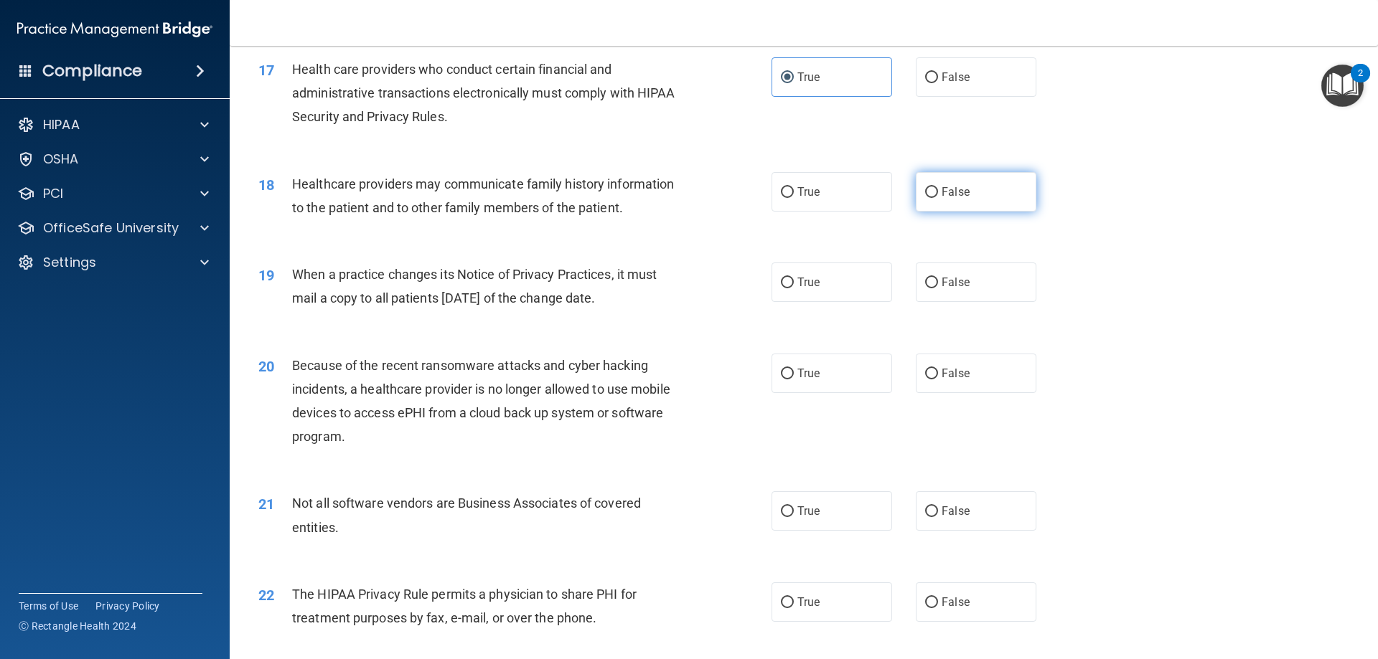
click at [925, 198] on input "False" at bounding box center [931, 192] width 13 height 11
radio input "true"
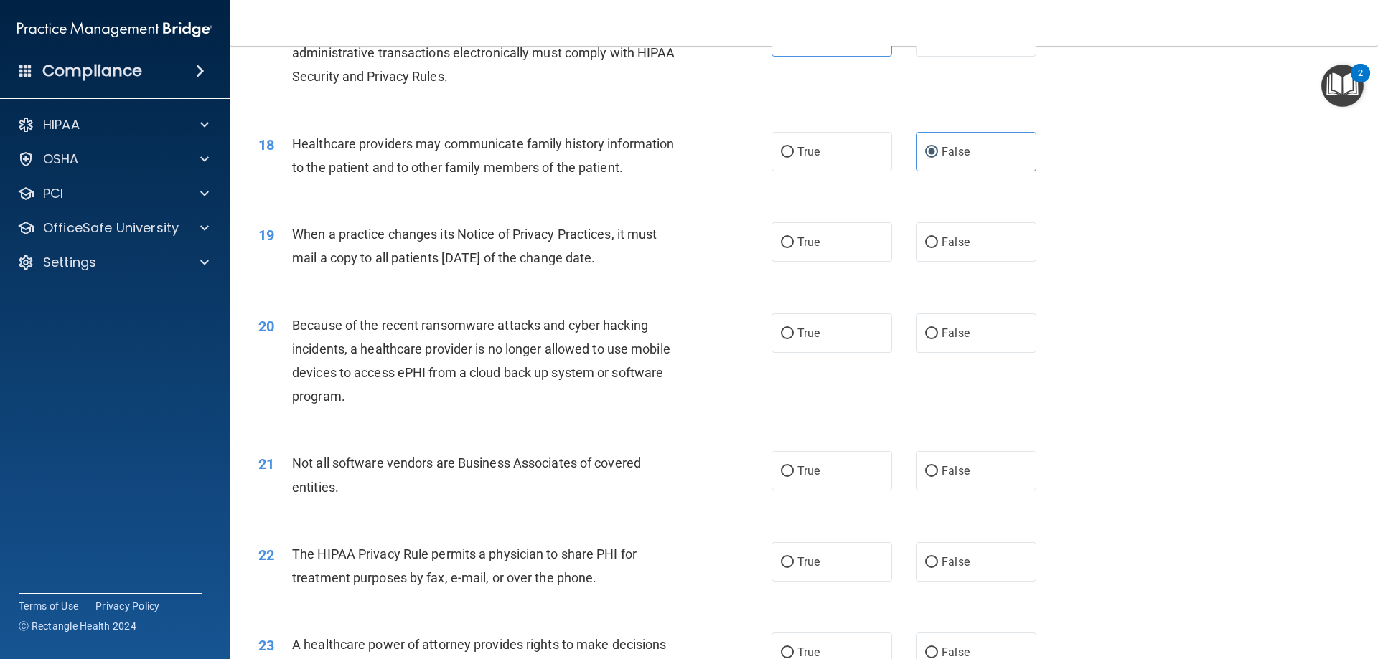
scroll to position [1866, 0]
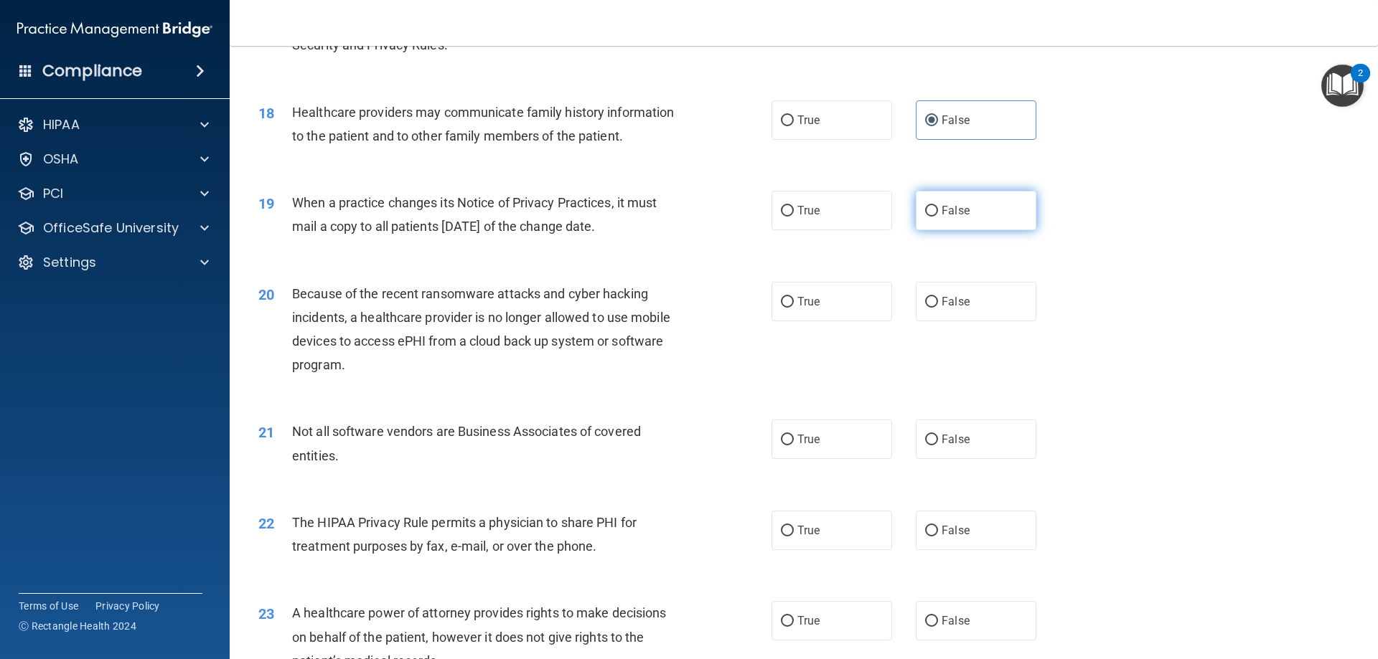
click at [979, 220] on label "False" at bounding box center [976, 210] width 121 height 39
click at [938, 217] on input "False" at bounding box center [931, 211] width 13 height 11
radio input "true"
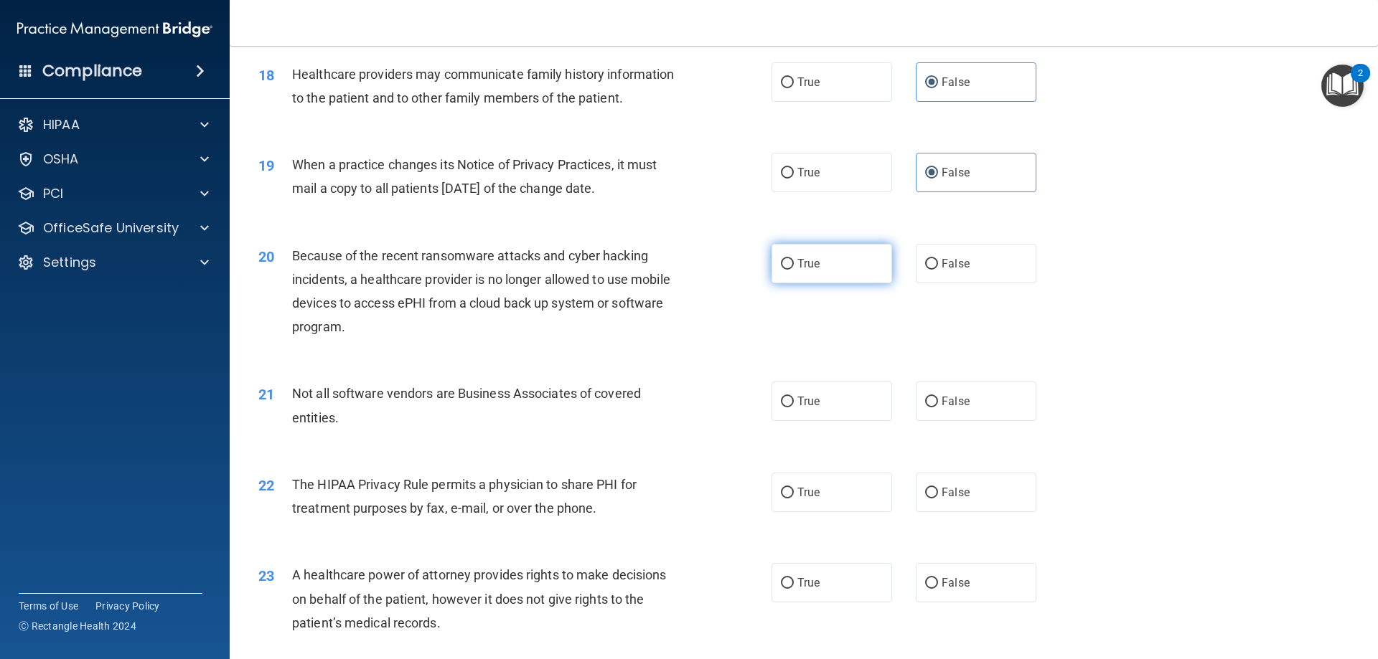
scroll to position [1937, 0]
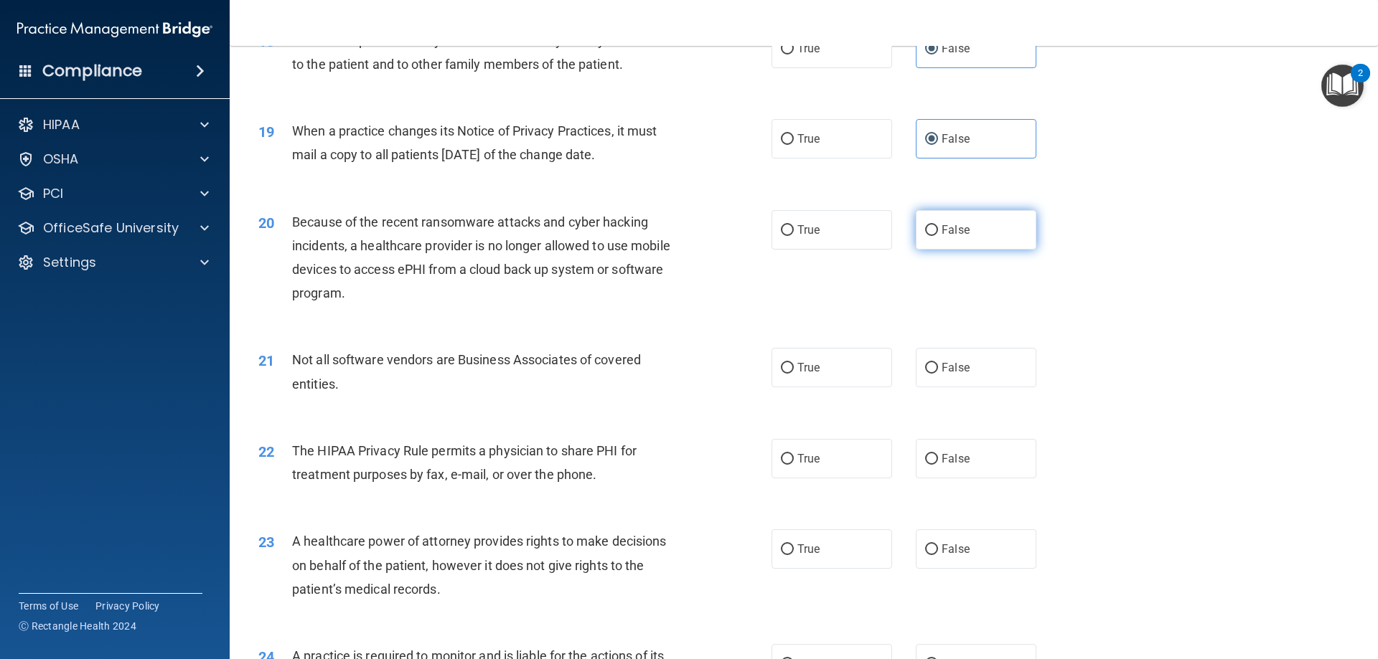
click at [947, 230] on span "False" at bounding box center [955, 230] width 28 height 14
click at [938, 230] on input "False" at bounding box center [931, 230] width 13 height 11
radio input "true"
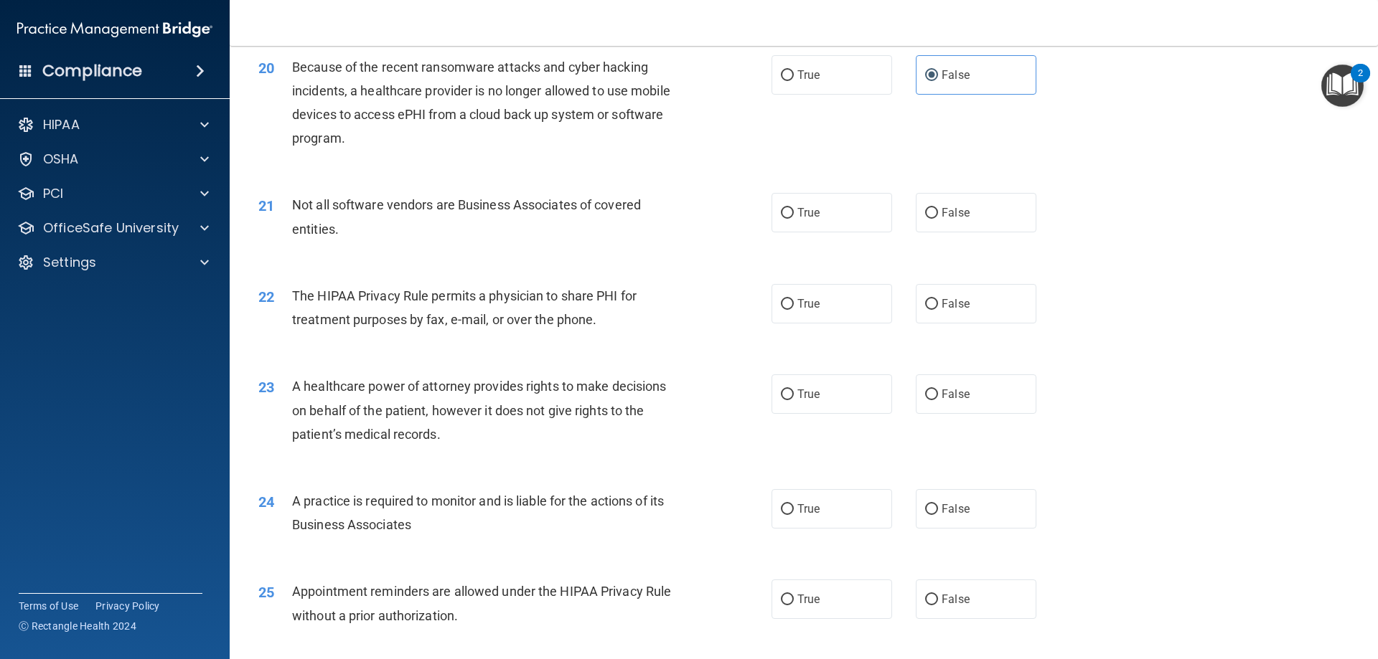
scroll to position [2153, 0]
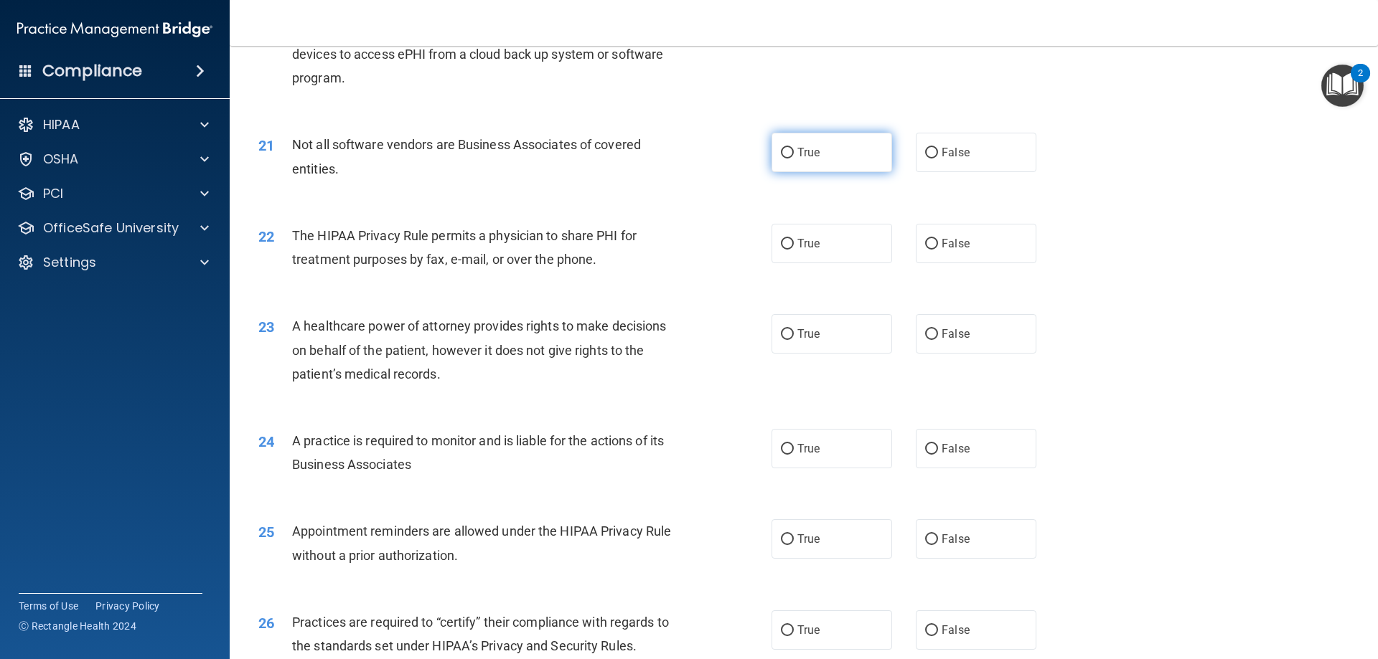
click at [807, 160] on label "True" at bounding box center [831, 152] width 121 height 39
click at [794, 159] on input "True" at bounding box center [787, 153] width 13 height 11
radio input "true"
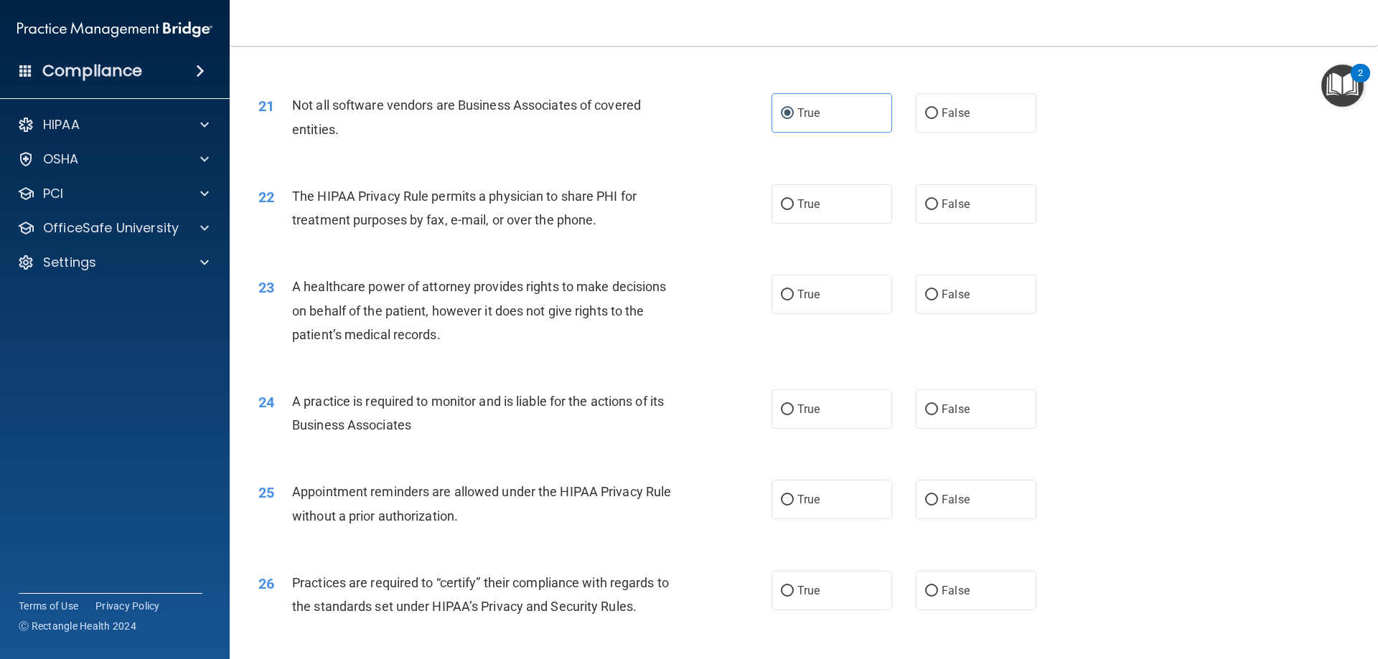
scroll to position [2224, 0]
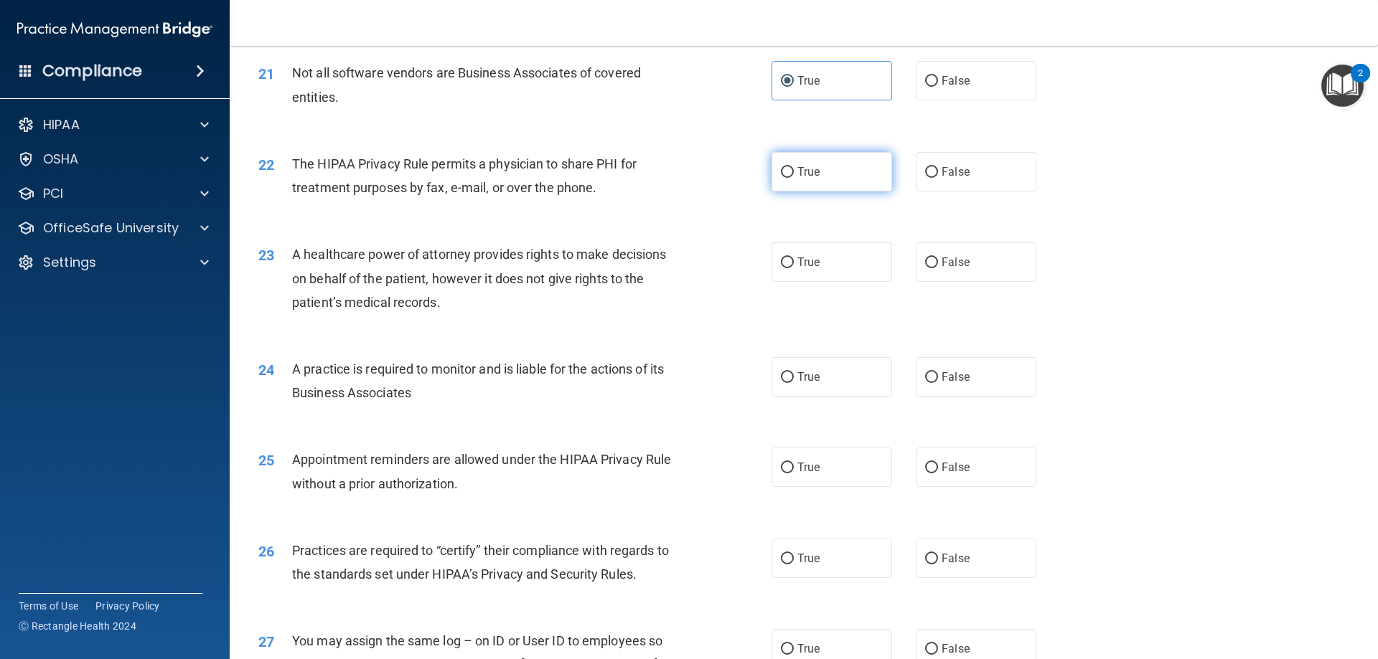
click at [785, 187] on label "True" at bounding box center [831, 171] width 121 height 39
click at [785, 178] on input "True" at bounding box center [787, 172] width 13 height 11
radio input "true"
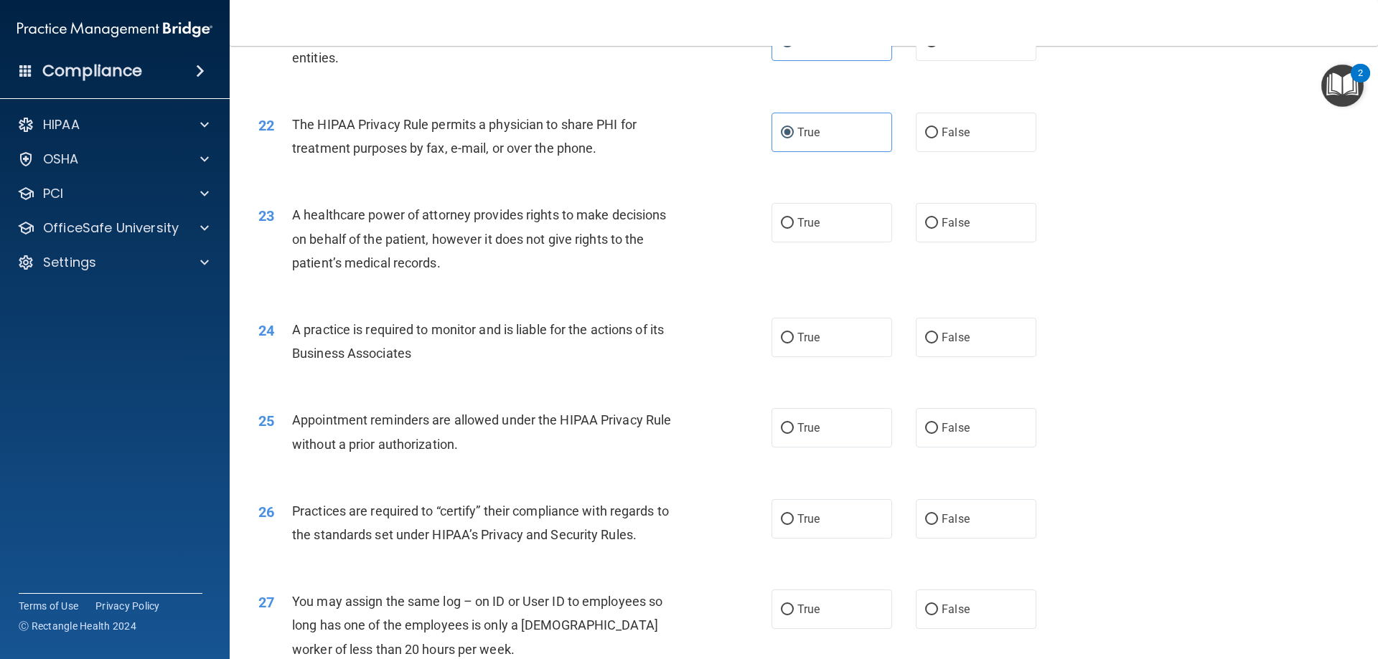
scroll to position [2296, 0]
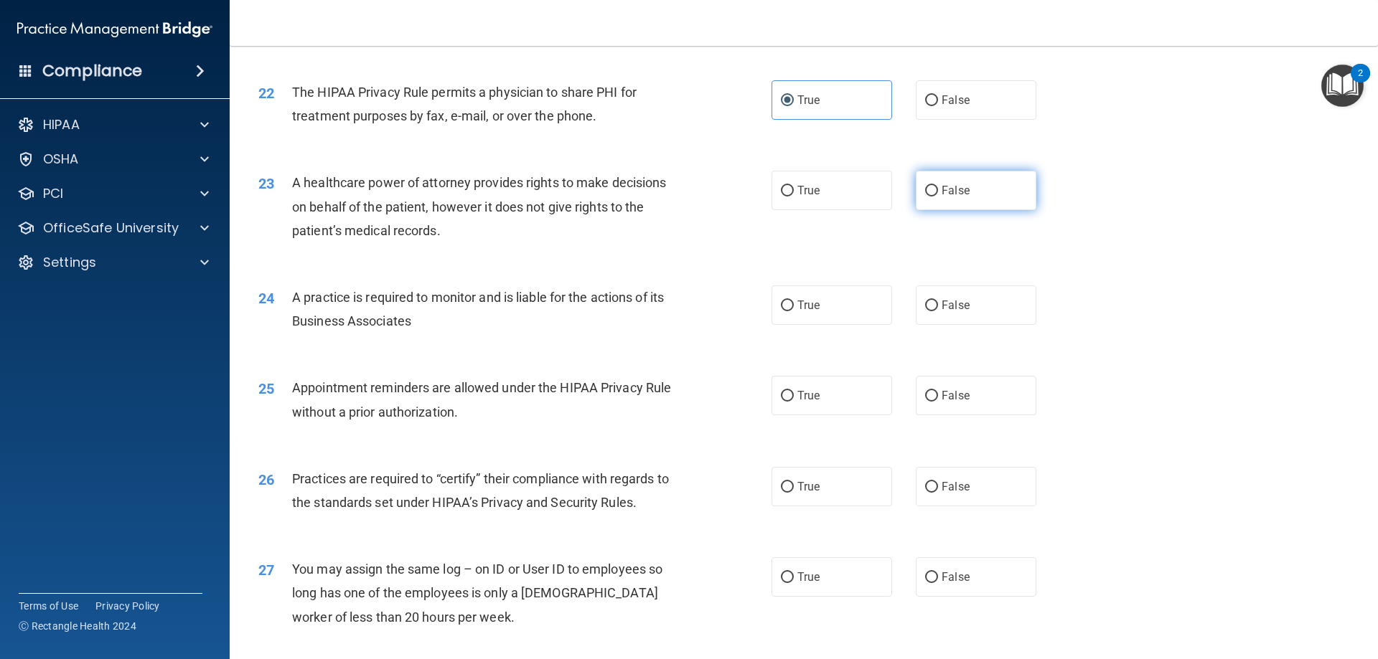
click at [933, 197] on label "False" at bounding box center [976, 190] width 121 height 39
click at [933, 197] on input "False" at bounding box center [931, 191] width 13 height 11
radio input "true"
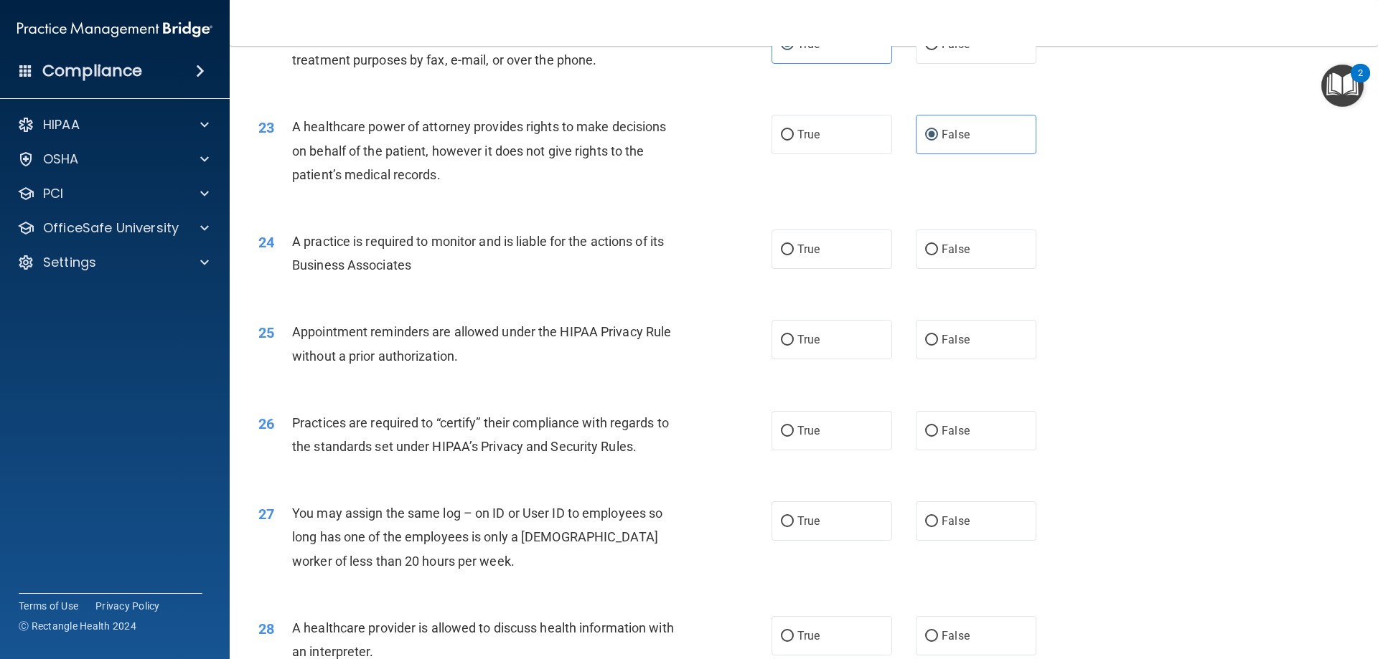
scroll to position [2440, 0]
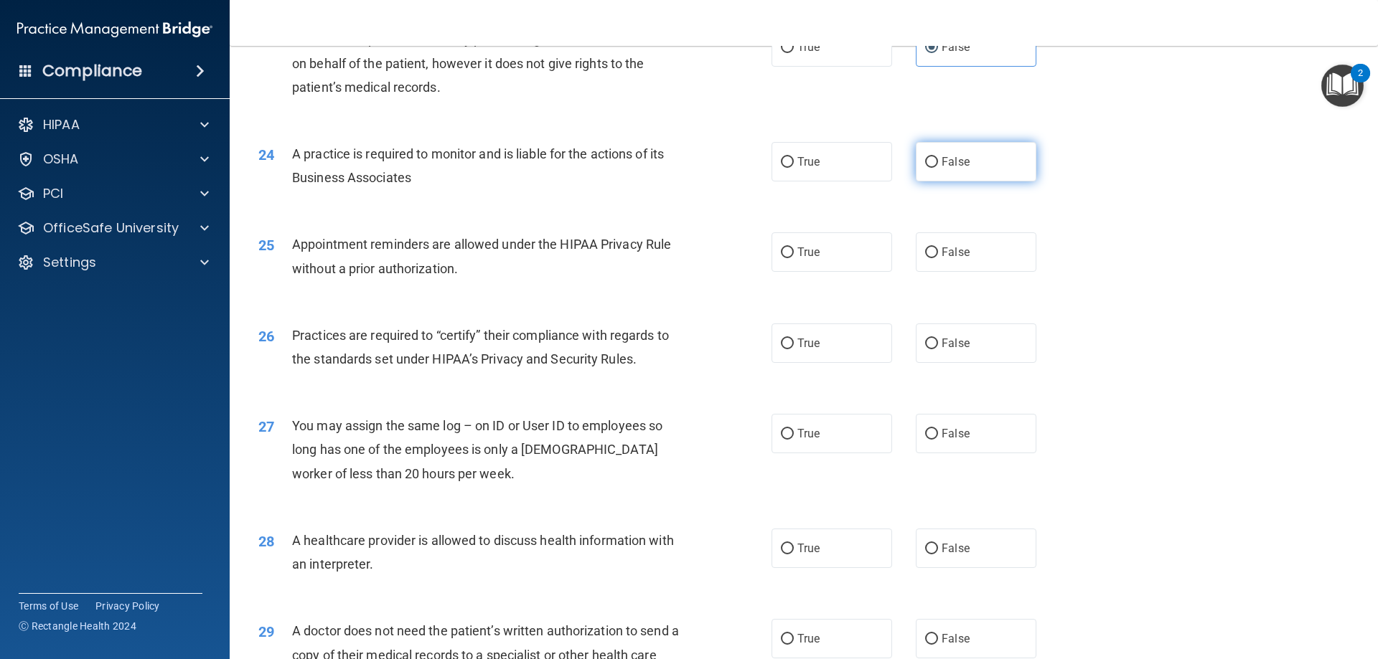
click at [929, 168] on label "False" at bounding box center [976, 161] width 121 height 39
click at [929, 168] on input "False" at bounding box center [931, 162] width 13 height 11
radio input "true"
click at [797, 254] on span "True" at bounding box center [808, 252] width 22 height 14
click at [792, 254] on input "True" at bounding box center [787, 253] width 13 height 11
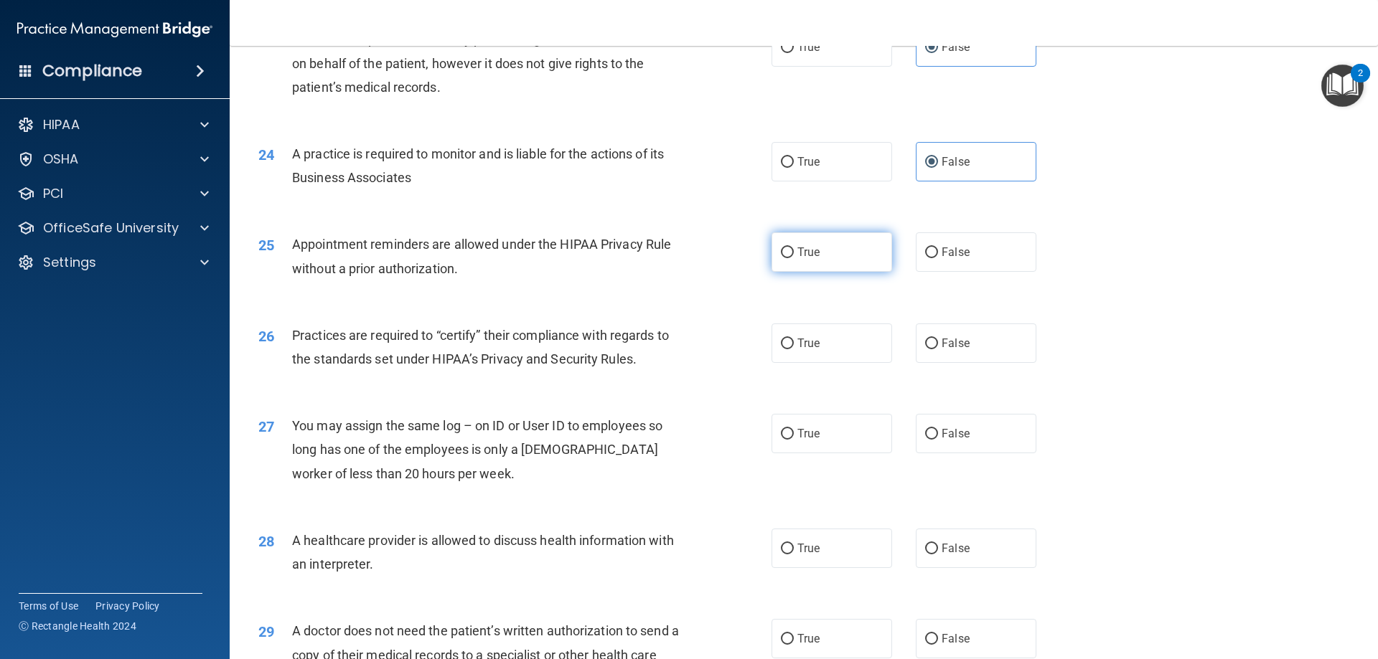
radio input "true"
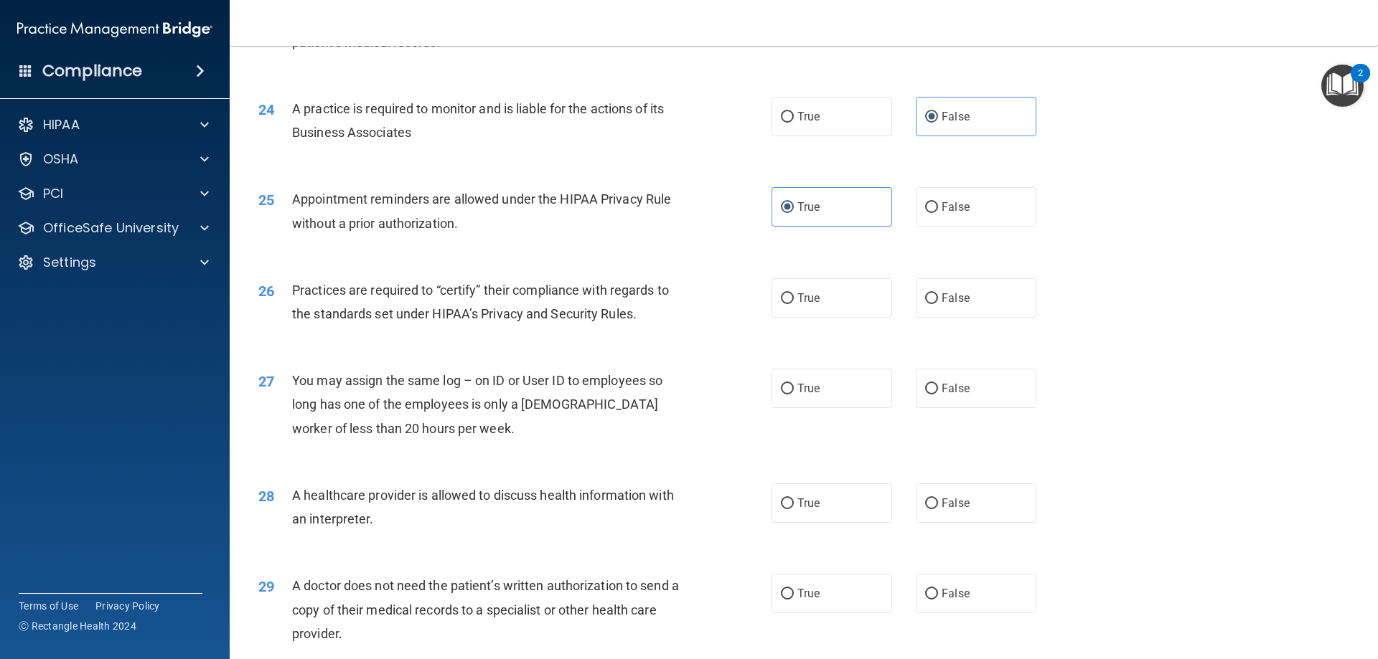
scroll to position [2583, 0]
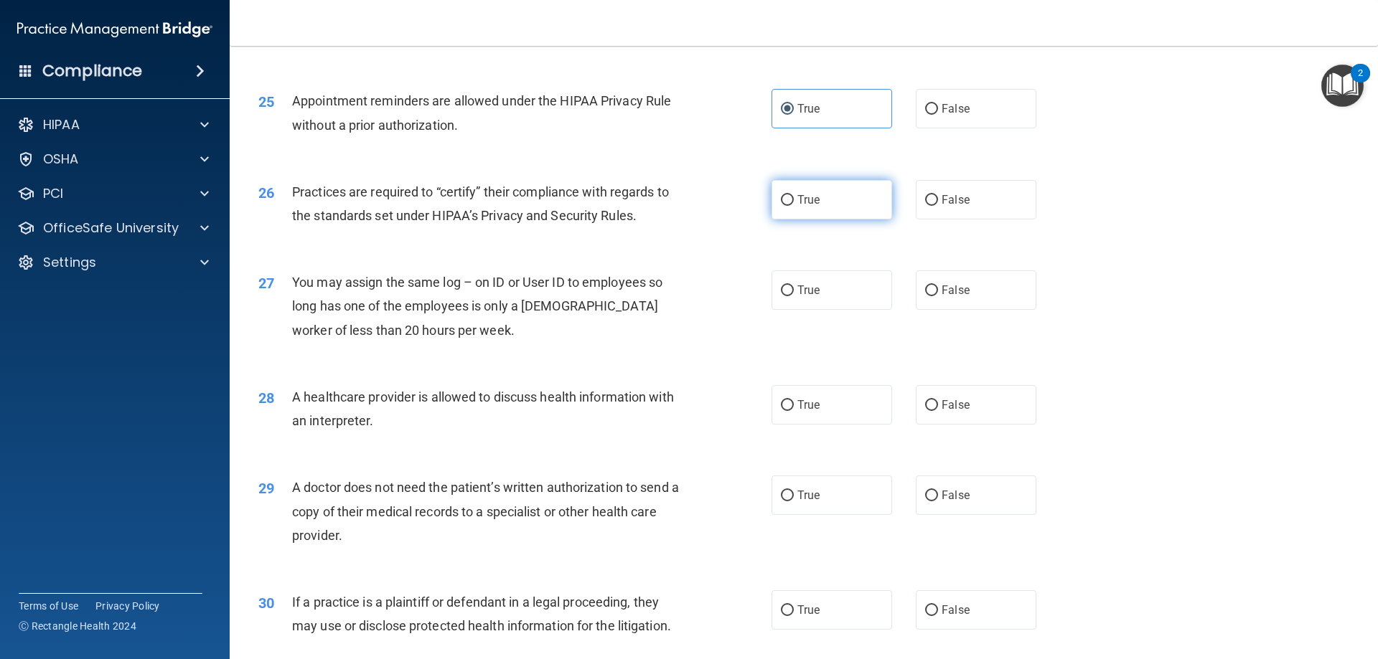
click at [797, 207] on label "True" at bounding box center [831, 199] width 121 height 39
click at [794, 206] on input "True" at bounding box center [787, 200] width 13 height 11
radio input "true"
click at [932, 292] on label "False" at bounding box center [976, 290] width 121 height 39
click at [932, 292] on input "False" at bounding box center [931, 291] width 13 height 11
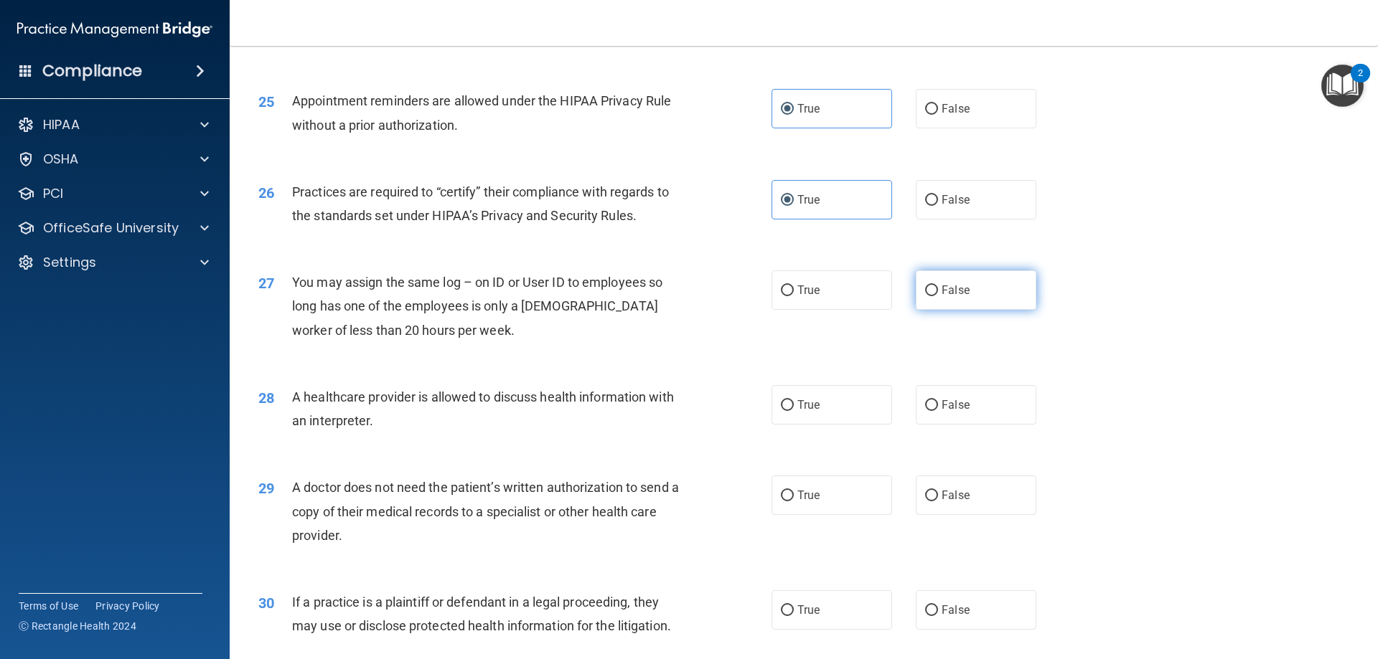
radio input "true"
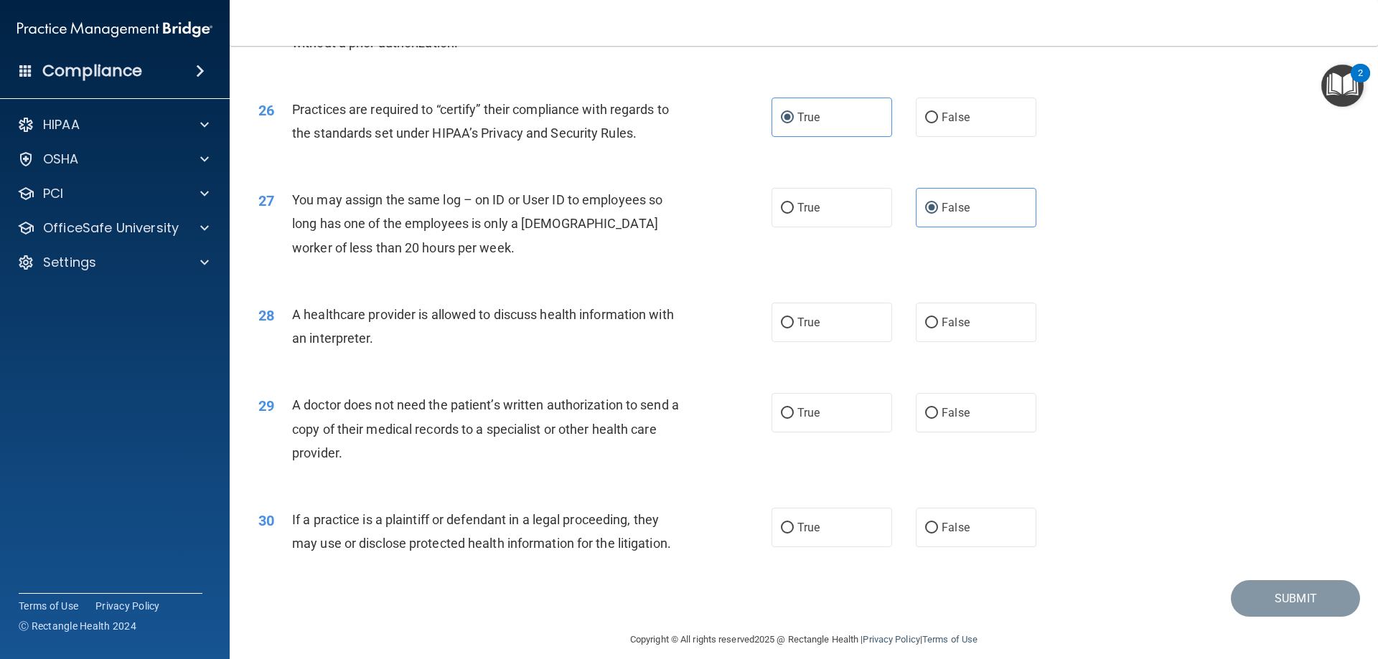
scroll to position [2681, 0]
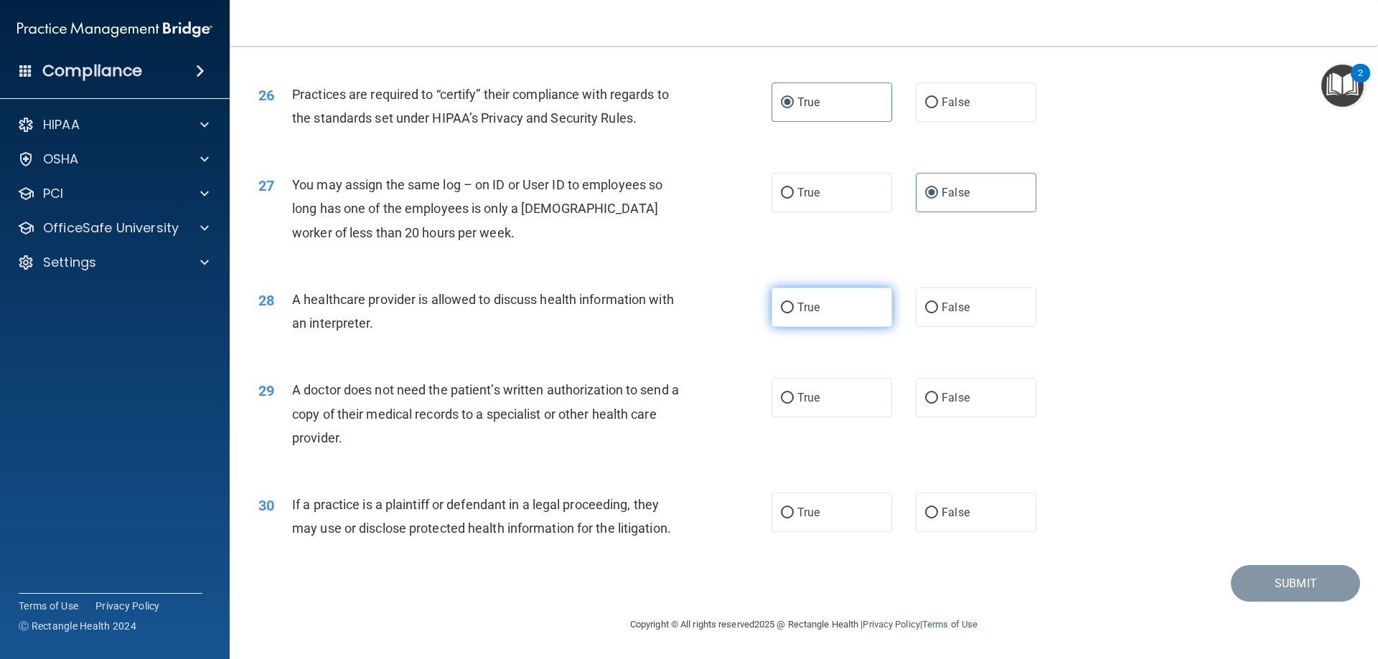
click at [788, 307] on input "True" at bounding box center [787, 308] width 13 height 11
radio input "true"
click at [786, 403] on input "True" at bounding box center [787, 398] width 13 height 11
radio input "true"
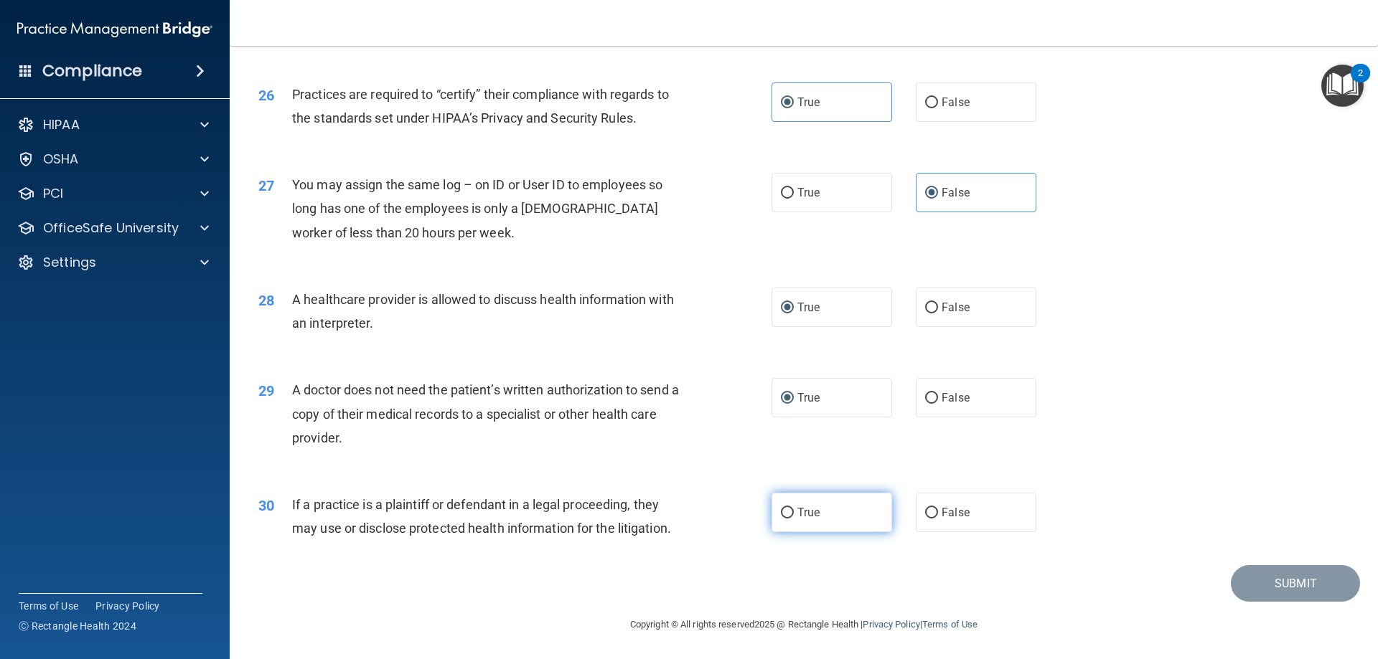
click at [788, 511] on input "True" at bounding box center [787, 513] width 13 height 11
radio input "true"
click at [1289, 588] on button "Submit" at bounding box center [1295, 583] width 129 height 37
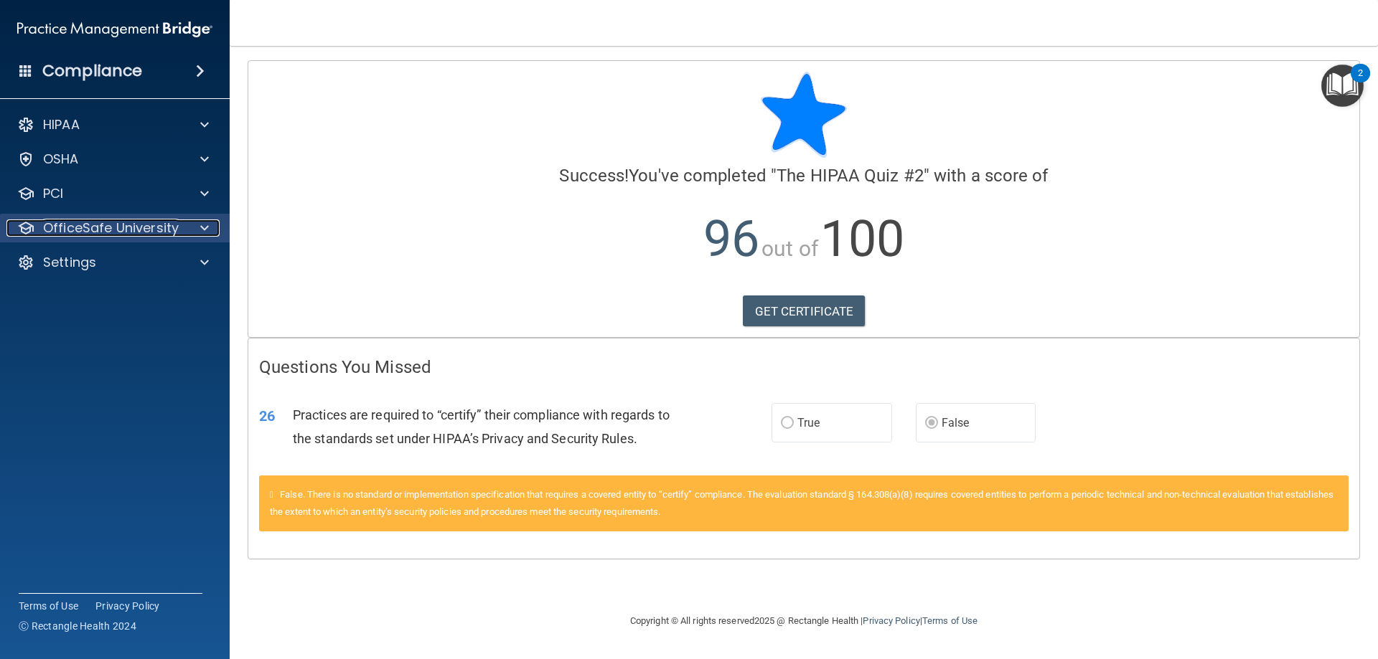
click at [108, 235] on p "OfficeSafe University" at bounding box center [111, 228] width 136 height 17
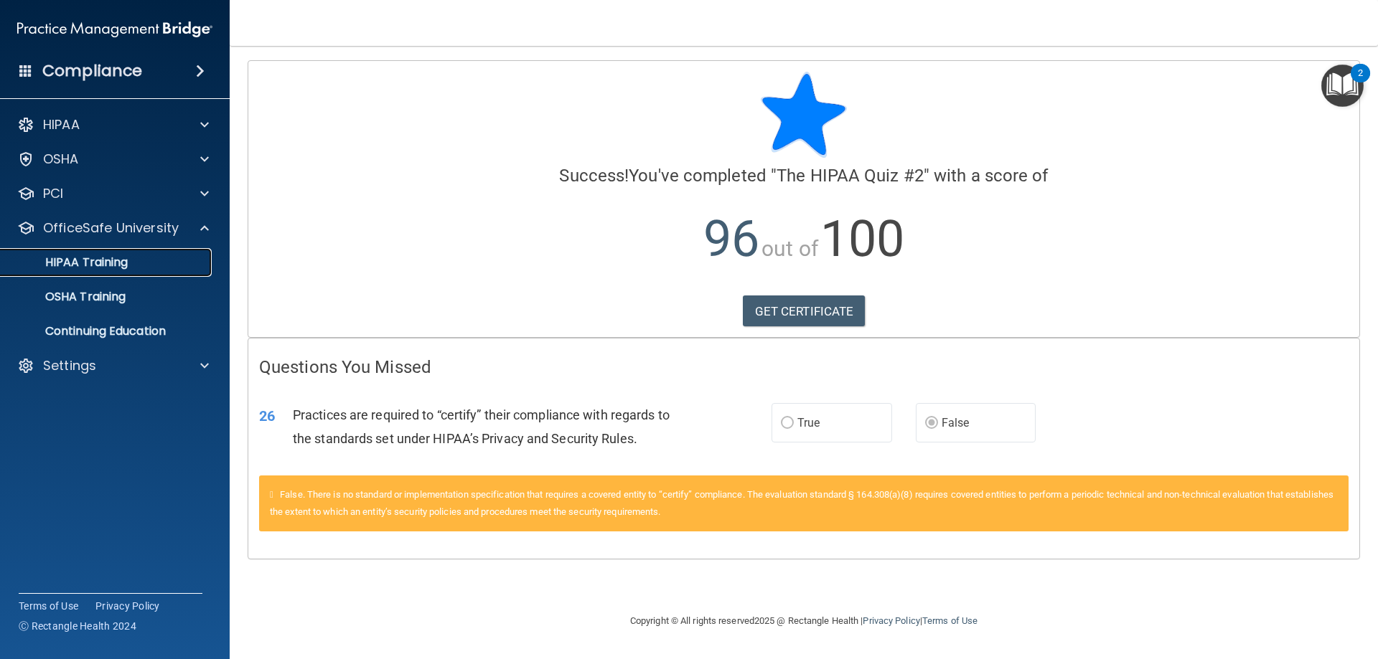
click at [79, 265] on p "HIPAA Training" at bounding box center [68, 262] width 118 height 14
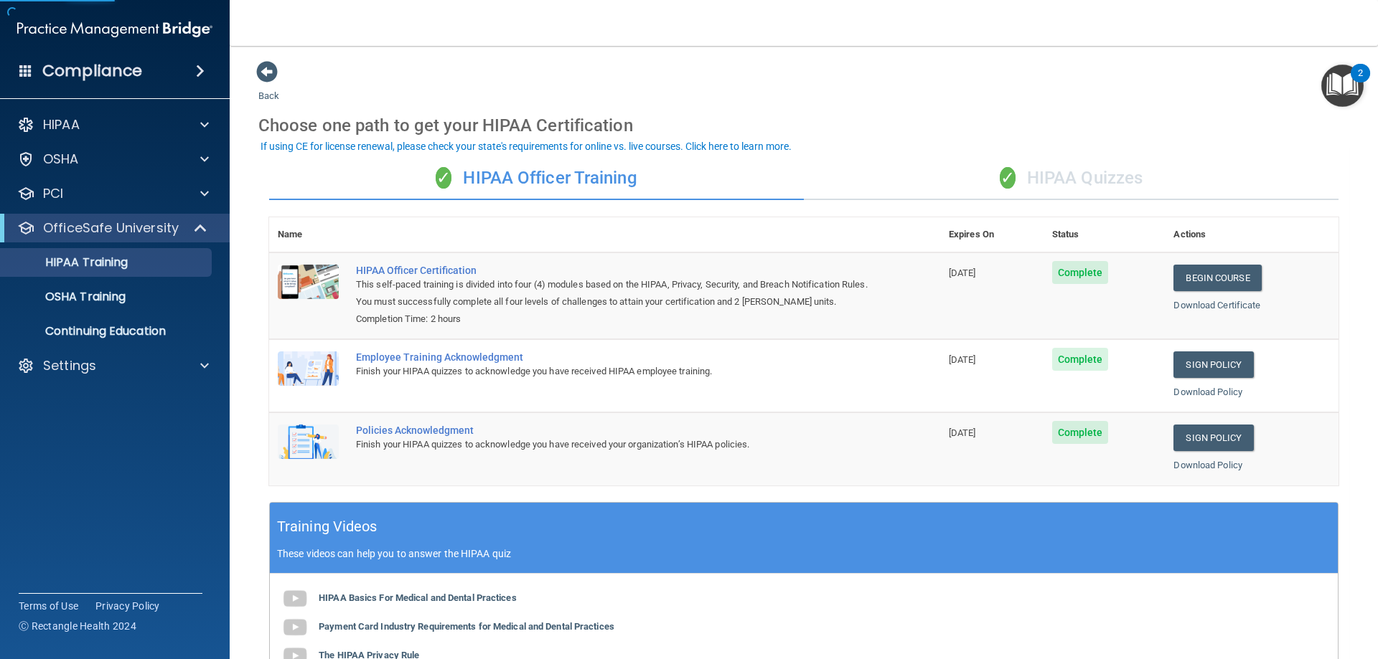
drag, startPoint x: 1056, startPoint y: 184, endPoint x: 1042, endPoint y: 185, distance: 14.4
click at [1056, 184] on div "✓ HIPAA Quizzes" at bounding box center [1071, 178] width 535 height 43
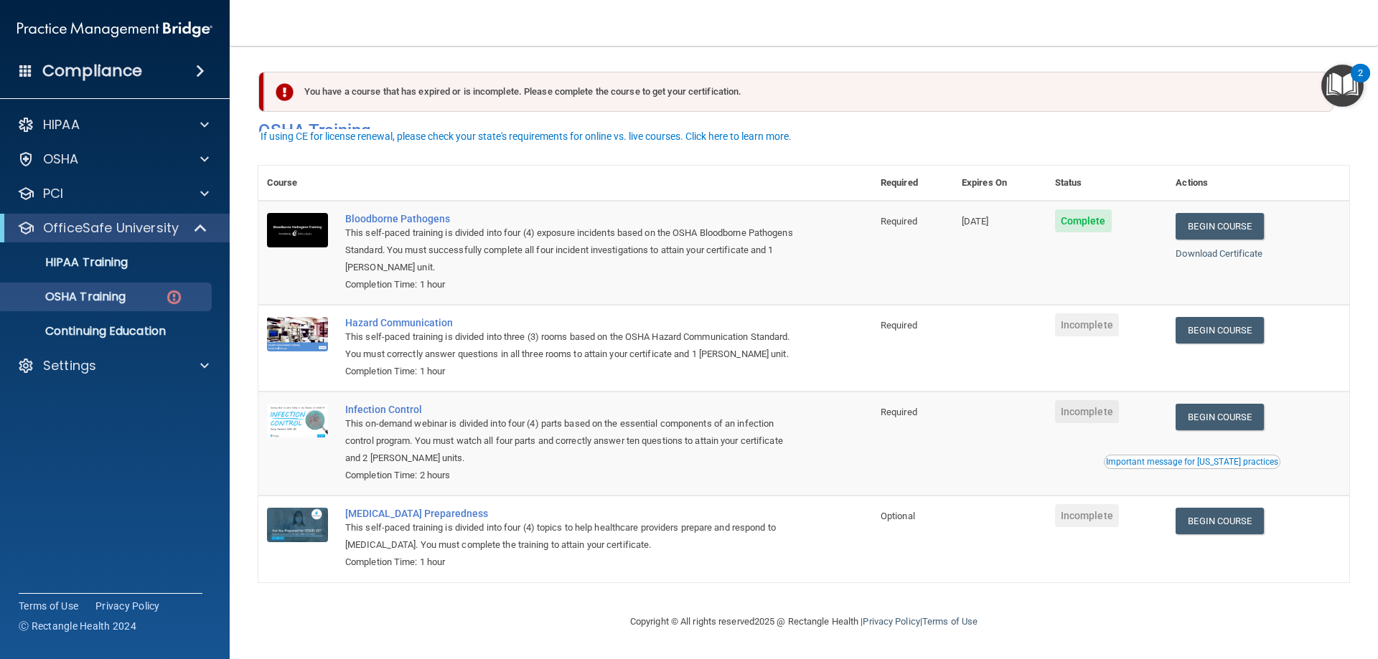
scroll to position [18, 0]
click at [97, 267] on p "HIPAA Training" at bounding box center [68, 262] width 118 height 14
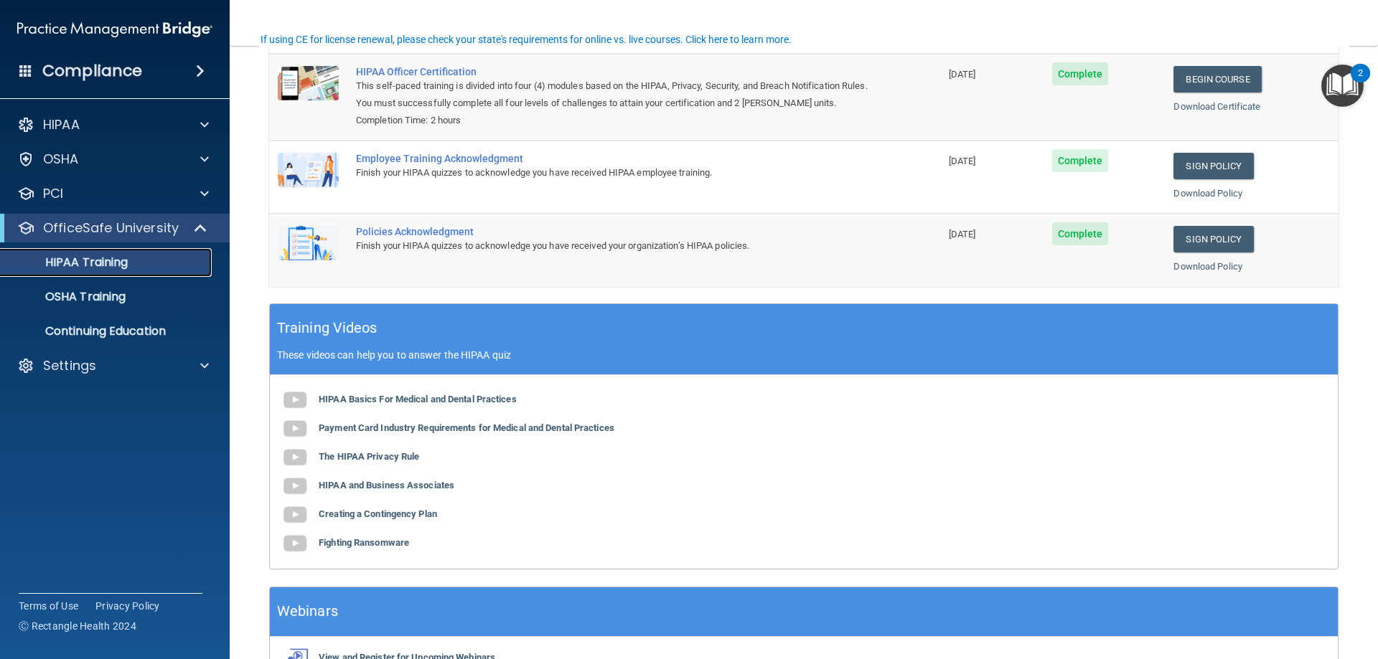
scroll to position [74, 0]
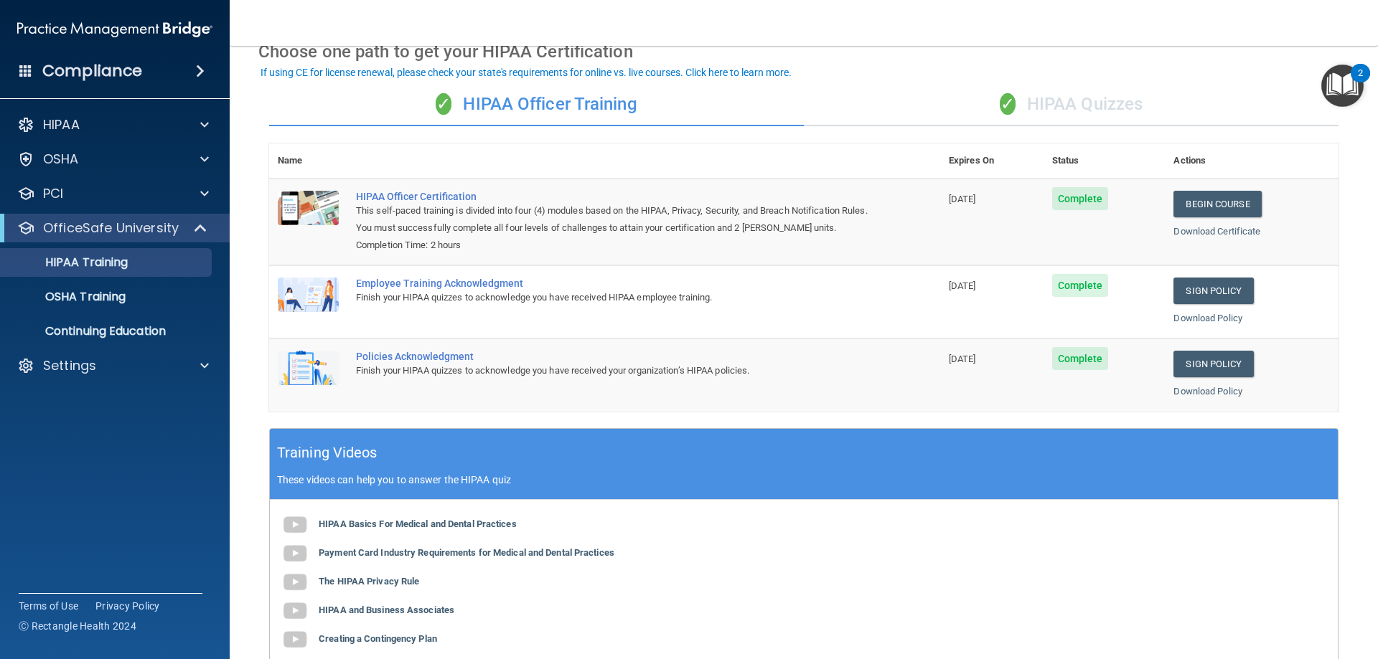
click at [1083, 114] on div "✓ HIPAA Quizzes" at bounding box center [1071, 104] width 535 height 43
